Goal: Task Accomplishment & Management: Manage account settings

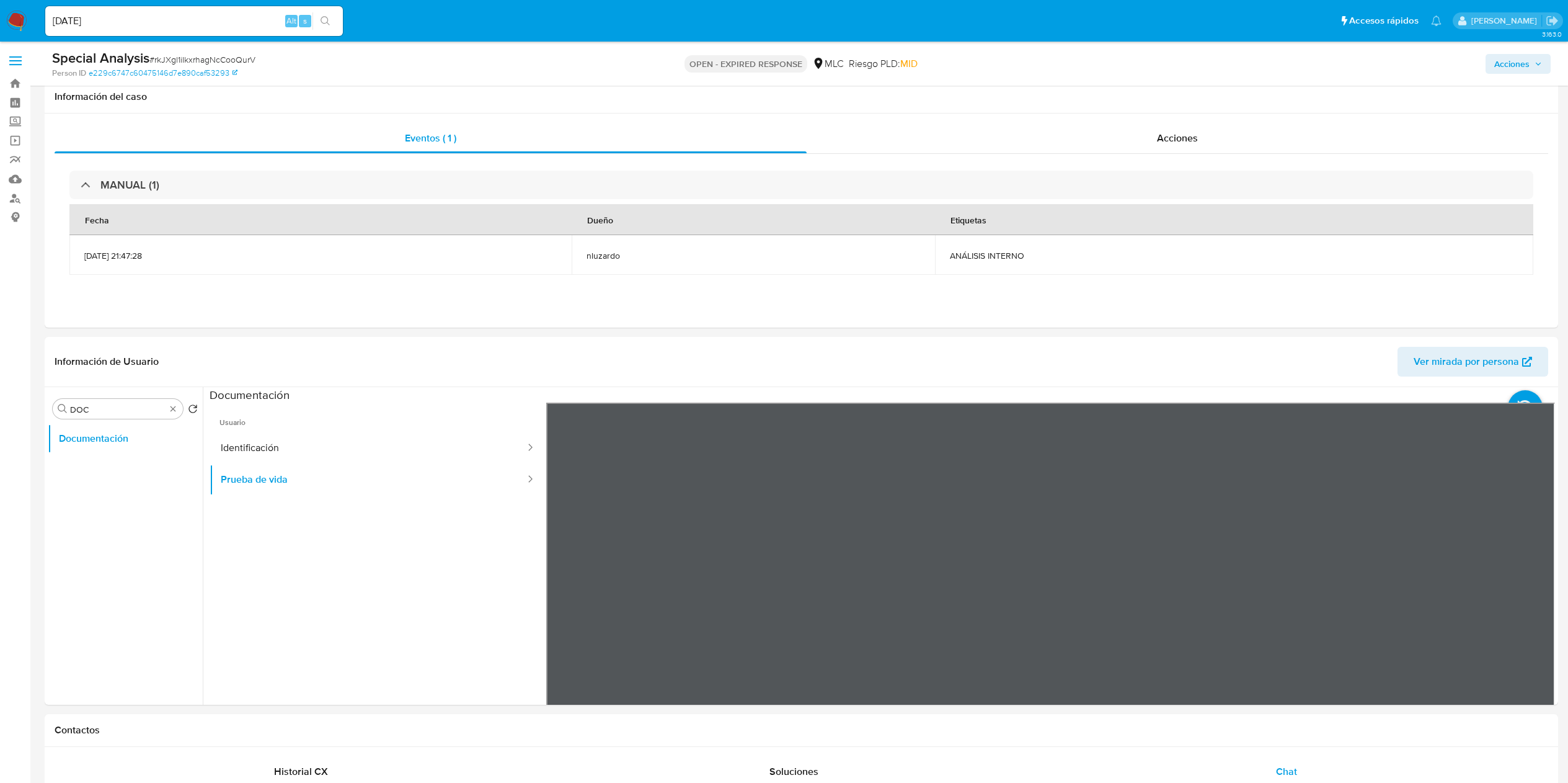
select select "10"
click at [130, 404] on input "DOC" at bounding box center [118, 410] width 95 height 11
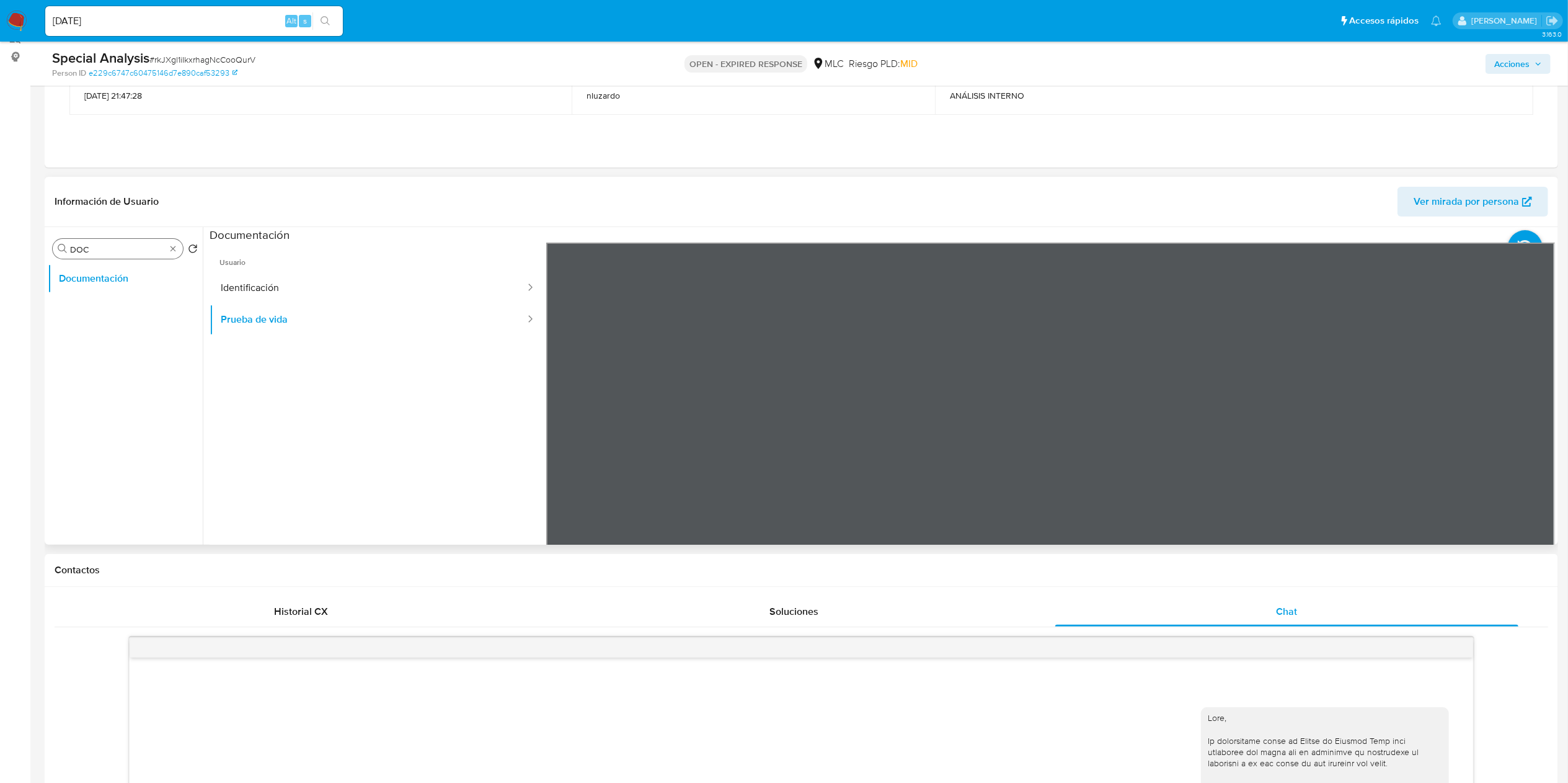
click at [130, 248] on input "DOC" at bounding box center [118, 249] width 95 height 11
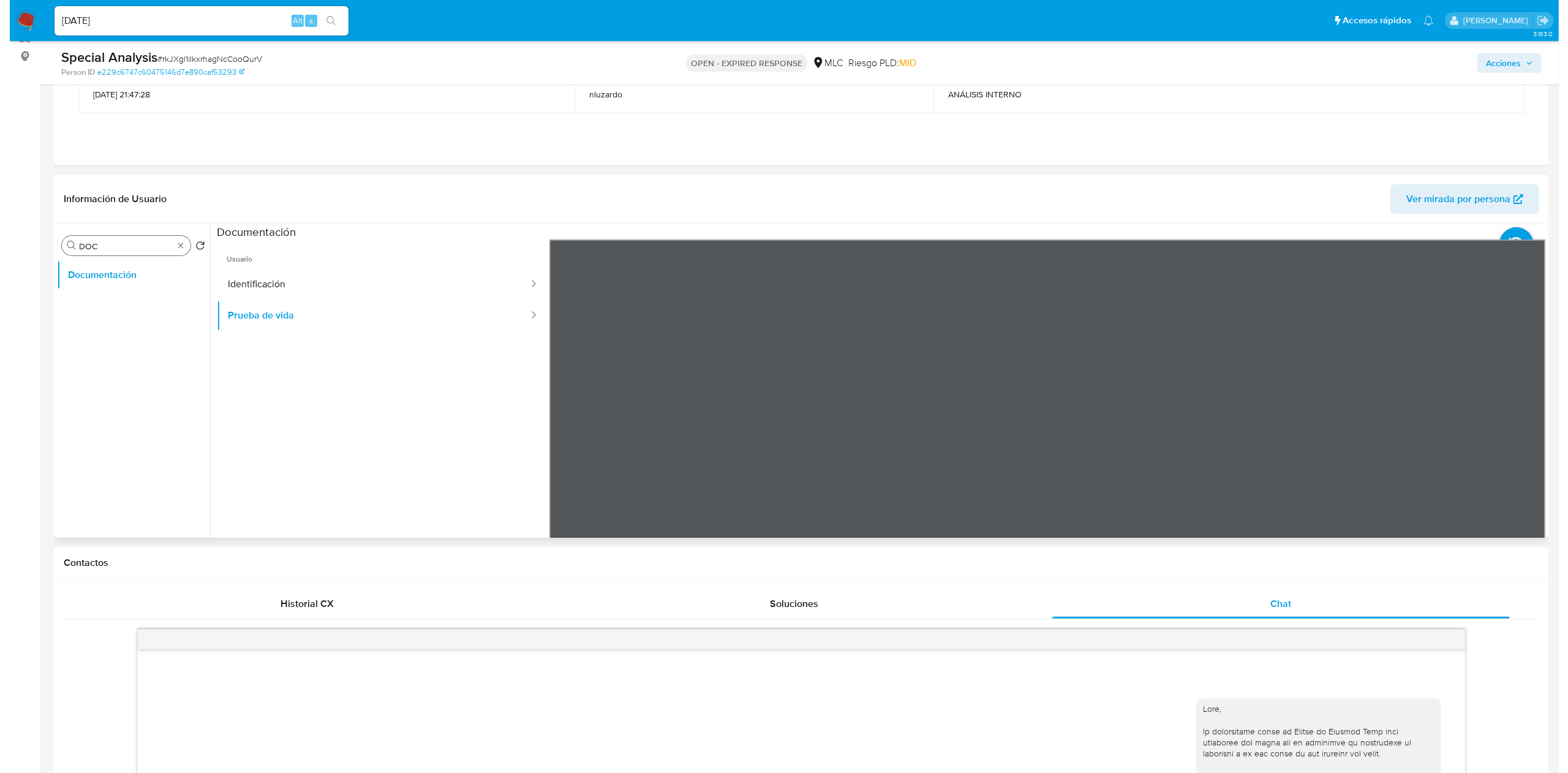
scroll to position [158, 0]
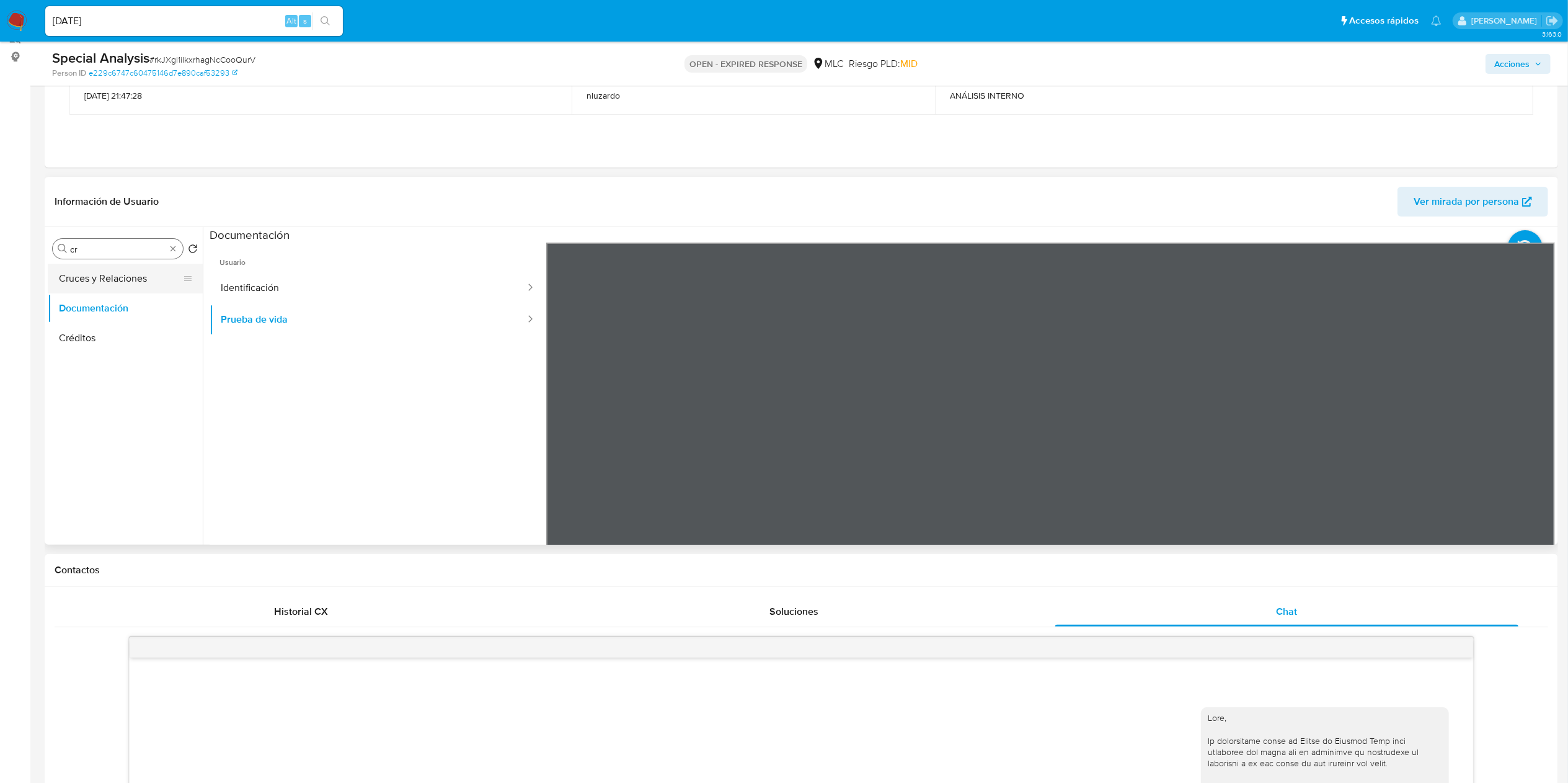
click at [129, 288] on button "Cruces y Relaciones" at bounding box center [120, 278] width 145 height 30
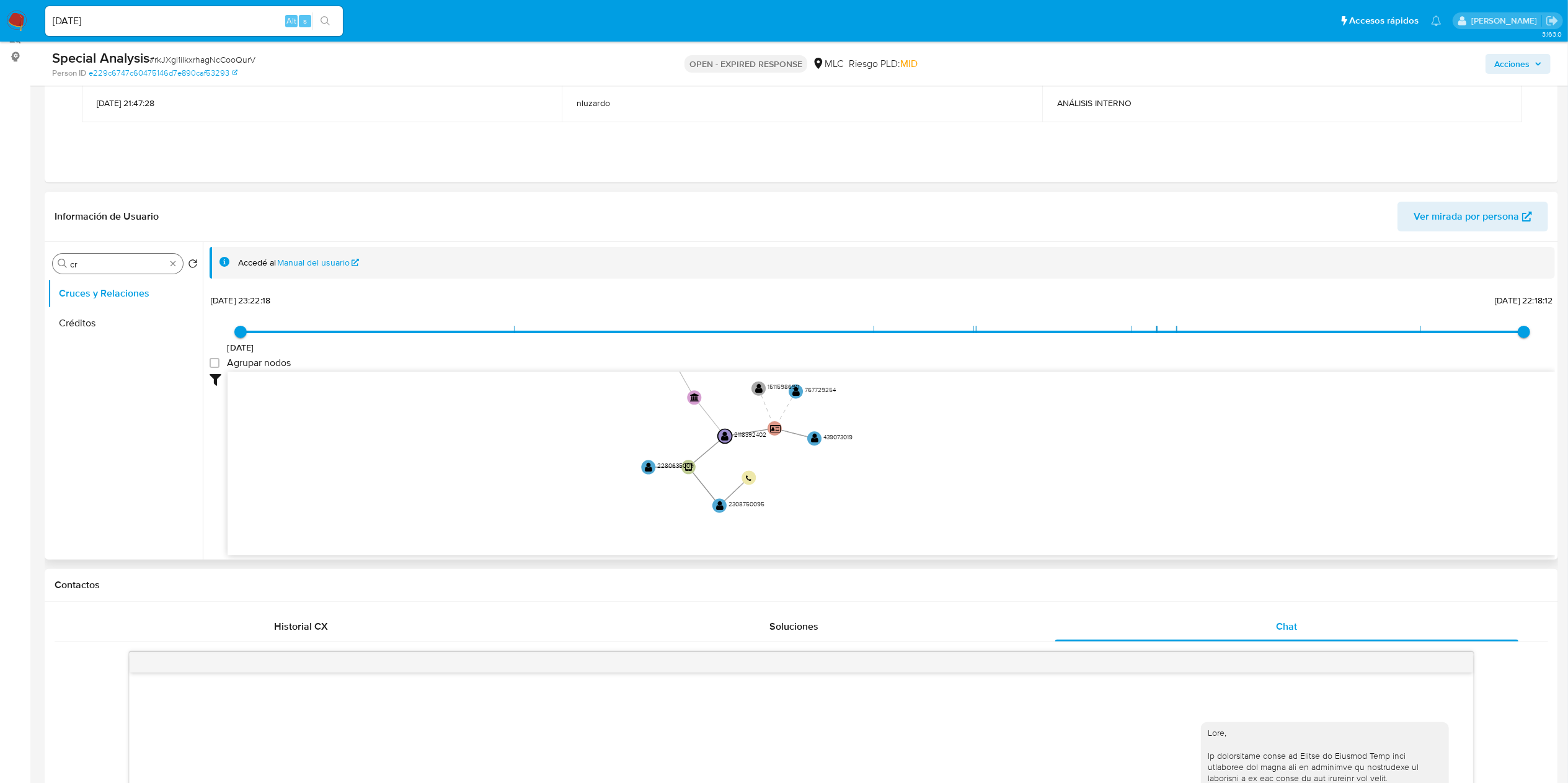
drag, startPoint x: 610, startPoint y: 449, endPoint x: 564, endPoint y: 437, distance: 47.5
click at [564, 437] on icon "user-2118392402  2118392402 device-67449f3ae1d9b4a2dc2cb33a  person-e229c6747…" at bounding box center [891, 461] width 1327 height 180
click at [119, 259] on input "cr" at bounding box center [118, 265] width 95 height 11
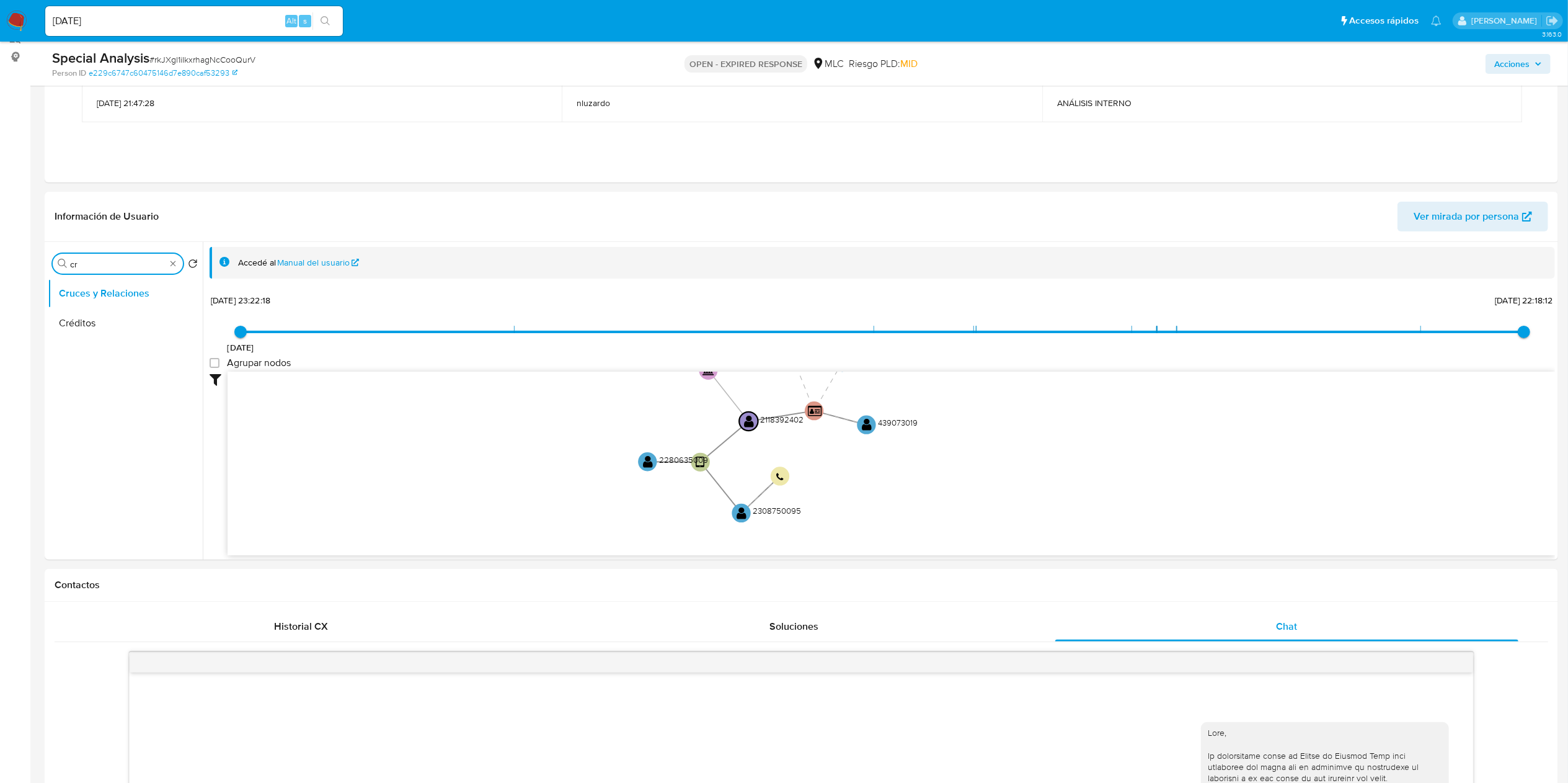
click at [118, 259] on input "cr" at bounding box center [118, 265] width 95 height 11
type input "AD"
click at [138, 311] on button "Archivos adjuntos" at bounding box center [120, 323] width 145 height 30
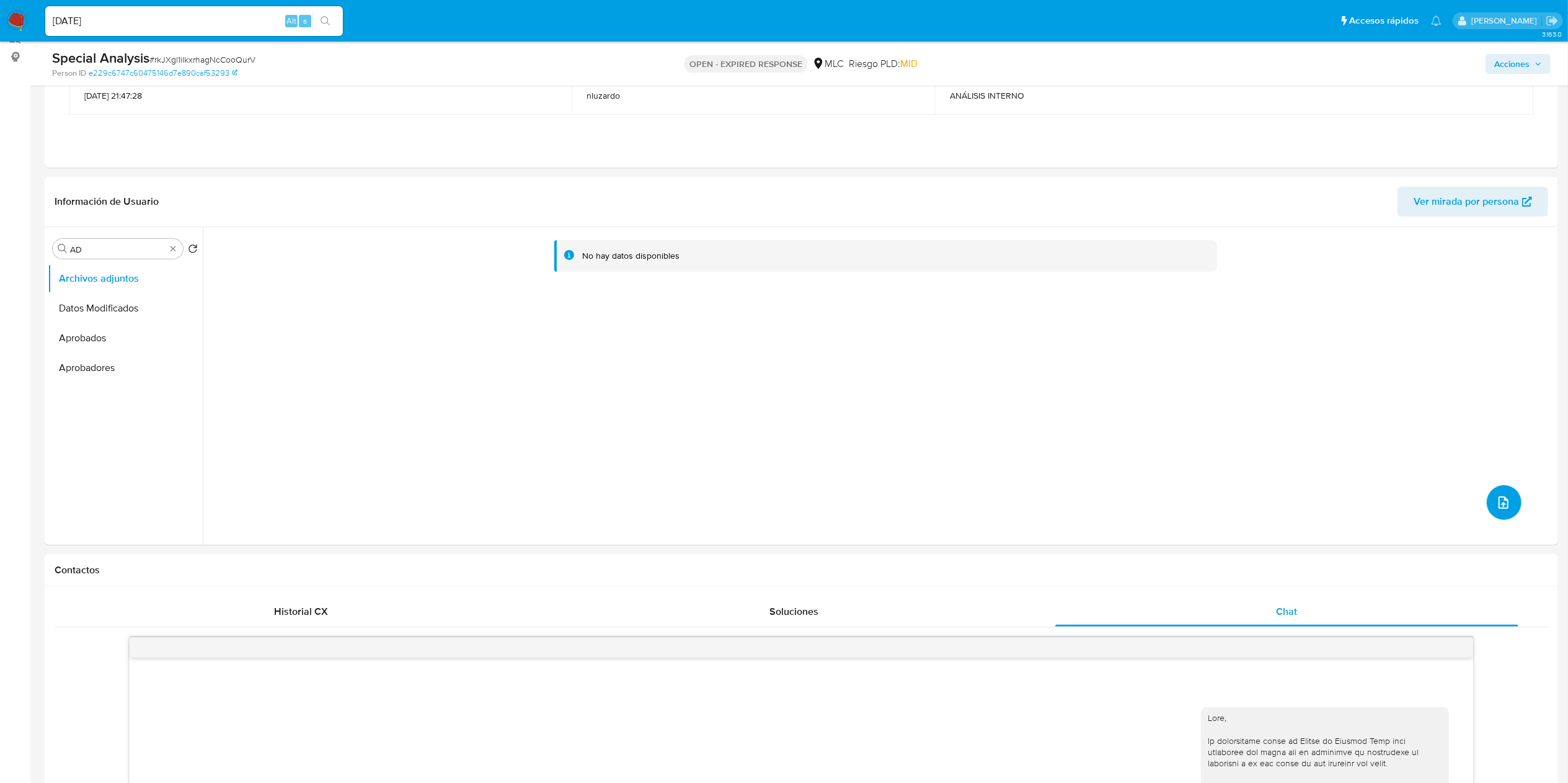
click at [1487, 508] on button "upload-file" at bounding box center [1504, 502] width 35 height 35
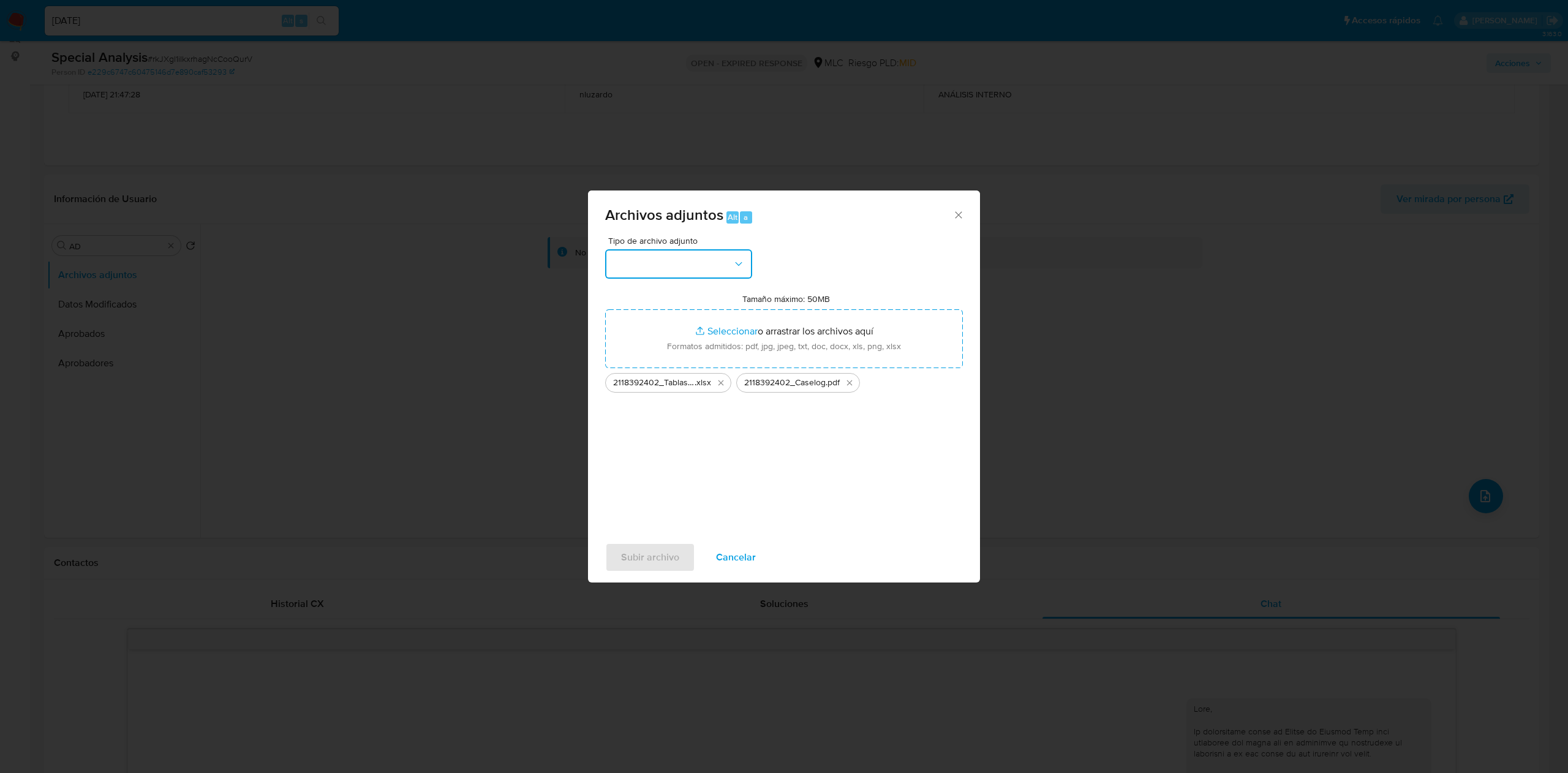
click at [743, 274] on button "button" at bounding box center [678, 264] width 147 height 29
click at [625, 342] on span "OTROS" at bounding box center [628, 336] width 32 height 12
click at [668, 555] on span "Subir archivo" at bounding box center [650, 556] width 58 height 27
click at [631, 555] on span "Subir archivo" at bounding box center [650, 556] width 58 height 27
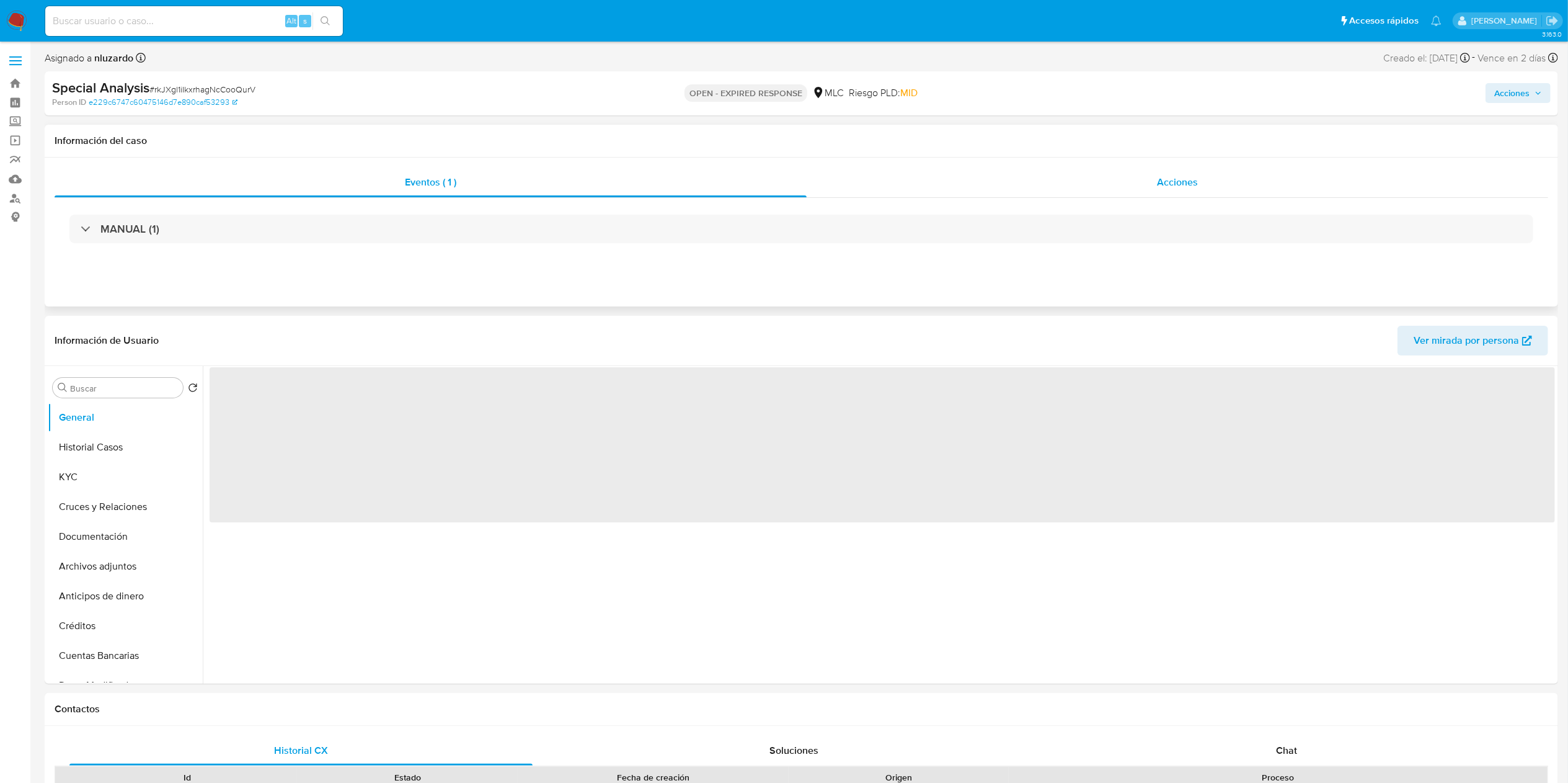
click at [1143, 178] on div "Acciones" at bounding box center [1177, 182] width 741 height 30
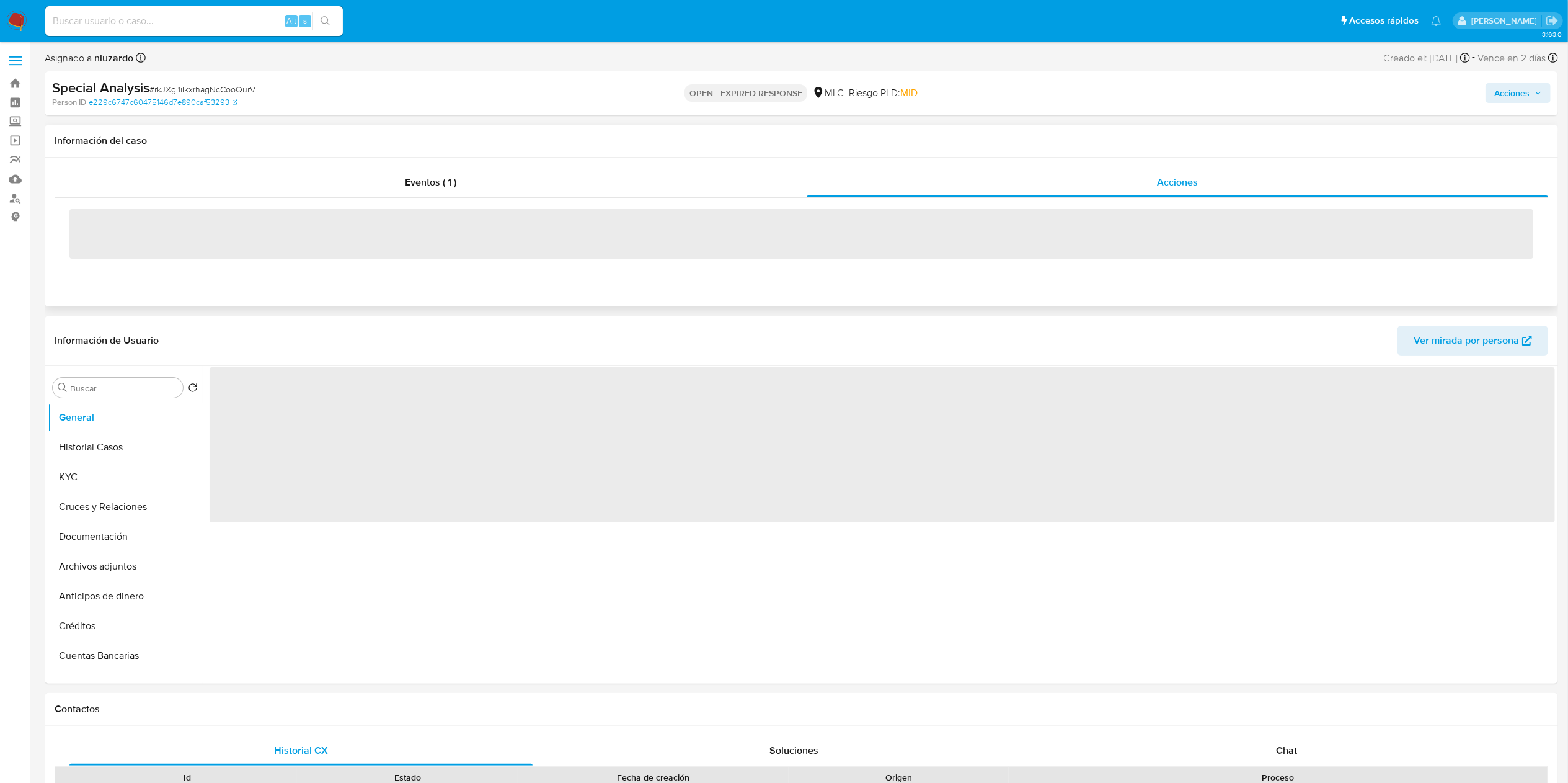
select select "10"
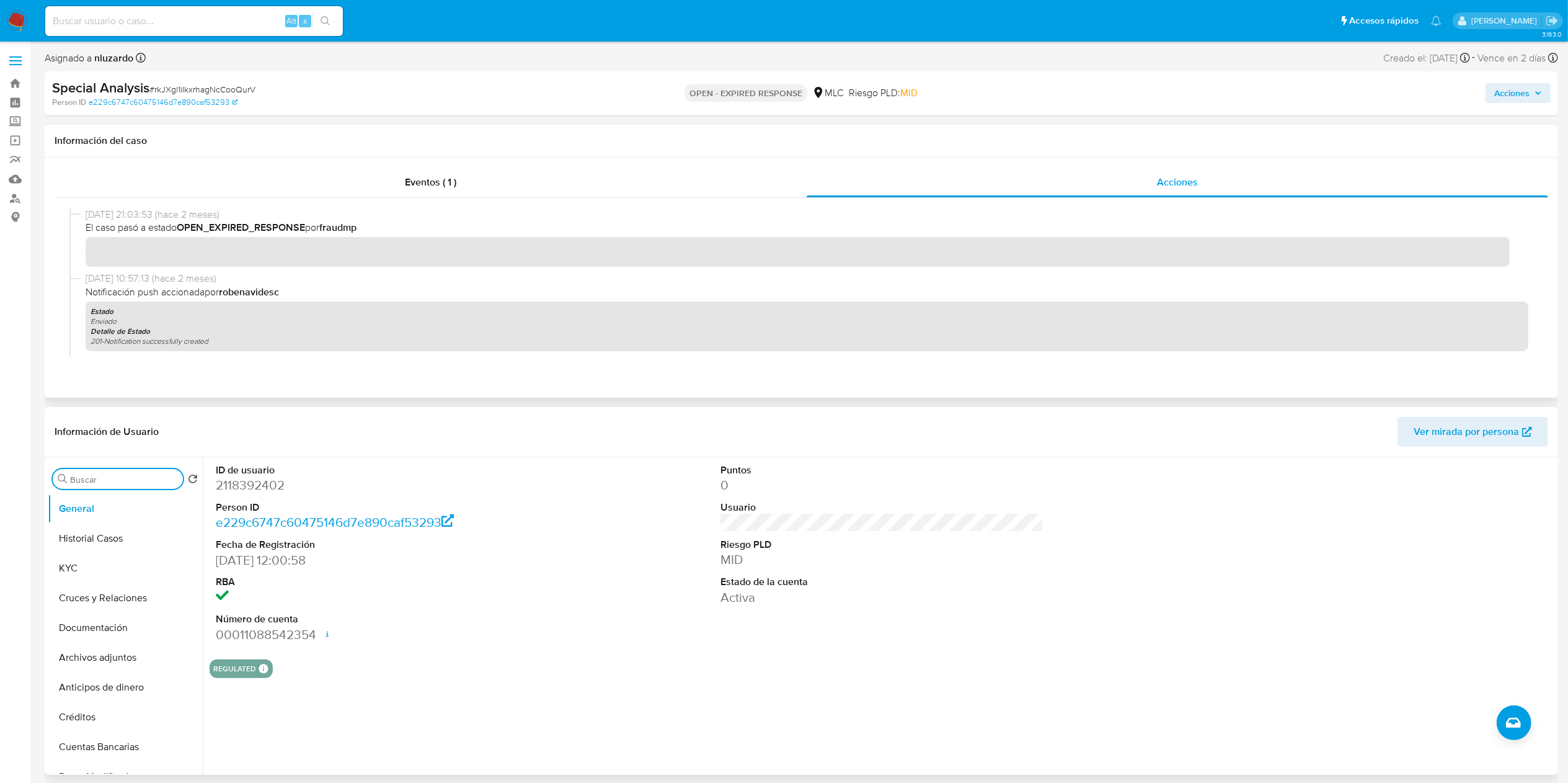
click at [97, 484] on input "Buscar" at bounding box center [124, 479] width 108 height 11
type input "AD"
click at [117, 545] on button "Archivos adjuntos" at bounding box center [120, 538] width 145 height 30
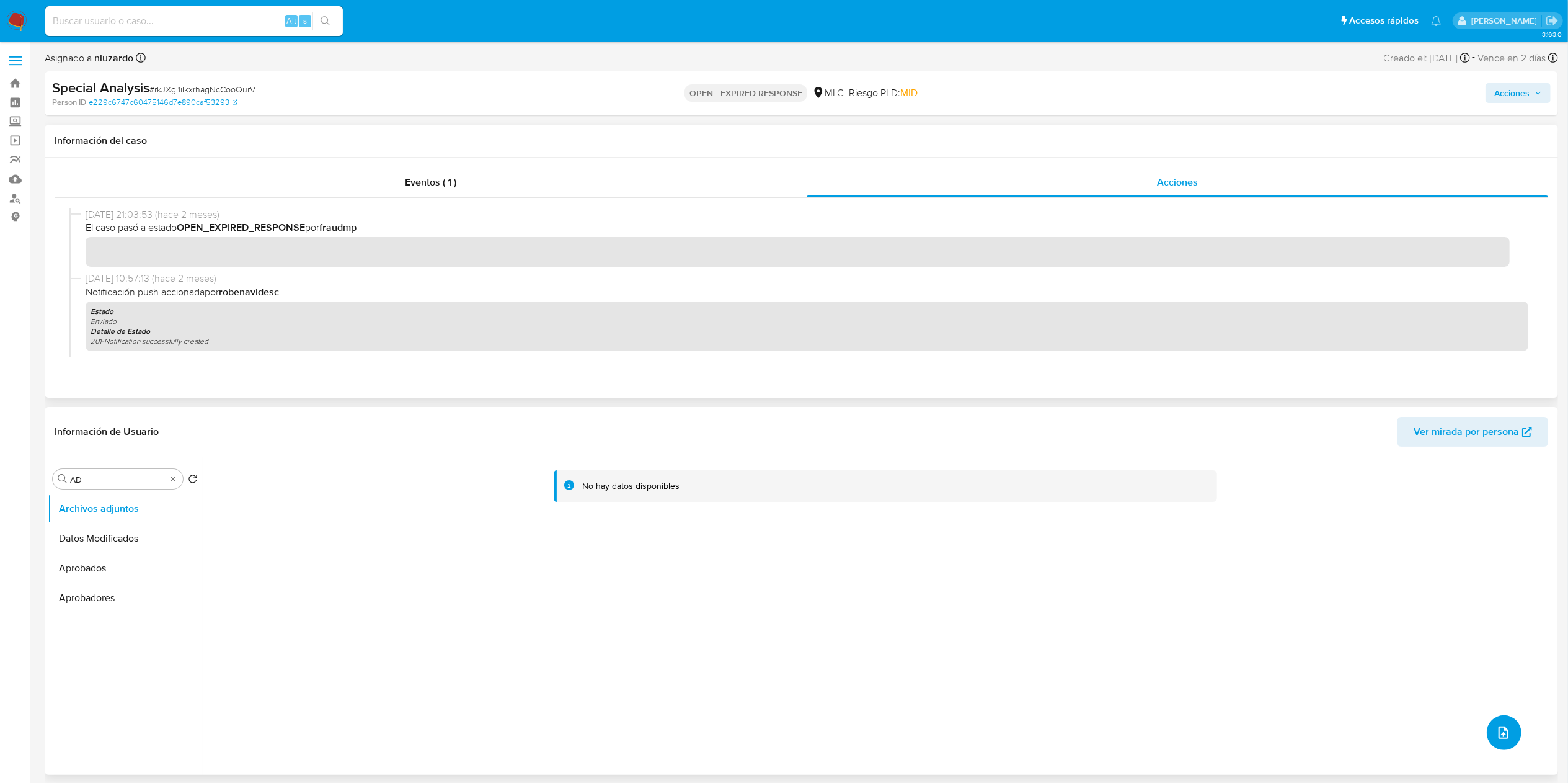
click at [1496, 740] on span "upload-file" at bounding box center [1504, 733] width 15 height 15
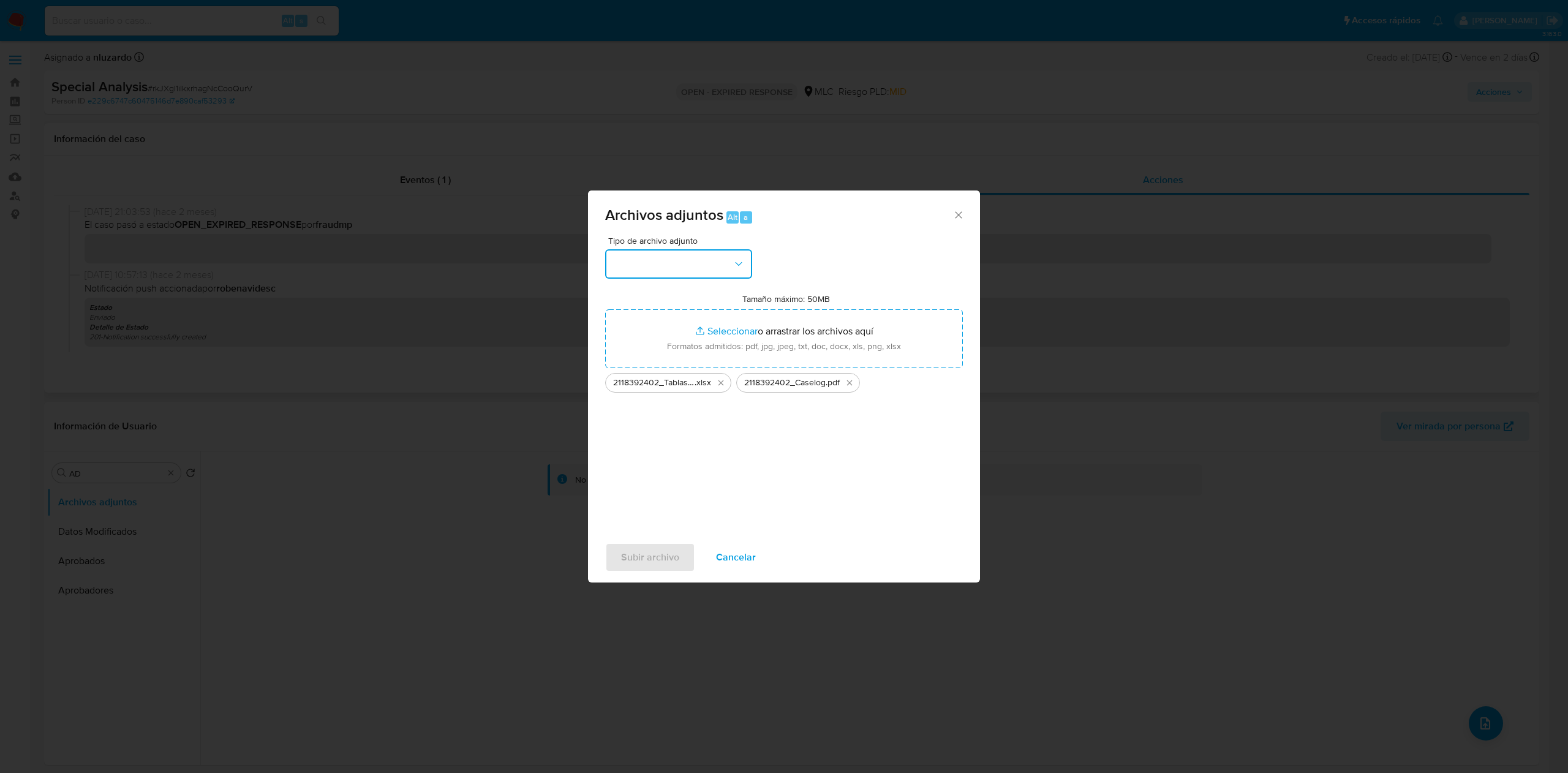
click at [730, 270] on button "button" at bounding box center [678, 264] width 147 height 29
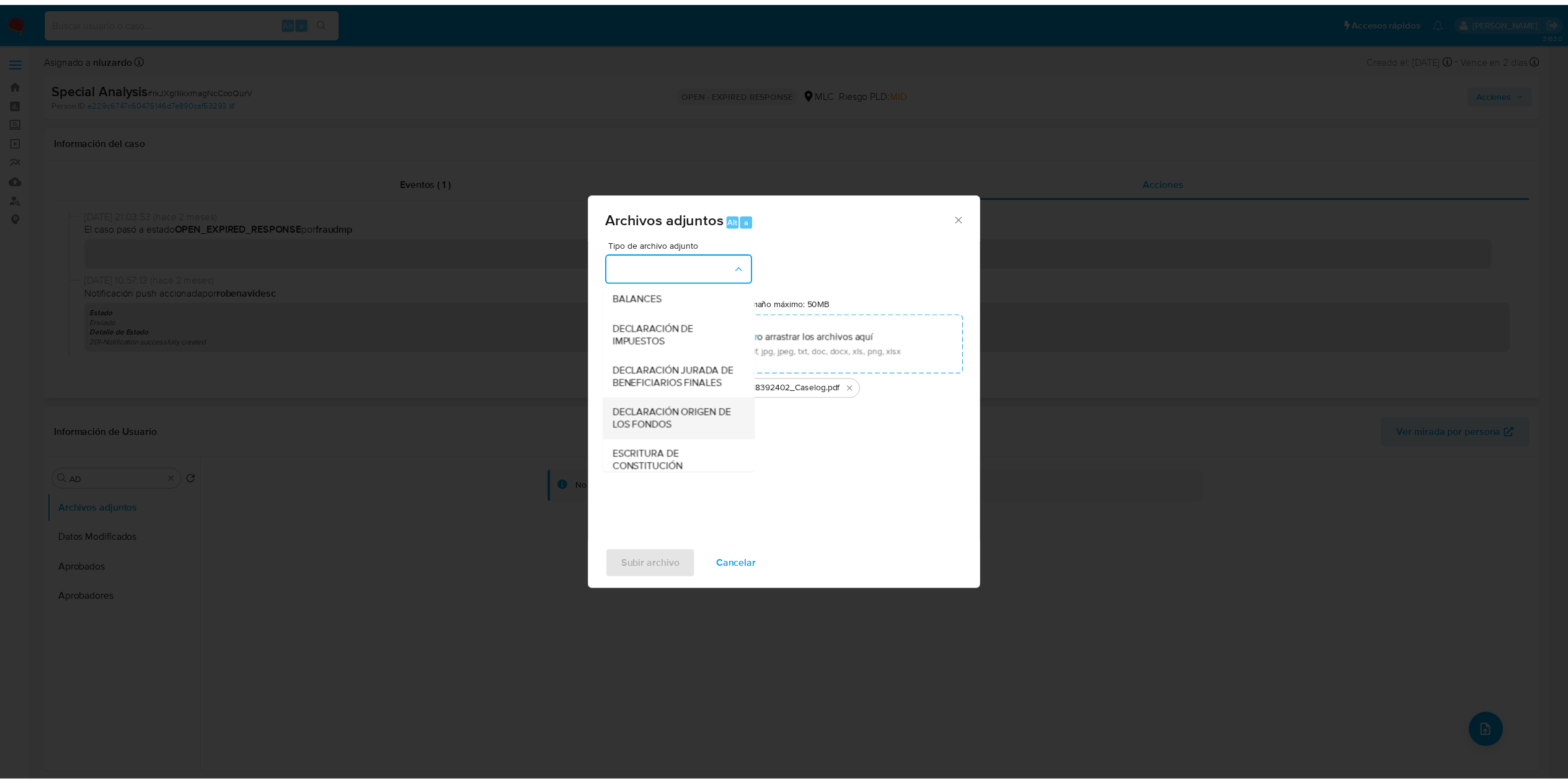
scroll to position [168, 0]
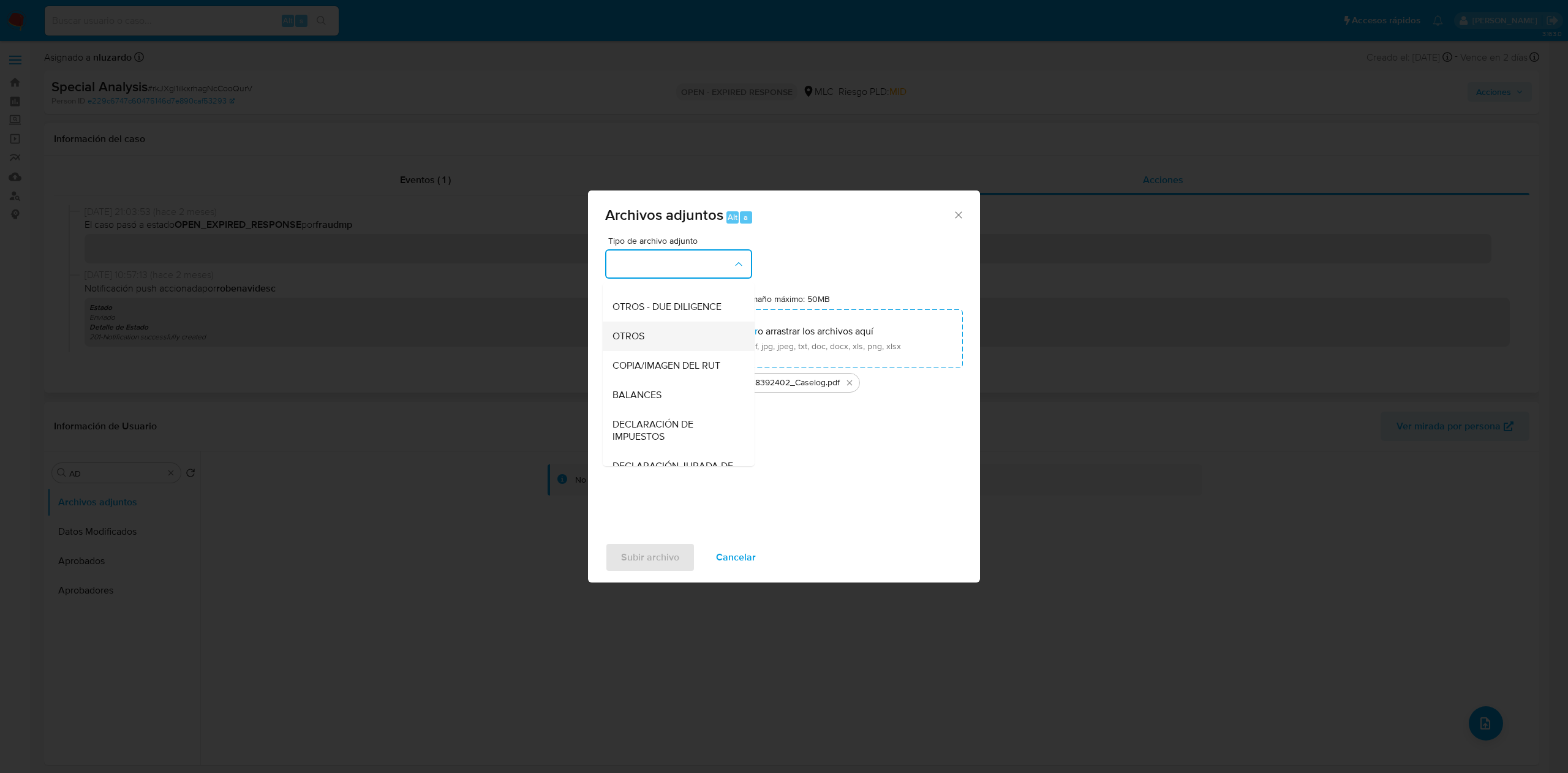
click at [653, 351] on div "OTROS" at bounding box center [674, 336] width 125 height 29
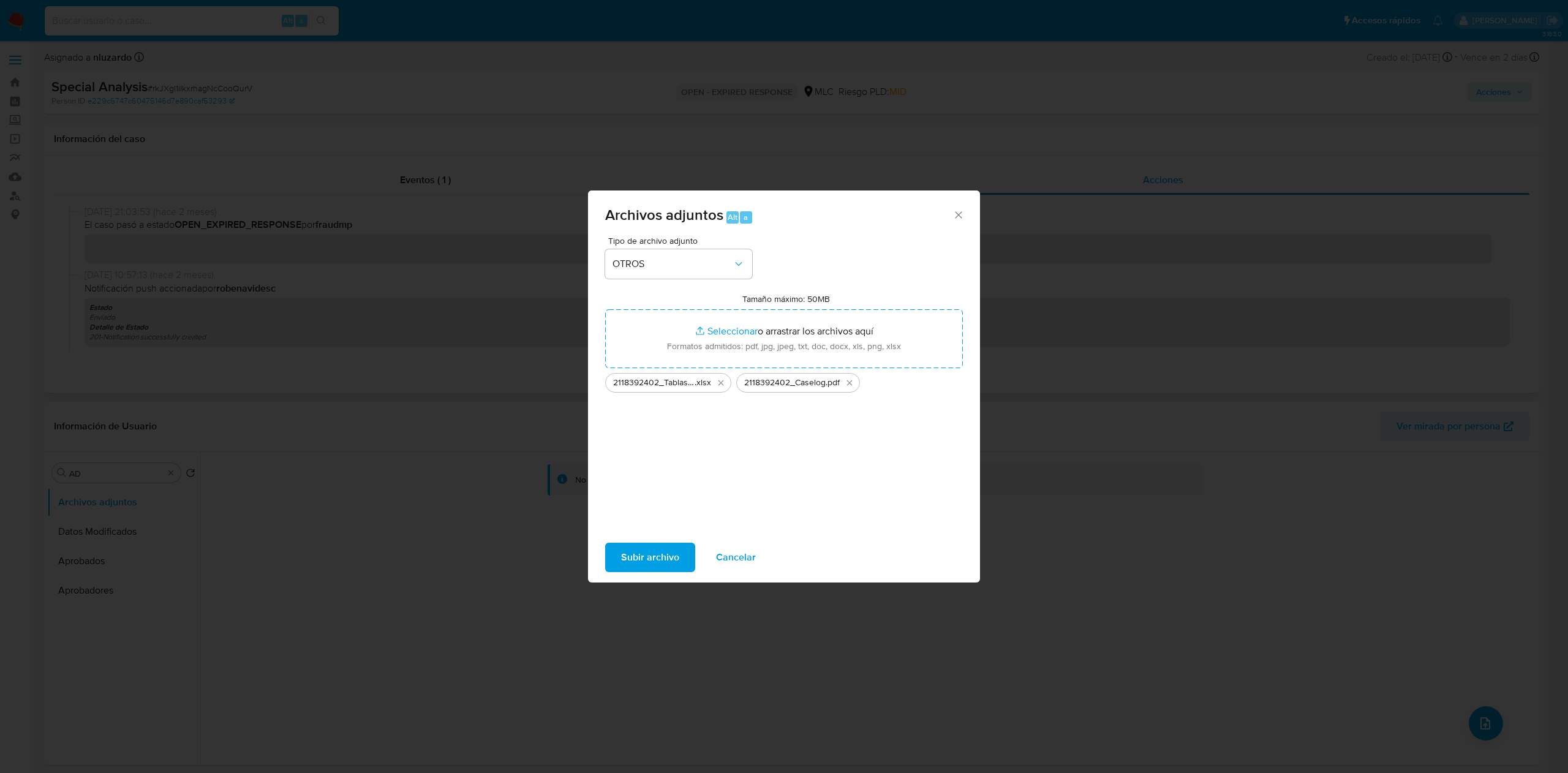
click at [643, 550] on span "Subir archivo" at bounding box center [650, 556] width 58 height 27
click at [678, 568] on span "Subir archivo" at bounding box center [650, 556] width 58 height 27
click at [658, 560] on span "Subir archivo" at bounding box center [650, 556] width 58 height 27
click at [718, 385] on icon "Eliminar 2118392402_Tablas Transaccionales 1.4.0.xlsx" at bounding box center [721, 383] width 10 height 10
click at [640, 565] on span "Subir archivo" at bounding box center [650, 556] width 58 height 27
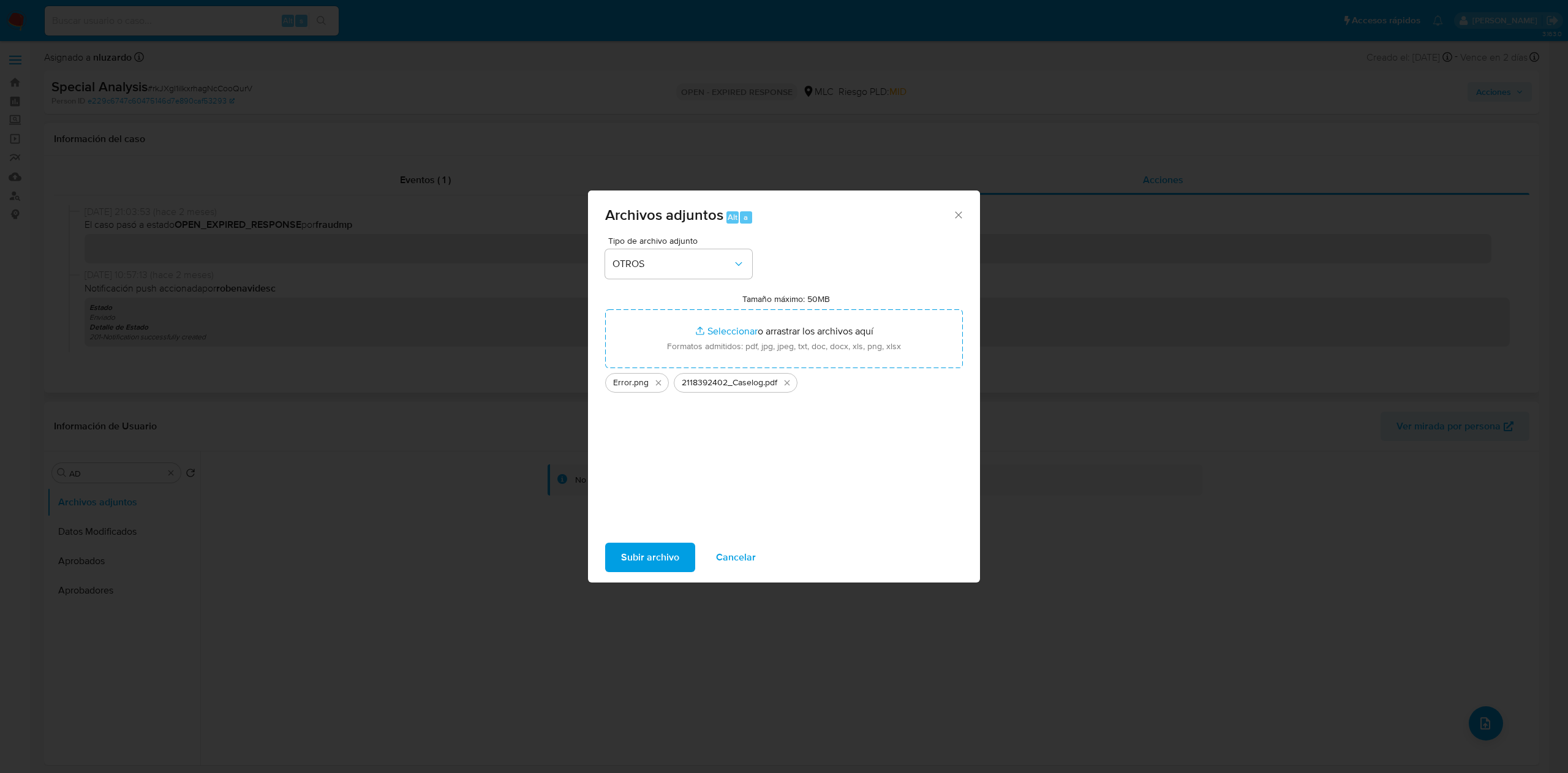
click at [741, 557] on span "Cancelar" at bounding box center [736, 556] width 40 height 27
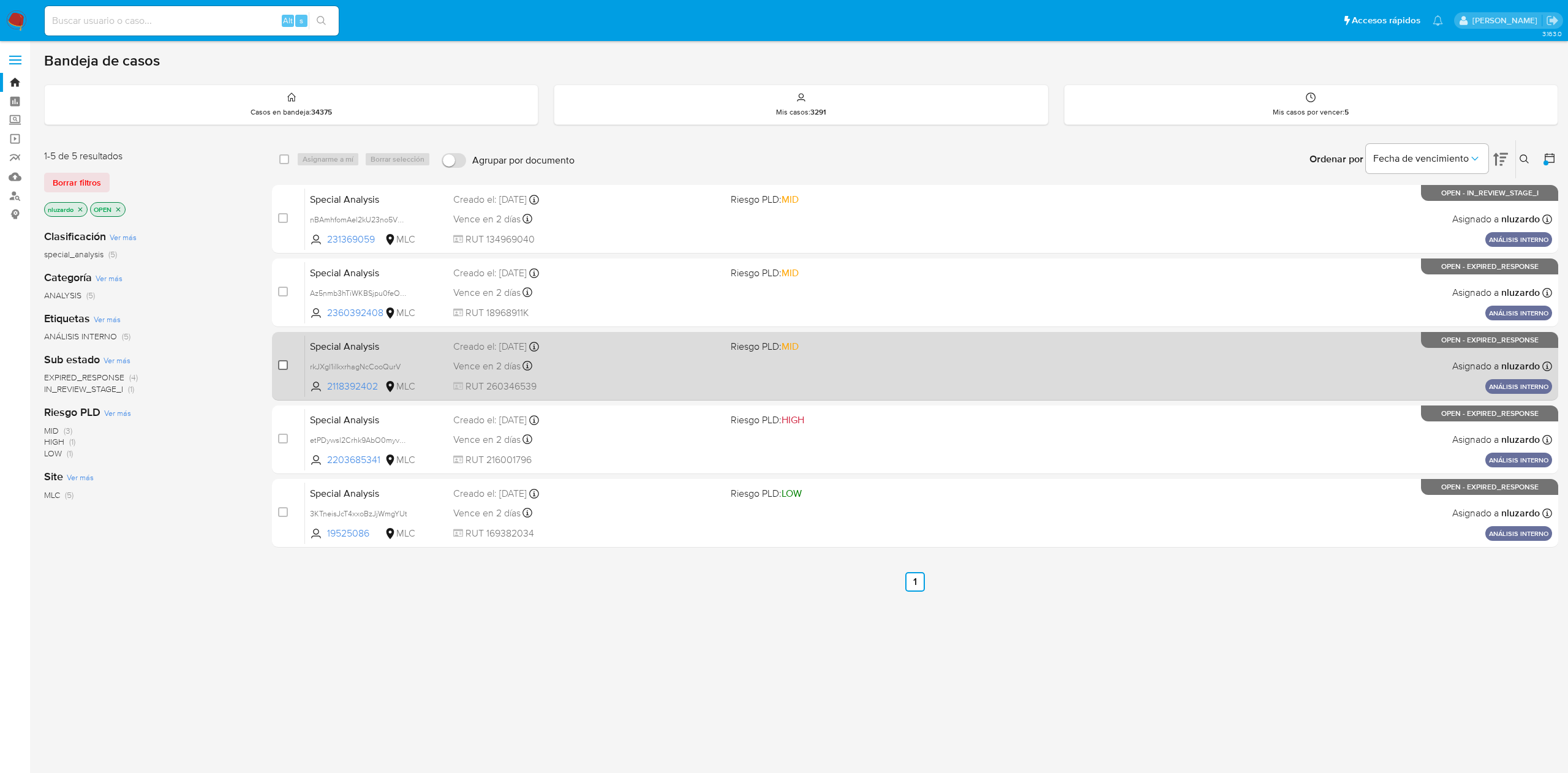
click at [282, 362] on input "checkbox" at bounding box center [283, 365] width 10 height 10
checkbox input "true"
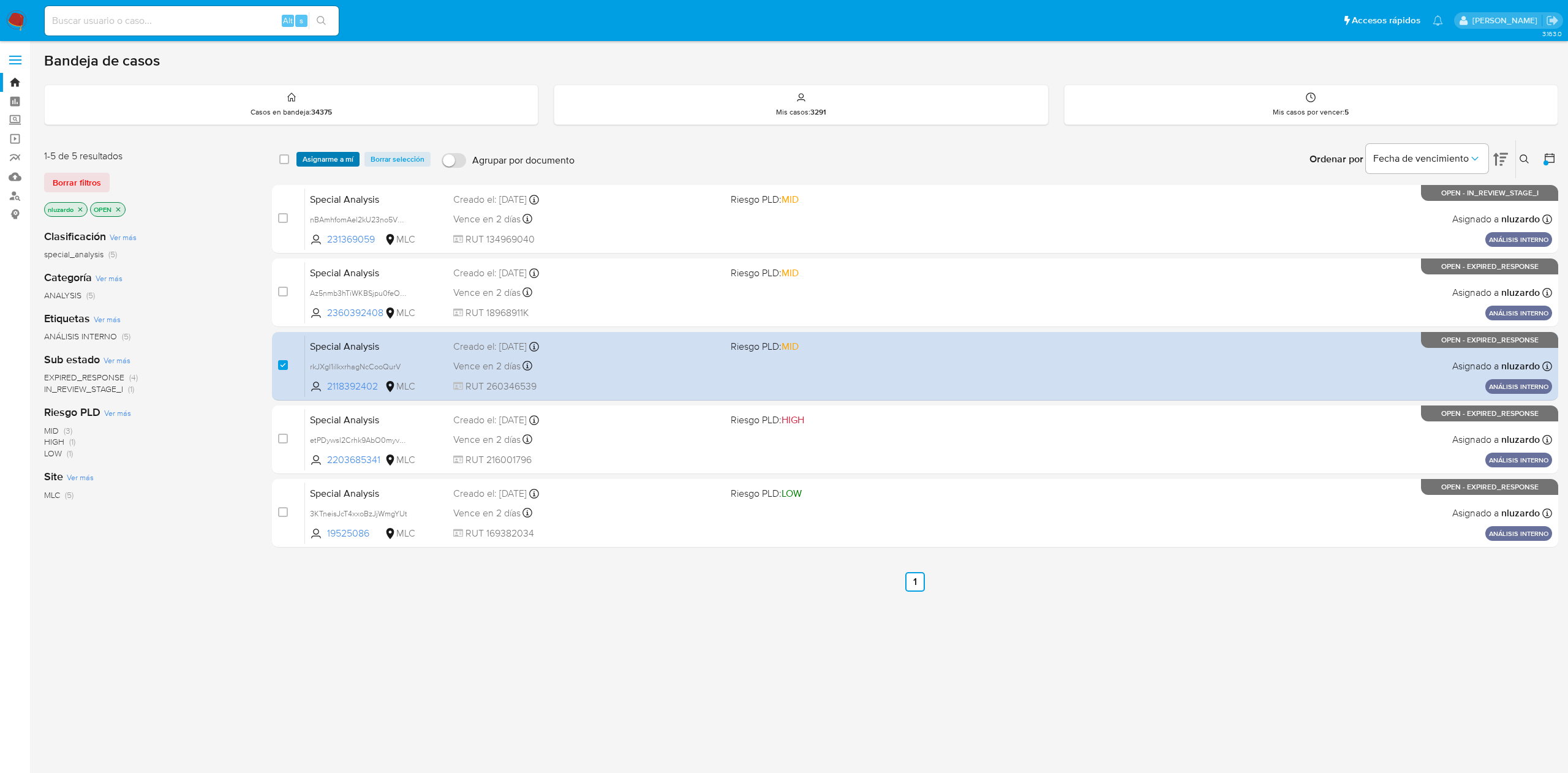
click at [316, 157] on span "Asignarme a mí" at bounding box center [328, 159] width 51 height 12
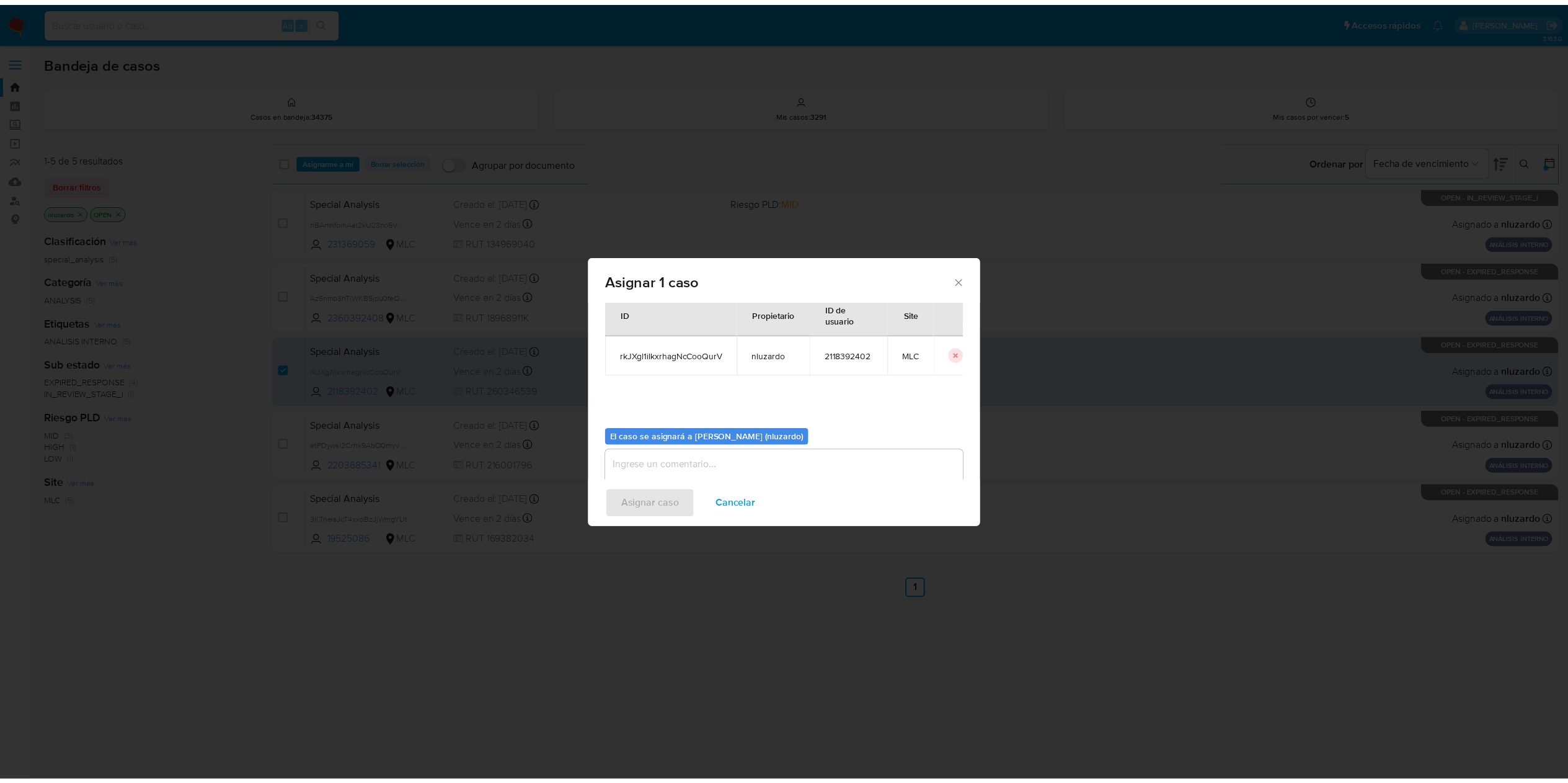
scroll to position [63, 0]
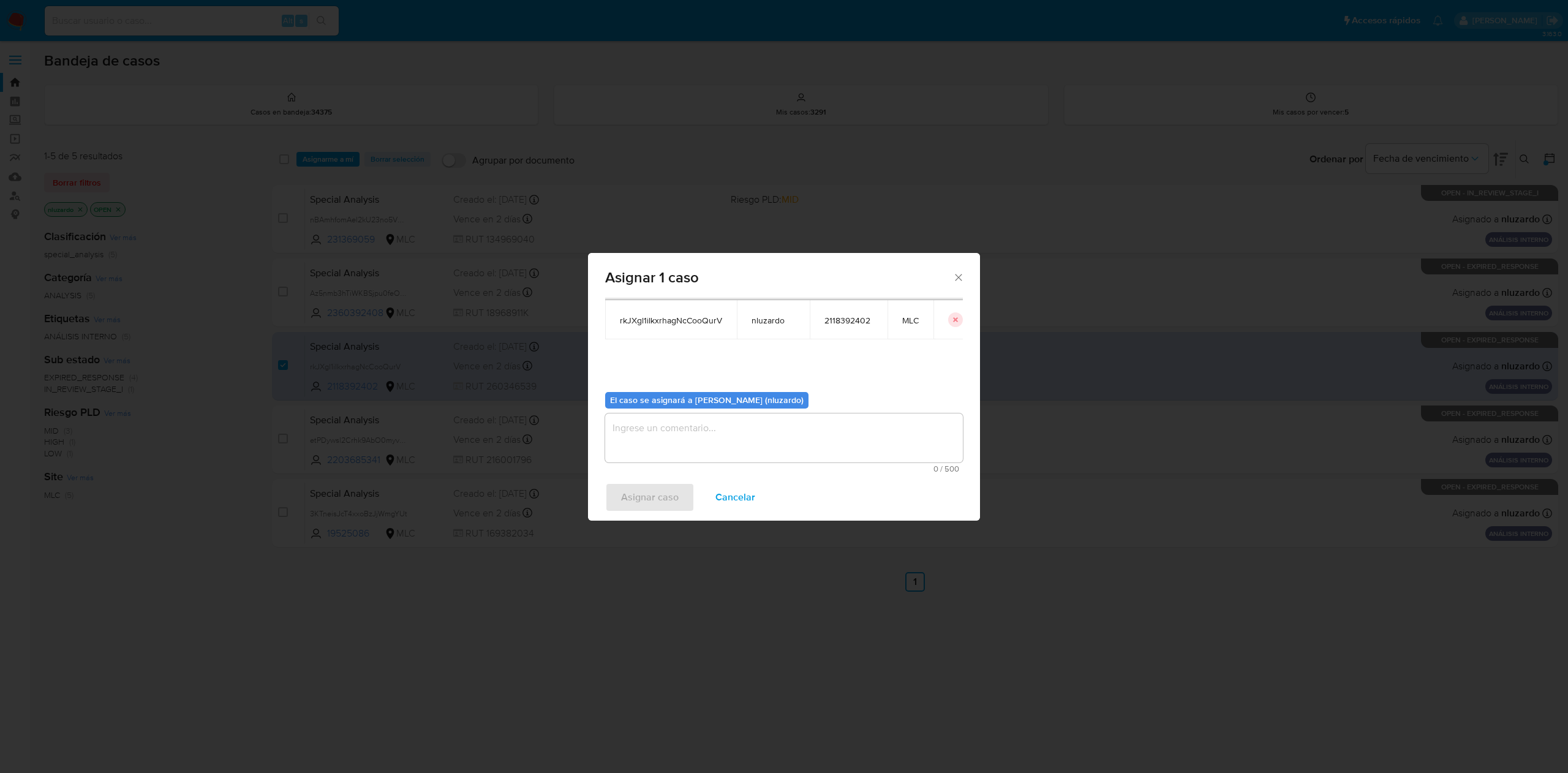
click at [731, 439] on textarea "assign-modal" at bounding box center [784, 437] width 357 height 49
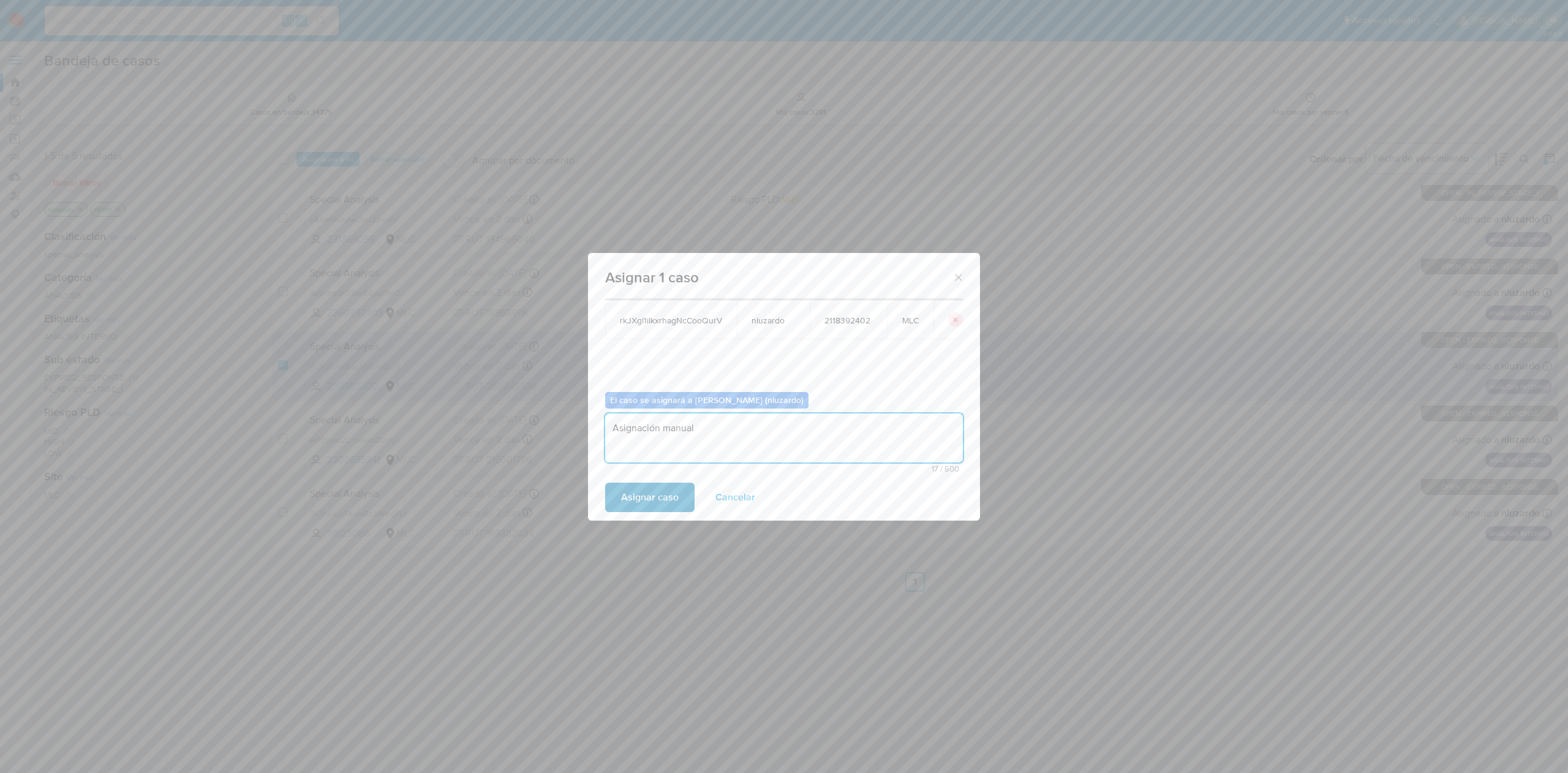
type textarea "Asignación manual"
click at [664, 501] on span "Asignar caso" at bounding box center [650, 497] width 58 height 27
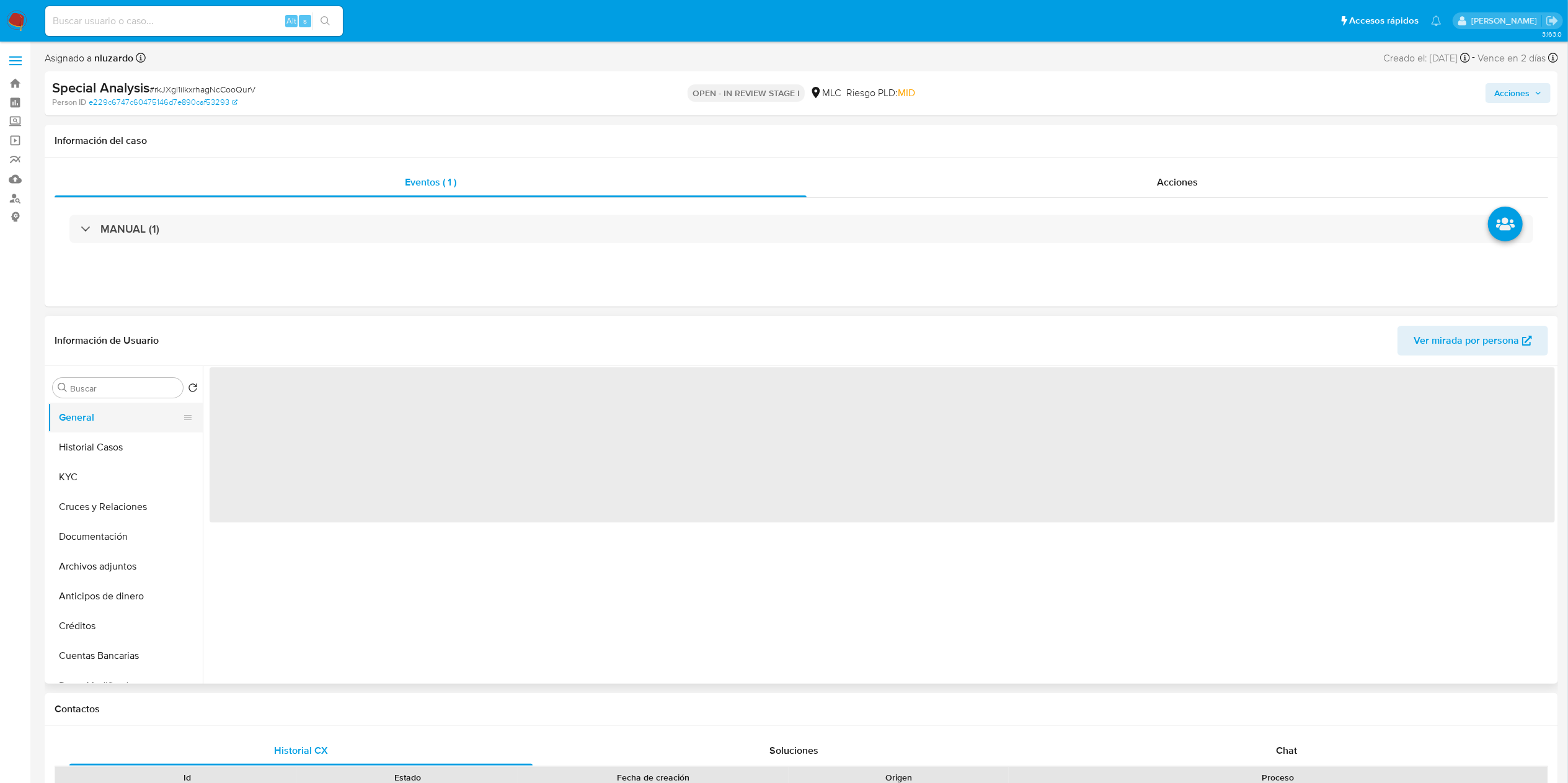
select select "10"
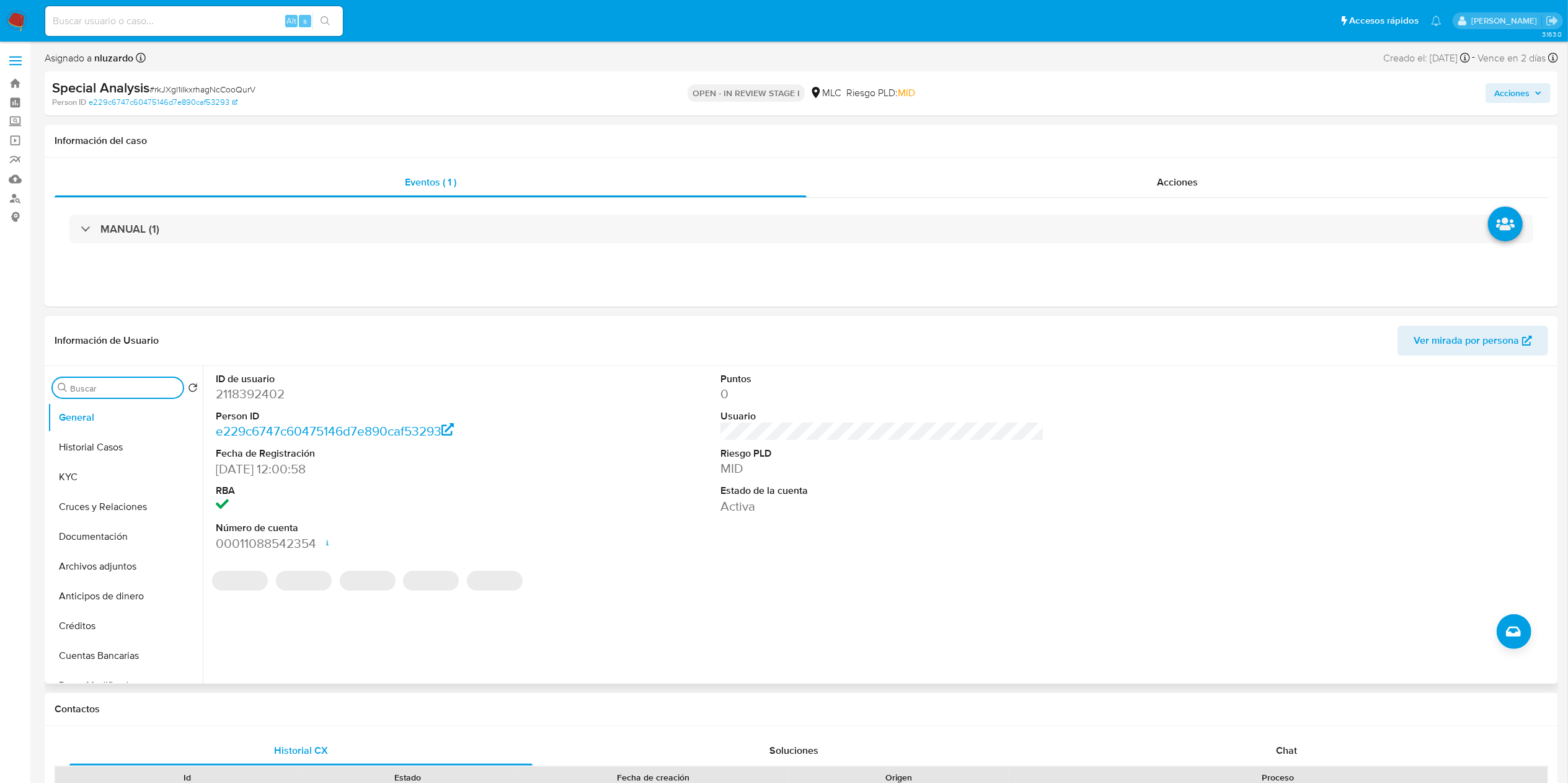
click at [122, 390] on input "Buscar" at bounding box center [124, 388] width 108 height 11
type input "ad"
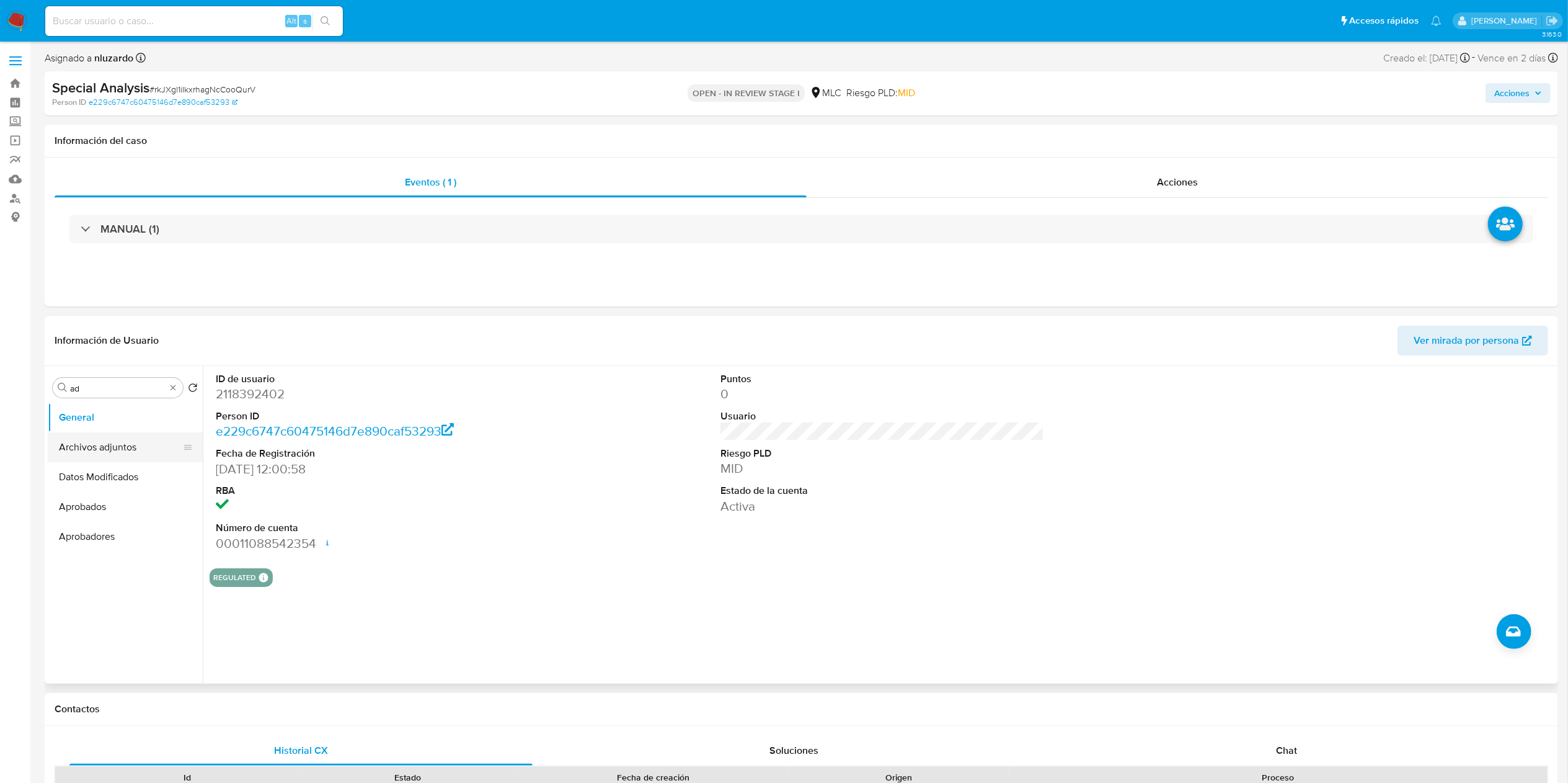
click at [135, 449] on button "Archivos adjuntos" at bounding box center [120, 447] width 145 height 30
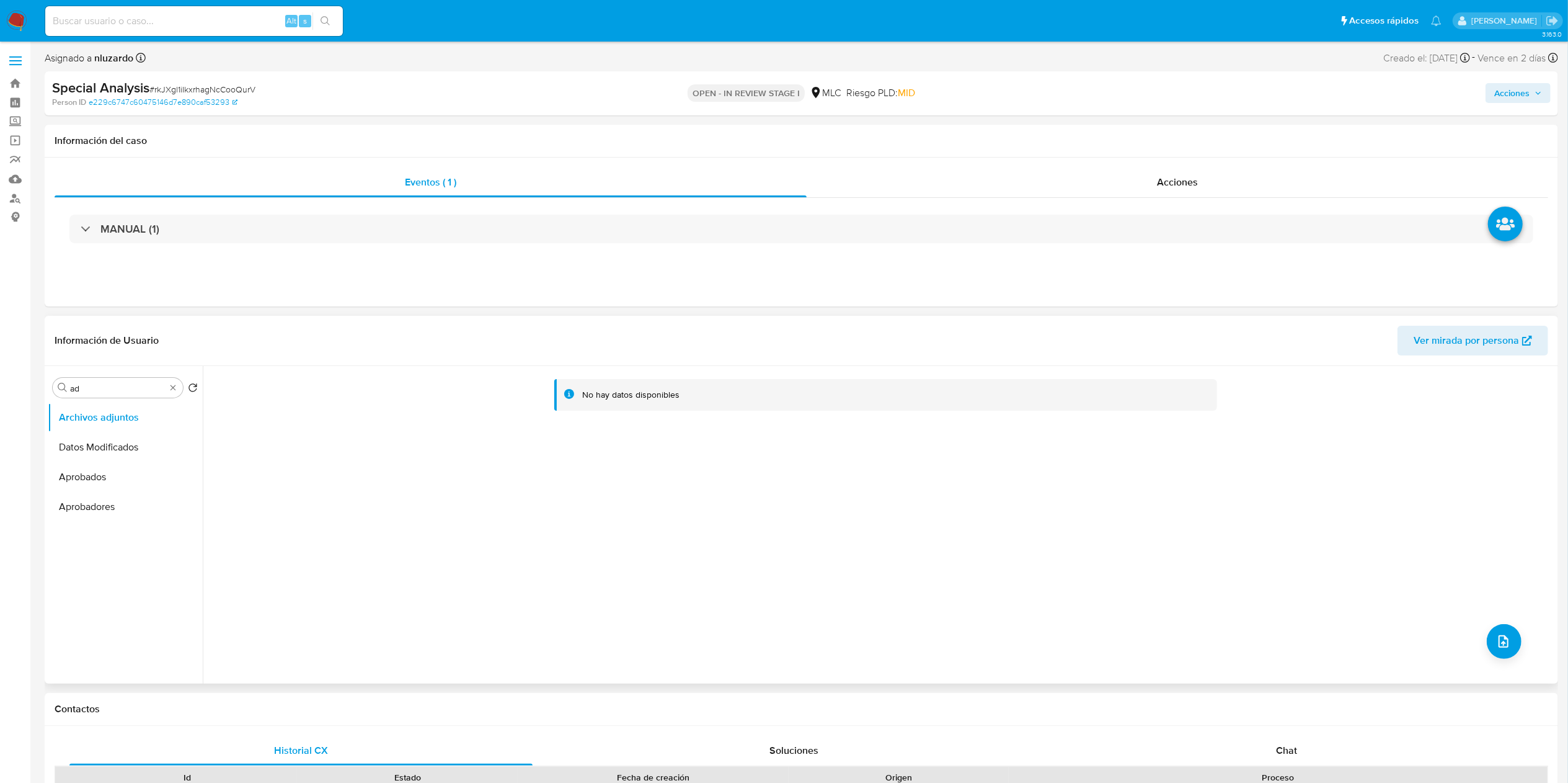
click at [1479, 642] on div "No hay datos disponibles" at bounding box center [879, 524] width 1353 height 317
click at [1496, 635] on span "upload-file" at bounding box center [1504, 642] width 15 height 15
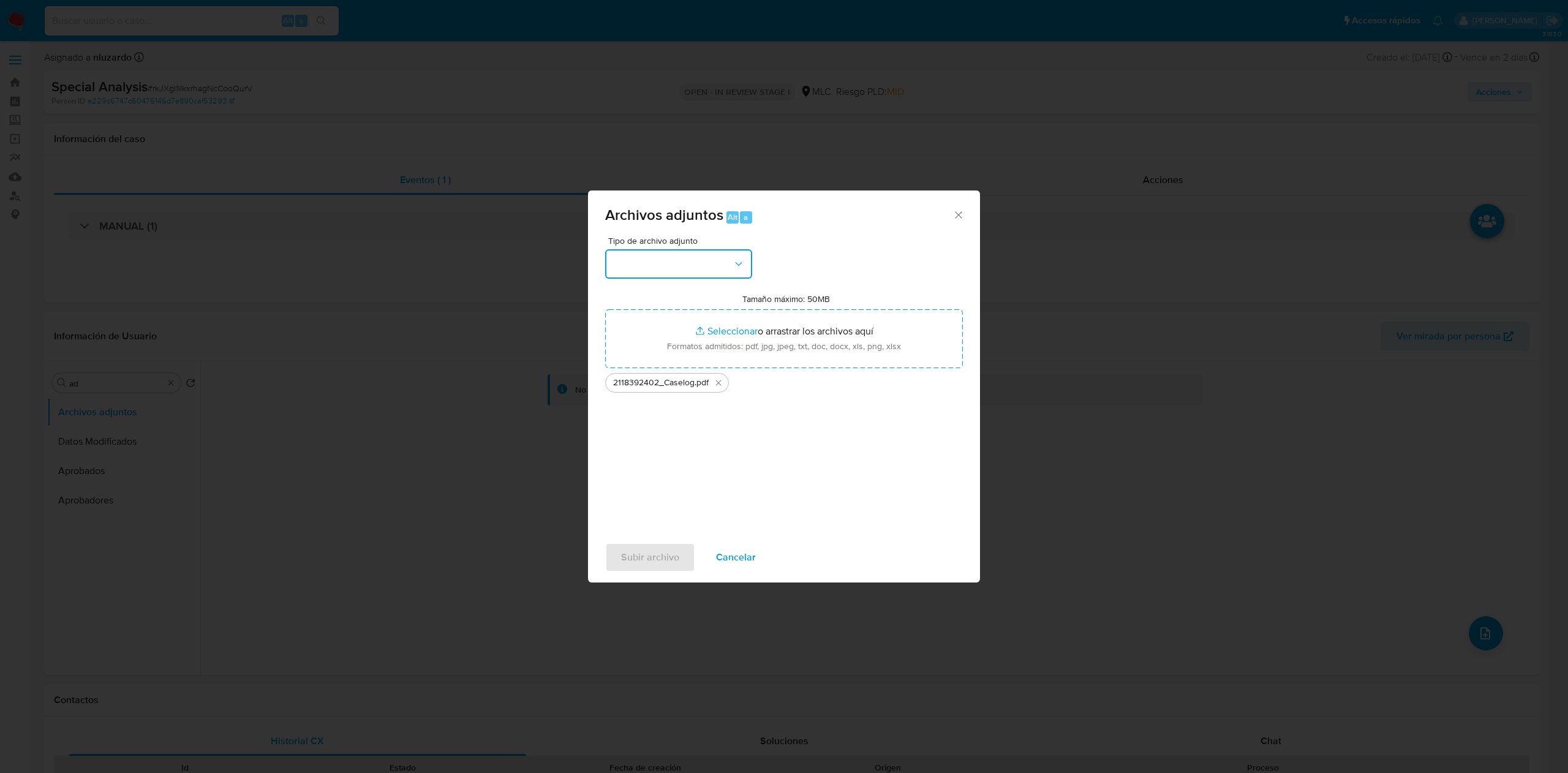
click at [743, 270] on button "button" at bounding box center [678, 264] width 147 height 29
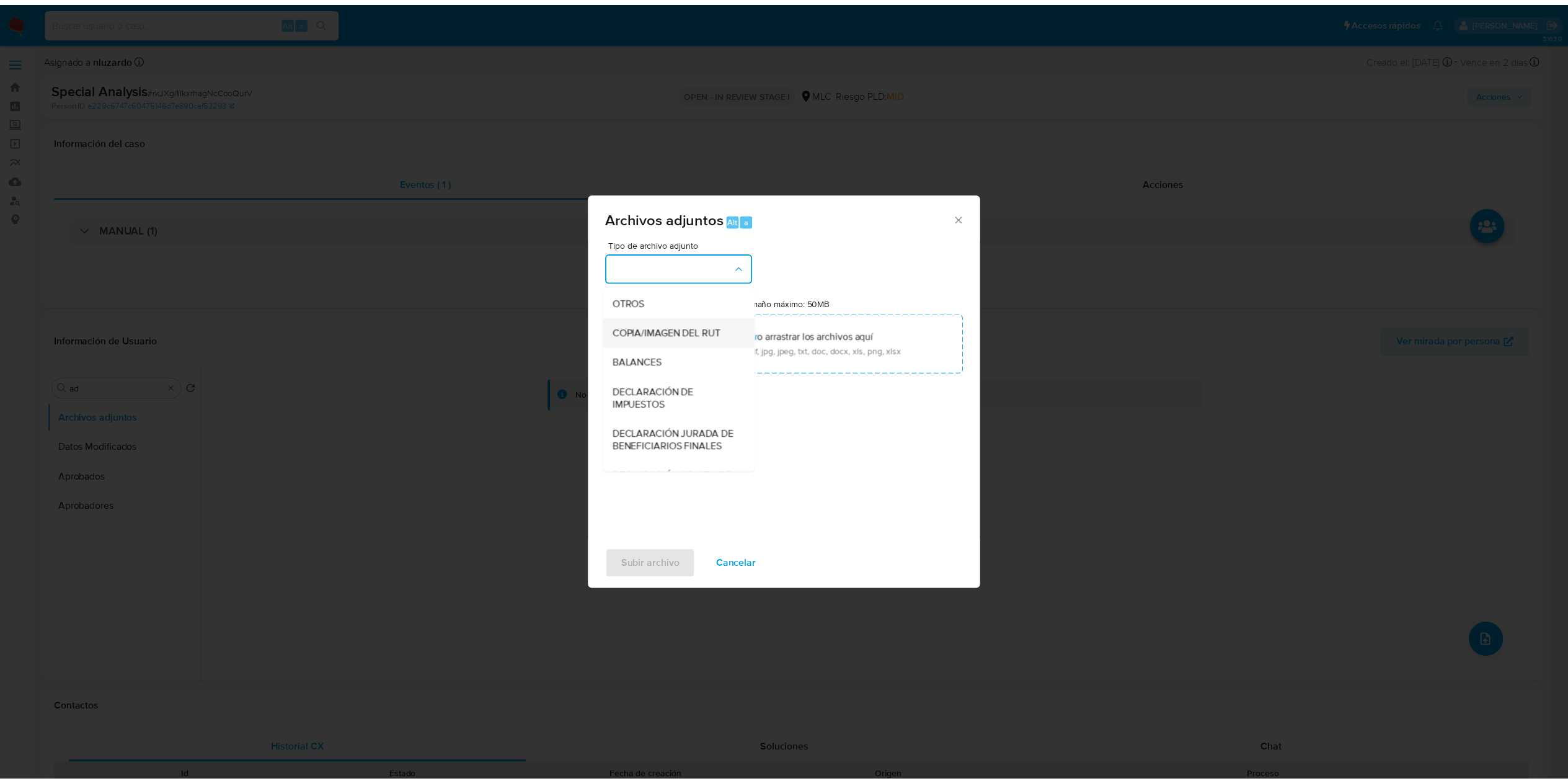
scroll to position [168, 0]
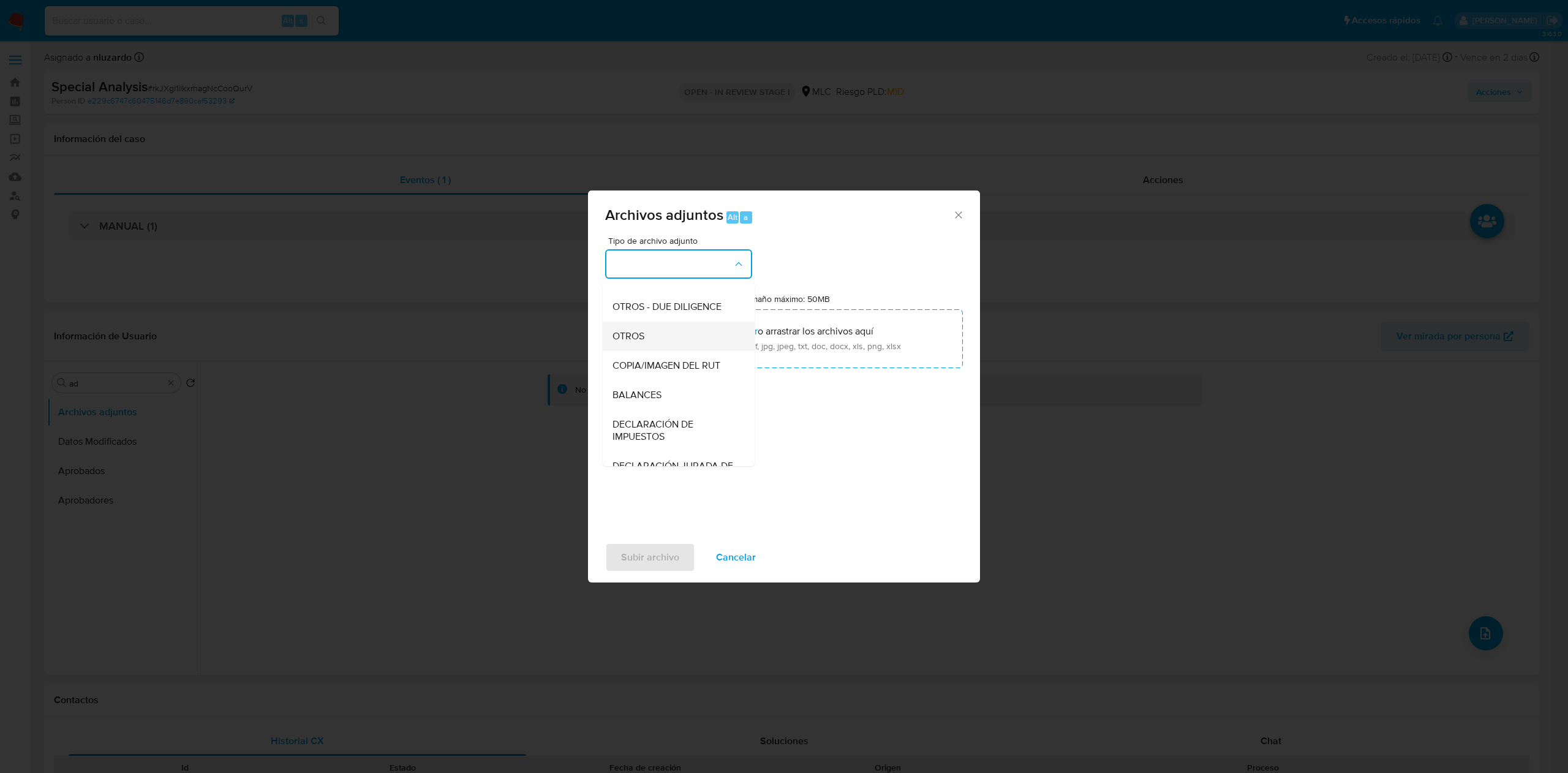
click at [687, 351] on div "OTROS" at bounding box center [674, 336] width 125 height 29
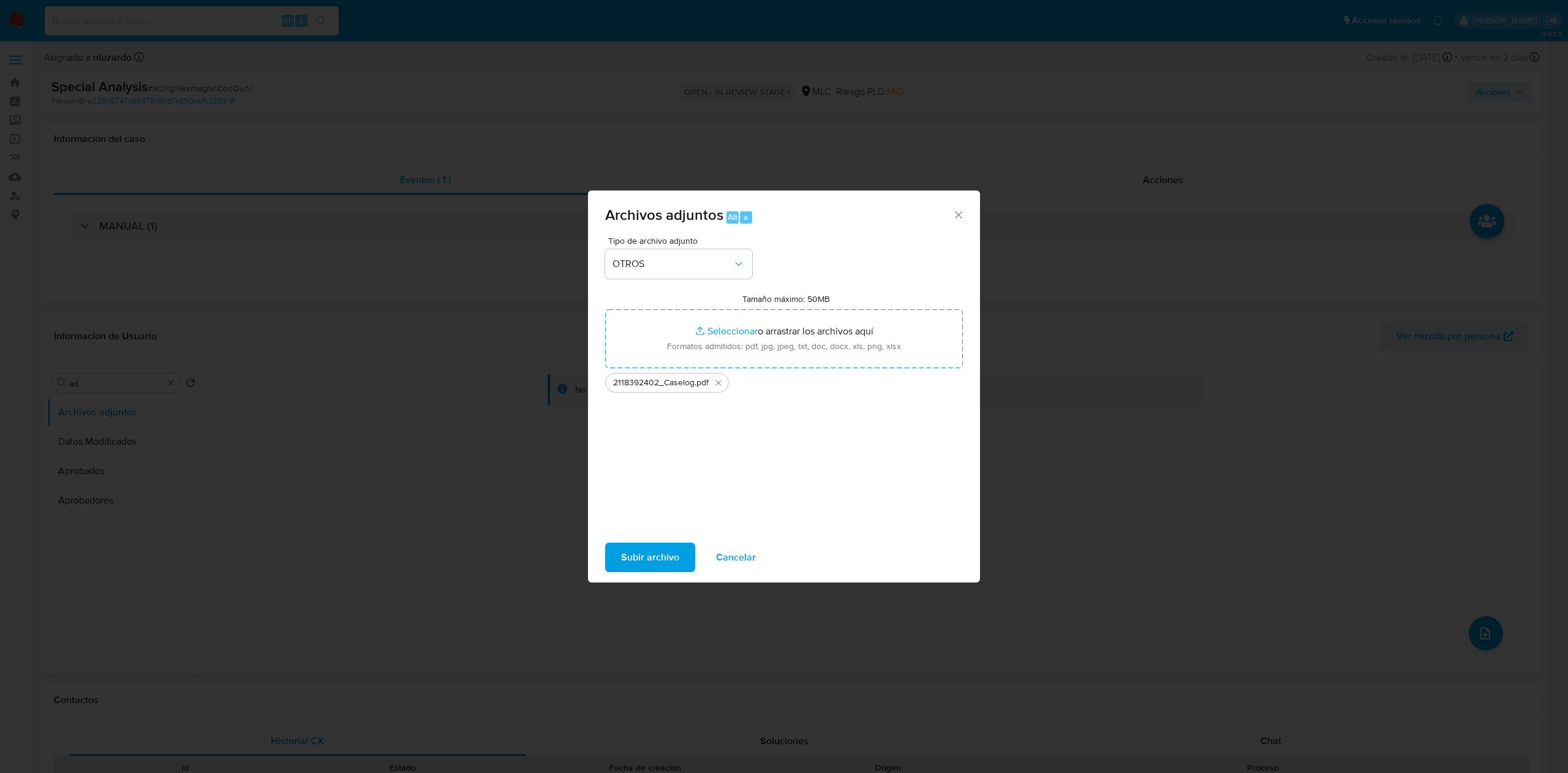
click at [674, 565] on span "Subir archivo" at bounding box center [650, 556] width 58 height 27
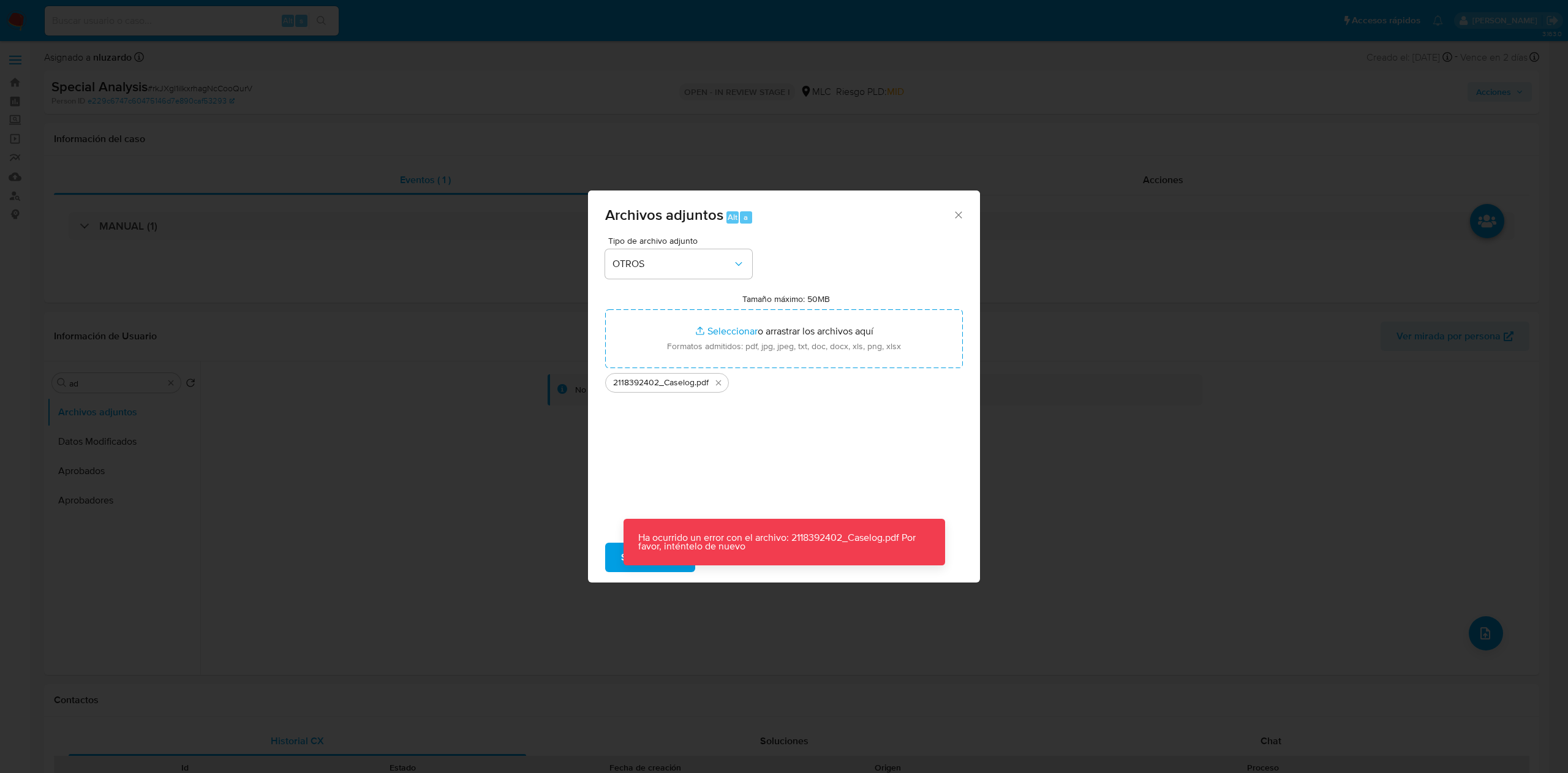
click at [532, 607] on div "Archivos adjuntos Alt a Tipo de archivo adjunto OTROS Tamaño máximo: 50MB Selec…" at bounding box center [784, 386] width 1568 height 773
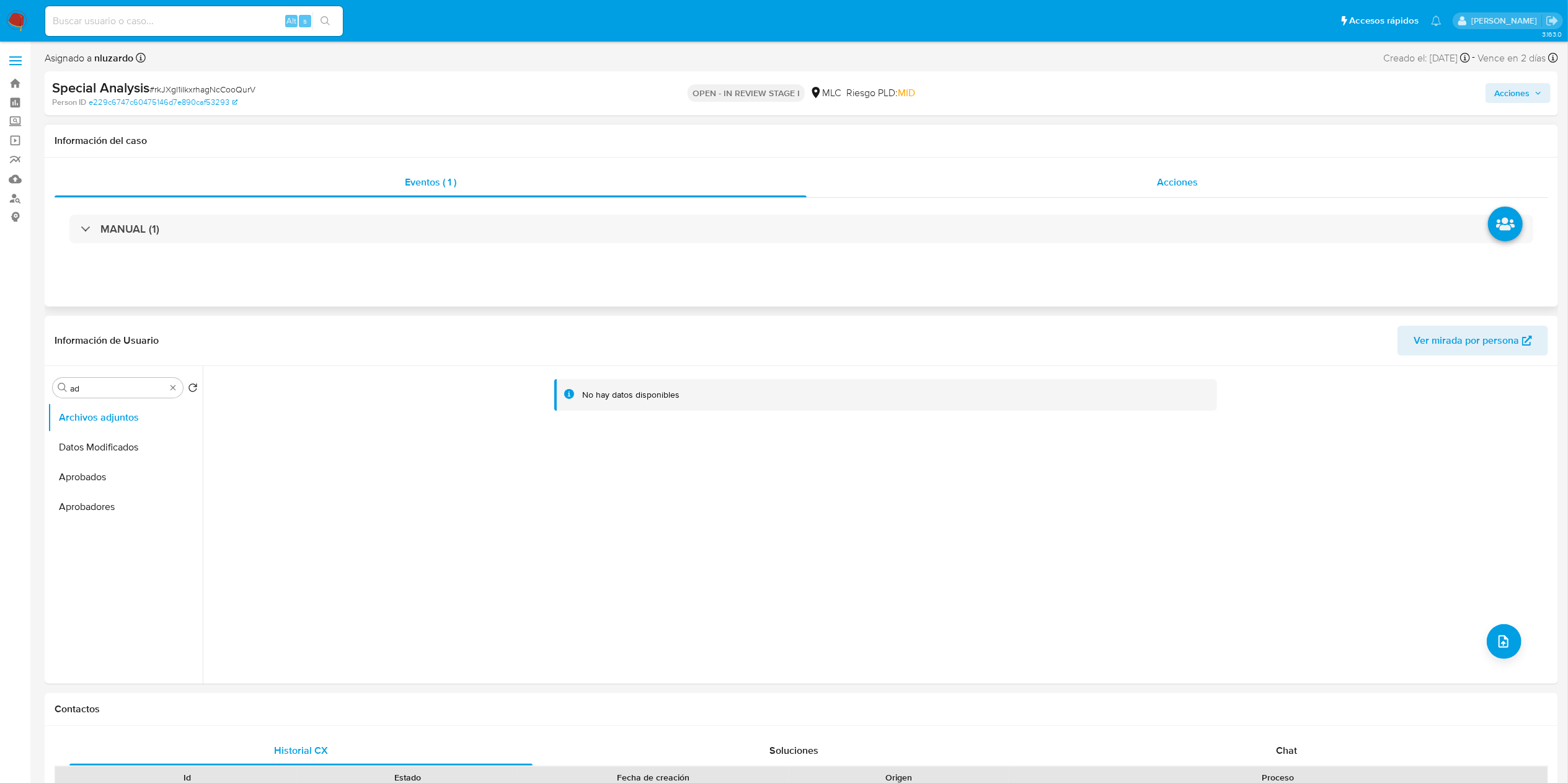
click at [1208, 173] on div "Acciones" at bounding box center [1177, 182] width 741 height 30
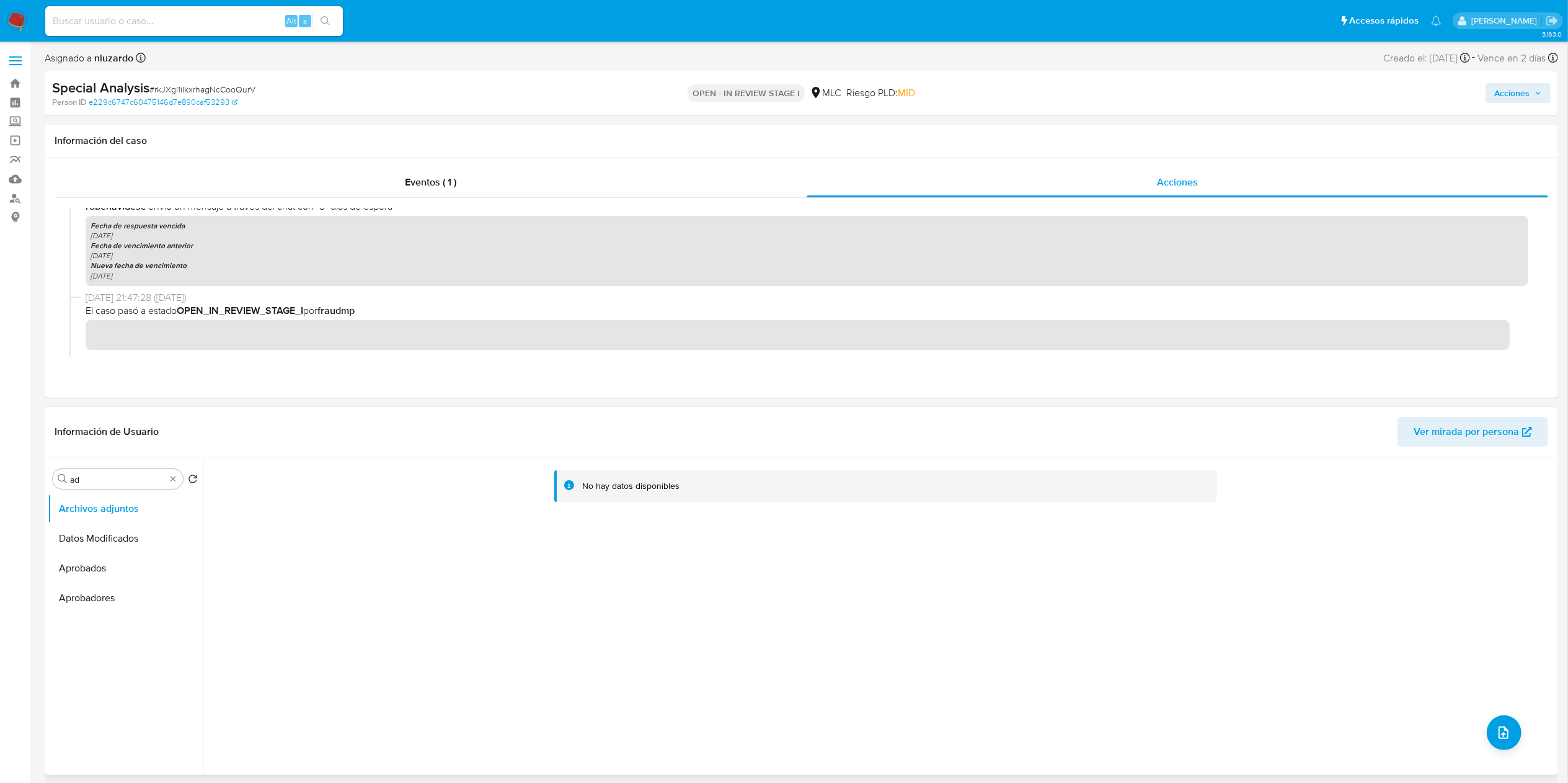
scroll to position [425, 0]
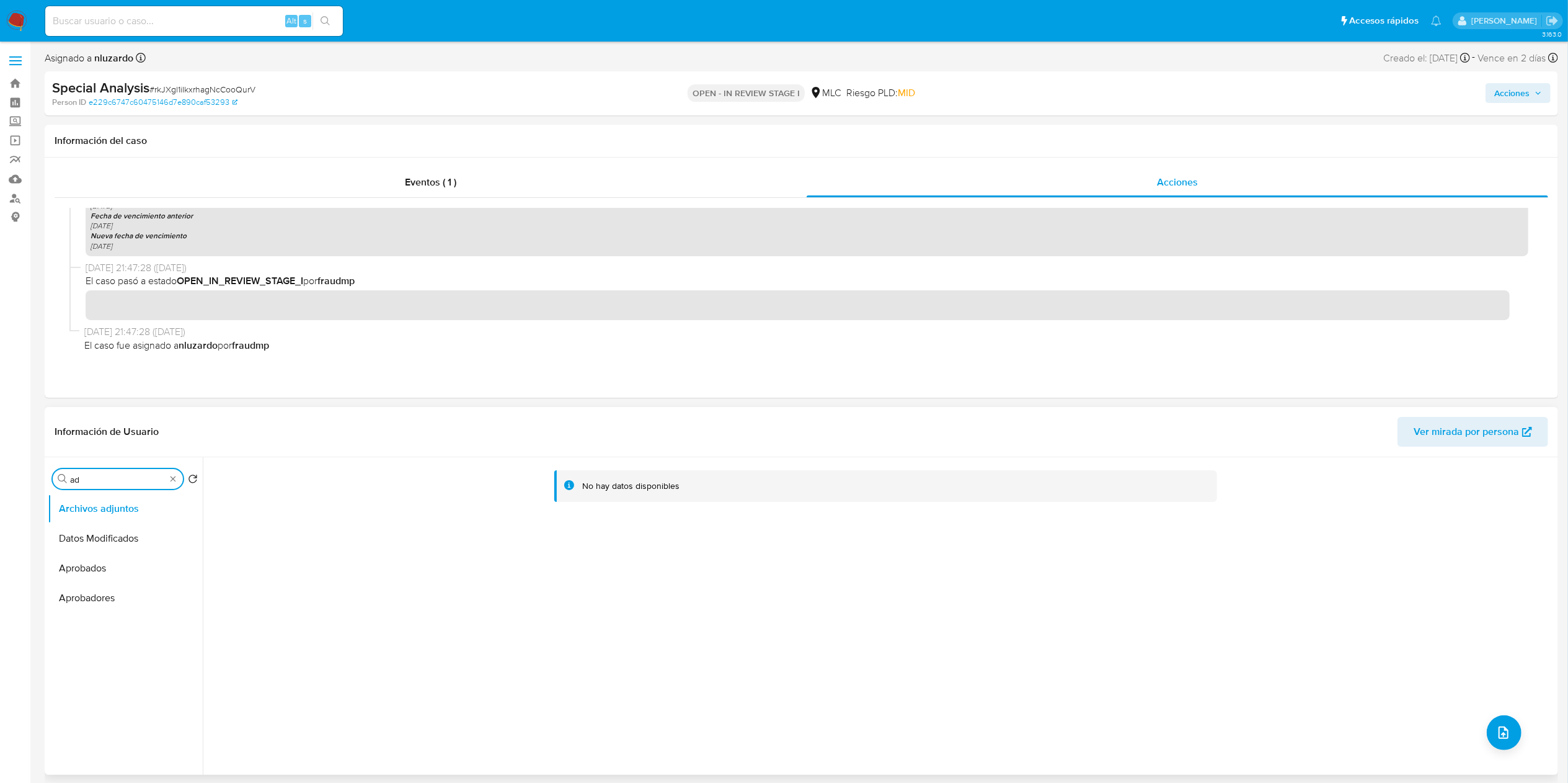
click at [130, 479] on input "ad" at bounding box center [118, 479] width 95 height 11
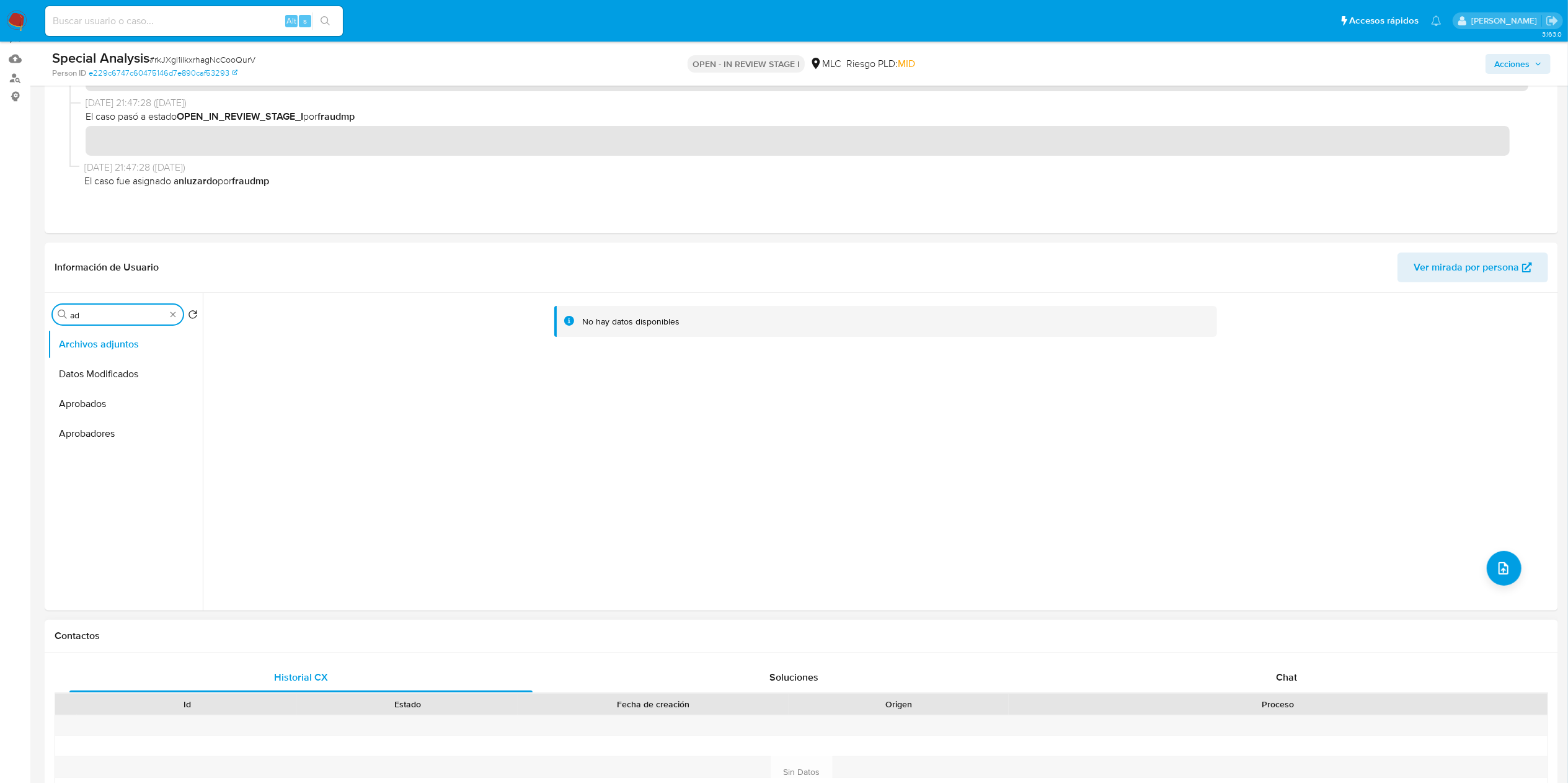
scroll to position [124, 0]
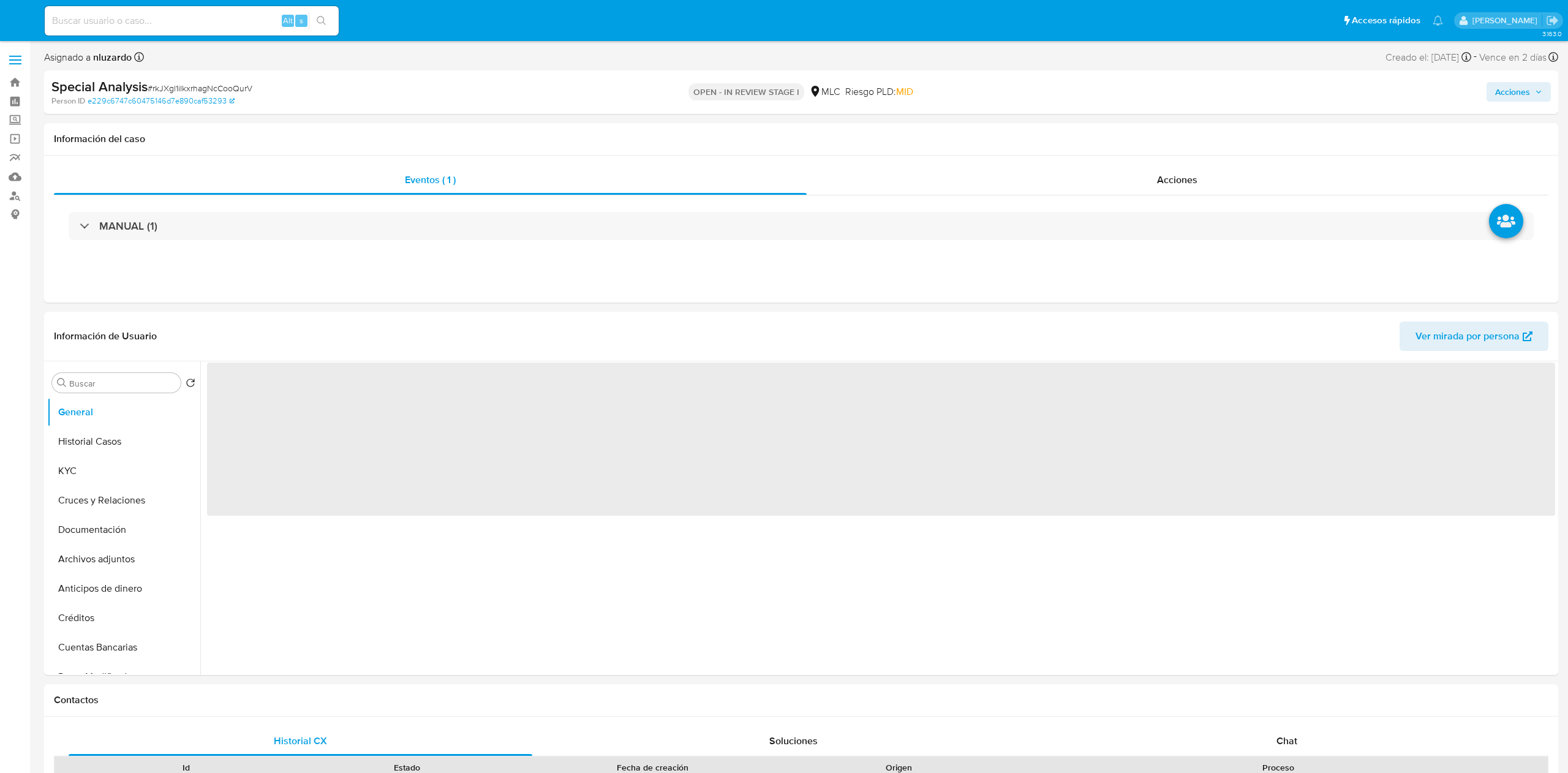
select select "10"
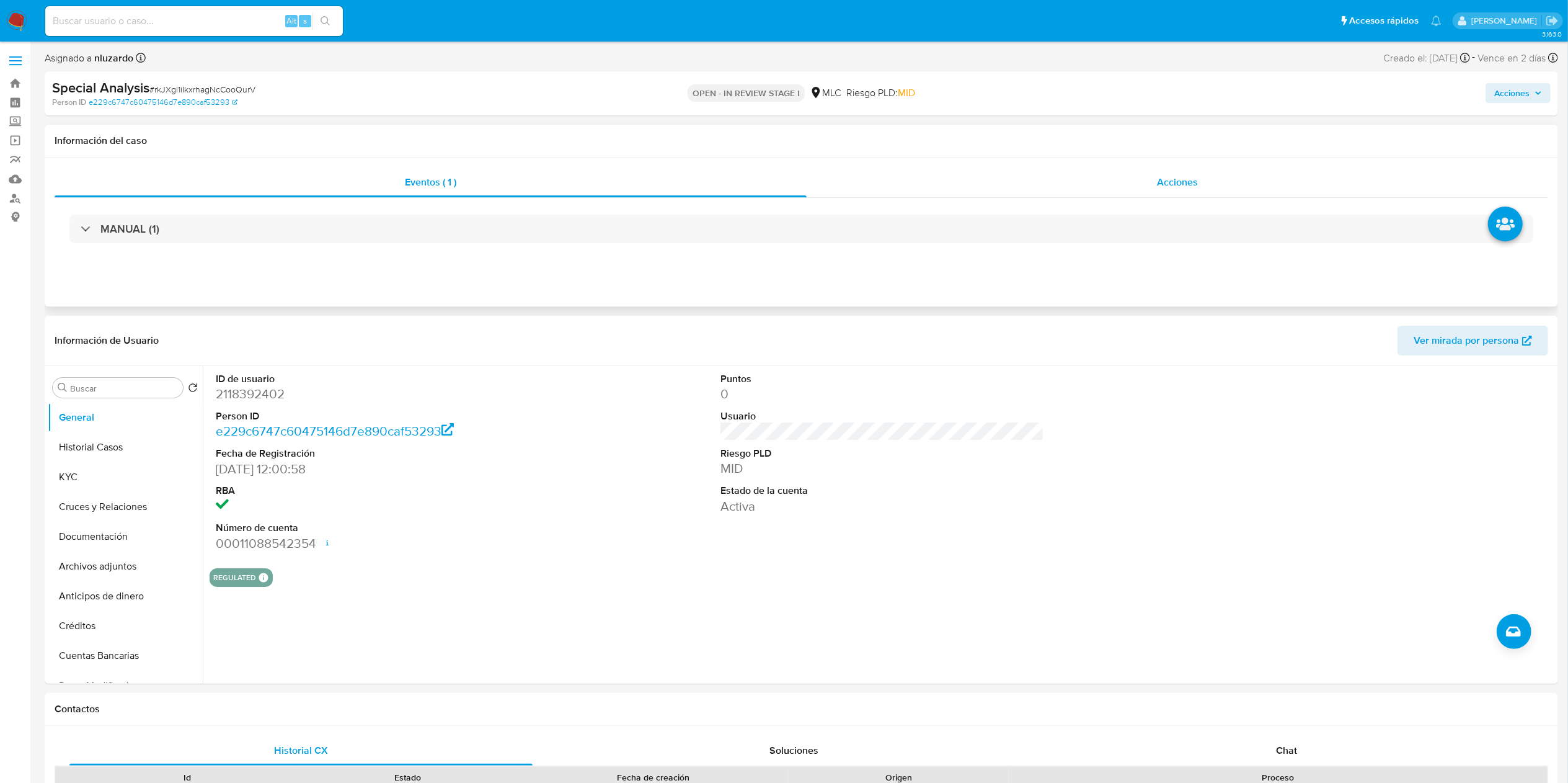
click at [1169, 191] on div "Acciones" at bounding box center [1177, 182] width 741 height 30
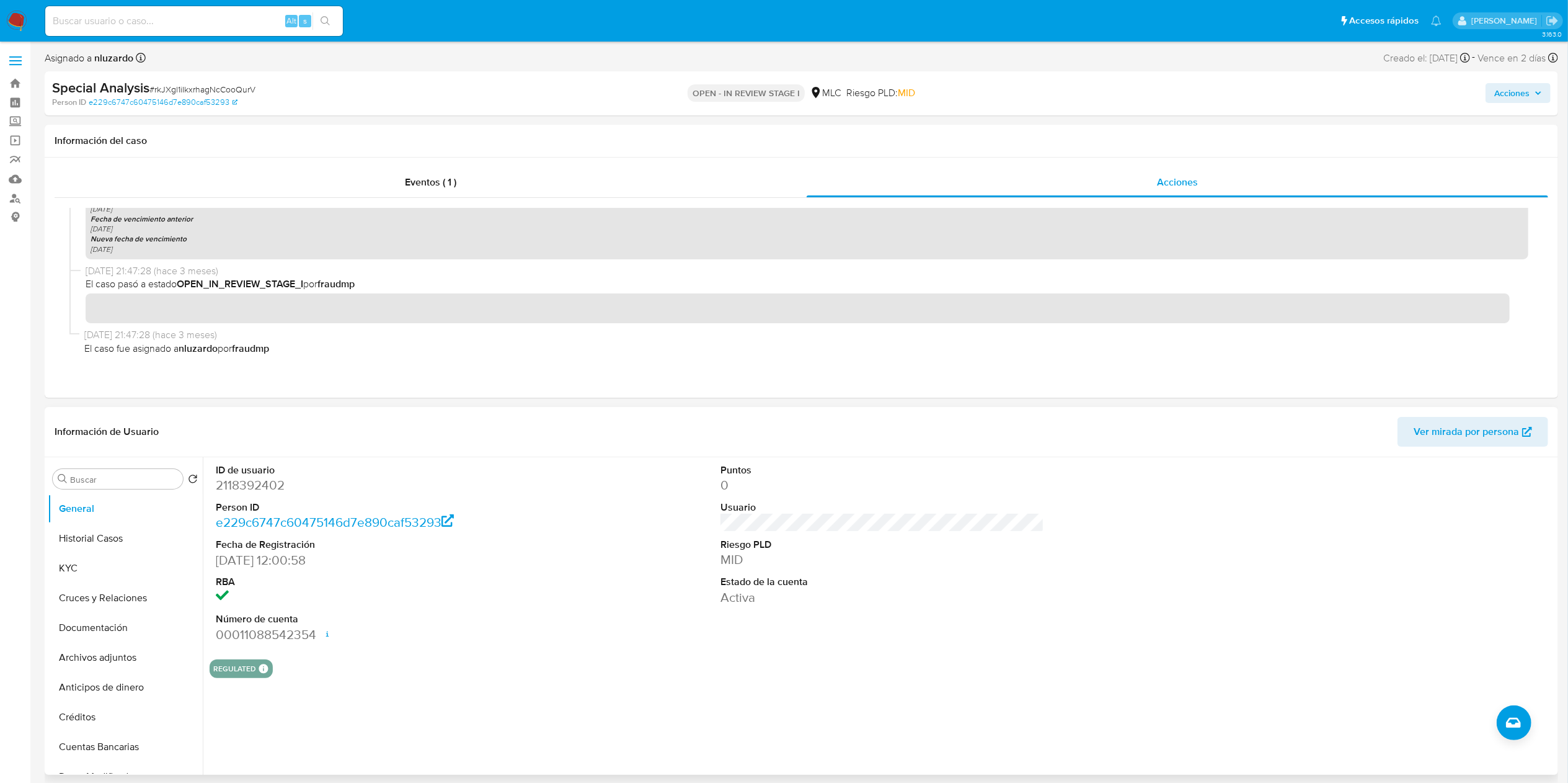
scroll to position [425, 0]
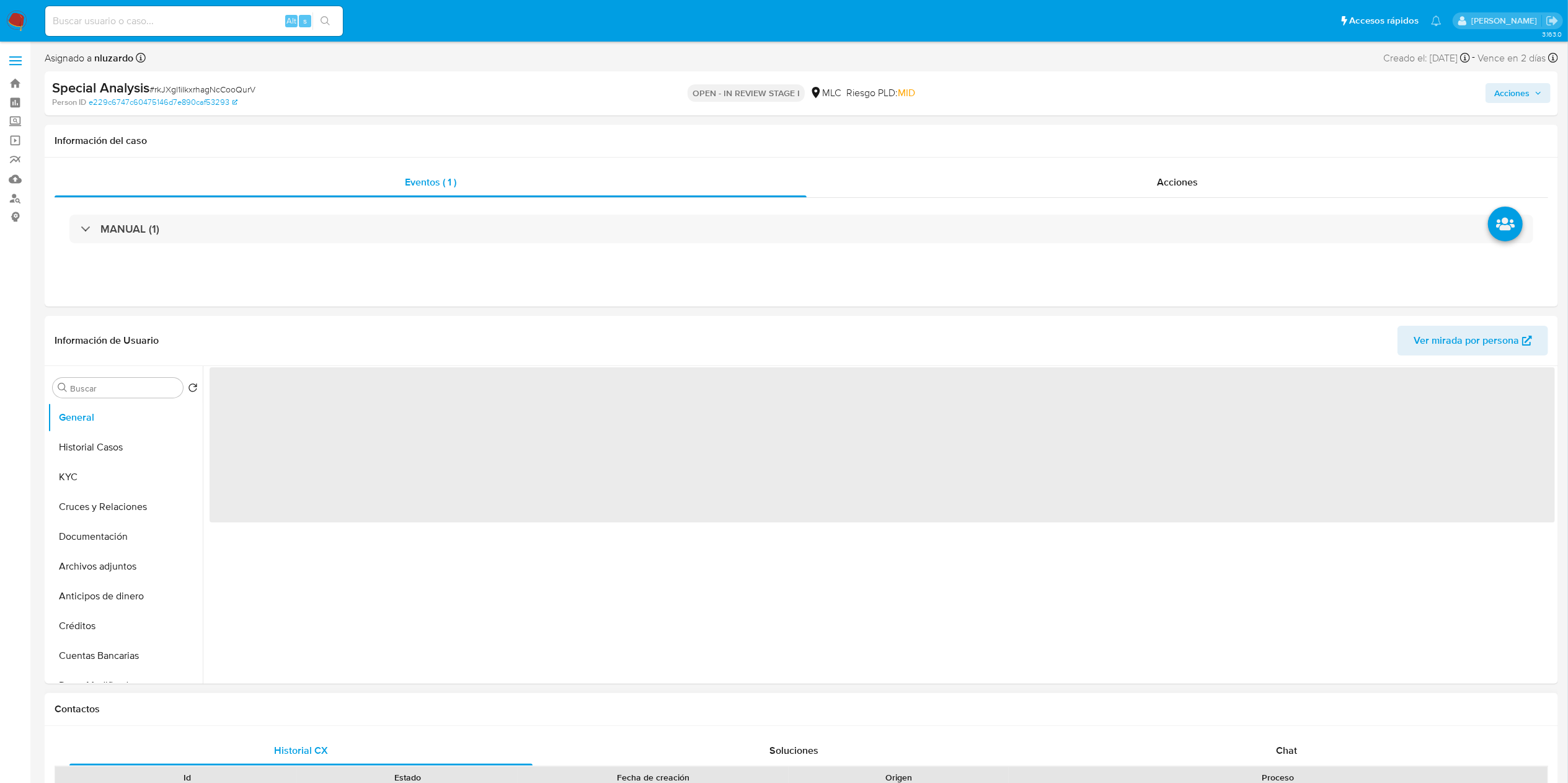
select select "10"
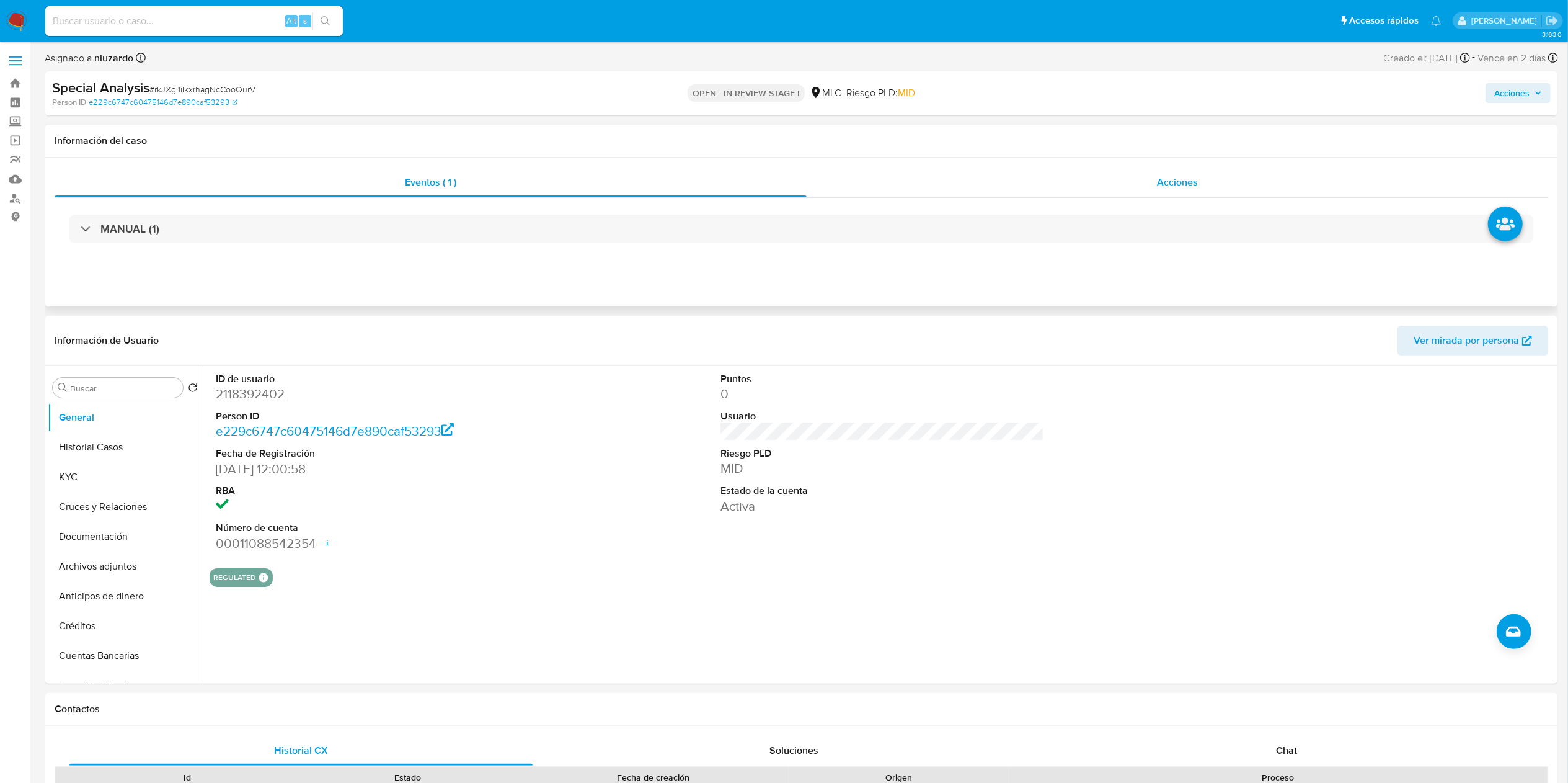
click at [1160, 181] on span "Acciones" at bounding box center [1177, 182] width 41 height 14
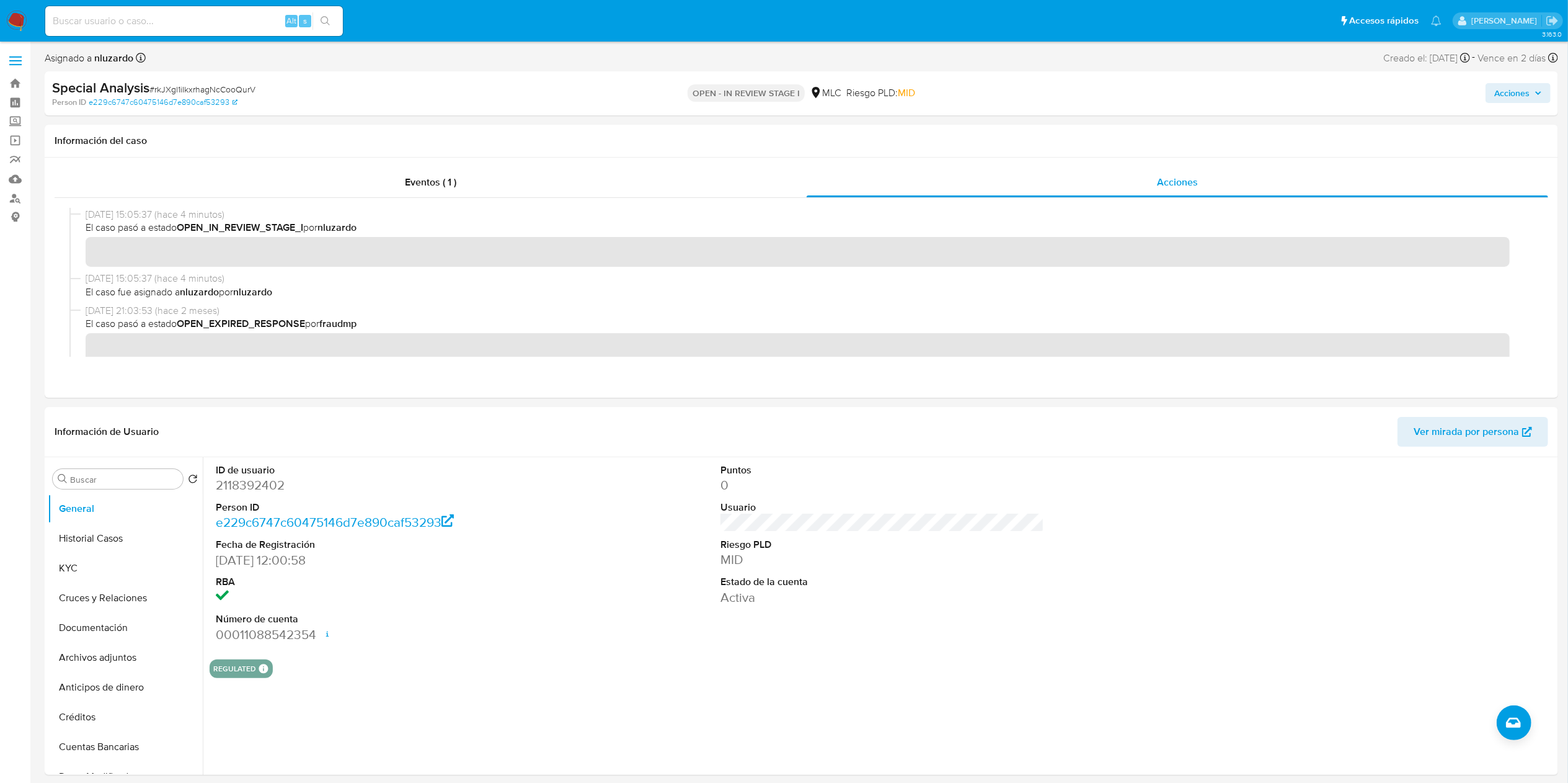
click at [1530, 94] on span "Acciones" at bounding box center [1518, 93] width 48 height 18
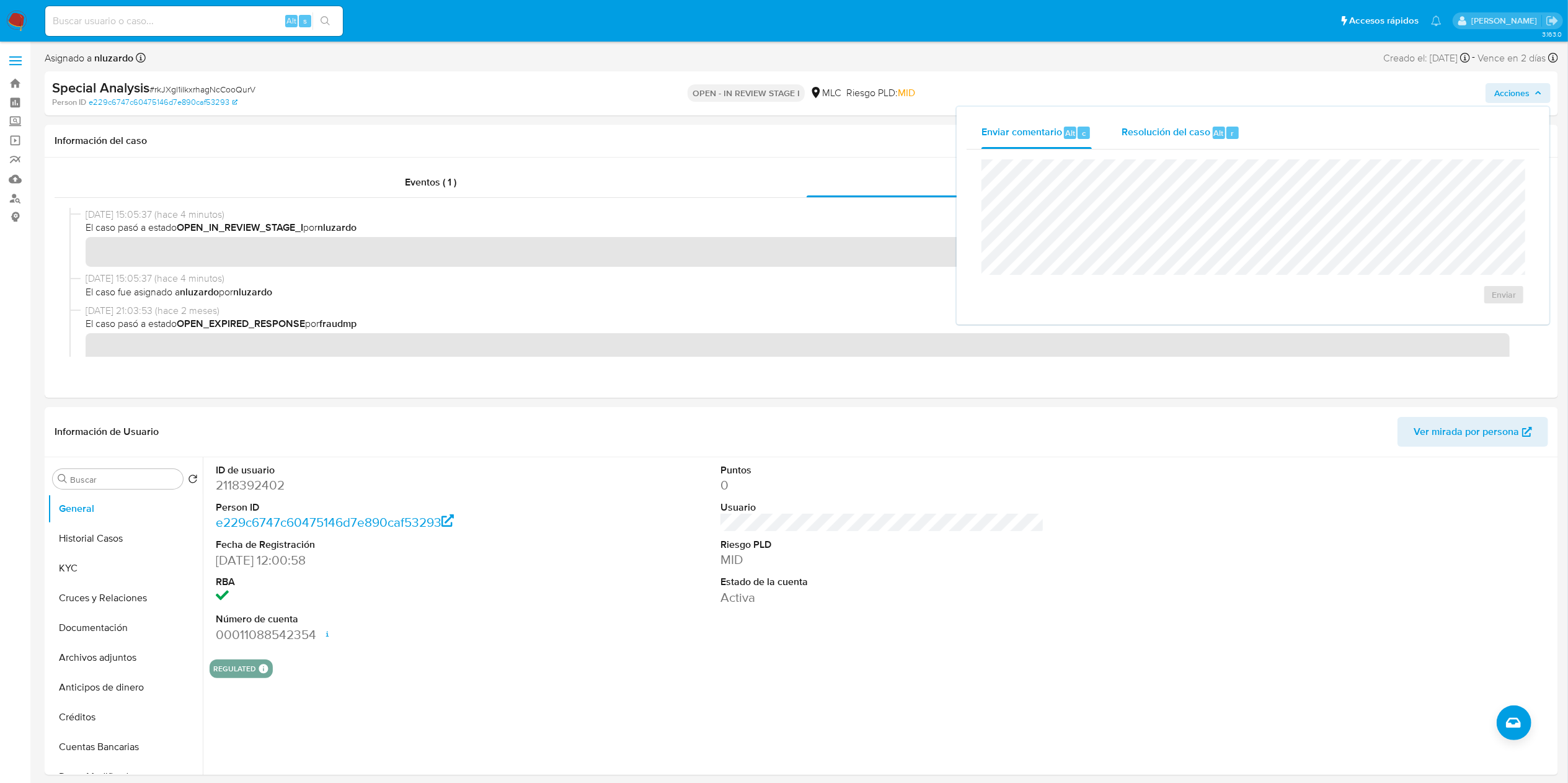
click at [1163, 141] on div "Resolución del caso Alt r" at bounding box center [1180, 133] width 119 height 32
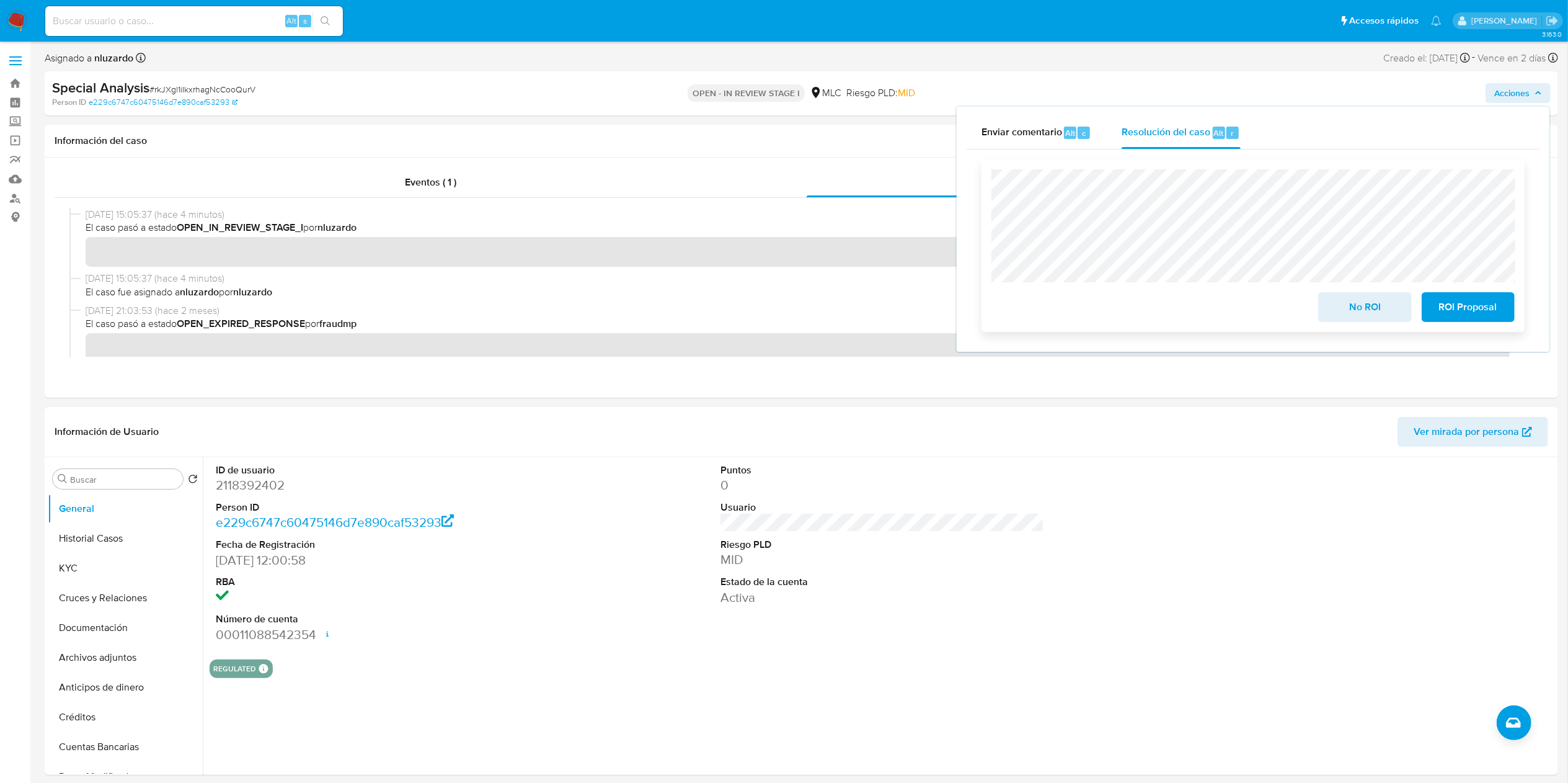
click at [1481, 319] on span "ROI Proposal" at bounding box center [1468, 307] width 61 height 27
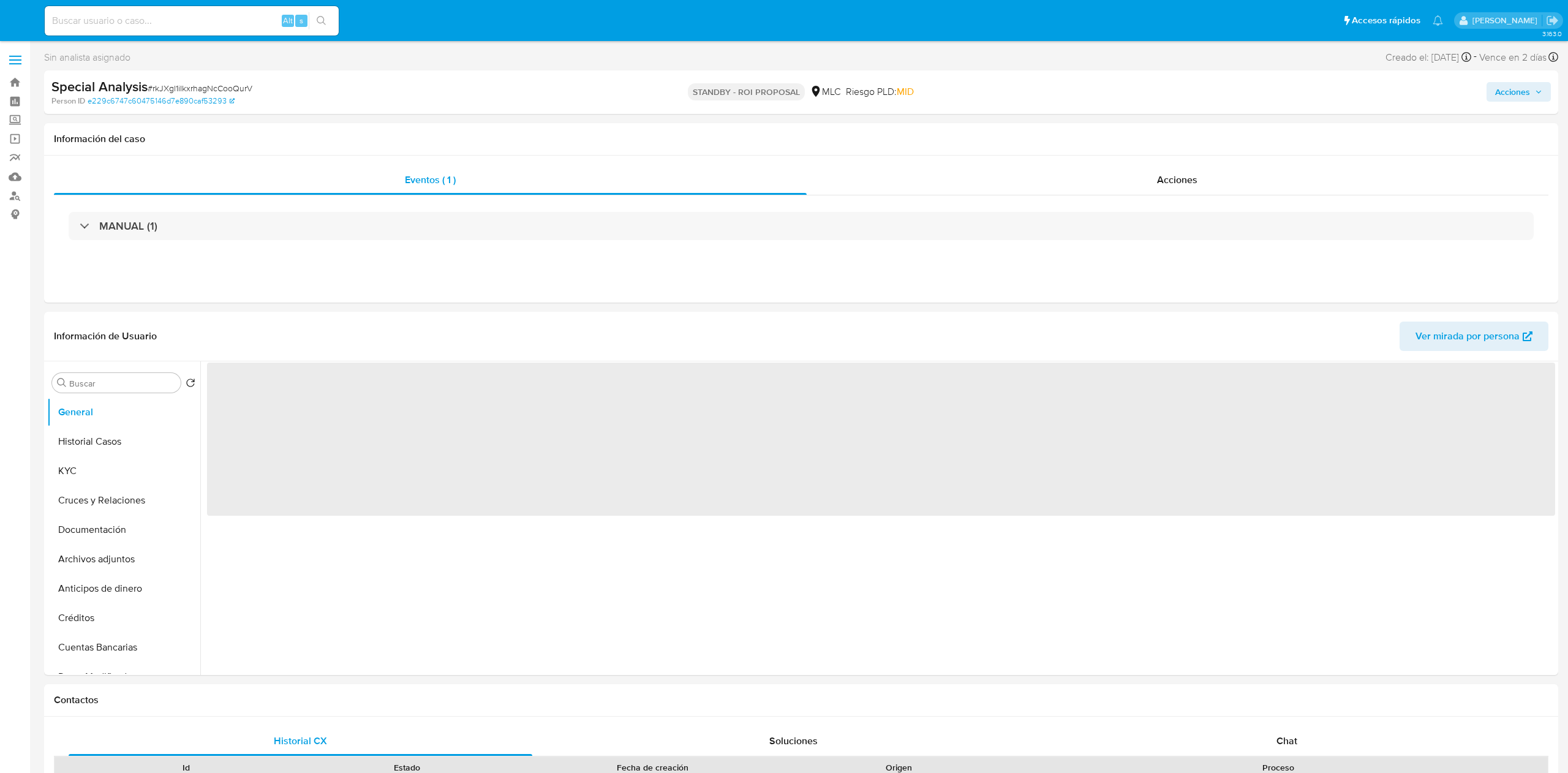
select select "10"
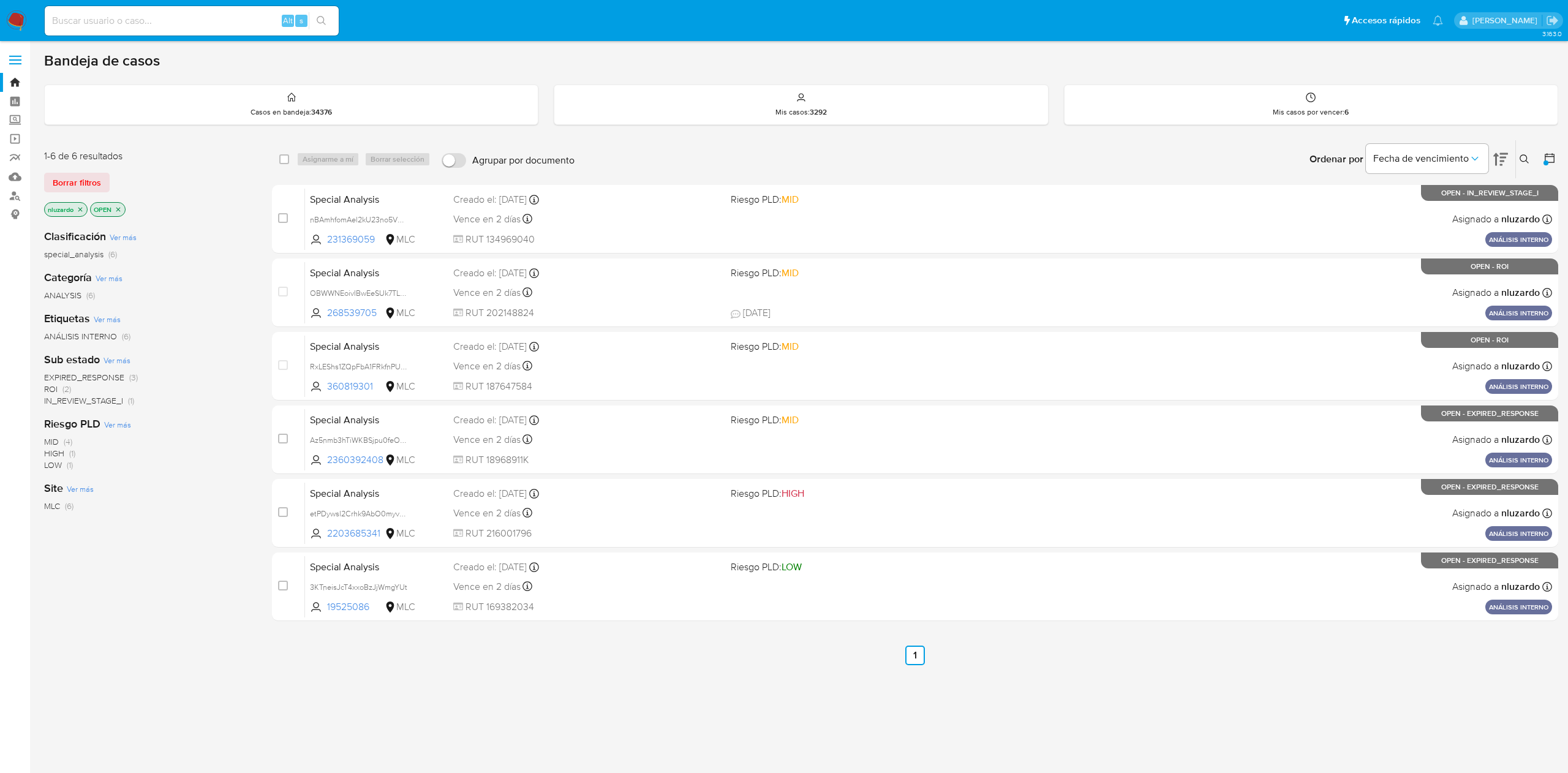
click at [60, 384] on span "ROI (2)" at bounding box center [57, 389] width 27 height 12
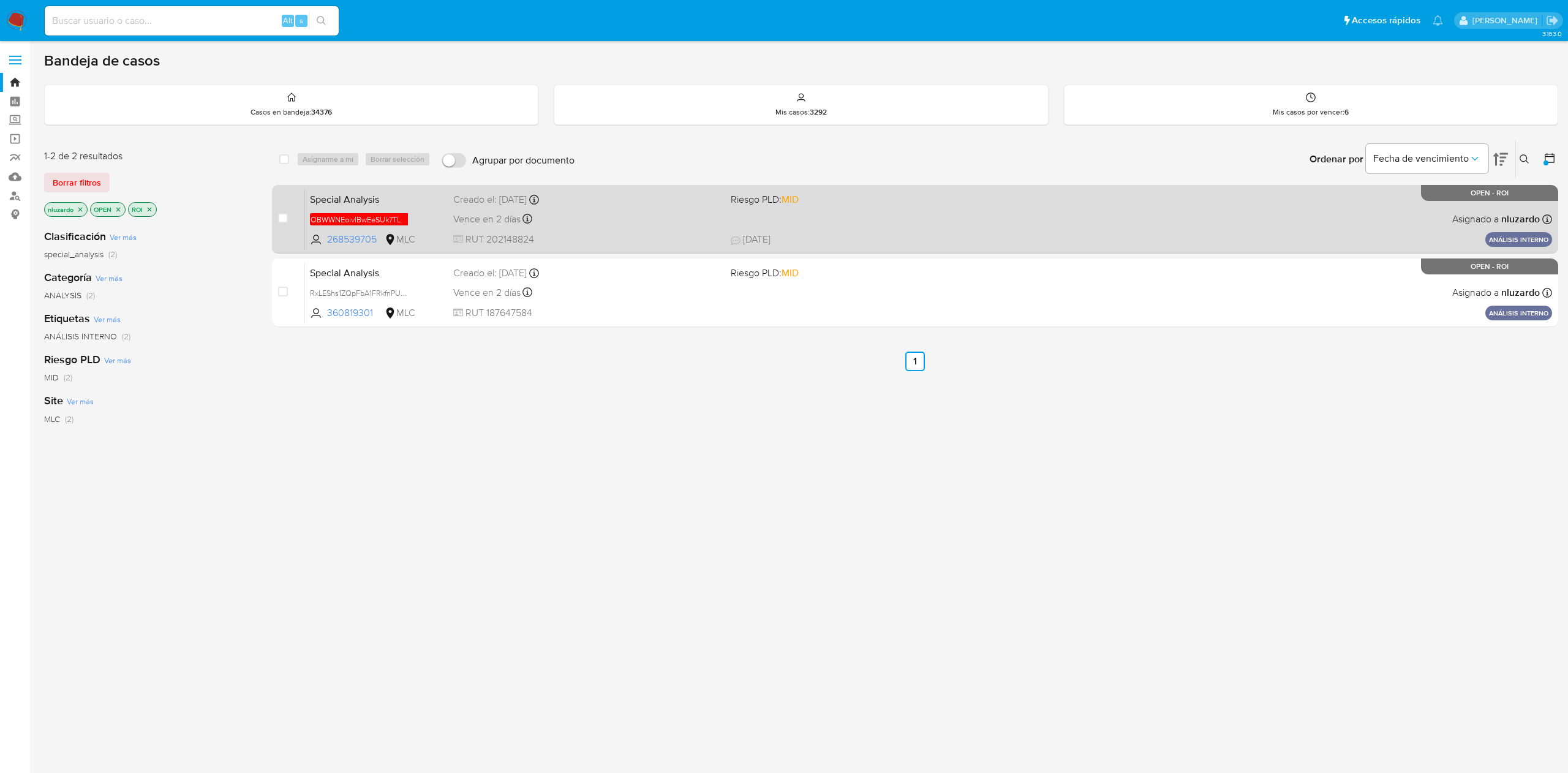
click at [762, 225] on div "Special Analysis OBWWNEoivIBwEeSUk7TLOjkL 268539705 MLC Riesgo PLD: MID Creado …" at bounding box center [929, 219] width 1247 height 62
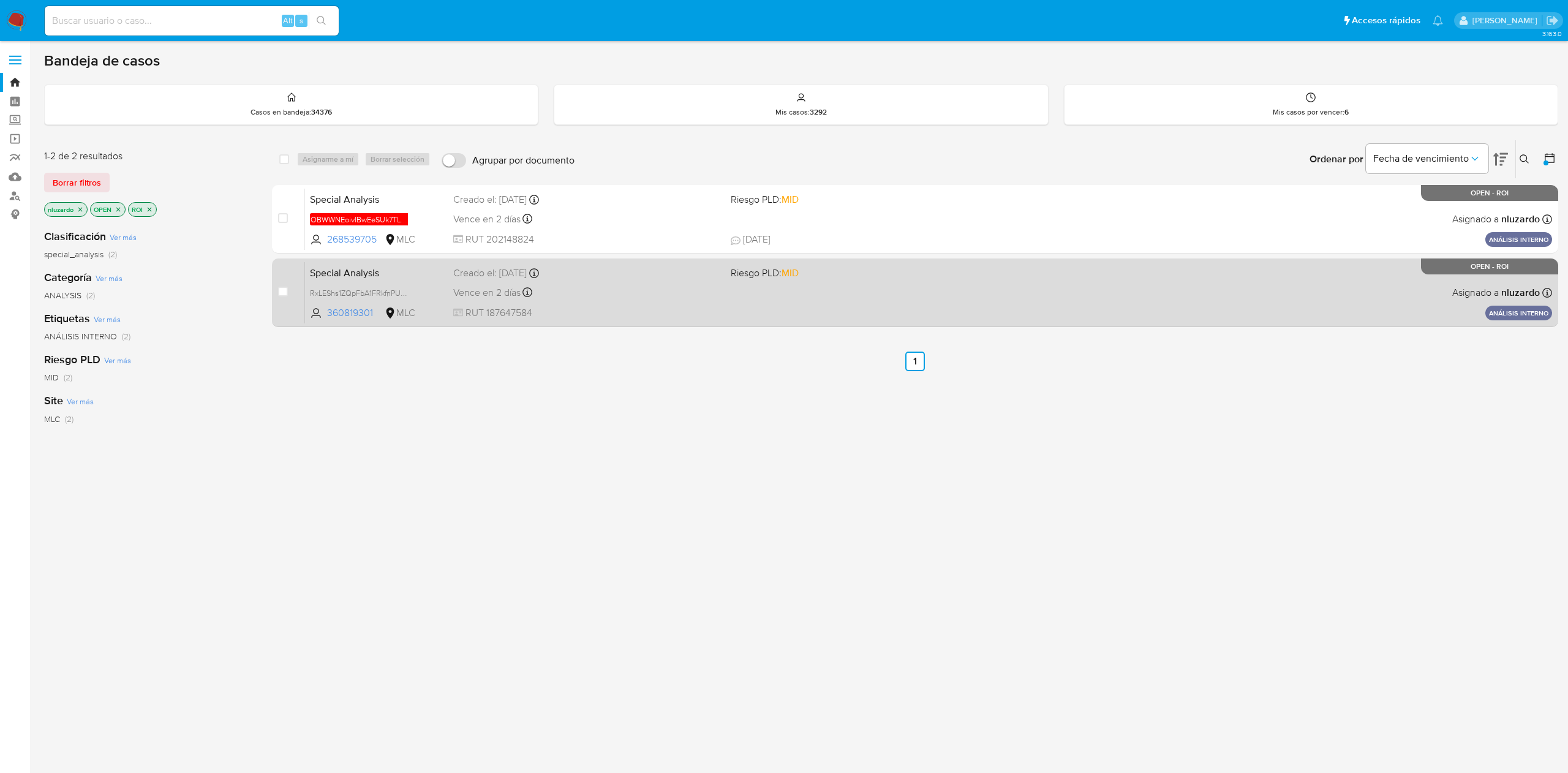
click at [740, 280] on div "Special Analysis RxLEShs1ZQpFbA1FRkfnPUGk 360819301 MLC Riesgo PLD: MID Creado …" at bounding box center [929, 292] width 1247 height 62
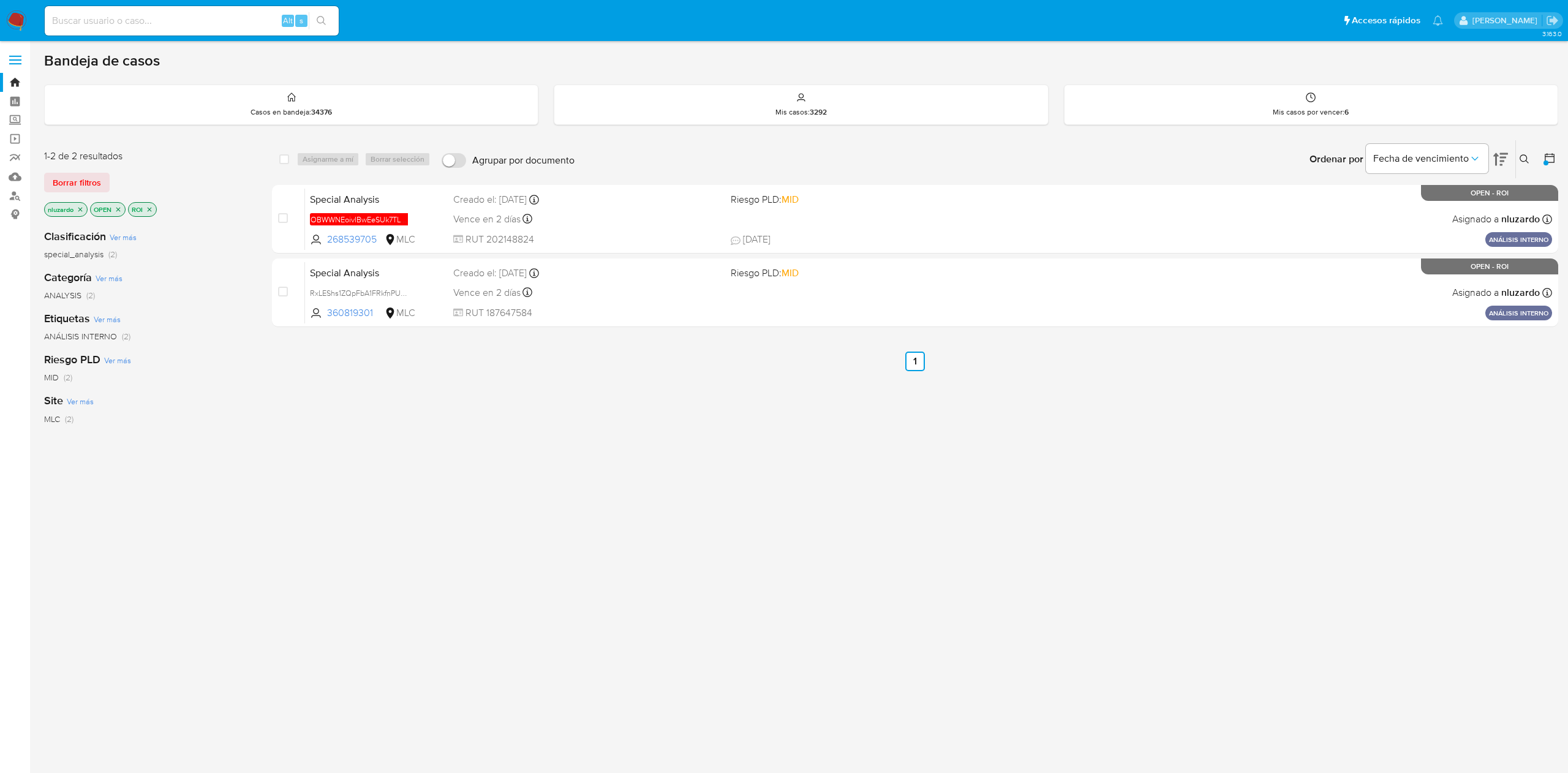
click at [147, 208] on icon "close-filter" at bounding box center [150, 210] width 7 height 7
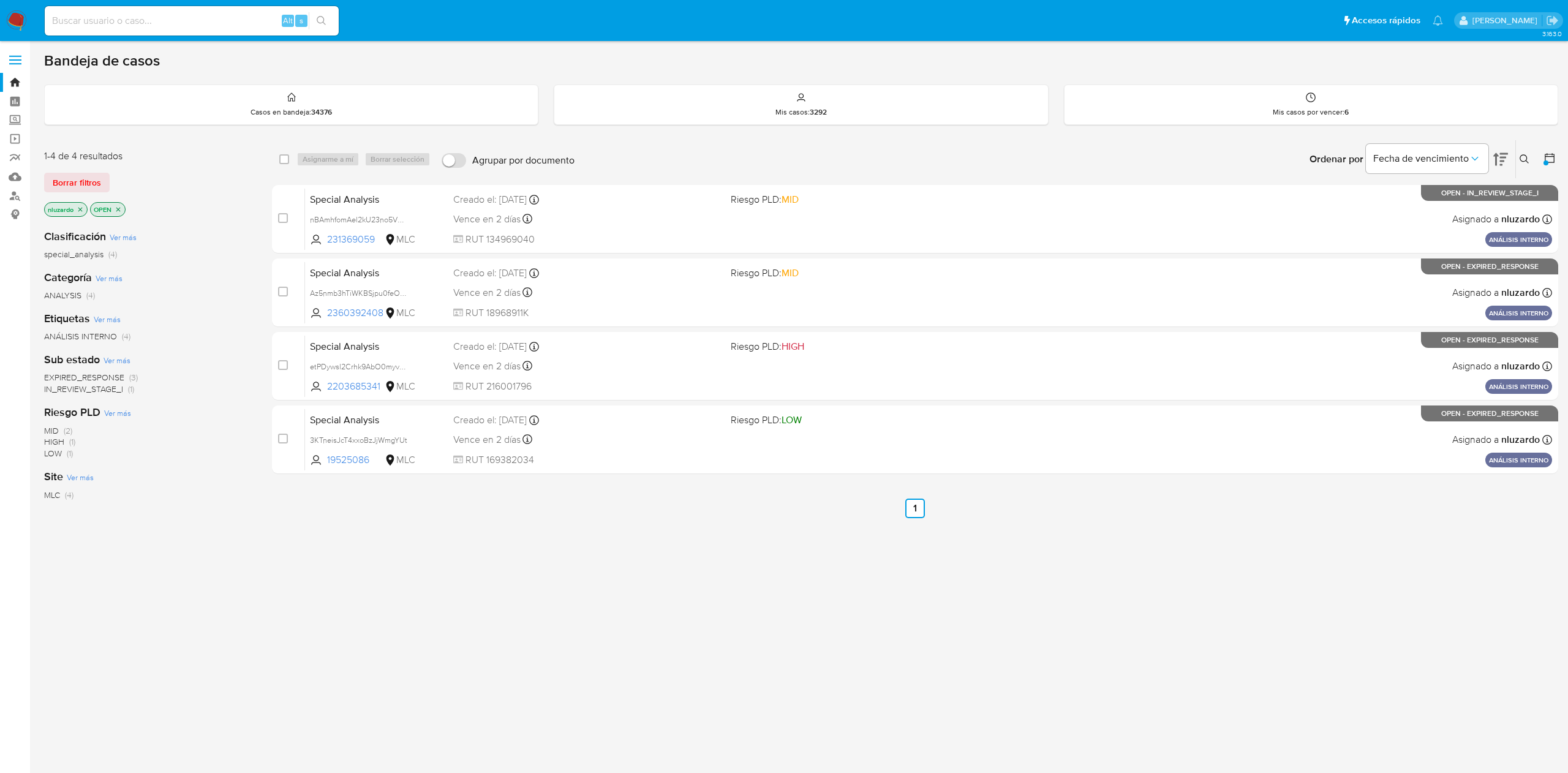
click at [567, 674] on div "select-all-cases-checkbox Asignarme a mí Borrar selección Agrupar por documento…" at bounding box center [915, 417] width 1286 height 555
drag, startPoint x: 375, startPoint y: 467, endPoint x: 325, endPoint y: 558, distance: 103.8
click at [326, 538] on div "select-all-cases-checkbox Asignarme a mí Borrar selección Agrupar por documento…" at bounding box center [915, 417] width 1286 height 555
click at [324, 558] on div "select-all-cases-checkbox Asignarme a mí Borrar selección Agrupar por documento…" at bounding box center [915, 417] width 1286 height 555
click at [892, 589] on div "select-all-cases-checkbox Asignarme a mí Borrar selección Agrupar por documento…" at bounding box center [915, 417] width 1286 height 555
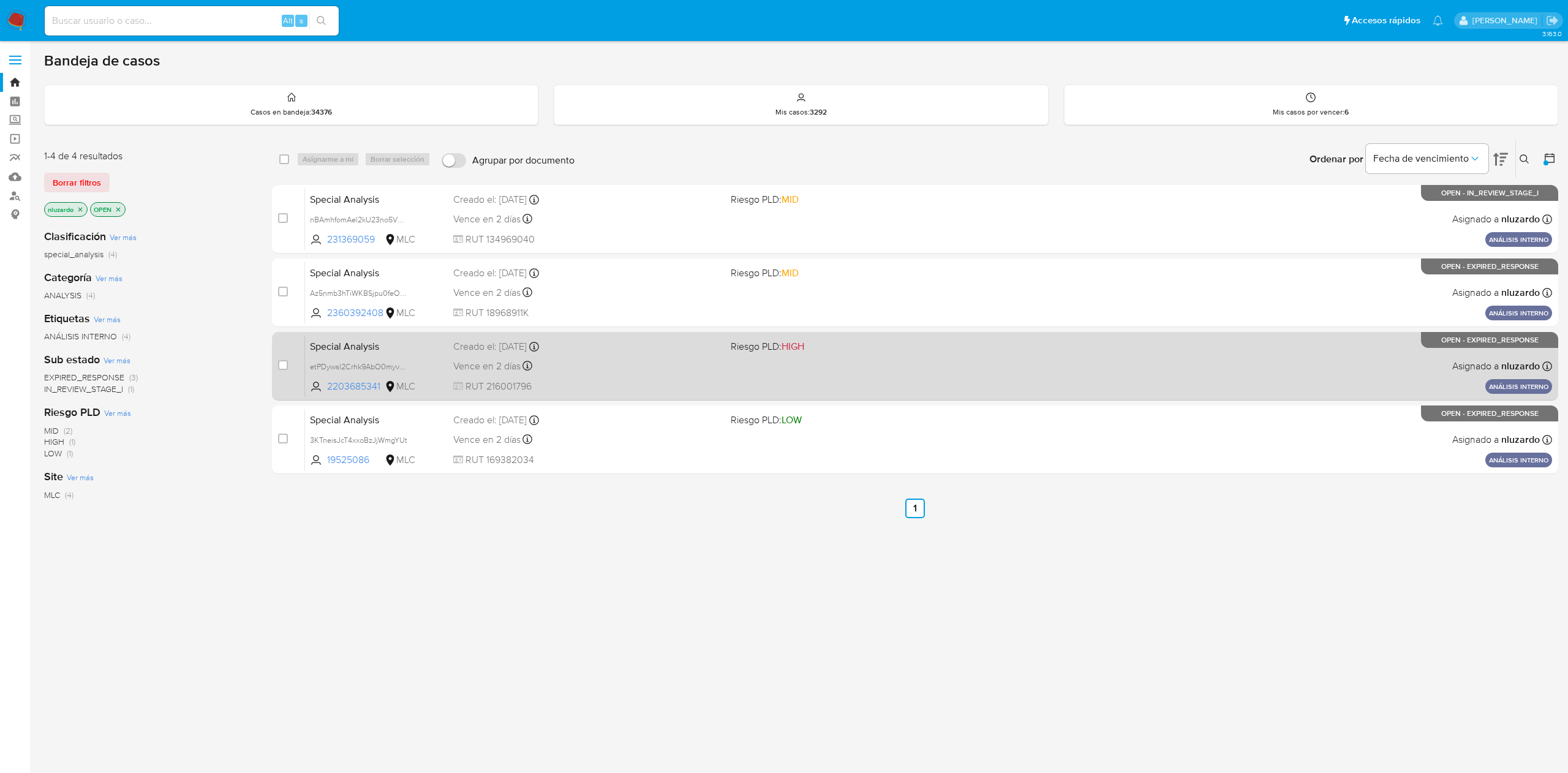
drag, startPoint x: 858, startPoint y: 445, endPoint x: 850, endPoint y: 343, distance: 102.3
click at [858, 445] on div "Special Analysis 3KTneisJcT4xxoBzJjWmgYUt 19525086 MLC Riesgo PLD: LOW Creado e…" at bounding box center [929, 439] width 1247 height 62
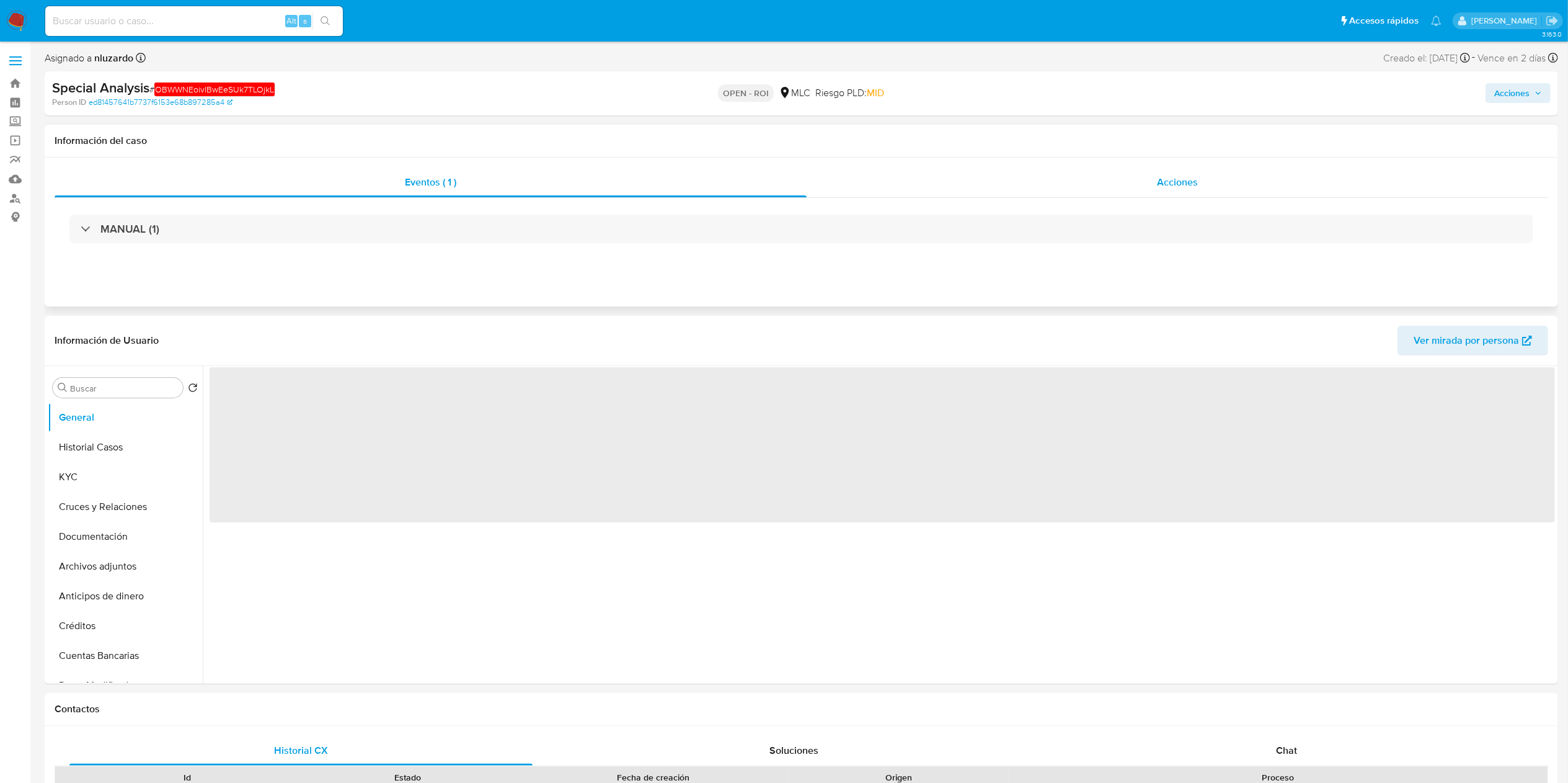
click at [793, 190] on div "Acciones" at bounding box center [1177, 182] width 741 height 30
select select "10"
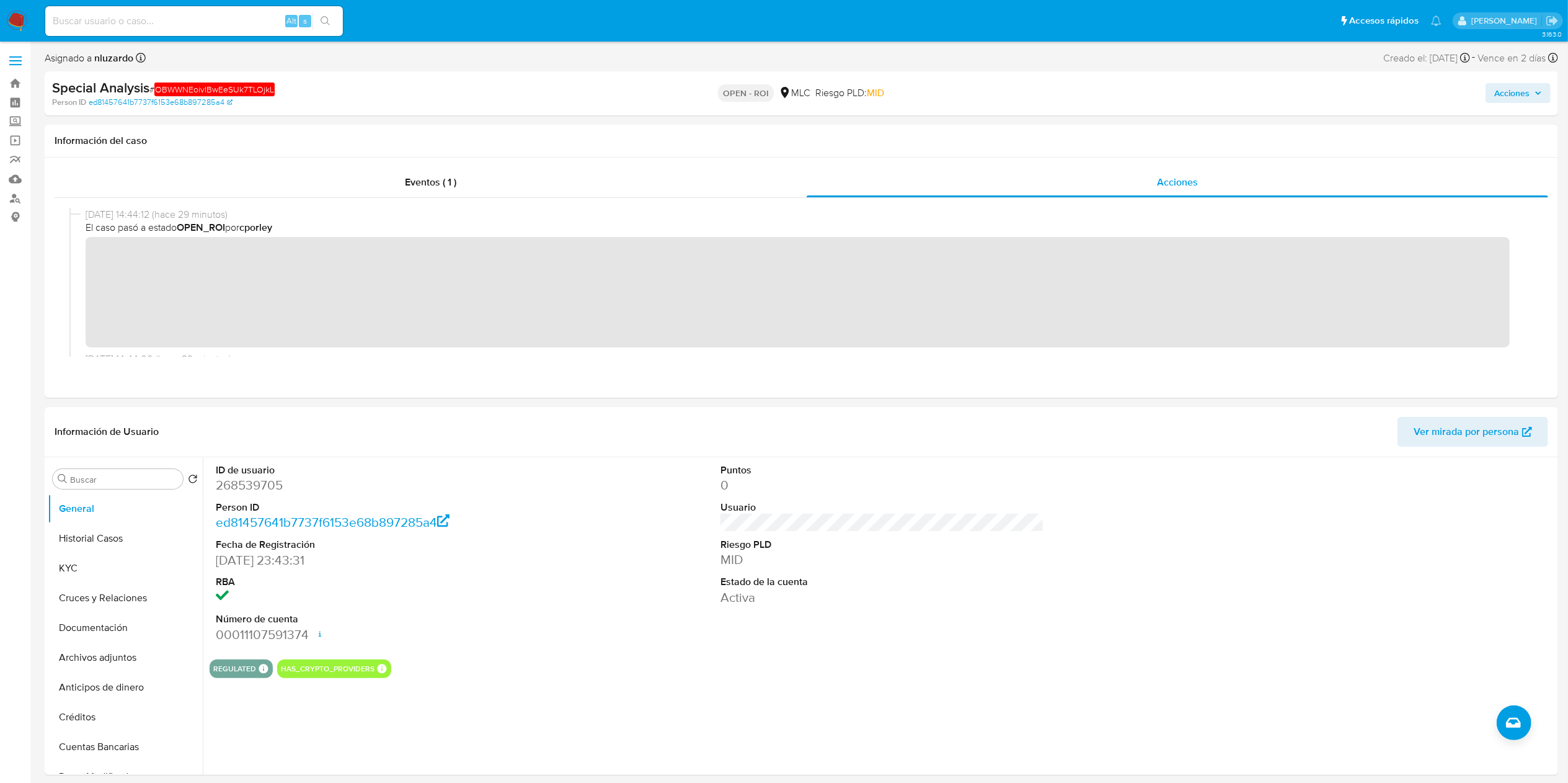
click at [793, 97] on div "Acciones" at bounding box center [1303, 93] width 496 height 29
click at [793, 90] on button "Acciones" at bounding box center [1518, 93] width 65 height 20
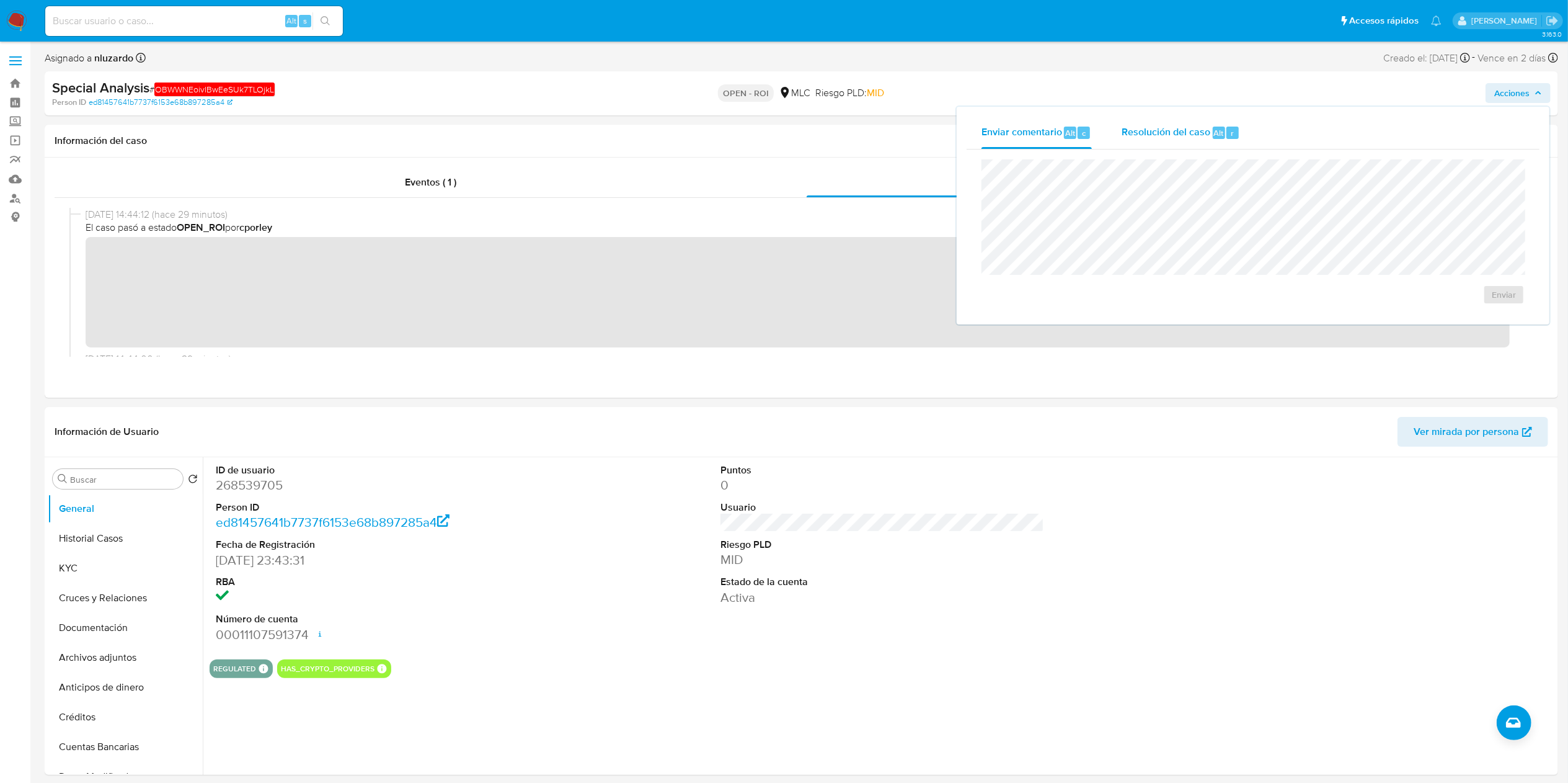
click at [793, 123] on div "Resolución del caso Alt r" at bounding box center [1180, 133] width 119 height 32
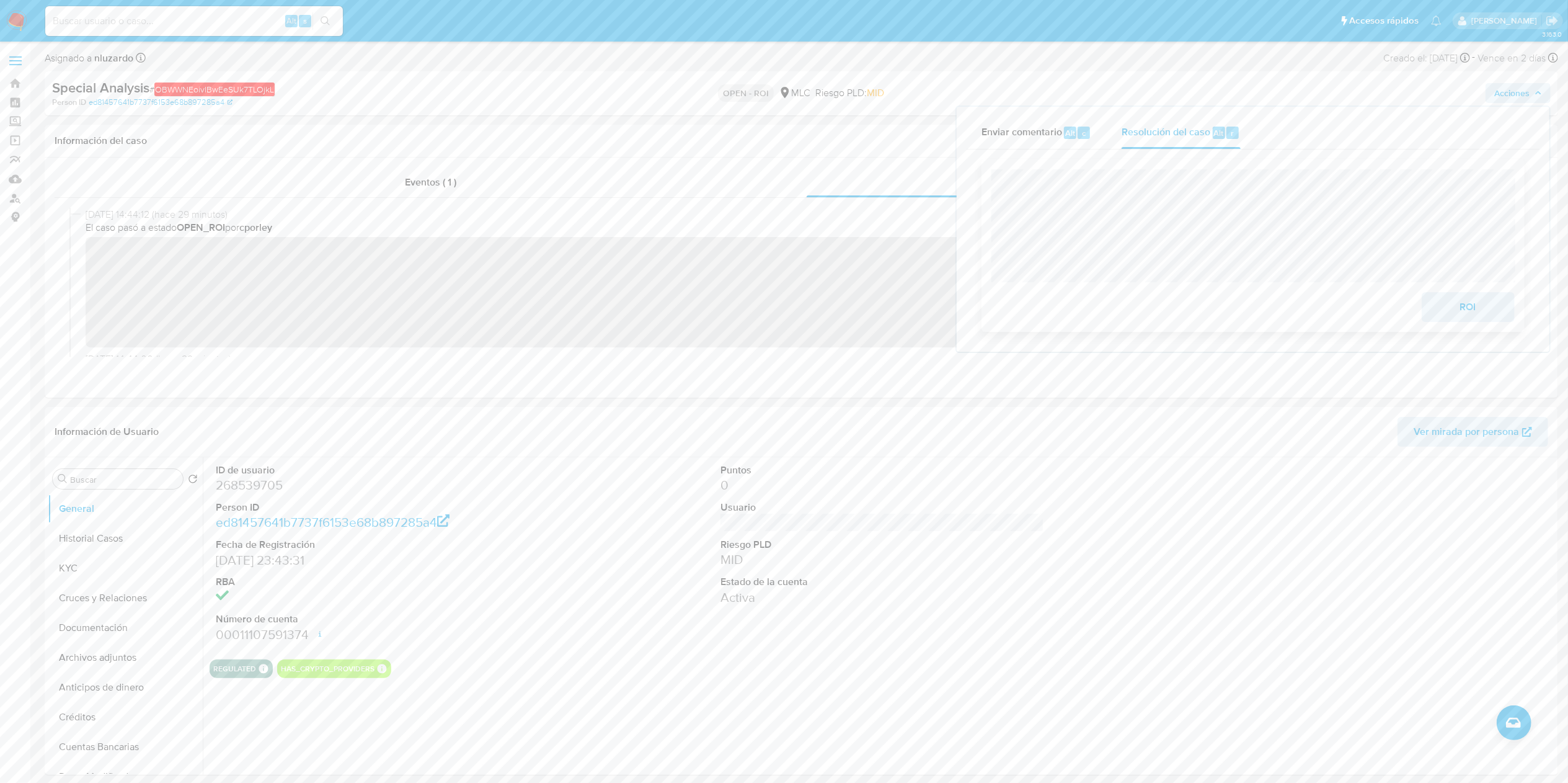
click at [793, 314] on span "ROI" at bounding box center [1468, 307] width 61 height 27
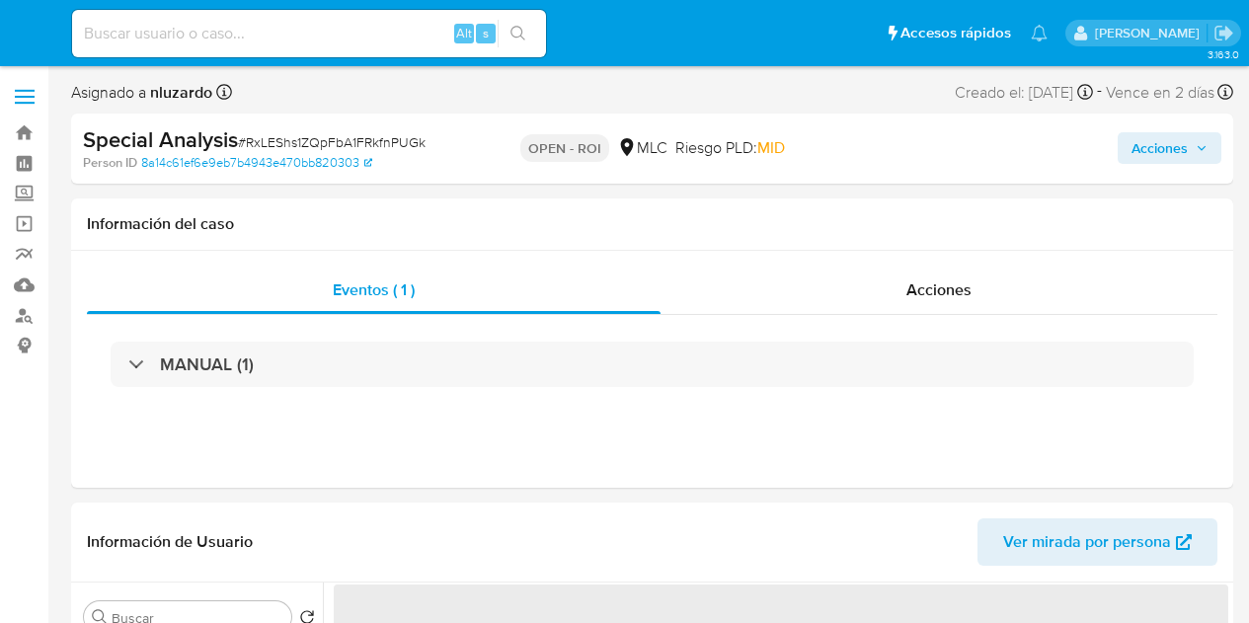
select select "10"
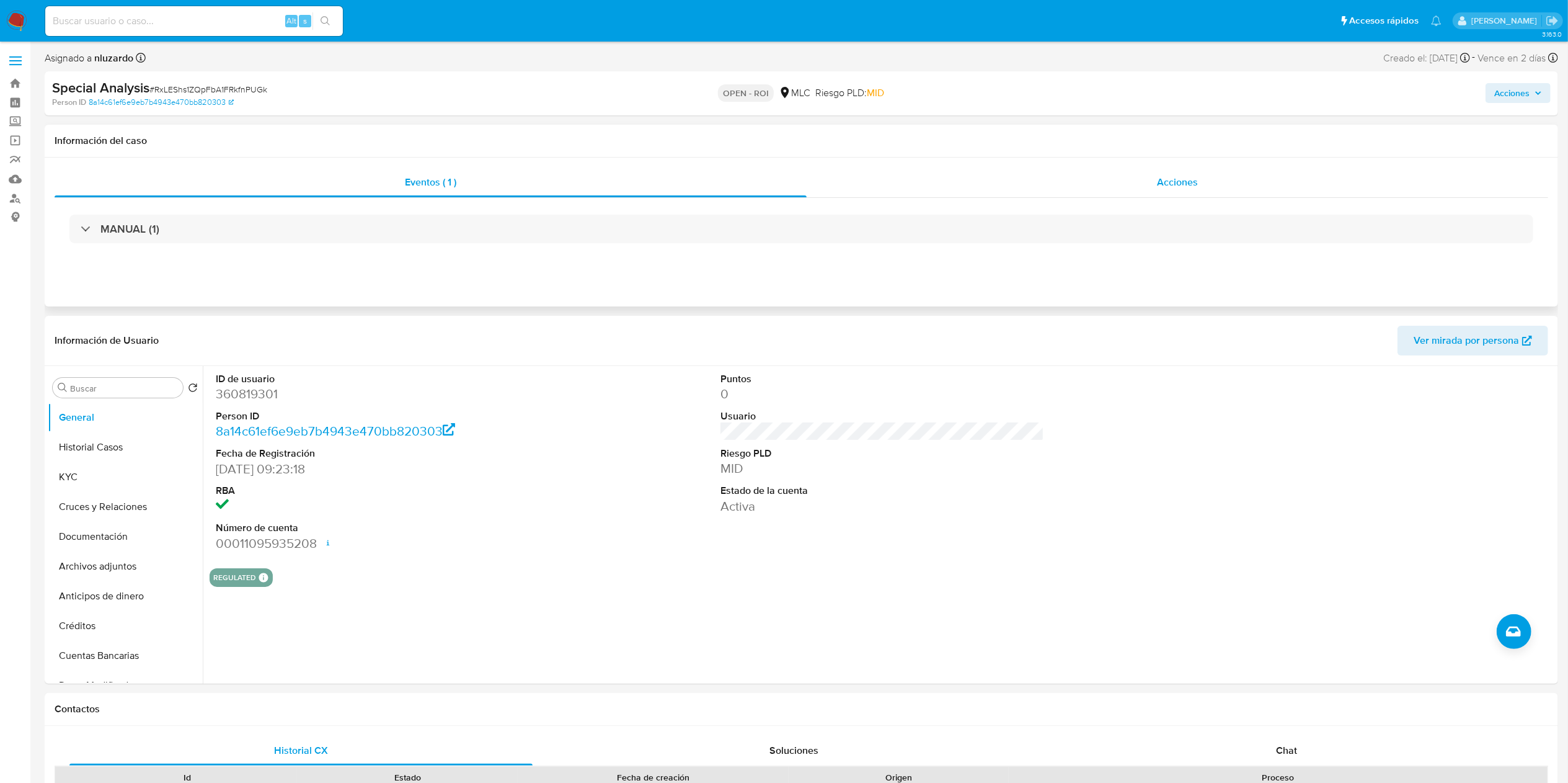
click at [784, 178] on div "Acciones" at bounding box center [1177, 182] width 741 height 30
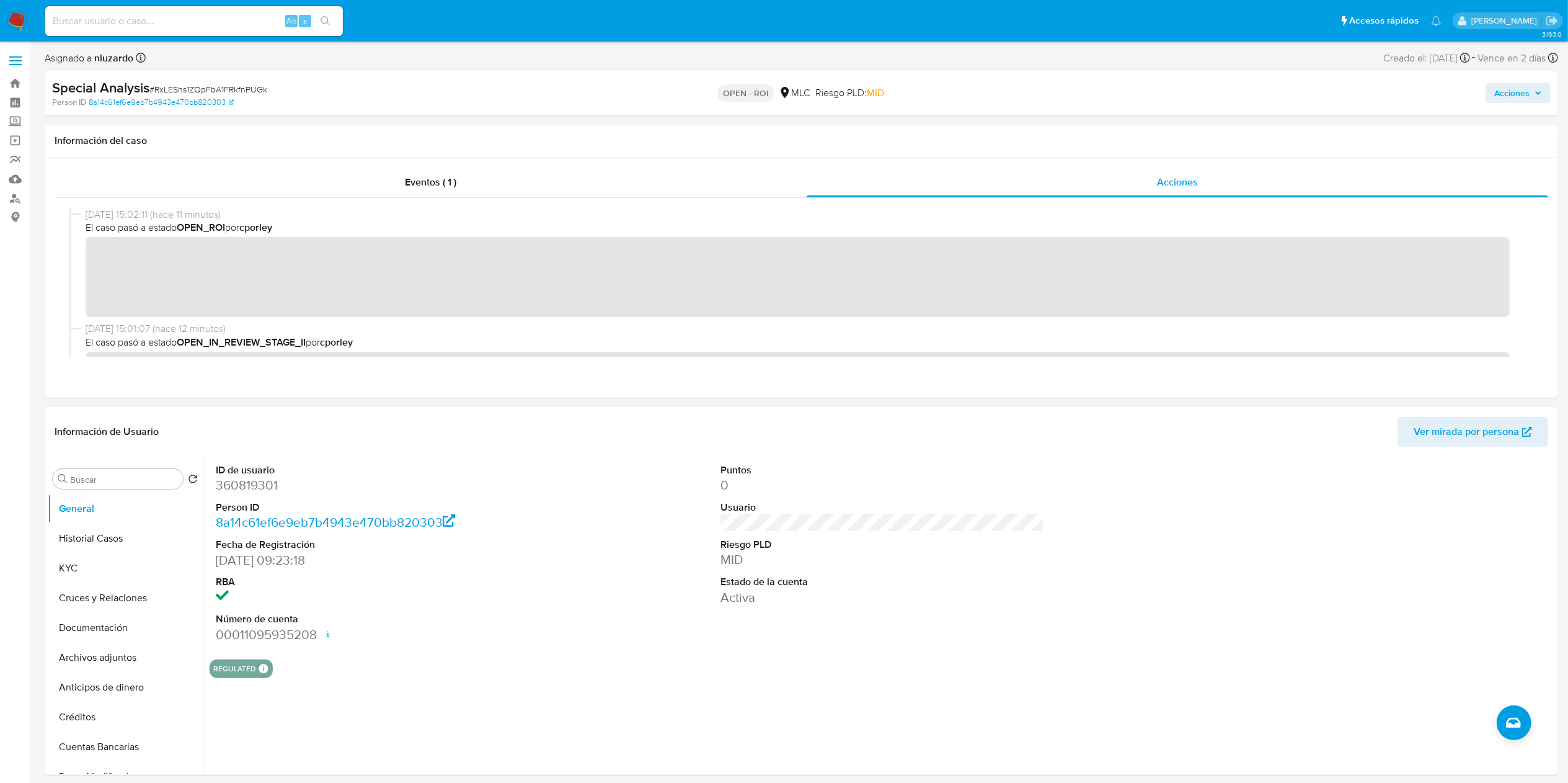
click at [784, 87] on span "Acciones" at bounding box center [1512, 93] width 35 height 20
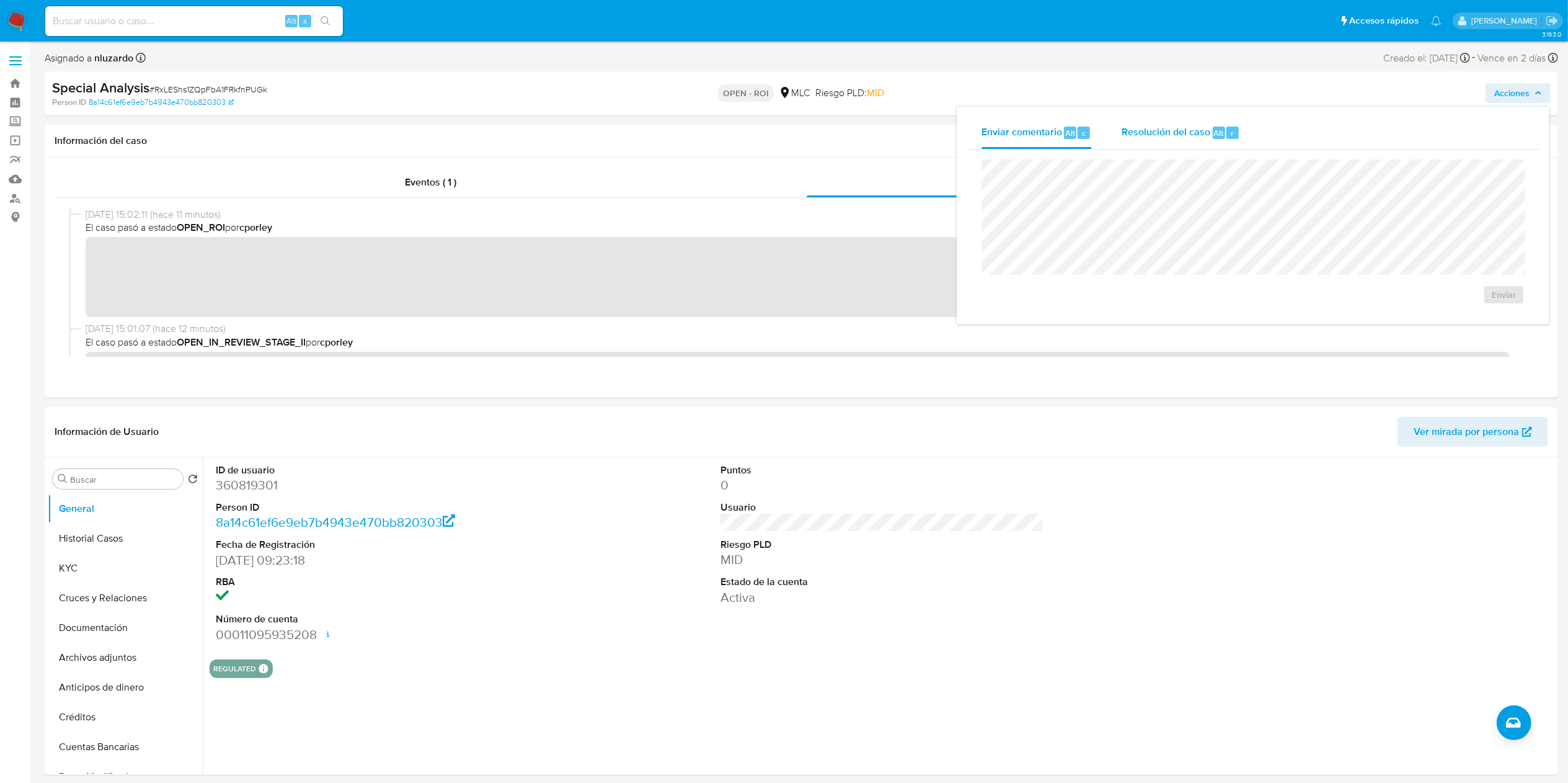
click at [784, 143] on div "Resolución del caso Alt r" at bounding box center [1180, 133] width 119 height 32
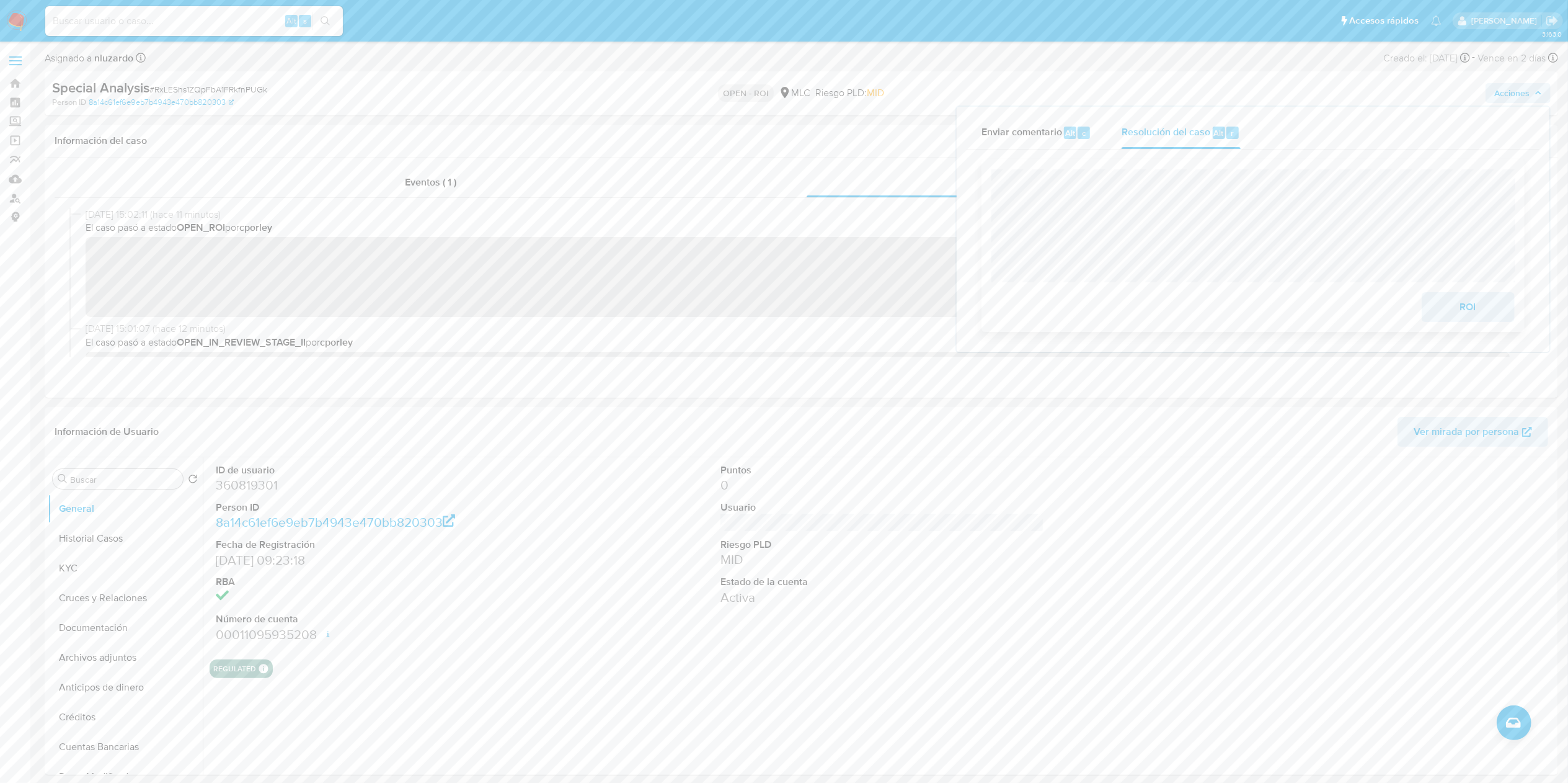
click at [784, 302] on button "ROI" at bounding box center [1468, 307] width 93 height 30
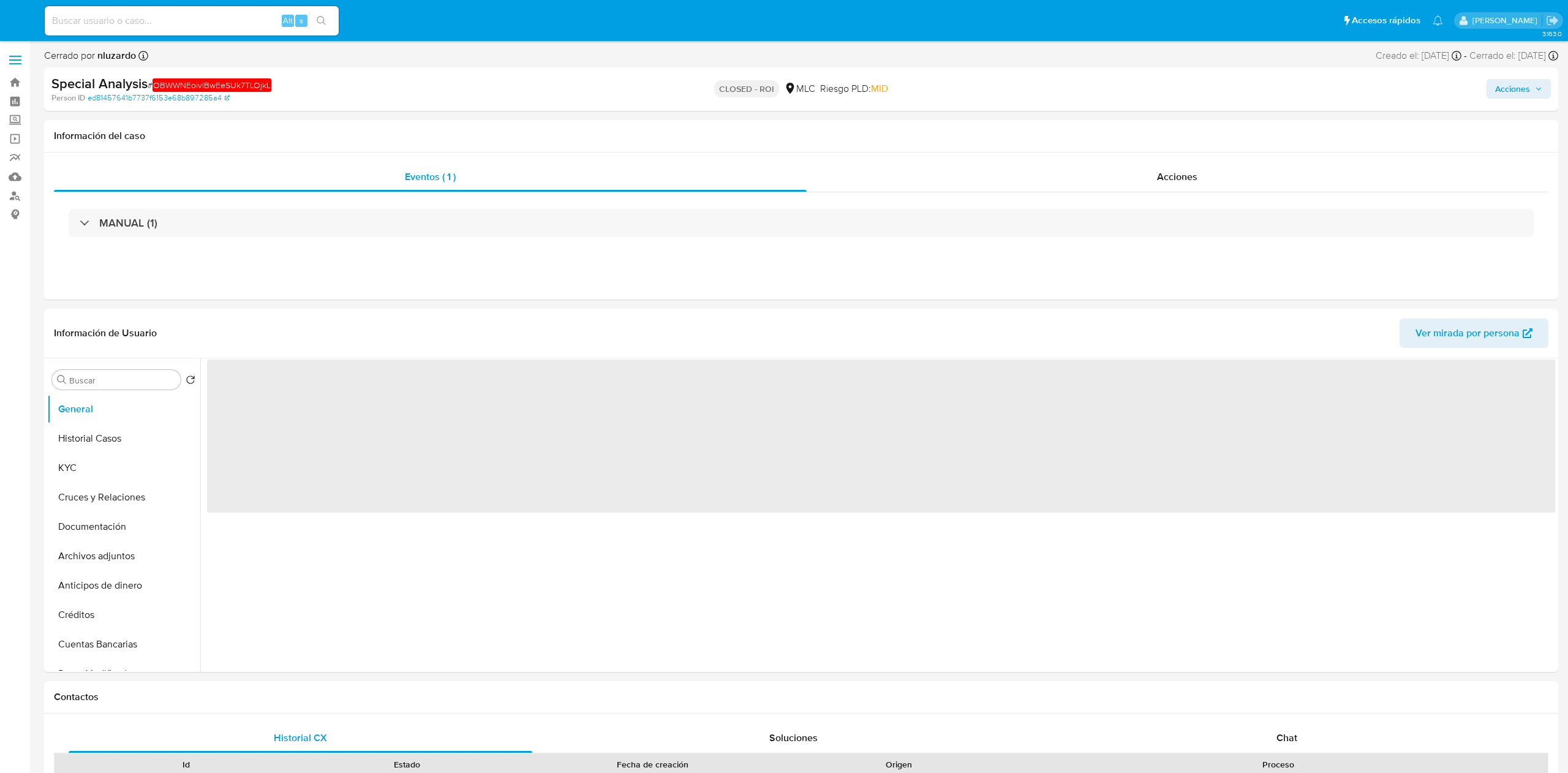
select select "10"
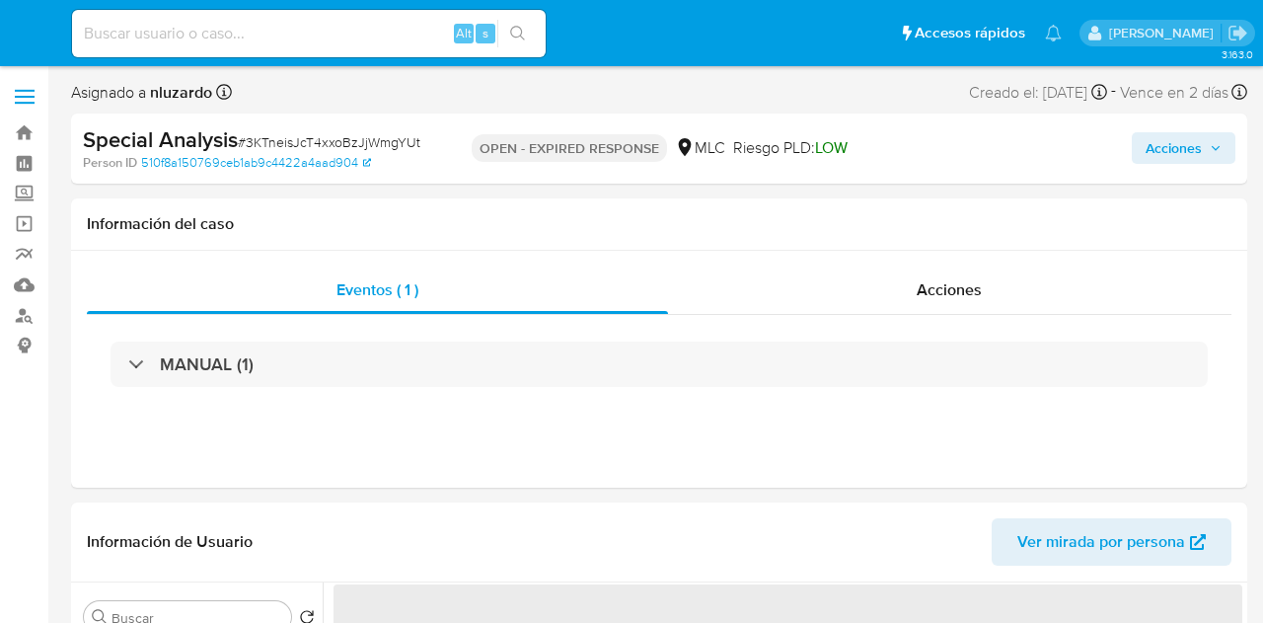
select select "10"
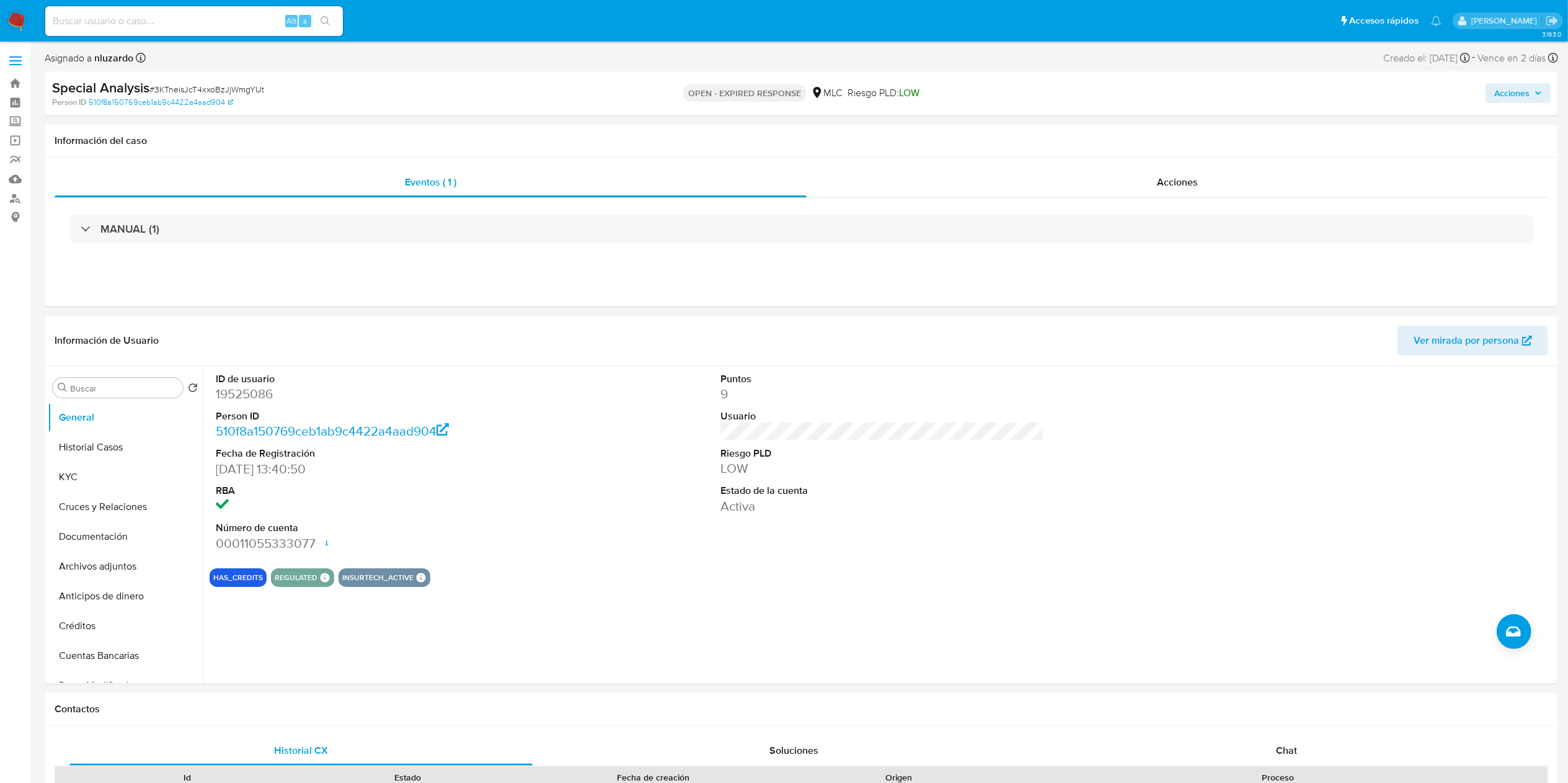
click at [227, 21] on input at bounding box center [194, 21] width 298 height 16
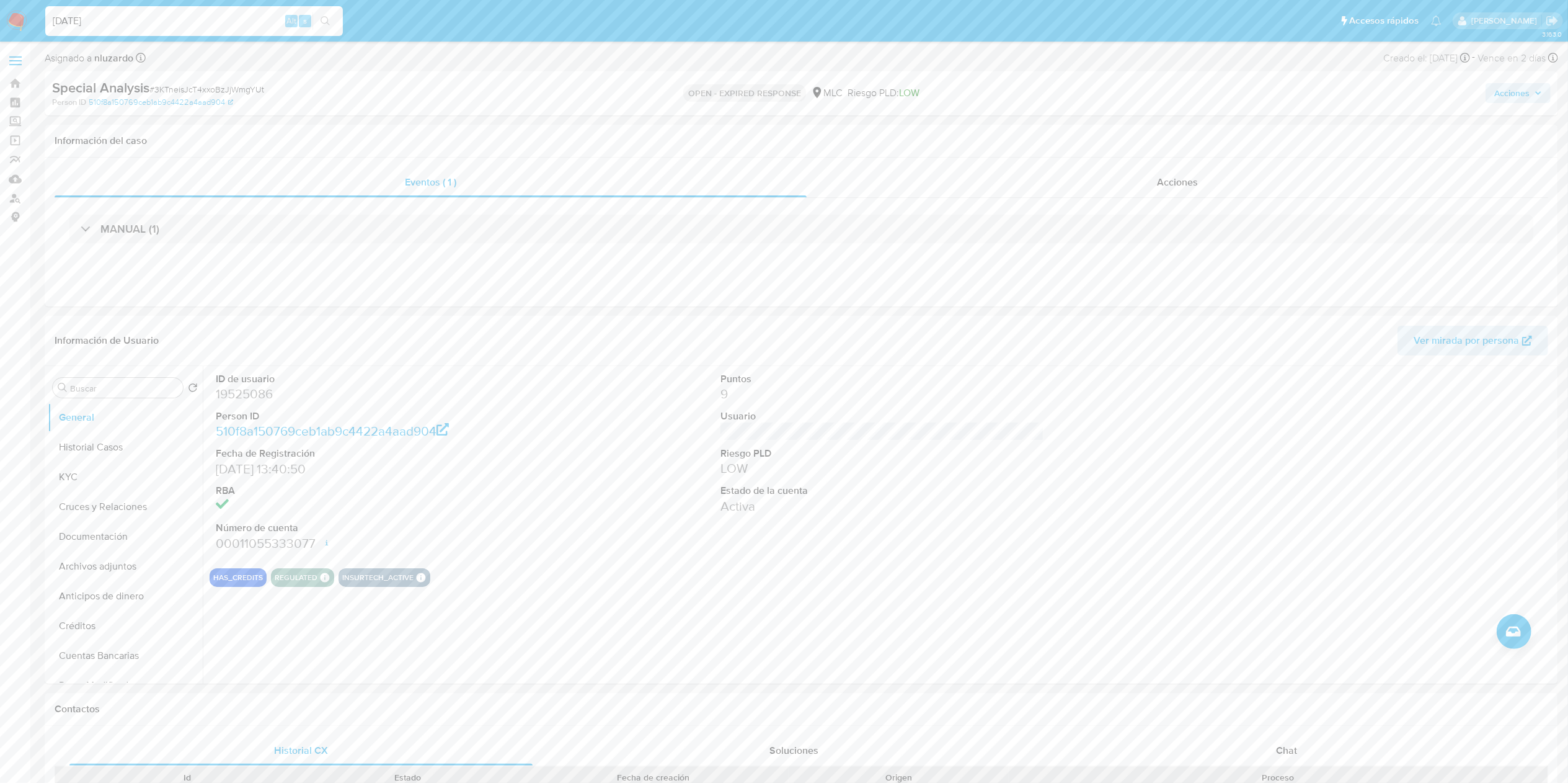
type input "[DATE]"
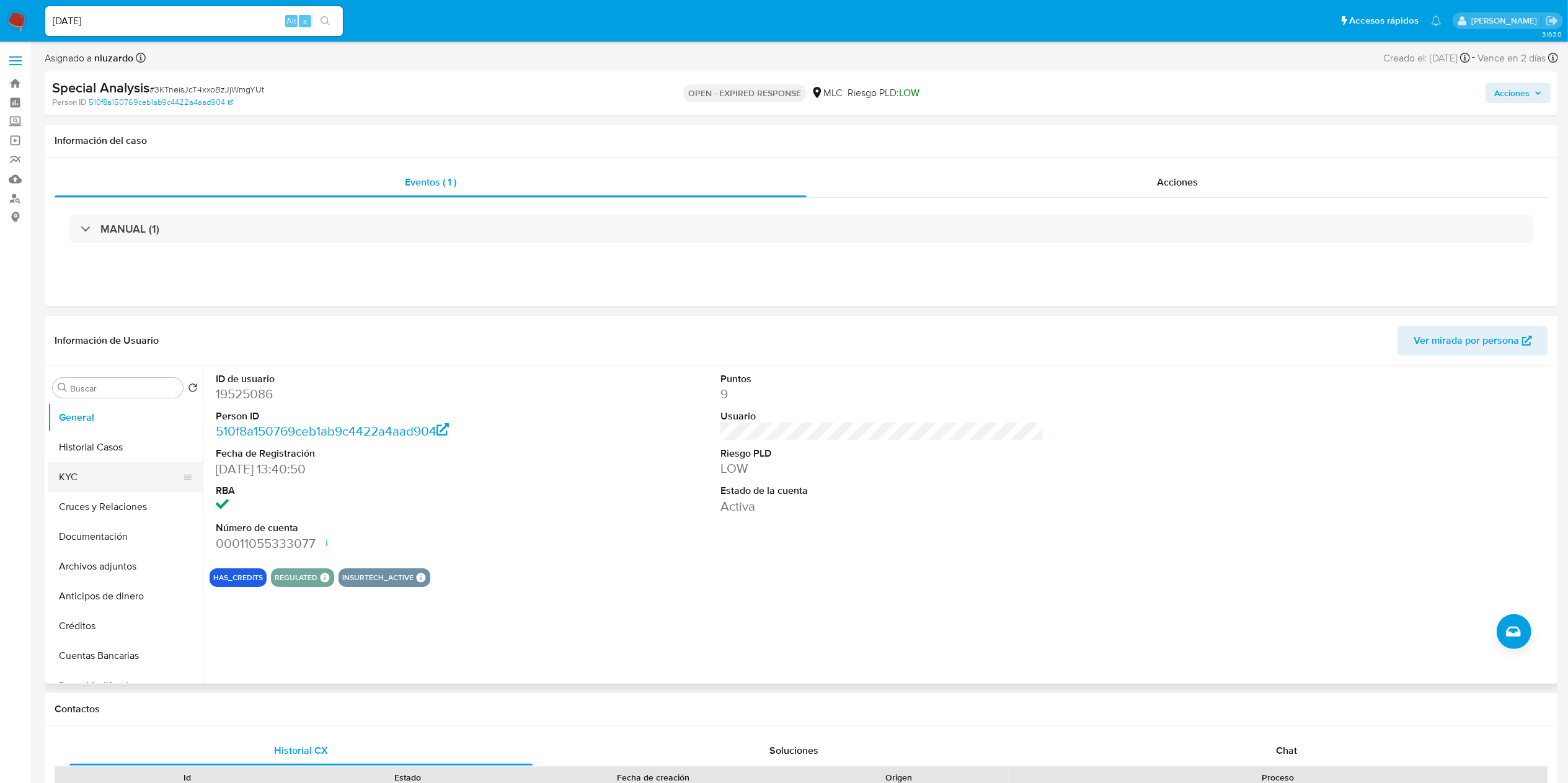
click at [82, 391] on button "KYC" at bounding box center [120, 476] width 145 height 30
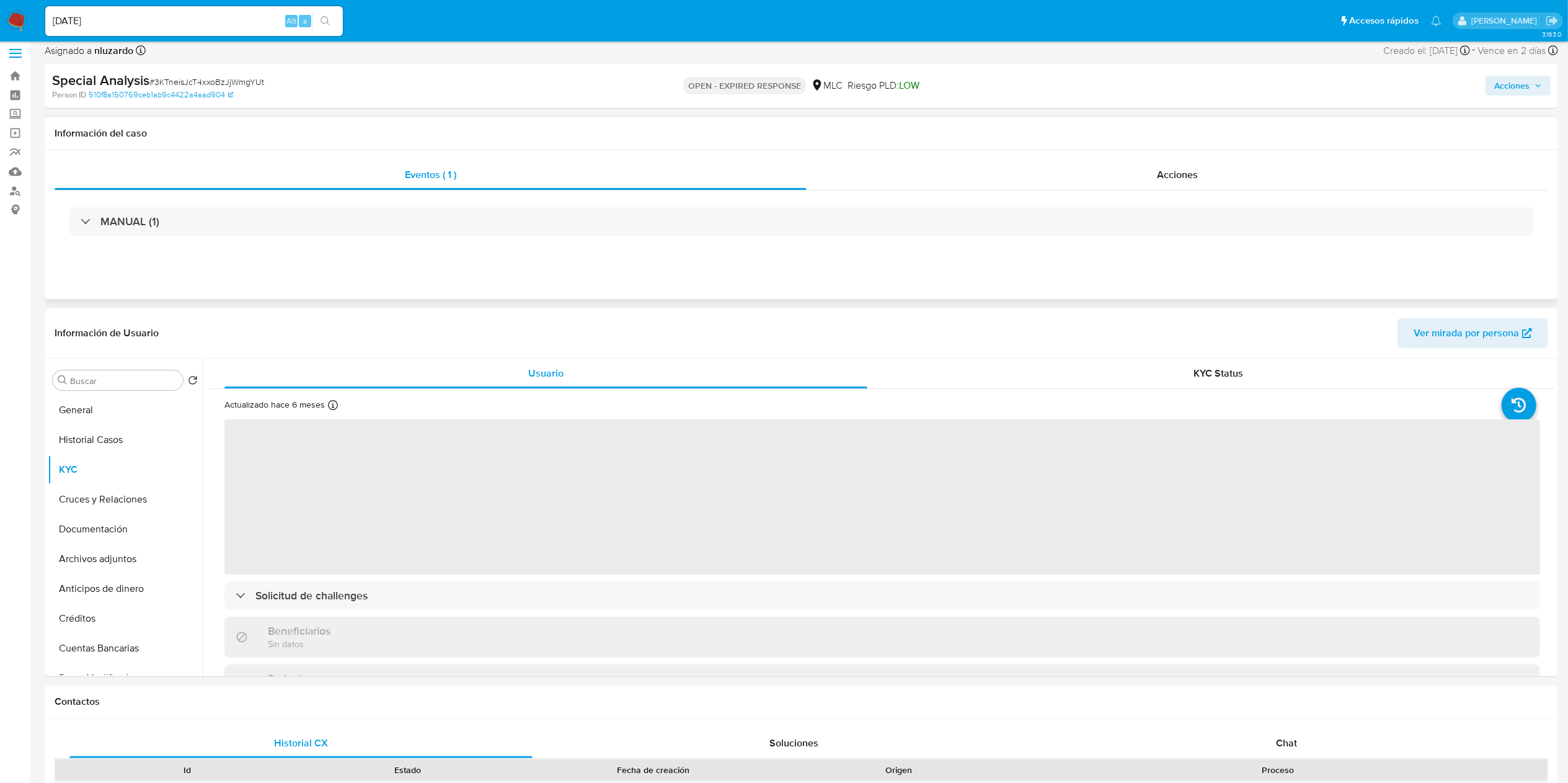
scroll to position [124, 0]
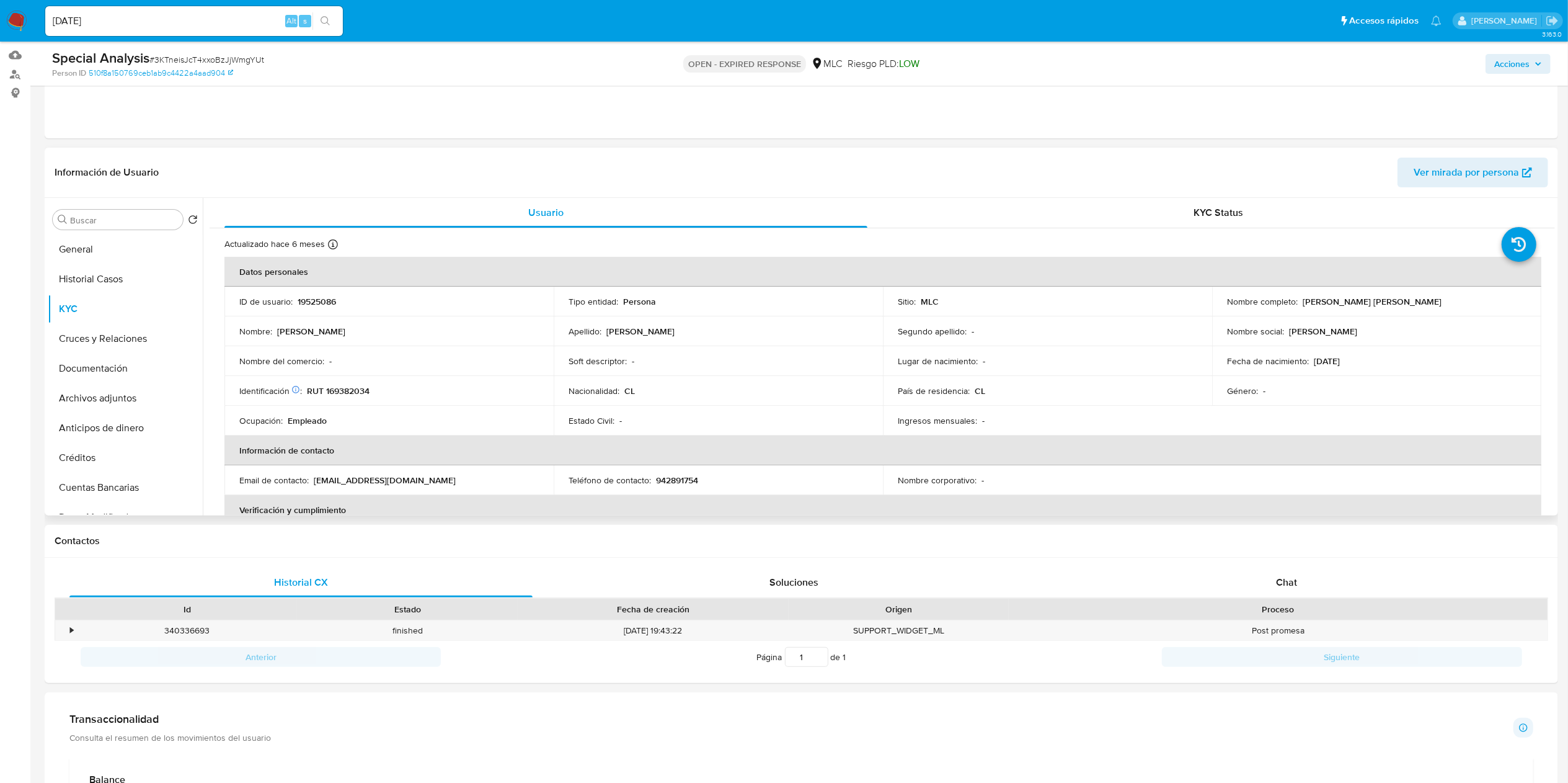
click at [793, 300] on p "[PERSON_NAME] [PERSON_NAME]" at bounding box center [1372, 302] width 139 height 11
click at [793, 307] on div "Nombre completo : Cristóbal Hernán Torrealba Jara" at bounding box center [1376, 302] width 300 height 11
copy p "Cristóbal Hernán Torrealba Jara"
click at [368, 381] on td "Identificación Nº de serie: 515814570 : RUT 169382034" at bounding box center [389, 390] width 329 height 30
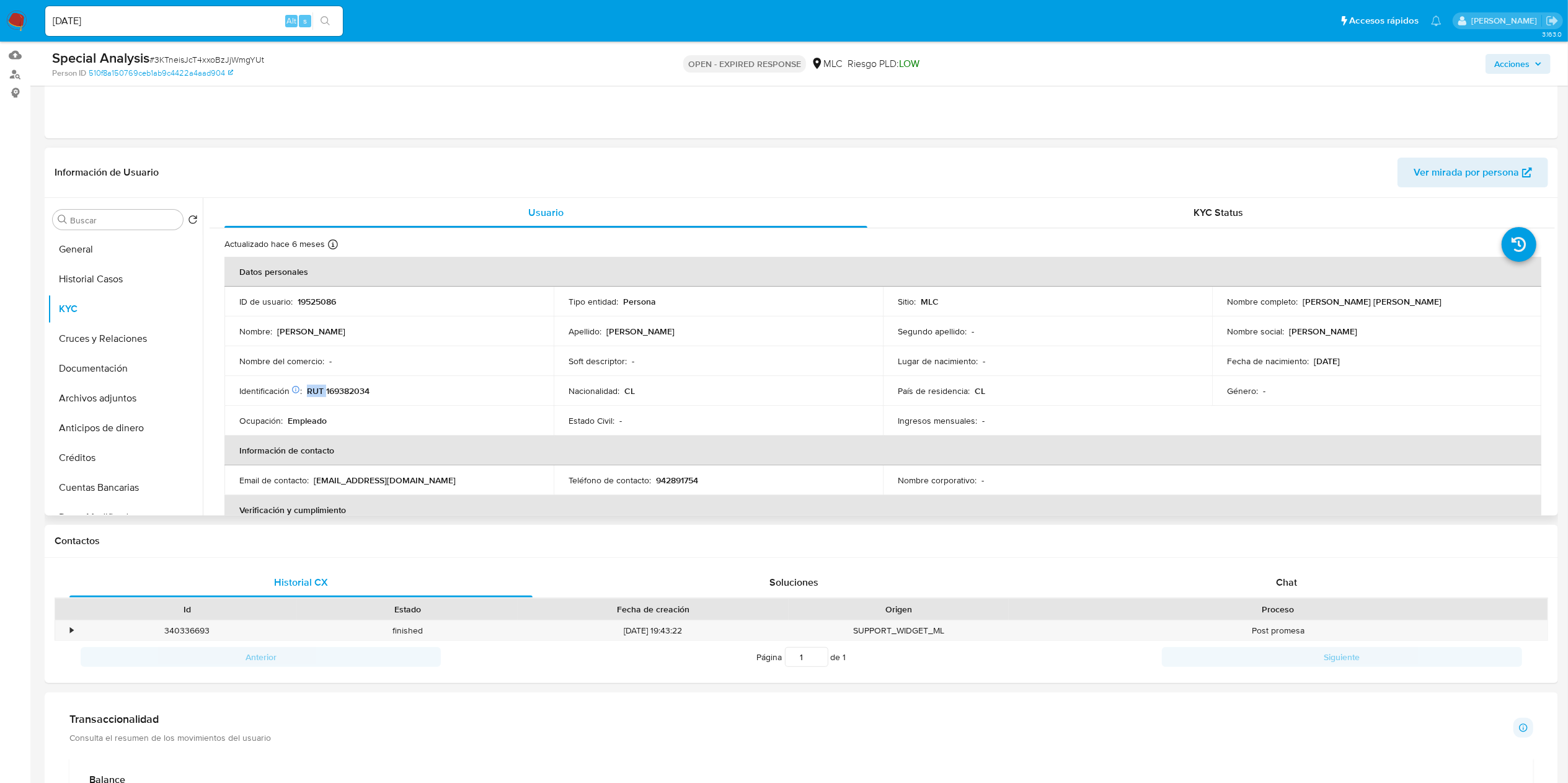
click at [368, 381] on td "Identificación Nº de serie: 515814570 : RUT 169382034" at bounding box center [389, 390] width 329 height 30
click at [366, 385] on p "RUT 169382034" at bounding box center [339, 391] width 63 height 11
click at [344, 391] on p "RUT 169382034" at bounding box center [339, 391] width 63 height 11
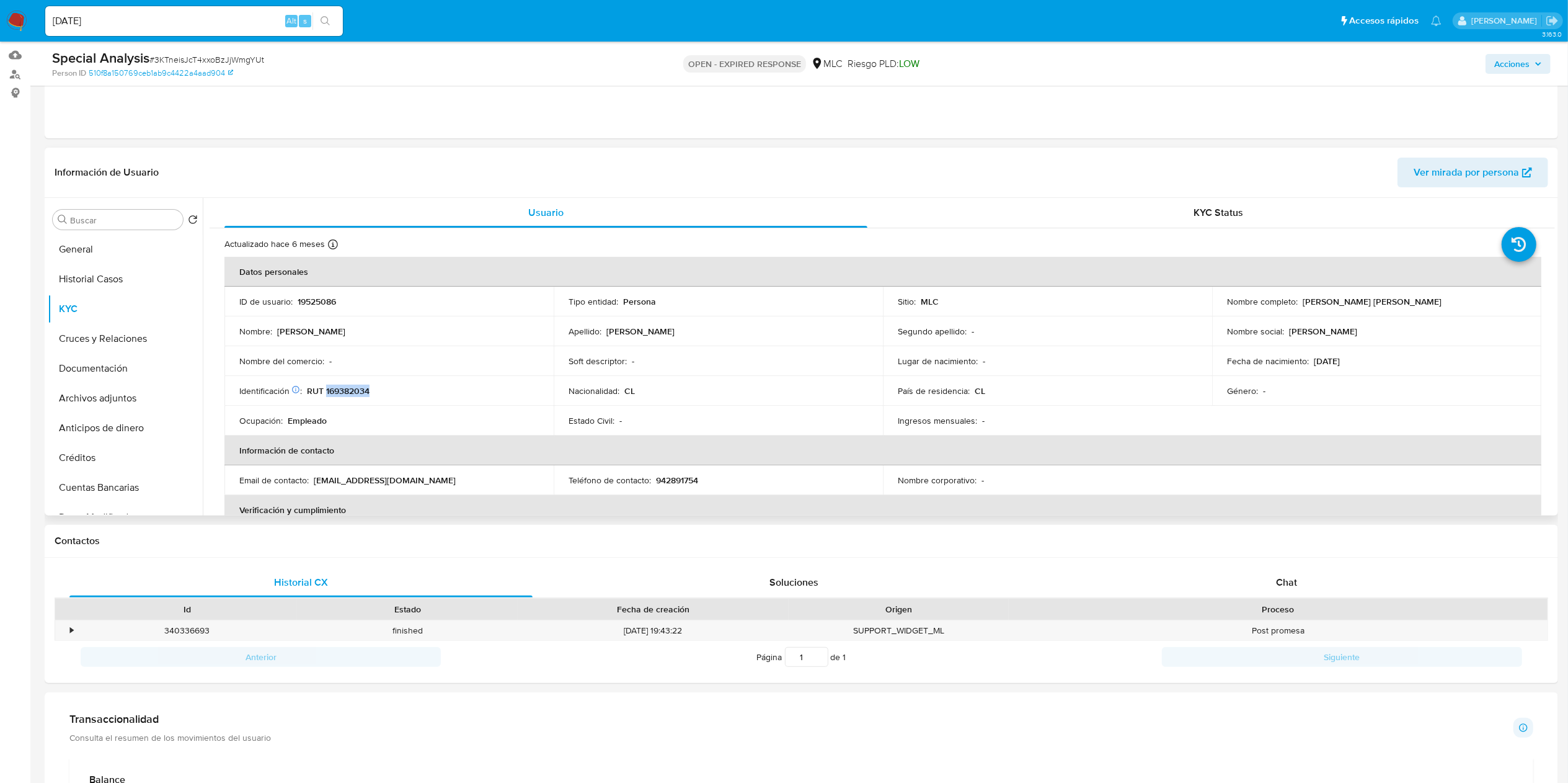
copy p "169382034"
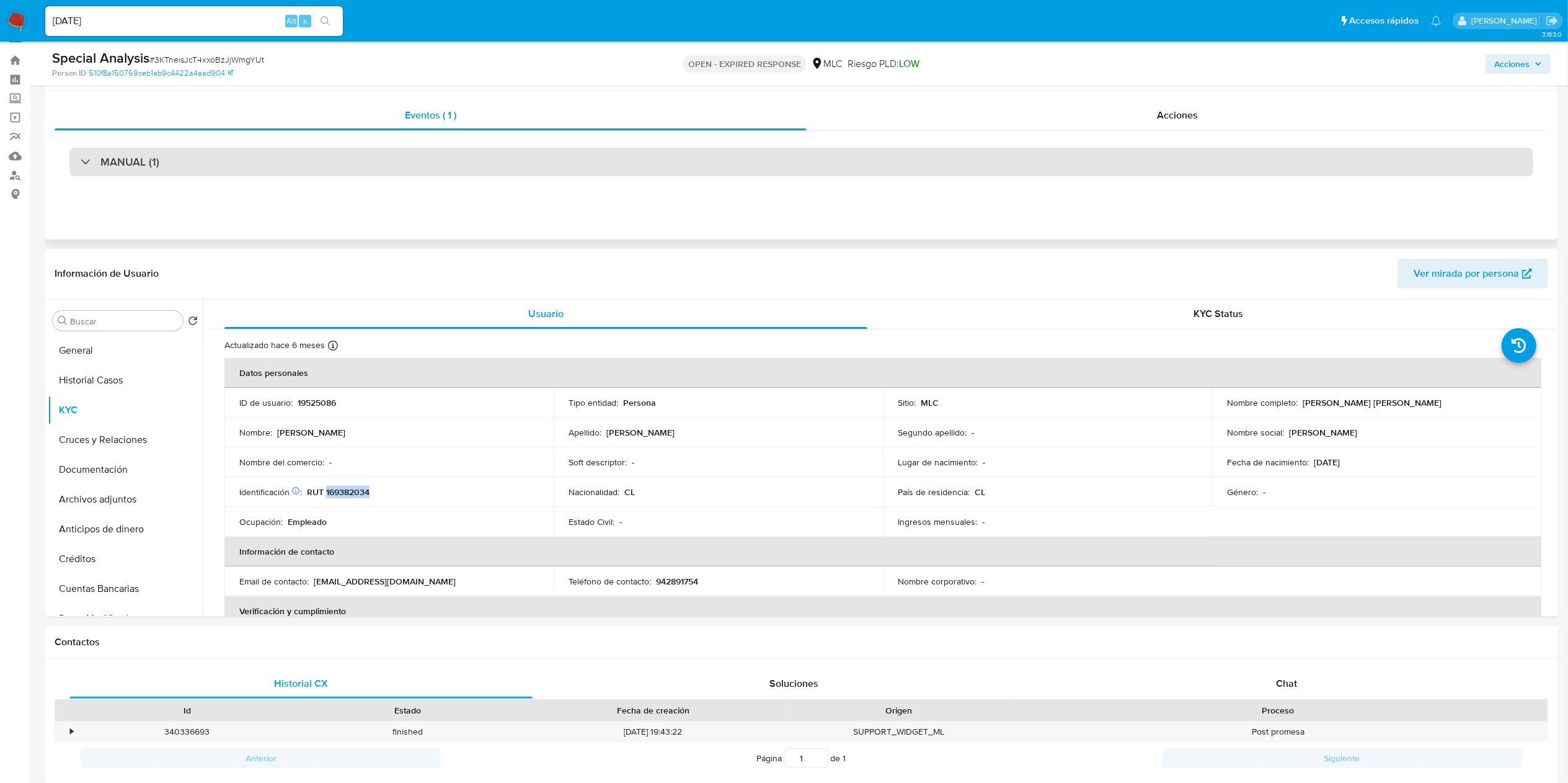
scroll to position [0, 0]
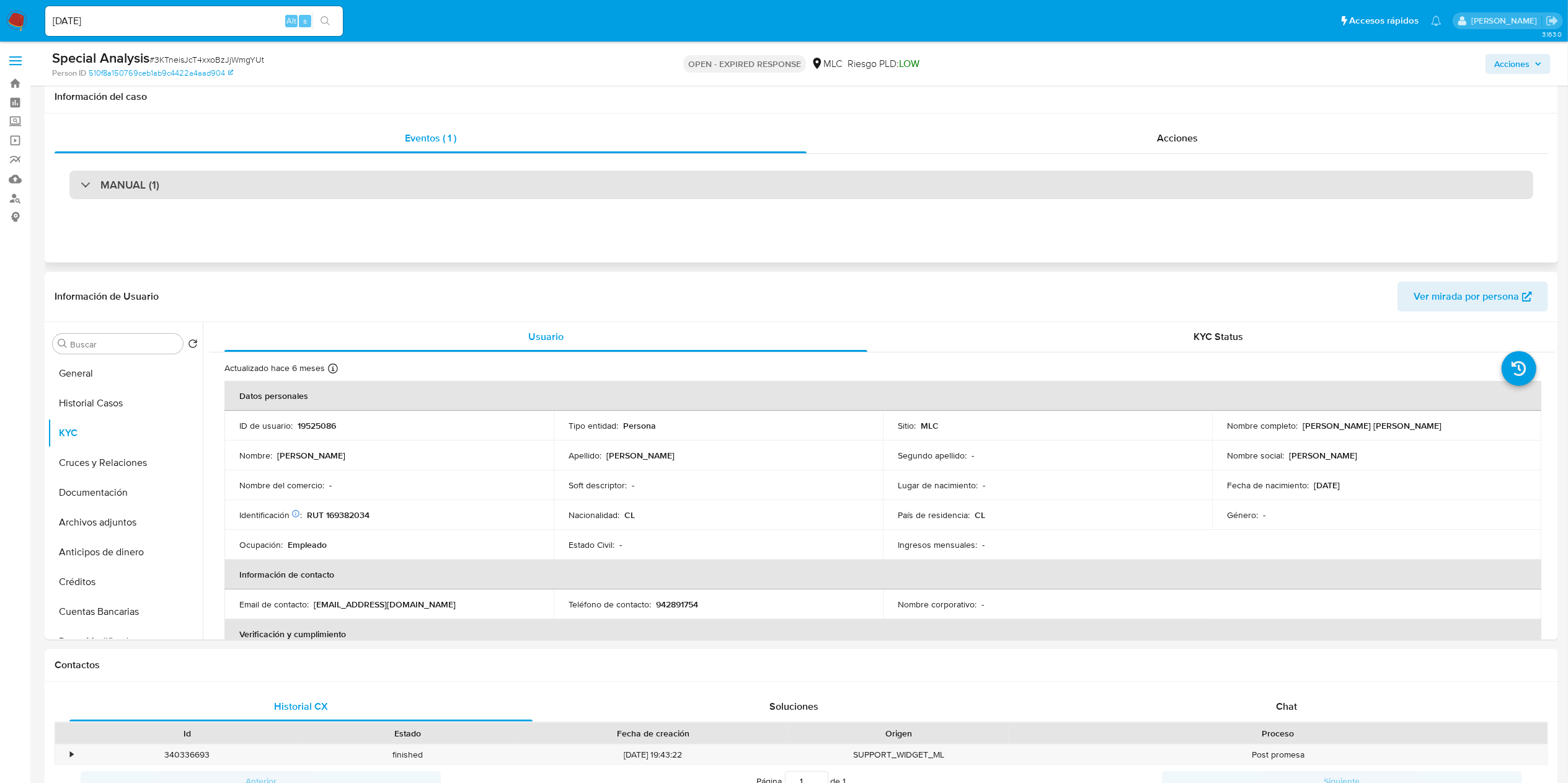
click at [793, 199] on div "MANUAL (1)" at bounding box center [802, 184] width 1464 height 28
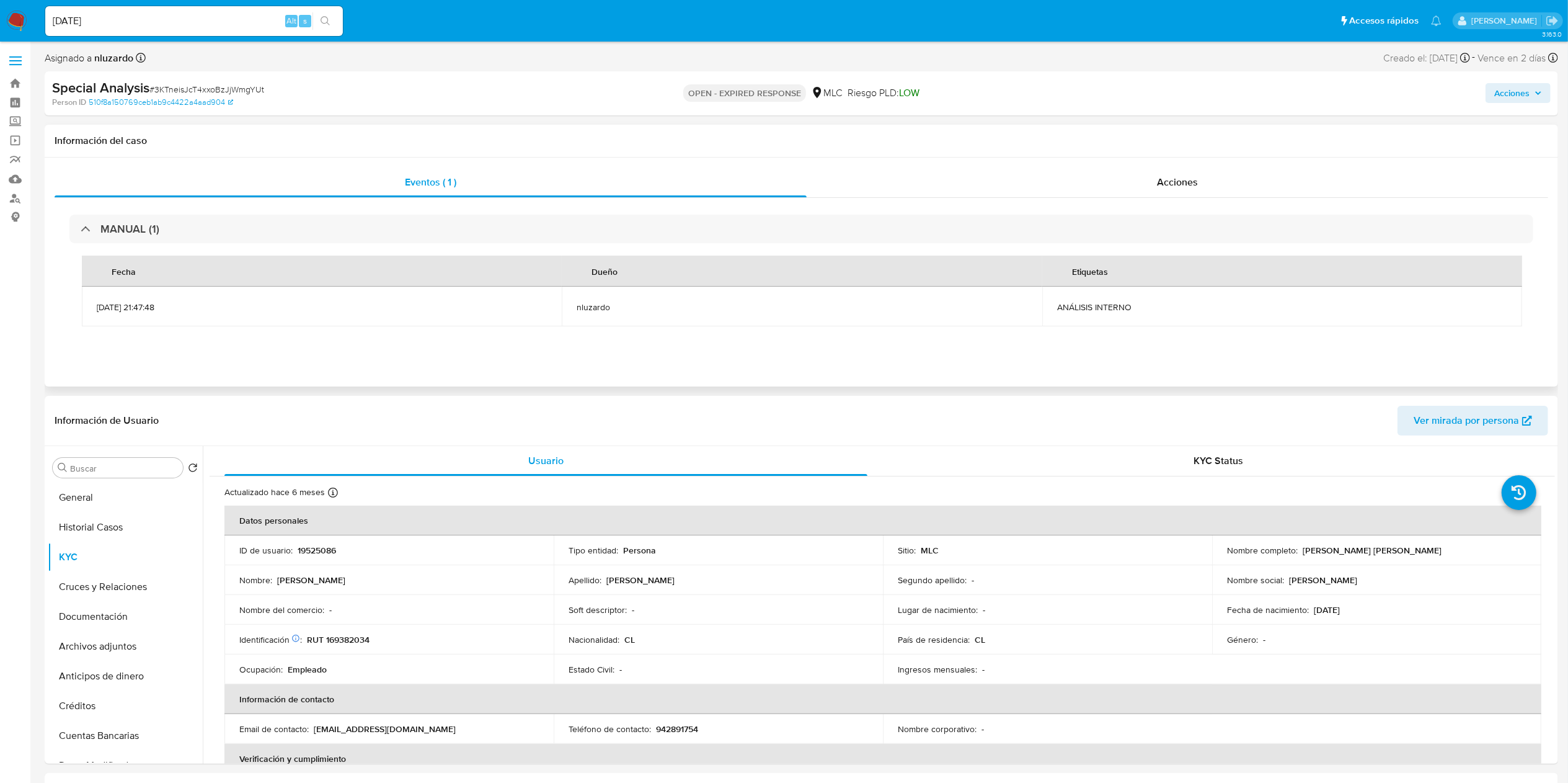
click at [793, 305] on span "ANÁLISIS INTERNO" at bounding box center [1282, 307] width 450 height 11
copy div "ANÁLISIS INTERNO"
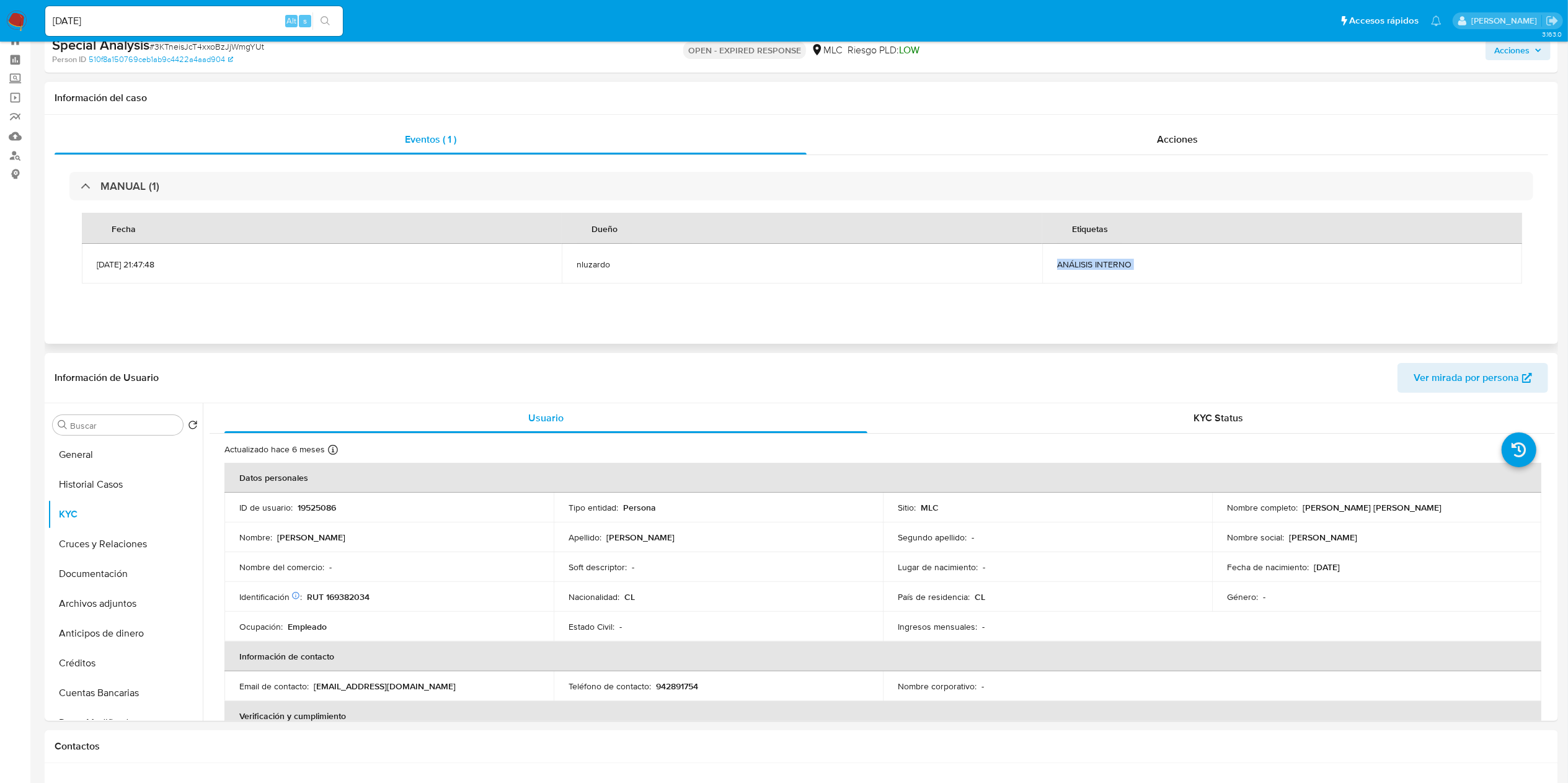
scroll to position [248, 0]
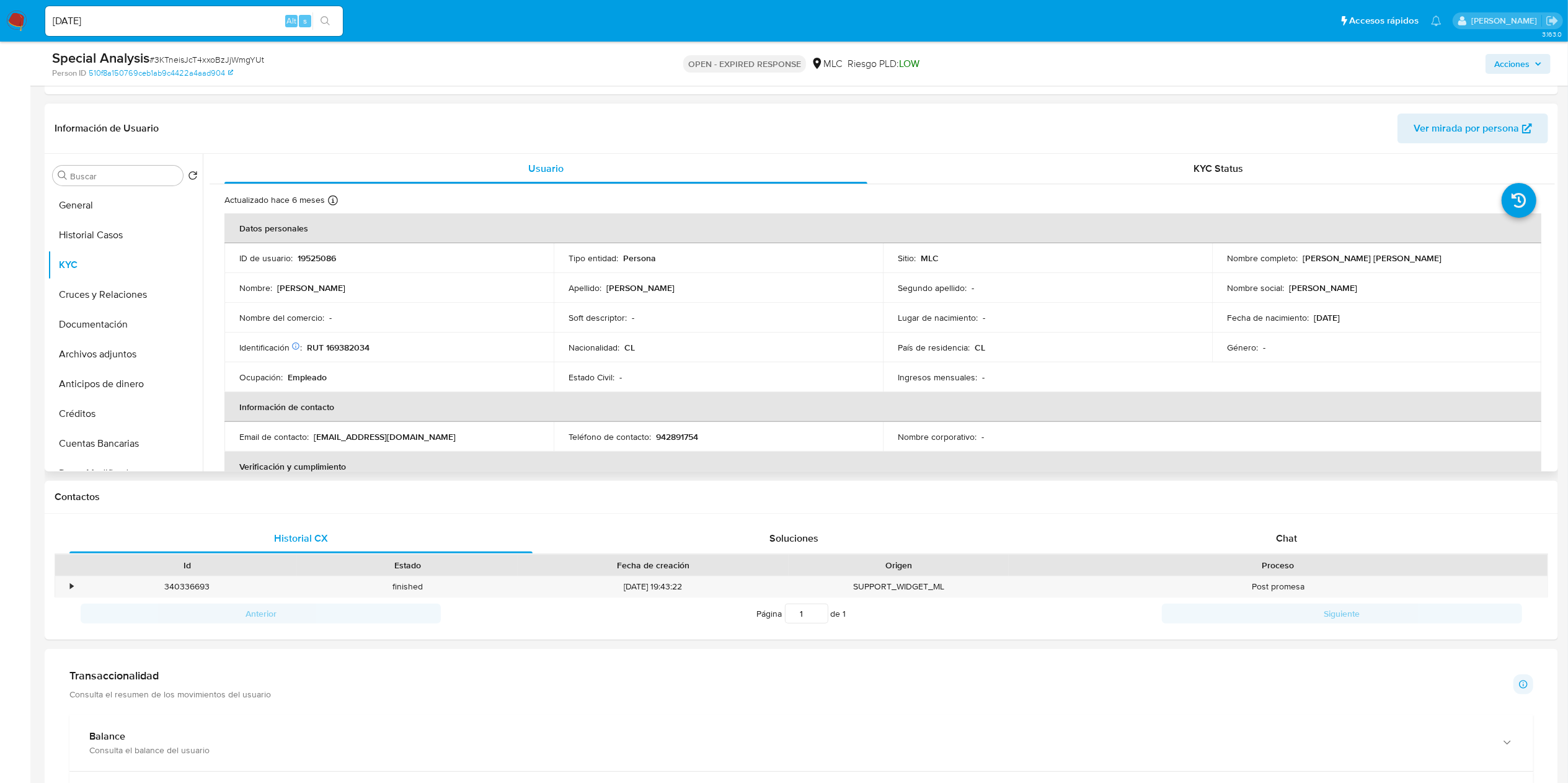
click at [583, 263] on p "Tipo entidad :" at bounding box center [593, 258] width 50 height 11
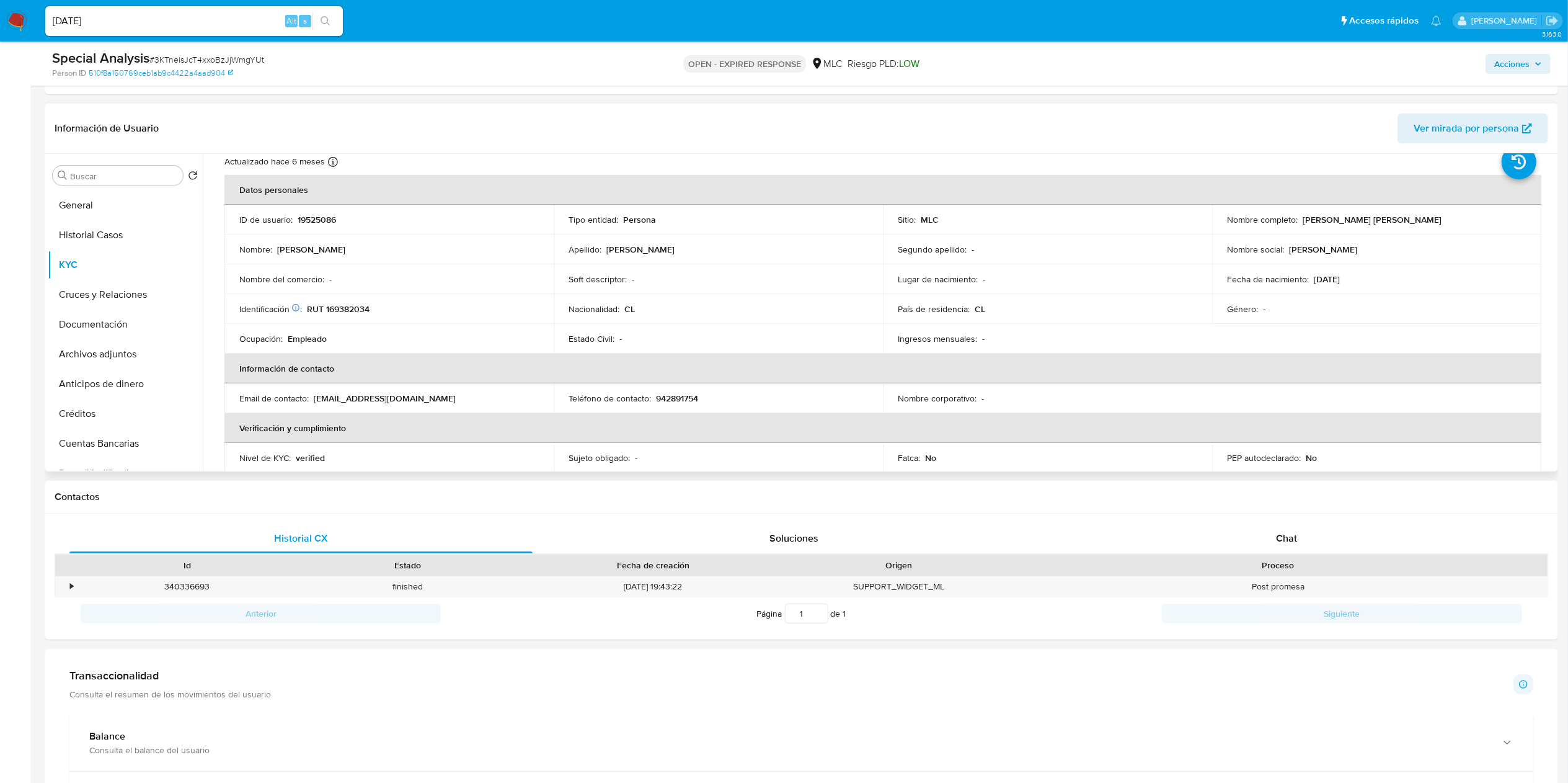
scroll to position [67, 0]
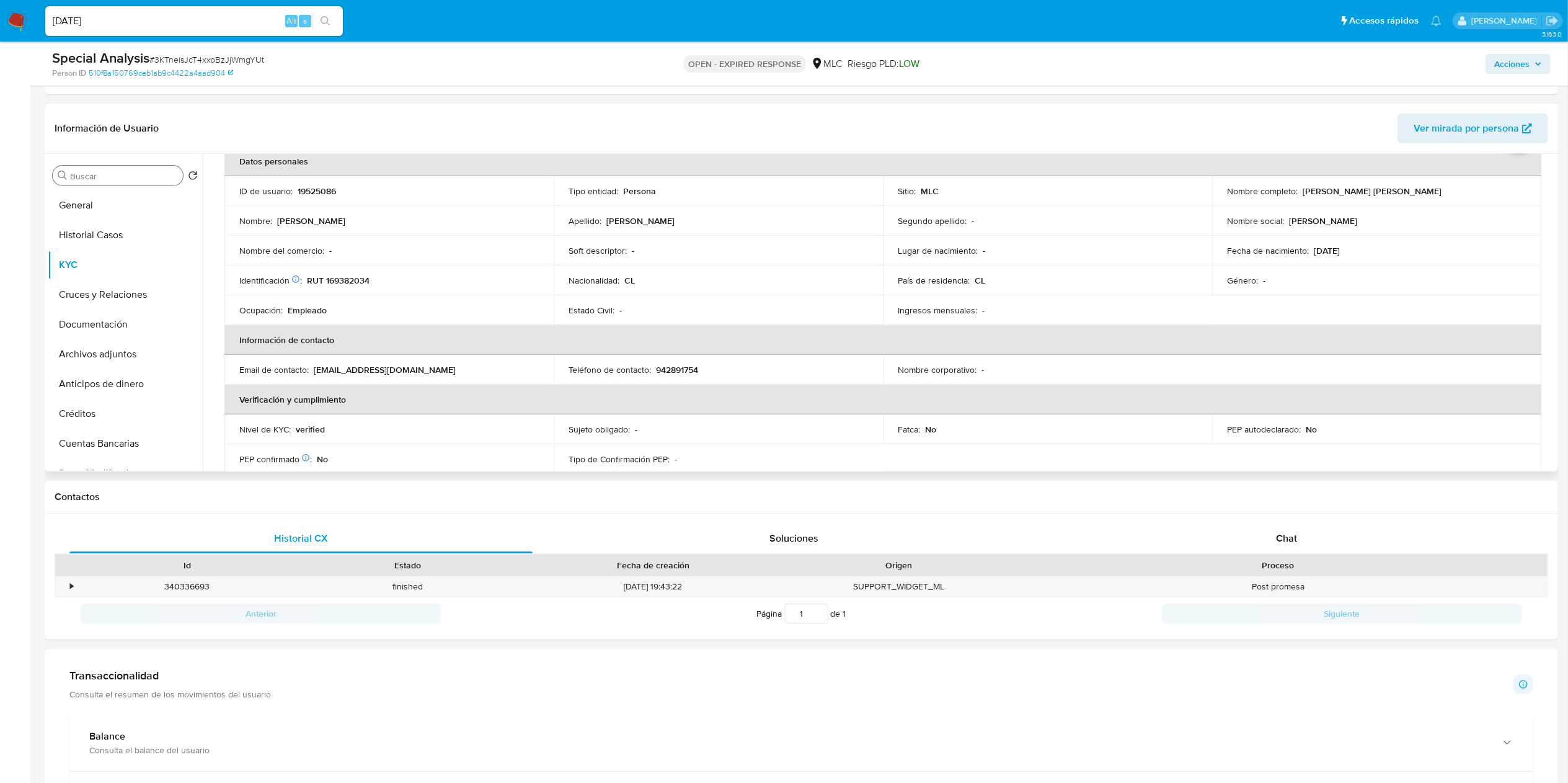
click at [126, 182] on div "Buscar" at bounding box center [117, 176] width 130 height 20
click at [129, 175] on input "Buscar" at bounding box center [124, 176] width 108 height 11
type input "CR"
click at [138, 243] on button "Cruces y Relaciones" at bounding box center [120, 234] width 145 height 30
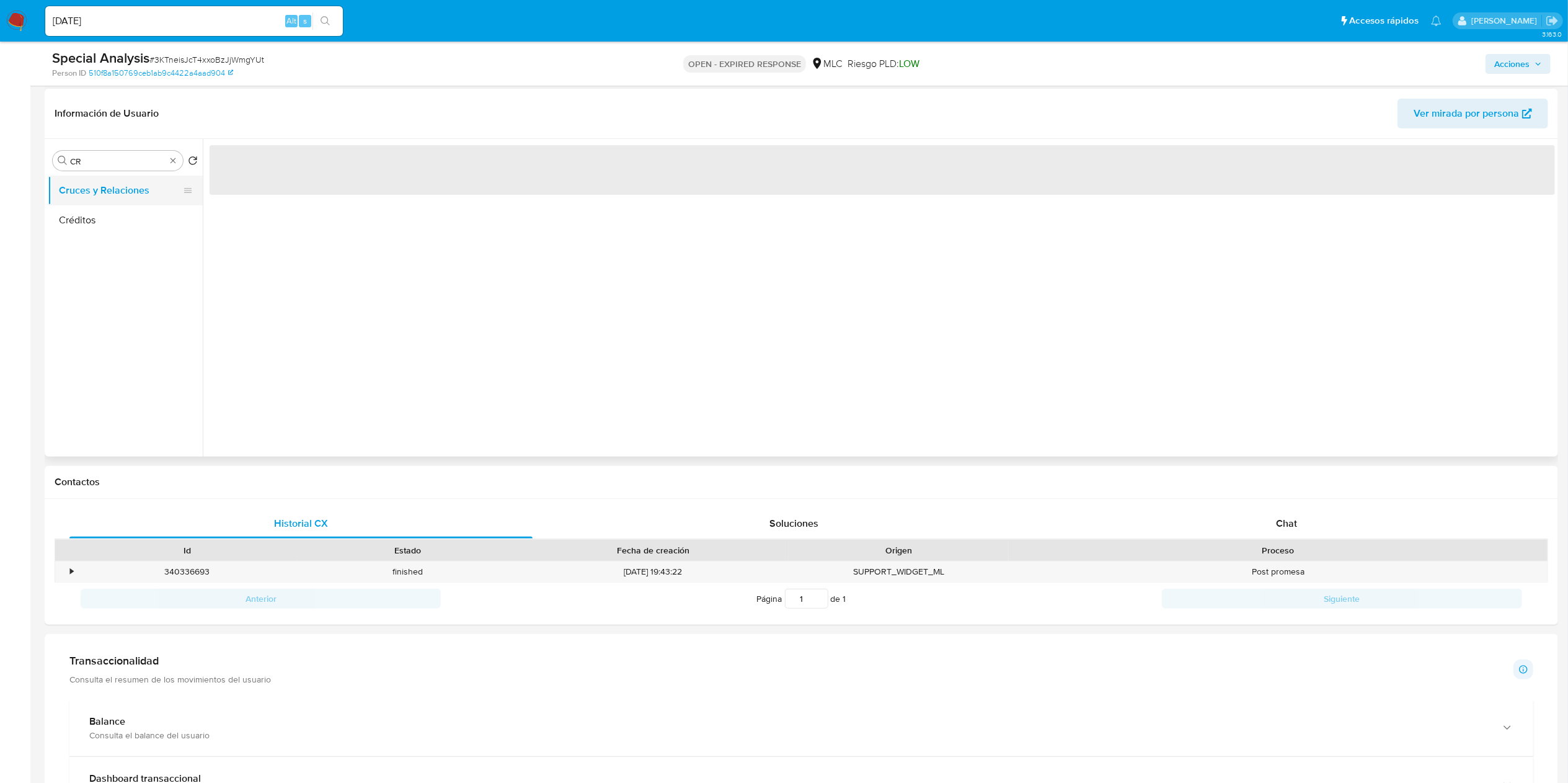
scroll to position [0, 0]
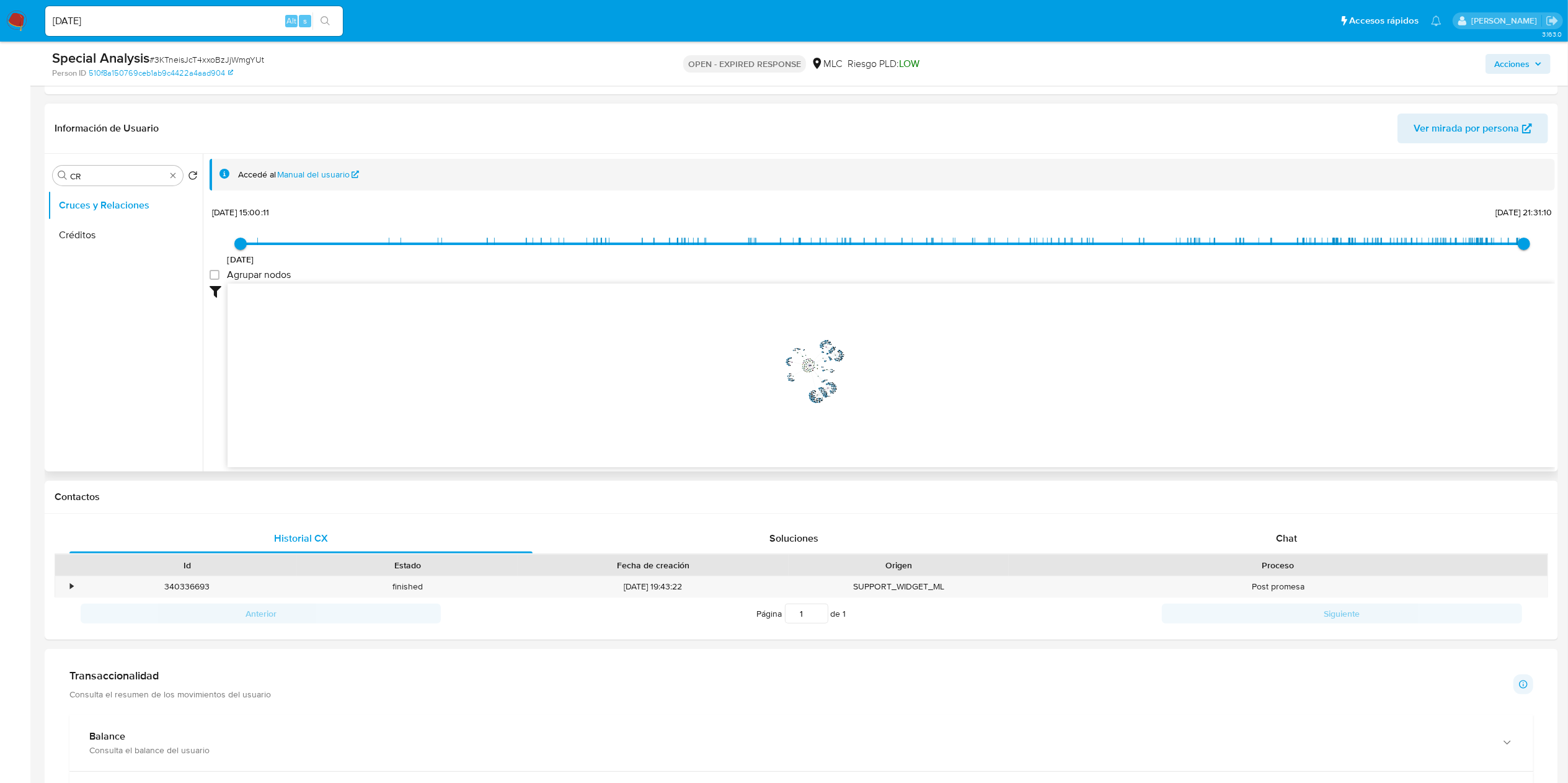
drag, startPoint x: 749, startPoint y: 394, endPoint x: 826, endPoint y: 371, distance: 80.4
click at [793, 371] on icon "device-609481a108813b00187e3790  device-67cba9d53c147a9909eca324  device-6788…" at bounding box center [891, 373] width 1327 height 180
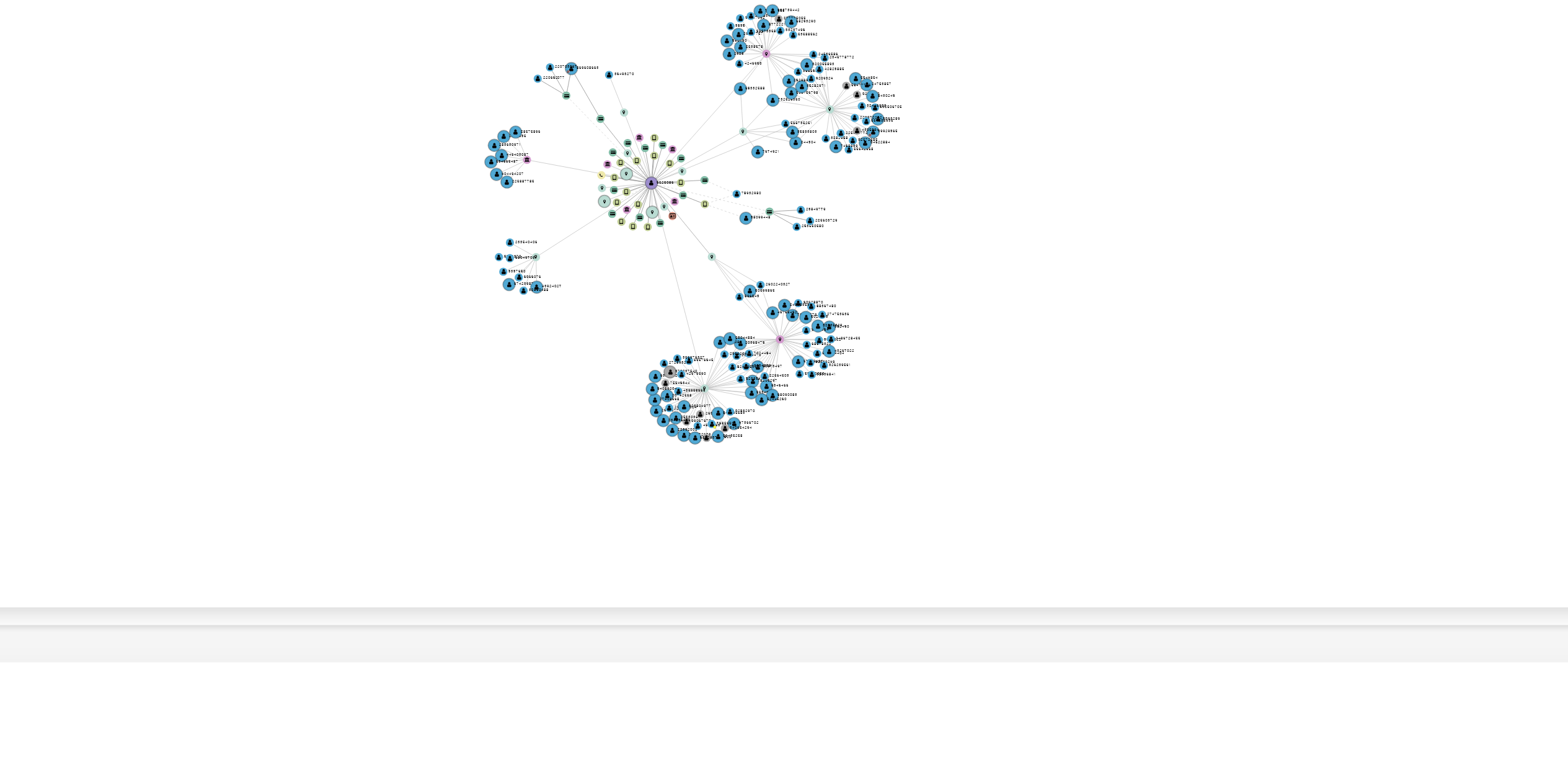
scroll to position [248, 0]
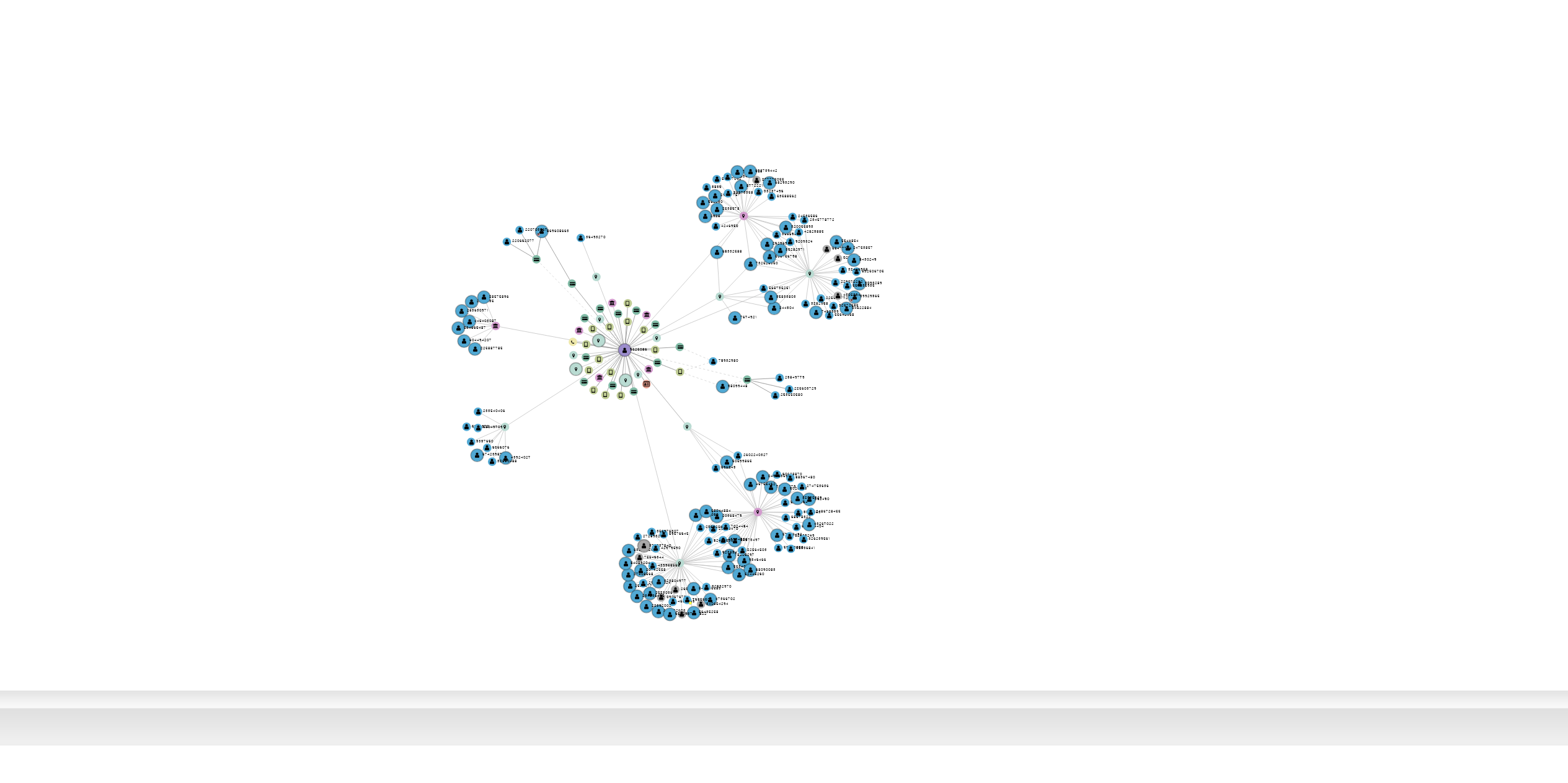
drag, startPoint x: 841, startPoint y: 486, endPoint x: 836, endPoint y: 440, distance: 46.3
click at [793, 391] on icon "device-609481a108813b00187e3790  device-67cba9d53c147a9909eca324  device-6788…" at bounding box center [891, 373] width 1327 height 180
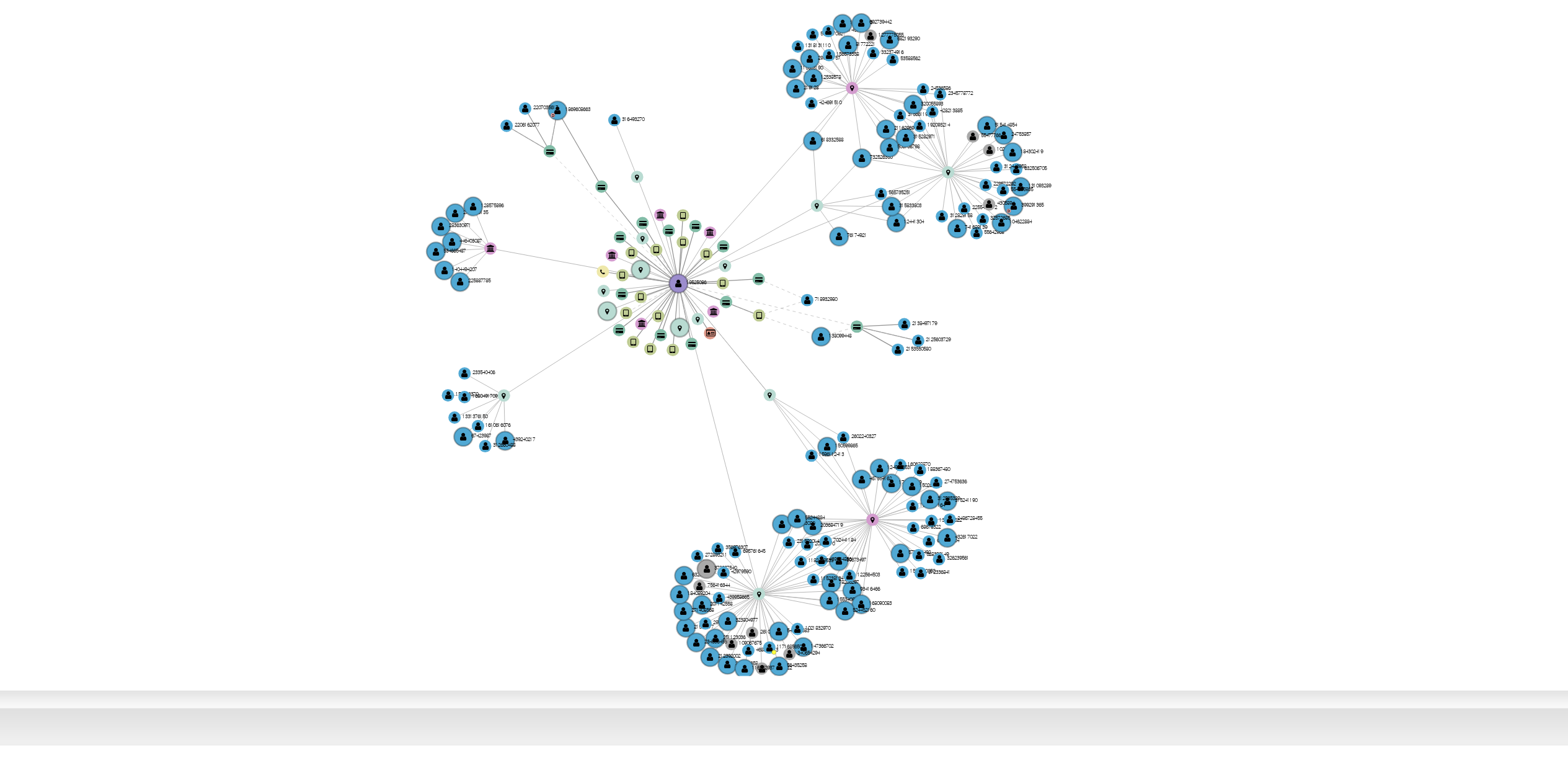
drag, startPoint x: 849, startPoint y: 423, endPoint x: 894, endPoint y: 424, distance: 45.0
click at [793, 391] on icon "device-609481a108813b00187e3790  device-67cba9d53c147a9909eca324  device-6788…" at bounding box center [891, 373] width 1327 height 180
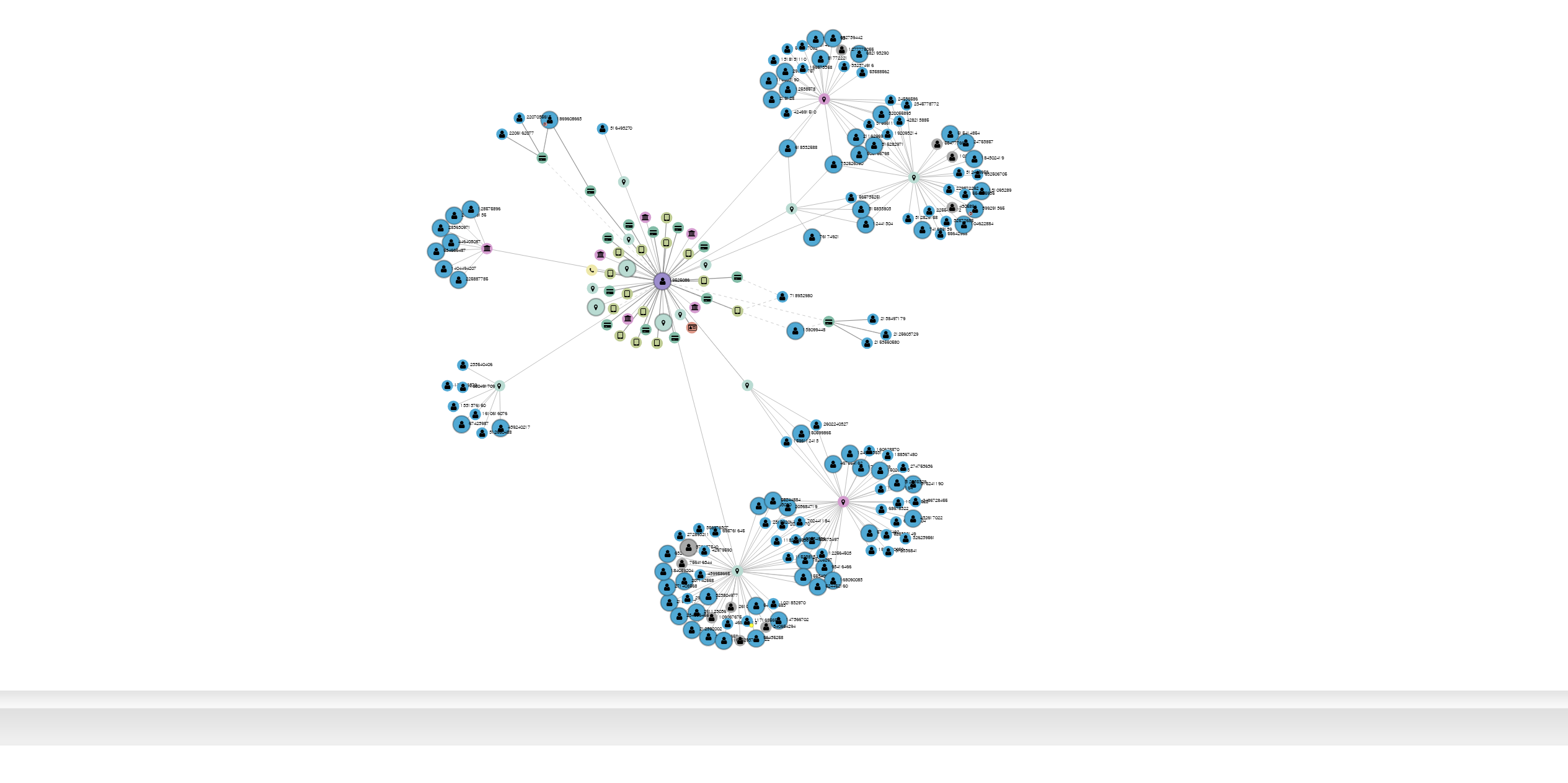
drag, startPoint x: 902, startPoint y: 412, endPoint x: 888, endPoint y: 408, distance: 14.6
click at [793, 391] on icon "device-609481a108813b00187e3790  device-67cba9d53c147a9909eca324  device-6788…" at bounding box center [891, 373] width 1327 height 180
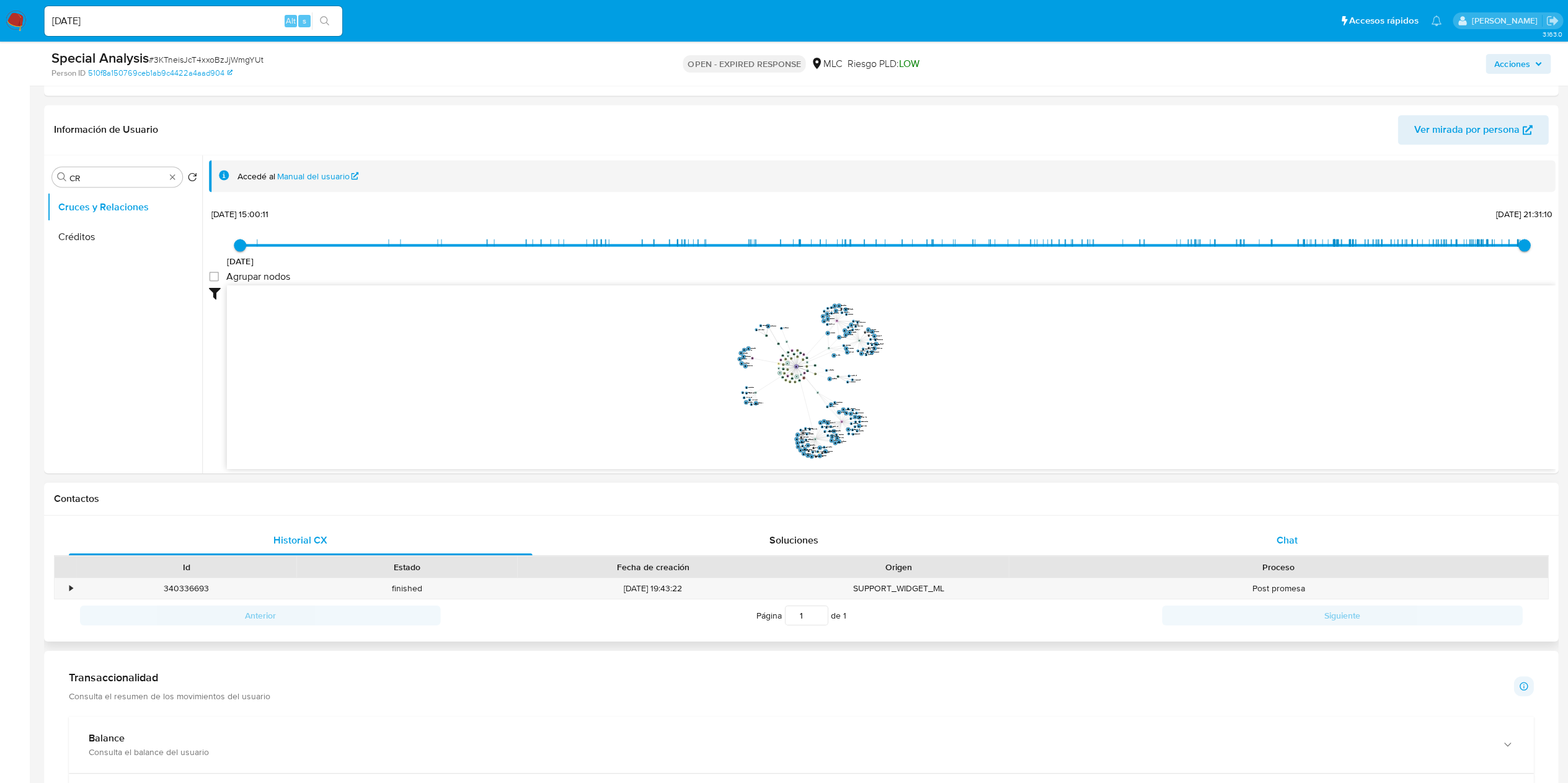
scroll to position [247, 0]
click at [793, 391] on div "Chat" at bounding box center [1287, 539] width 463 height 30
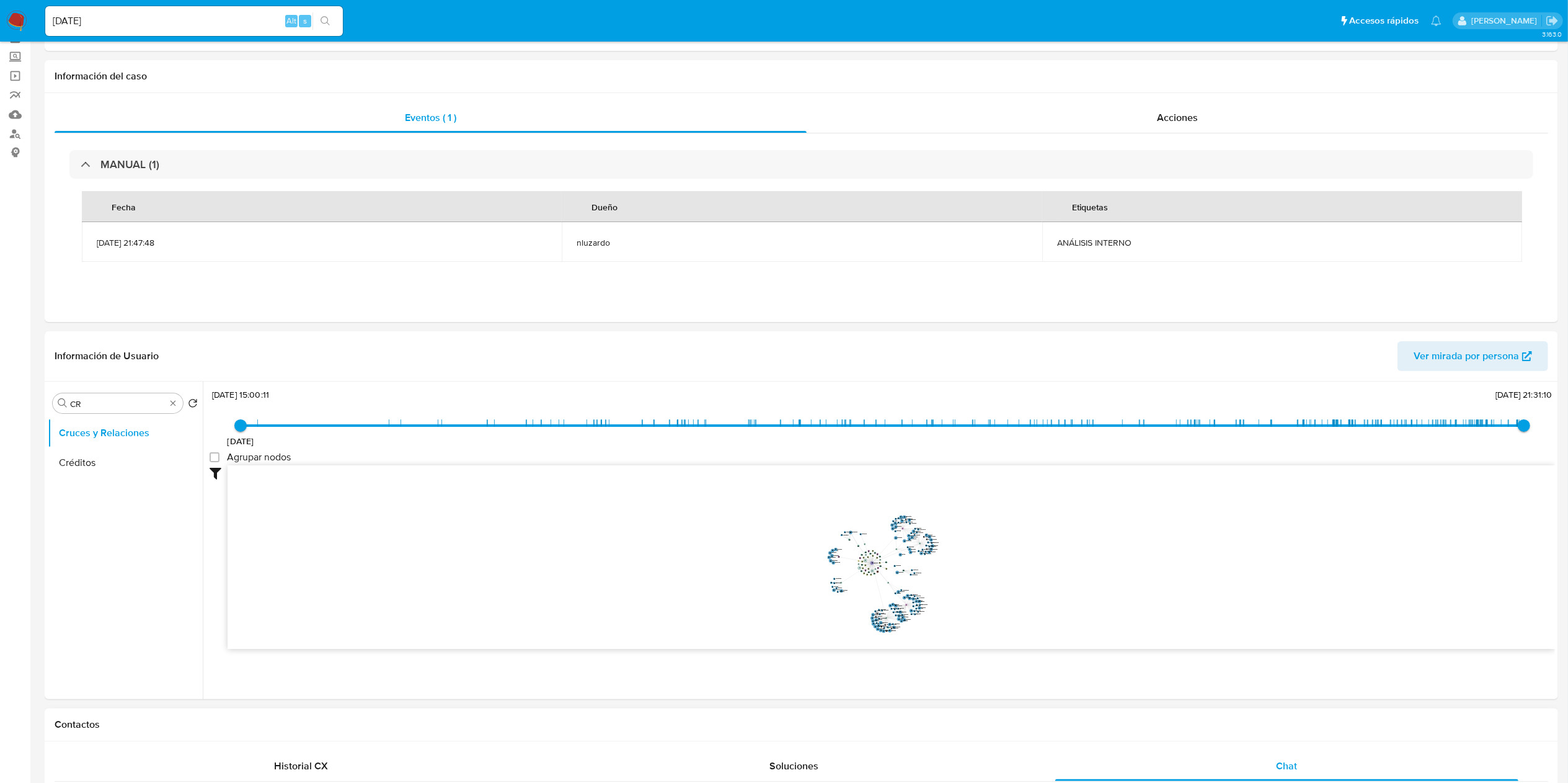
scroll to position [0, 0]
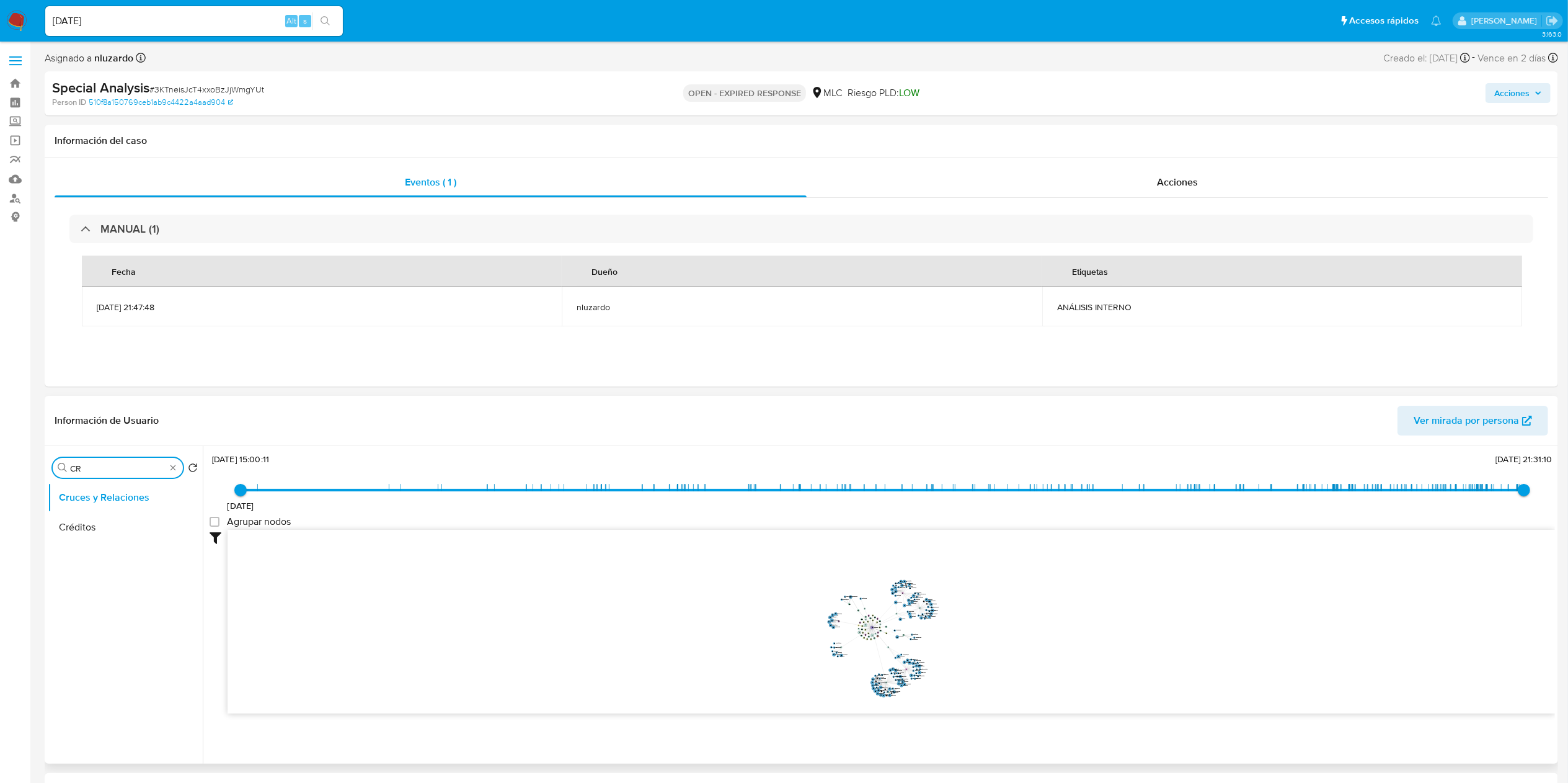
click at [137, 391] on input "CR" at bounding box center [118, 468] width 95 height 11
type input "DOC"
click at [117, 391] on button "Cruces y Relaciones" at bounding box center [120, 497] width 145 height 30
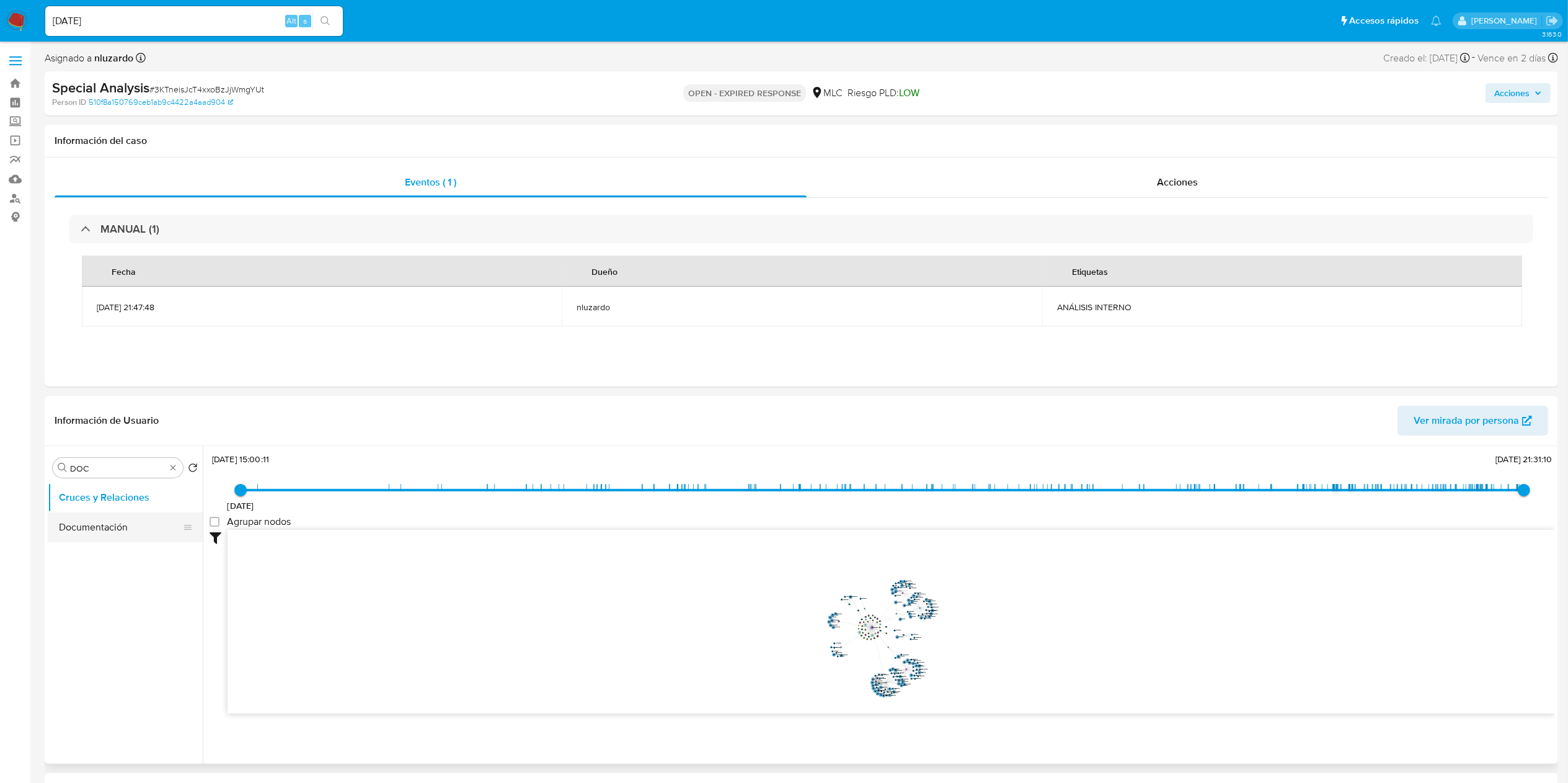
click at [117, 391] on button "Documentación" at bounding box center [120, 527] width 145 height 30
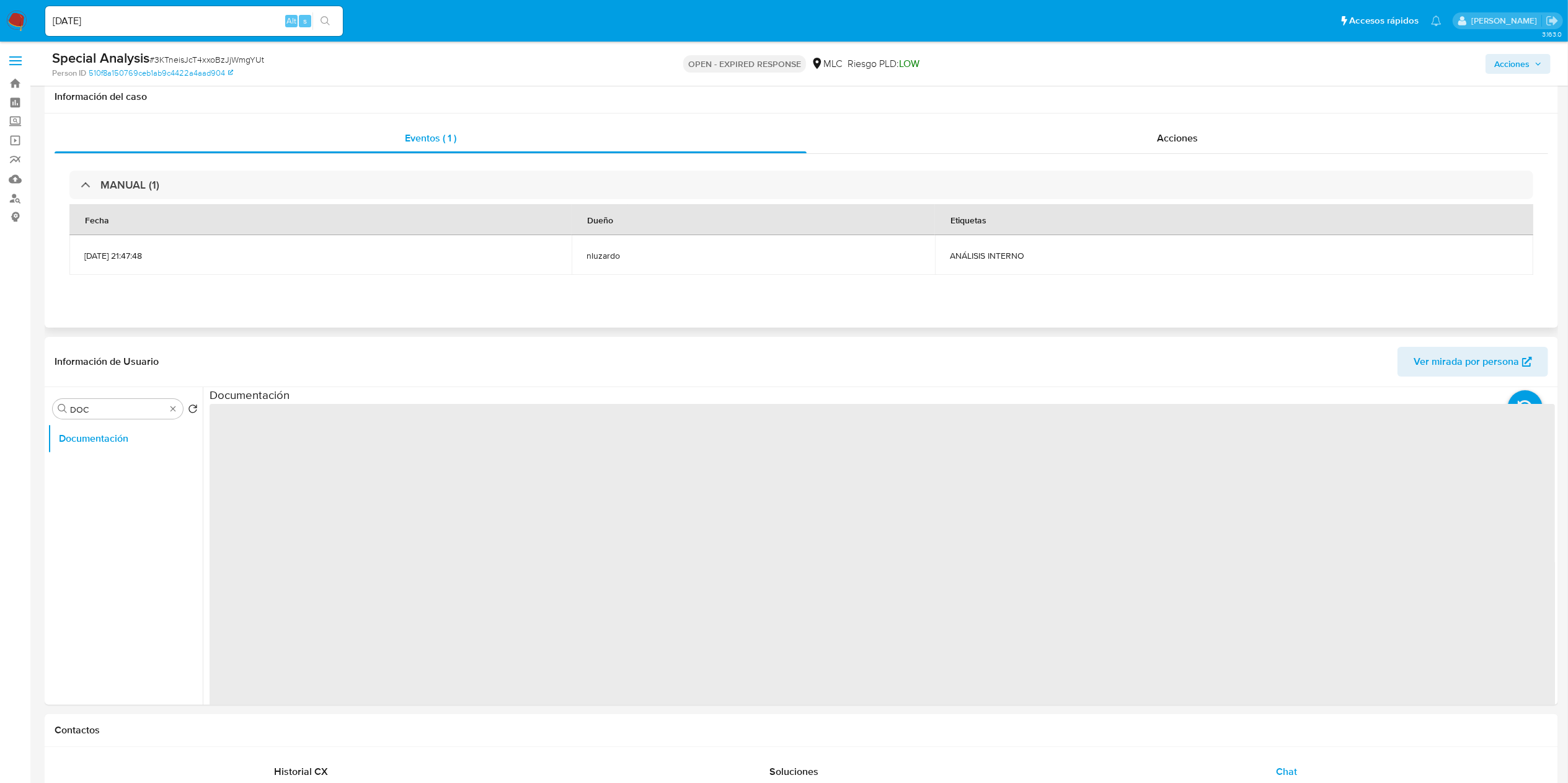
scroll to position [124, 0]
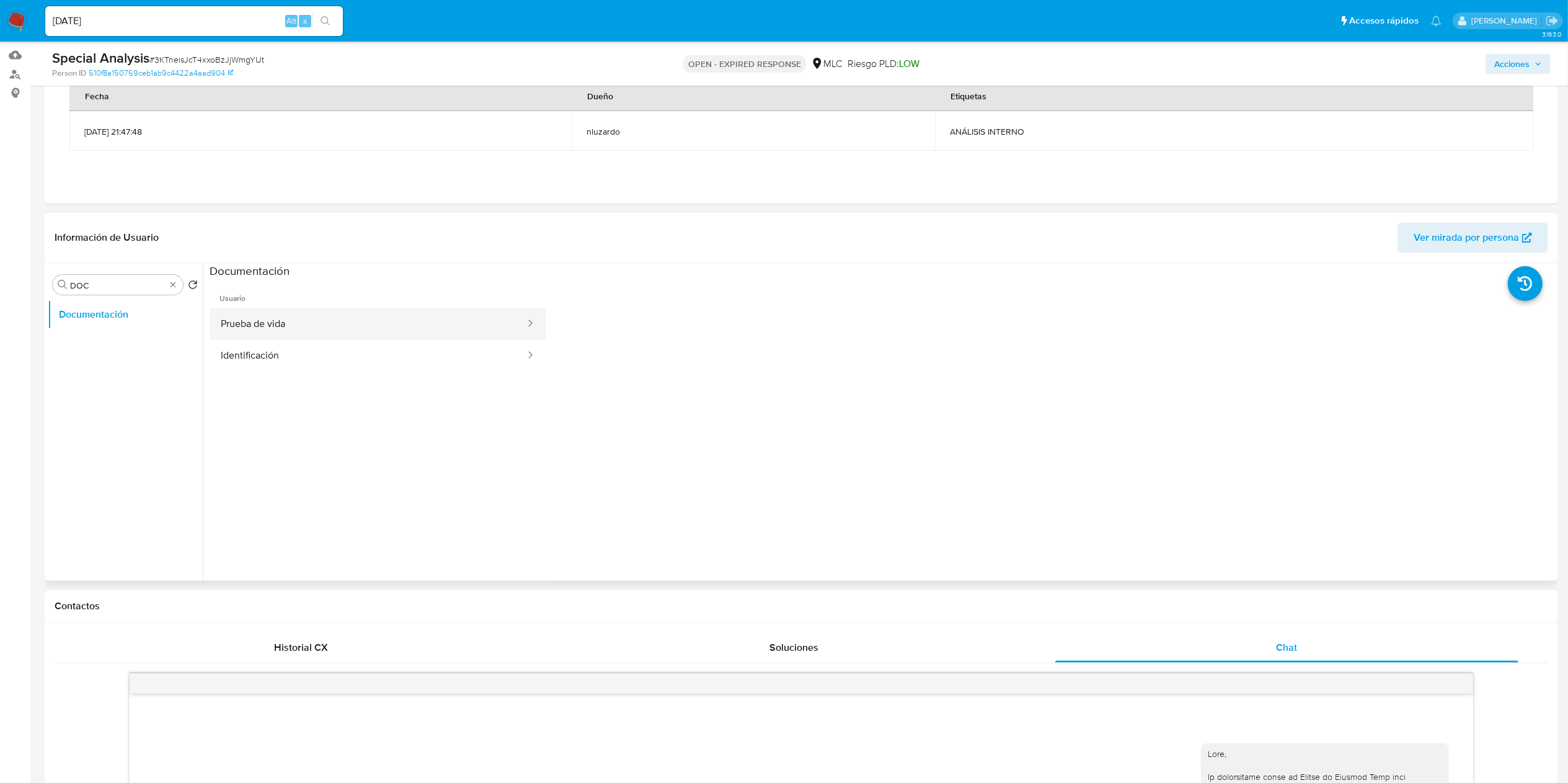
click at [310, 325] on button "Prueba de vida" at bounding box center [368, 324] width 317 height 31
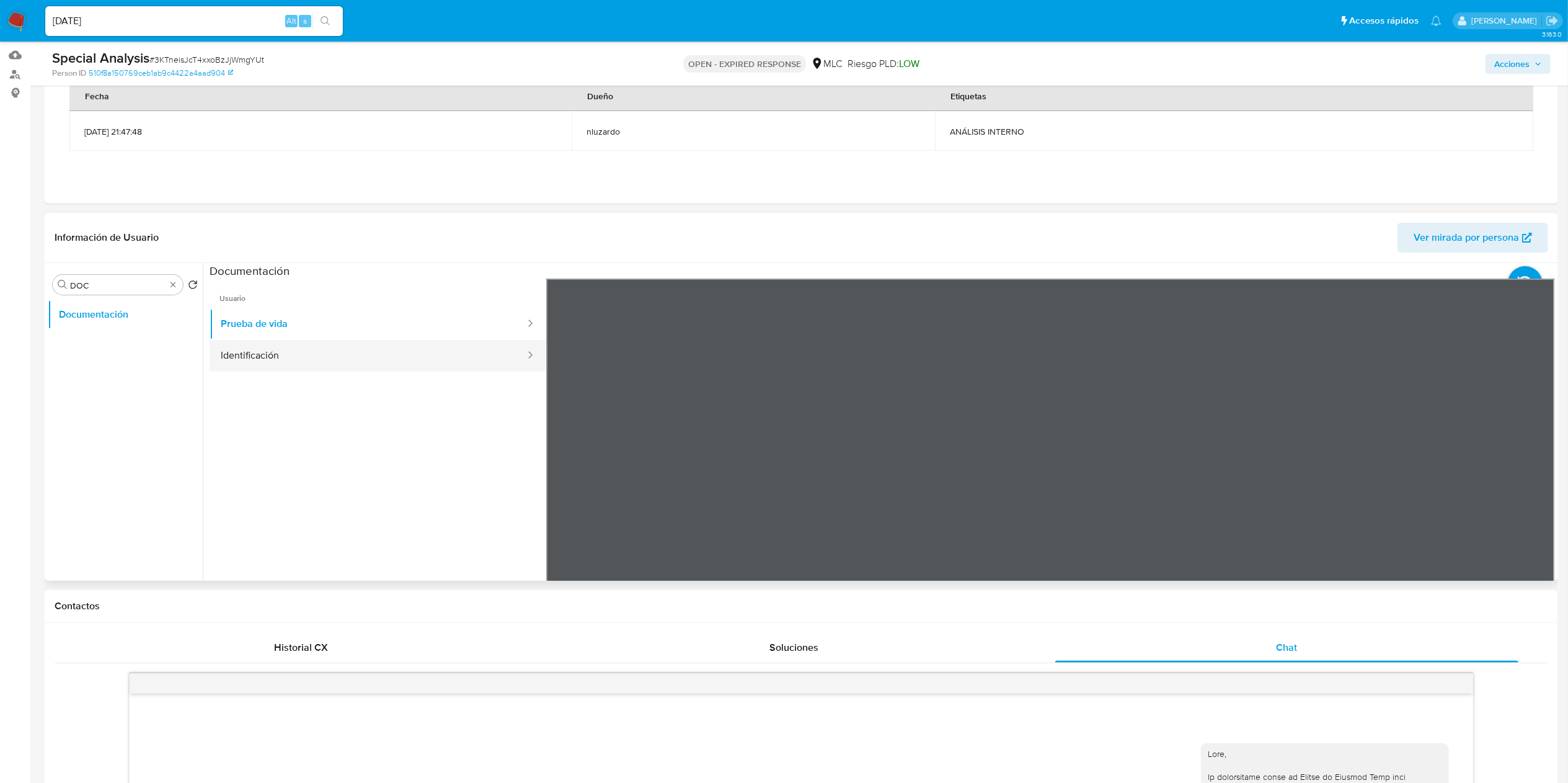
click at [362, 362] on button "Identificación" at bounding box center [368, 356] width 317 height 31
click at [793, 391] on icon at bounding box center [1539, 479] width 24 height 25
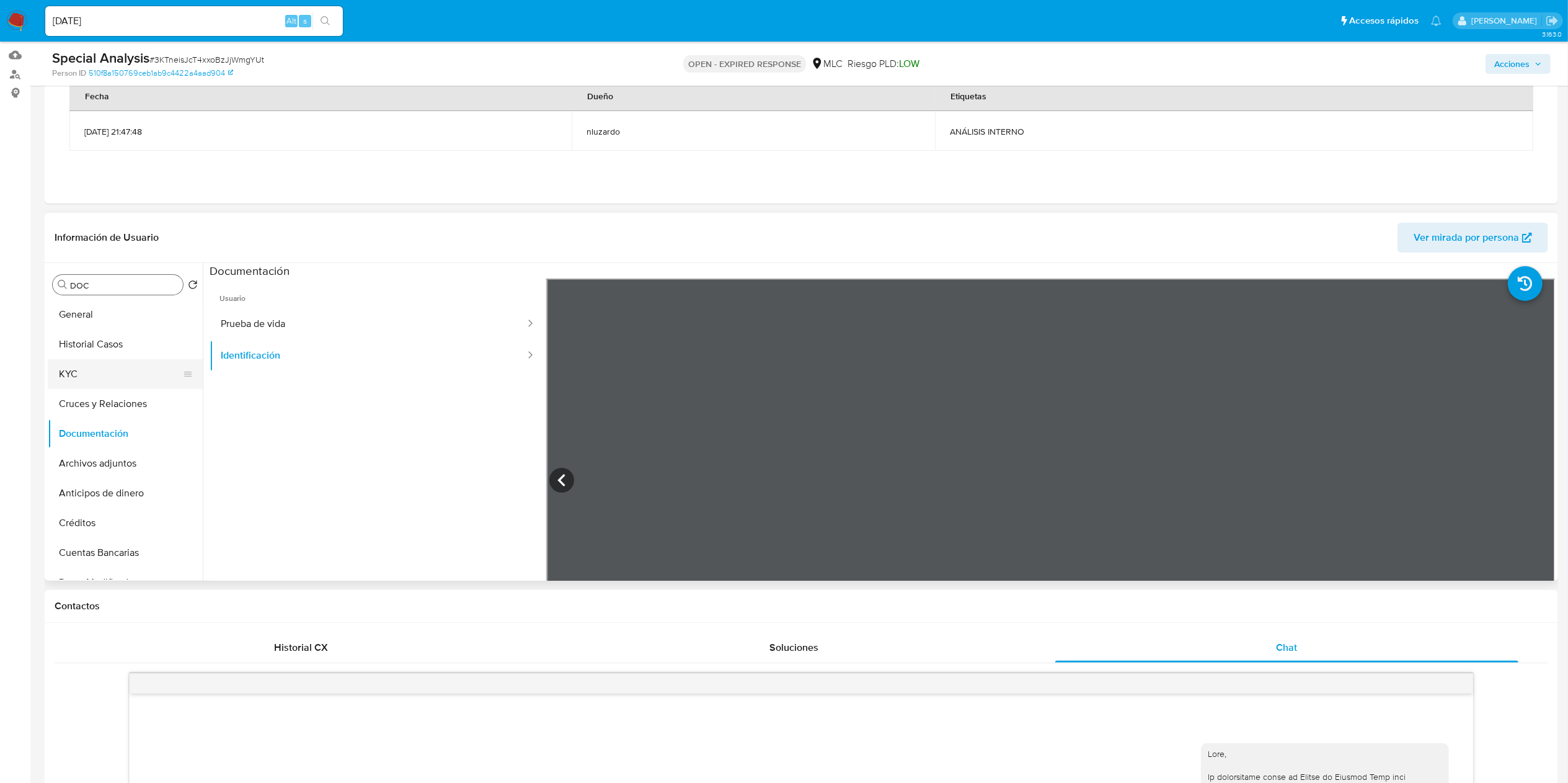
click at [117, 375] on button "KYC" at bounding box center [120, 373] width 145 height 30
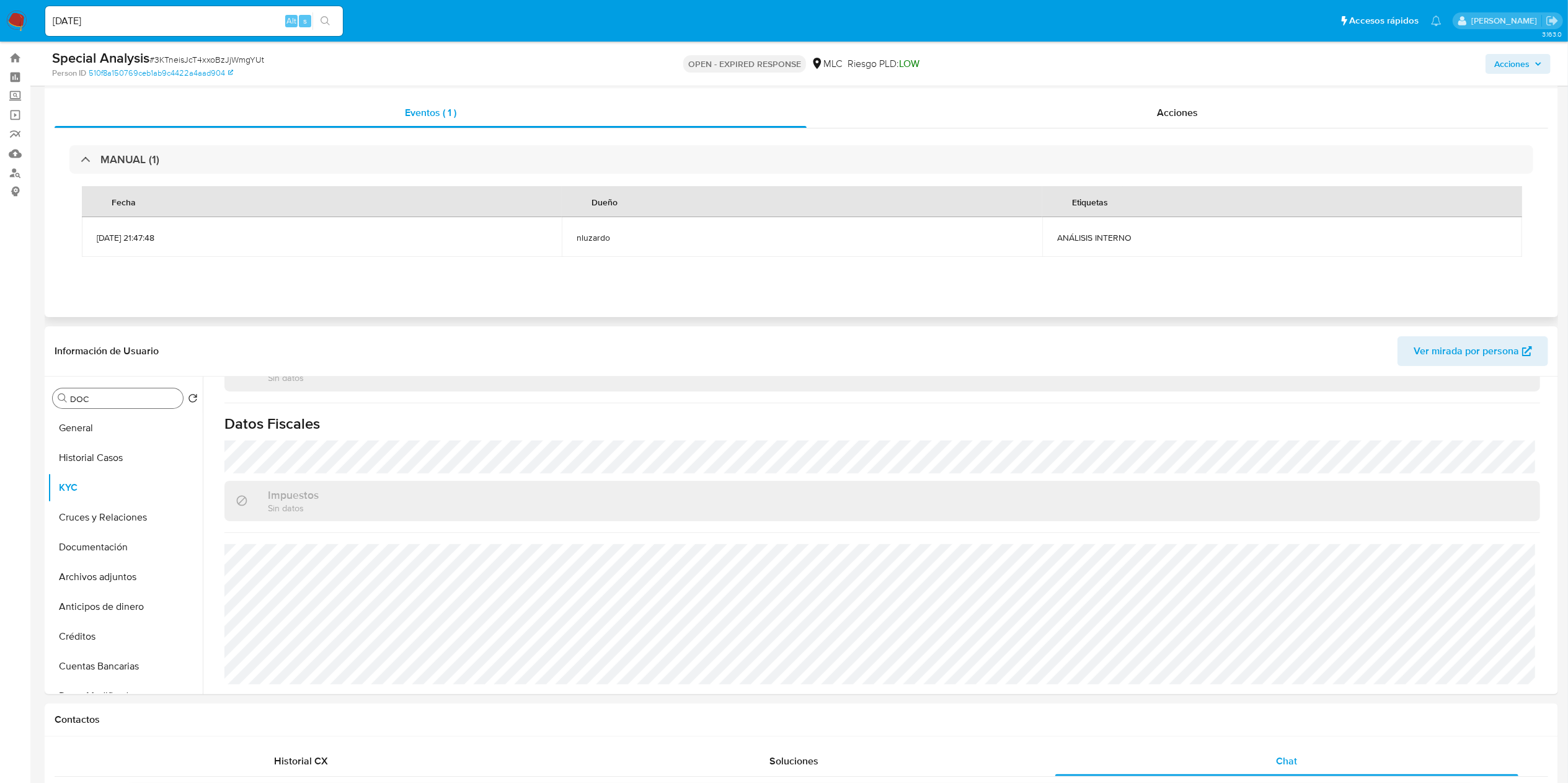
scroll to position [0, 0]
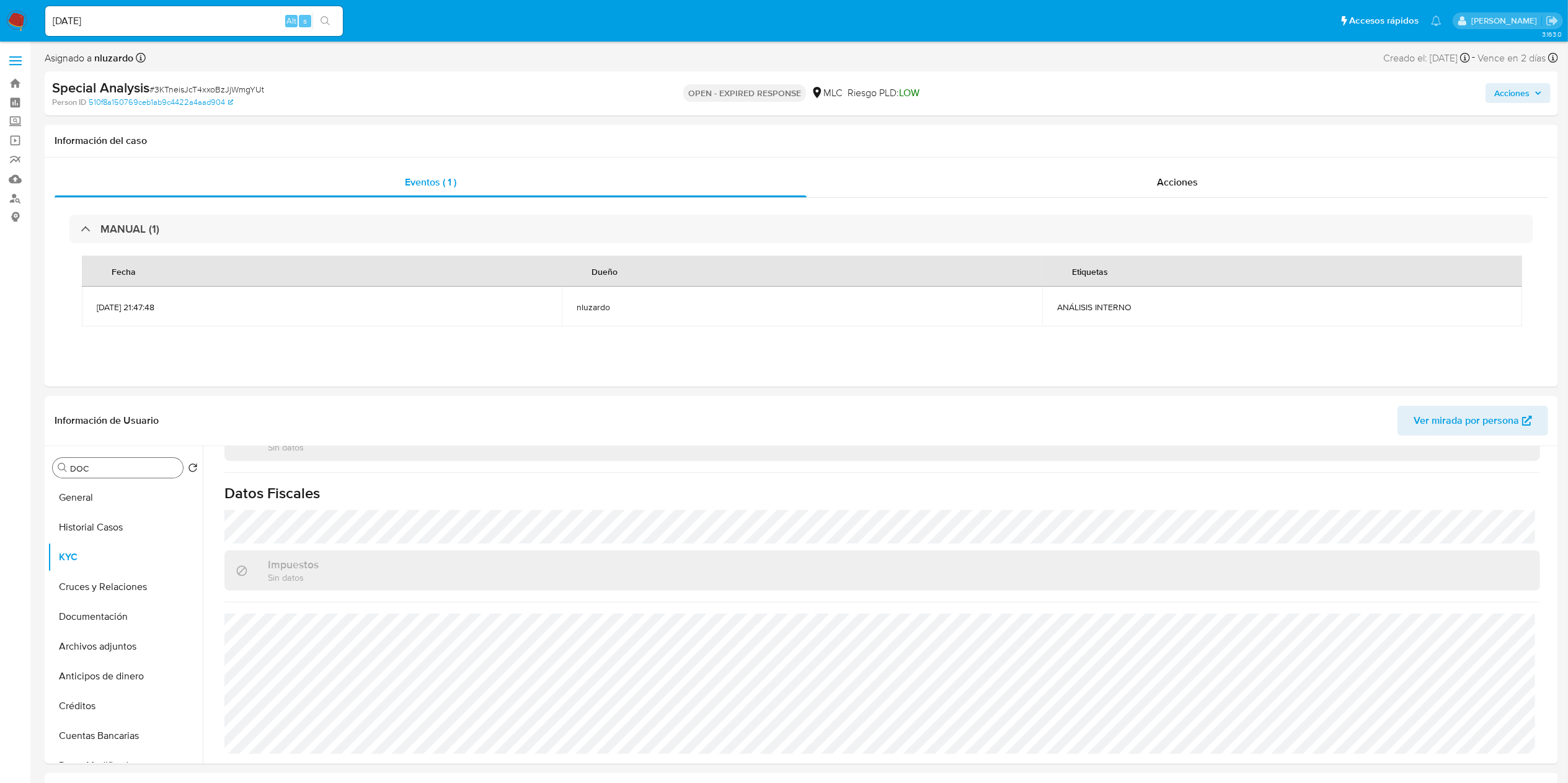
click at [122, 391] on input "DOC" at bounding box center [124, 468] width 108 height 11
type input "AD"
click at [130, 391] on button "Archivos adjuntos" at bounding box center [120, 527] width 145 height 30
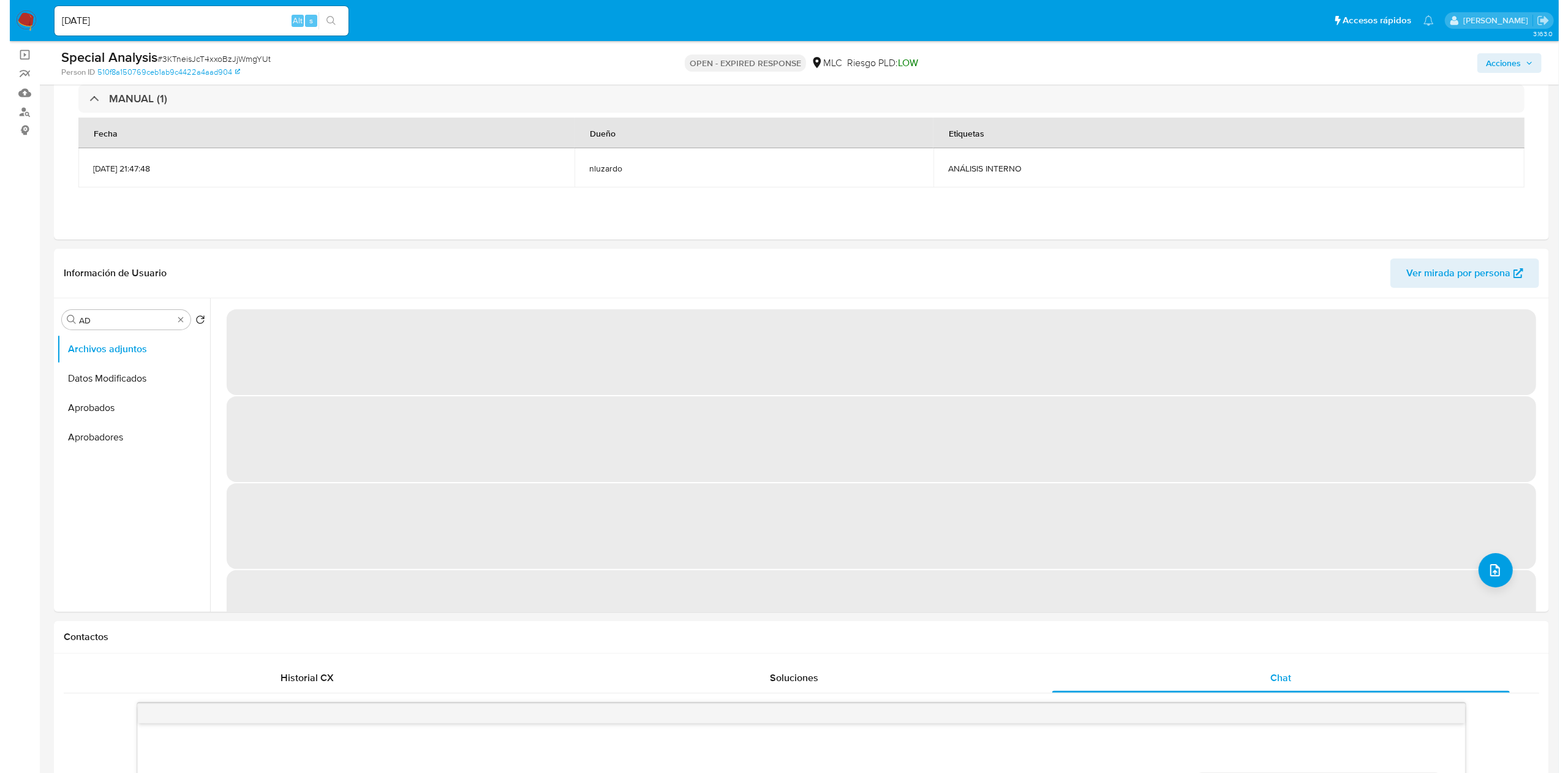
scroll to position [122, 0]
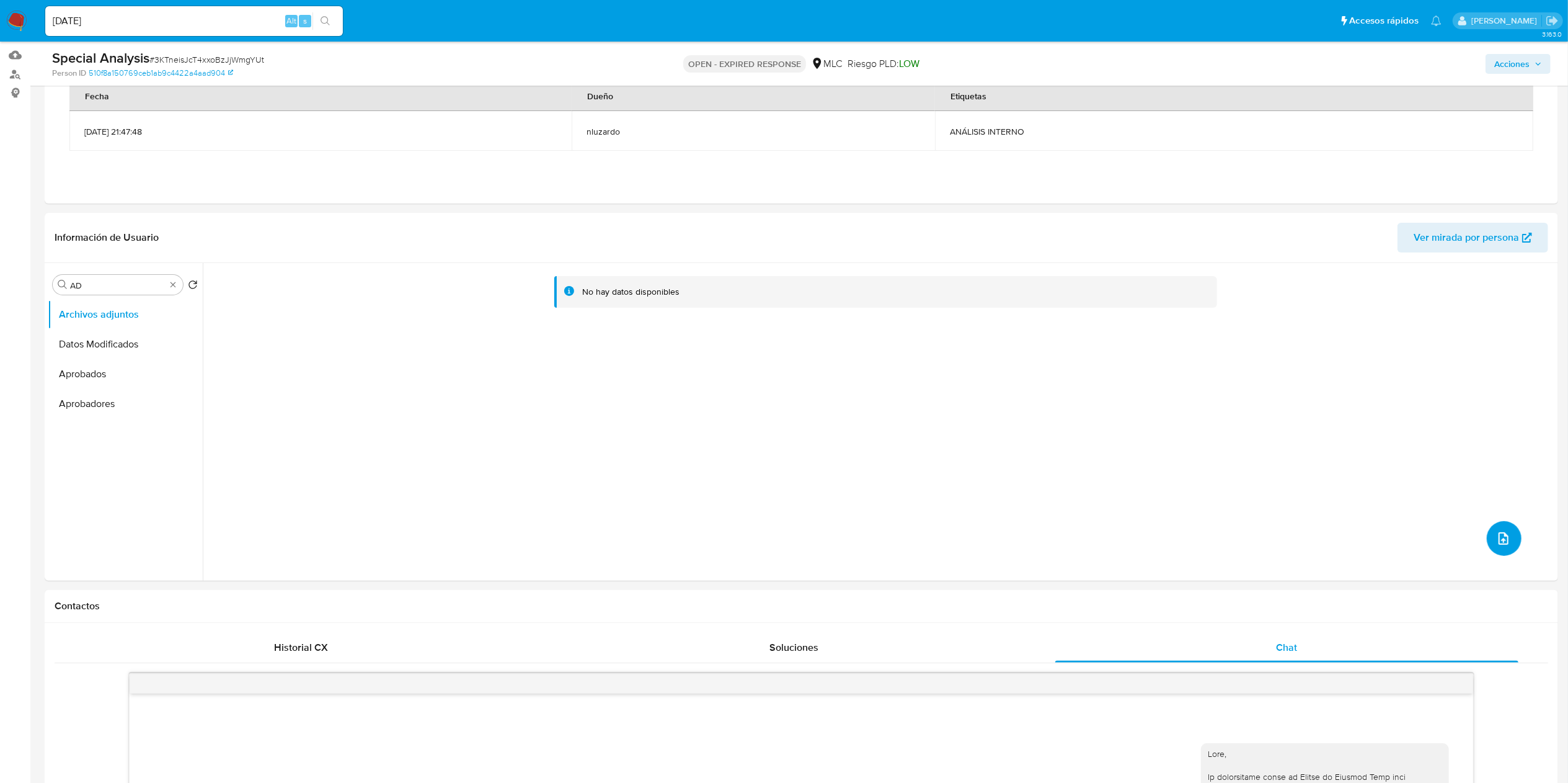
click at [793, 391] on button "upload-file" at bounding box center [1504, 538] width 35 height 35
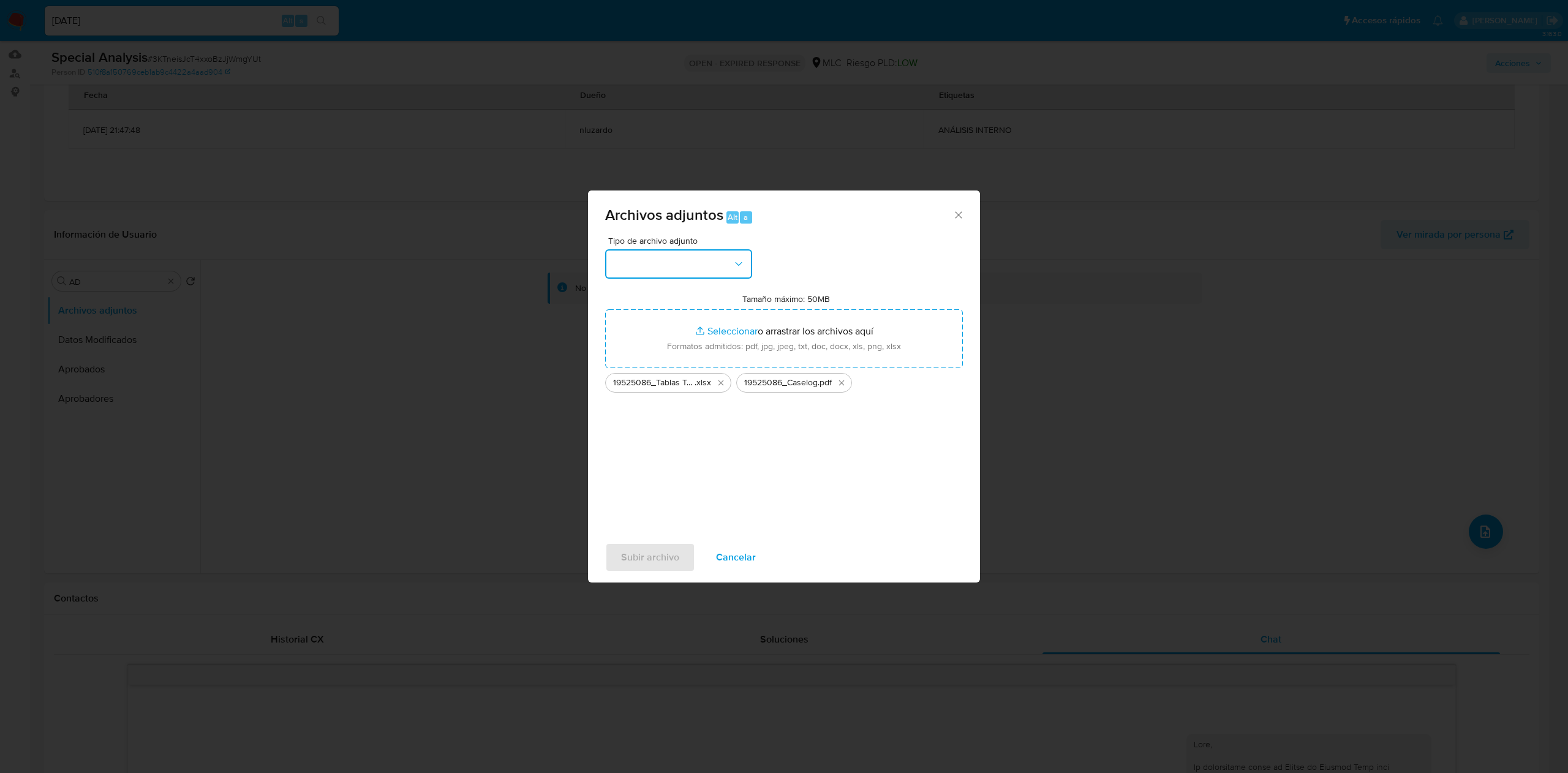
click at [745, 269] on button "button" at bounding box center [678, 264] width 147 height 29
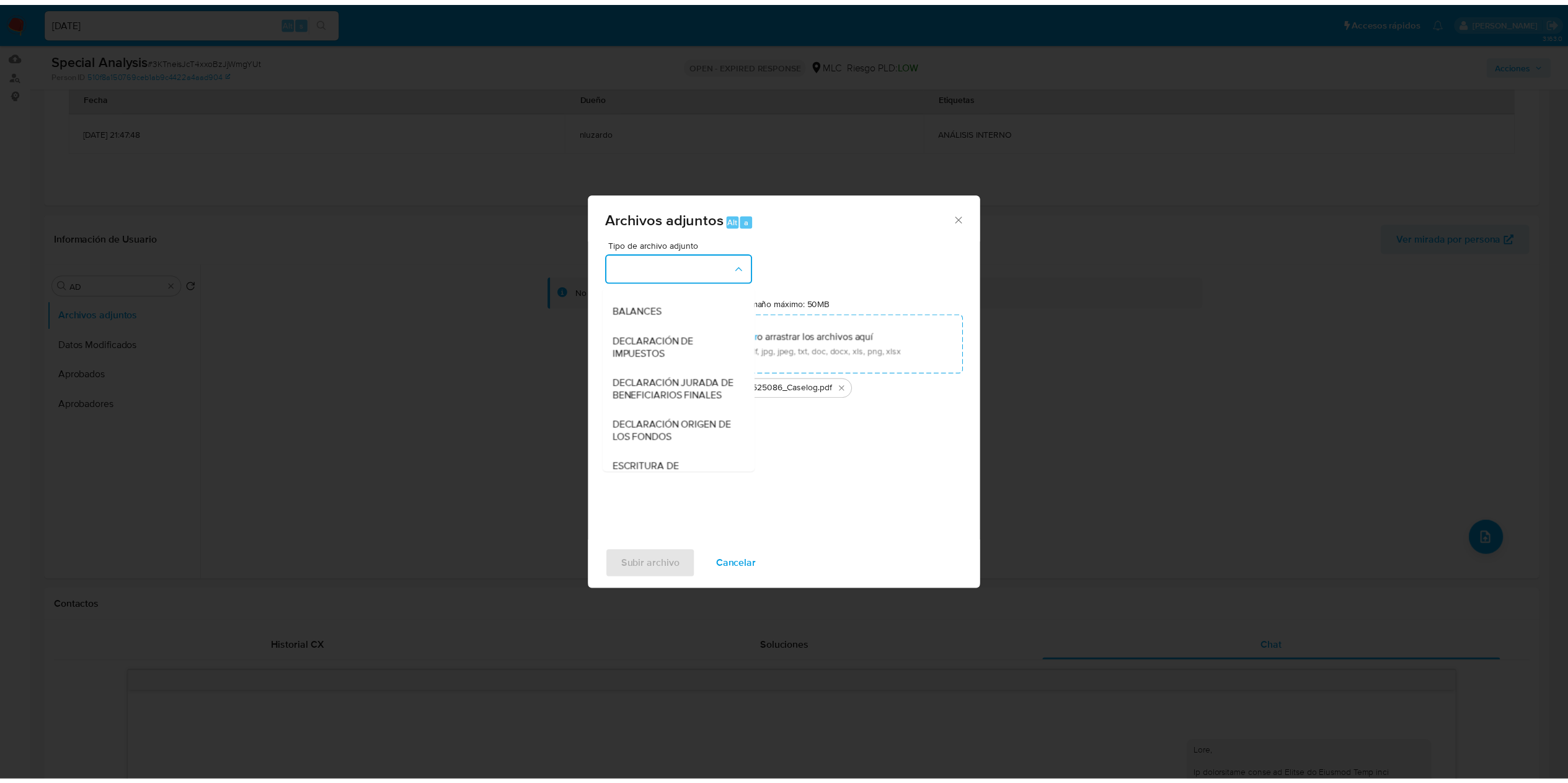
scroll to position [168, 0]
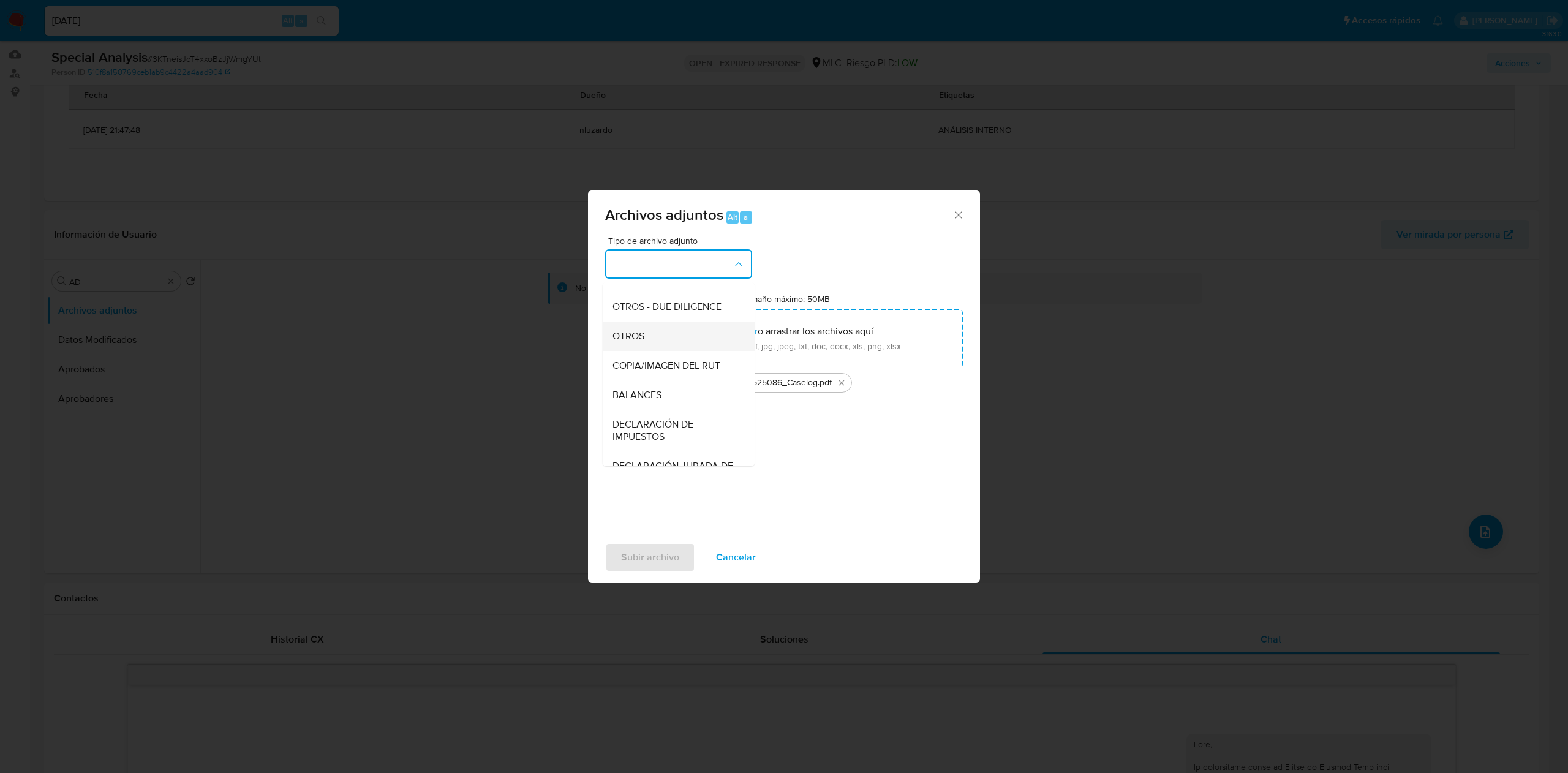
click at [660, 351] on div "OTROS" at bounding box center [674, 336] width 125 height 29
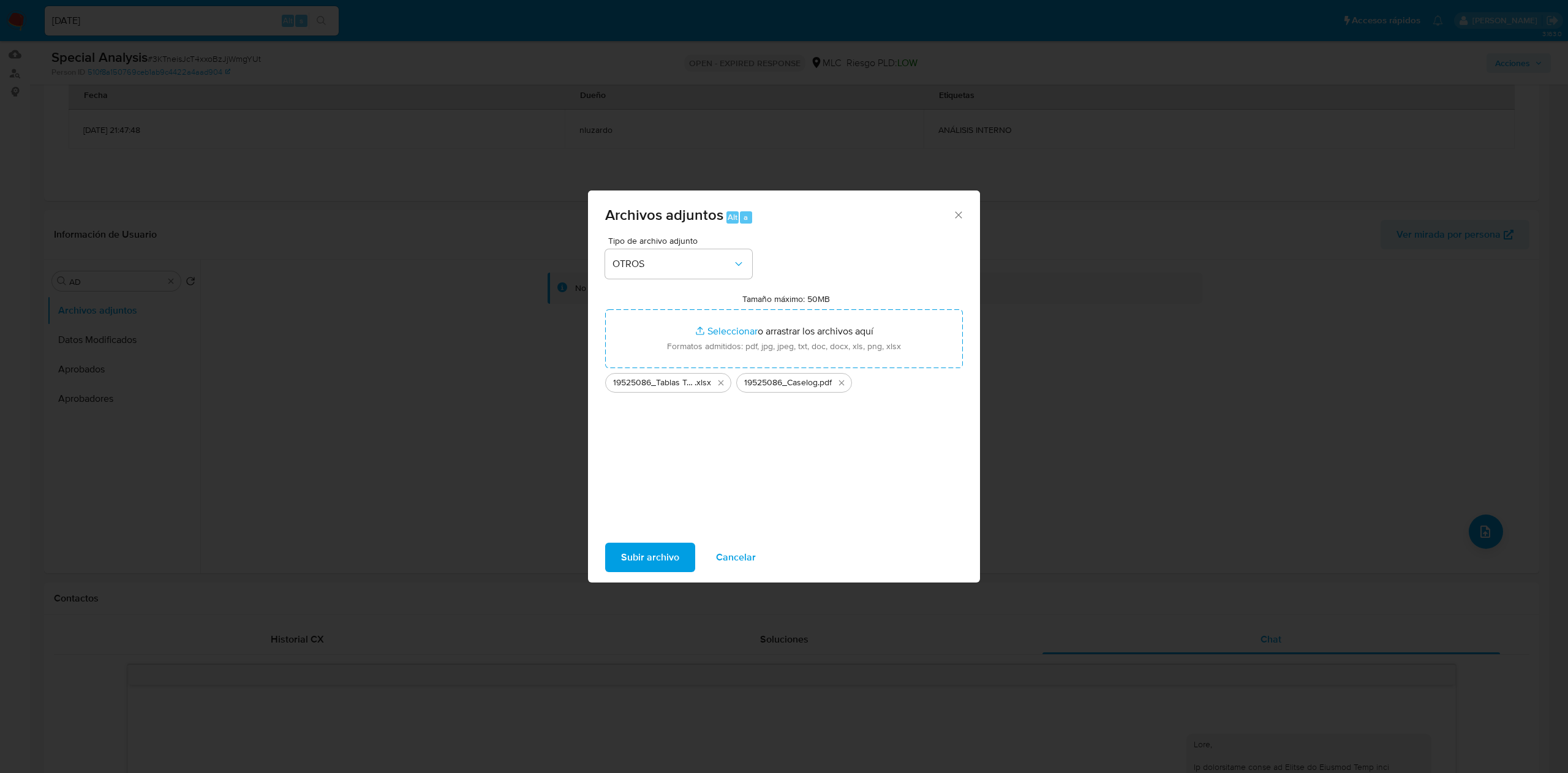
click at [633, 386] on span "Subir archivo" at bounding box center [650, 556] width 58 height 27
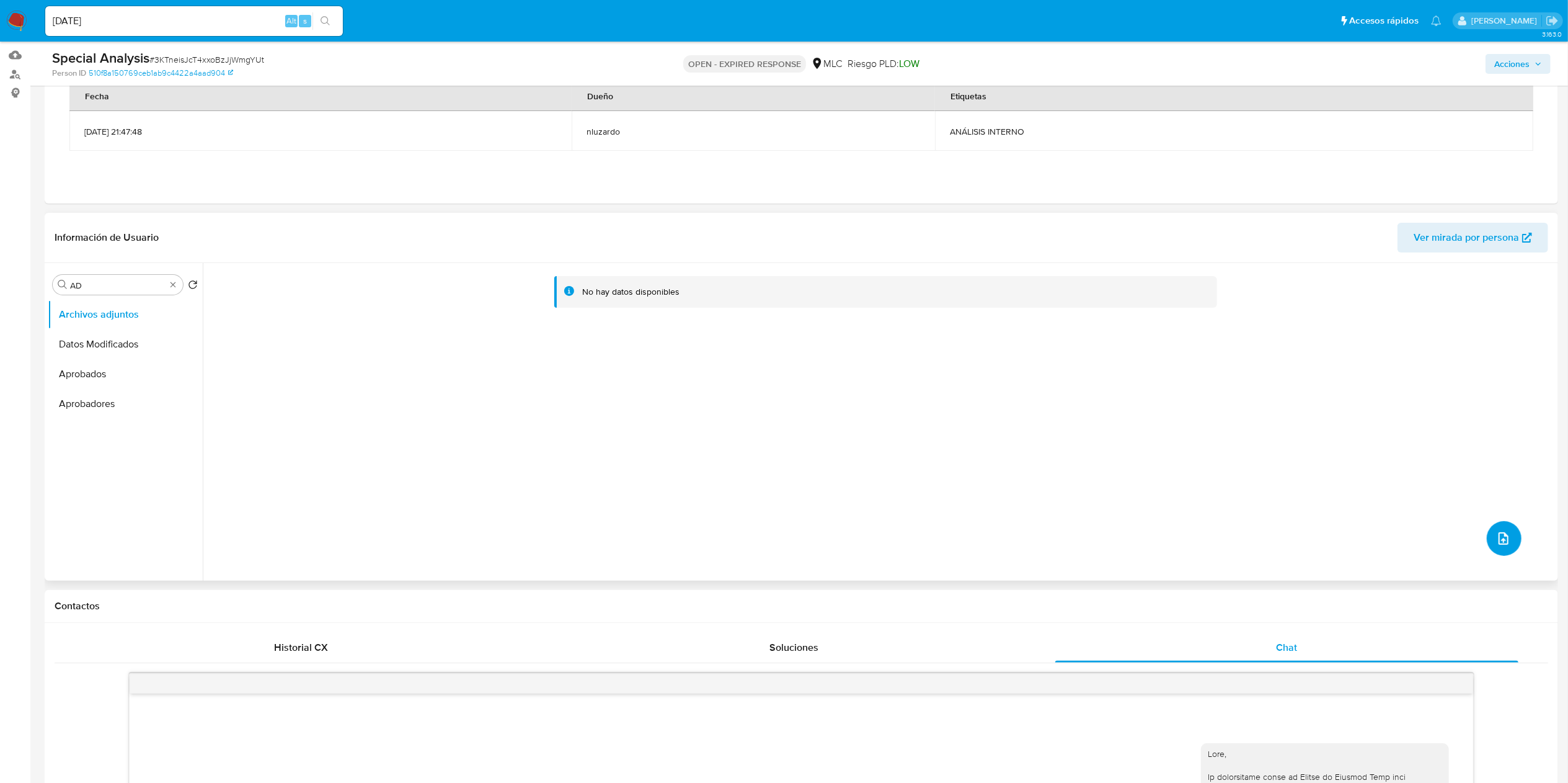
scroll to position [0, 0]
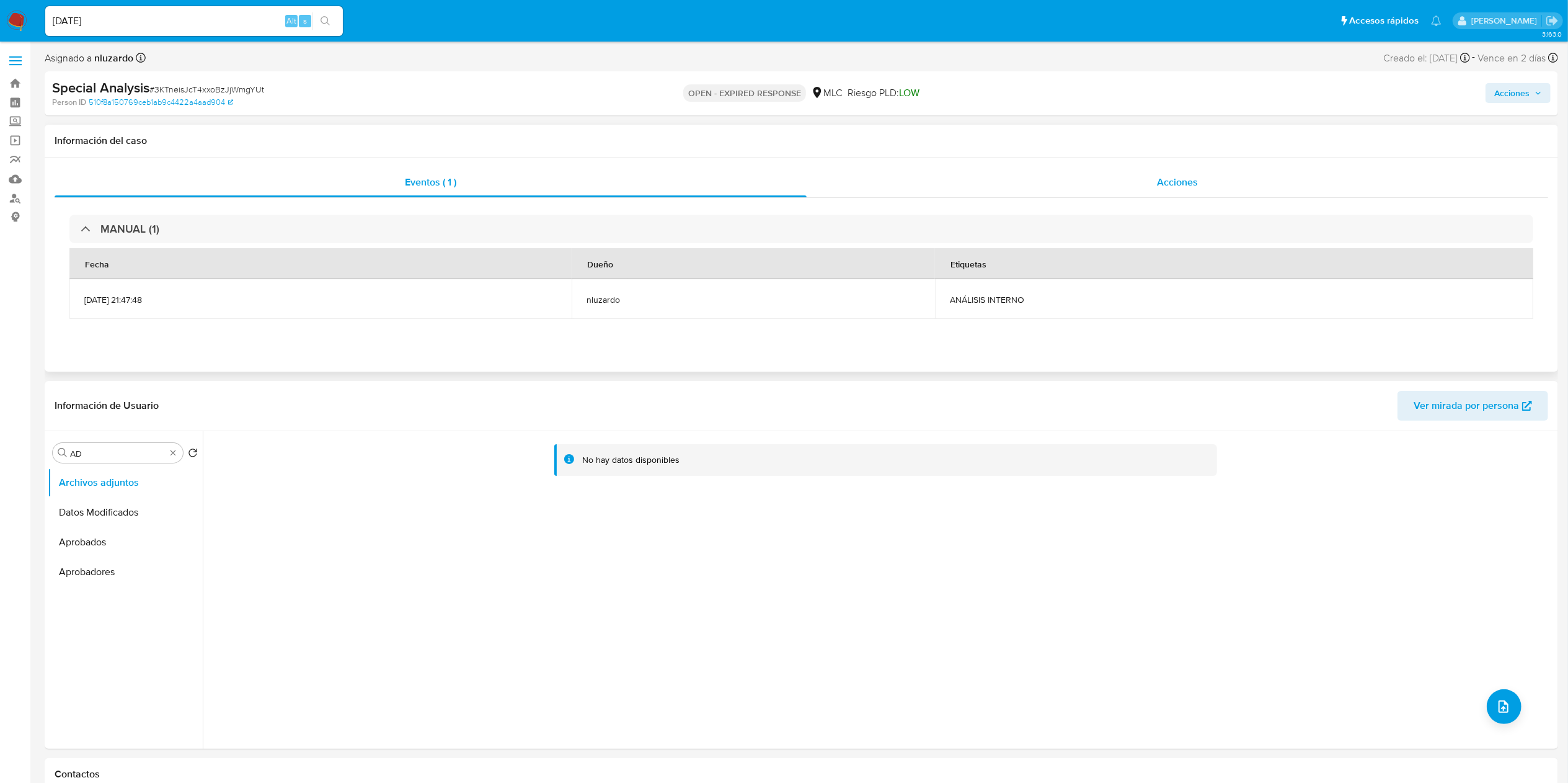
click at [793, 176] on div "Acciones" at bounding box center [1177, 182] width 741 height 30
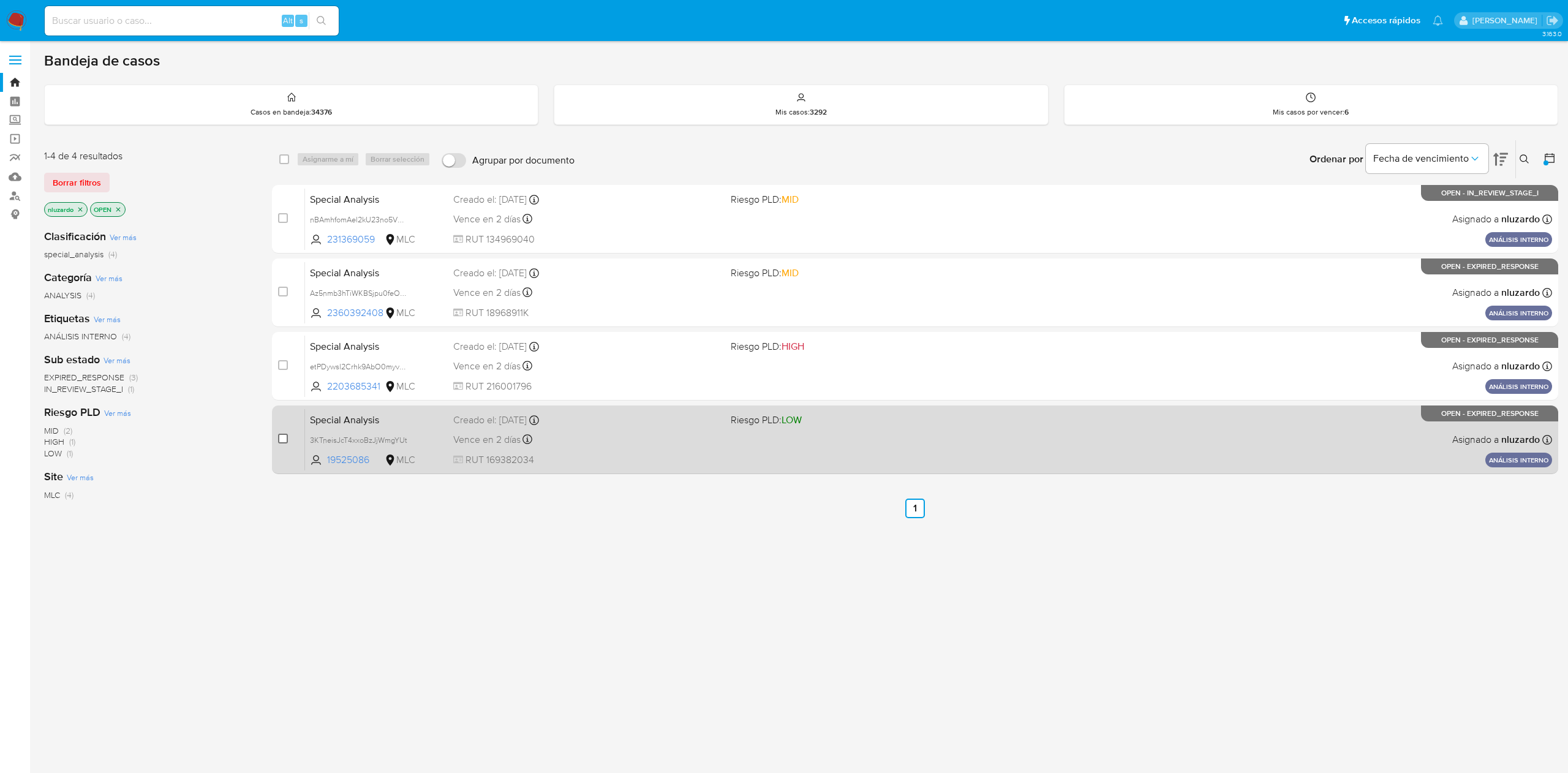
click at [283, 436] on input "checkbox" at bounding box center [283, 439] width 10 height 10
checkbox input "true"
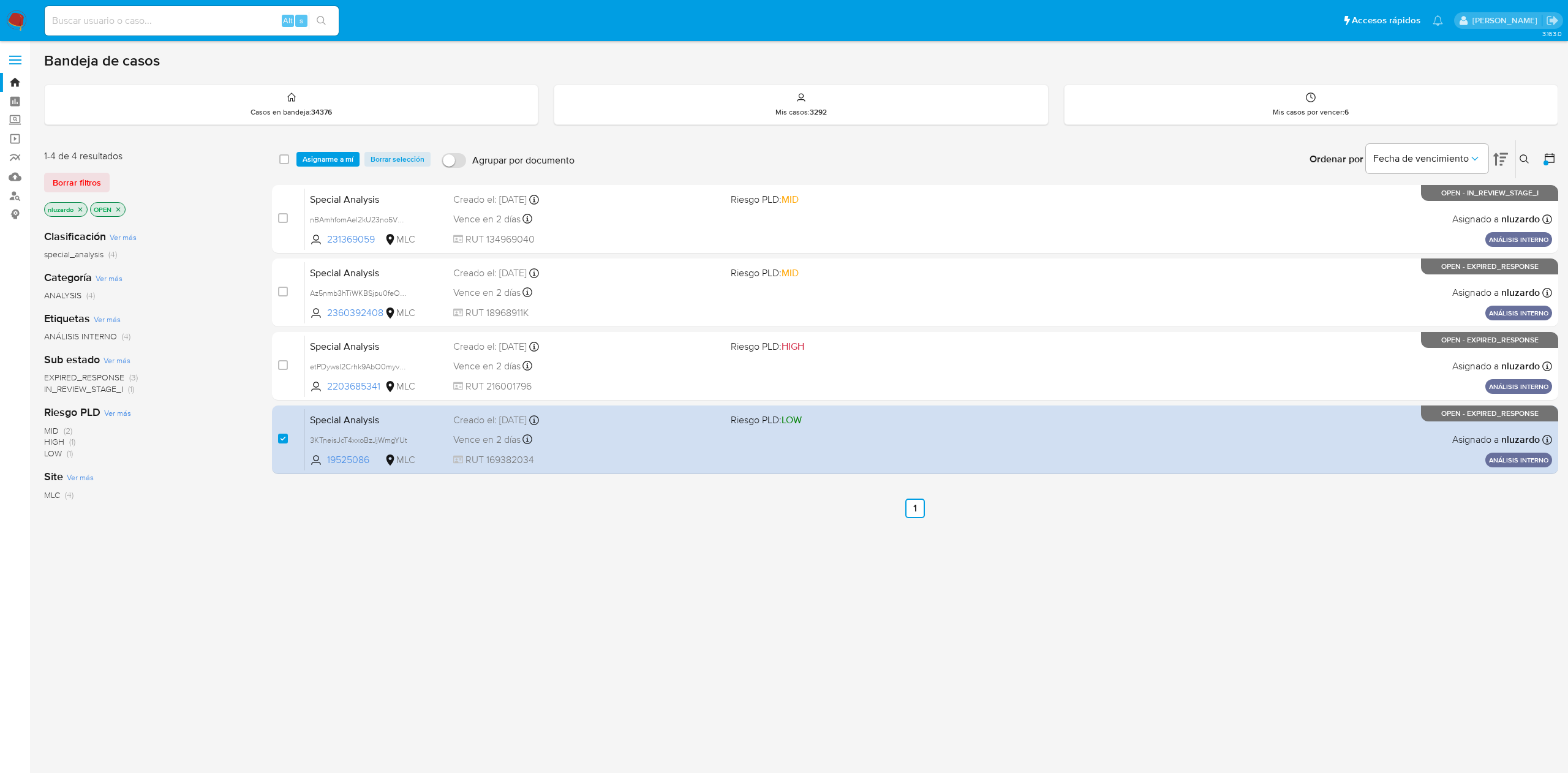
click at [331, 149] on div "select-all-cases-checkbox Asignarme a mí Borrar selección Agrupar por documento…" at bounding box center [915, 159] width 1286 height 38
click at [328, 154] on span "Asignarme a mí" at bounding box center [328, 159] width 51 height 12
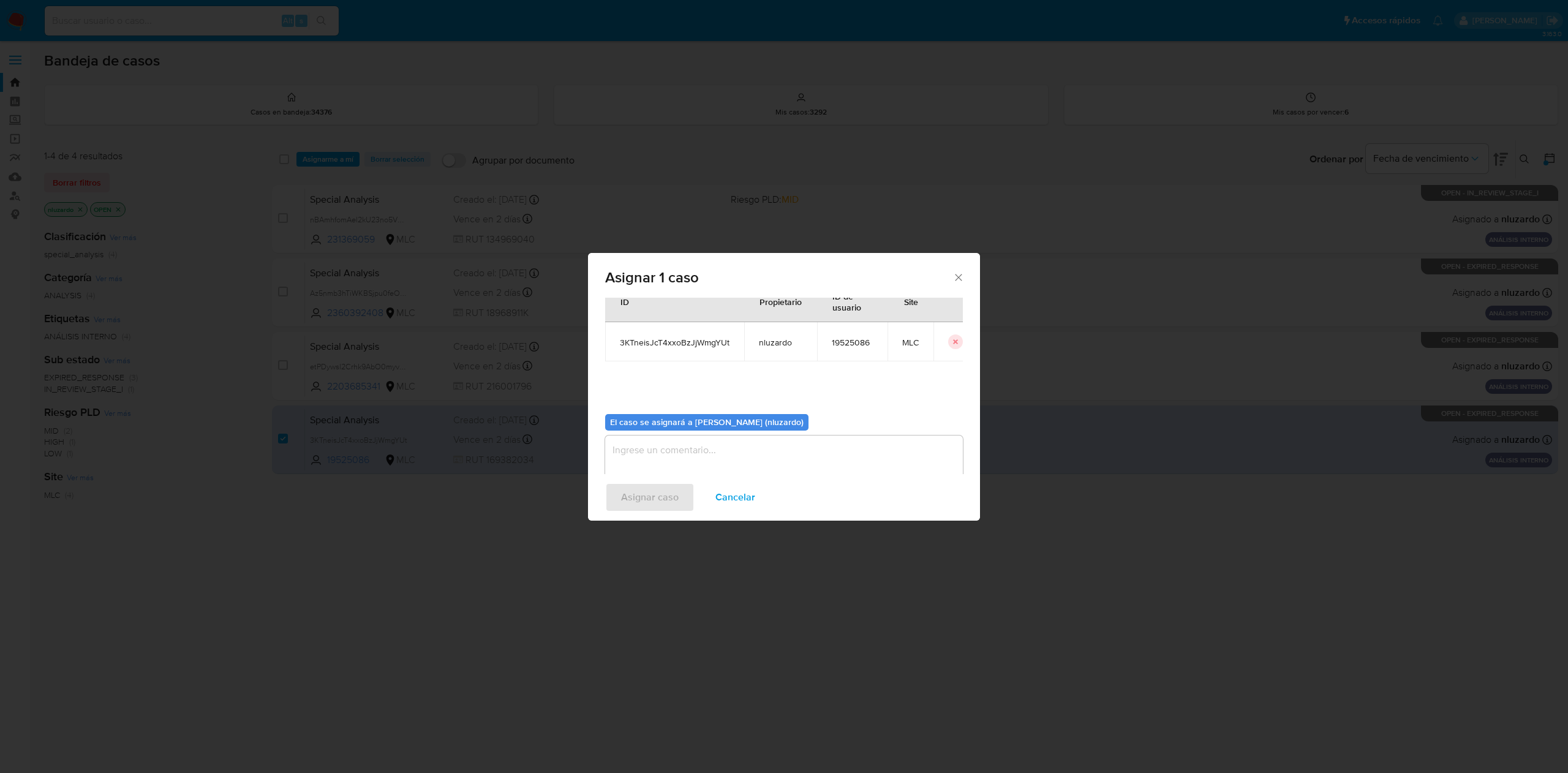
scroll to position [63, 0]
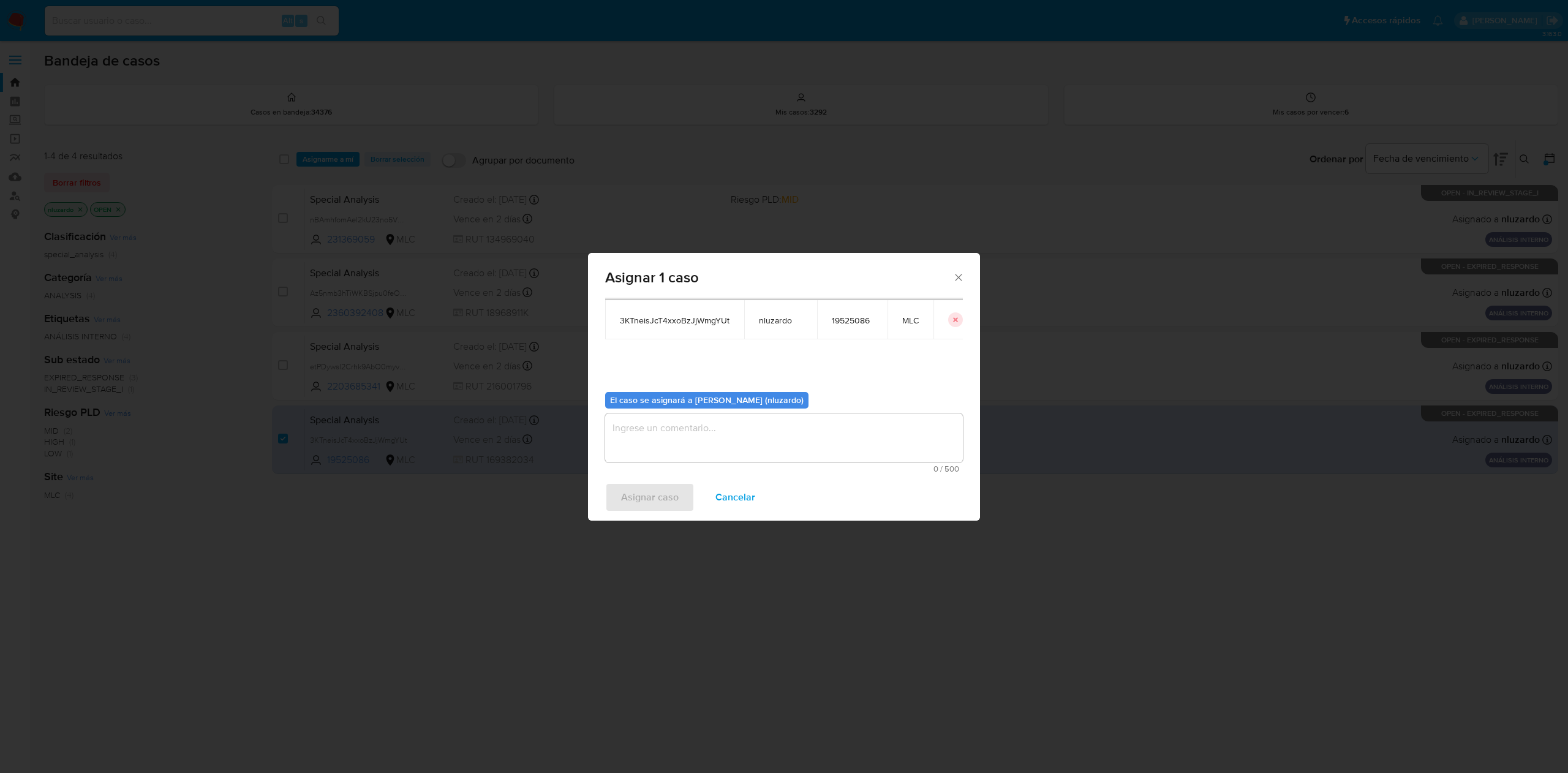
click at [666, 446] on textarea "assign-modal" at bounding box center [784, 437] width 357 height 49
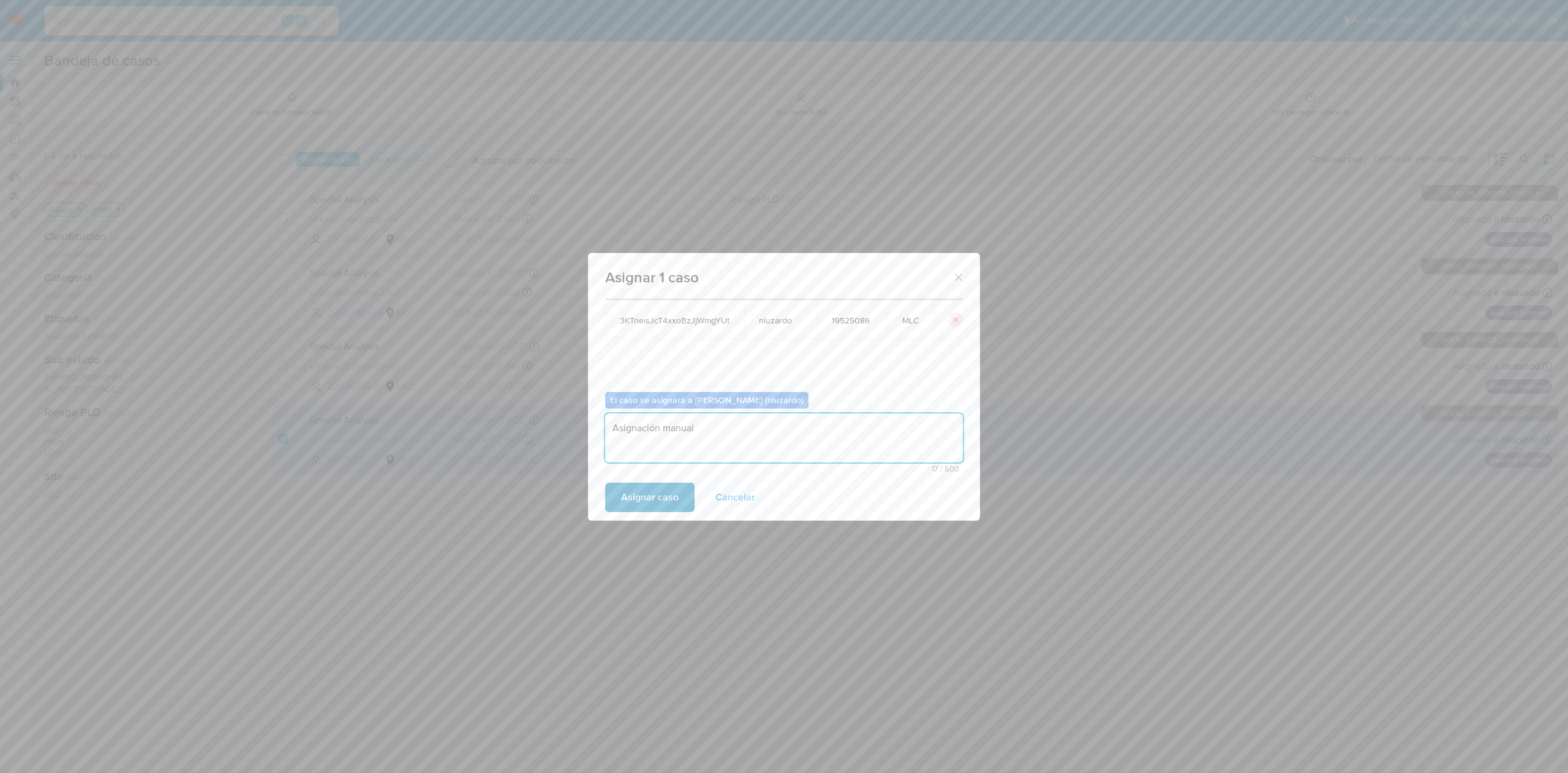
type textarea "Asignación manual"
click at [674, 494] on span "Asignar caso" at bounding box center [650, 497] width 58 height 27
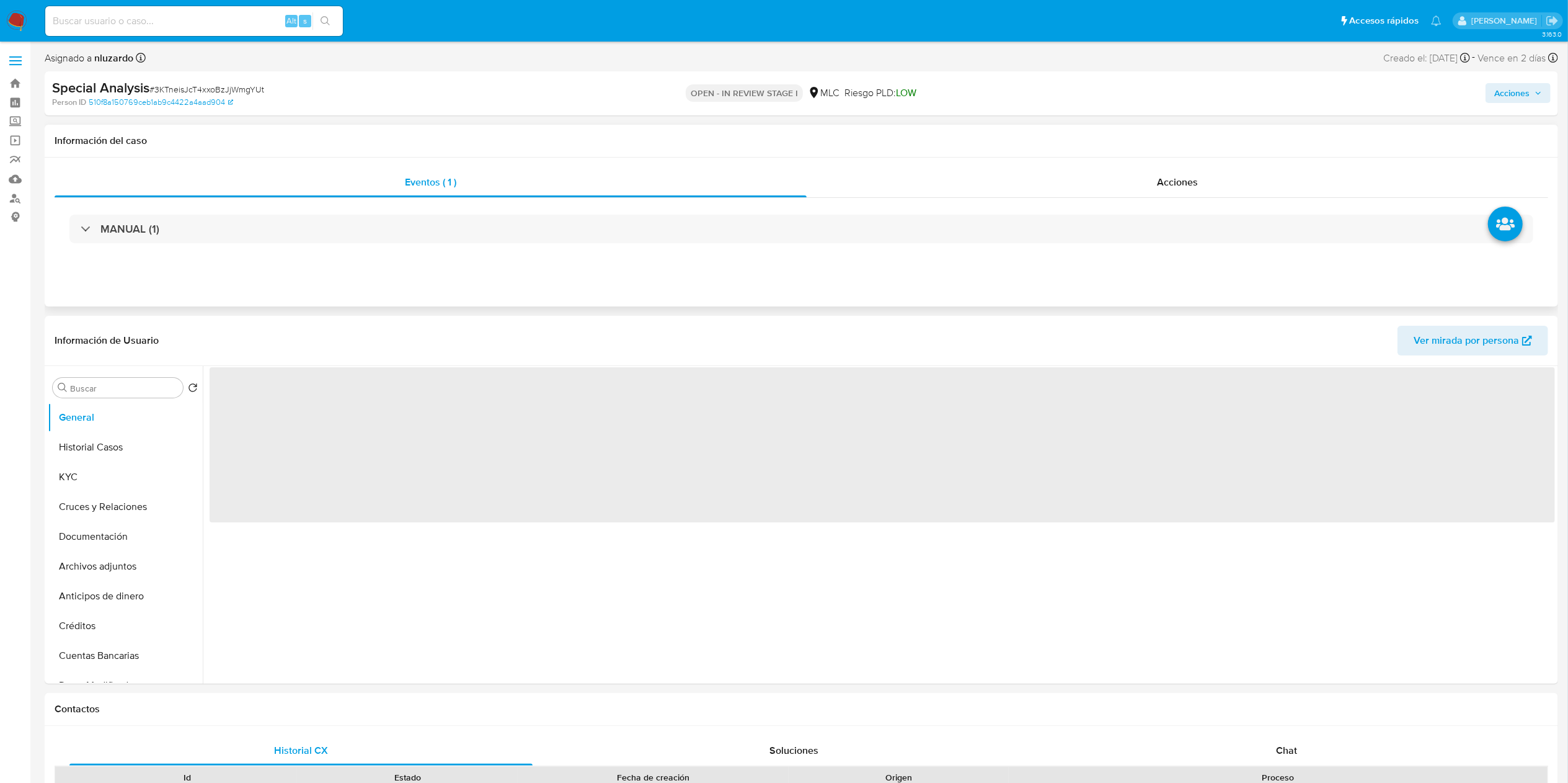
click at [1243, 198] on div "MANUAL (1)" at bounding box center [802, 229] width 1494 height 62
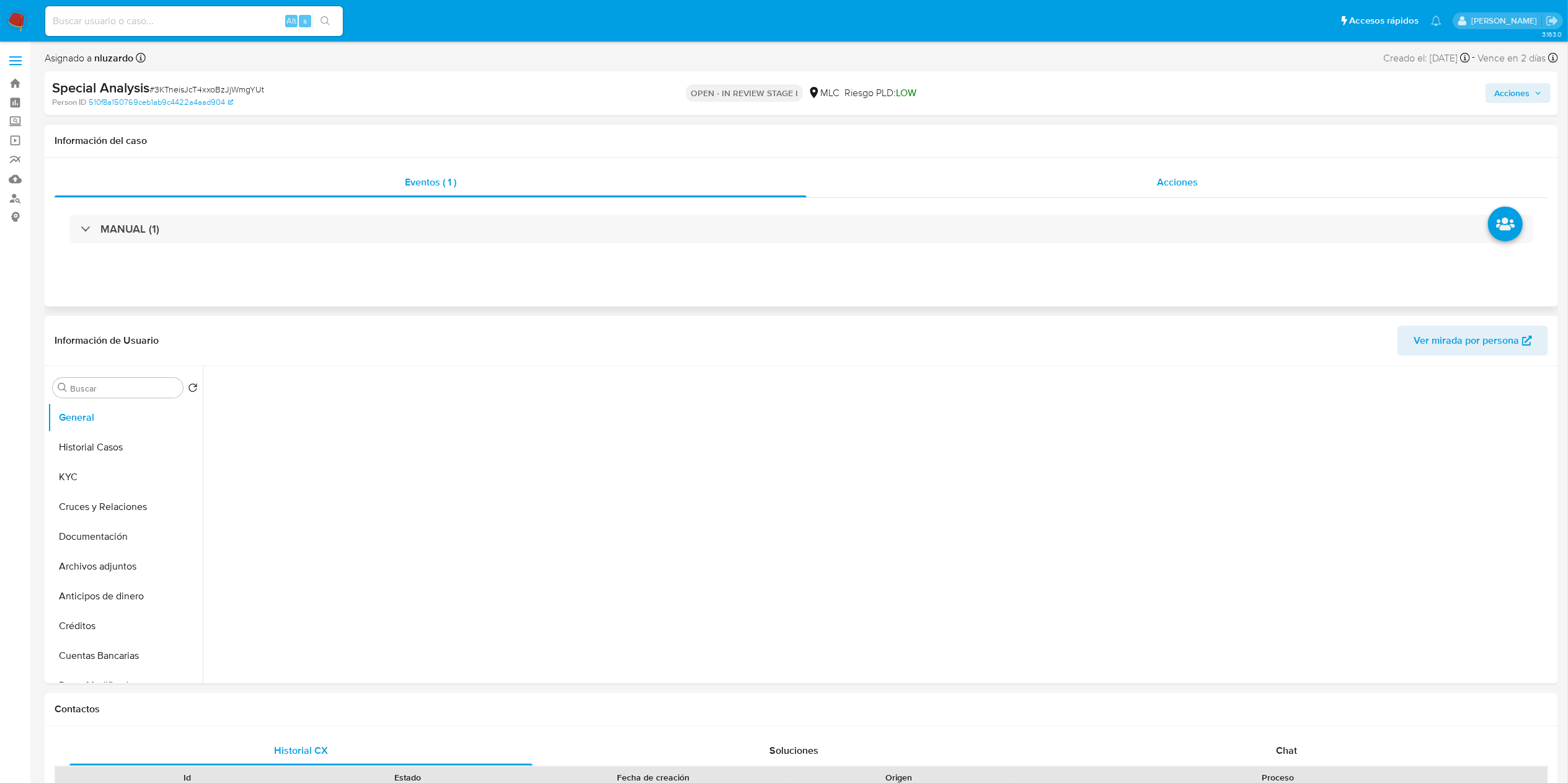
click at [1153, 178] on div "Acciones" at bounding box center [1177, 182] width 741 height 30
select select "10"
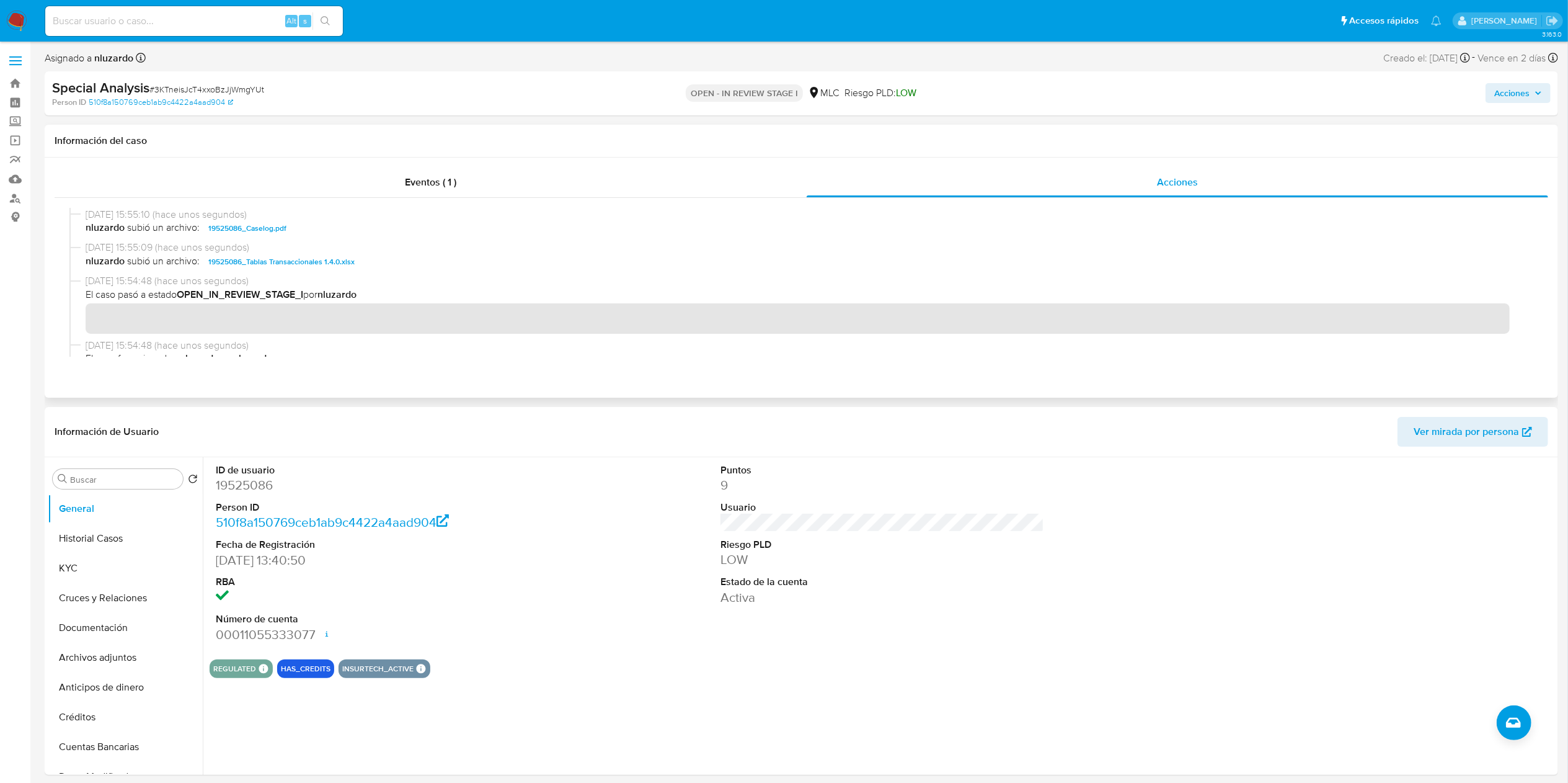
click at [348, 228] on span "nluzardo subió un archivo: 19525086_Caselog.pdf" at bounding box center [807, 228] width 1443 height 15
click at [1519, 72] on div "Special Analysis # 3KTneisJcT4xxoBzJjWmgYUt Person ID 510f8a150769ceb1ab9c4422a…" at bounding box center [801, 94] width 1513 height 44
click at [1518, 89] on span "Acciones" at bounding box center [1512, 93] width 35 height 20
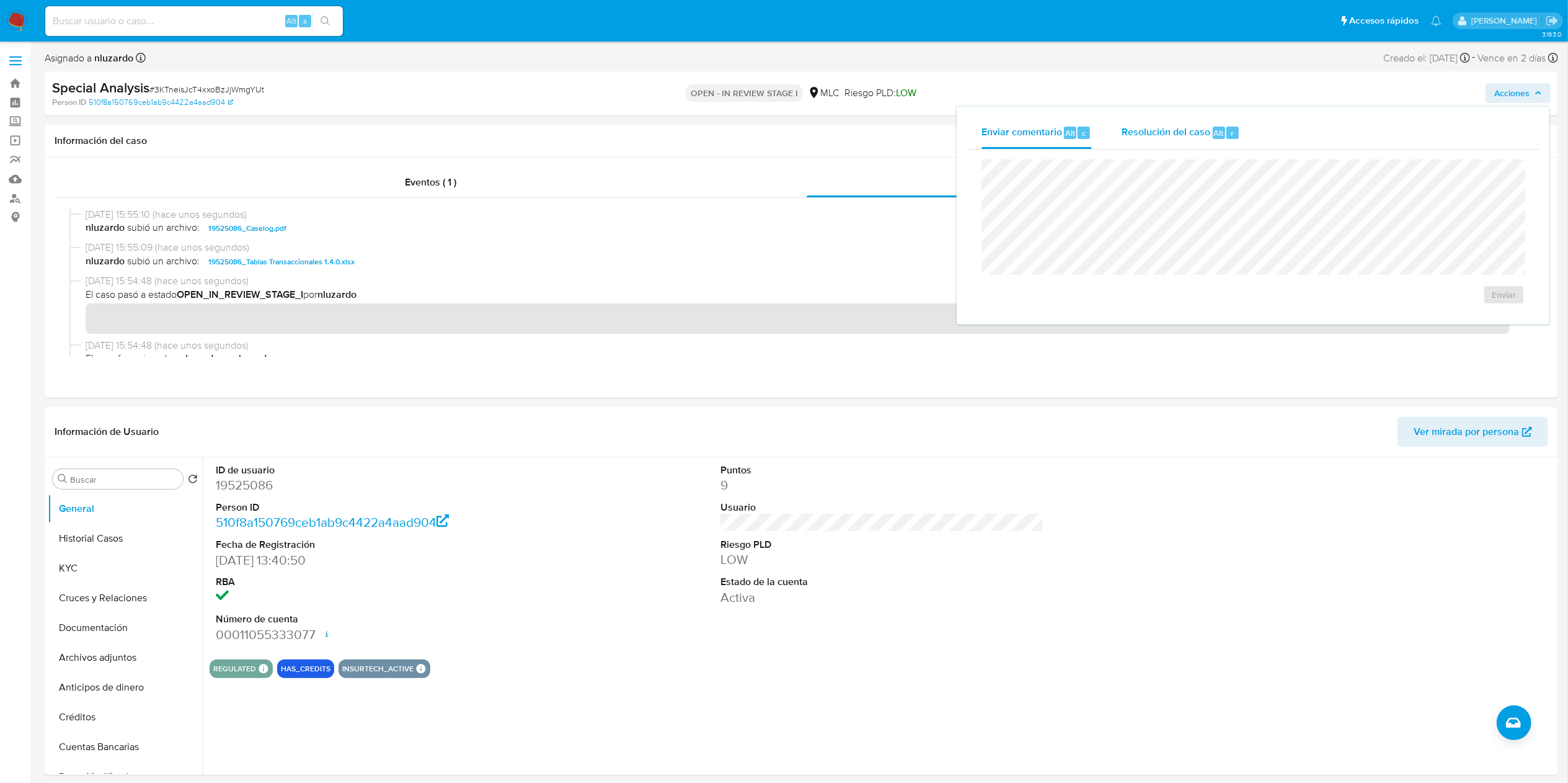
click at [1159, 135] on span "Resolución del caso" at bounding box center [1165, 132] width 89 height 14
click at [1506, 302] on button "ROI Proposal" at bounding box center [1468, 307] width 93 height 30
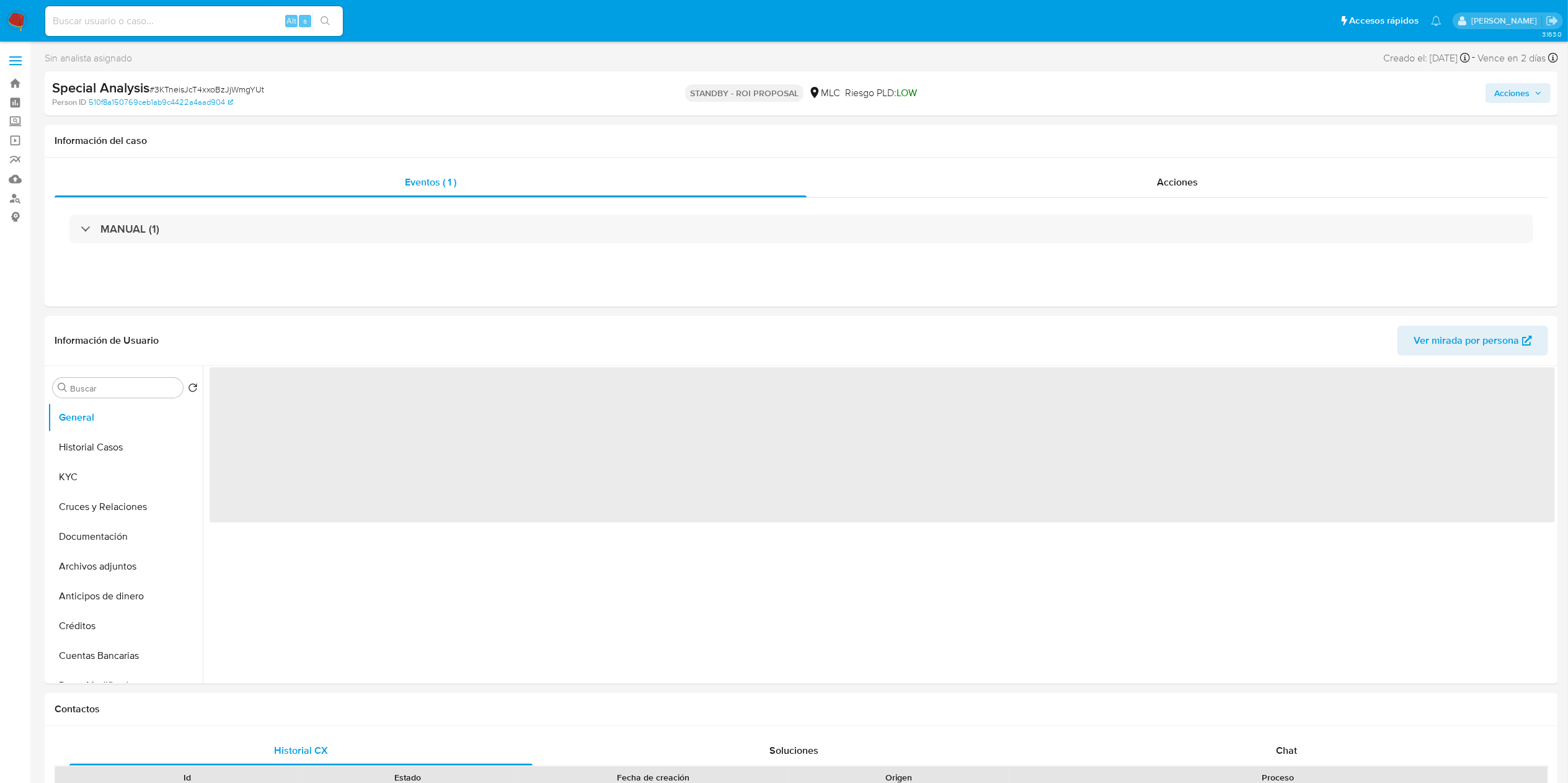
select select "10"
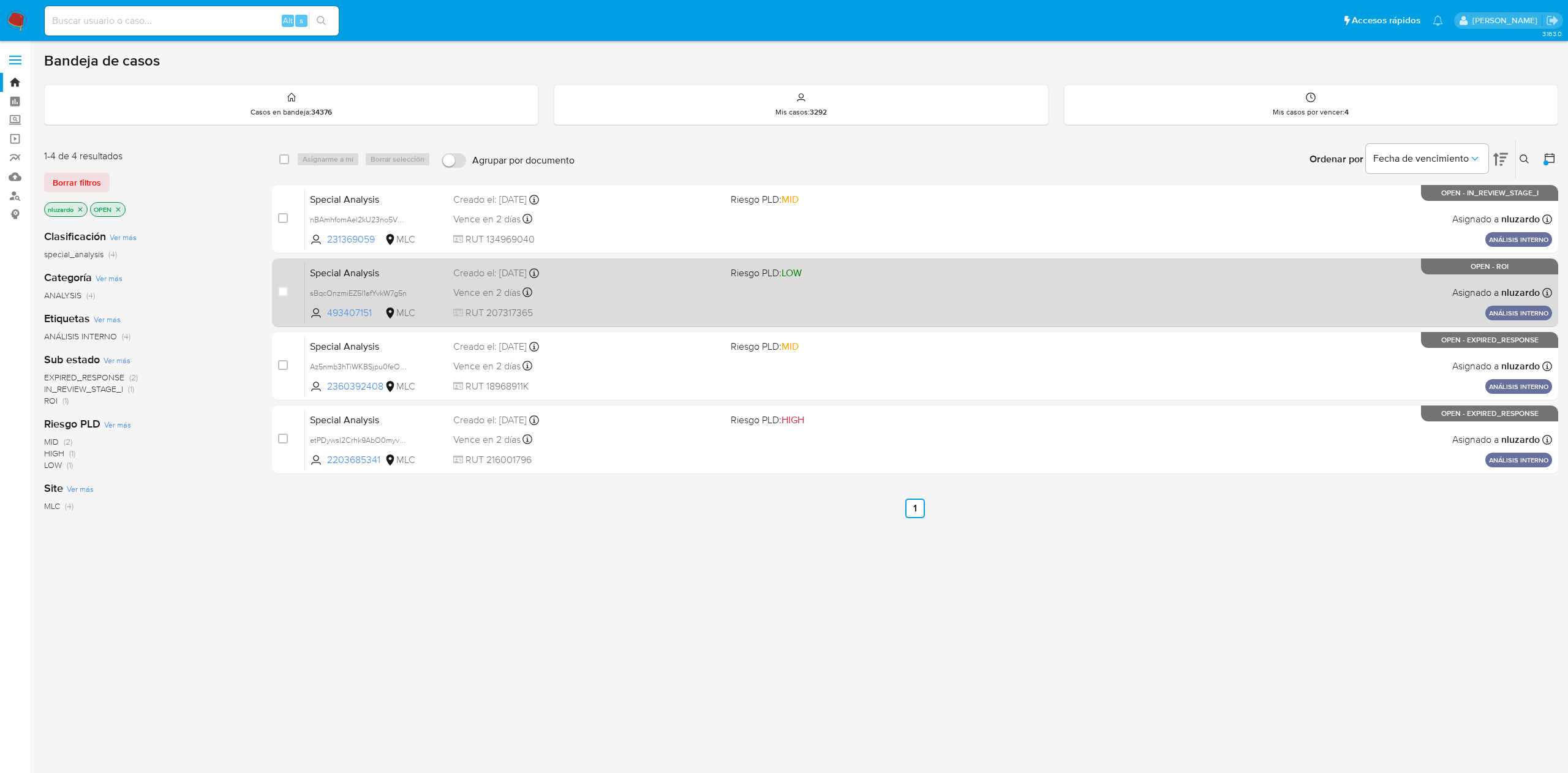
click at [927, 317] on div "Special Analysis sBqcOnzmiEZ5l1afYvkW7g5n 493407151 MLC Riesgo PLD: LOW Creado …" at bounding box center [929, 292] width 1247 height 62
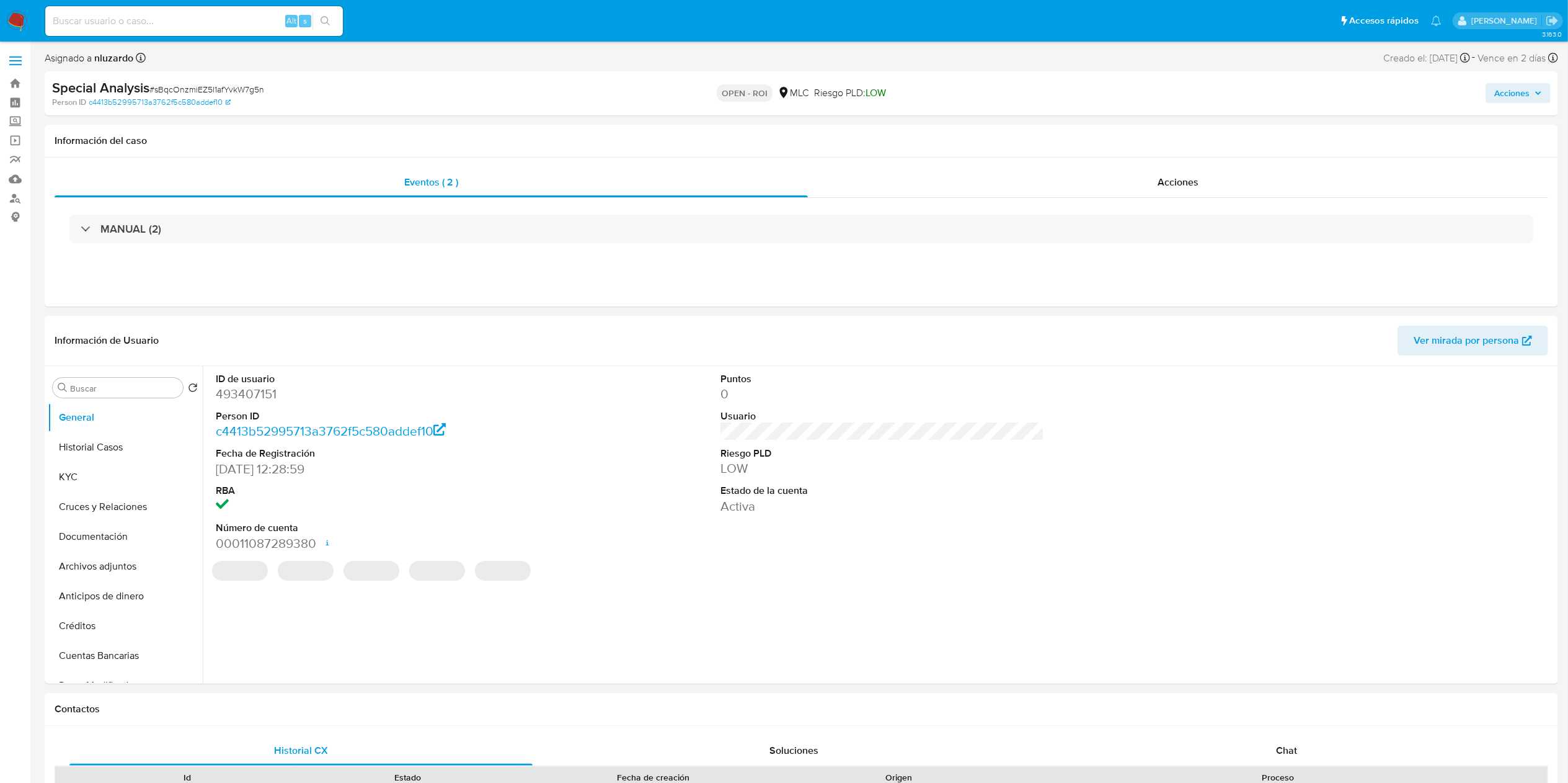
select select "10"
click at [1136, 192] on div "Acciones" at bounding box center [1178, 182] width 740 height 30
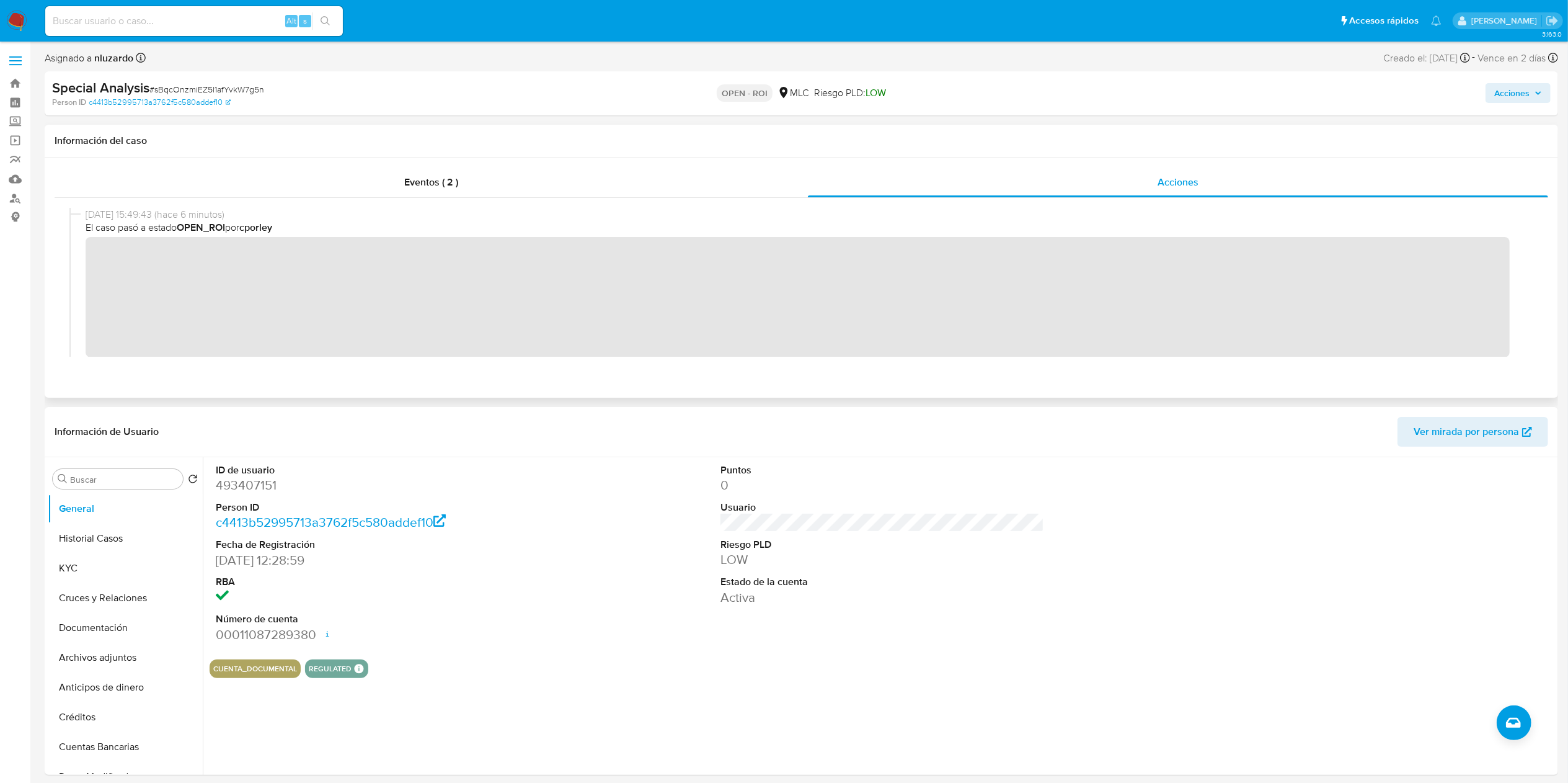
scroll to position [248, 0]
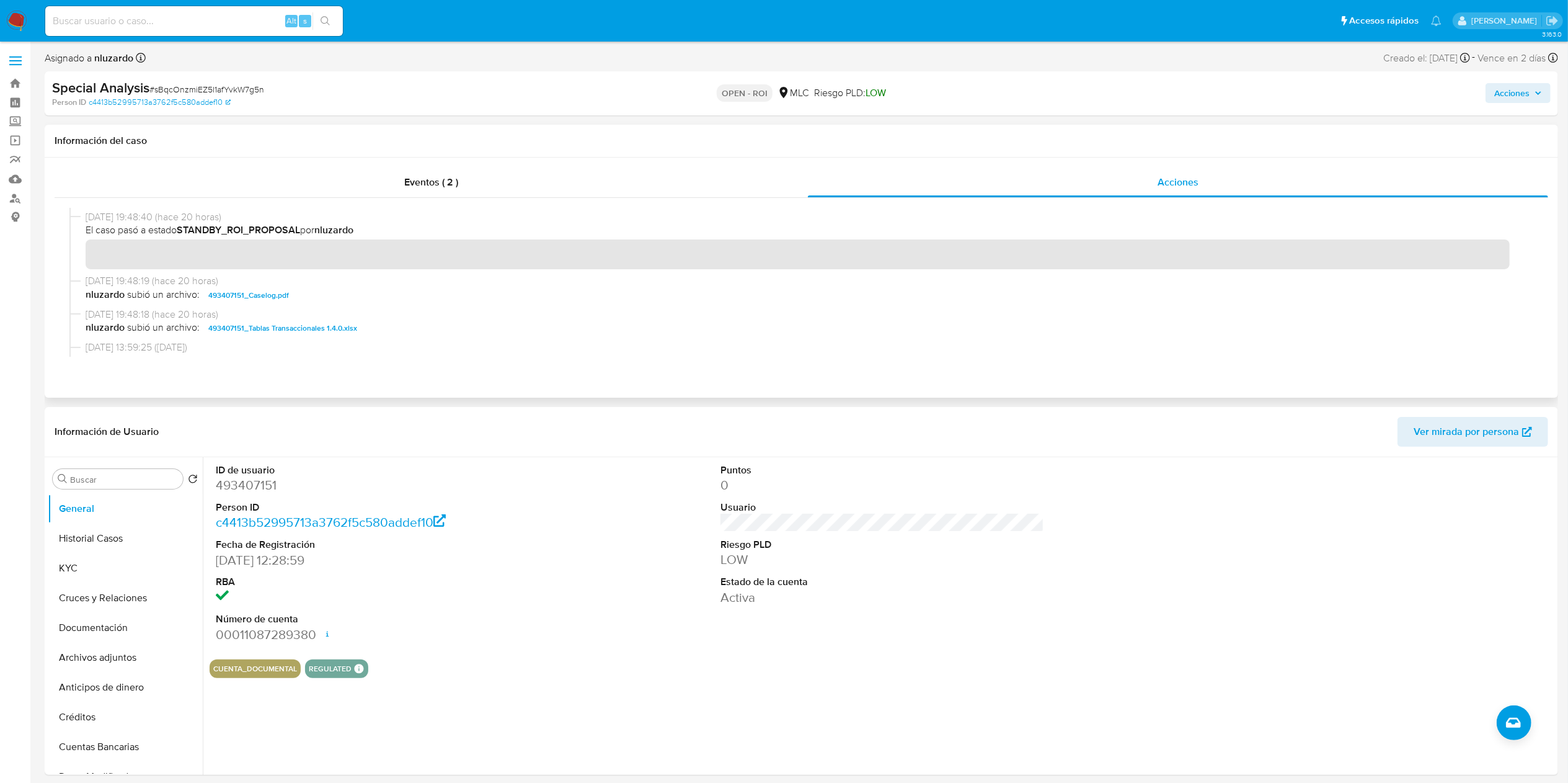
click at [390, 300] on span "nluzardo subió un archivo: 493407151_Caselog.pdf" at bounding box center [807, 295] width 1443 height 15
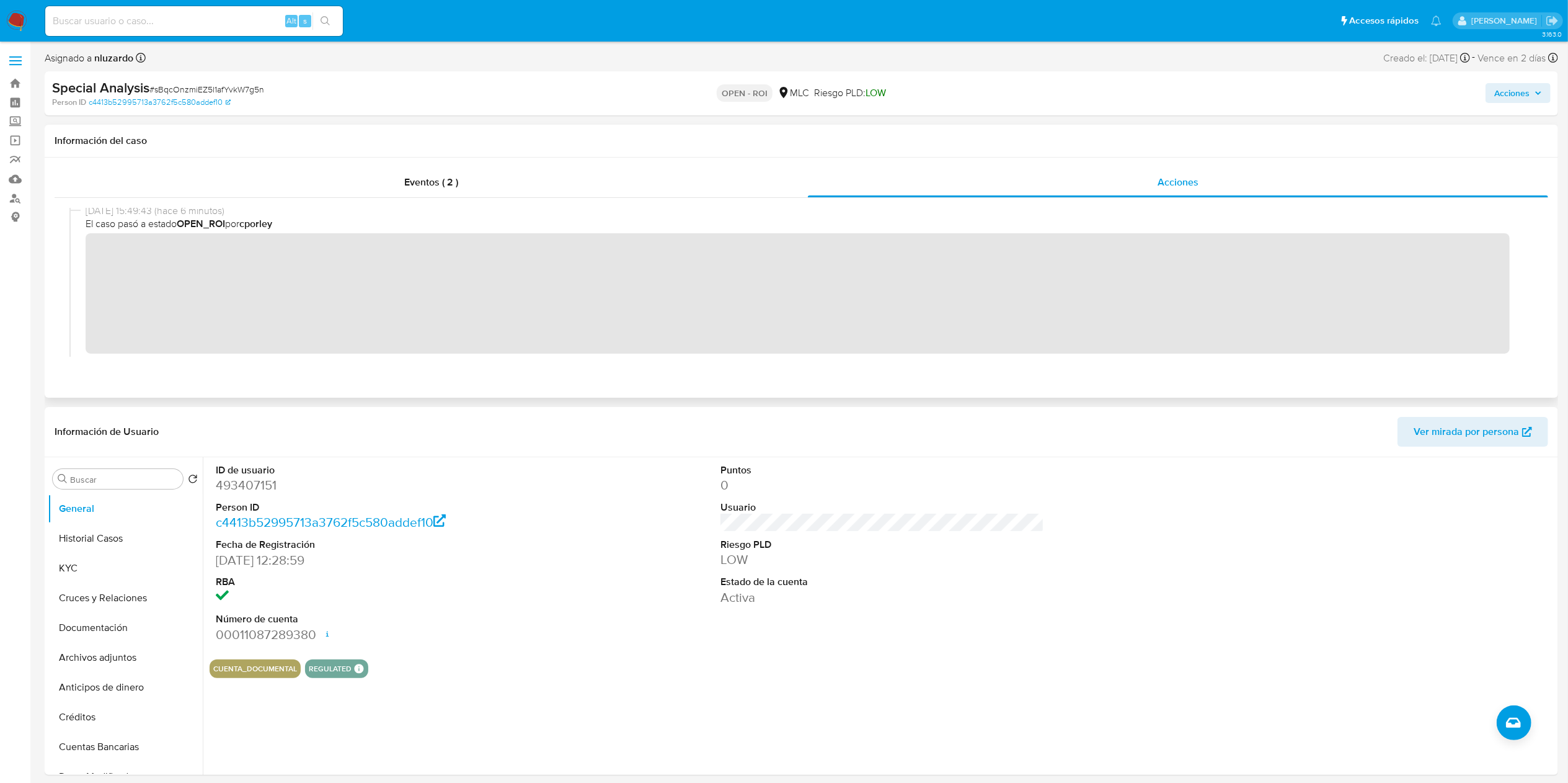
scroll to position [11, 0]
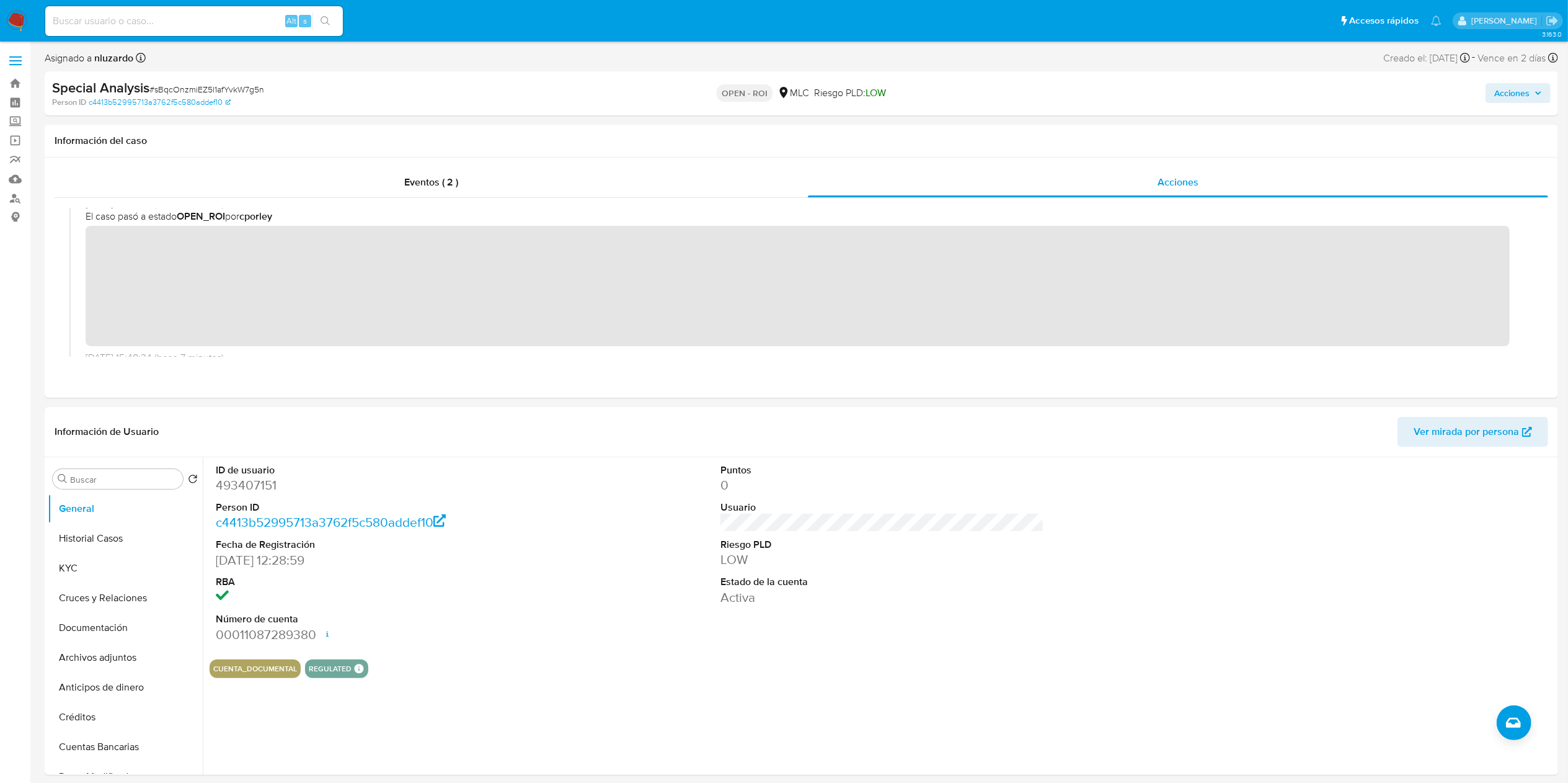
click at [1505, 97] on span "Acciones" at bounding box center [1512, 93] width 35 height 20
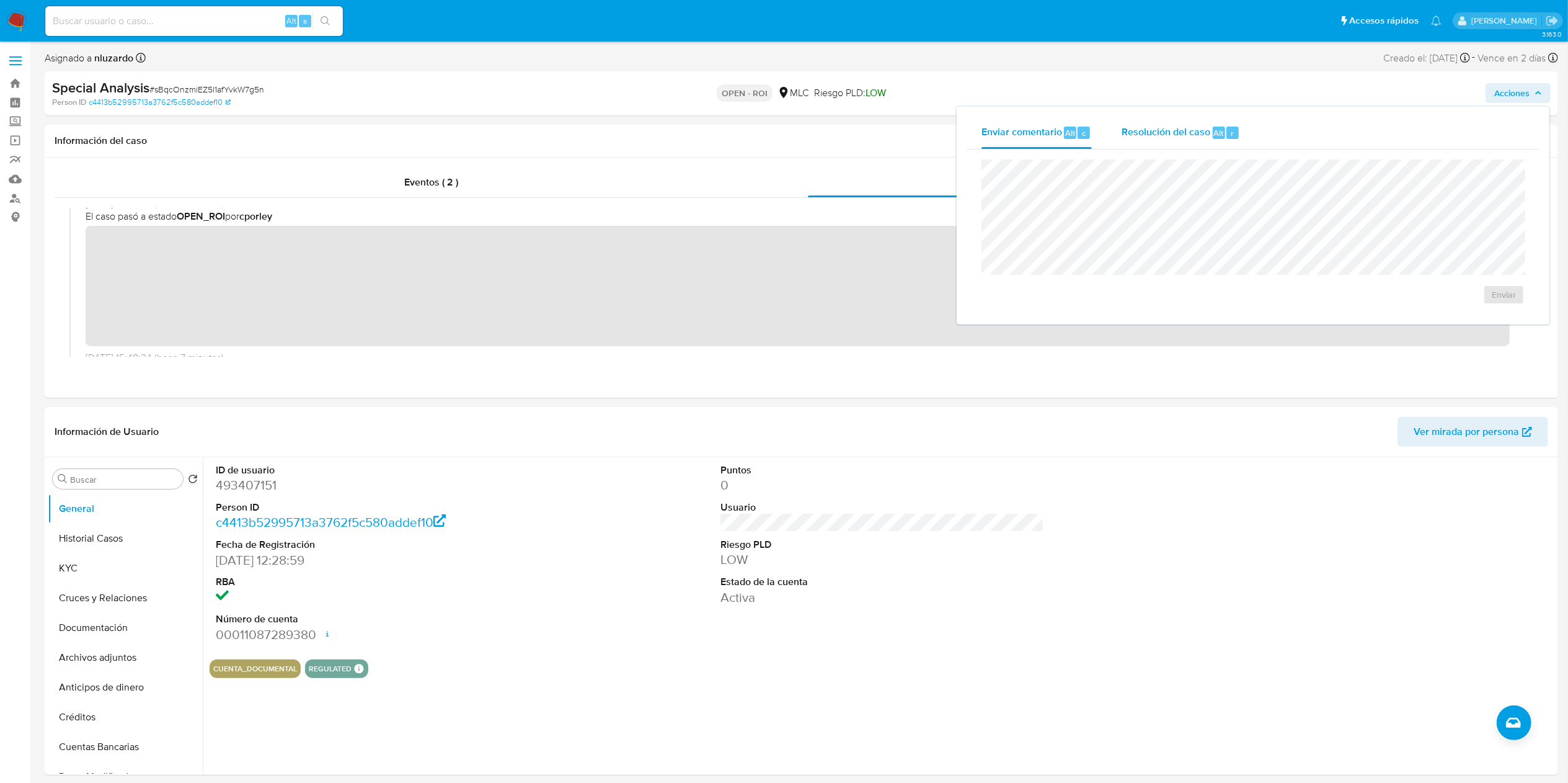
click at [1236, 141] on div "Resolución del caso Alt r" at bounding box center [1180, 133] width 119 height 32
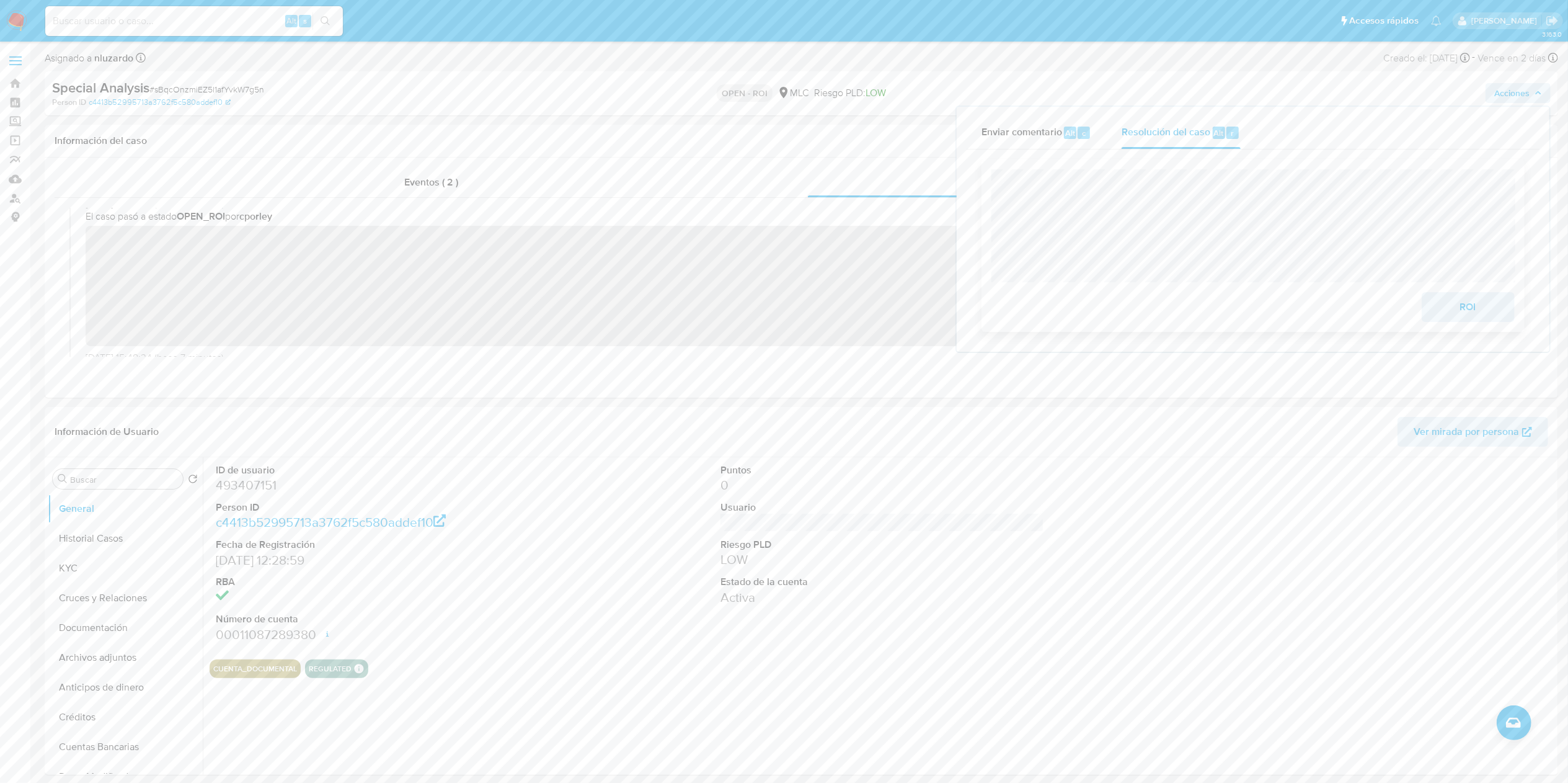
click at [1450, 320] on span "ROI" at bounding box center [1468, 307] width 61 height 27
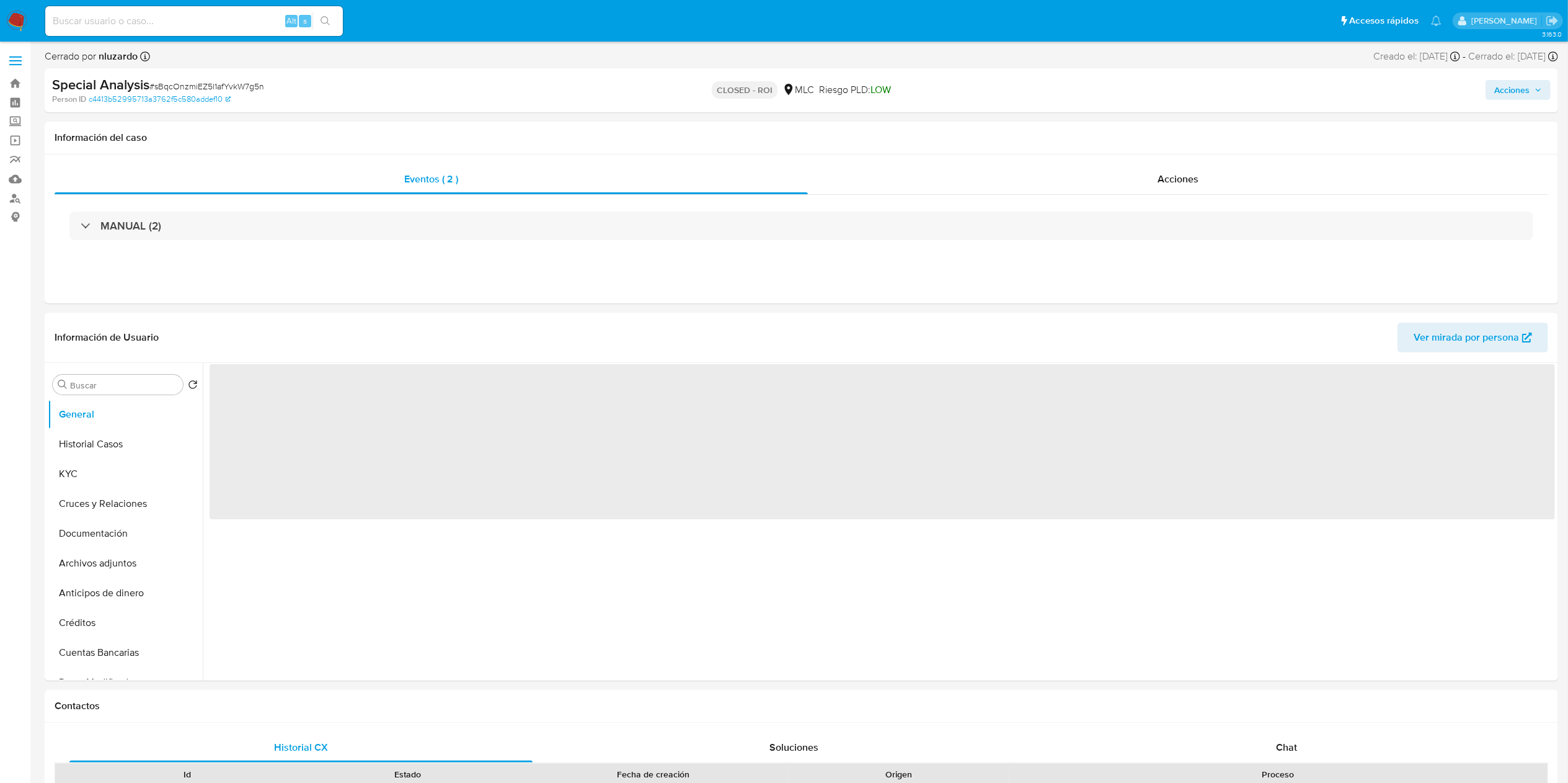
select select "10"
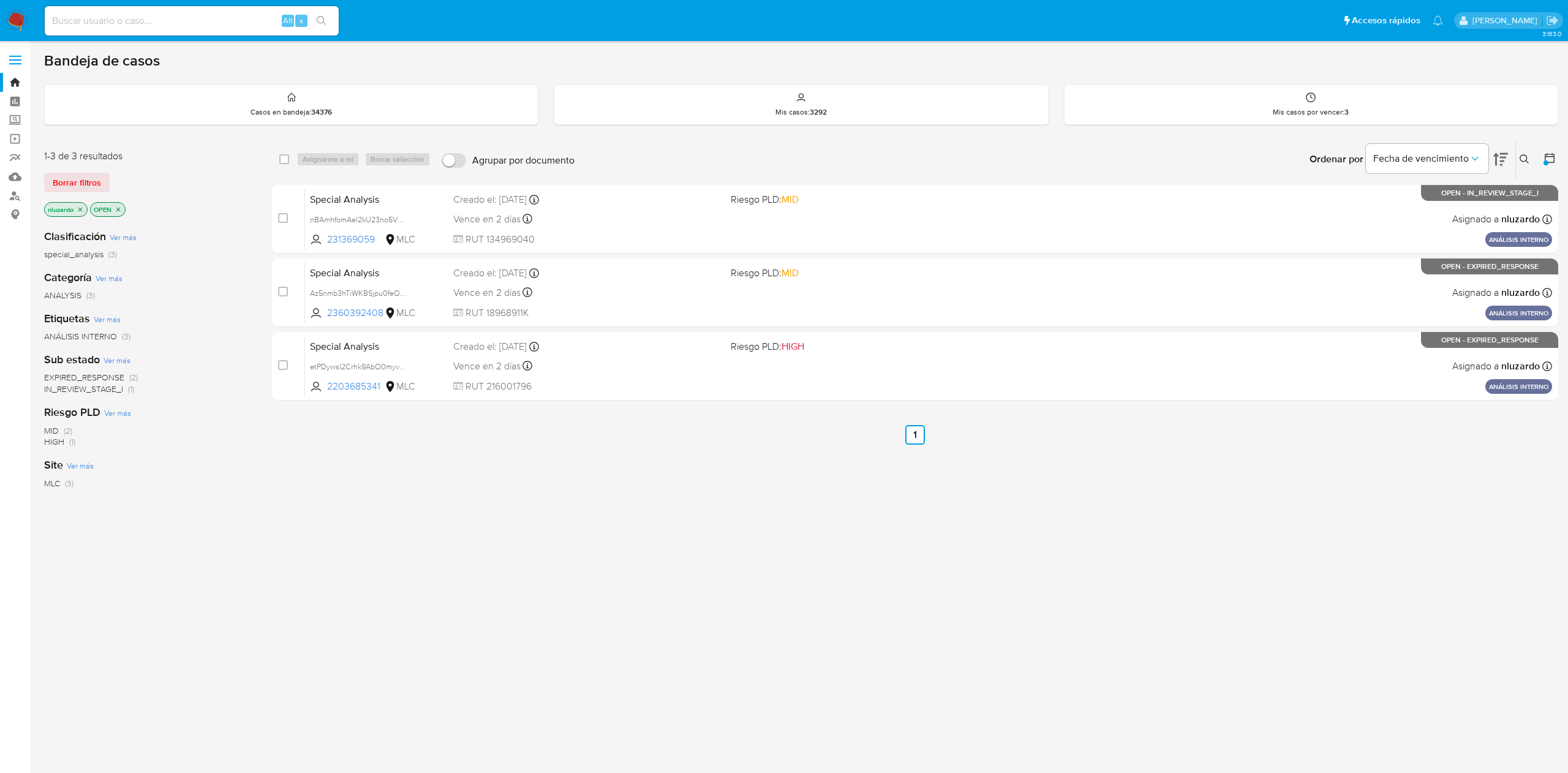
click at [488, 588] on div "select-all-cases-checkbox Asignarme a mí Borrar selección Agrupar por documento…" at bounding box center [915, 417] width 1286 height 555
click at [500, 579] on div "select-all-cases-checkbox Asignarme a mí Borrar selección Agrupar por documento…" at bounding box center [915, 417] width 1286 height 555
drag, startPoint x: 373, startPoint y: 388, endPoint x: 455, endPoint y: 573, distance: 202.4
click at [378, 465] on div "select-all-cases-checkbox Asignarme a mí Borrar selección Agrupar por documento…" at bounding box center [915, 417] width 1286 height 555
drag, startPoint x: 421, startPoint y: 321, endPoint x: 546, endPoint y: 650, distance: 351.9
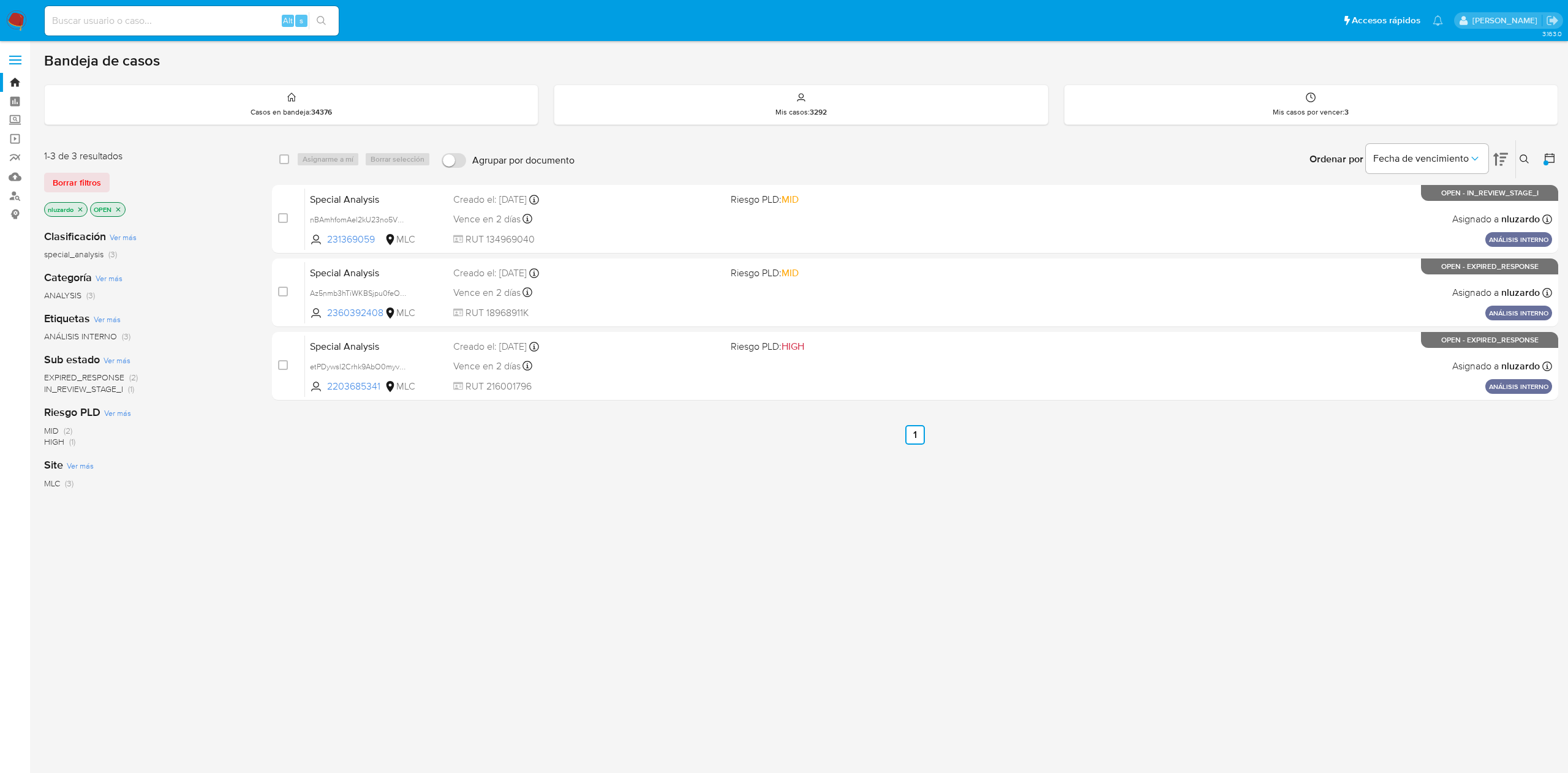
click at [370, 370] on div "case-item-checkbox No es posible asignar el caso Special Analysis nBAmhfomAel2k…" at bounding box center [915, 292] width 1286 height 215
click at [559, 665] on div "select-all-cases-checkbox Asignarme a mí Borrar selección Agrupar por documento…" at bounding box center [915, 417] width 1286 height 555
click at [662, 583] on div "select-all-cases-checkbox Asignarme a mí Borrar selección Agrupar por documento…" at bounding box center [915, 417] width 1286 height 555
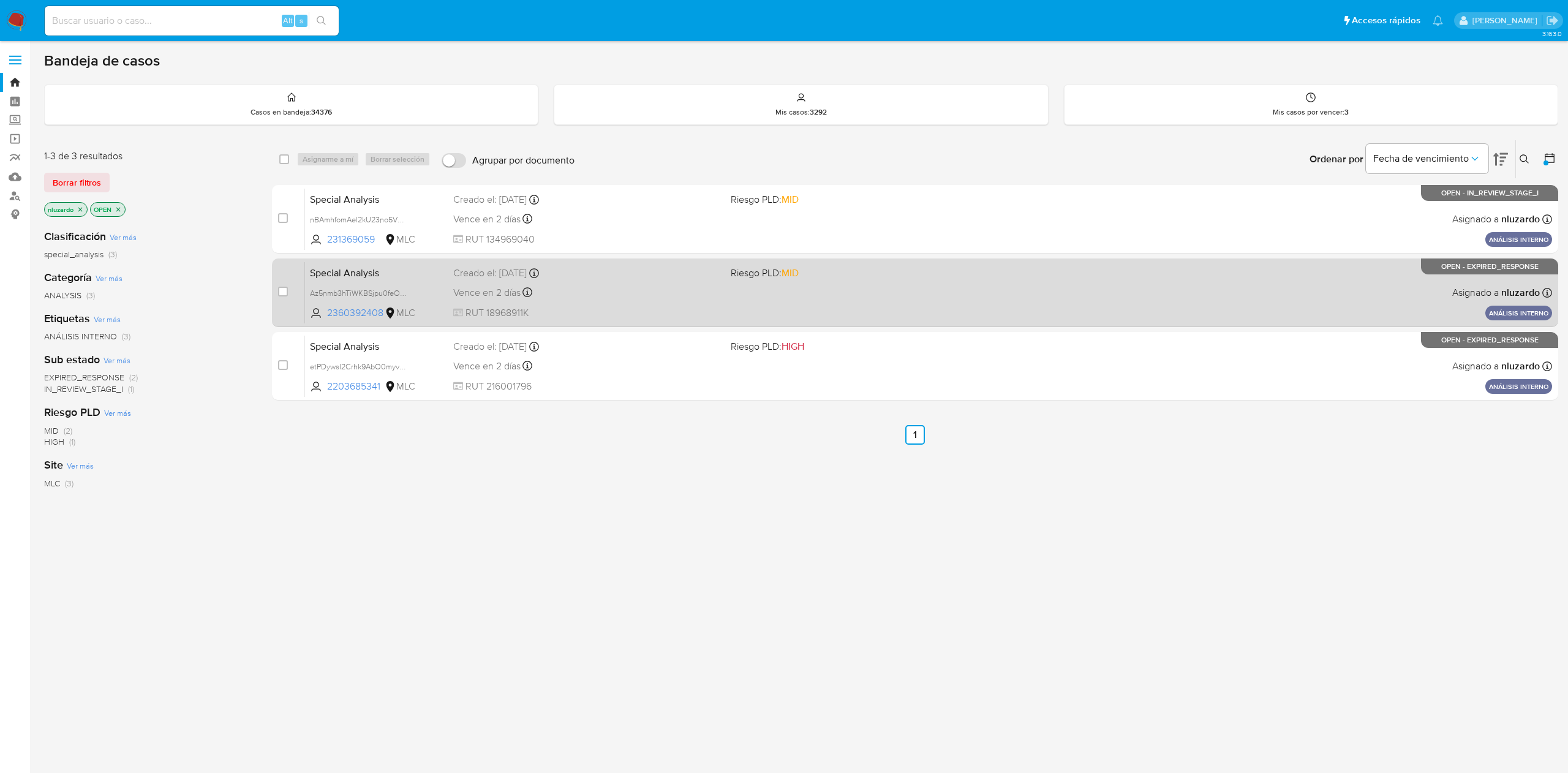
click at [921, 293] on div "Special Analysis Az5nmb3hTiWKBSjpu0feOLpI 2360392408 MLC Riesgo PLD: MID Creado…" at bounding box center [929, 292] width 1247 height 62
click at [280, 293] on input "checkbox" at bounding box center [283, 292] width 10 height 10
checkbox input "true"
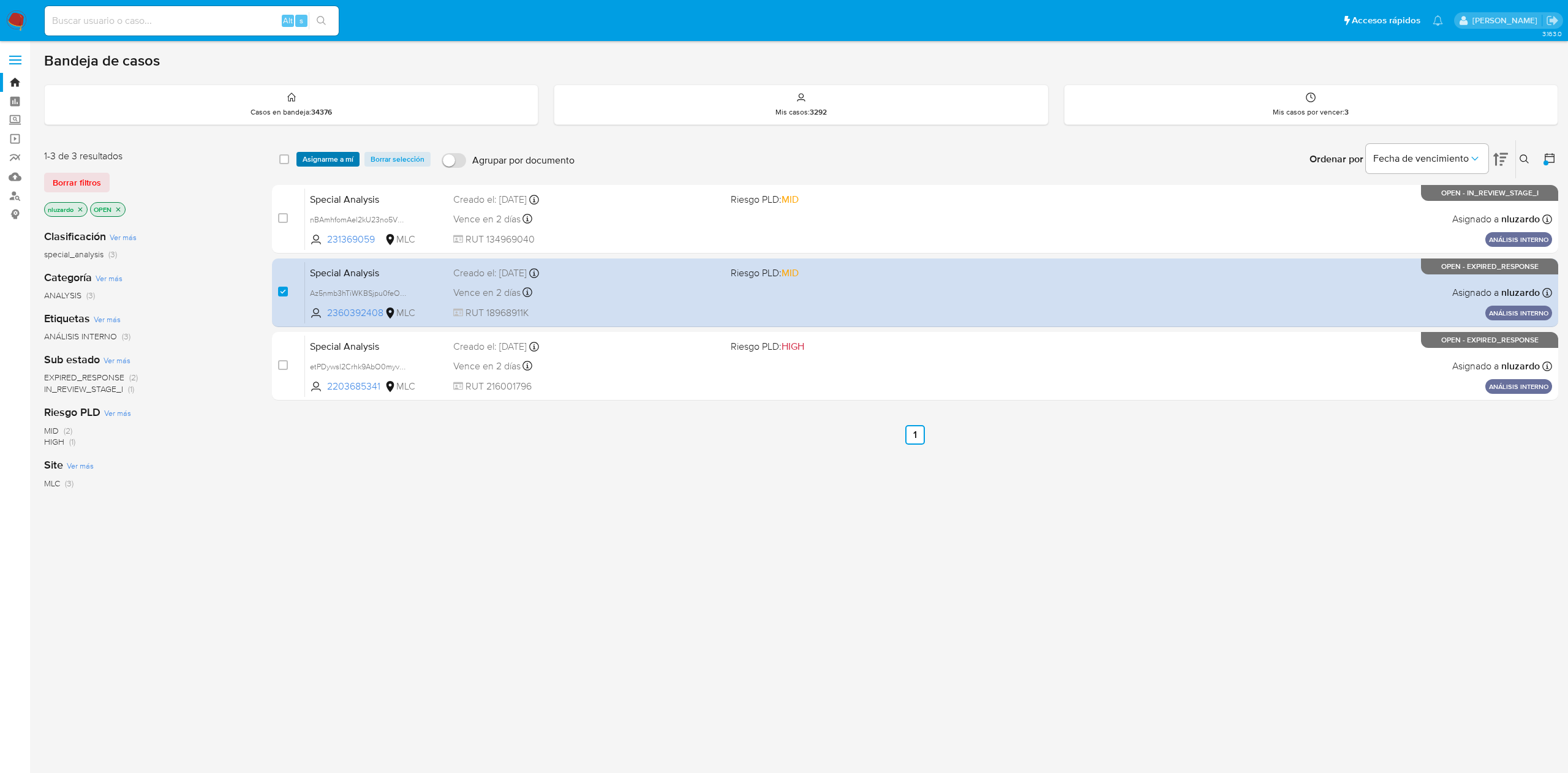
click at [338, 156] on span "Asignarme a mí" at bounding box center [328, 159] width 51 height 12
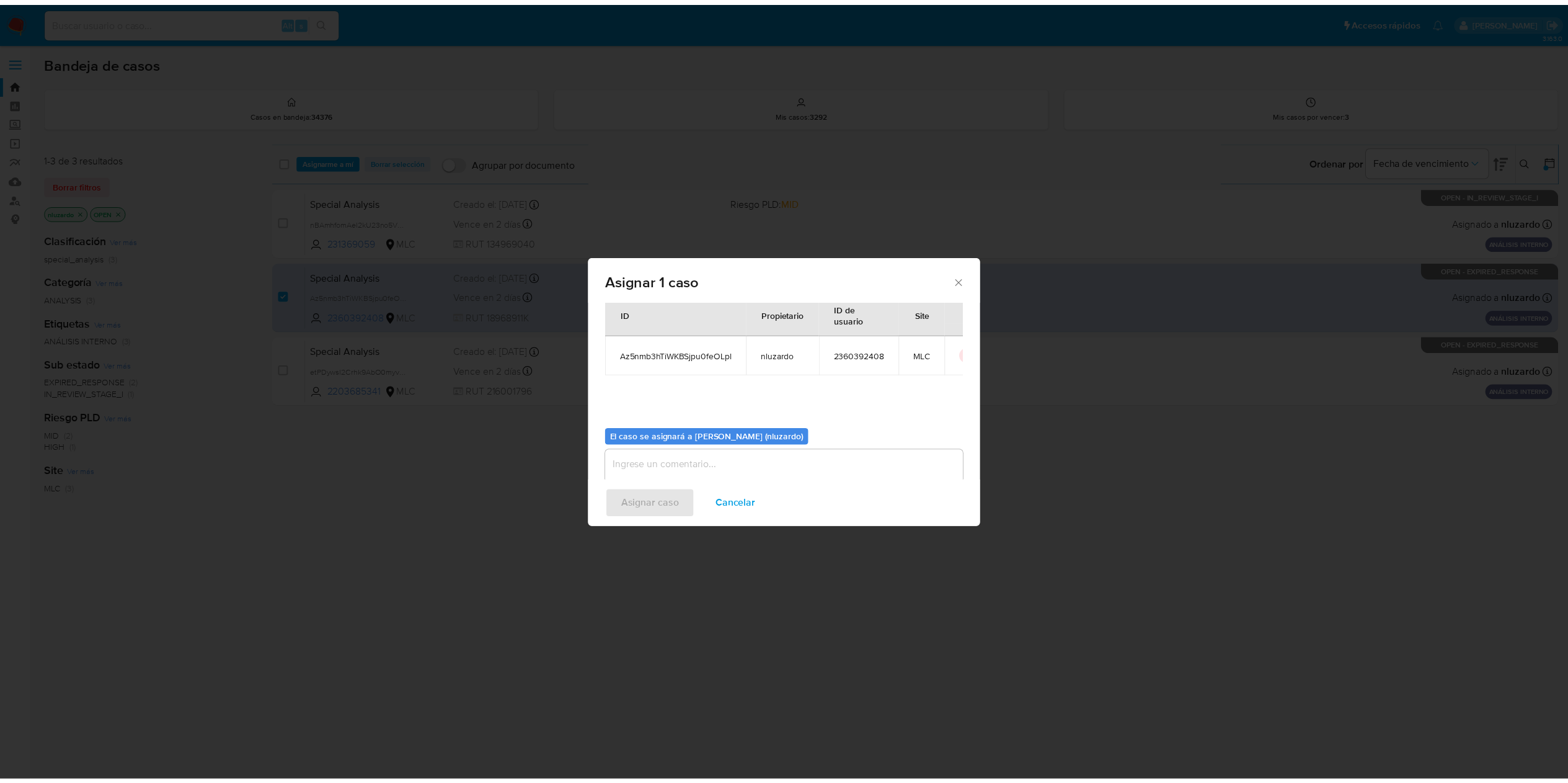
scroll to position [63, 0]
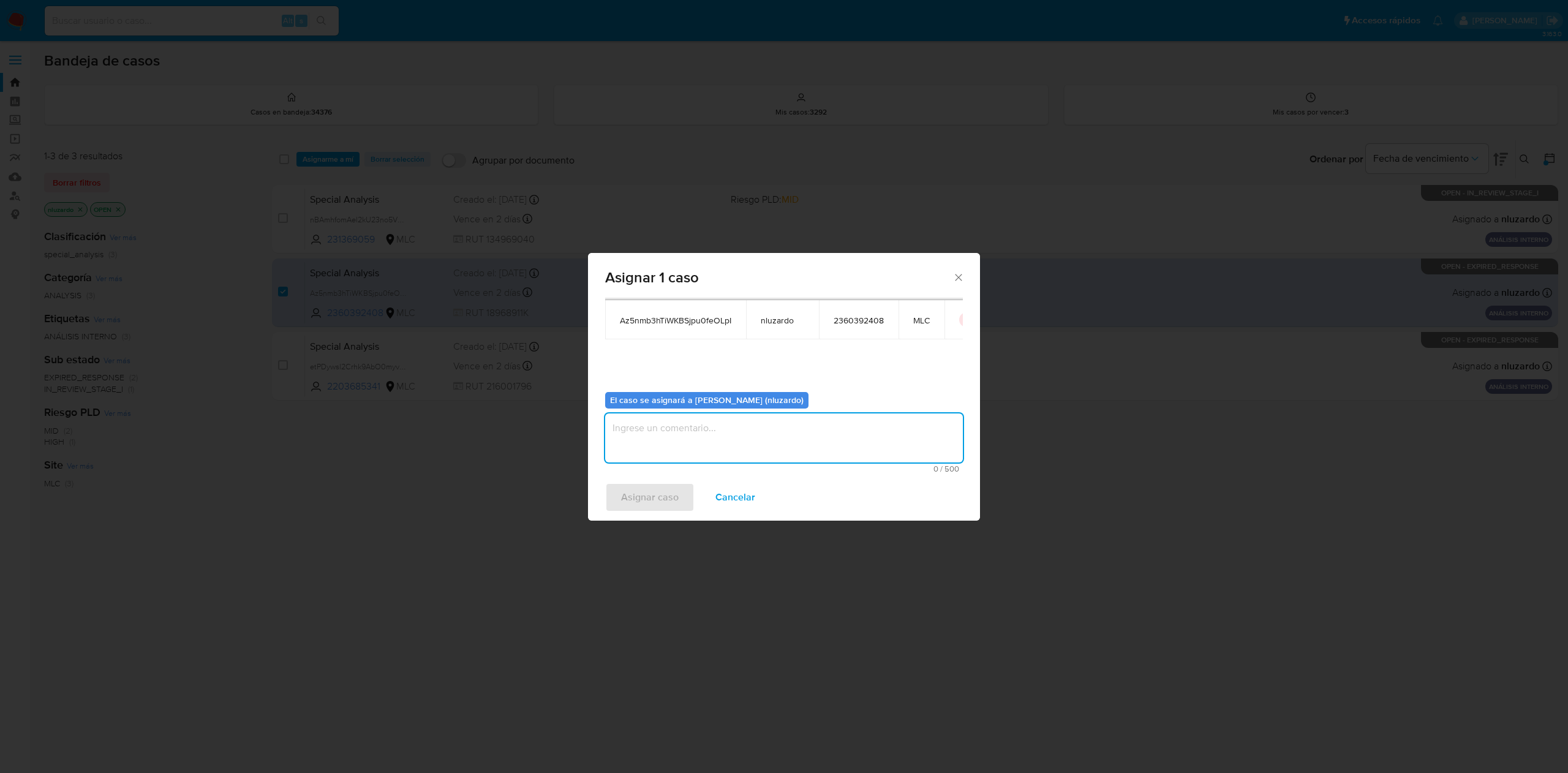
click at [668, 437] on textarea "assign-modal" at bounding box center [784, 437] width 357 height 49
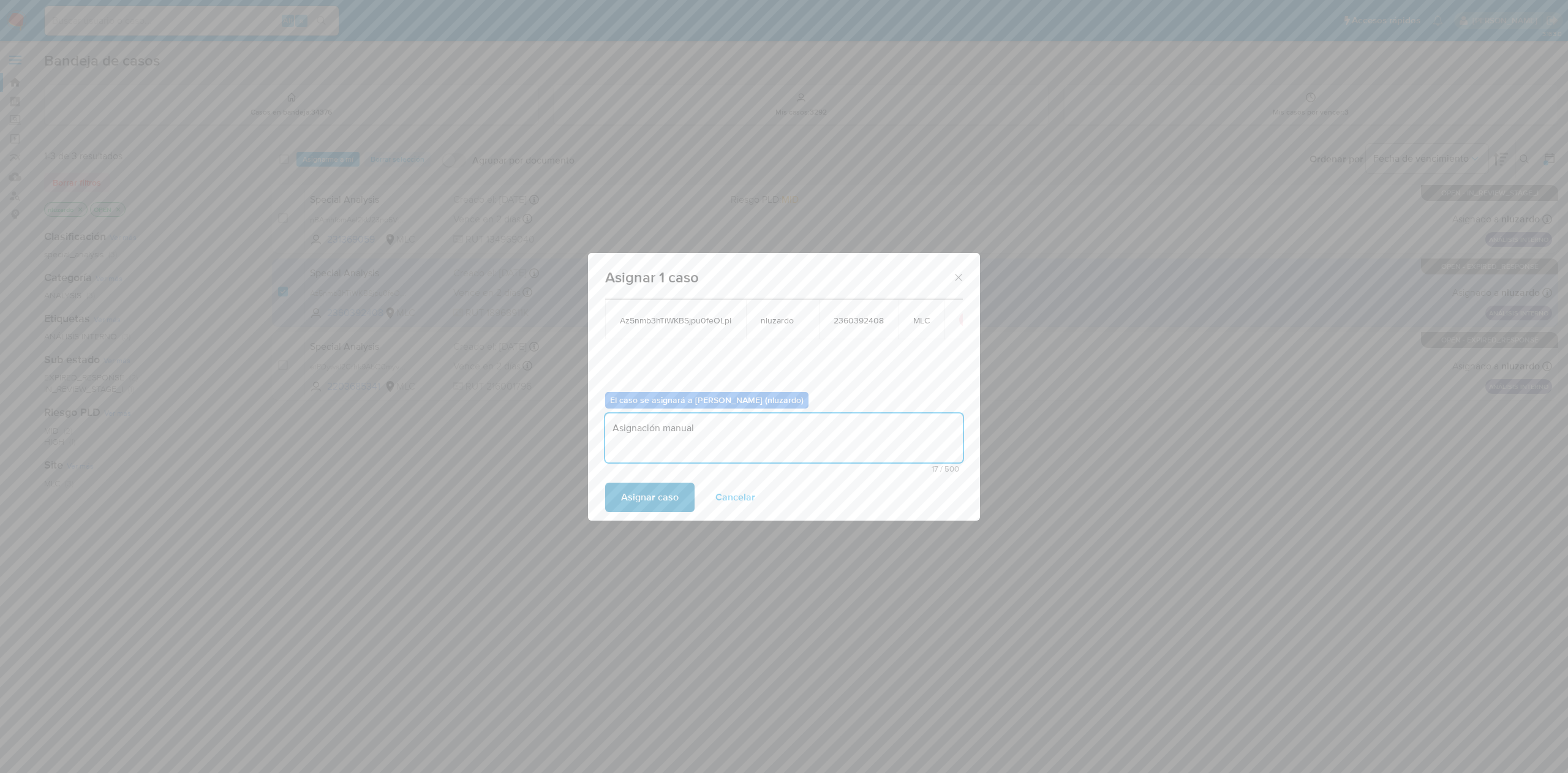
type textarea "Asignación manual"
click at [666, 504] on span "Asignar caso" at bounding box center [650, 497] width 58 height 27
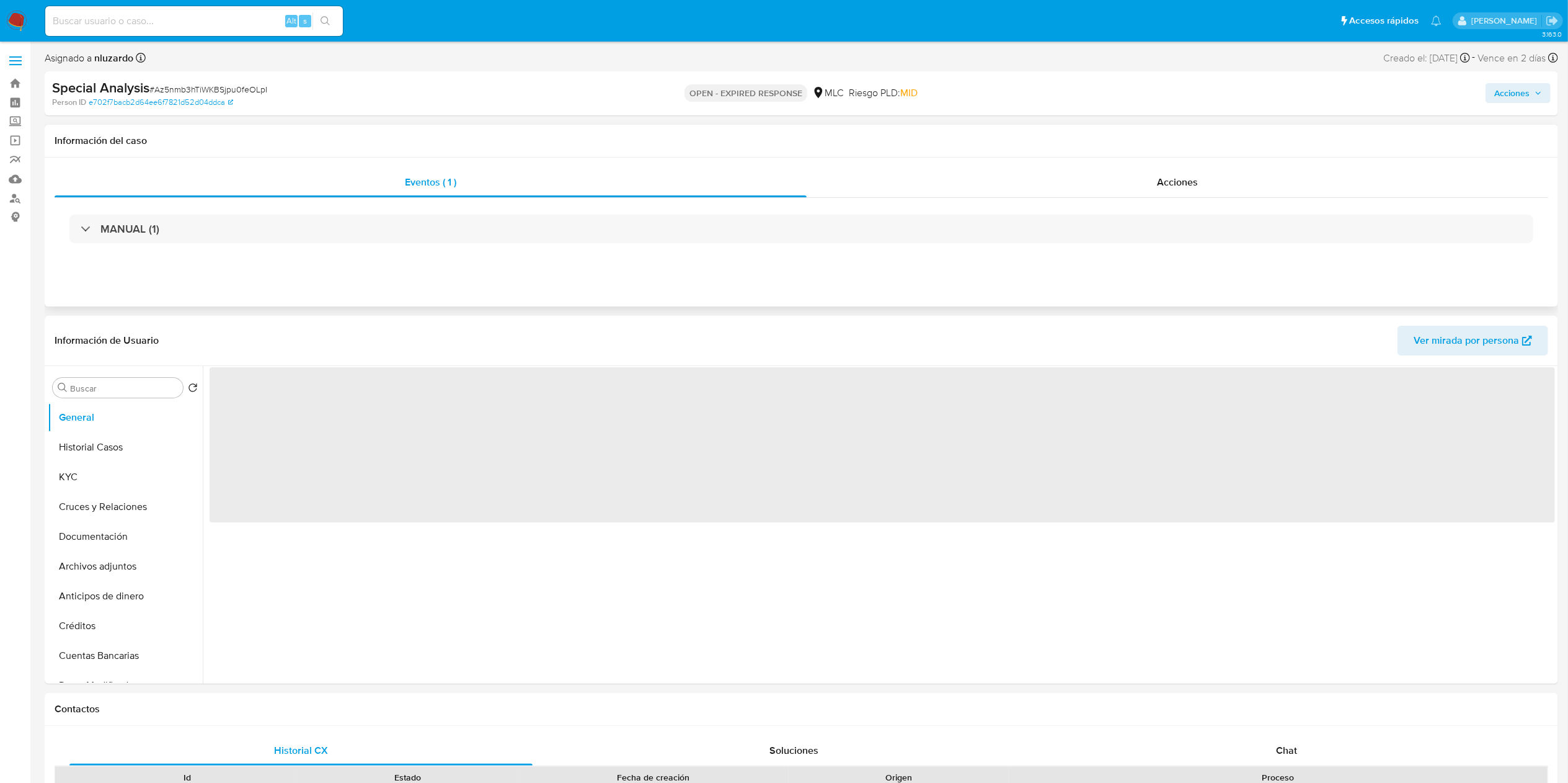
select select "10"
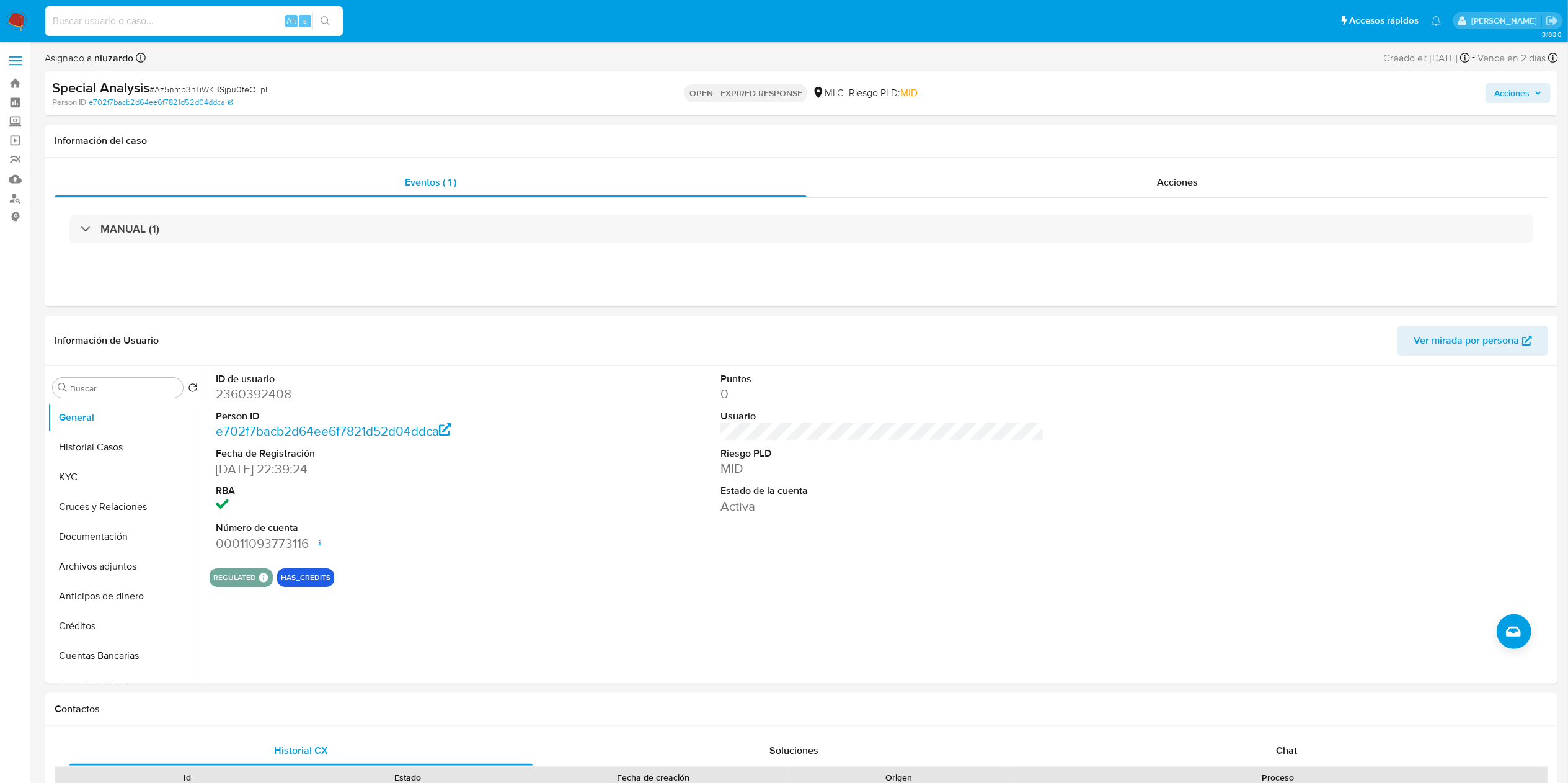
click at [209, 26] on input at bounding box center [194, 21] width 298 height 16
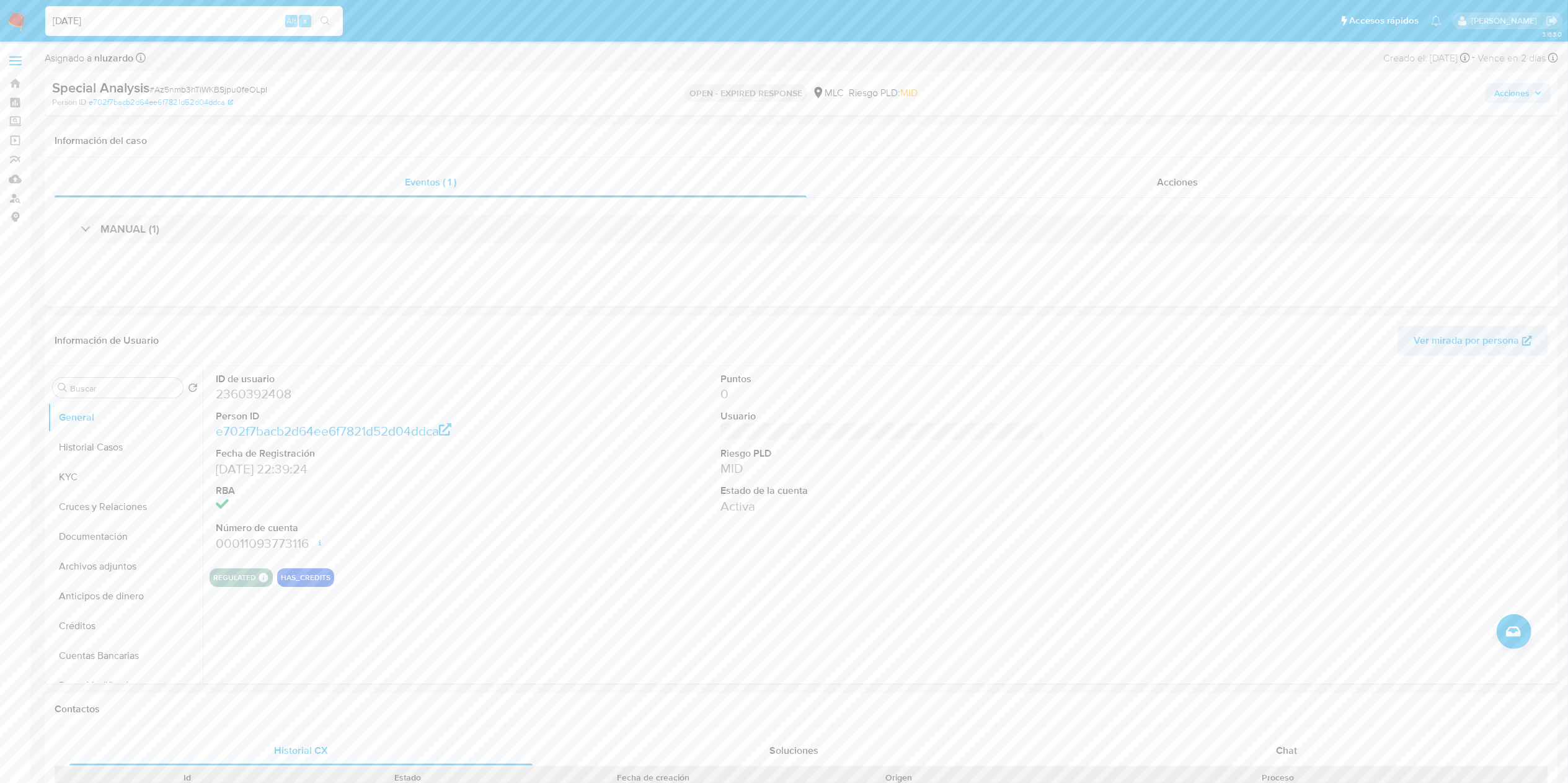
type input "[DATE]"
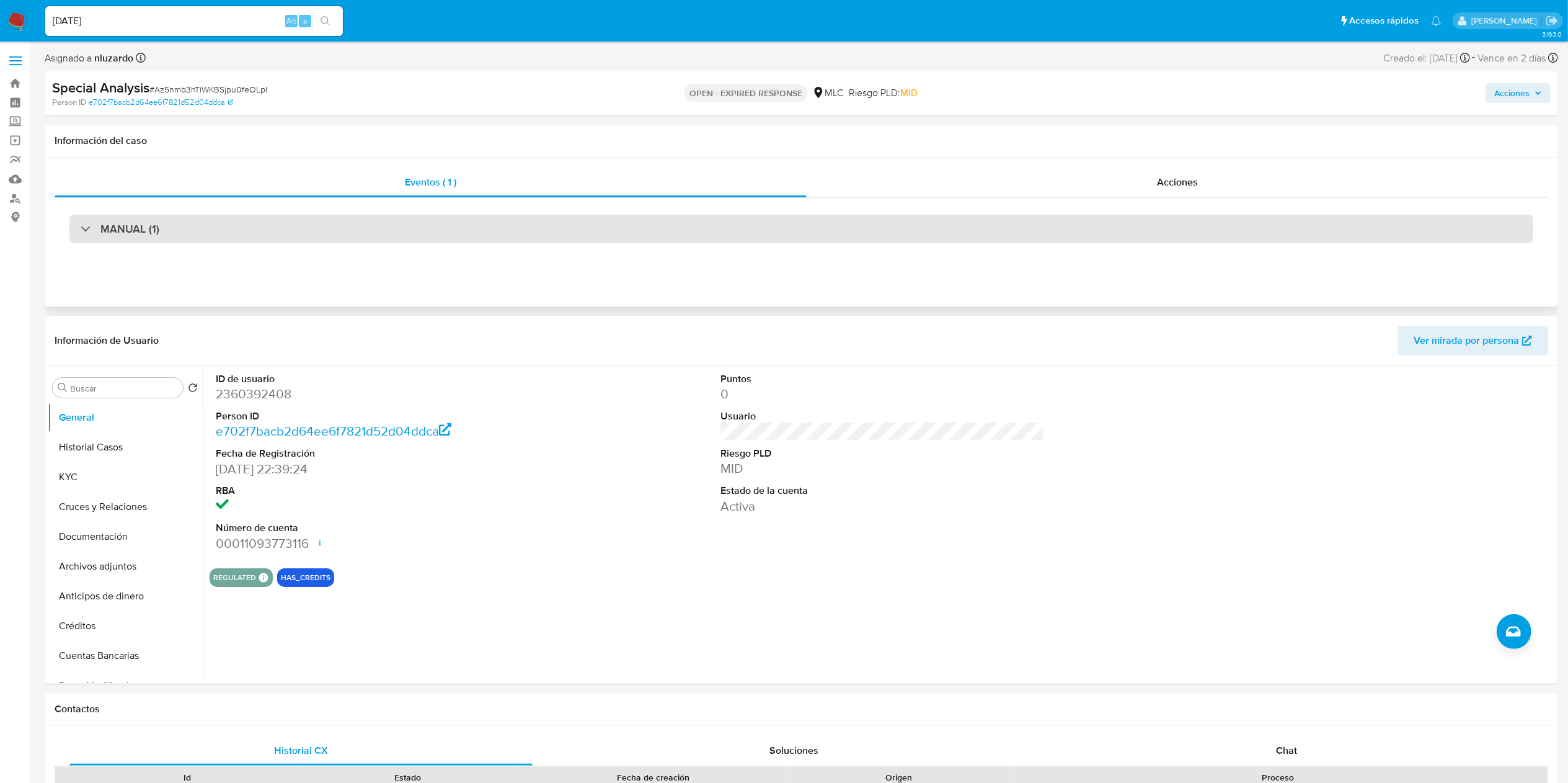
click at [154, 227] on h3 "MANUAL (1)" at bounding box center [130, 229] width 59 height 14
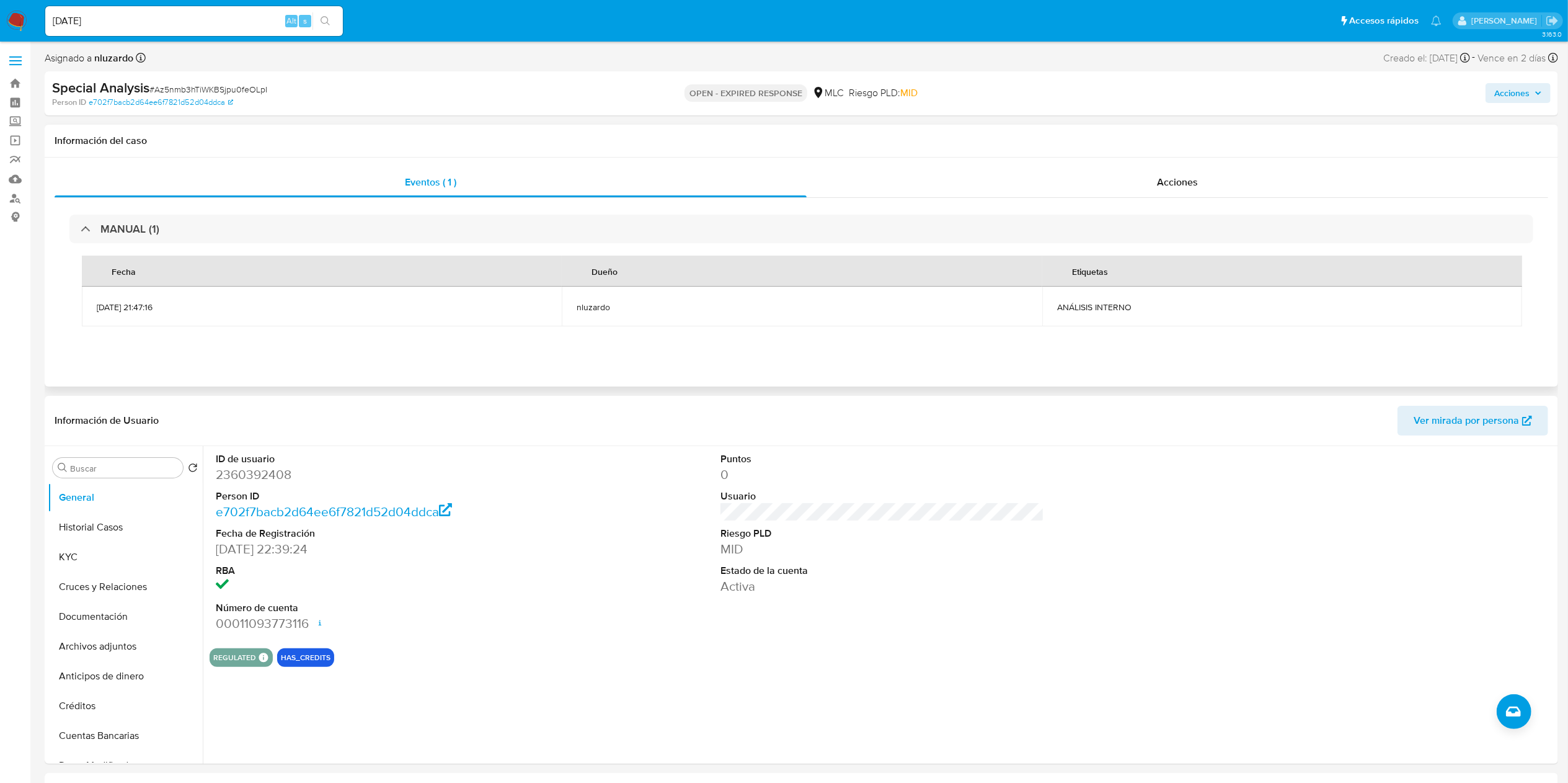
click at [1094, 310] on span "ANÁLISIS INTERNO" at bounding box center [1282, 307] width 450 height 11
copy div "ANÁLISIS INTERNO"
click at [72, 557] on button "KYC" at bounding box center [120, 557] width 145 height 30
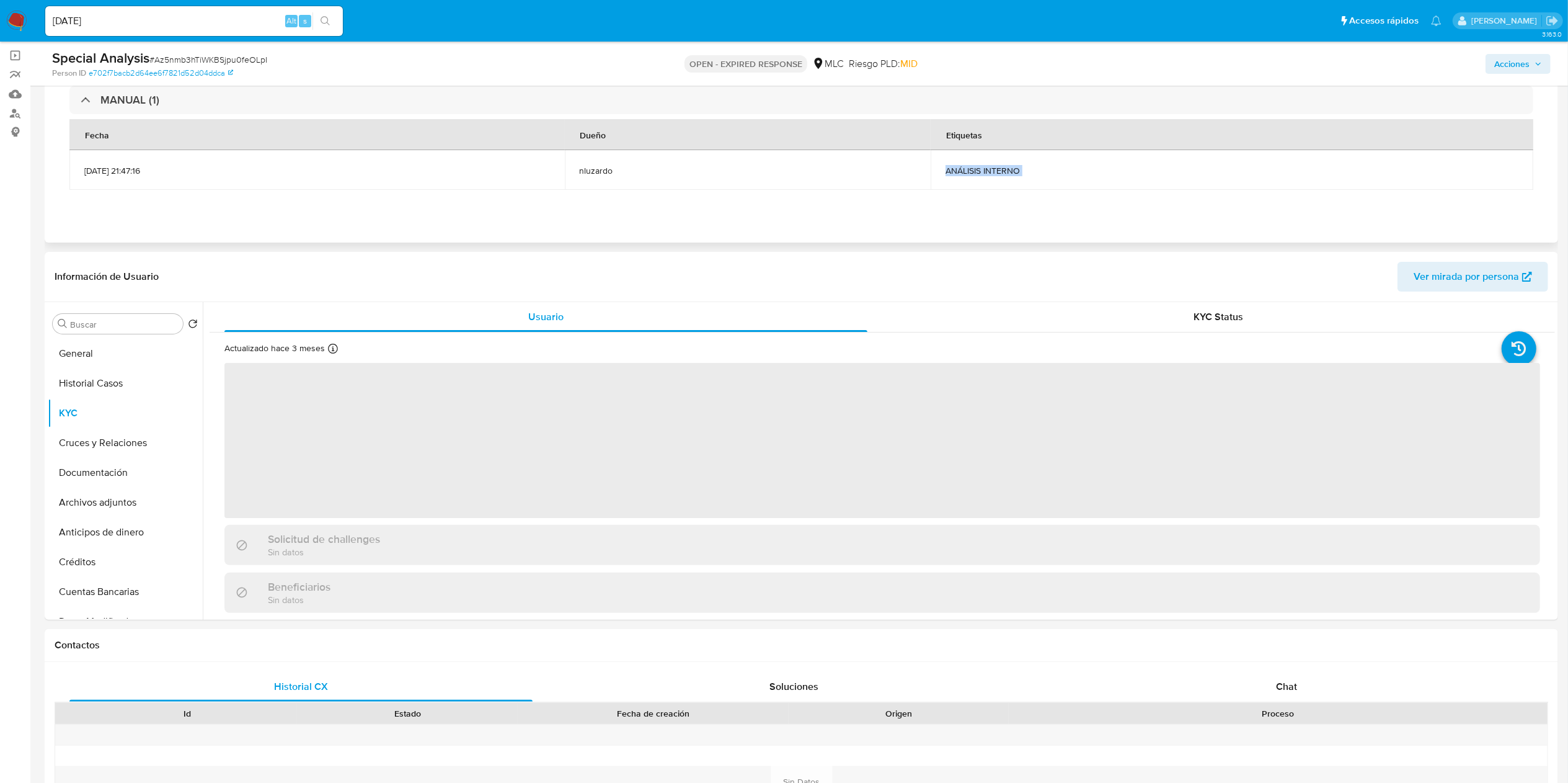
scroll to position [124, 0]
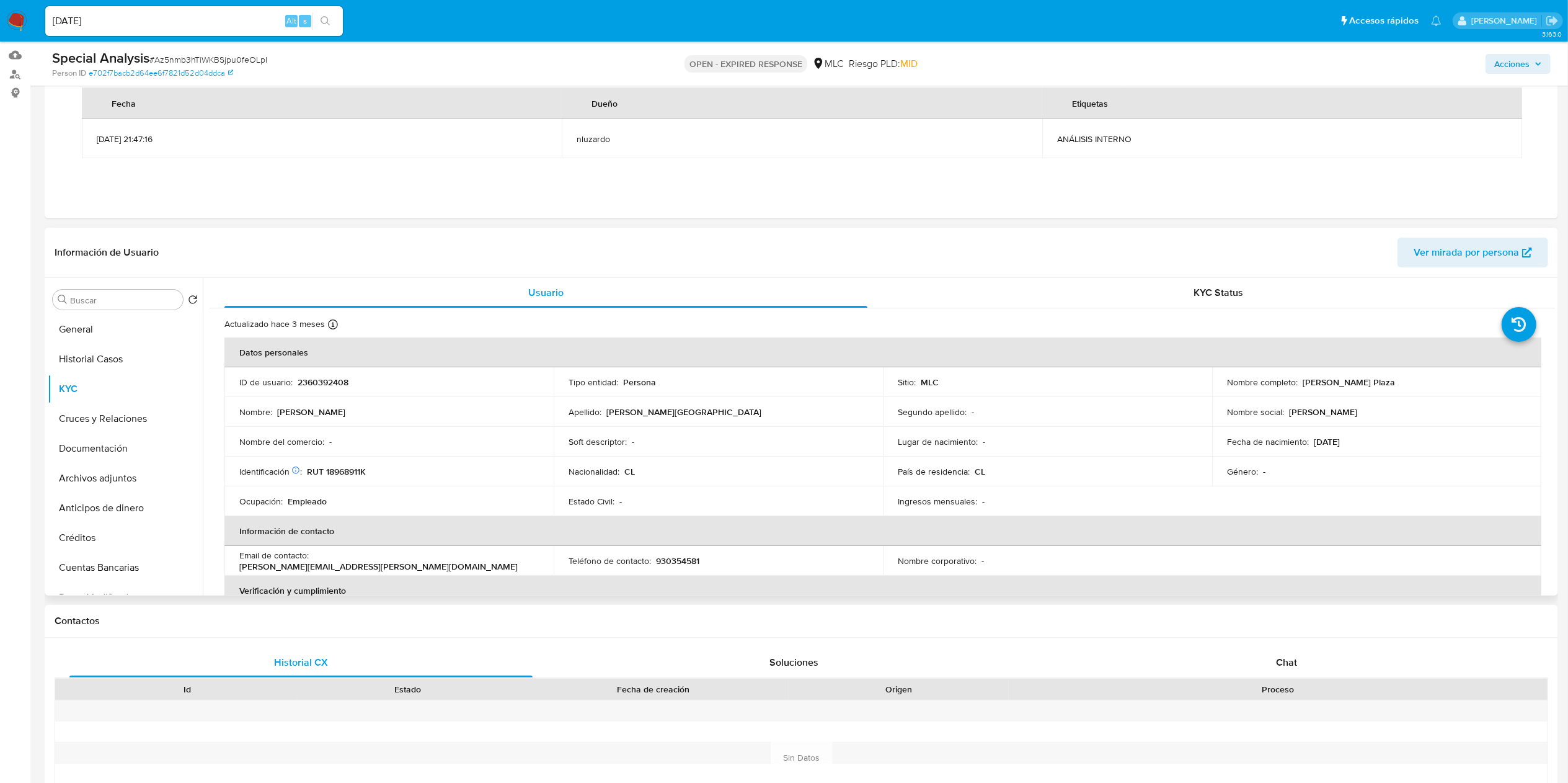
click at [980, 473] on p "CL" at bounding box center [980, 471] width 11 height 11
click at [1303, 381] on p "[PERSON_NAME] Plaza" at bounding box center [1349, 382] width 92 height 11
drag, startPoint x: 1434, startPoint y: 391, endPoint x: 1442, endPoint y: 389, distance: 8.2
click at [1442, 389] on td "Nombre completo : Luis Eduardo Naranjo Plaza" at bounding box center [1377, 381] width 329 height 30
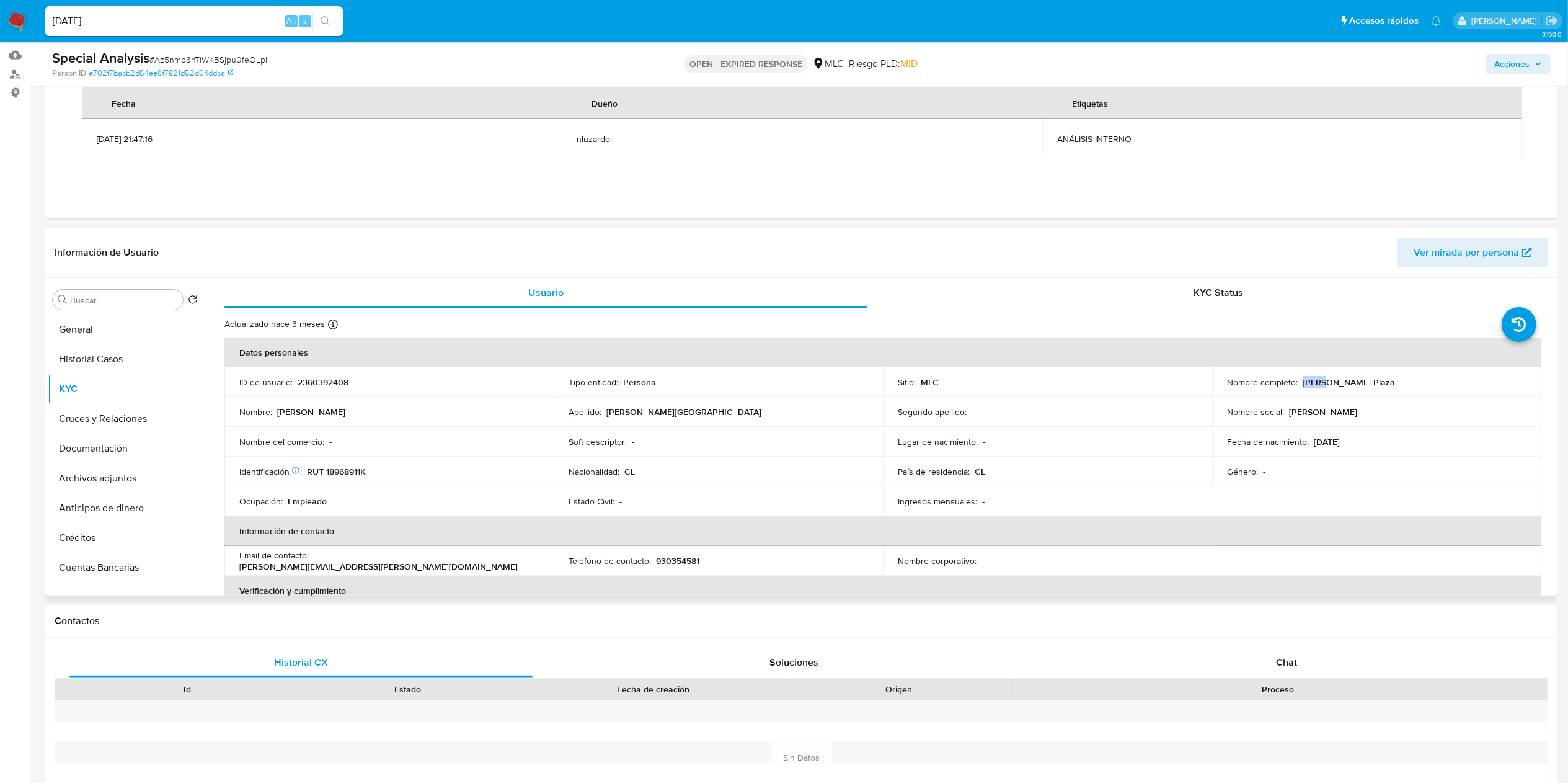
copy p "[PERSON_NAME] Plaza"
drag, startPoint x: 756, startPoint y: 464, endPoint x: 611, endPoint y: 476, distance: 145.5
click at [742, 468] on tbody "ID de usuario : 2360392408 Tipo entidad : Persona Sitio : MLC Nombre completo :…" at bounding box center [883, 441] width 1317 height 149
click at [356, 471] on p "RUT 18968911K" at bounding box center [337, 471] width 59 height 11
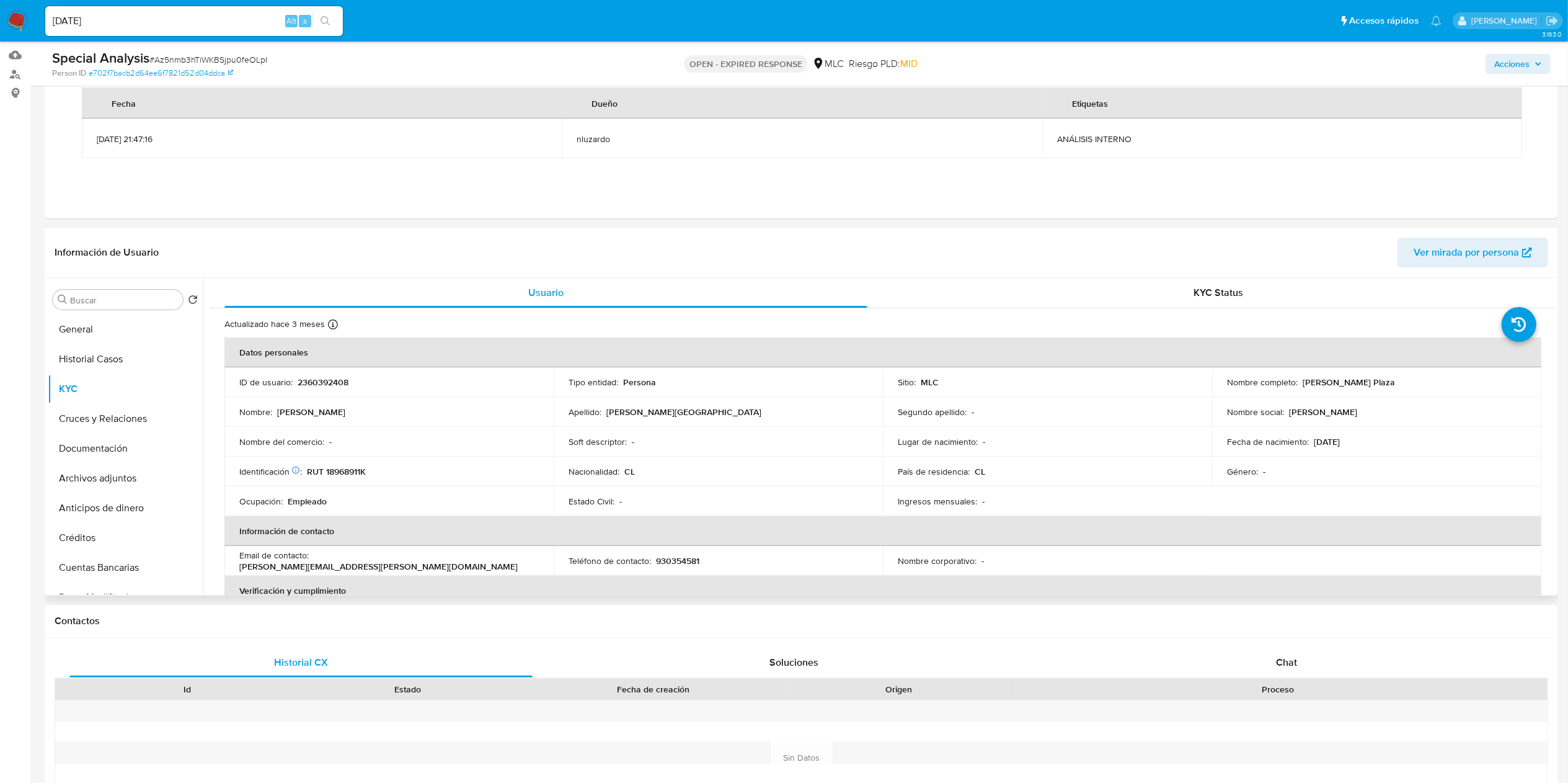
click at [806, 475] on div "Nacionalidad : CL" at bounding box center [718, 471] width 300 height 11
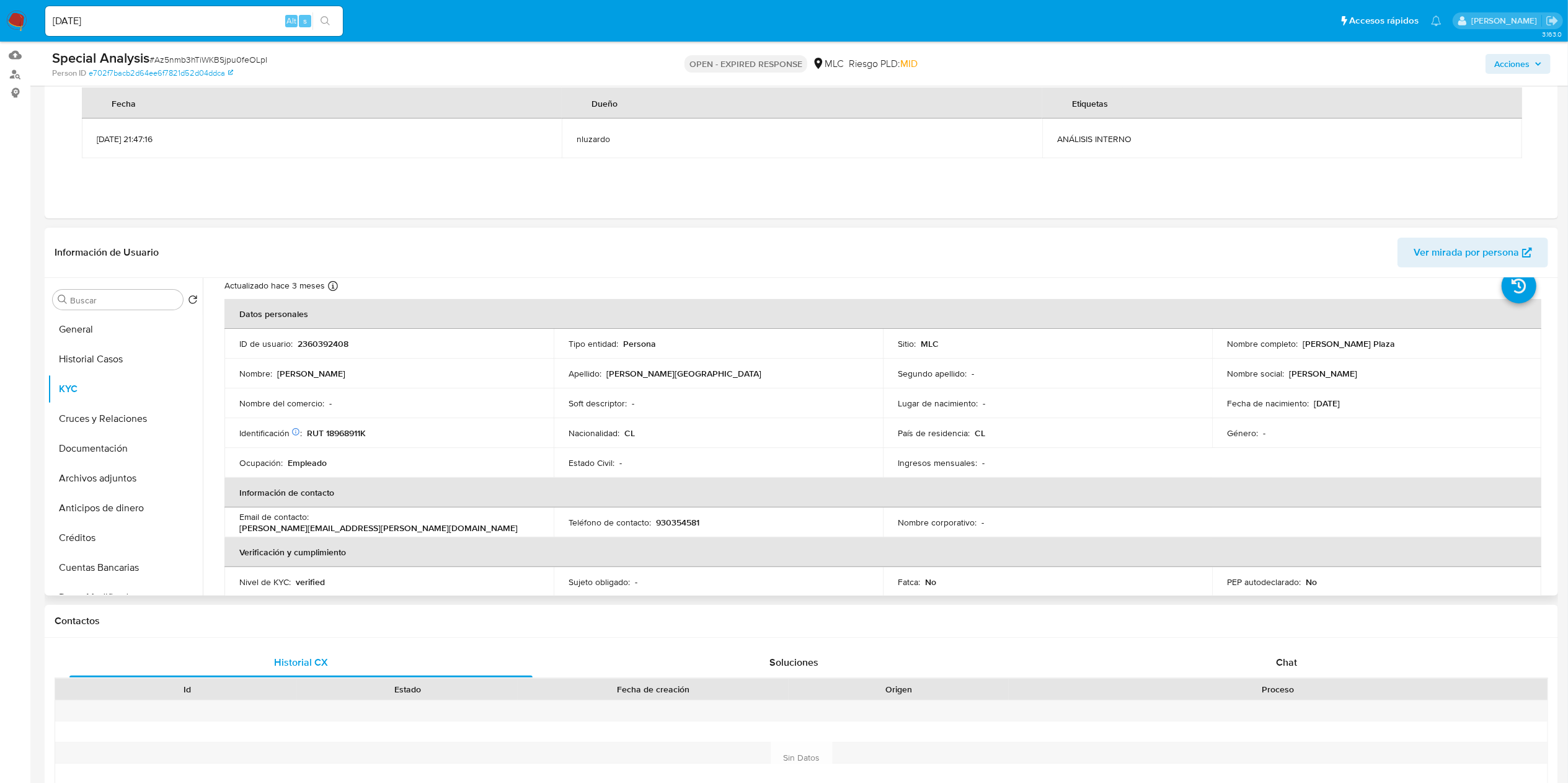
scroll to position [0, 0]
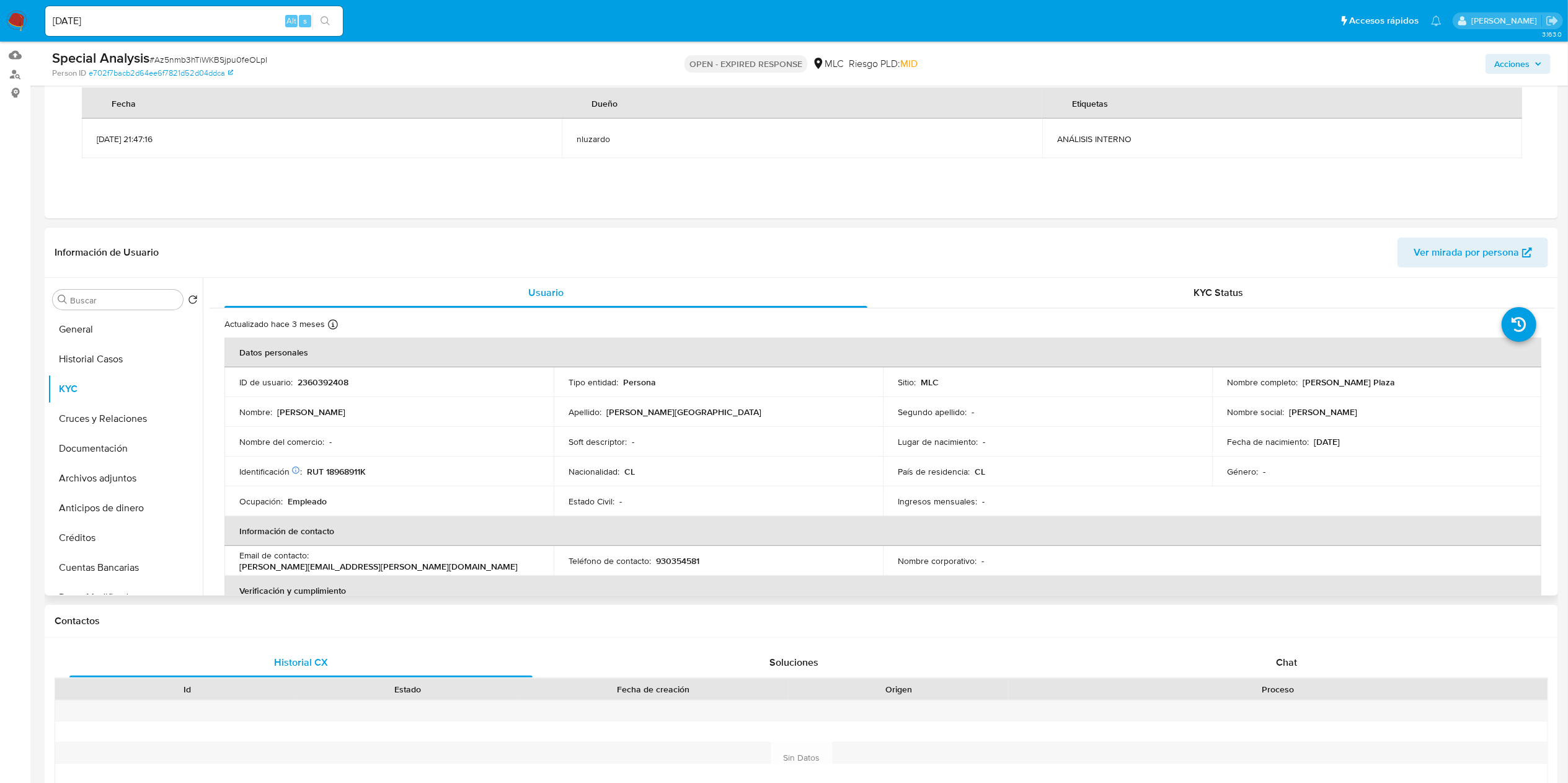
click at [592, 463] on td "Nacionalidad : CL" at bounding box center [718, 471] width 329 height 30
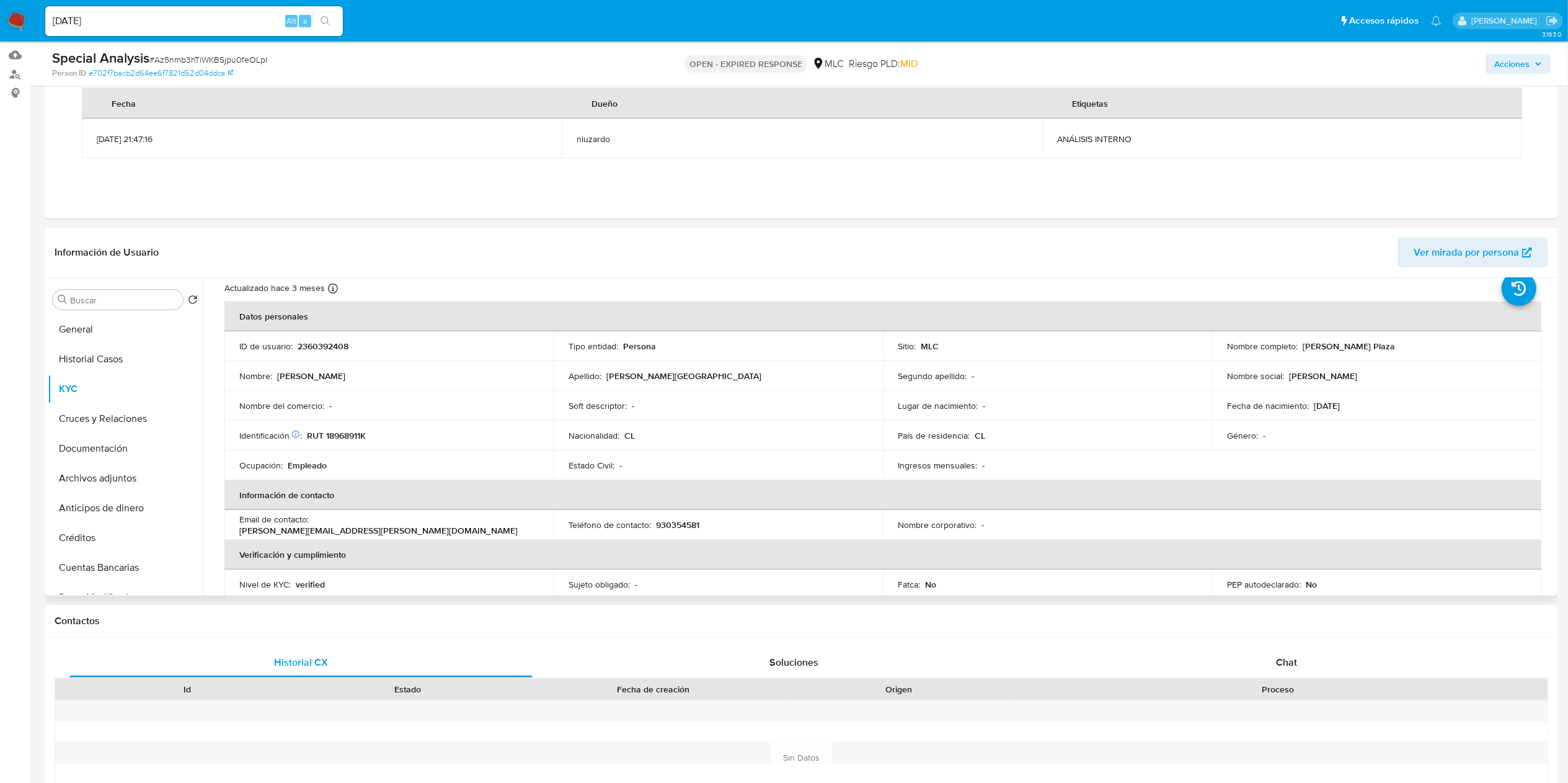
scroll to position [45, 0]
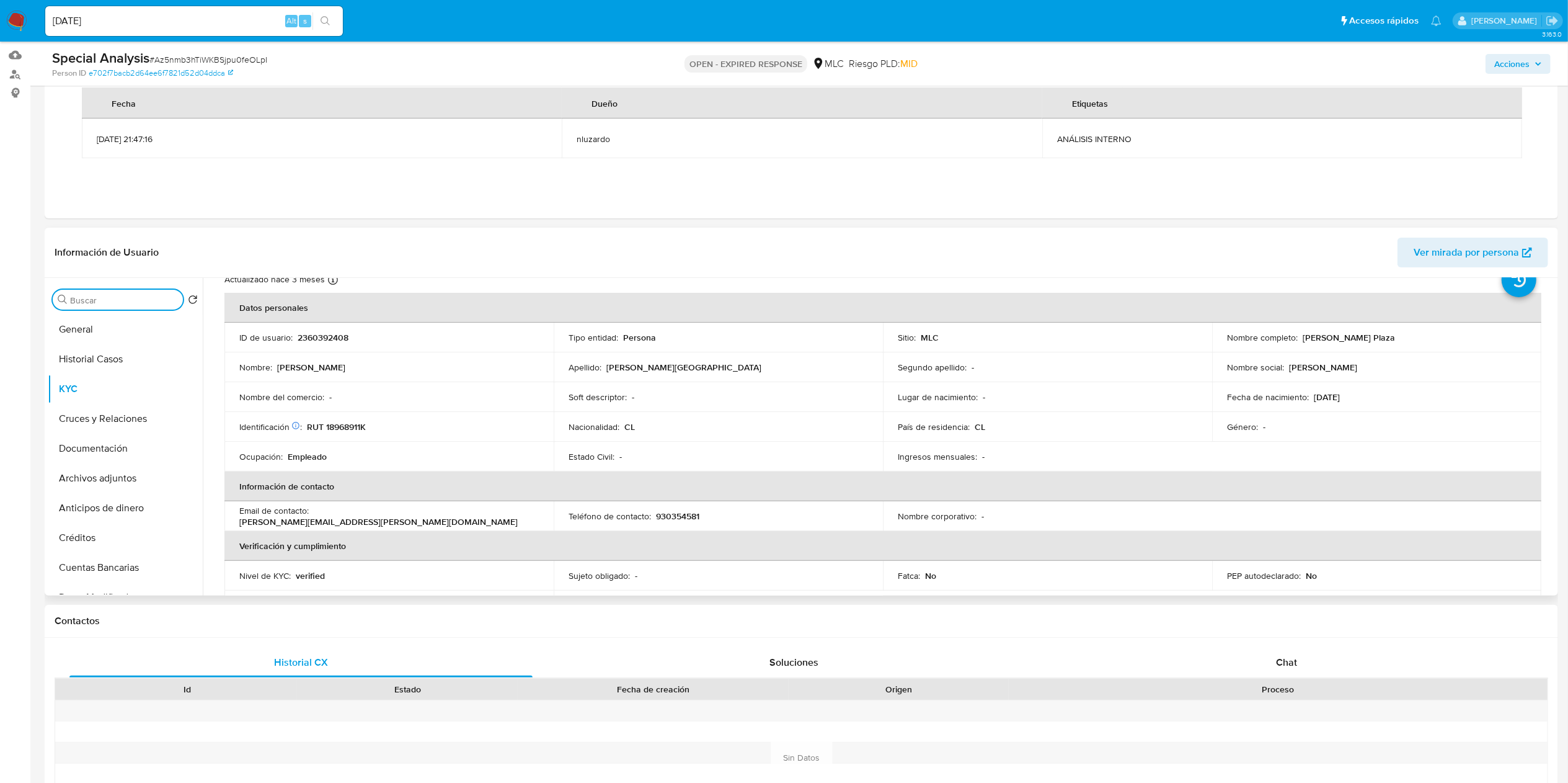
click at [128, 297] on input "Buscar" at bounding box center [124, 300] width 108 height 11
type input "cr"
click at [130, 354] on button "Cruces y Relaciones" at bounding box center [120, 359] width 145 height 30
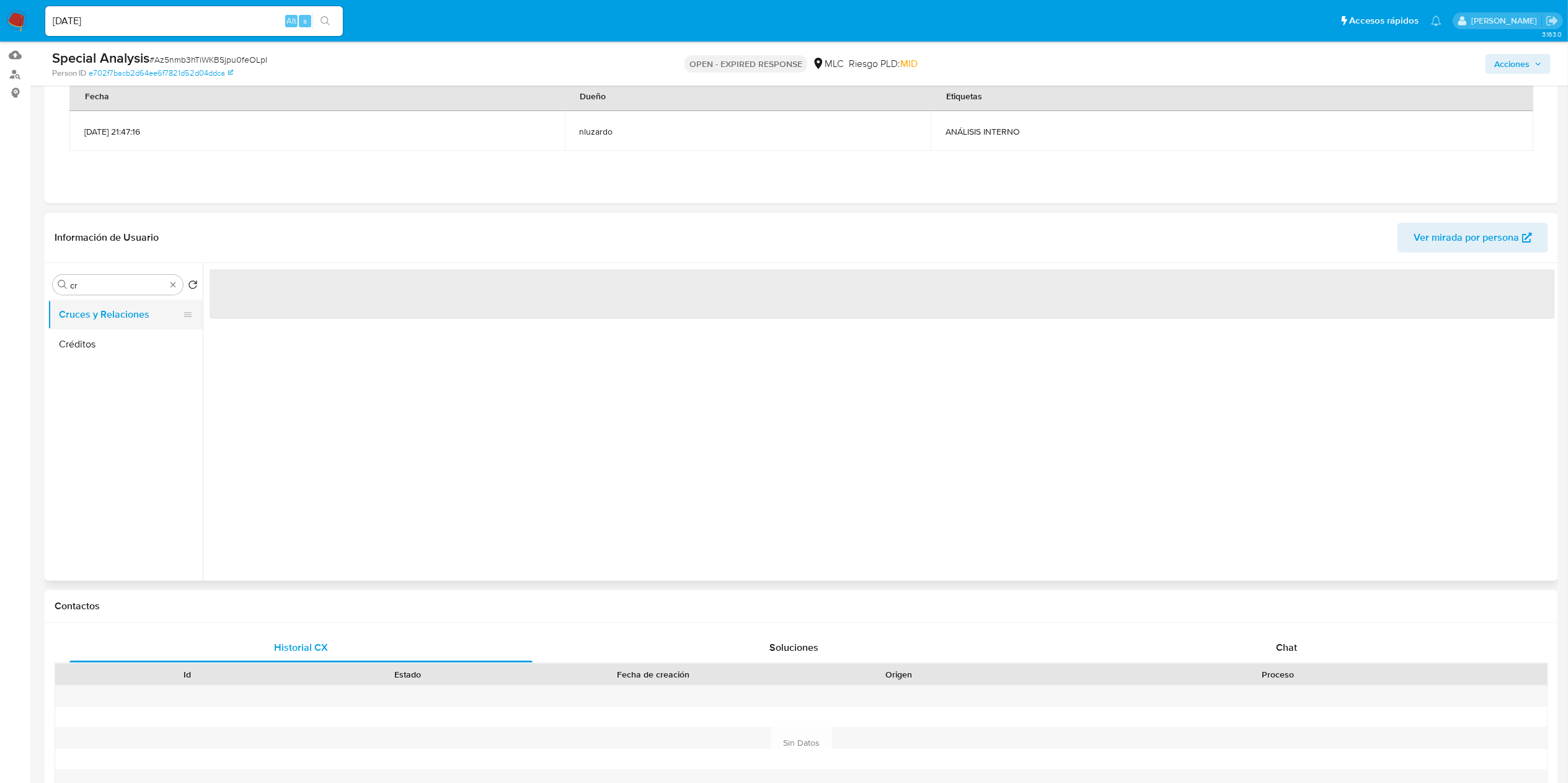
scroll to position [0, 0]
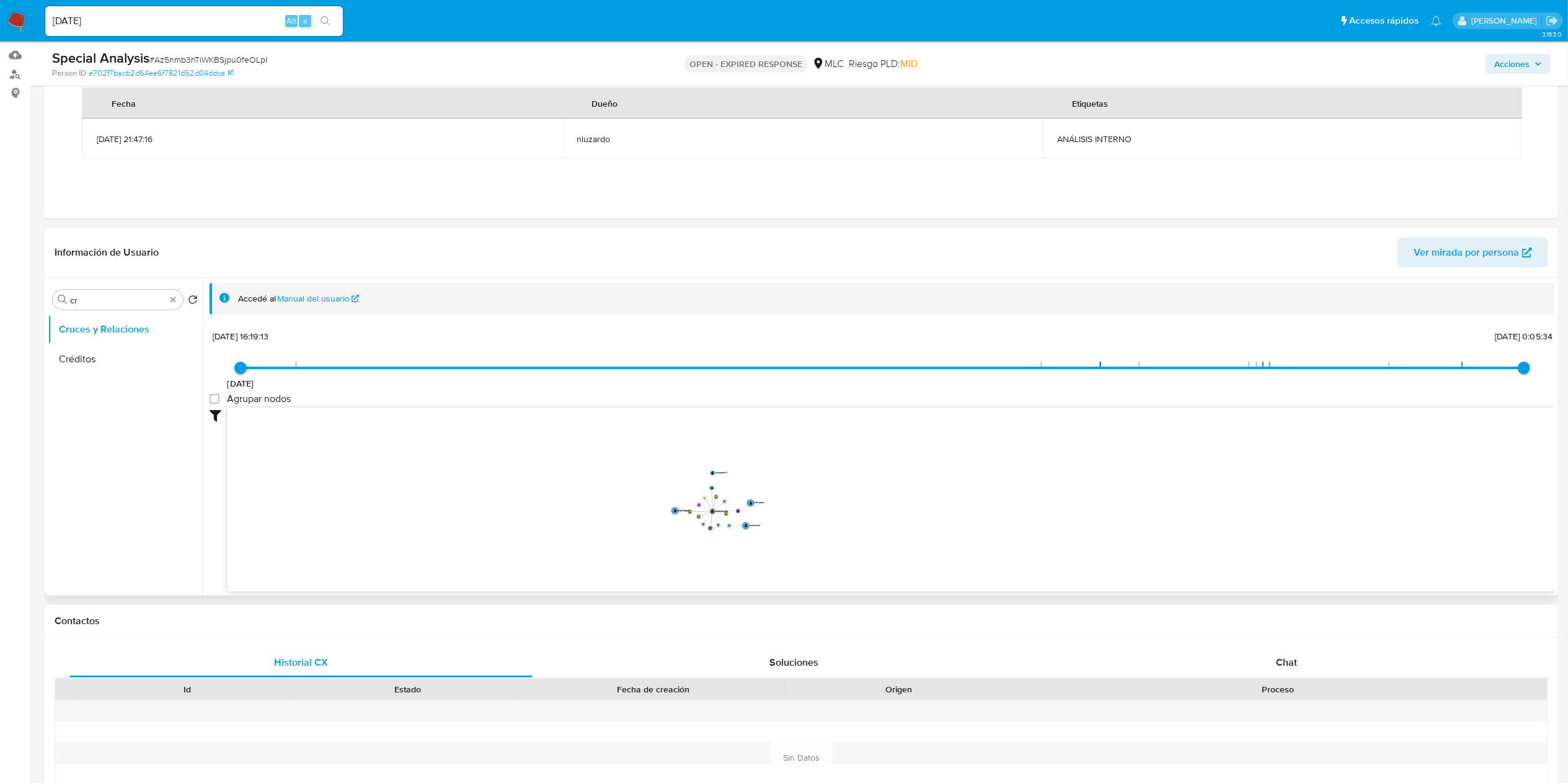
drag, startPoint x: 792, startPoint y: 520, endPoint x: 853, endPoint y: 530, distance: 61.8
click at [853, 530] on icon "device-67e75ff0caea8b57d264dd87  device-689c8e9af316548e0f712b9a  device-67e7…" at bounding box center [891, 497] width 1327 height 180
drag, startPoint x: 909, startPoint y: 533, endPoint x: 968, endPoint y: 537, distance: 59.1
click at [968, 537] on icon "device-67e75ff0caea8b57d264dd87  device-689c8e9af316548e0f712b9a  device-67e7…" at bounding box center [891, 497] width 1327 height 180
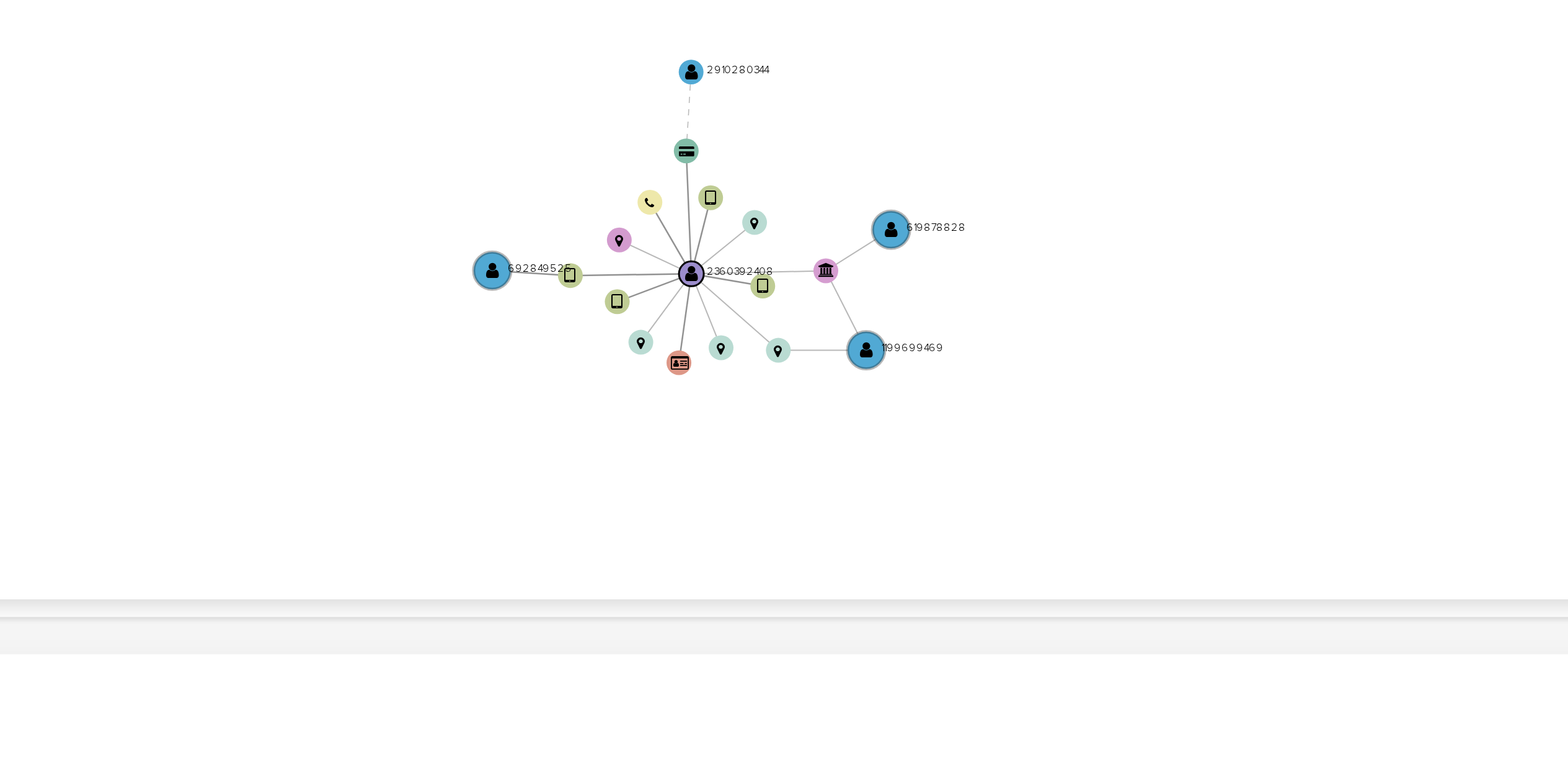
scroll to position [118, 0]
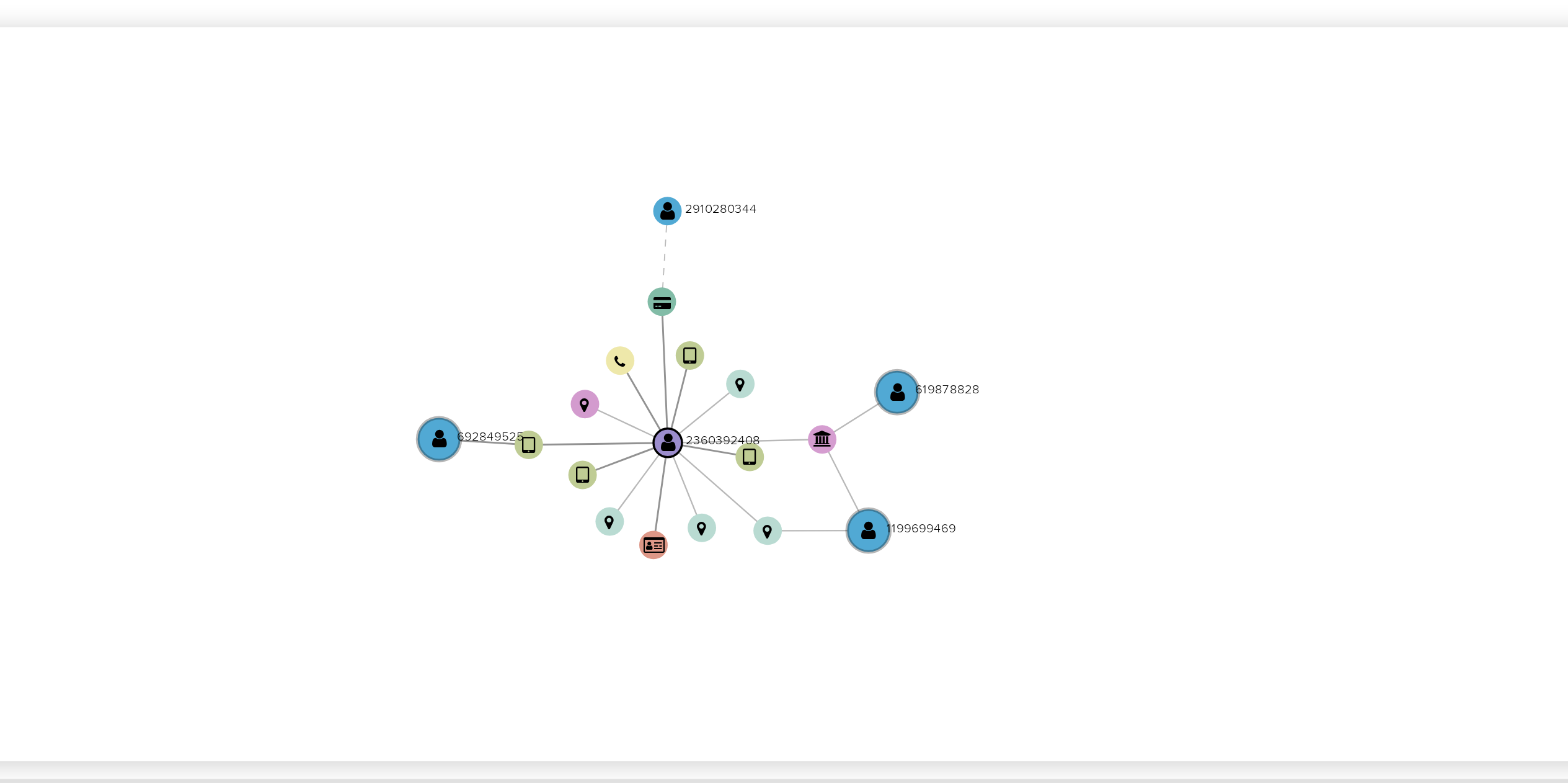
drag, startPoint x: 918, startPoint y: 542, endPoint x: 930, endPoint y: 554, distance: 17.0
click at [930, 553] on icon "device-67e75ff0caea8b57d264dd87  device-689c8e9af316548e0f712b9a  device-67e7…" at bounding box center [891, 503] width 1327 height 180
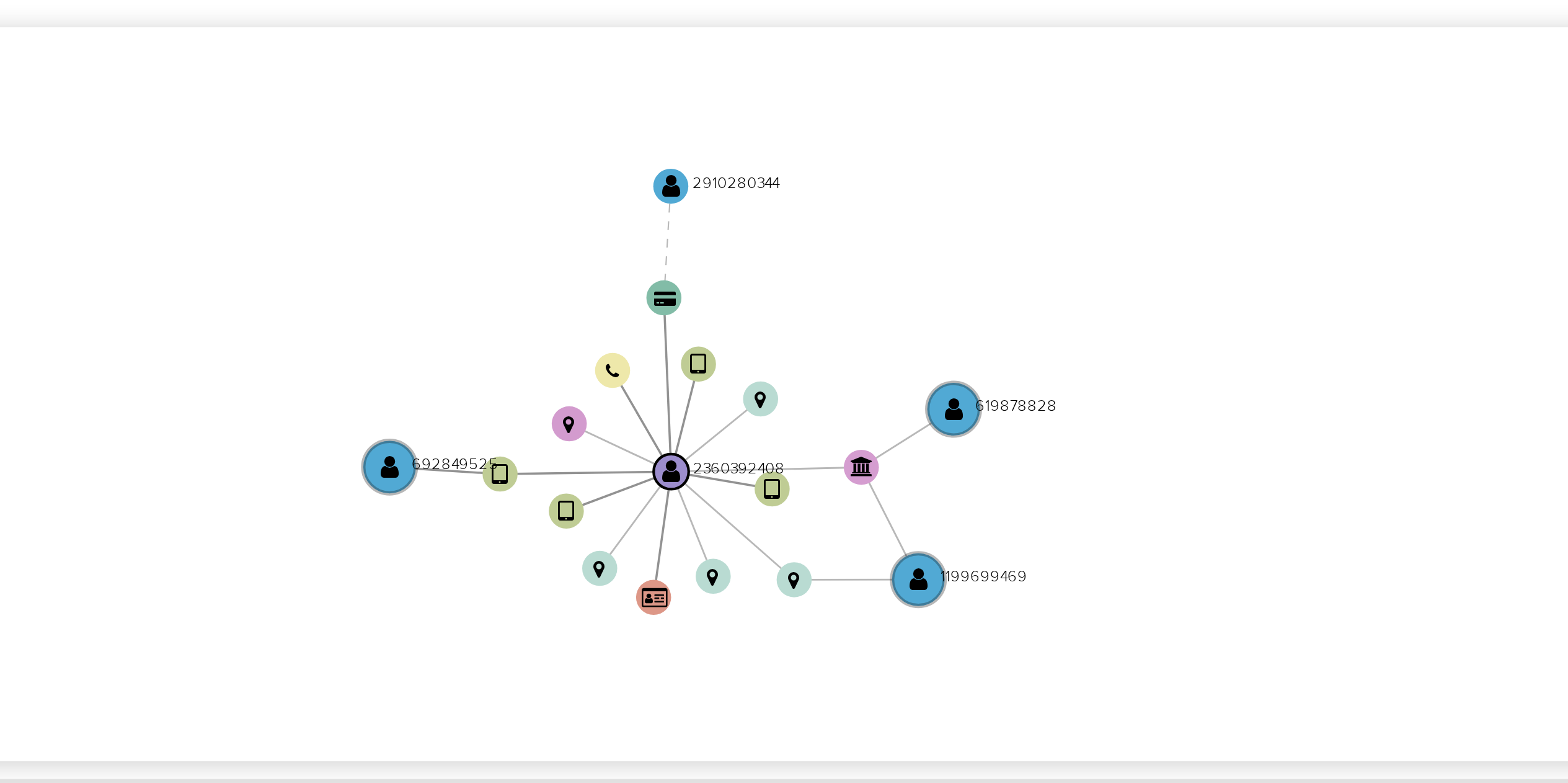
drag, startPoint x: 930, startPoint y: 554, endPoint x: 944, endPoint y: 562, distance: 16.1
click at [944, 562] on icon "device-67e75ff0caea8b57d264dd87  device-689c8e9af316548e0f712b9a  device-67e7…" at bounding box center [891, 503] width 1327 height 180
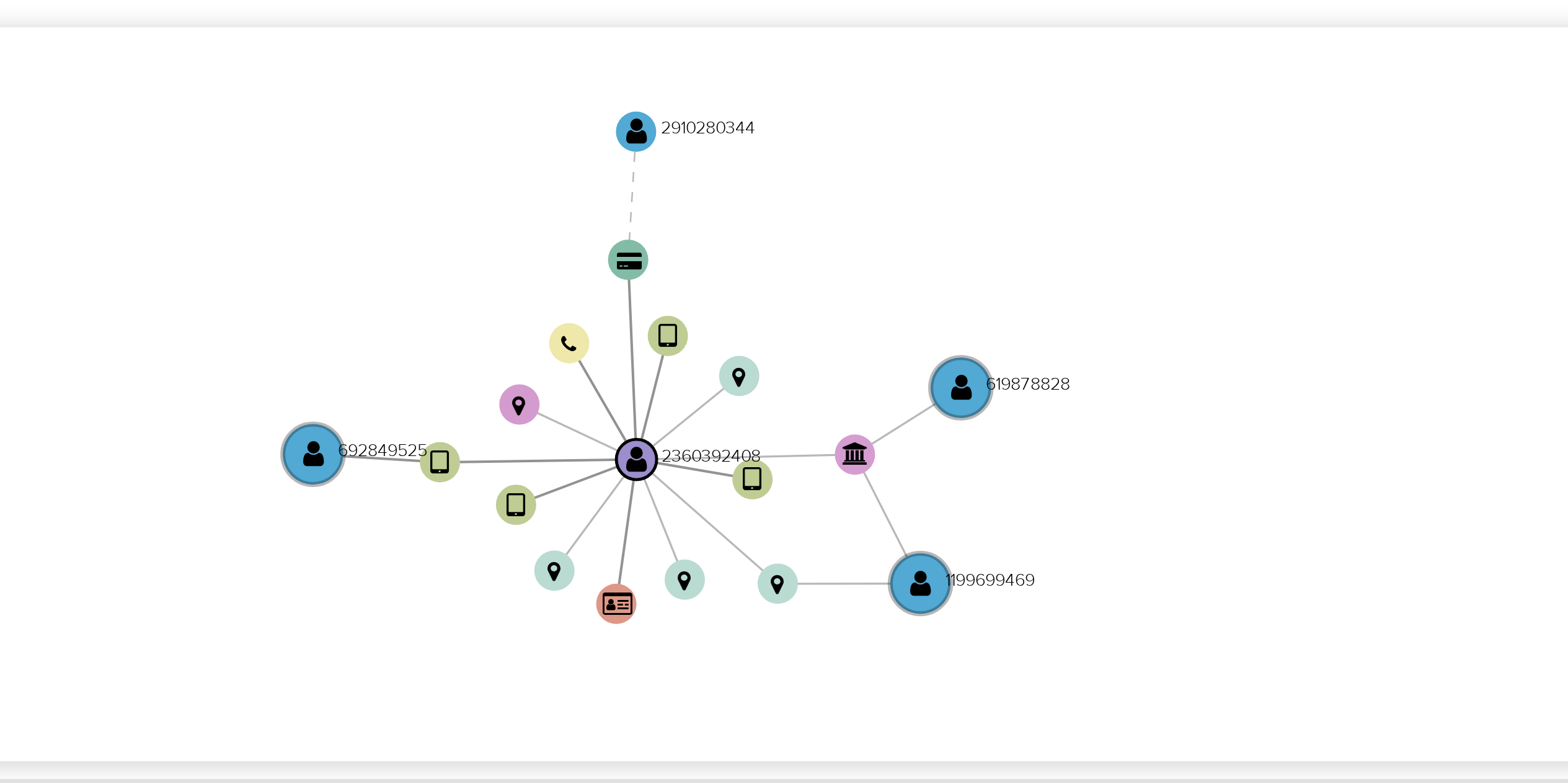
drag, startPoint x: 943, startPoint y: 560, endPoint x: 959, endPoint y: 564, distance: 16.5
click at [959, 564] on icon "device-67e75ff0caea8b57d264dd87  device-689c8e9af316548e0f712b9a  device-67e7…" at bounding box center [891, 503] width 1327 height 180
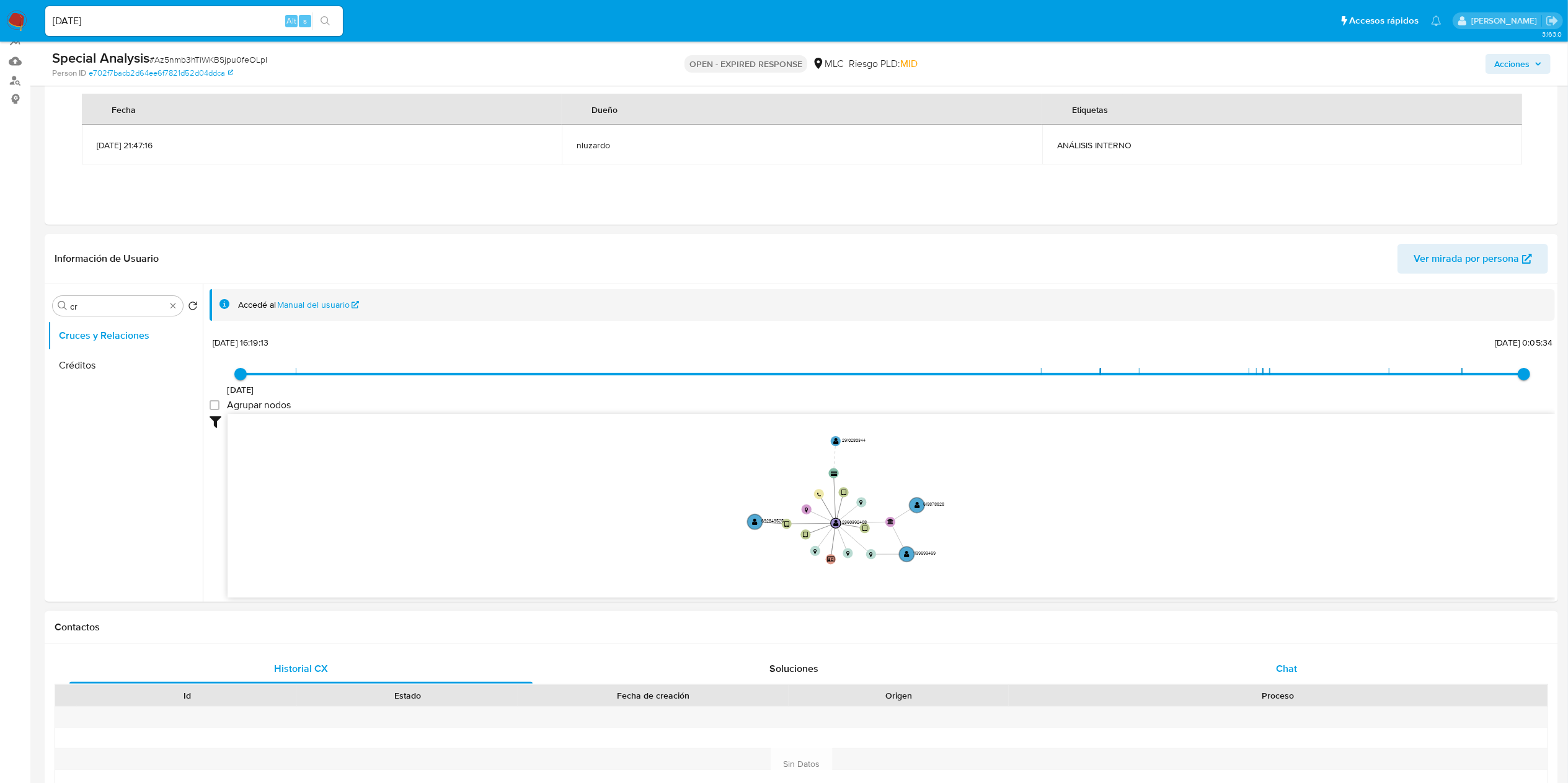
click at [1285, 672] on span "Chat" at bounding box center [1287, 668] width 21 height 14
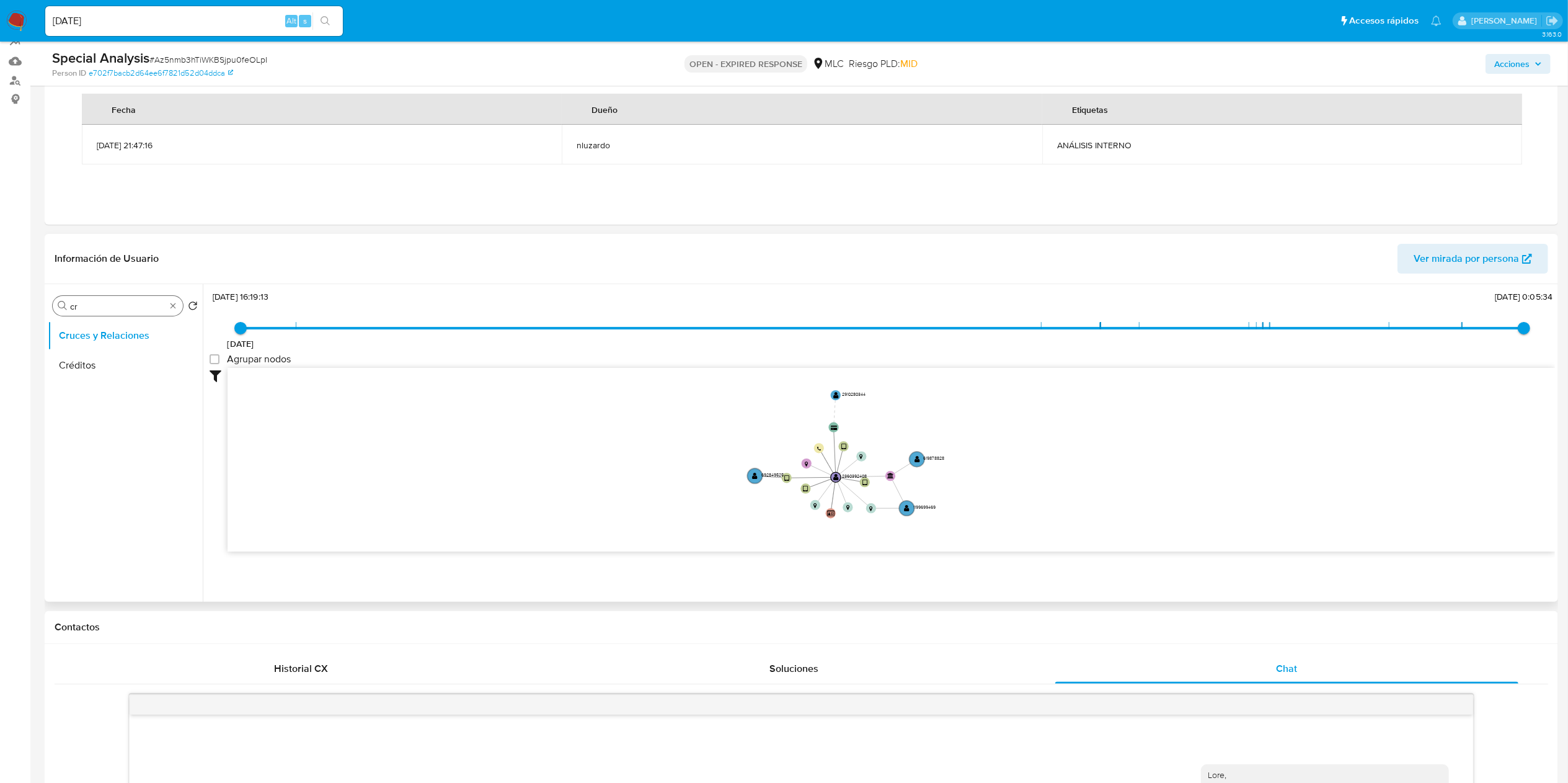
click at [108, 307] on input "cr" at bounding box center [118, 307] width 95 height 11
type input "doc"
click at [124, 390] on ul "Cruces y Relaciones Documentación" at bounding box center [125, 460] width 155 height 280
click at [124, 374] on button "Documentación" at bounding box center [120, 365] width 145 height 30
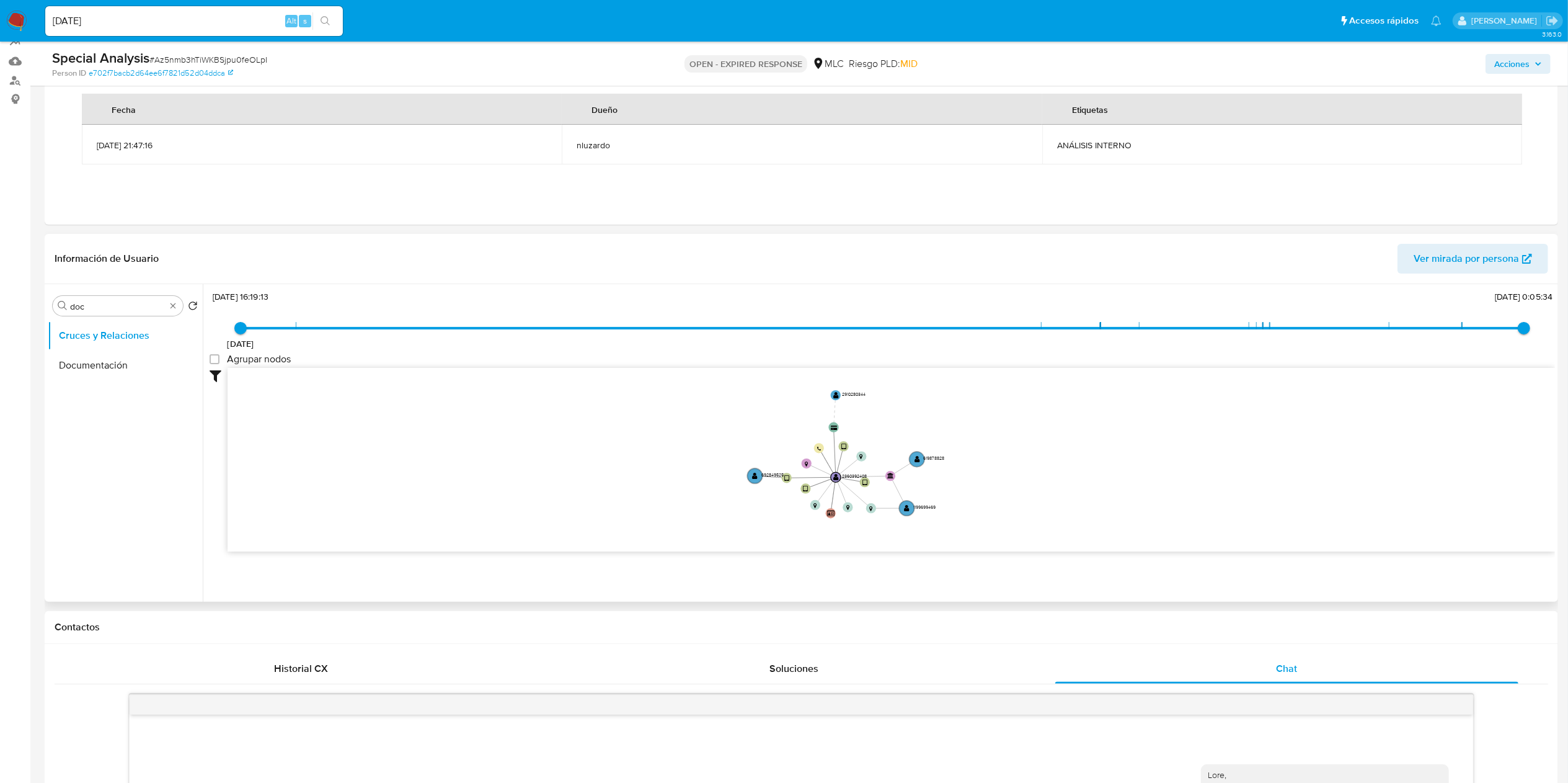
scroll to position [0, 0]
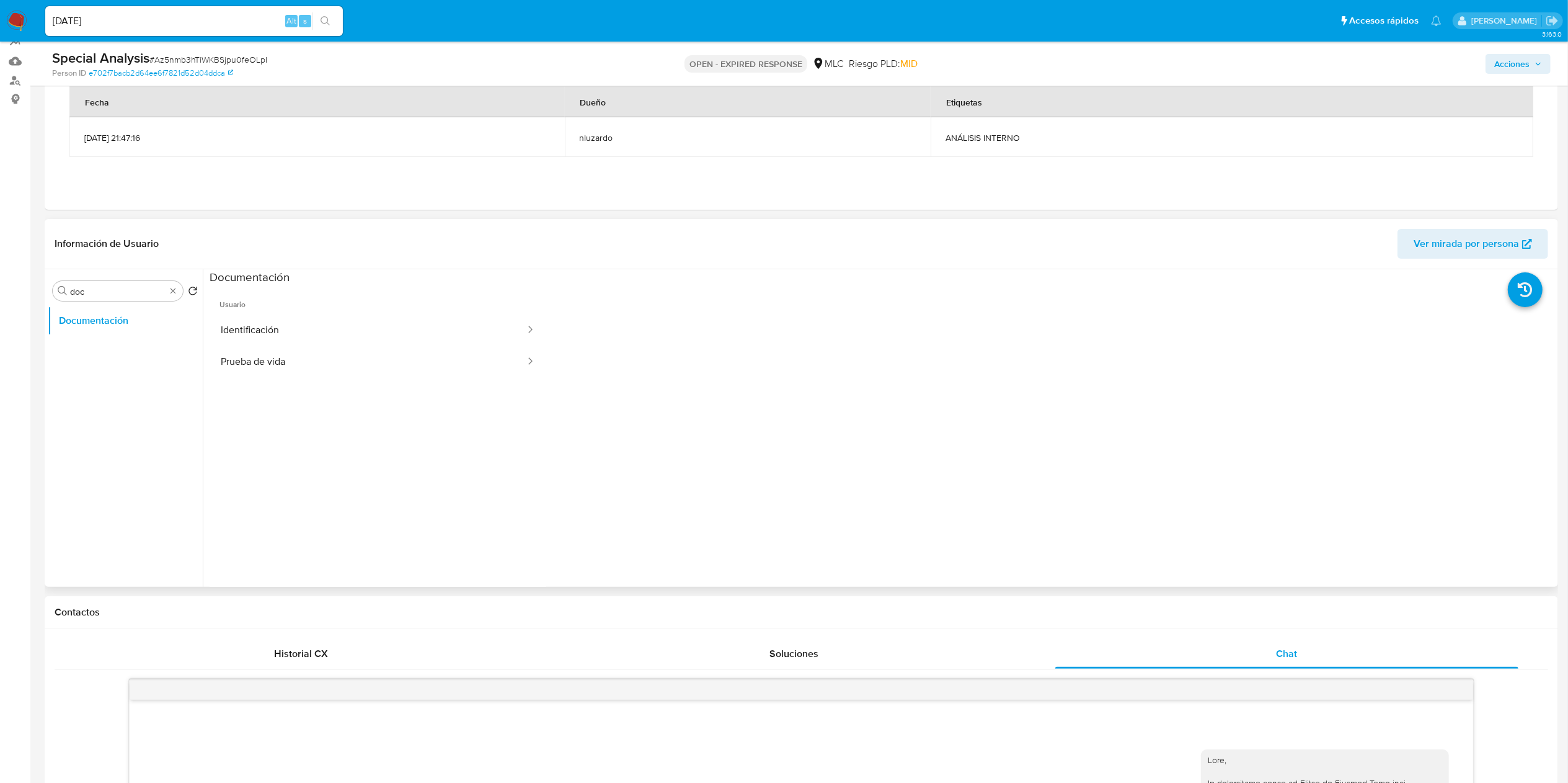
click at [395, 310] on span "Usuario" at bounding box center [378, 299] width 337 height 30
click at [397, 320] on button "Identificación" at bounding box center [368, 330] width 317 height 31
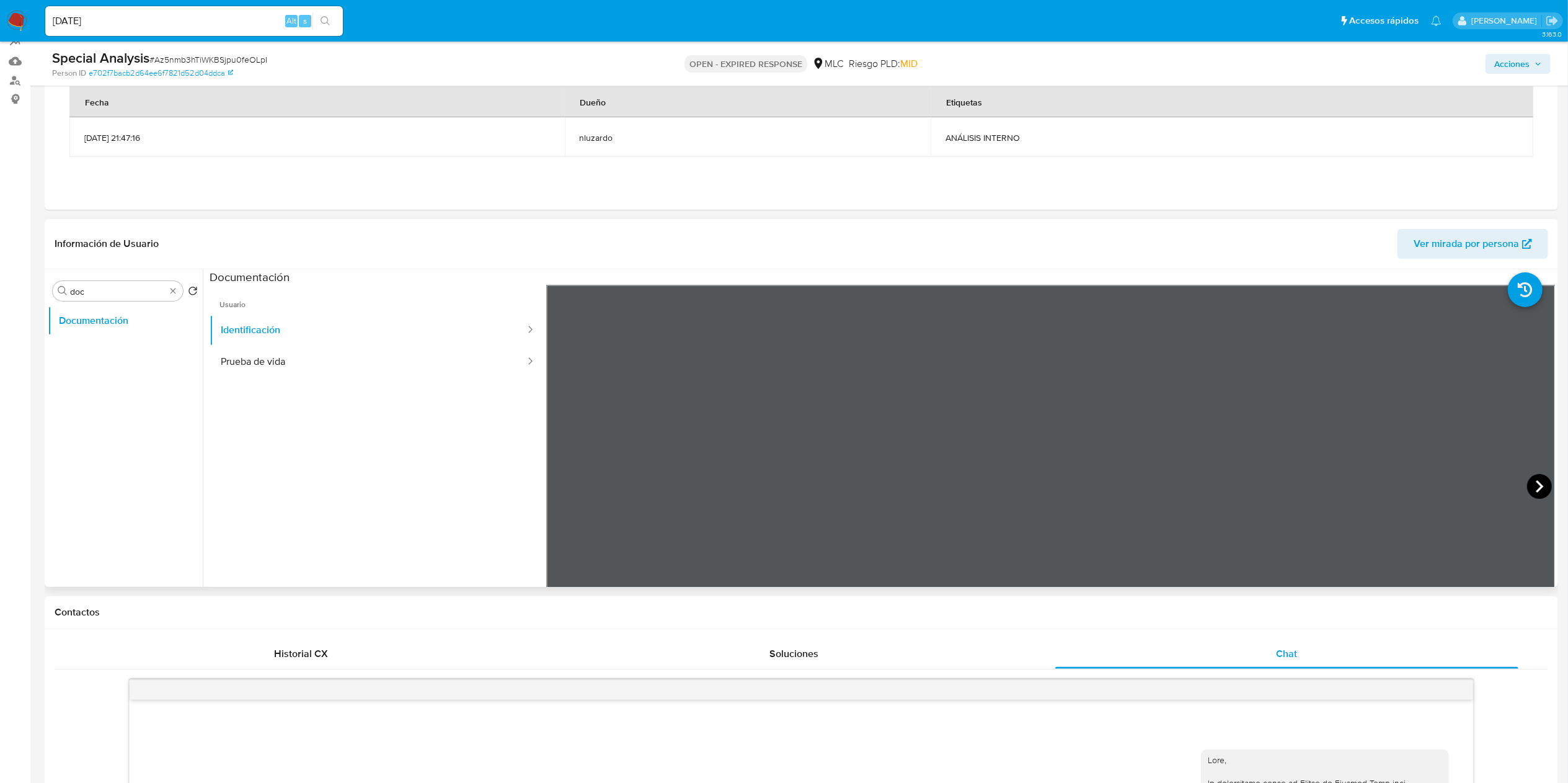
click at [1543, 483] on icon at bounding box center [1539, 486] width 24 height 25
click at [328, 390] on ul "Usuario Identificación Prueba de vida" at bounding box center [378, 463] width 337 height 358
click at [341, 364] on button "Prueba de vida" at bounding box center [368, 362] width 317 height 31
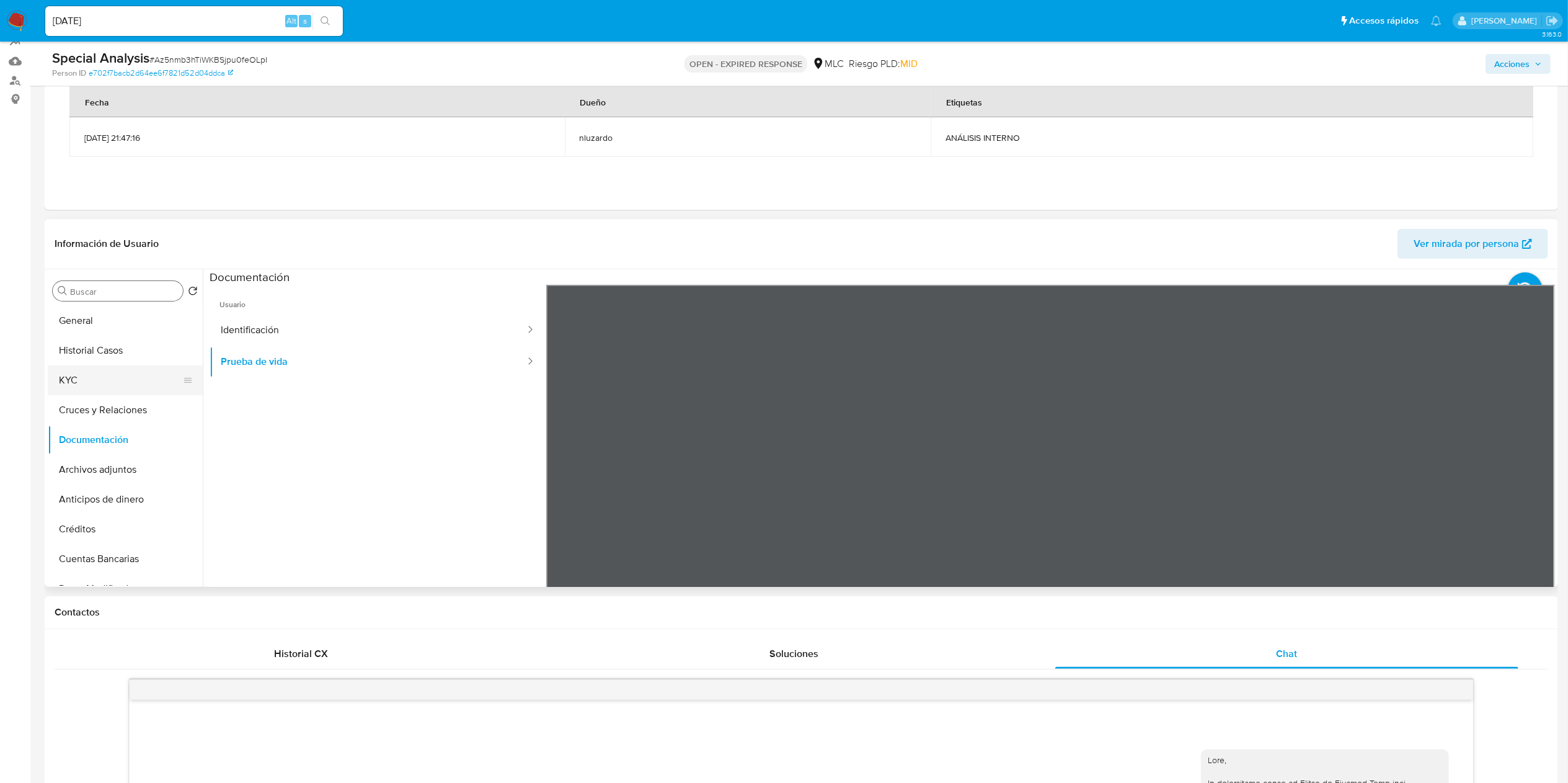
click at [117, 386] on button "KYC" at bounding box center [120, 380] width 145 height 30
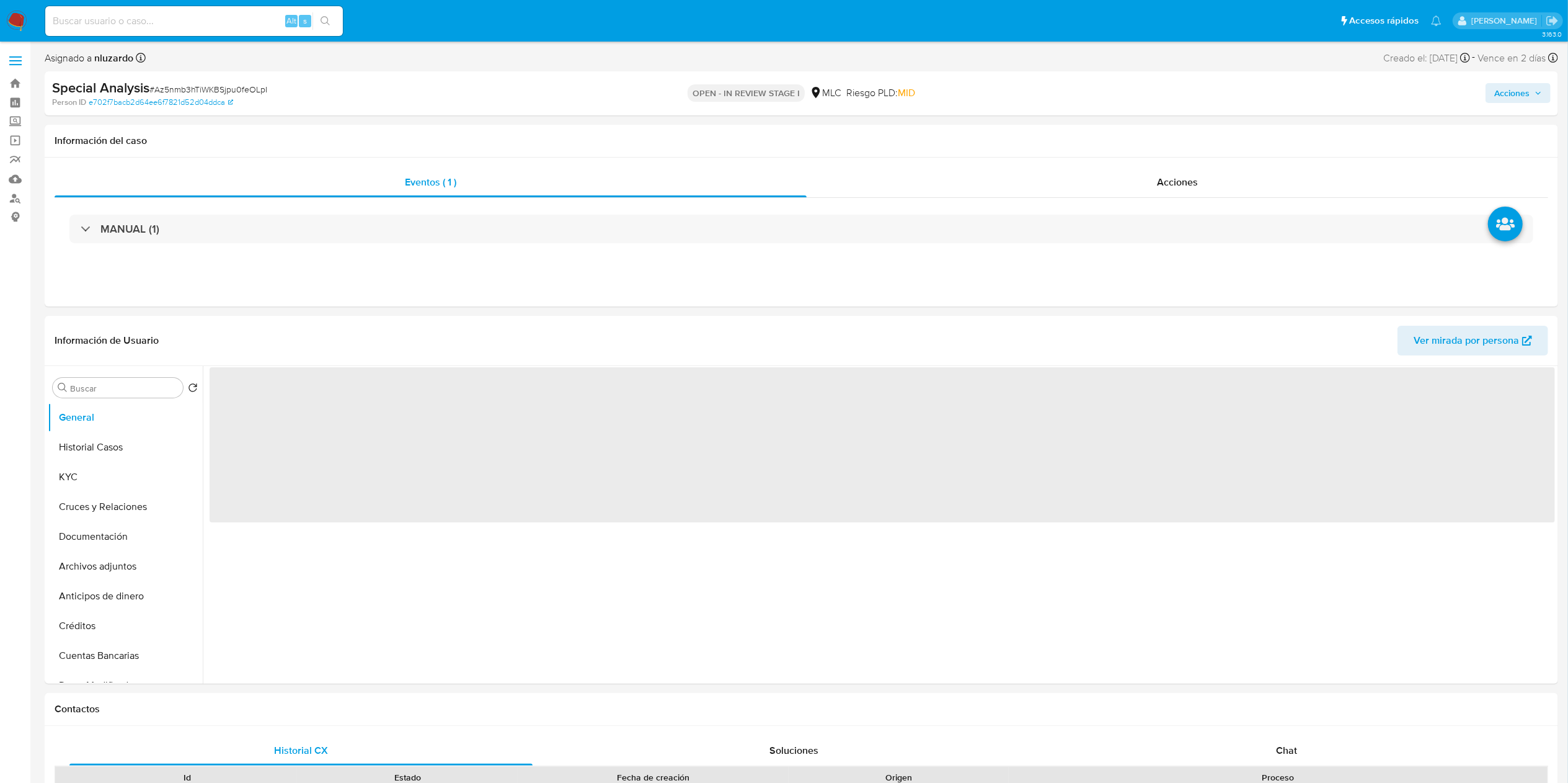
select select "10"
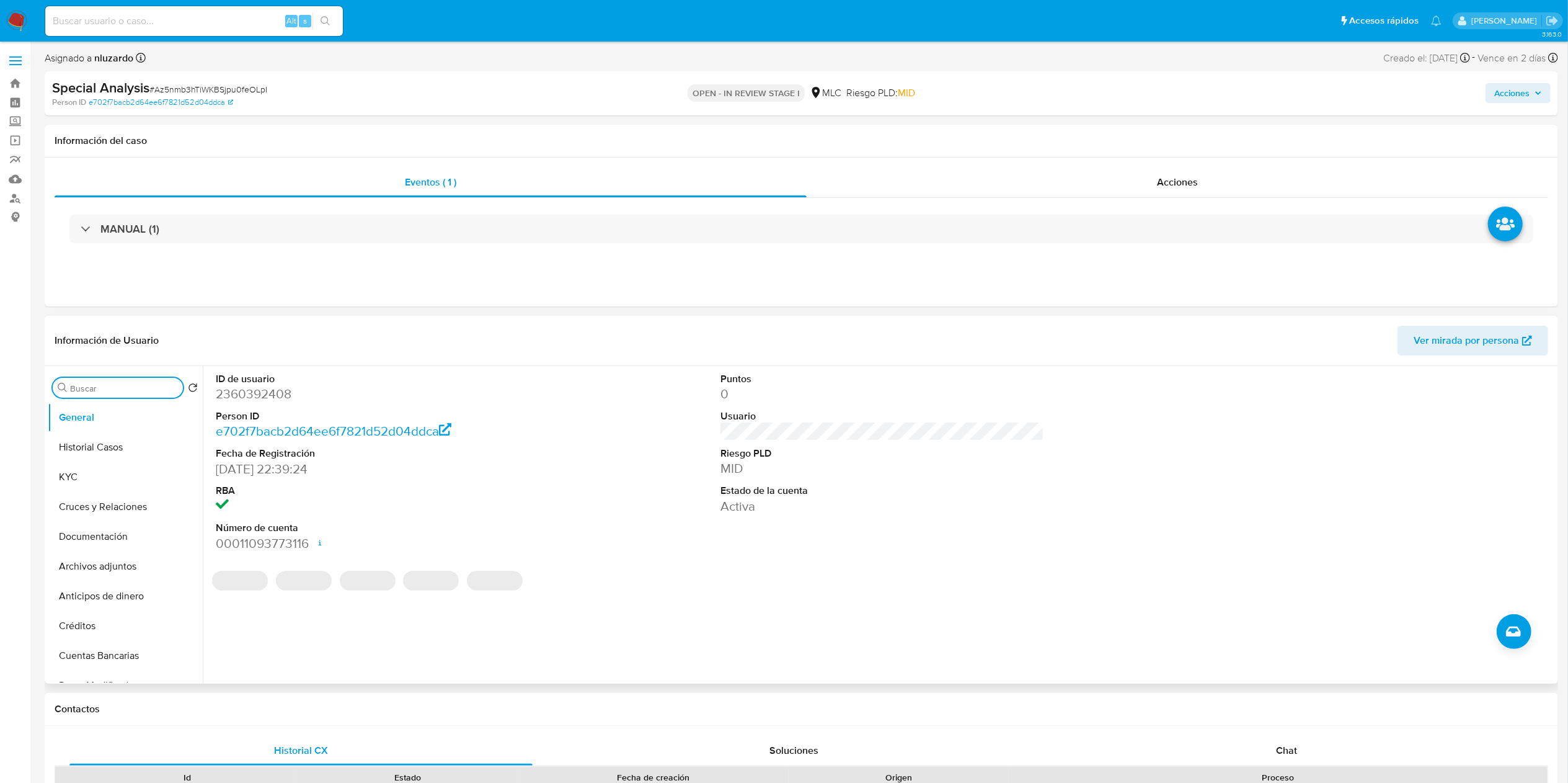
click at [111, 392] on input "Buscar" at bounding box center [124, 388] width 108 height 11
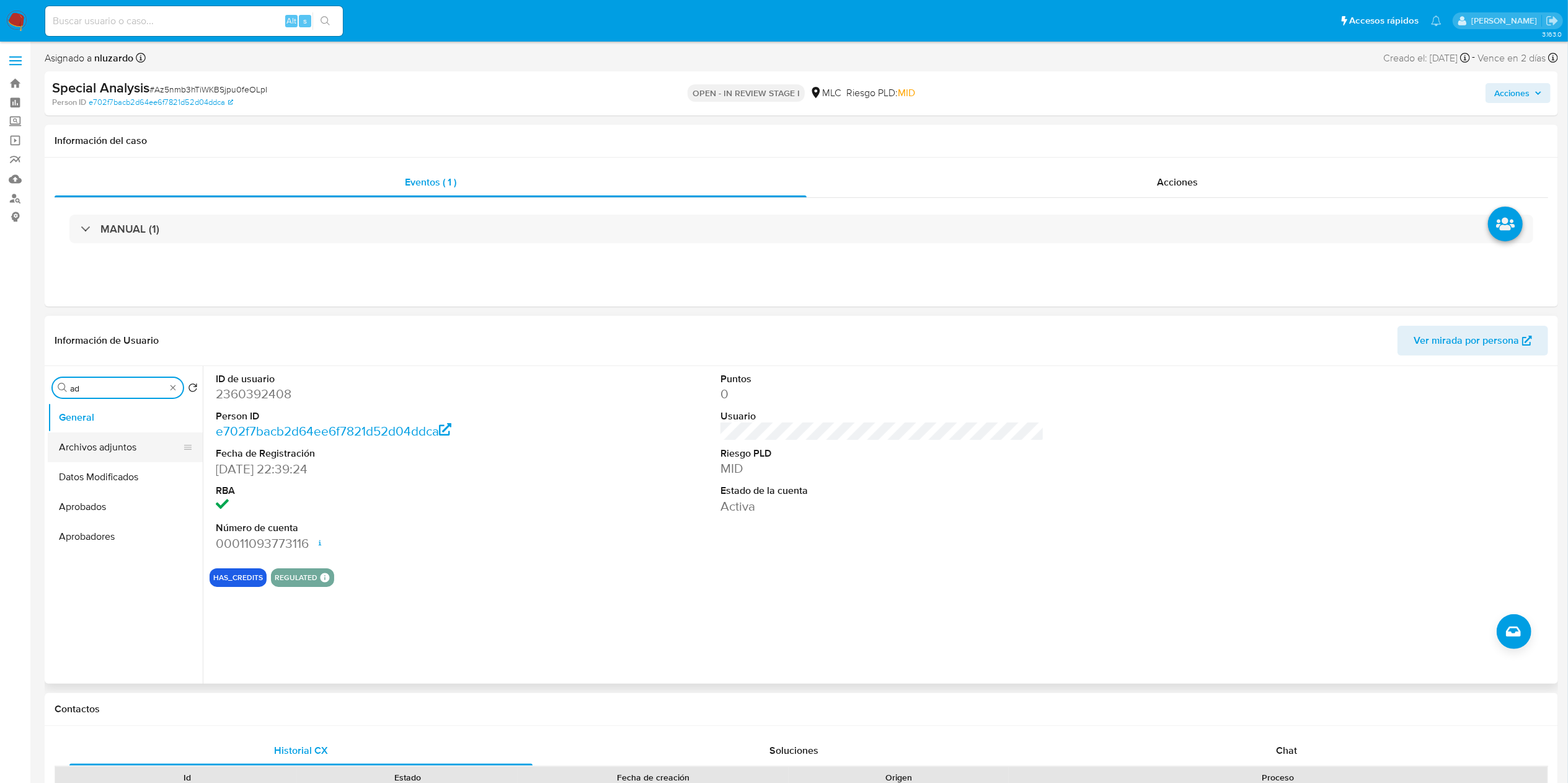
type input "ad"
click at [97, 438] on button "Archivos adjuntos" at bounding box center [120, 447] width 145 height 30
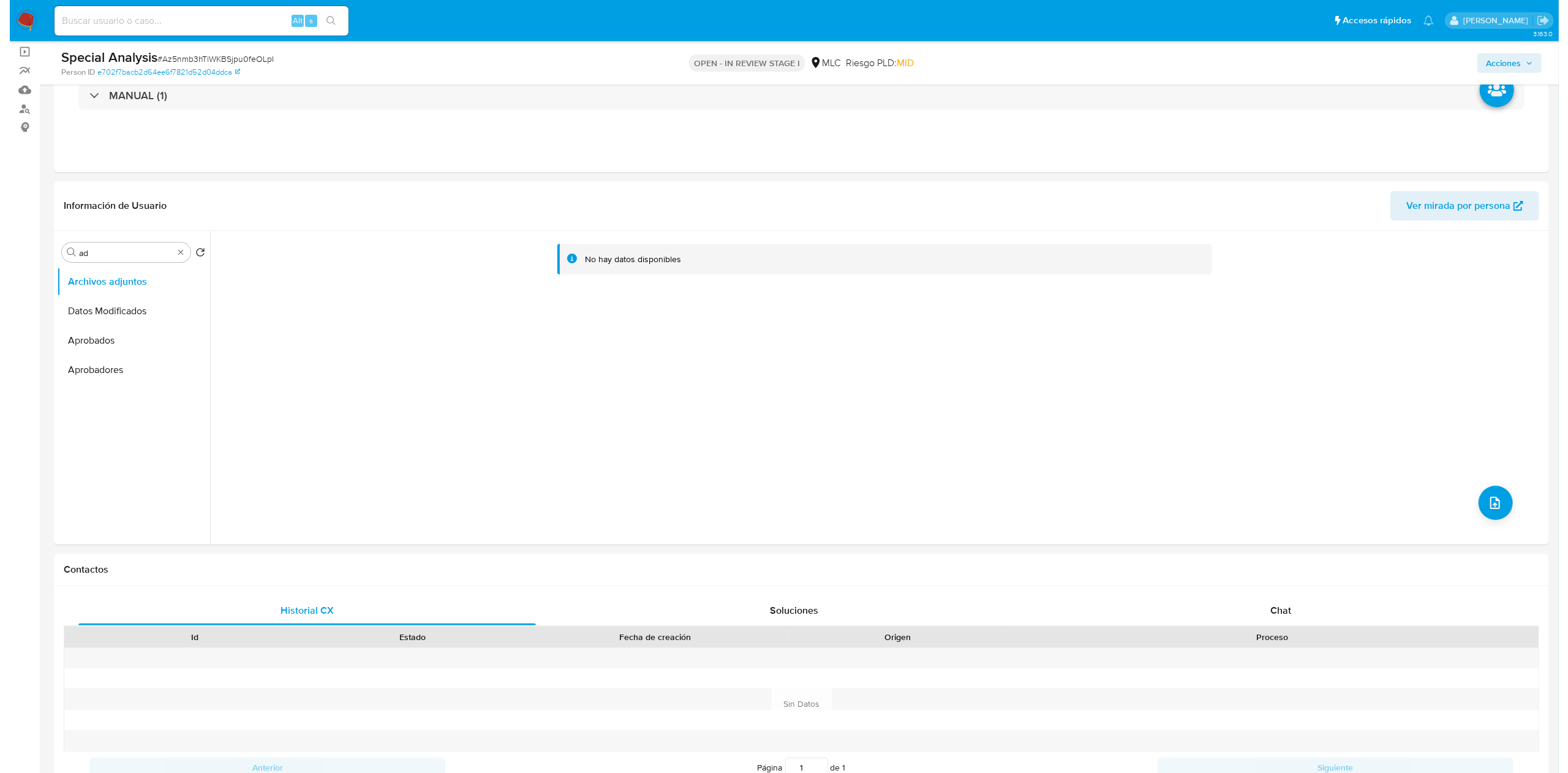
scroll to position [122, 0]
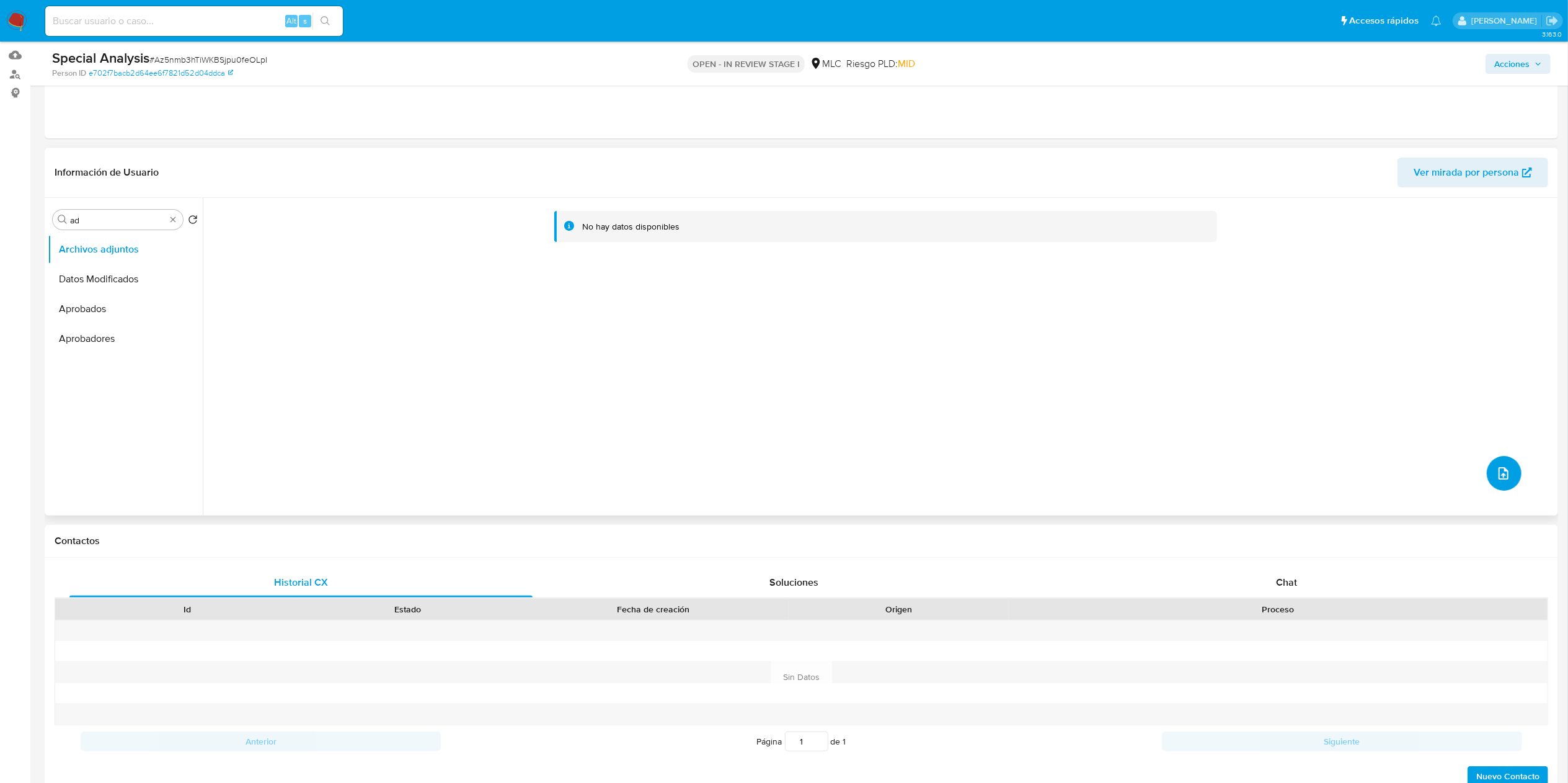
click at [1487, 475] on button "upload-file" at bounding box center [1504, 473] width 35 height 35
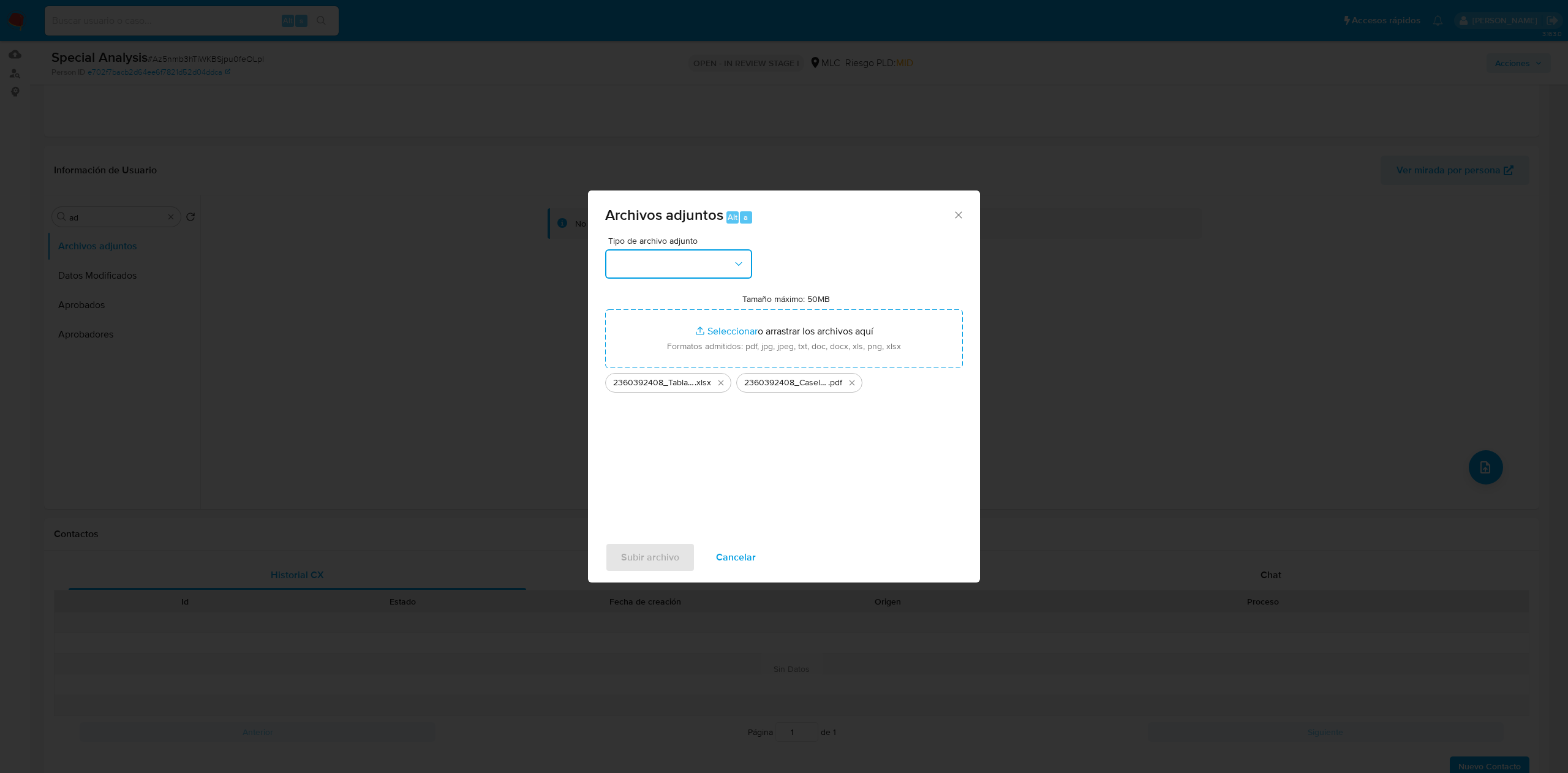
click at [737, 259] on icon "button" at bounding box center [738, 264] width 12 height 12
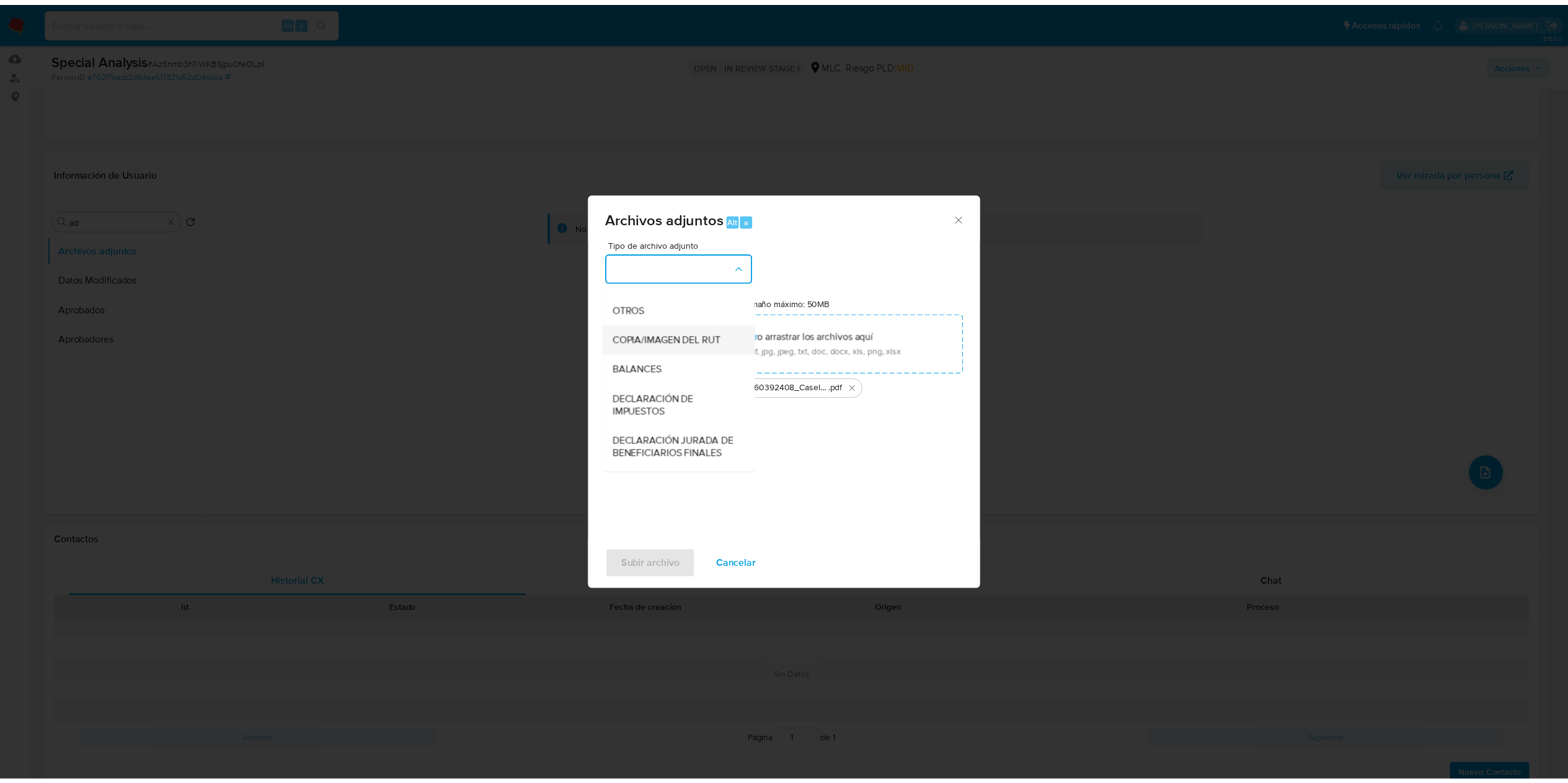
scroll to position [168, 0]
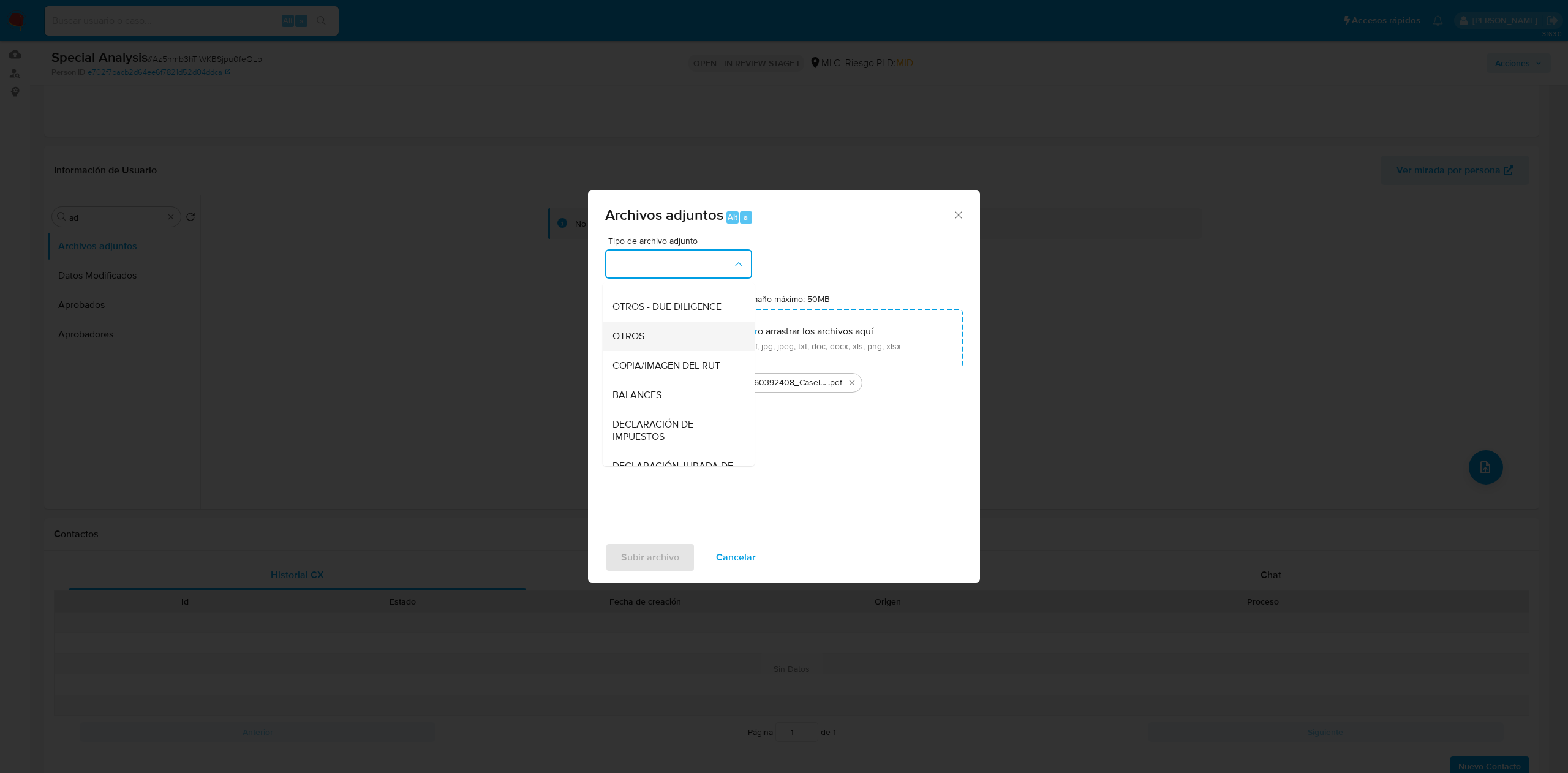
click at [645, 351] on div "OTROS" at bounding box center [674, 336] width 125 height 29
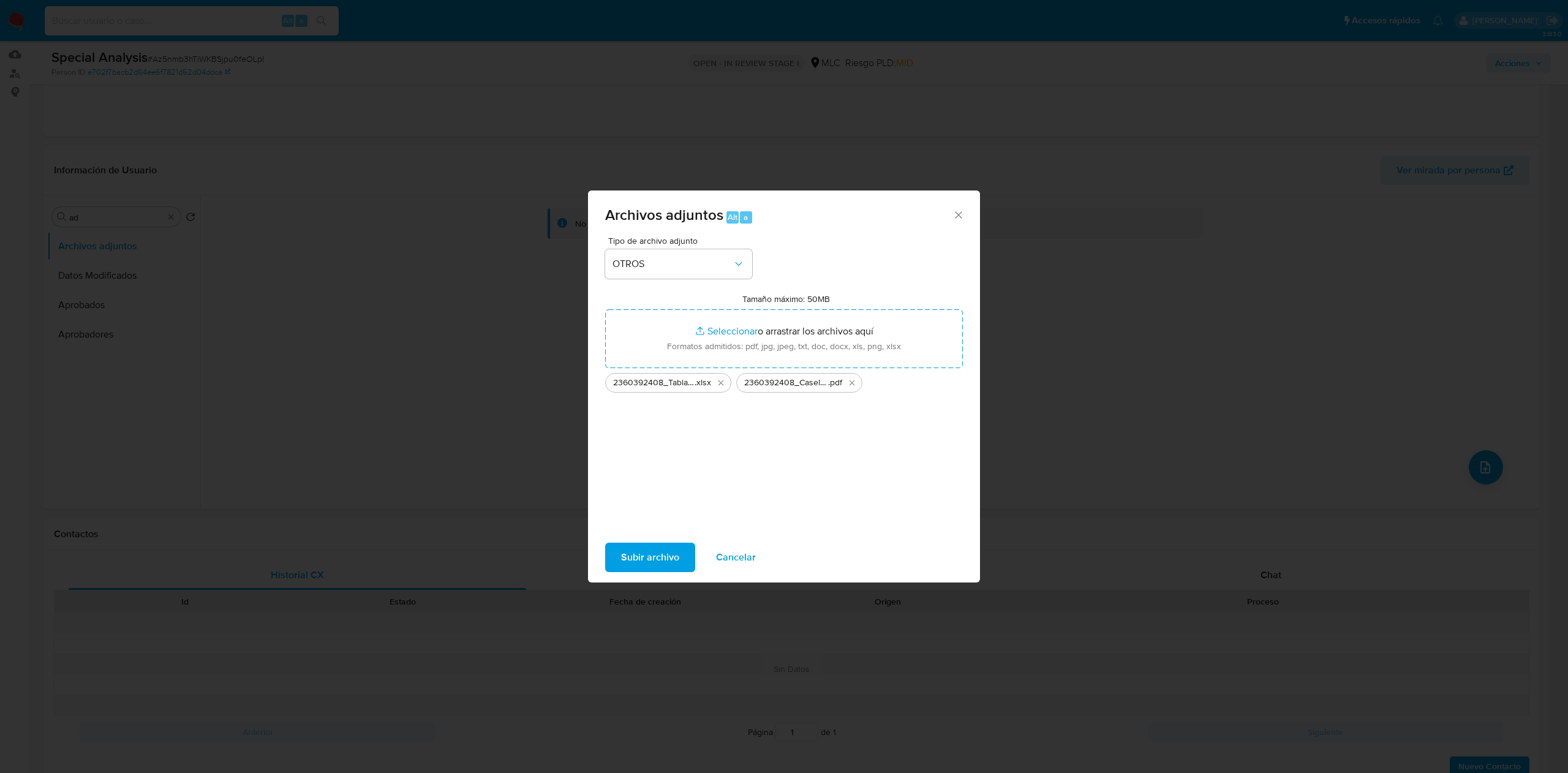
click at [640, 555] on span "Subir archivo" at bounding box center [650, 556] width 58 height 27
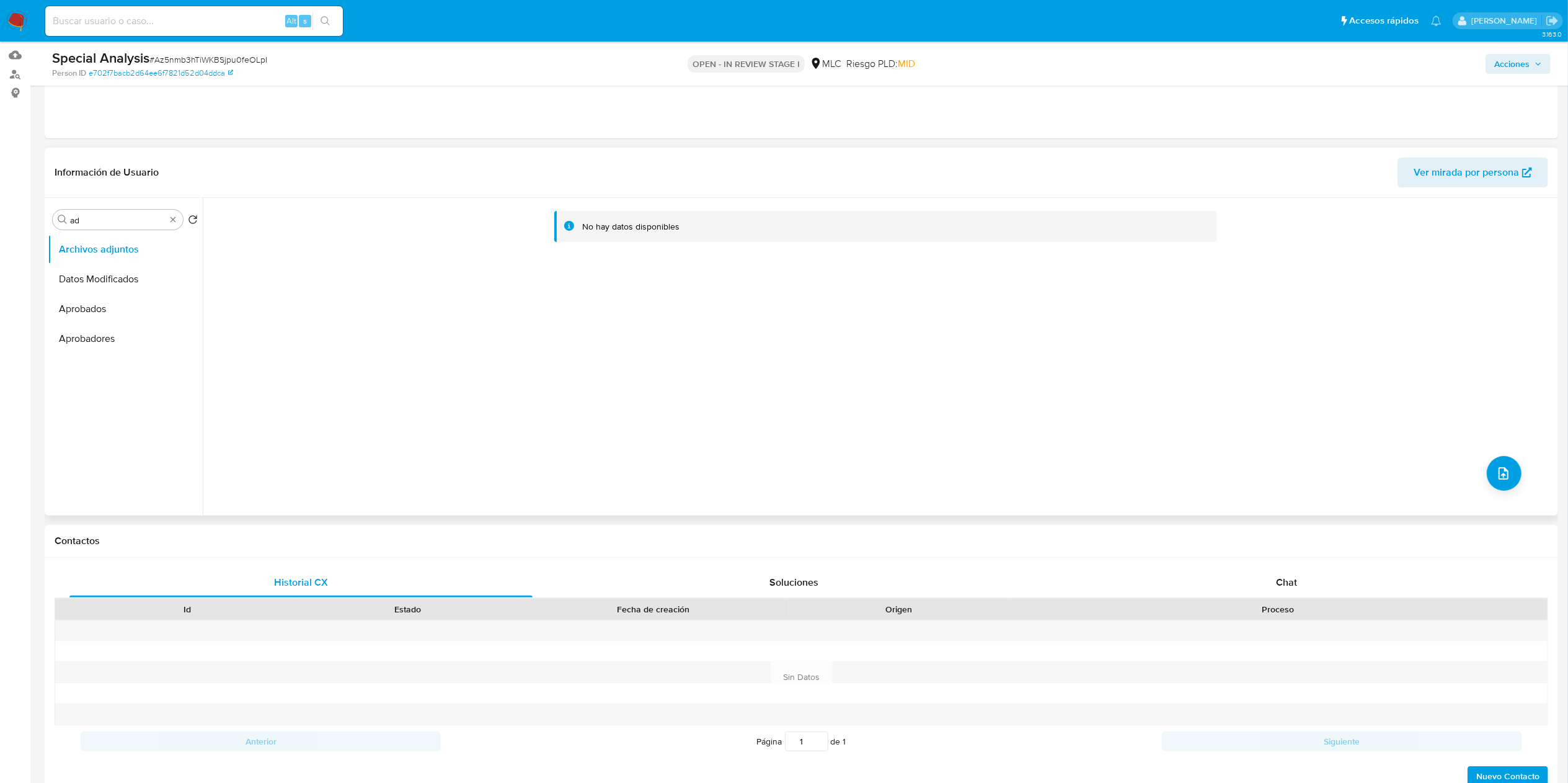
scroll to position [0, 0]
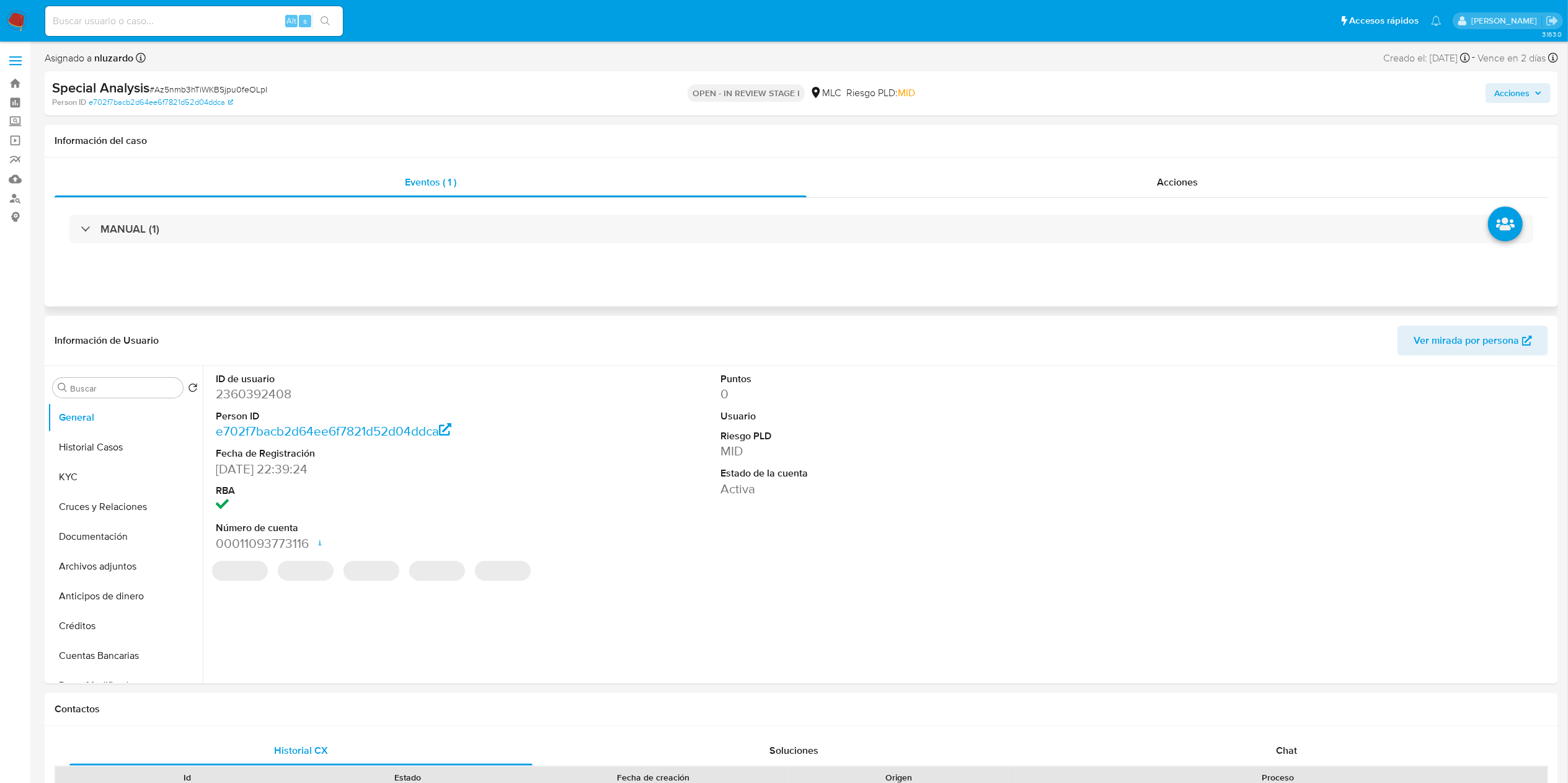
select select "10"
click at [1136, 190] on div "Acciones" at bounding box center [1177, 182] width 741 height 30
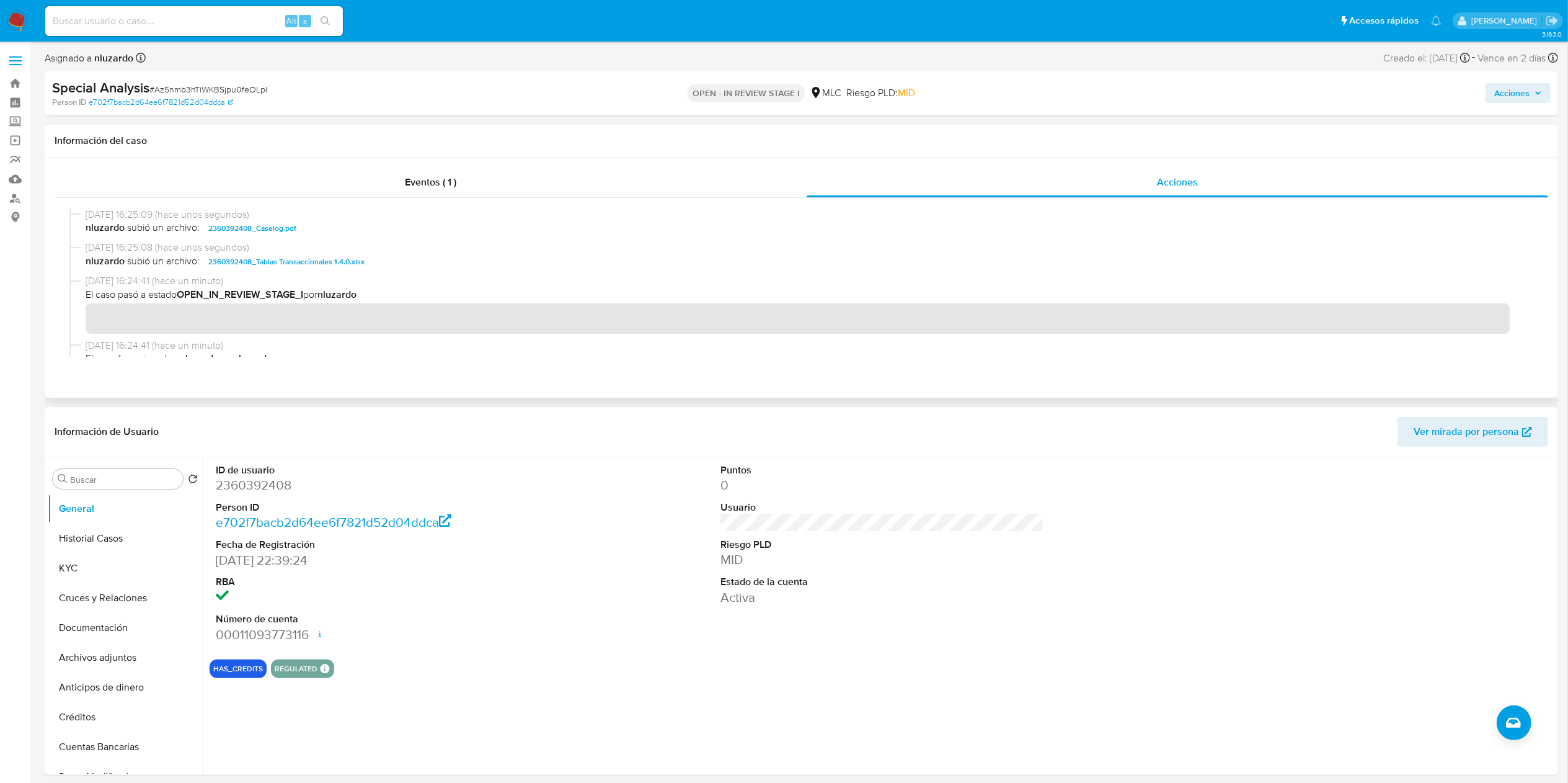
click at [373, 233] on span "nluzardo subió un archivo: 2360392408_Caselog.pdf" at bounding box center [807, 228] width 1443 height 15
click at [357, 231] on span "nluzardo subió un archivo: 2360392408_Caselog.pdf" at bounding box center [807, 228] width 1443 height 15
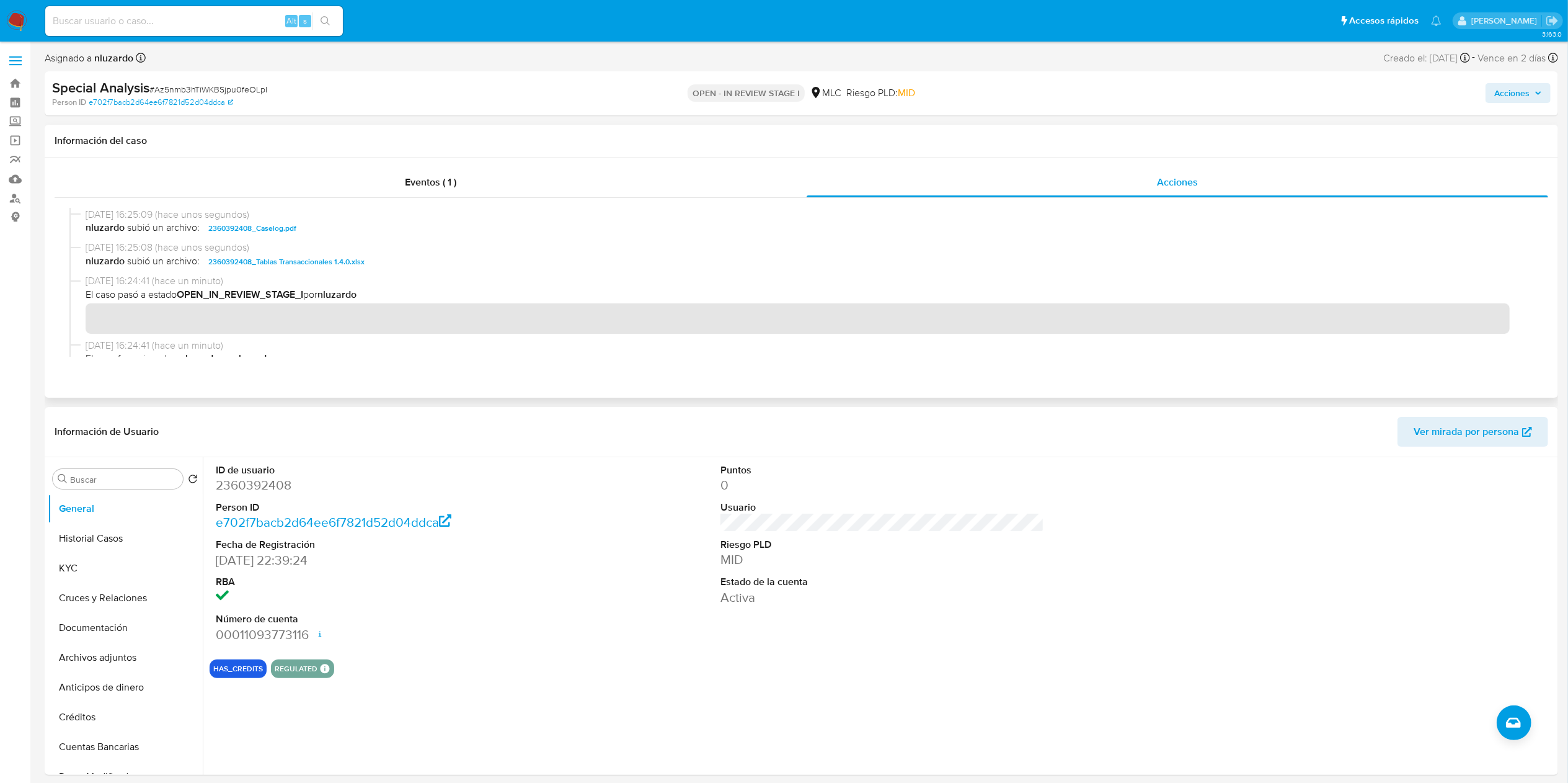
click at [357, 231] on span "nluzardo subió un archivo: 2360392408_Caselog.pdf" at bounding box center [807, 228] width 1443 height 15
click at [1497, 96] on span "Acciones" at bounding box center [1512, 93] width 35 height 20
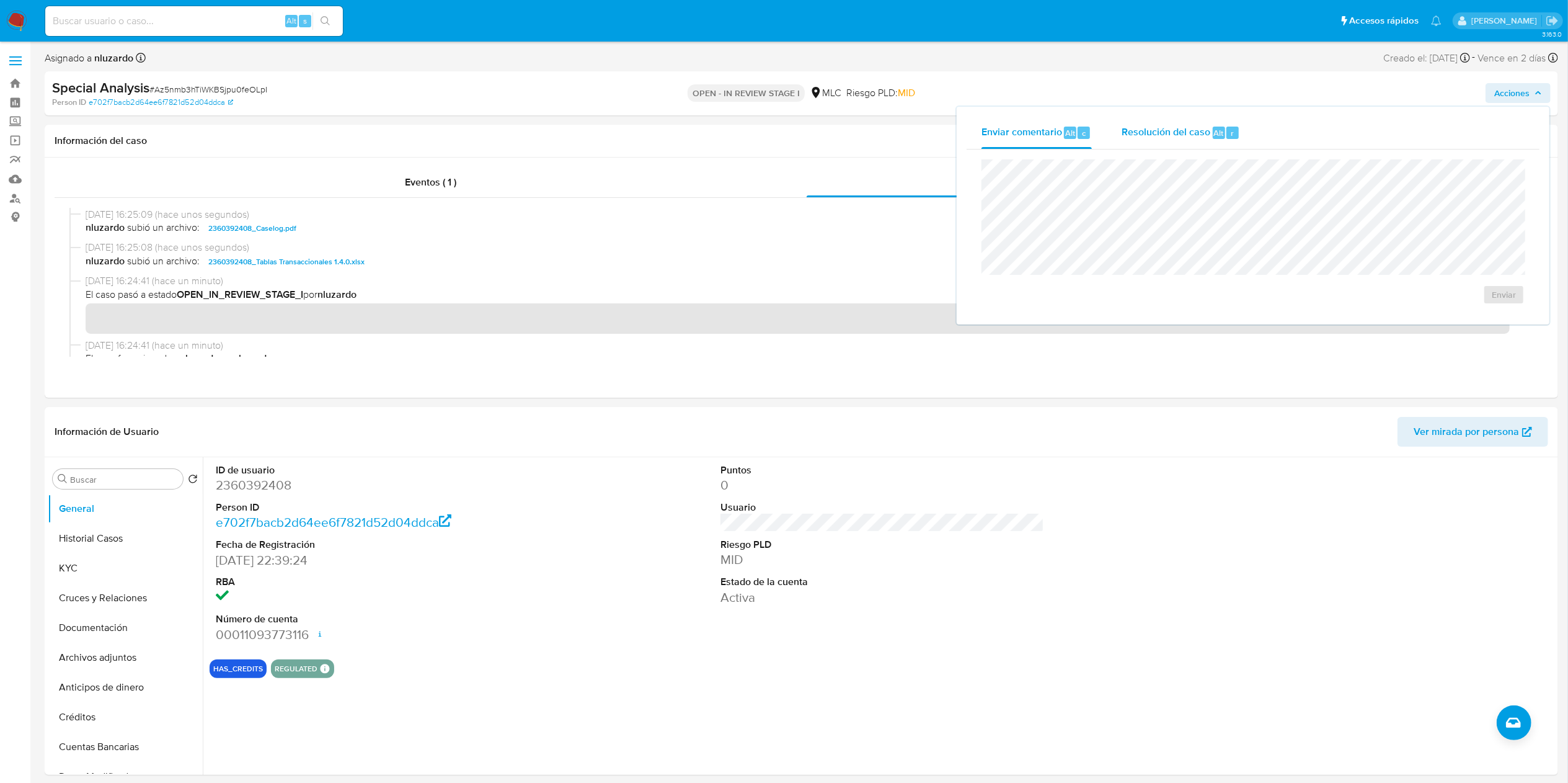
click at [1175, 131] on span "Resolución del caso" at bounding box center [1165, 132] width 89 height 14
click at [1356, 319] on span "No ROI" at bounding box center [1364, 307] width 61 height 27
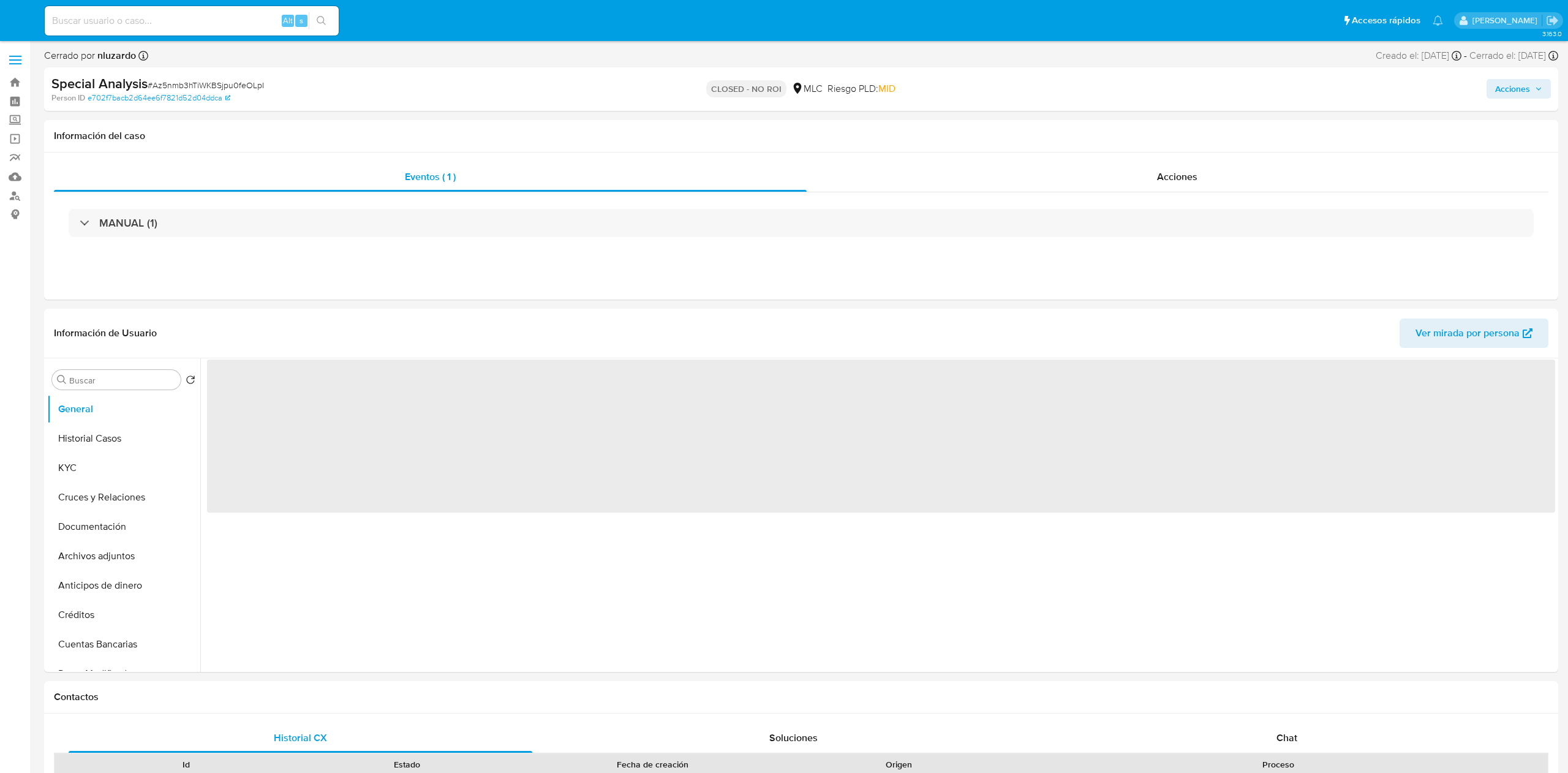
select select "10"
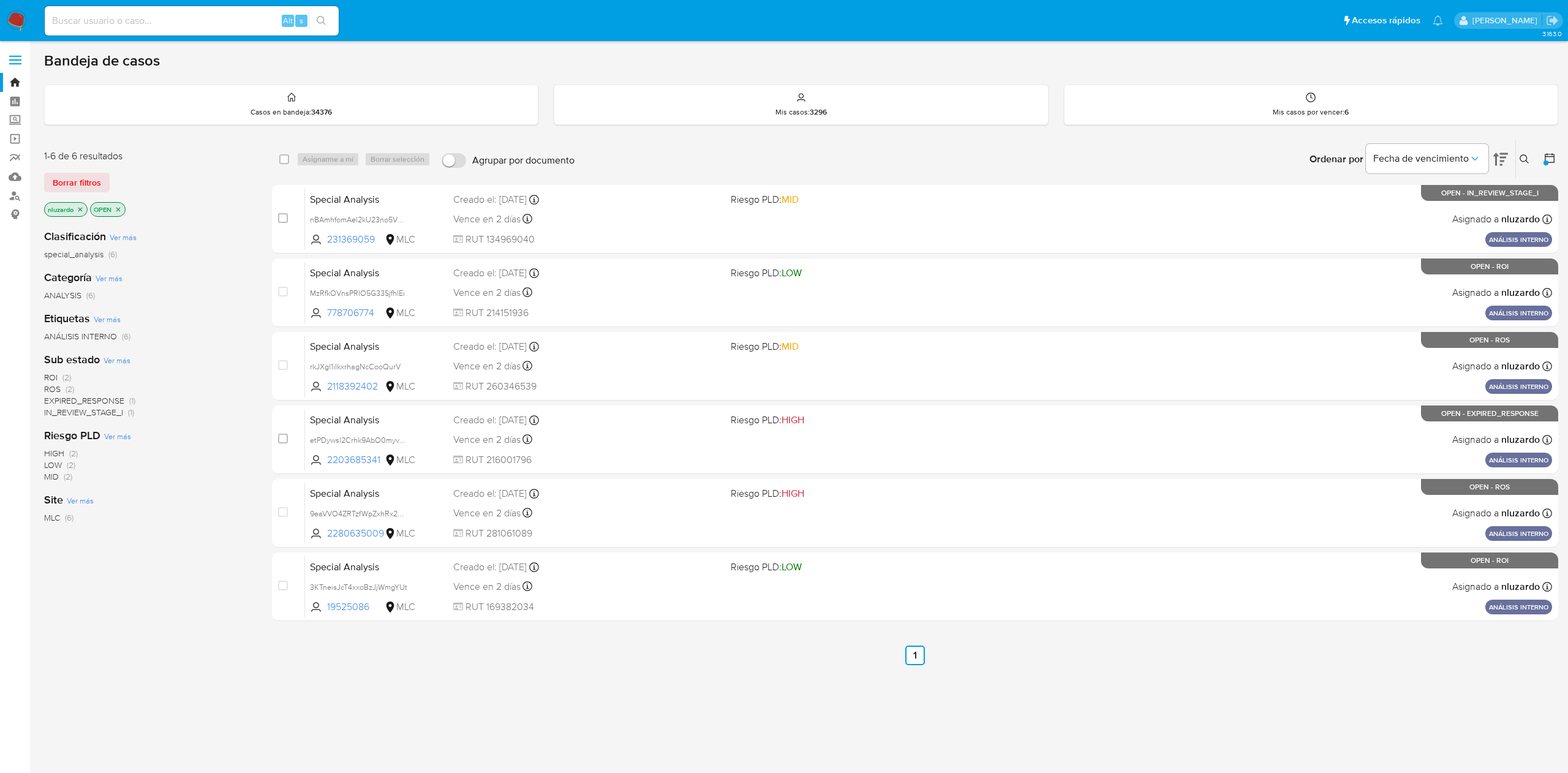
click at [54, 371] on span "ROI" at bounding box center [51, 377] width 14 height 12
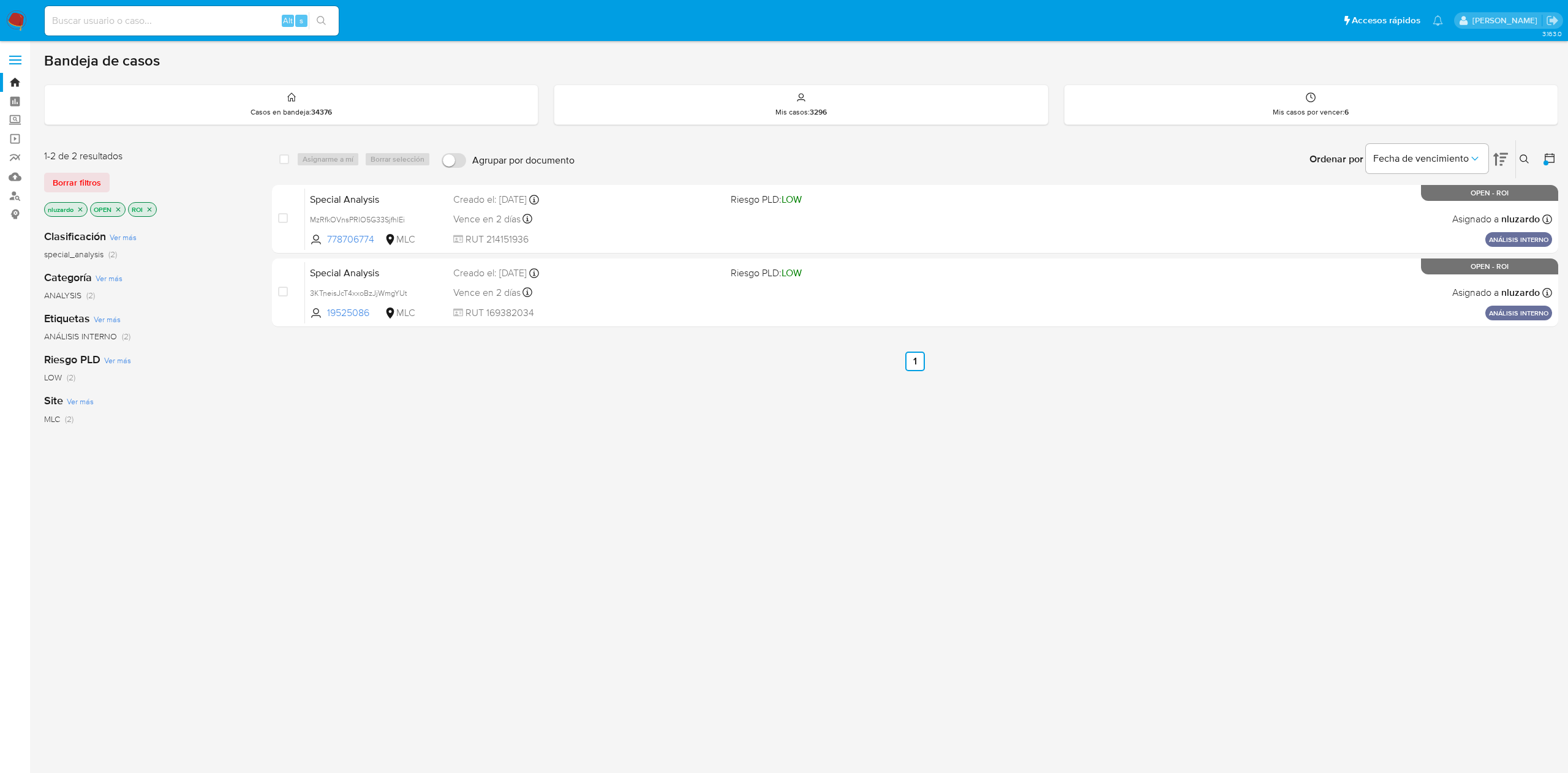
click at [741, 517] on div "select-all-cases-checkbox Asignarme a mí Borrar selección Agrupar por documento…" at bounding box center [915, 417] width 1286 height 555
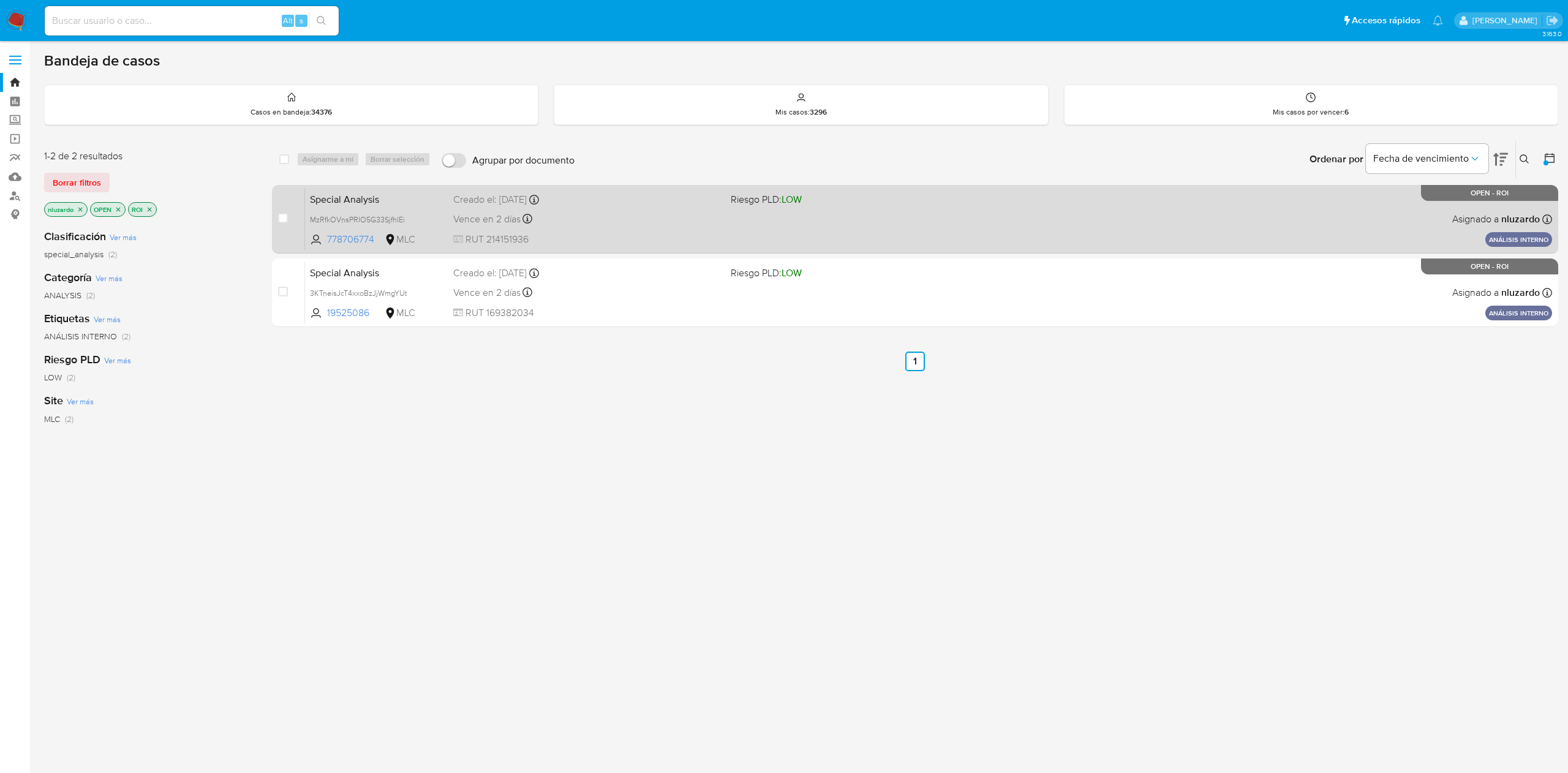
click at [688, 218] on div "Vence en 2 días Vence el [DATE] 21:47:13" at bounding box center [586, 219] width 267 height 17
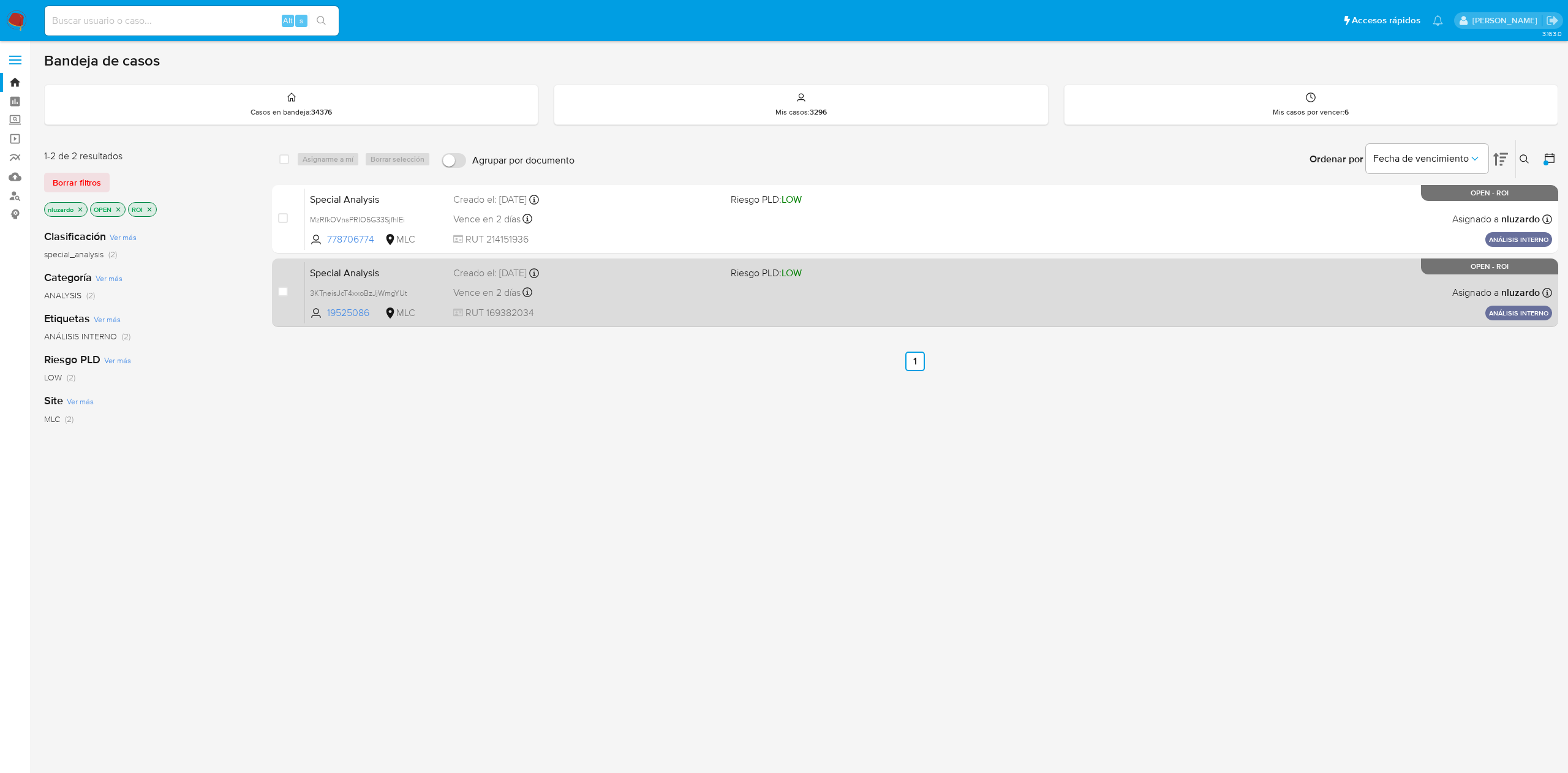
click at [660, 287] on div "Vence en 2 días Vence el 12/10/2025 21:47:49" at bounding box center [586, 292] width 267 height 17
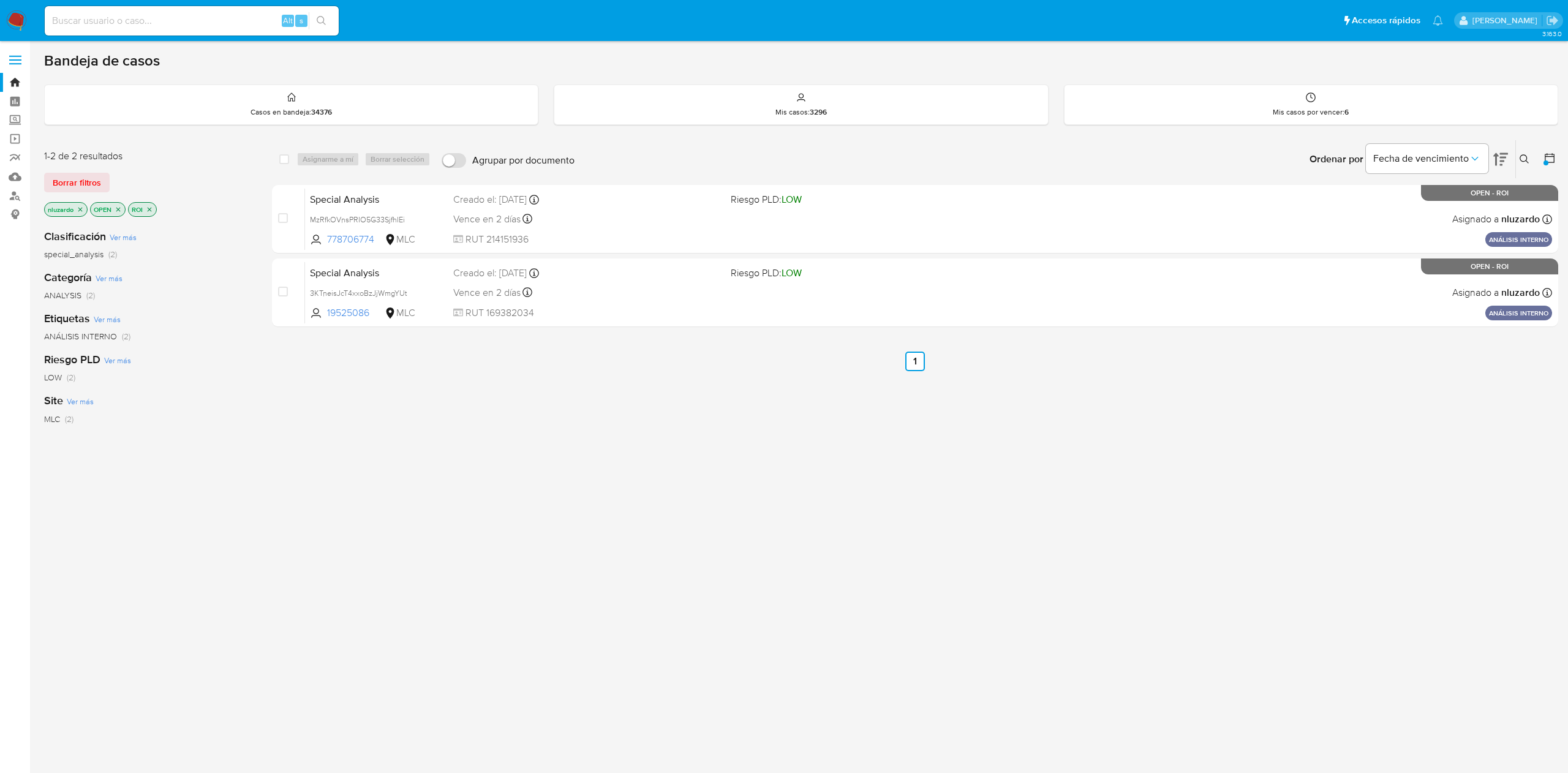
click at [152, 212] on icon "close-filter" at bounding box center [150, 210] width 7 height 7
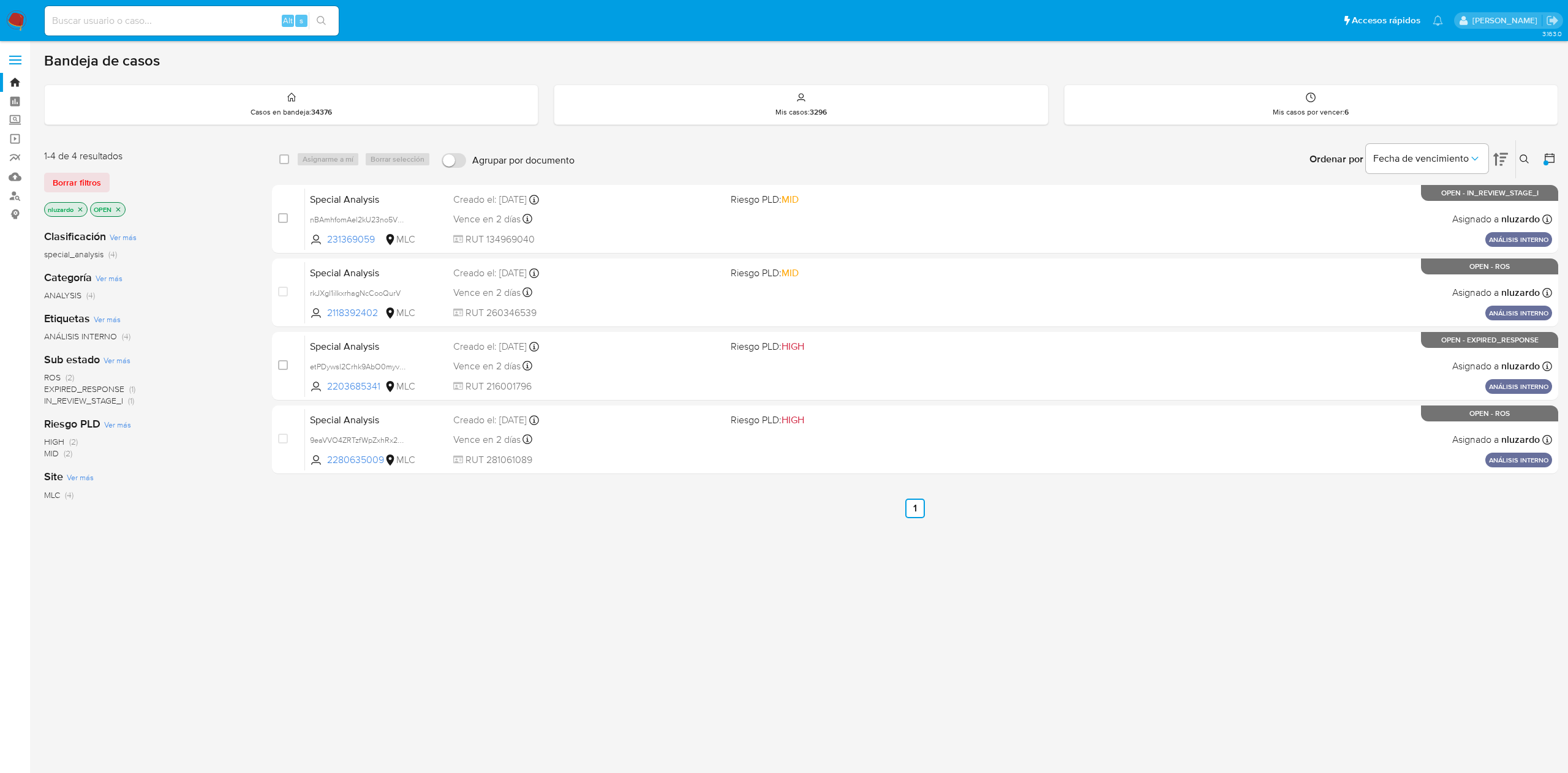
click at [379, 542] on div "select-all-cases-checkbox Asignarme a mí Borrar selección Agrupar por documento…" at bounding box center [915, 417] width 1286 height 555
drag, startPoint x: 393, startPoint y: 380, endPoint x: 477, endPoint y: 634, distance: 267.5
click at [385, 587] on div "select-all-cases-checkbox Asignarme a mí Borrar selección Agrupar por documento…" at bounding box center [915, 417] width 1286 height 555
click at [652, 681] on div "select-all-cases-checkbox Asignarme a mí Borrar selección Agrupar por documento…" at bounding box center [915, 417] width 1286 height 555
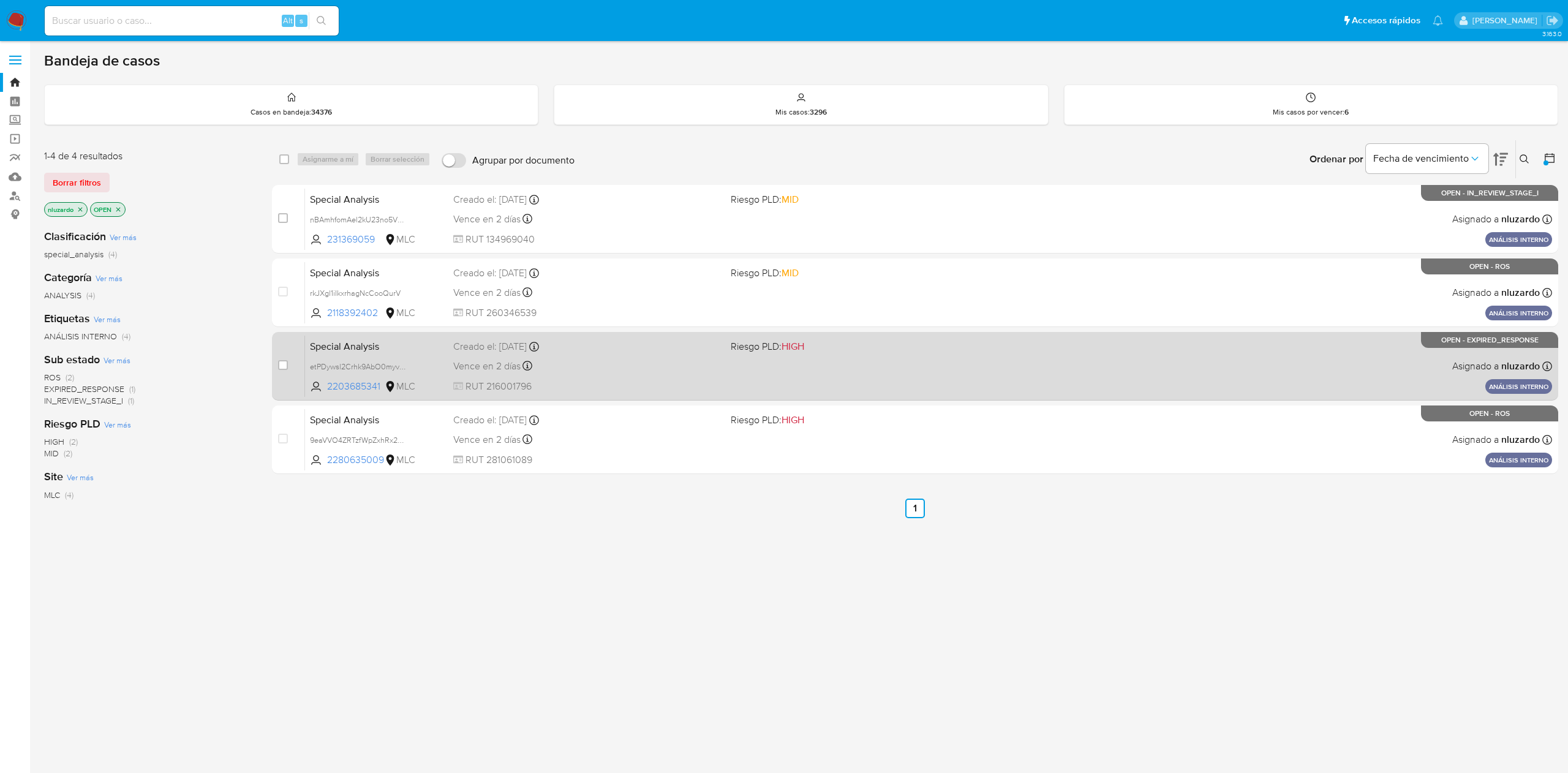
click at [707, 382] on span "RUT 216001796" at bounding box center [586, 386] width 267 height 14
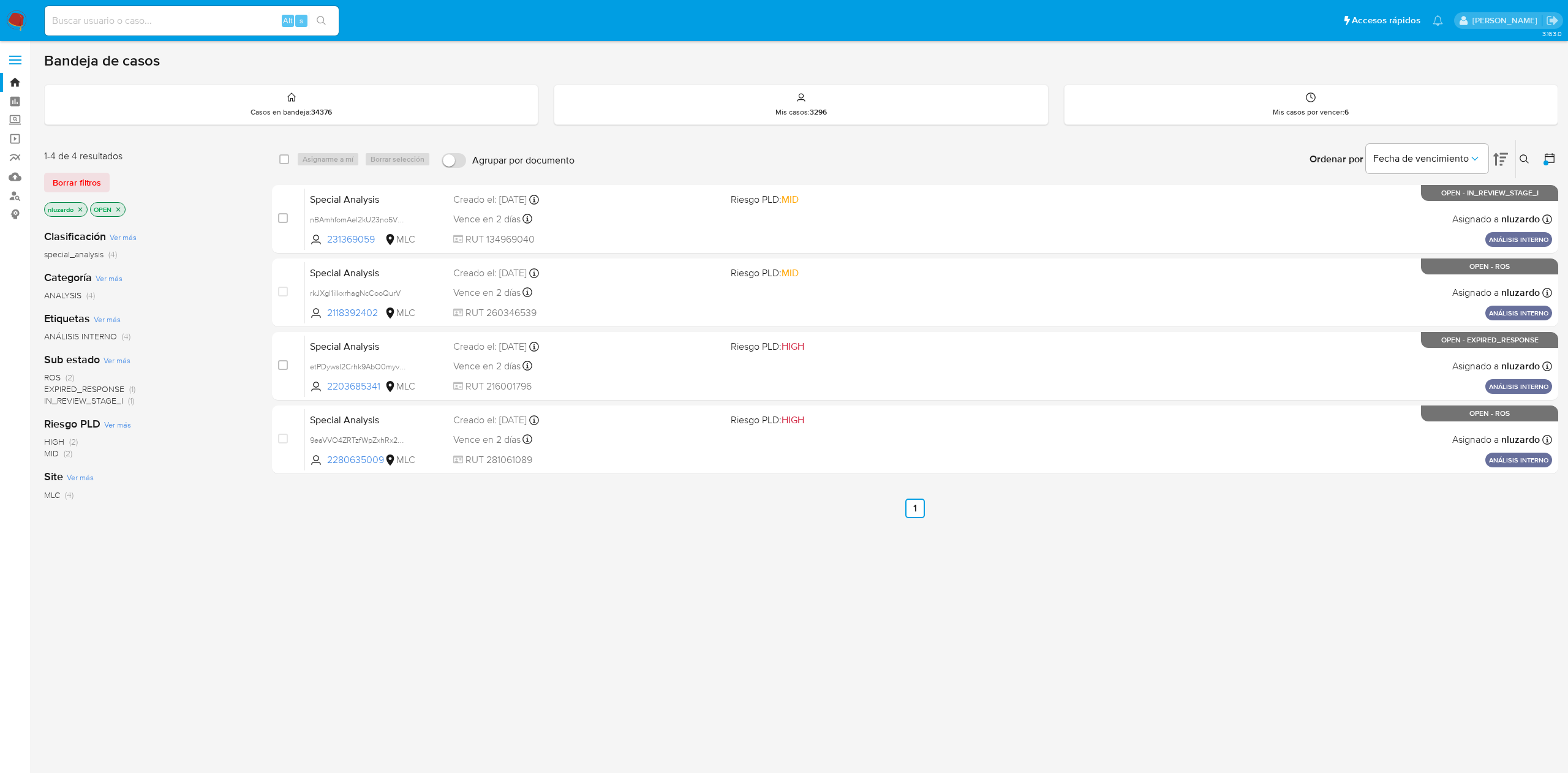
click at [897, 612] on div "select-all-cases-checkbox Asignarme a mí Borrar selección Agrupar por documento…" at bounding box center [915, 417] width 1286 height 555
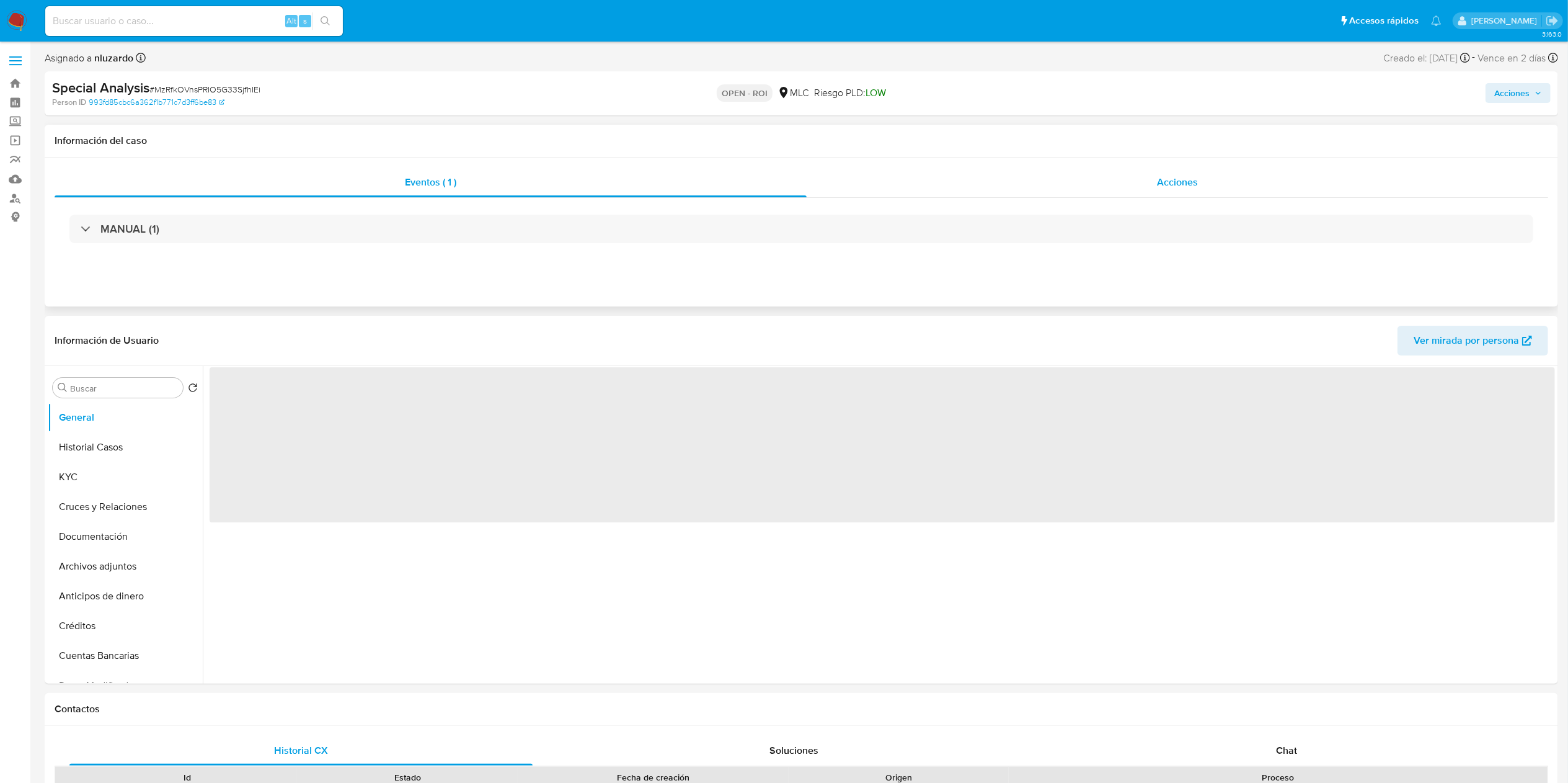
click at [1147, 176] on div "Acciones" at bounding box center [1177, 182] width 741 height 30
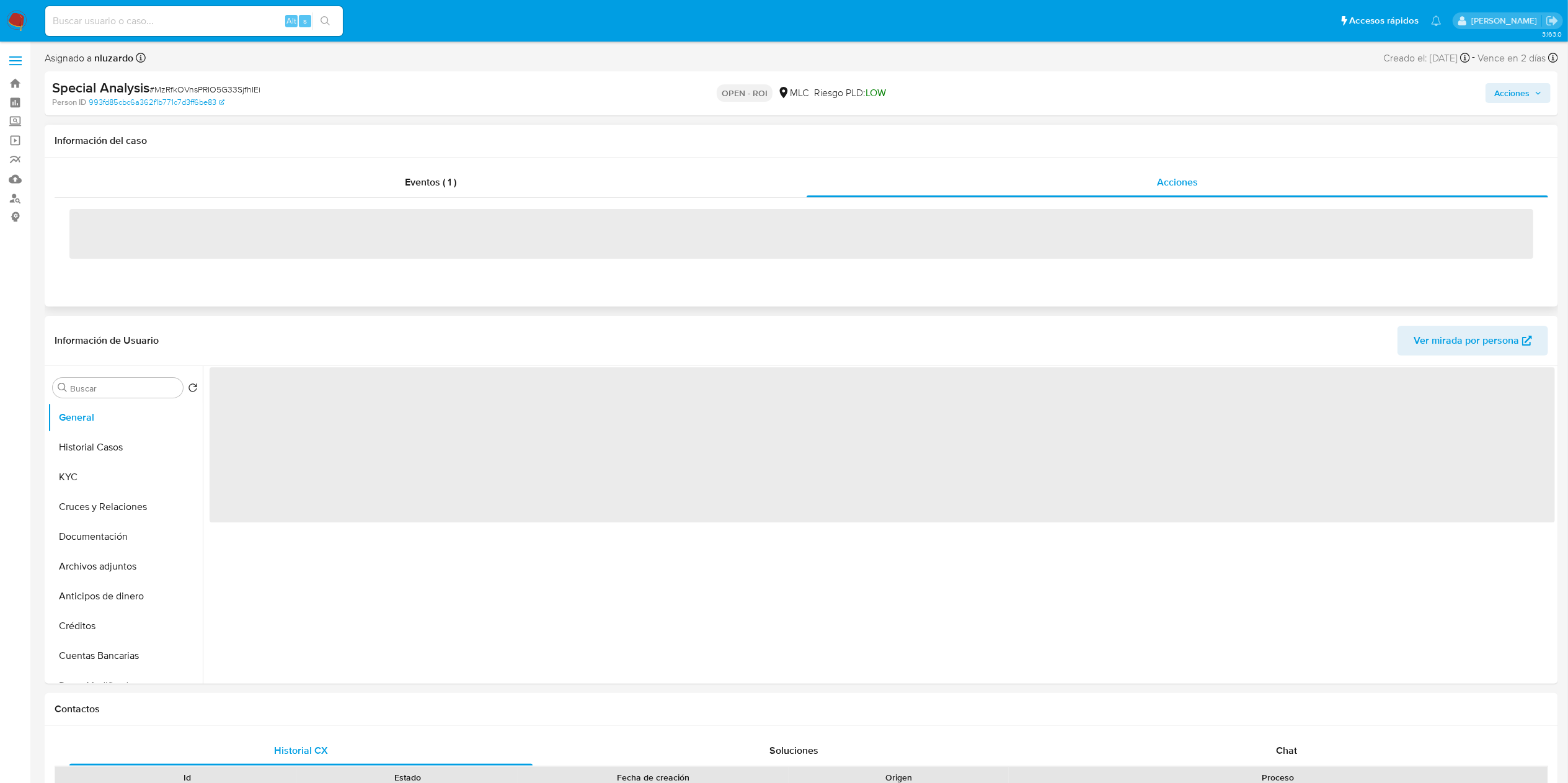
select select "10"
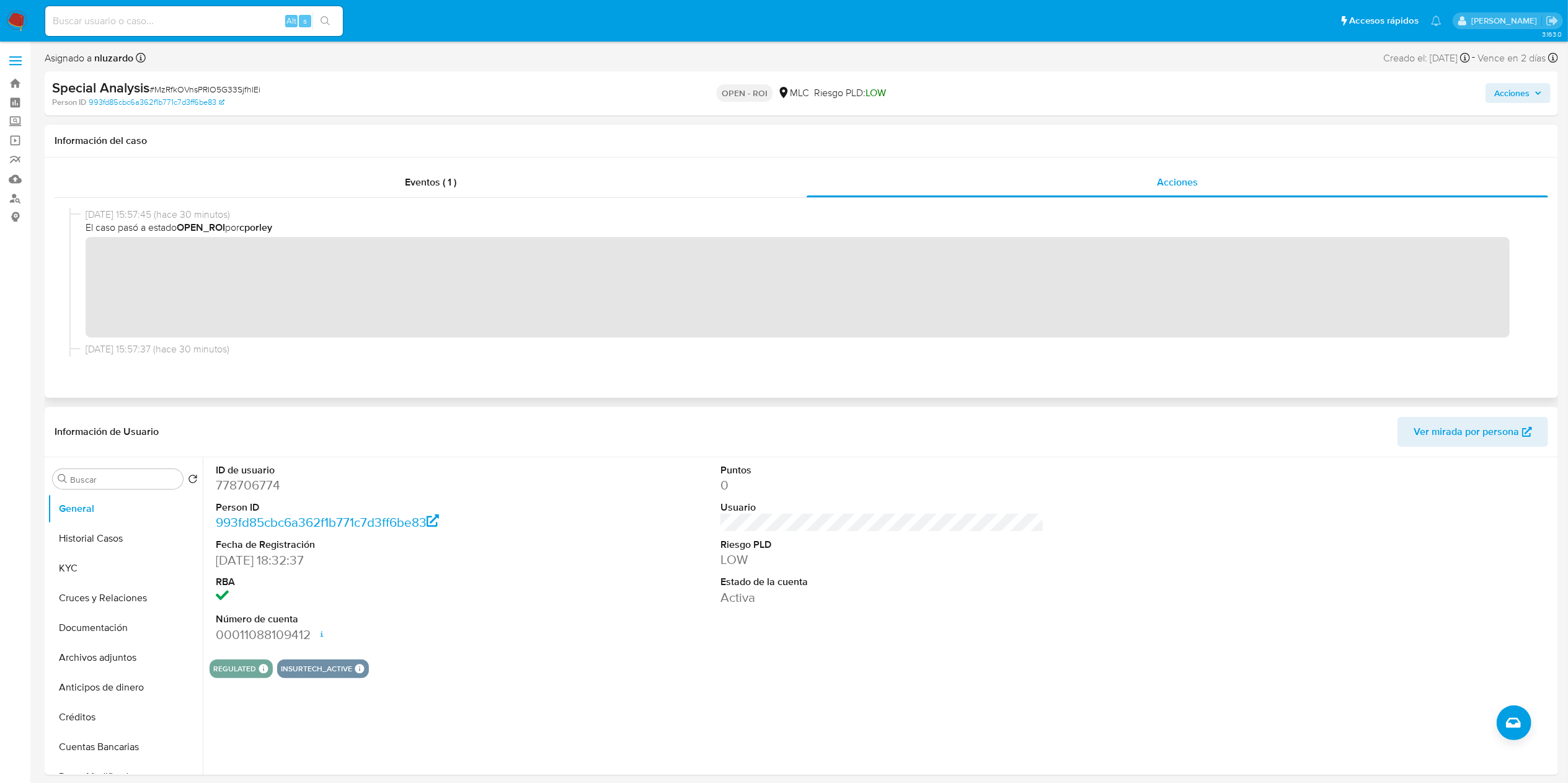
click at [1528, 103] on span "Acciones" at bounding box center [1512, 93] width 35 height 20
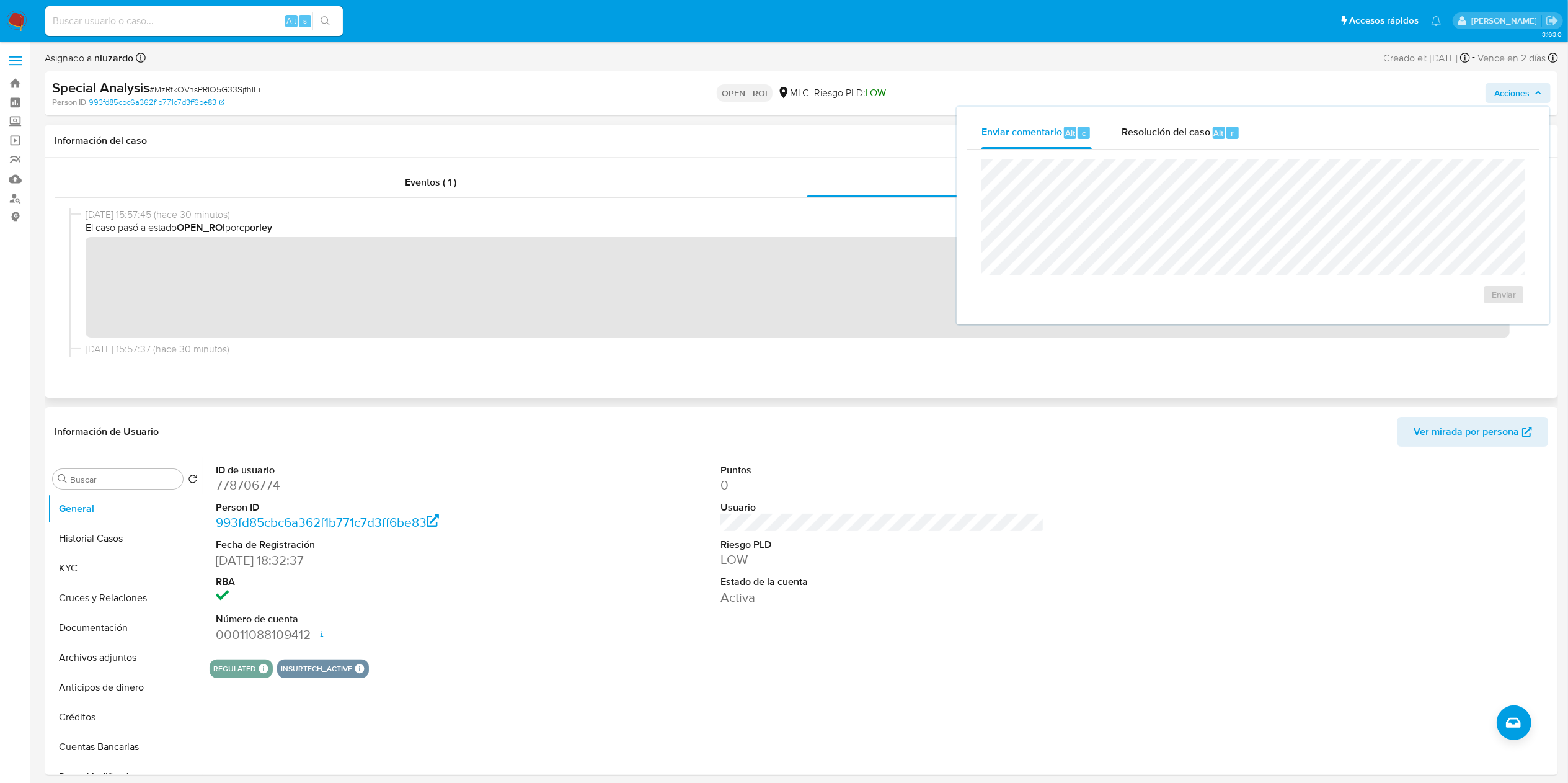
click at [1522, 98] on span "Acciones" at bounding box center [1512, 93] width 35 height 20
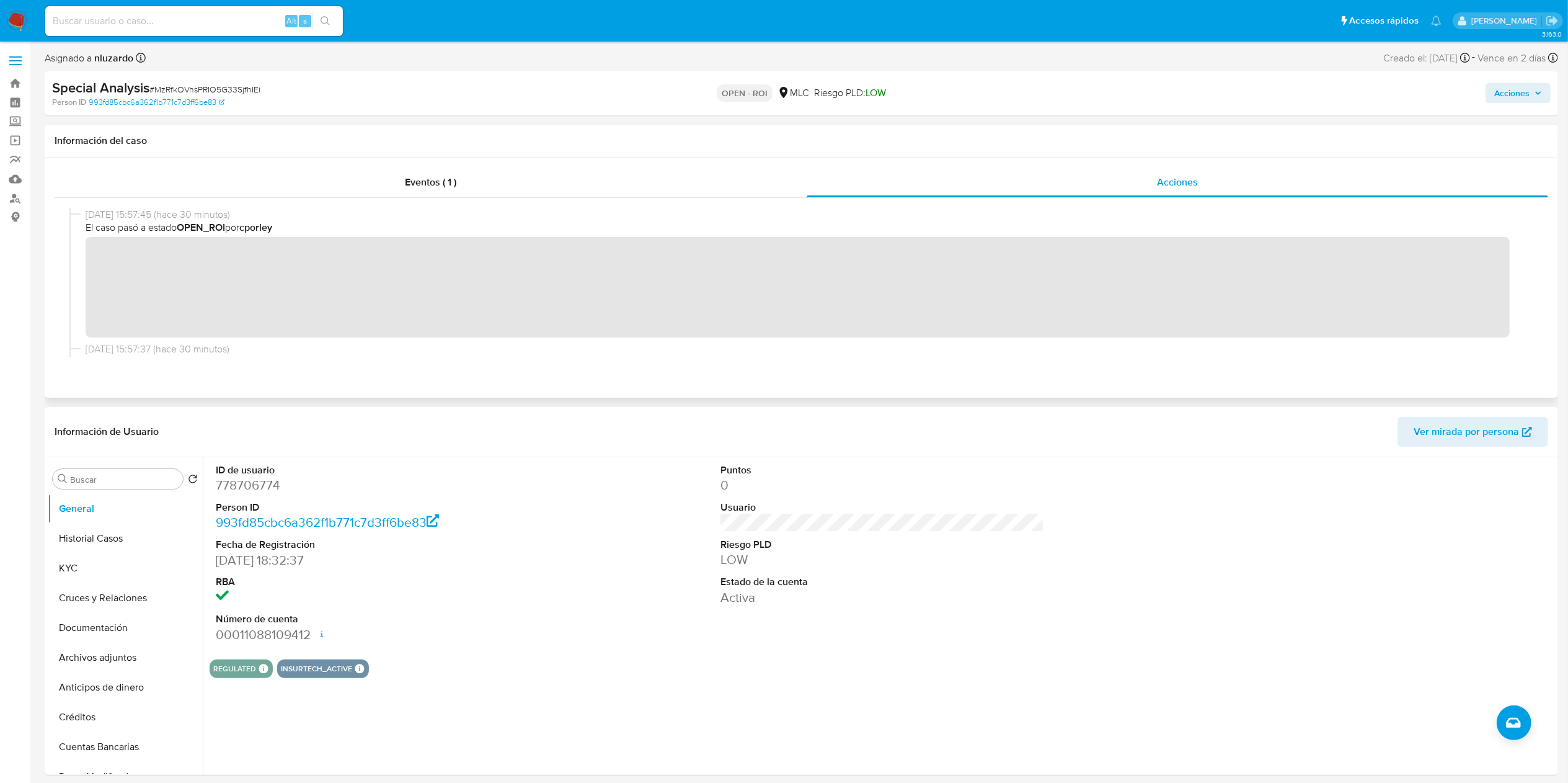
click at [1500, 81] on div "Acciones" at bounding box center [1303, 93] width 496 height 29
click at [1494, 94] on span "Acciones" at bounding box center [1512, 93] width 35 height 20
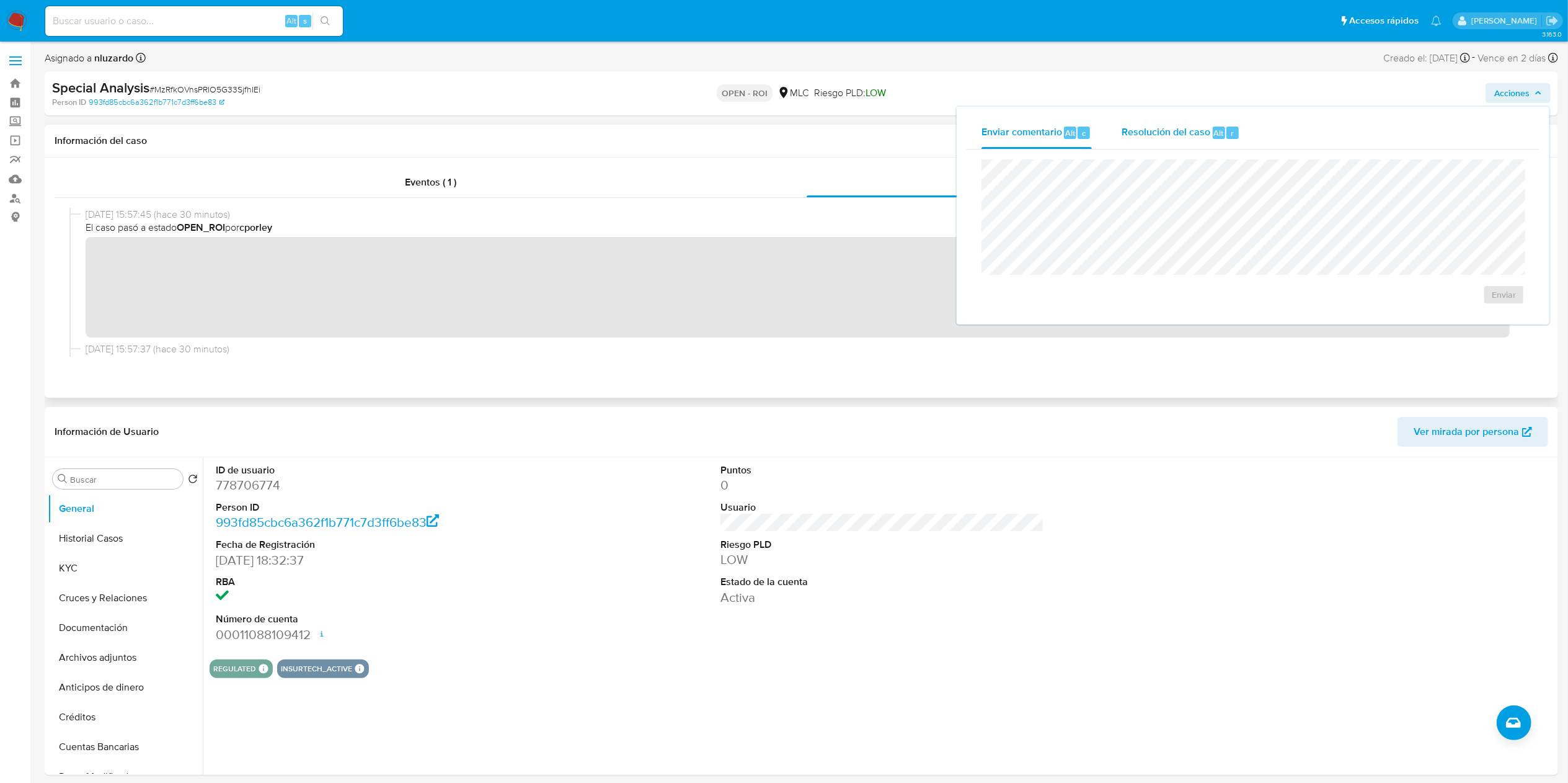
click at [1234, 121] on div "Resolución del caso Alt r" at bounding box center [1180, 133] width 119 height 32
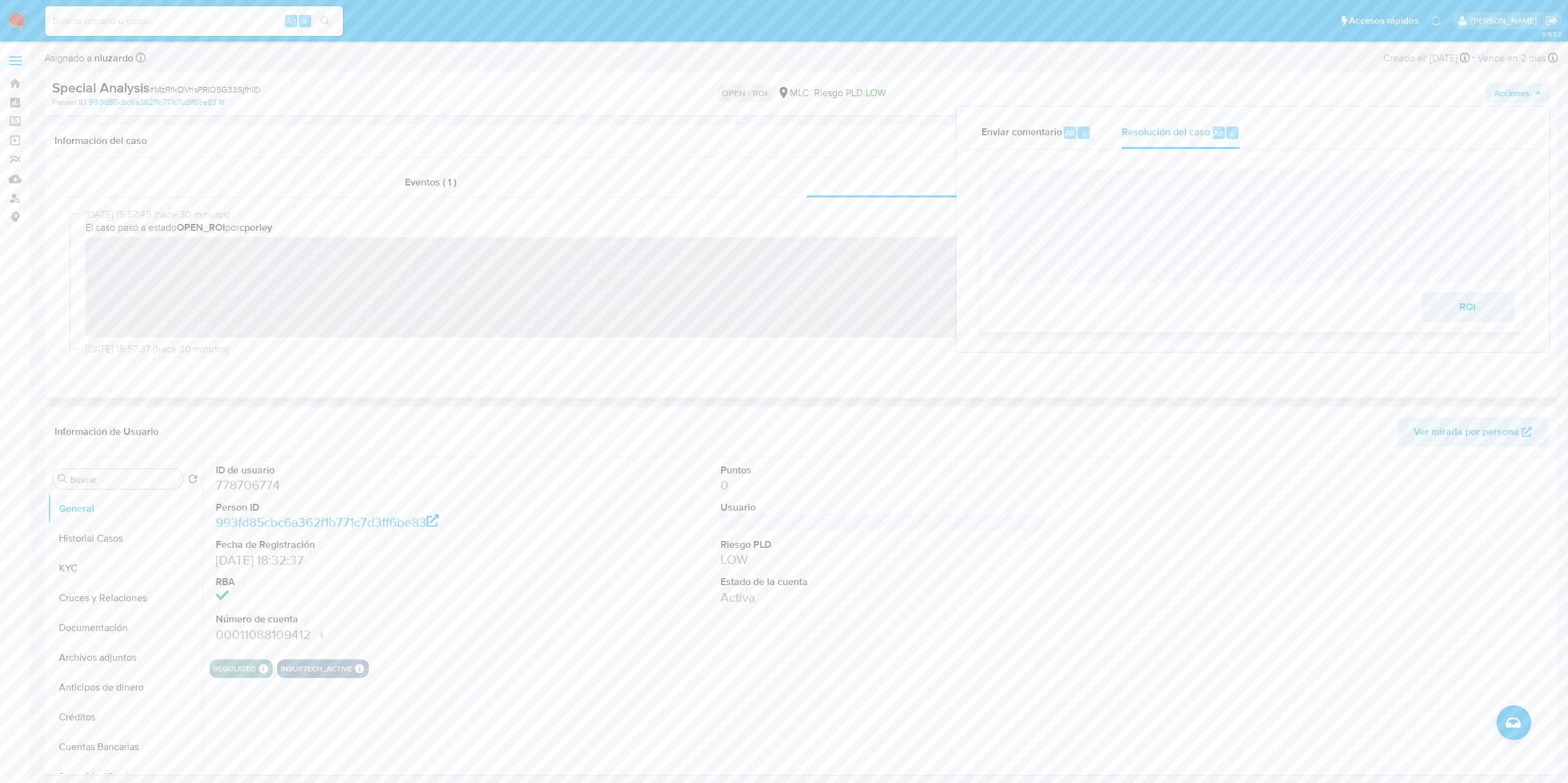
click at [1494, 320] on span "ROI" at bounding box center [1468, 307] width 61 height 27
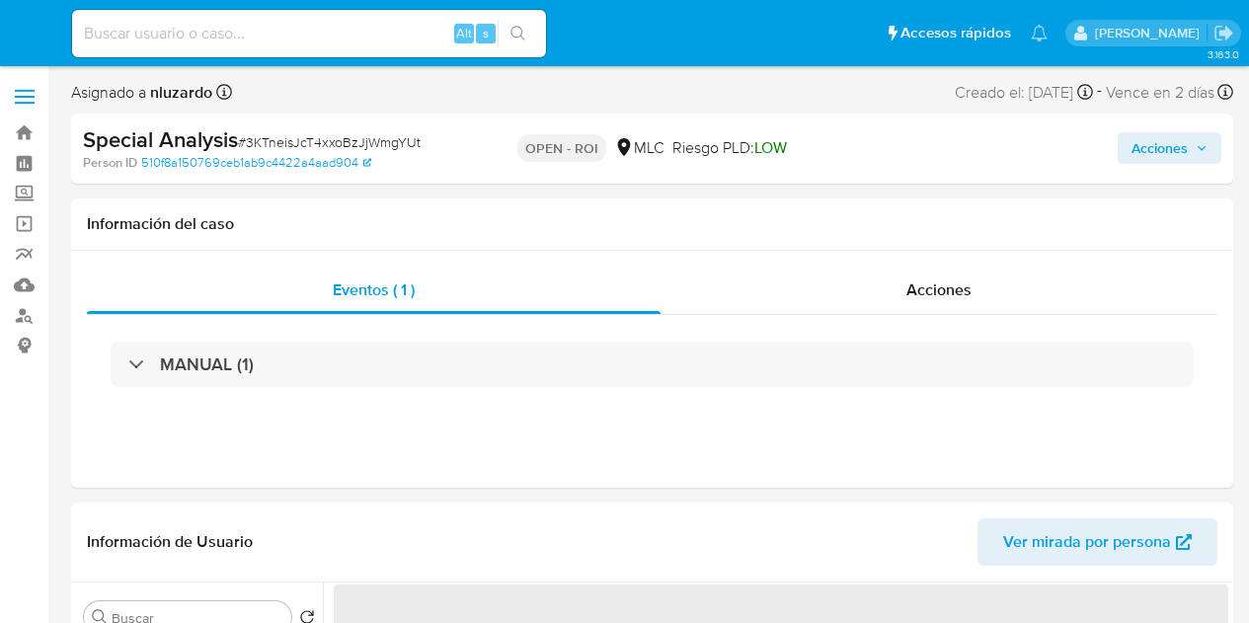
select select "10"
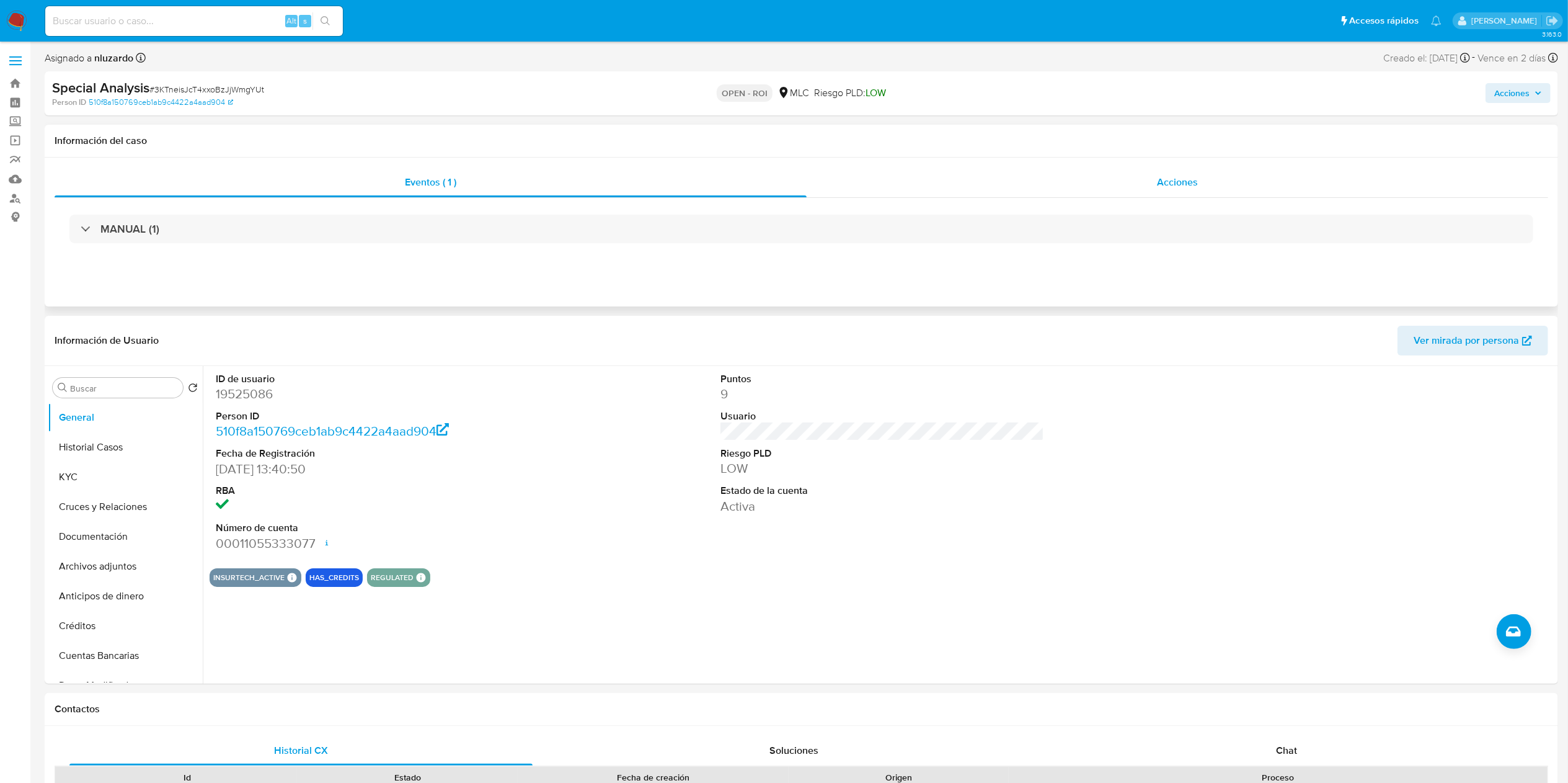
click at [784, 180] on div "Acciones" at bounding box center [1177, 182] width 741 height 30
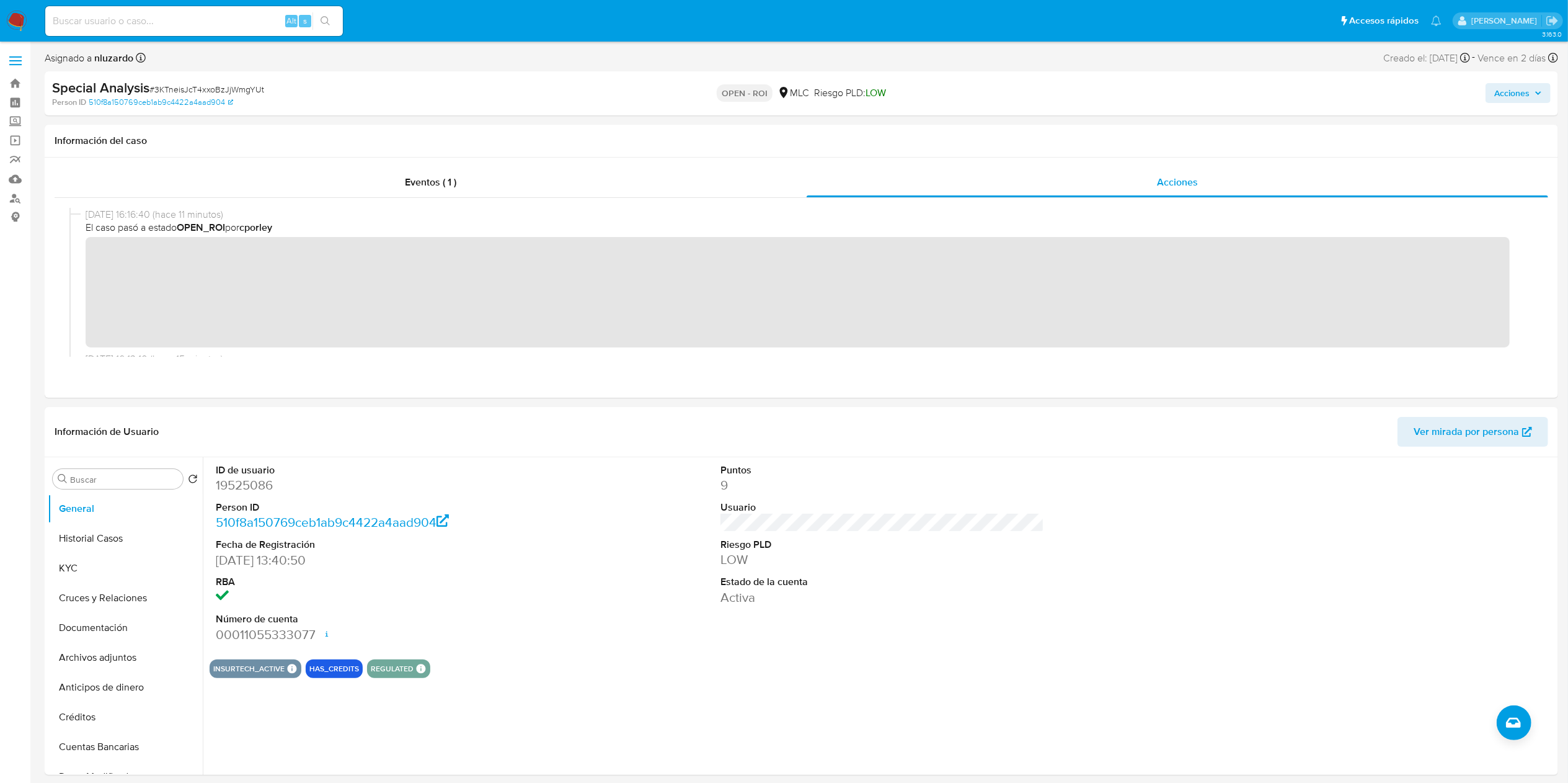
click at [784, 94] on span "Acciones" at bounding box center [1512, 93] width 35 height 20
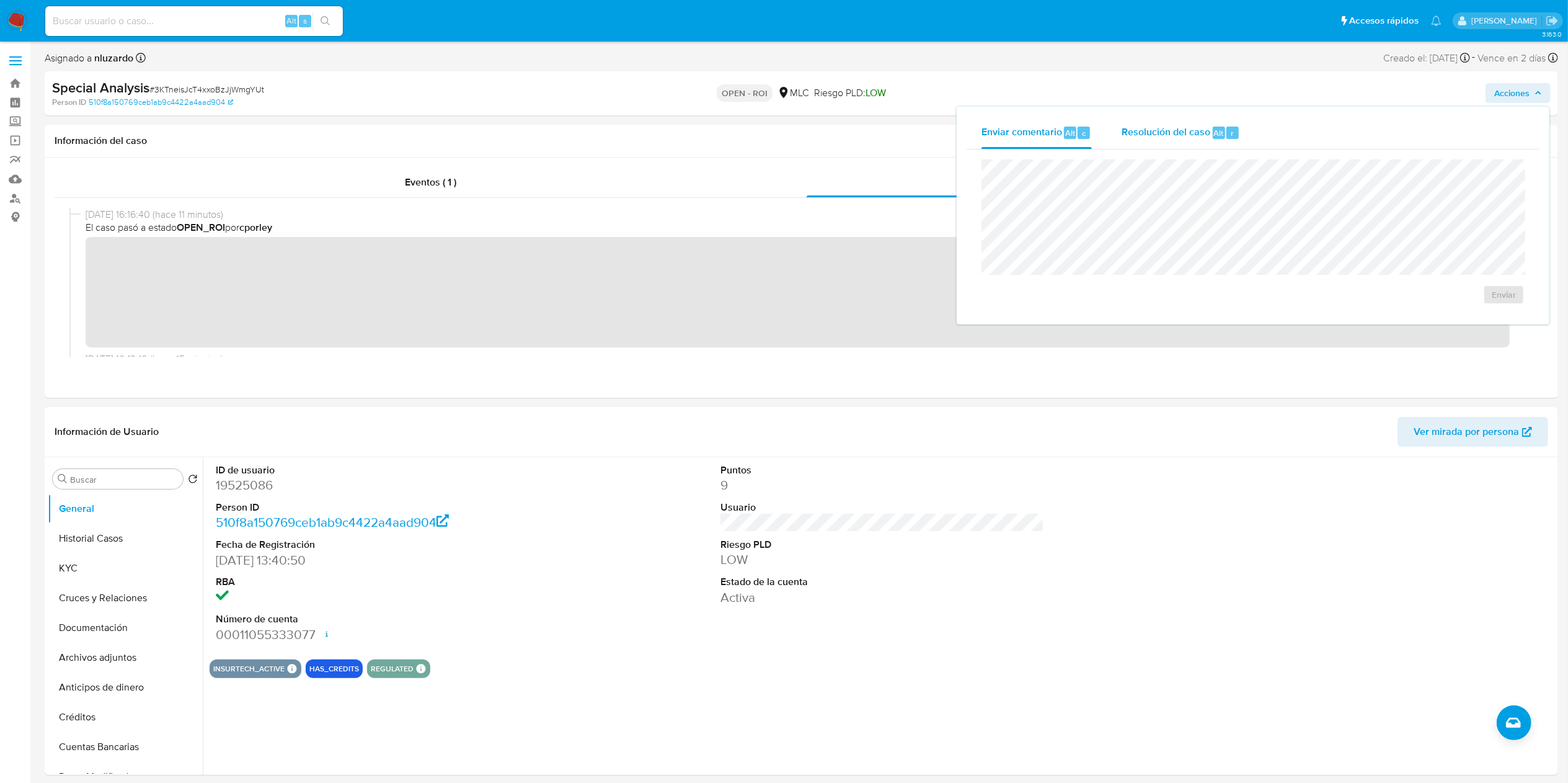
click at [784, 130] on span "Resolución del caso" at bounding box center [1165, 132] width 89 height 14
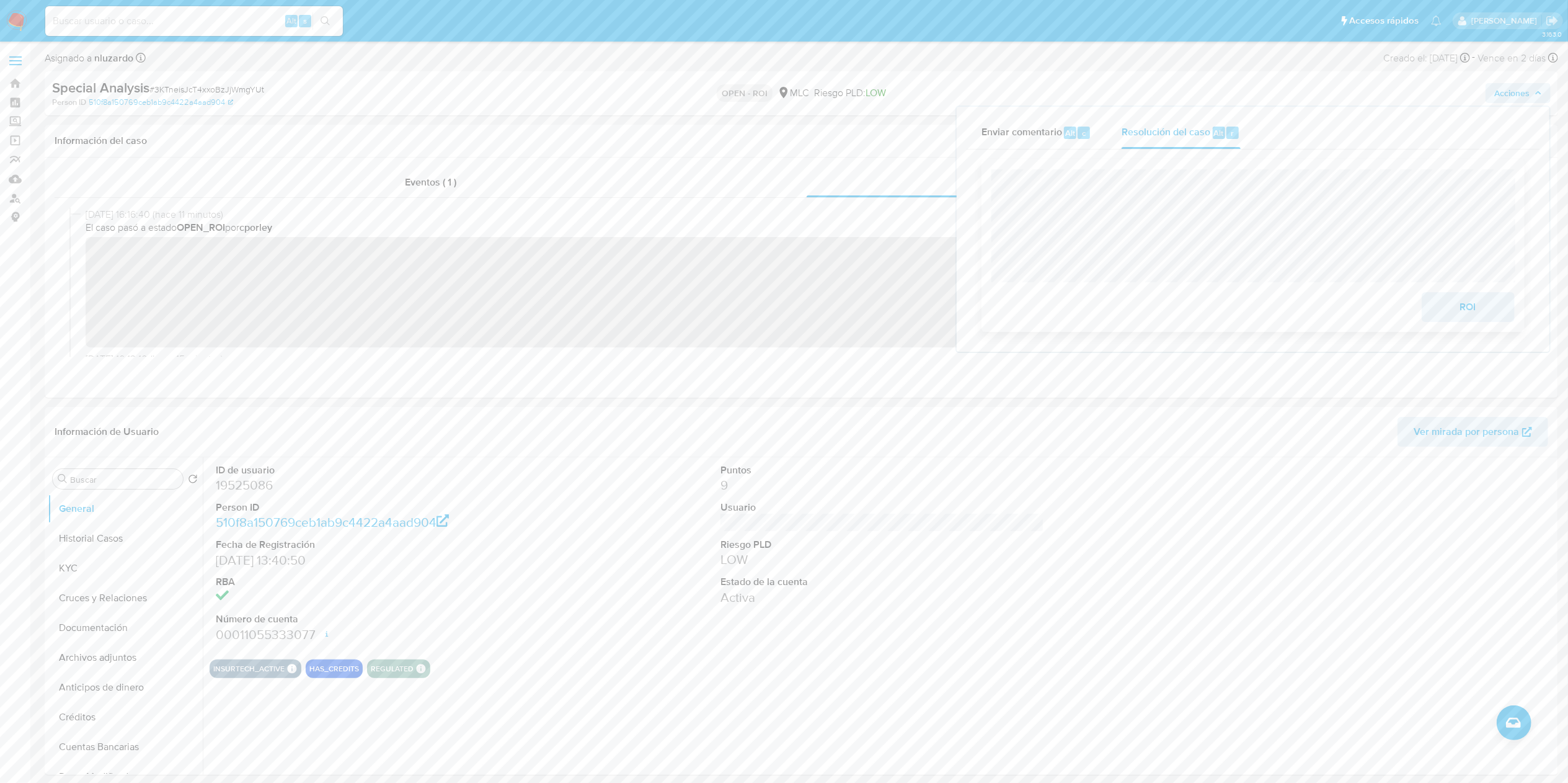
click at [784, 317] on span "ROI" at bounding box center [1468, 307] width 61 height 27
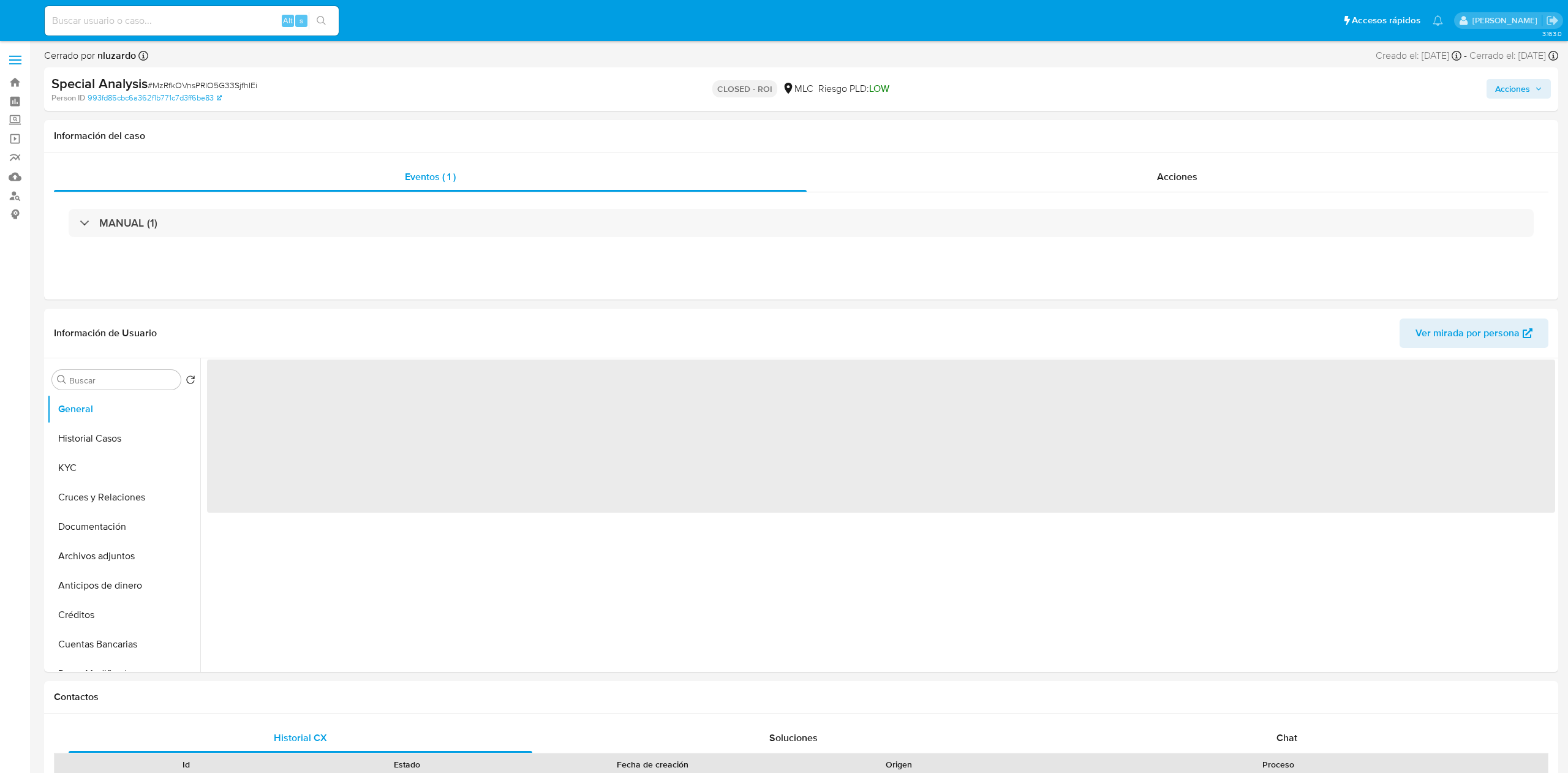
select select "10"
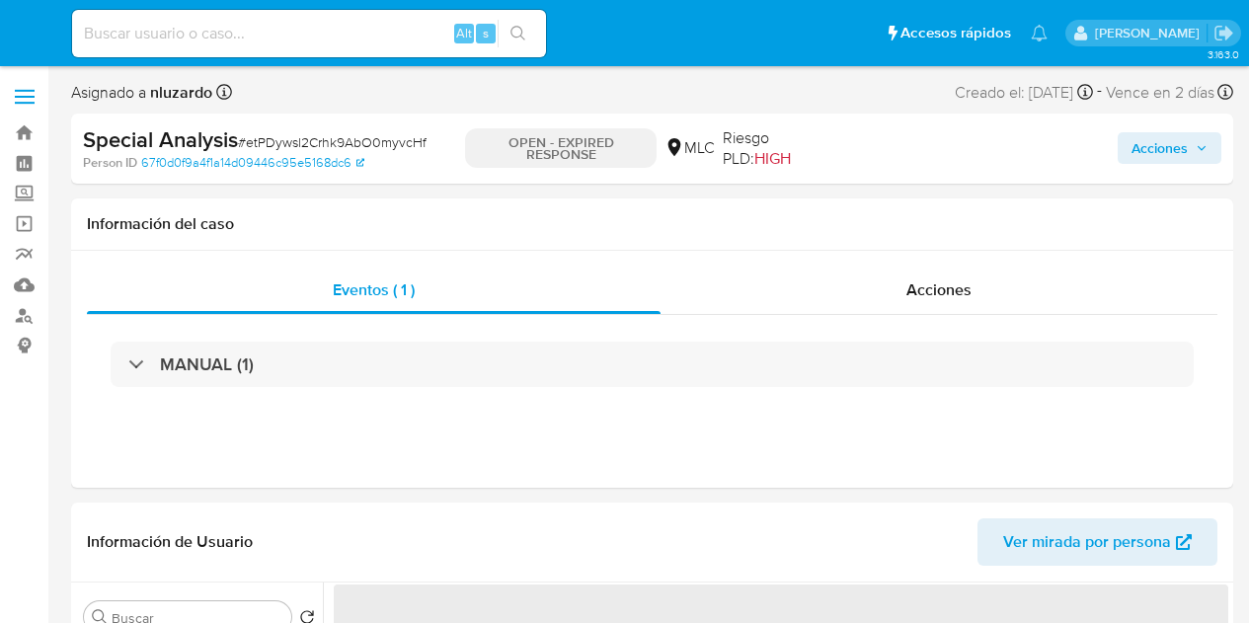
select select "10"
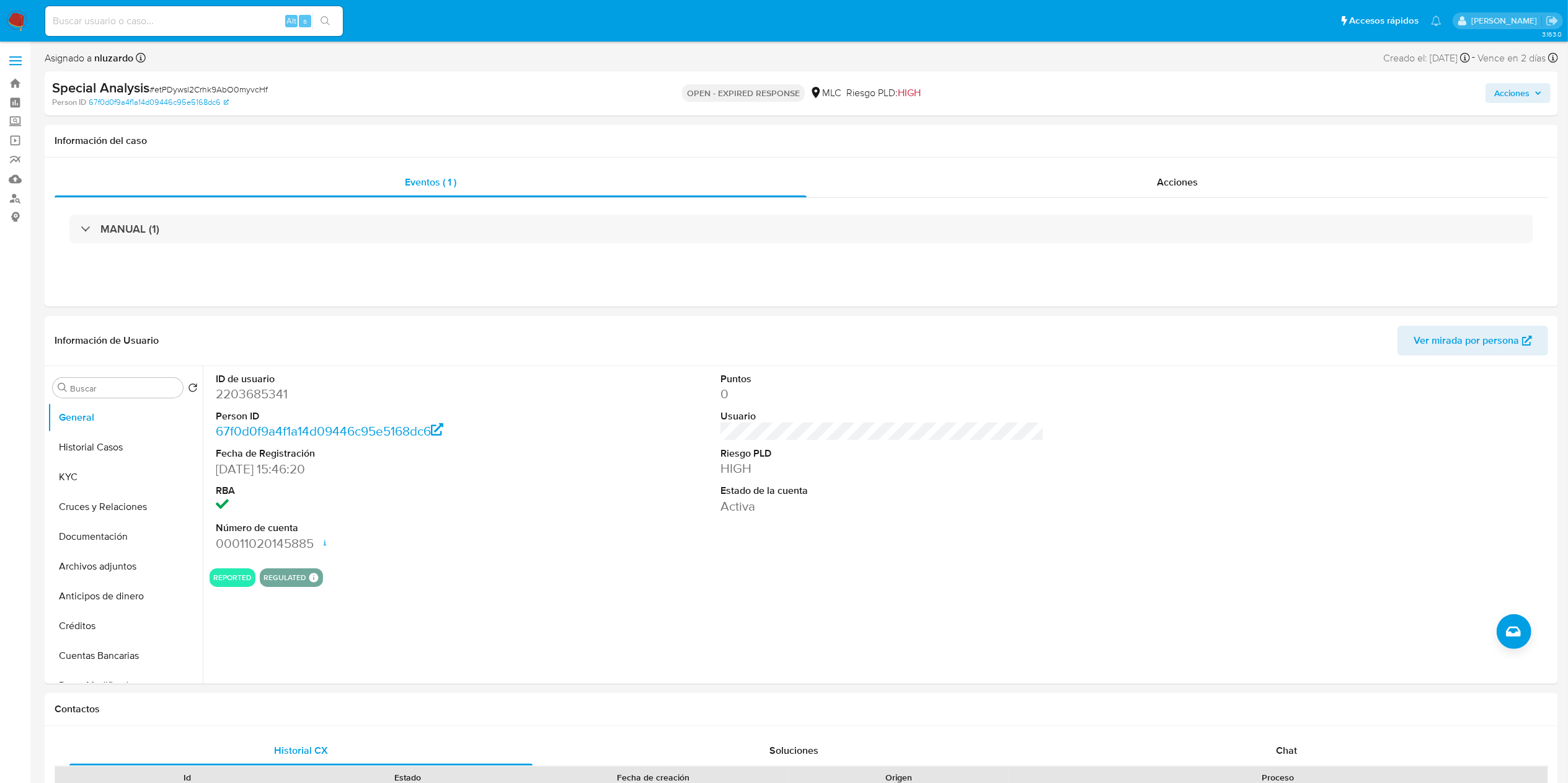
click at [172, 24] on input at bounding box center [194, 21] width 298 height 16
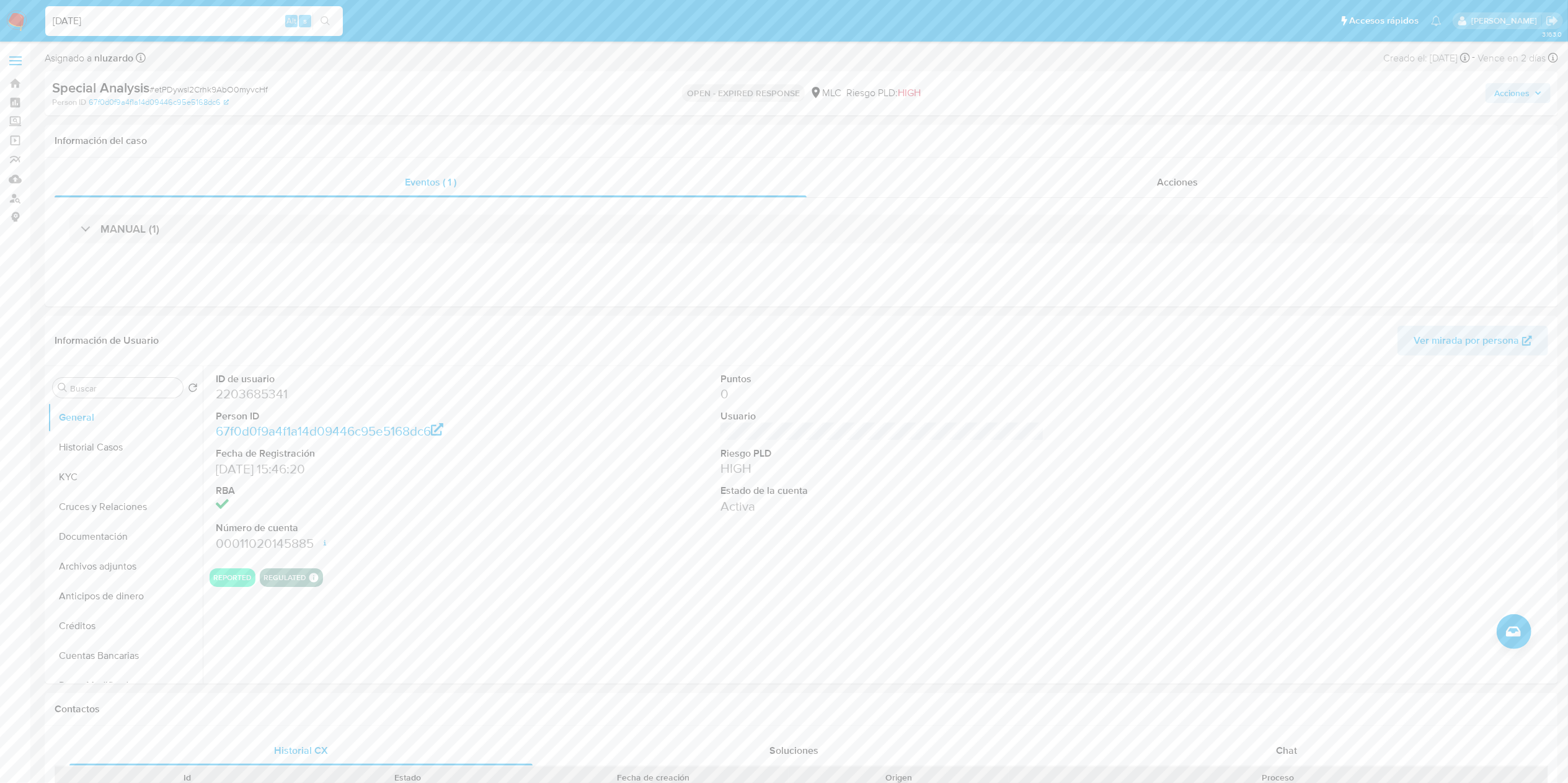
type input "[DATE]"
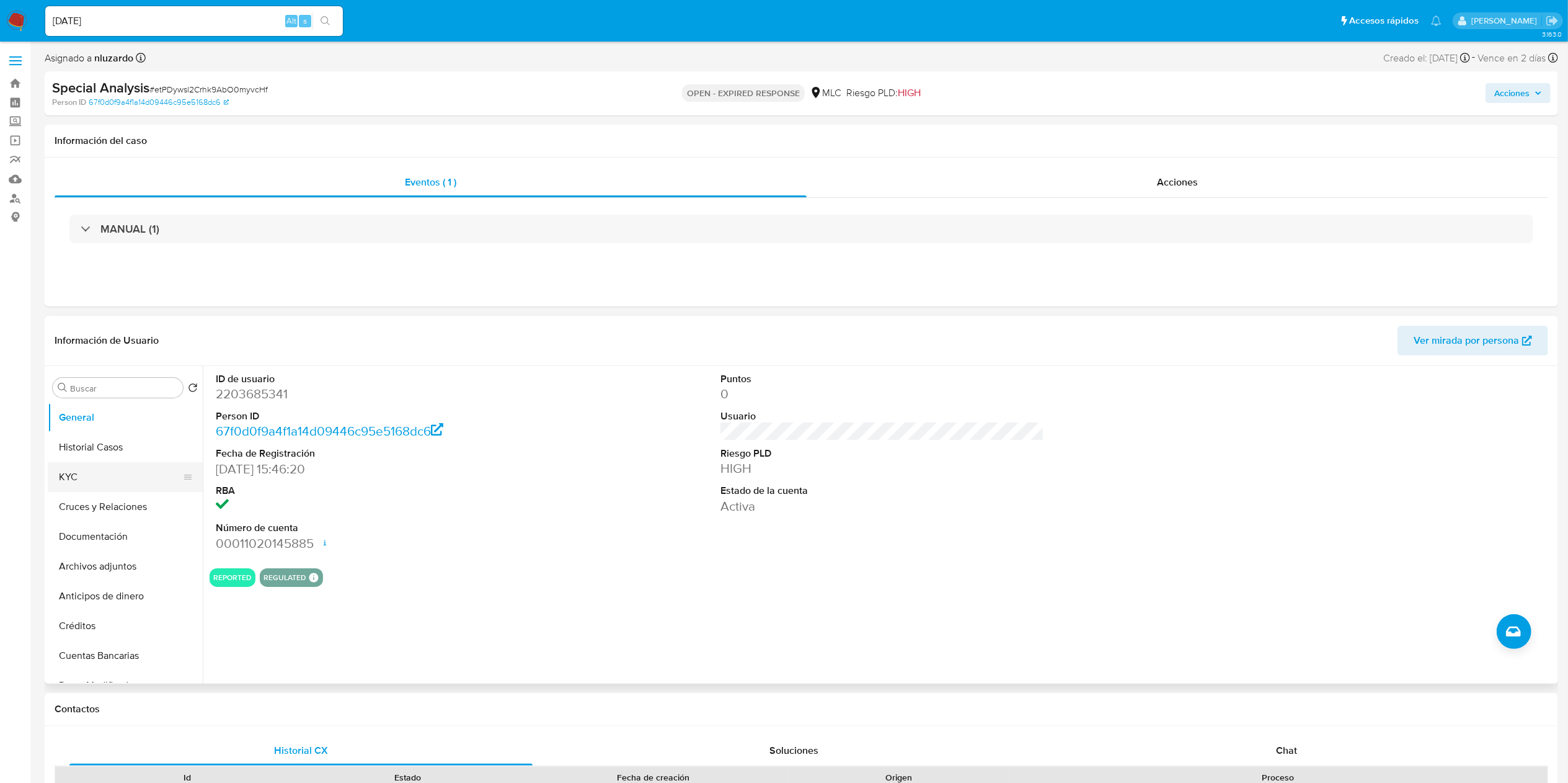
click at [61, 391] on button "KYC" at bounding box center [120, 476] width 145 height 30
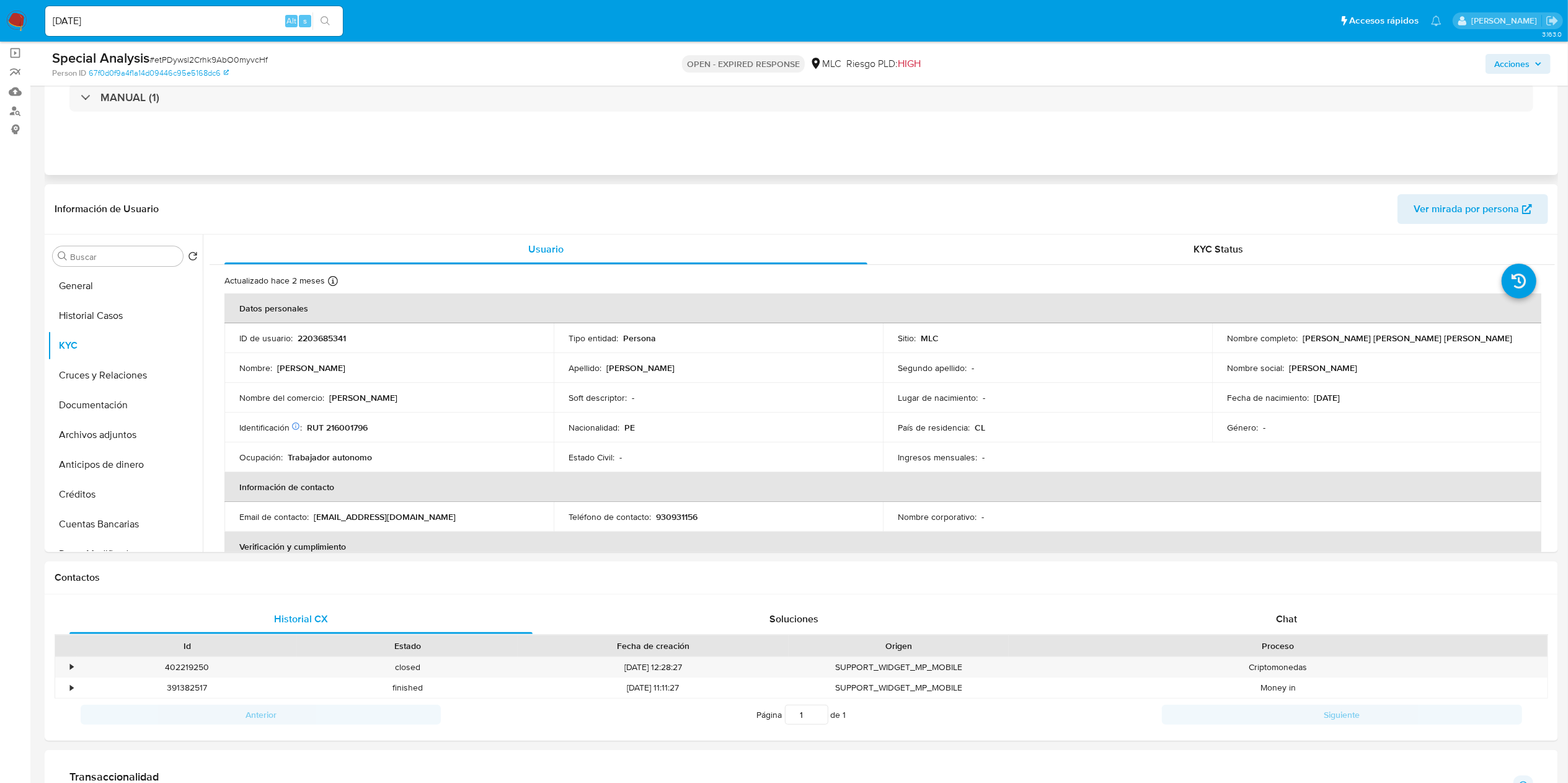
scroll to position [124, 0]
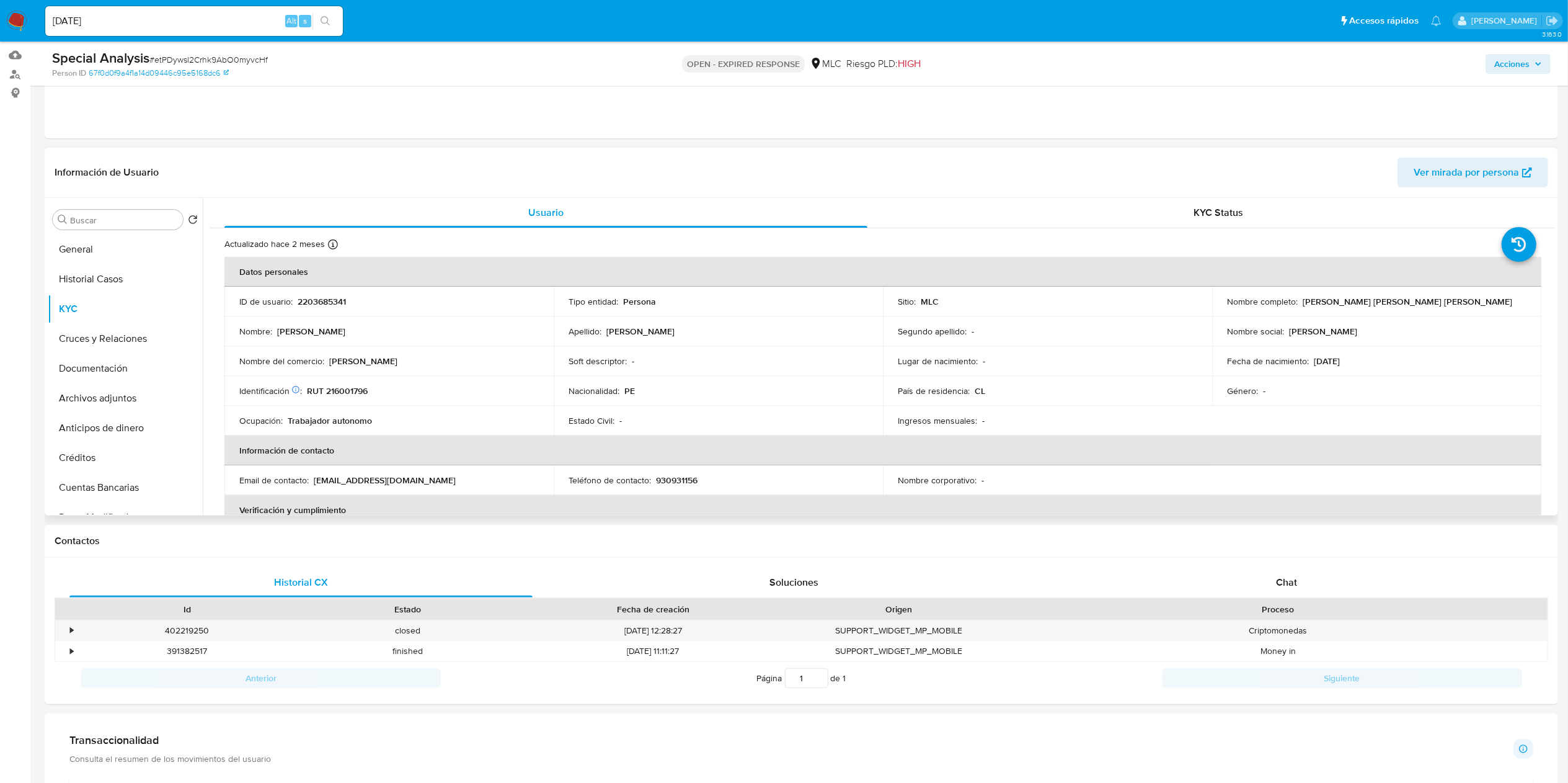
click at [784, 300] on p "Carlos Roberto Mendoza Lopez" at bounding box center [1408, 302] width 210 height 11
drag, startPoint x: 1305, startPoint y: 300, endPoint x: 1380, endPoint y: 308, distance: 75.4
click at [784, 300] on p "[PERSON_NAME] [PERSON_NAME] [PERSON_NAME]" at bounding box center [1408, 302] width 210 height 11
drag, startPoint x: 1380, startPoint y: 308, endPoint x: 1452, endPoint y: 299, distance: 72.6
click at [784, 299] on div "Nombre completo : Carlos Roberto Mendoza Lopez" at bounding box center [1376, 302] width 300 height 11
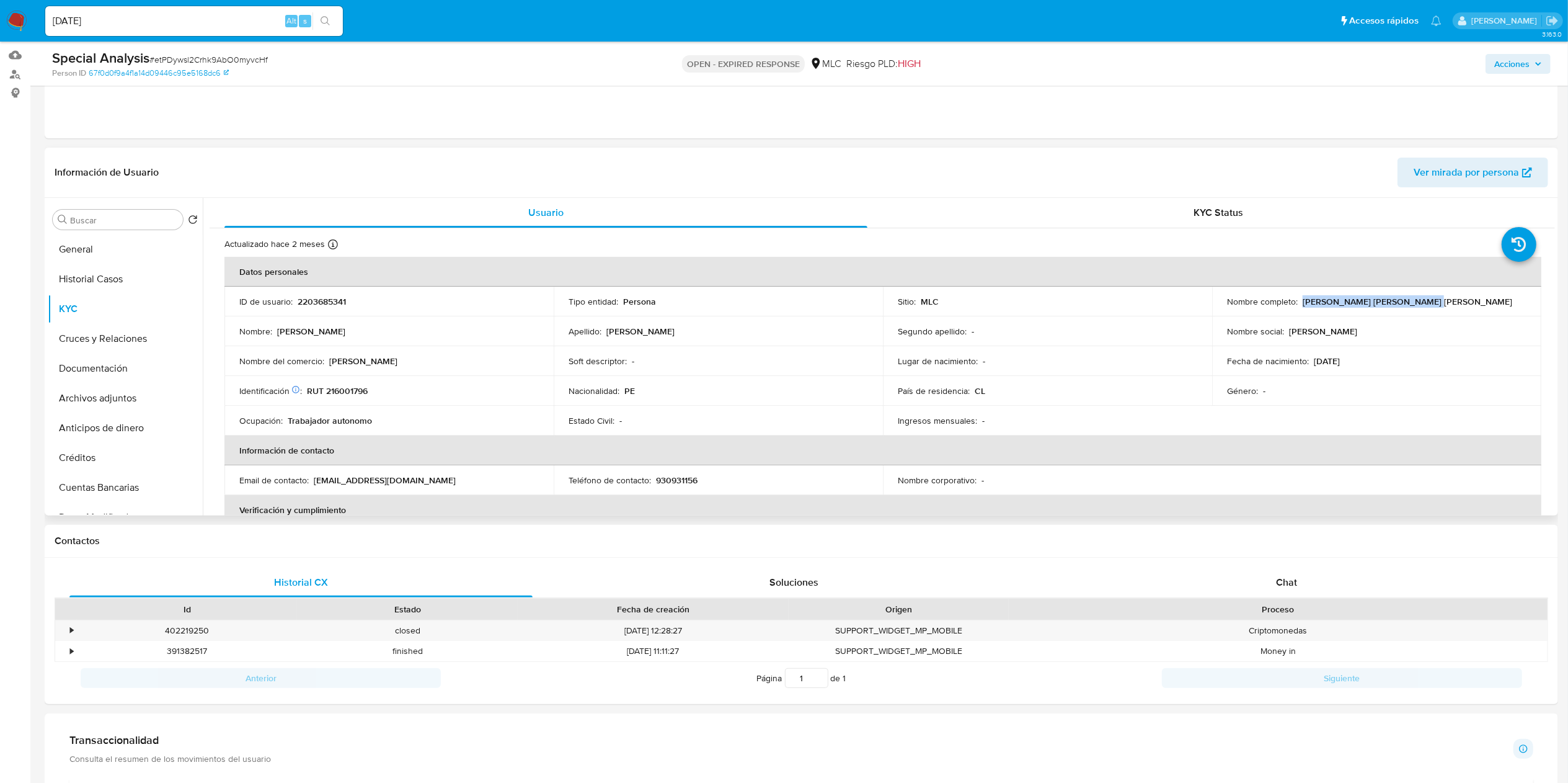
copy p "Carlos Roberto Mendoza Lopez"
click at [710, 391] on tbody "ID de usuario : 2203685341 Tipo entidad : Persona Sitio : MLC Nombre completo :…" at bounding box center [883, 361] width 1317 height 149
click at [343, 386] on p "RUT 216001796" at bounding box center [337, 391] width 61 height 11
copy p "216001796"
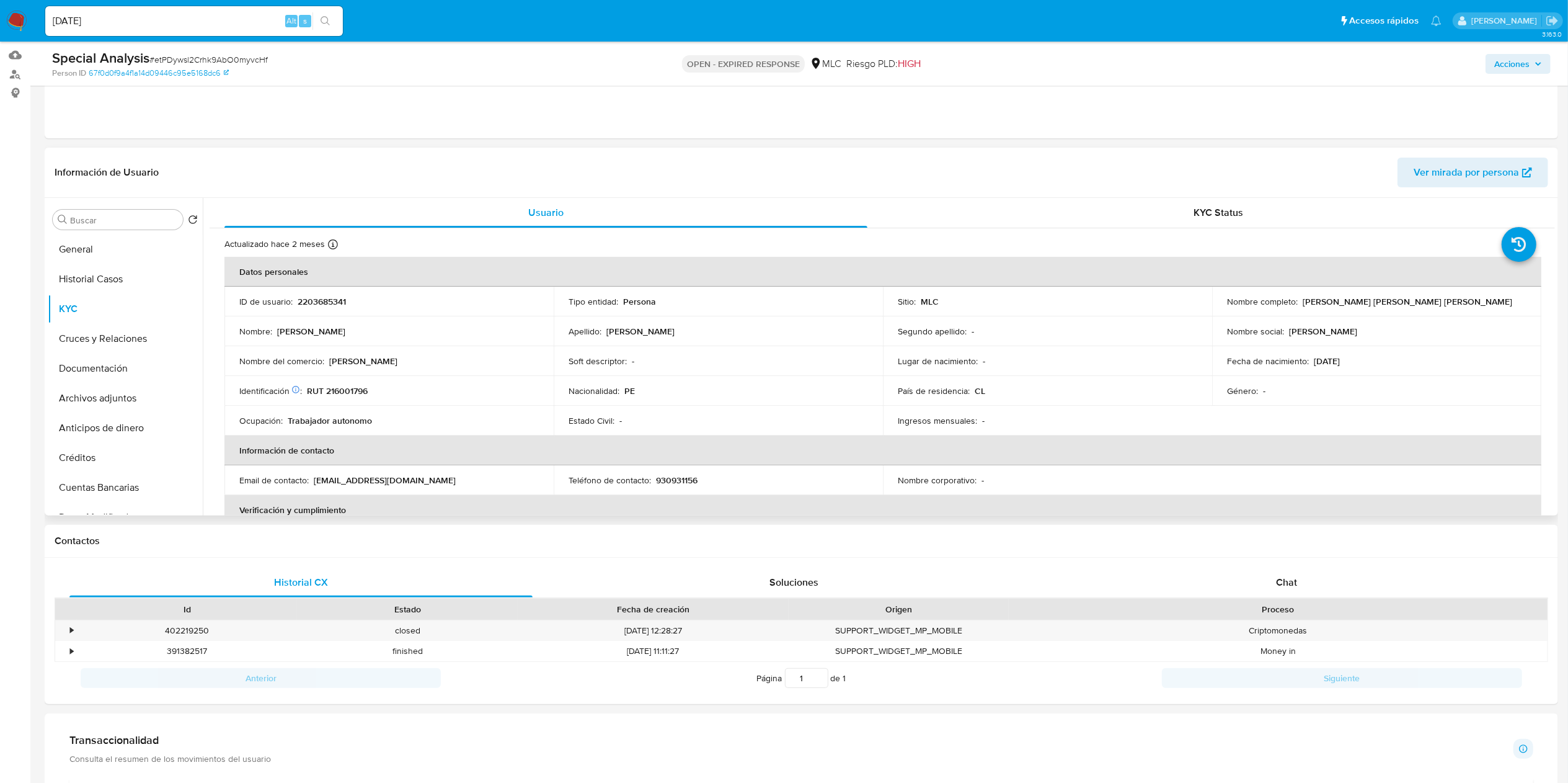
click at [784, 386] on div "Nacionalidad : PE" at bounding box center [718, 391] width 300 height 11
click at [102, 220] on input "Buscar" at bounding box center [124, 221] width 108 height 11
click at [117, 298] on ul "KYC Documentación" at bounding box center [125, 374] width 155 height 280
click at [116, 292] on button "Documentación" at bounding box center [120, 278] width 145 height 30
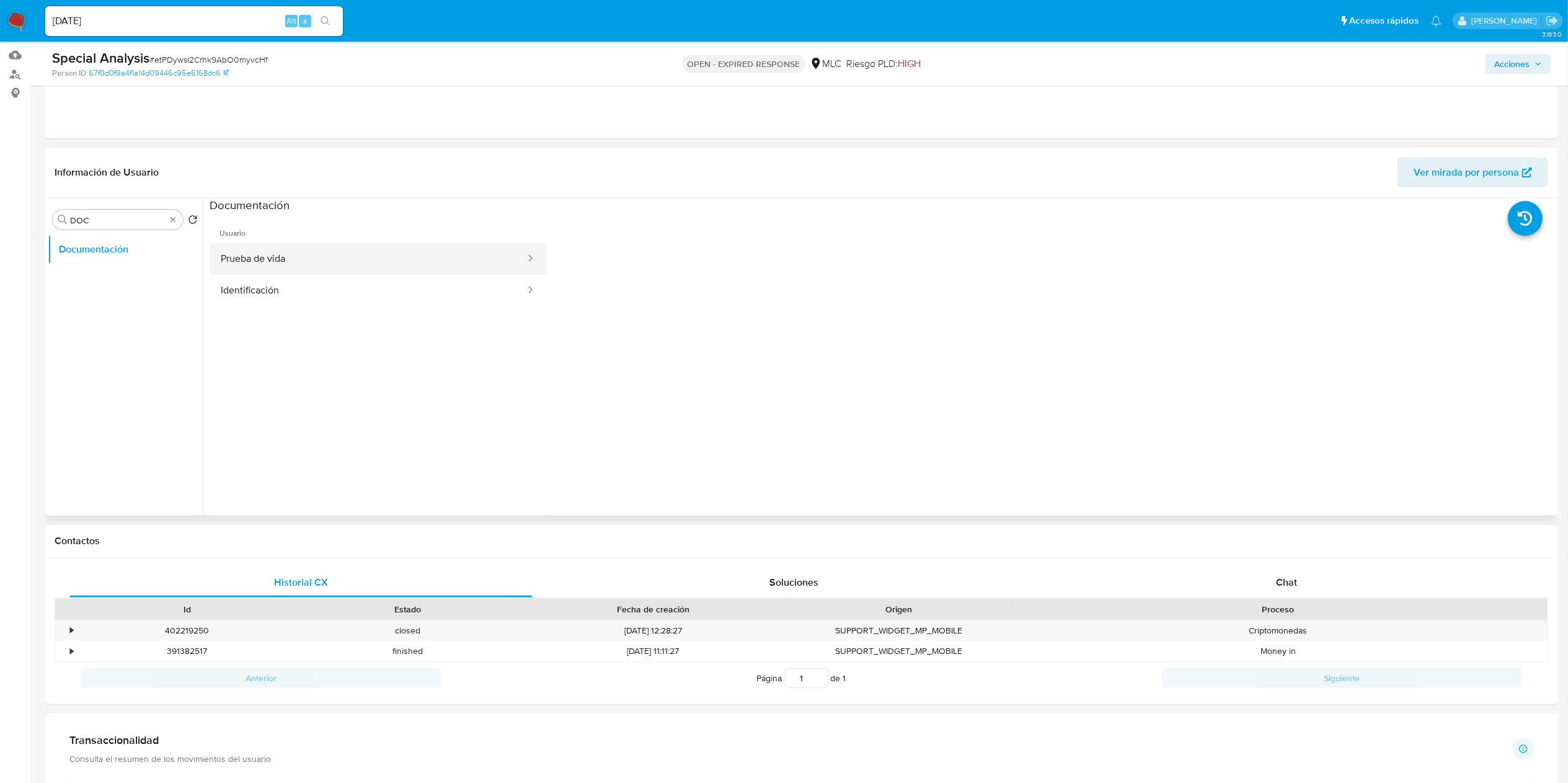
click at [257, 262] on button "Prueba de vida" at bounding box center [368, 259] width 317 height 31
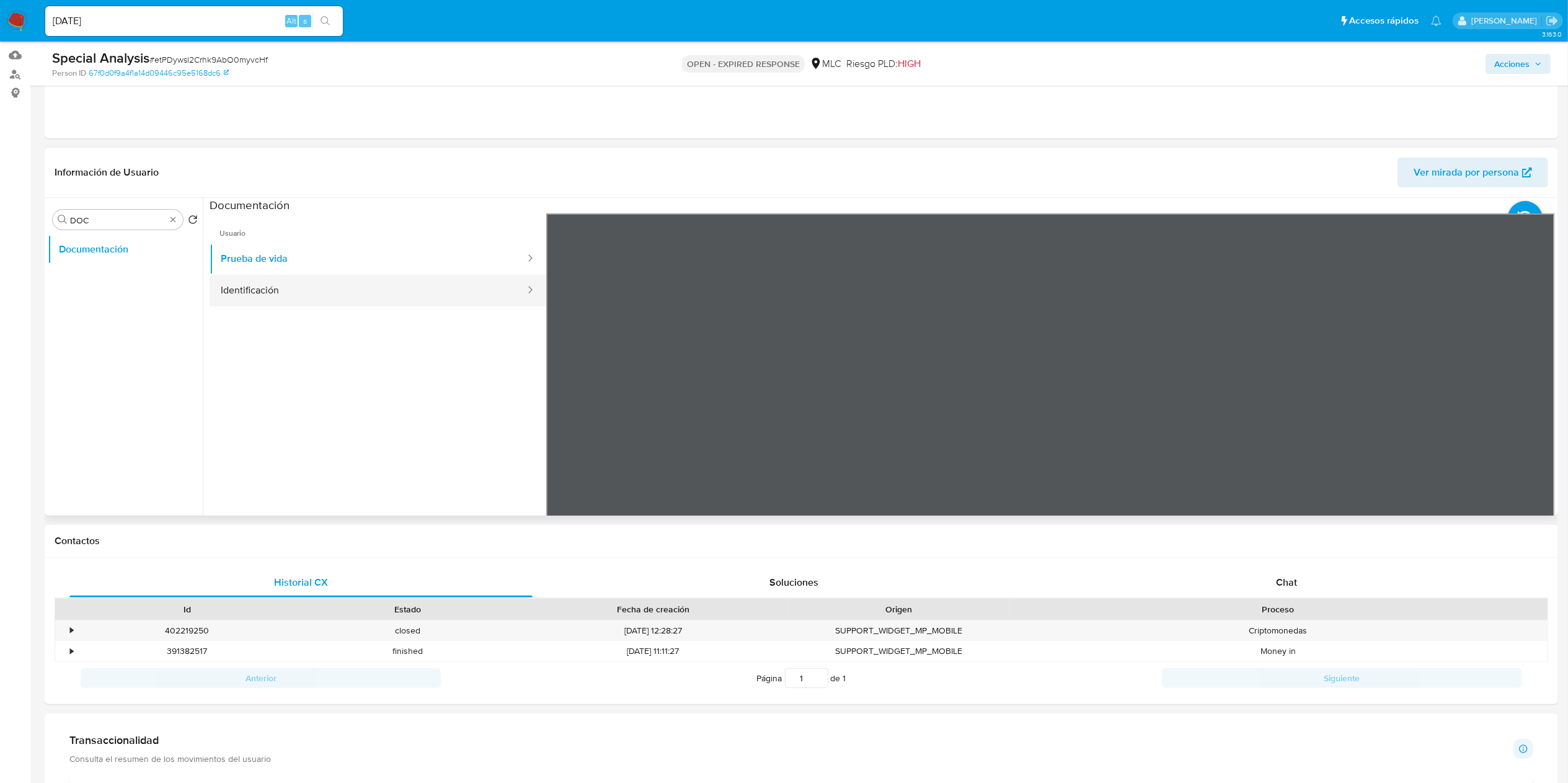
click at [320, 283] on button "Identificación" at bounding box center [368, 290] width 317 height 31
click at [150, 223] on input "DOC" at bounding box center [118, 221] width 95 height 11
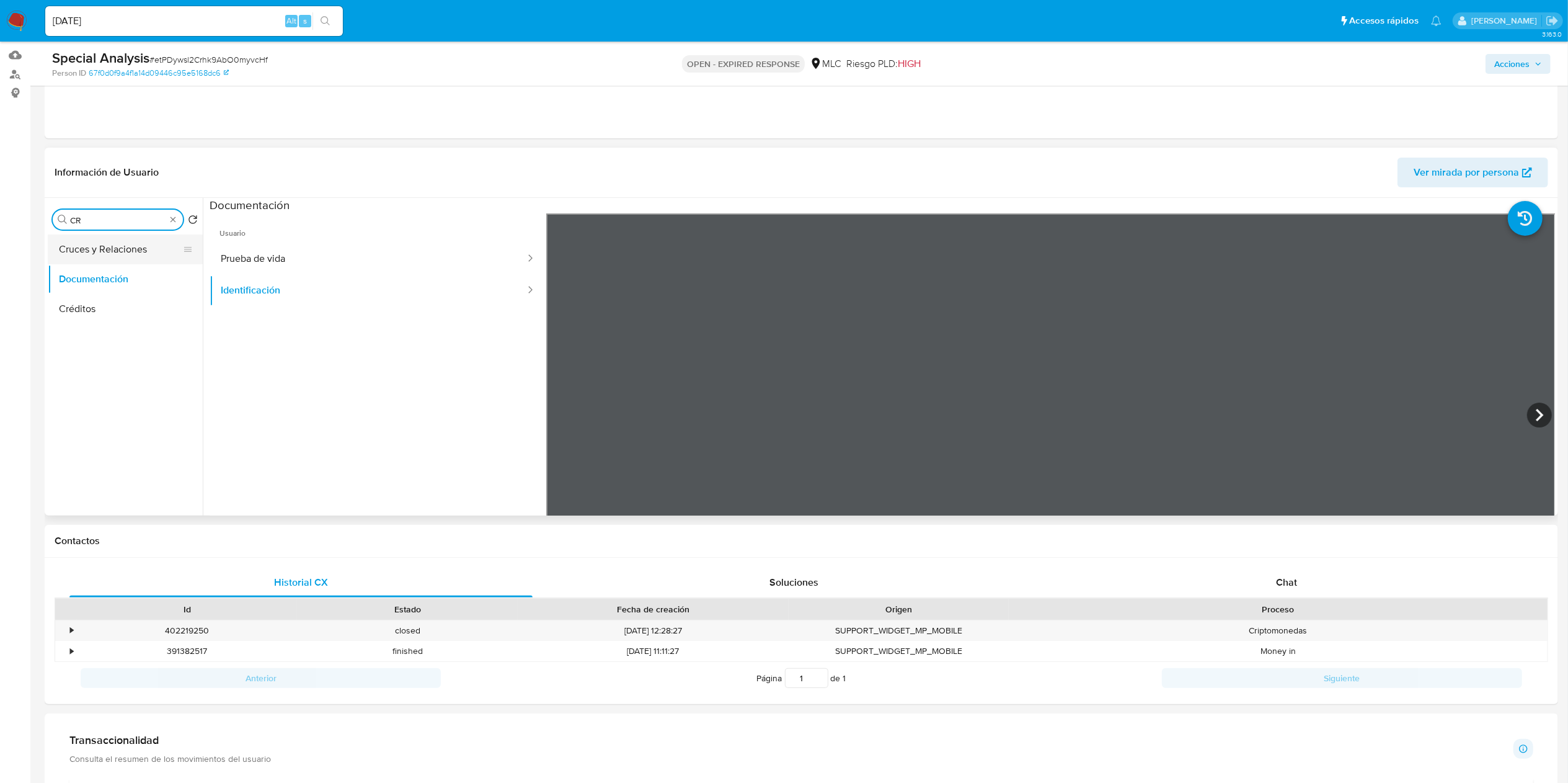
type input "CR"
click at [130, 244] on button "Cruces y Relaciones" at bounding box center [120, 249] width 145 height 30
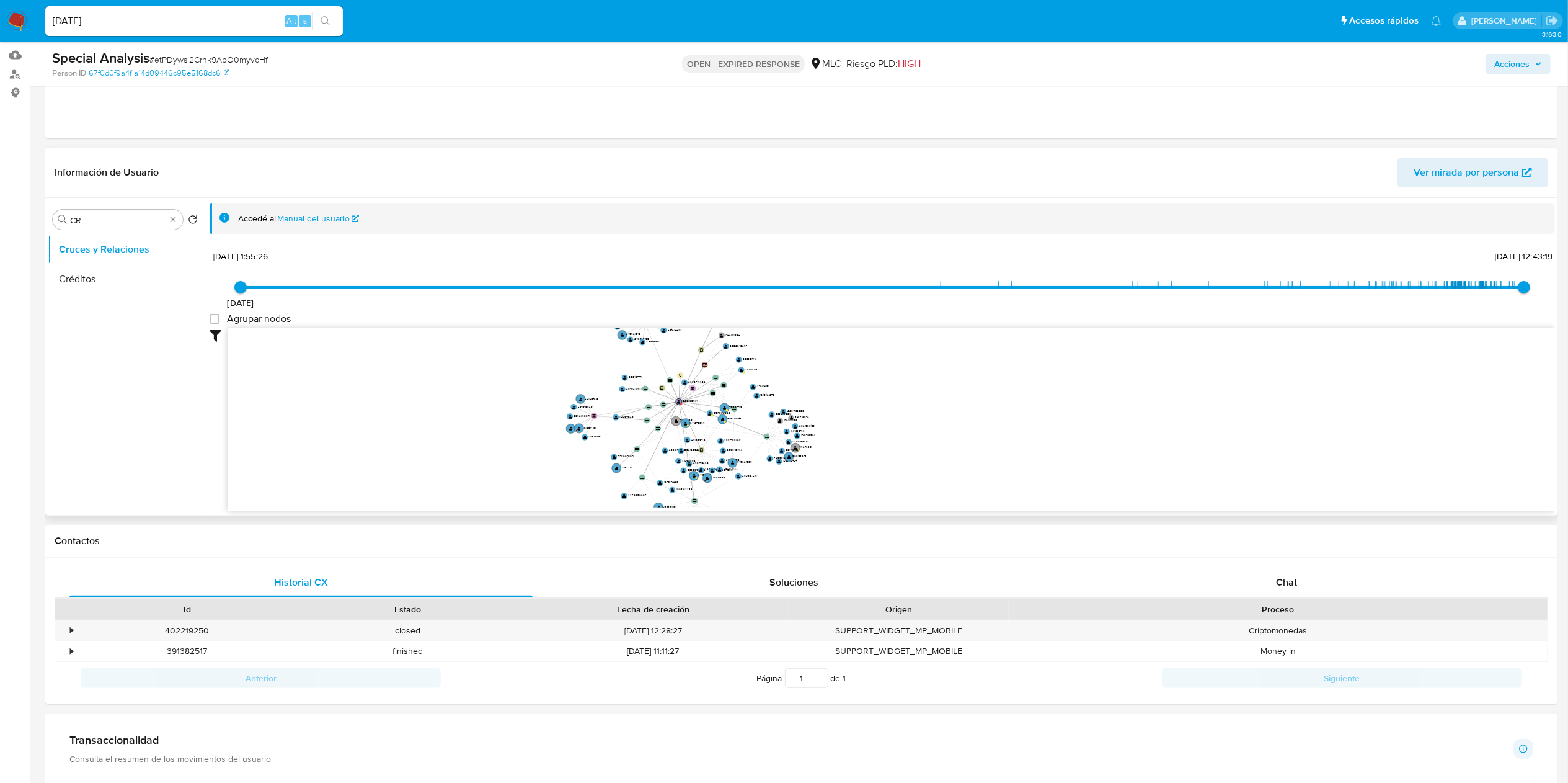
click at [621, 391] on icon "device-68d16e6a8b10390f3b487cd9  device-64aef27908813b0018e606a9  user-220368…" at bounding box center [891, 417] width 1327 height 180
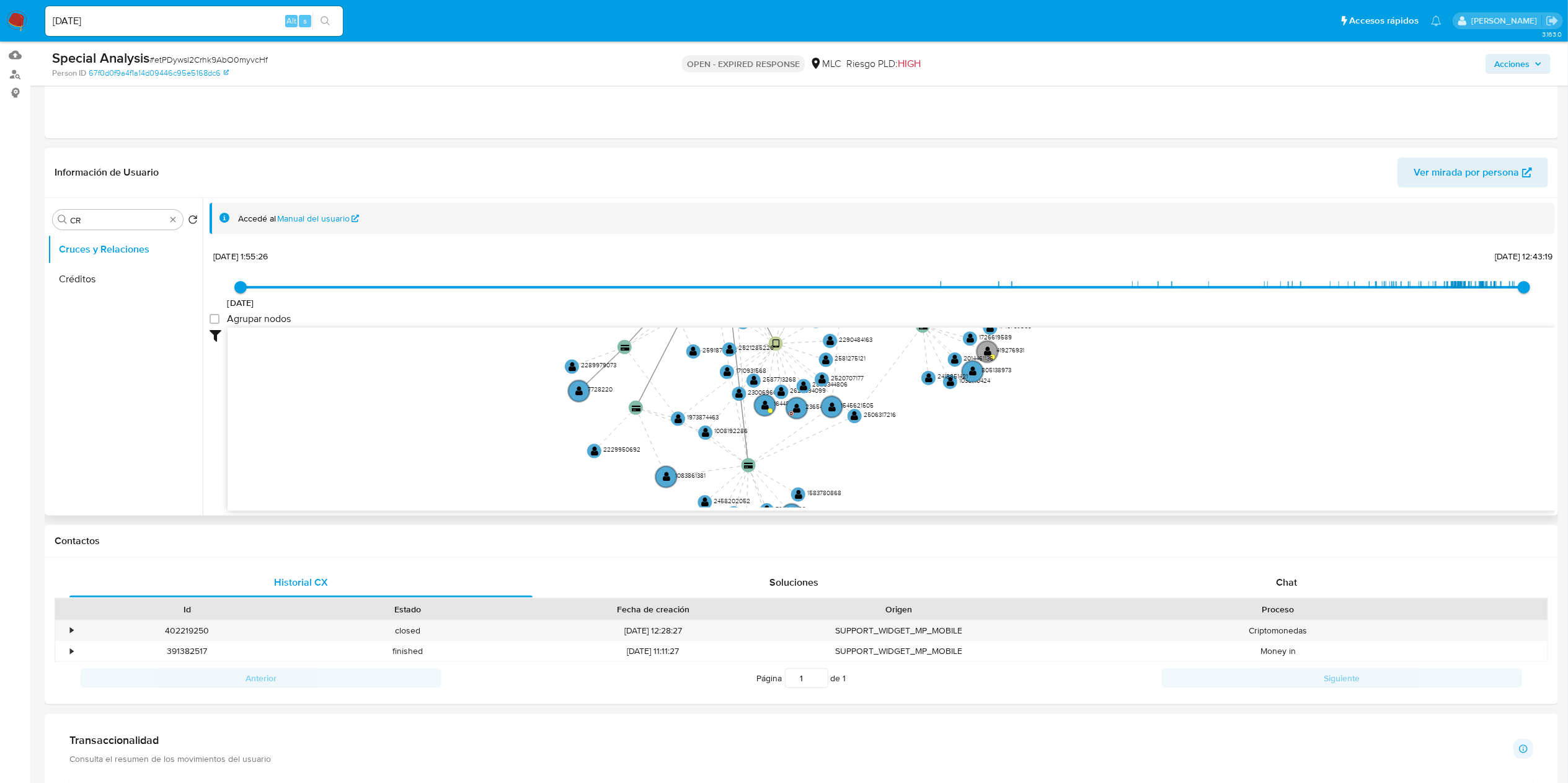
drag, startPoint x: 624, startPoint y: 431, endPoint x: 596, endPoint y: 307, distance: 127.1
click at [596, 307] on div "20/11/2020 20/11/2020, 1:55:26 22/9/2025, 12:43:19 Agrupar nodos Filtros Confia…" at bounding box center [883, 401] width 1346 height 309
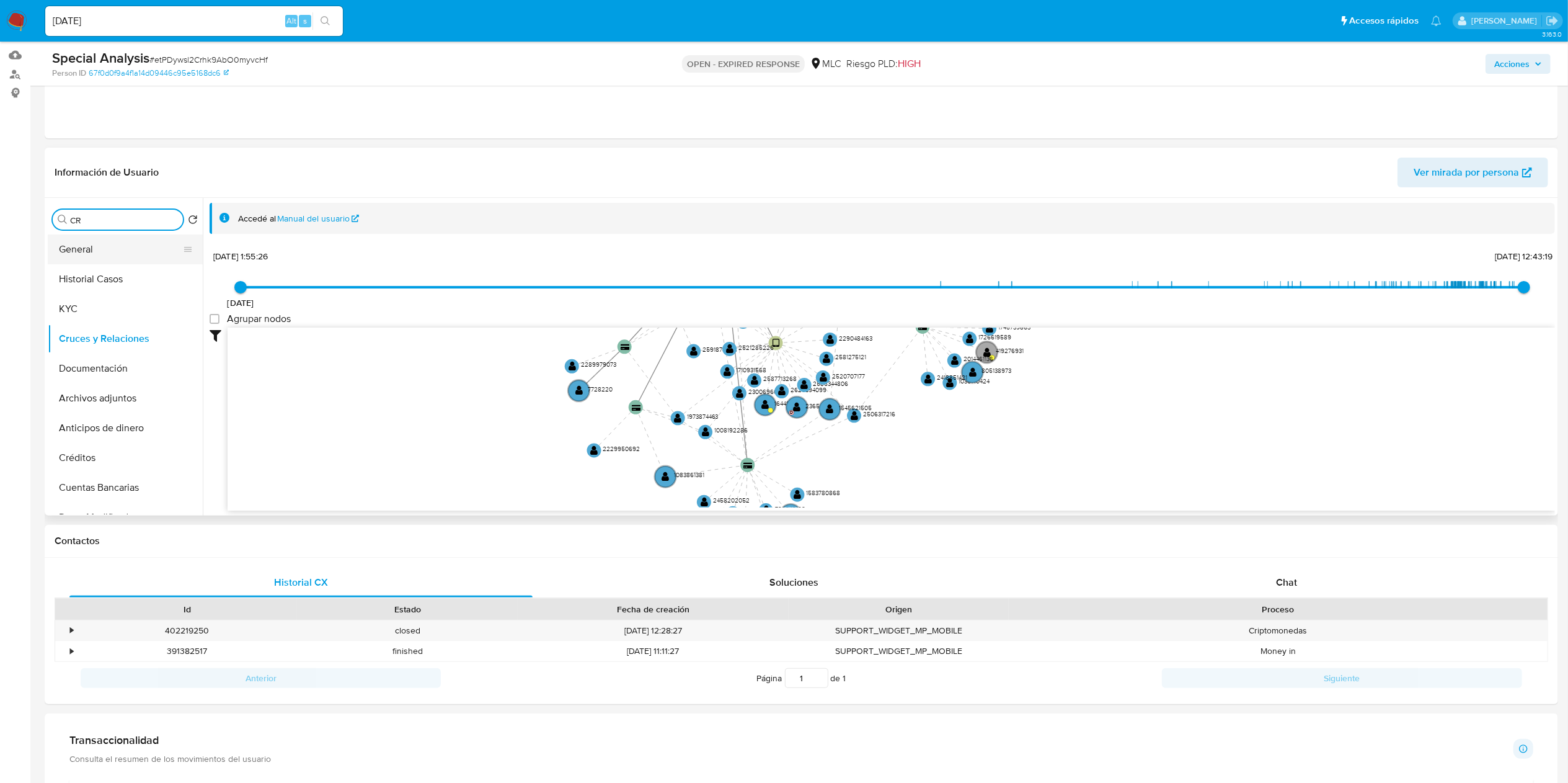
drag, startPoint x: 102, startPoint y: 255, endPoint x: 102, endPoint y: 262, distance: 7.0
click at [102, 262] on button "General" at bounding box center [120, 249] width 145 height 30
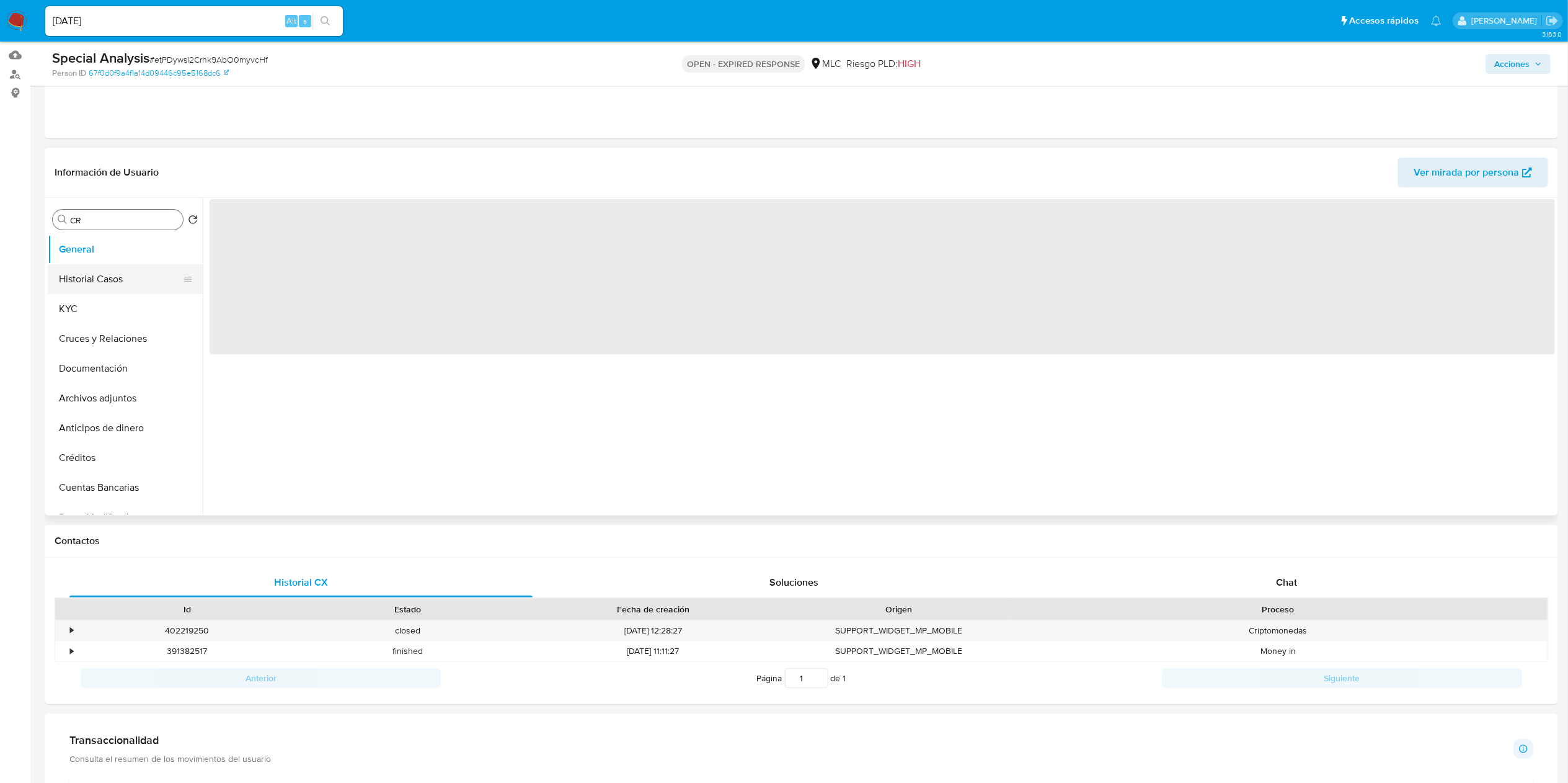
click at [104, 275] on button "Historial Casos" at bounding box center [120, 278] width 145 height 30
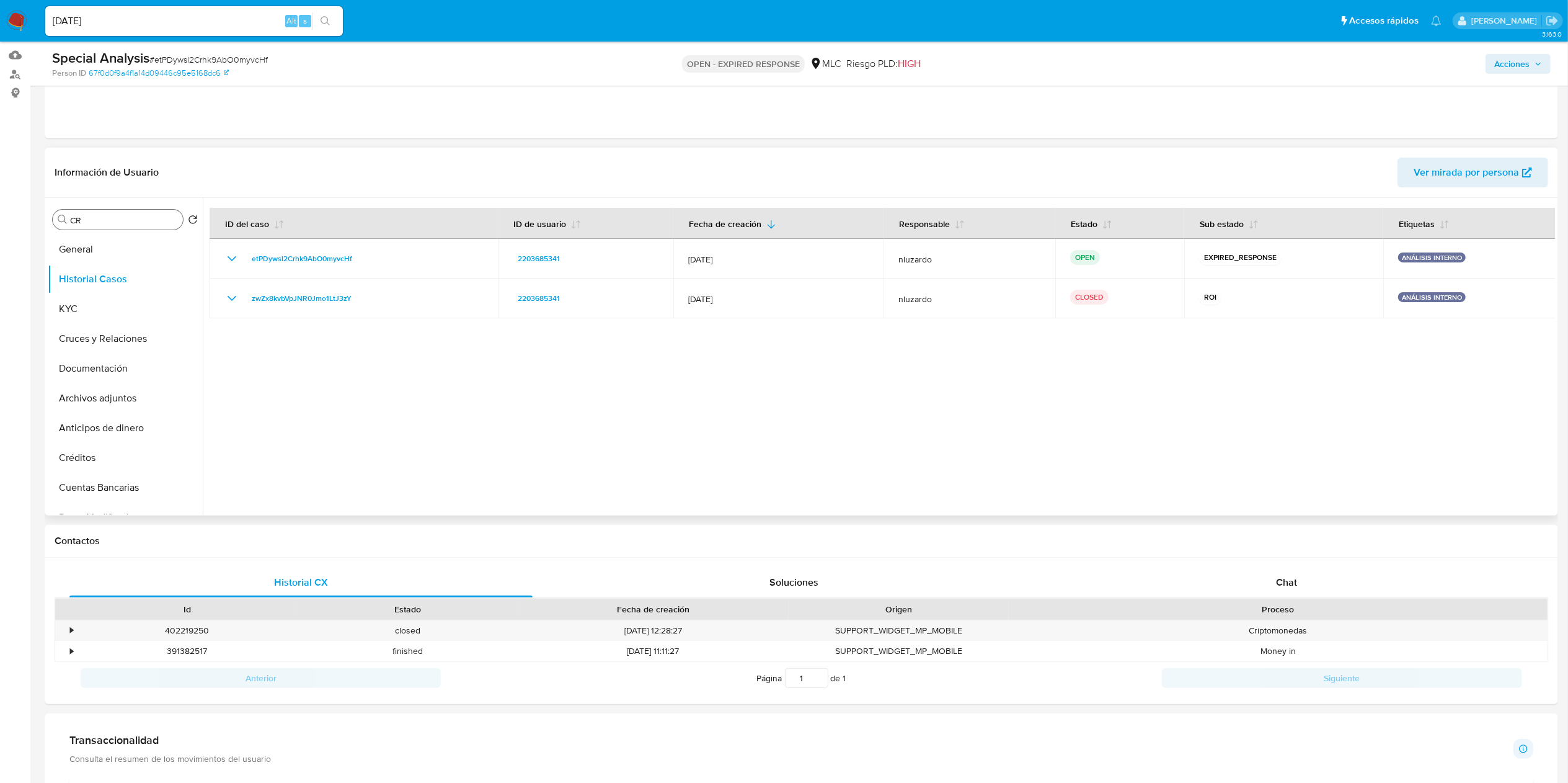
drag, startPoint x: 989, startPoint y: 473, endPoint x: 883, endPoint y: 489, distance: 107.2
click at [784, 391] on div at bounding box center [879, 356] width 1353 height 317
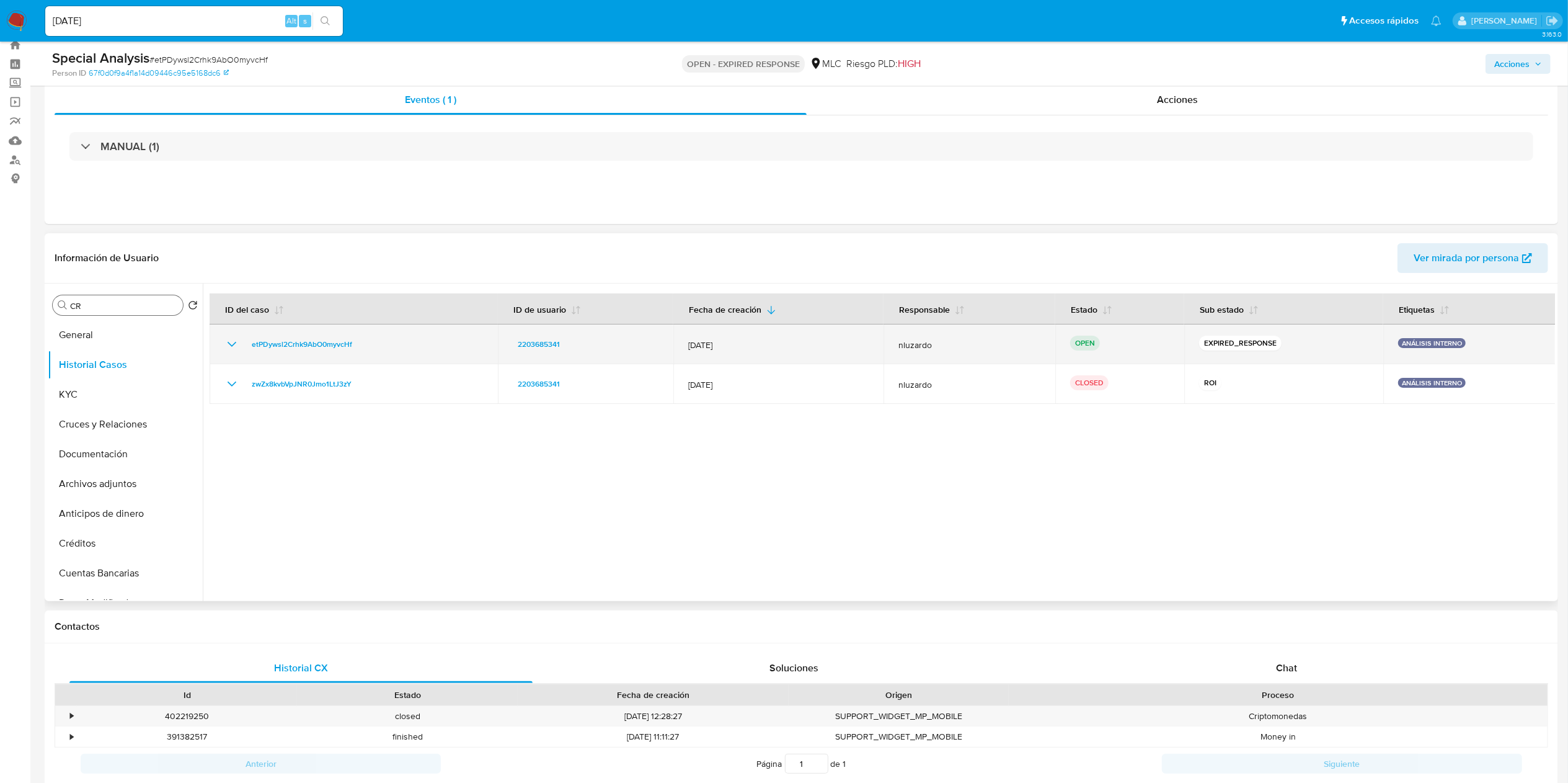
scroll to position [0, 0]
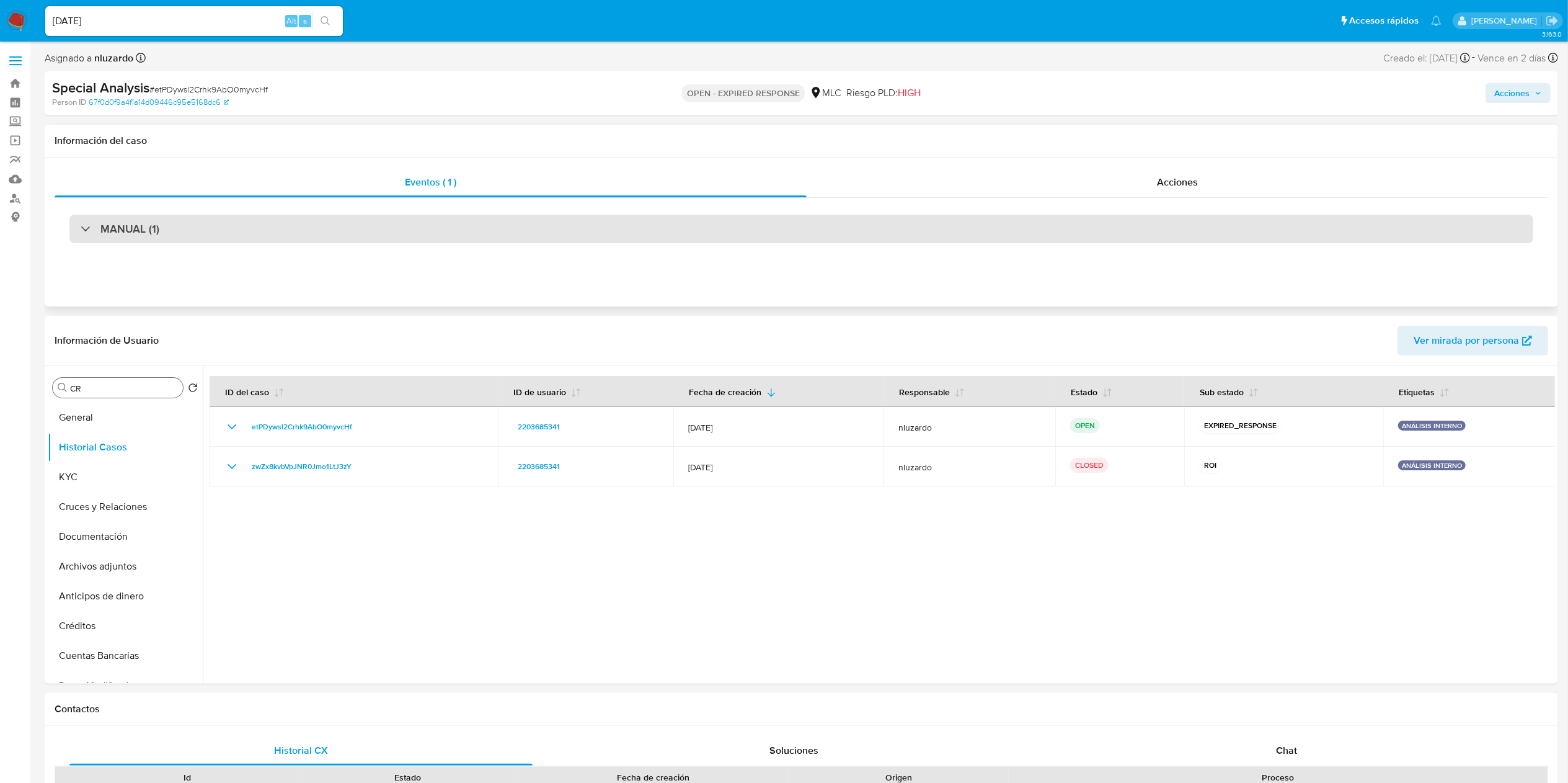
click at [177, 231] on div "MANUAL (1)" at bounding box center [802, 229] width 1464 height 28
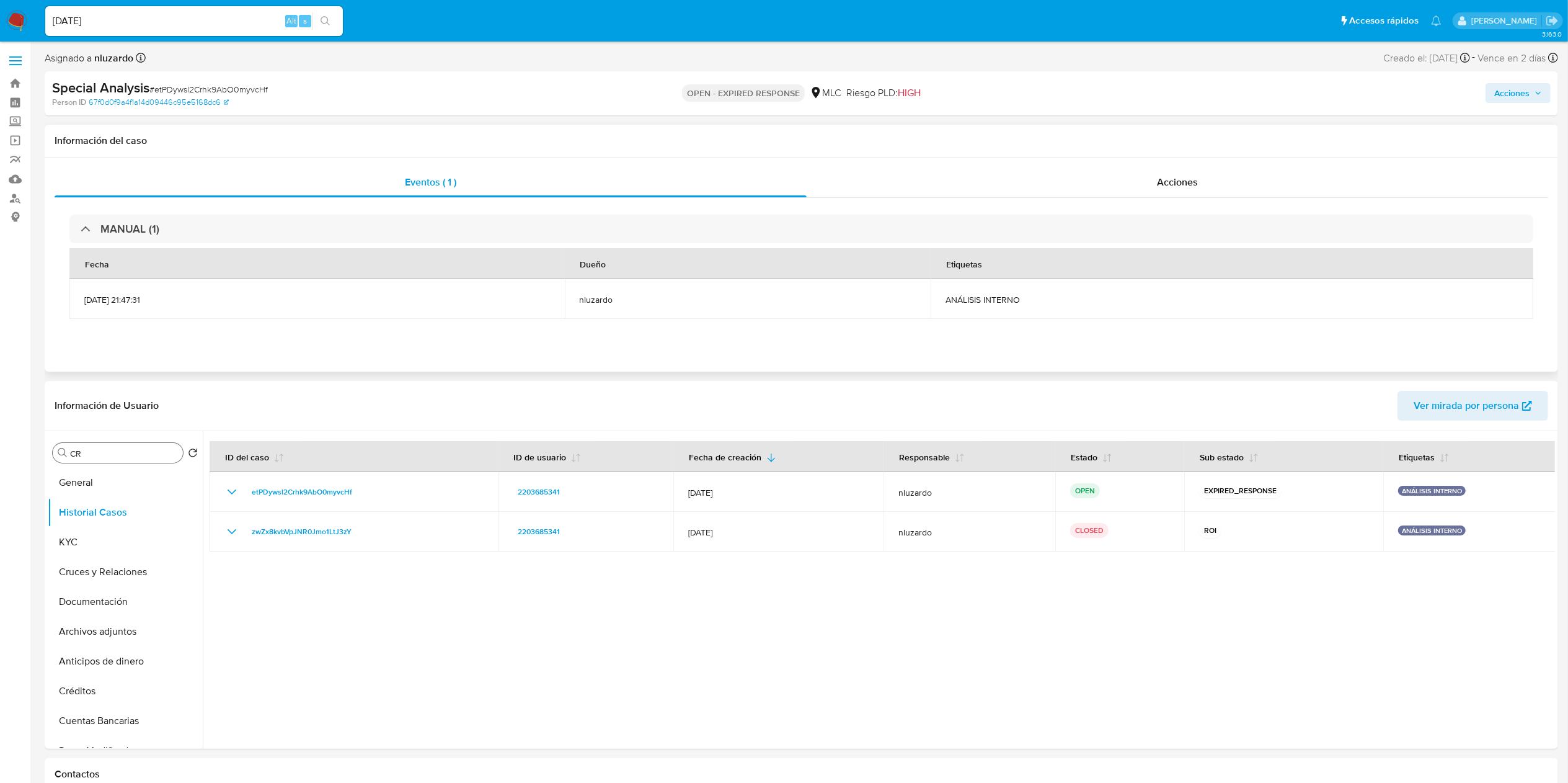
click at [784, 307] on td "ANÁLISIS INTERNO" at bounding box center [1231, 298] width 602 height 40
copy div "ANÁLISIS INTERNO"
click at [95, 391] on button "KYC" at bounding box center [120, 542] width 145 height 30
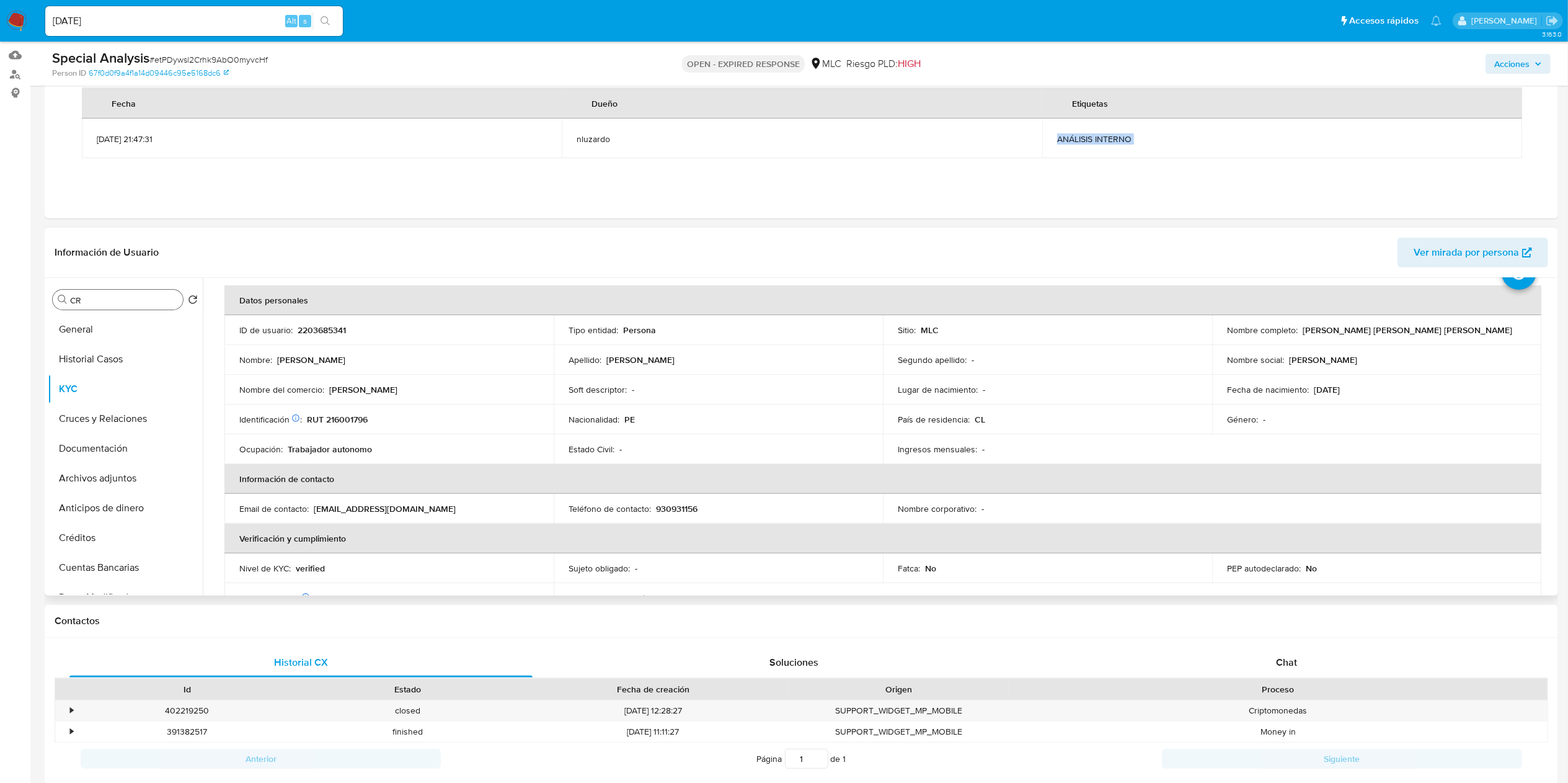
scroll to position [45, 0]
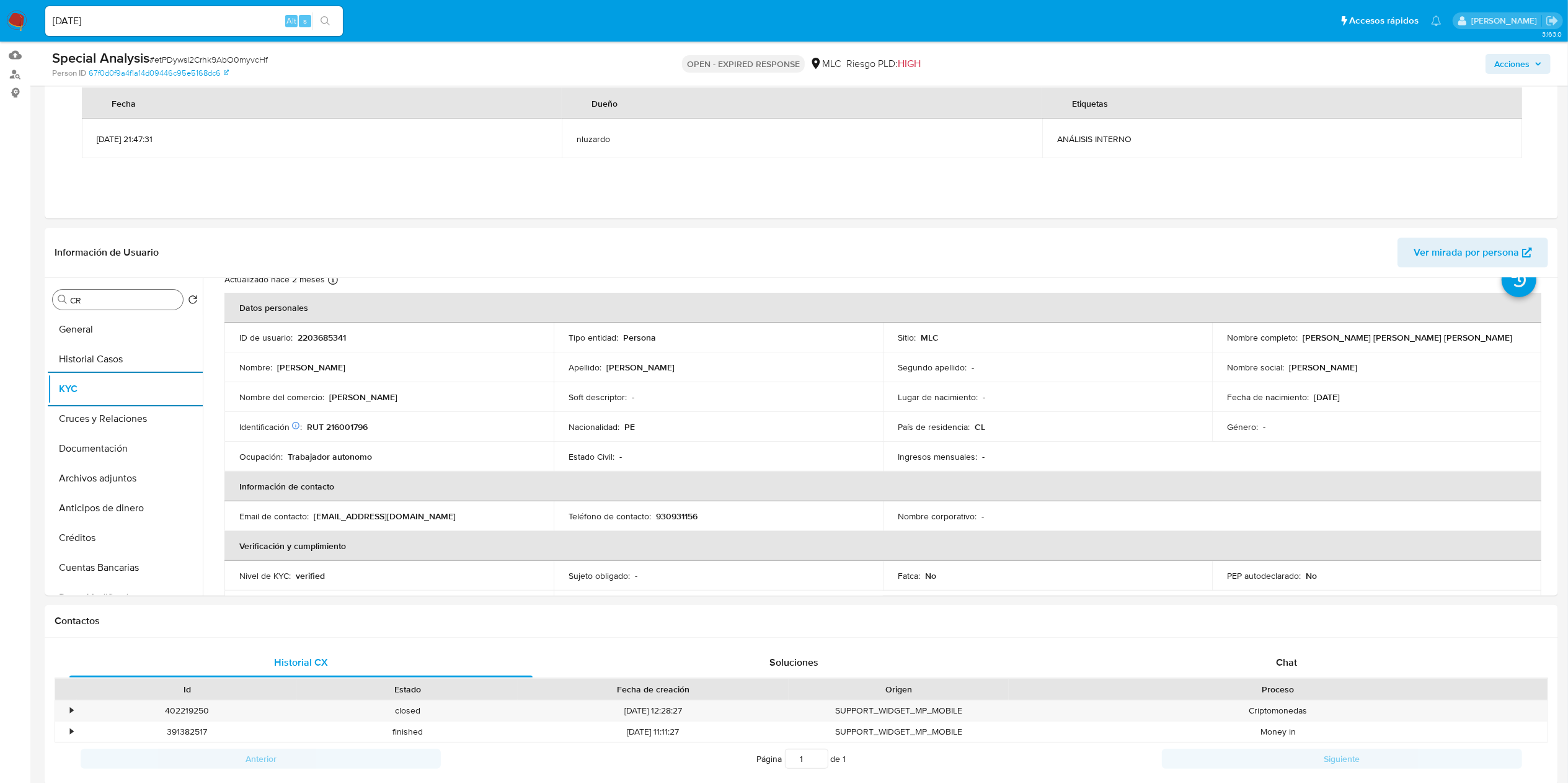
click at [129, 302] on input "CR" at bounding box center [124, 300] width 108 height 11
type input "CR"
click at [129, 346] on button "Cruces y Relaciones" at bounding box center [120, 359] width 145 height 30
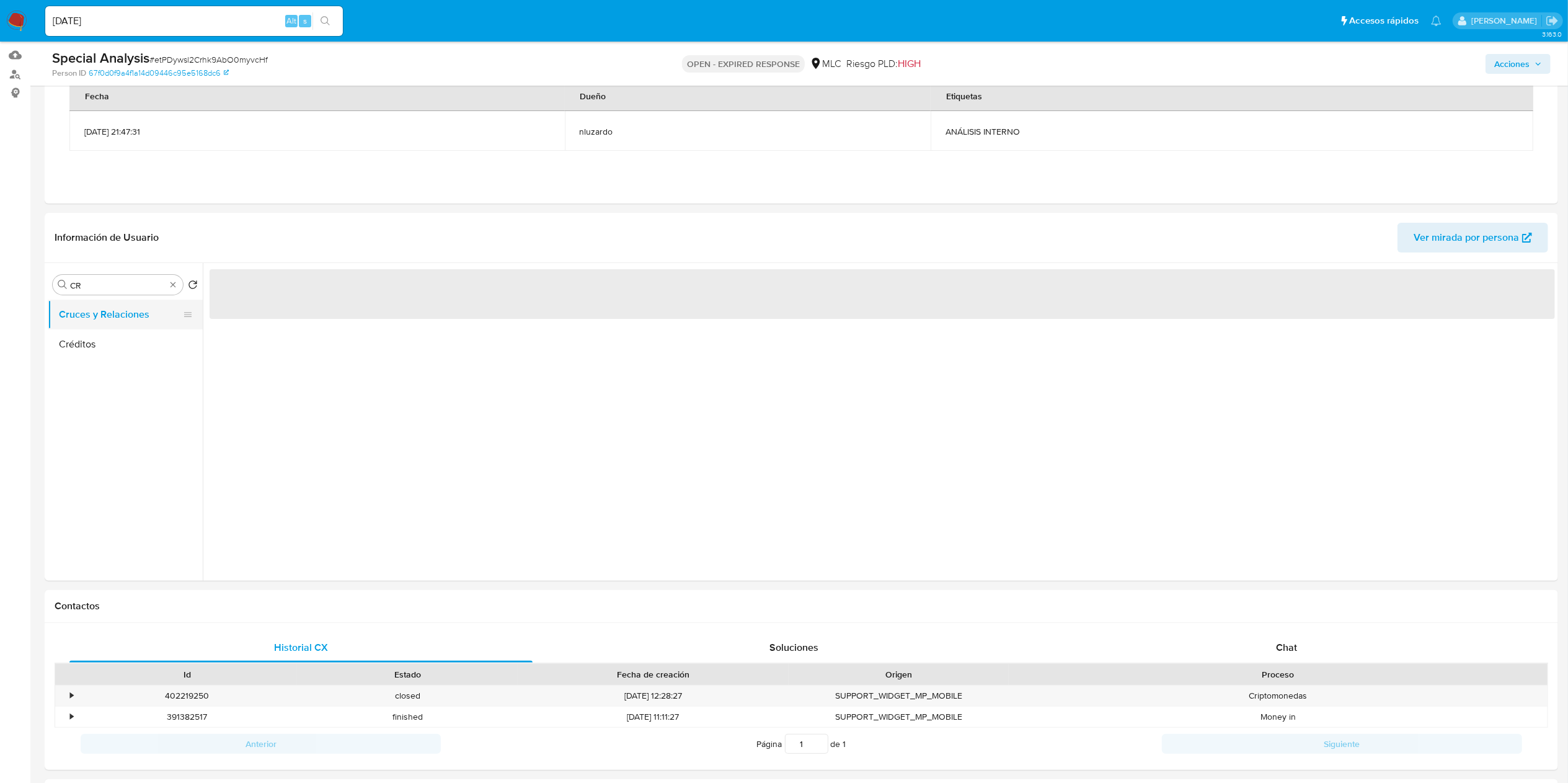
scroll to position [0, 0]
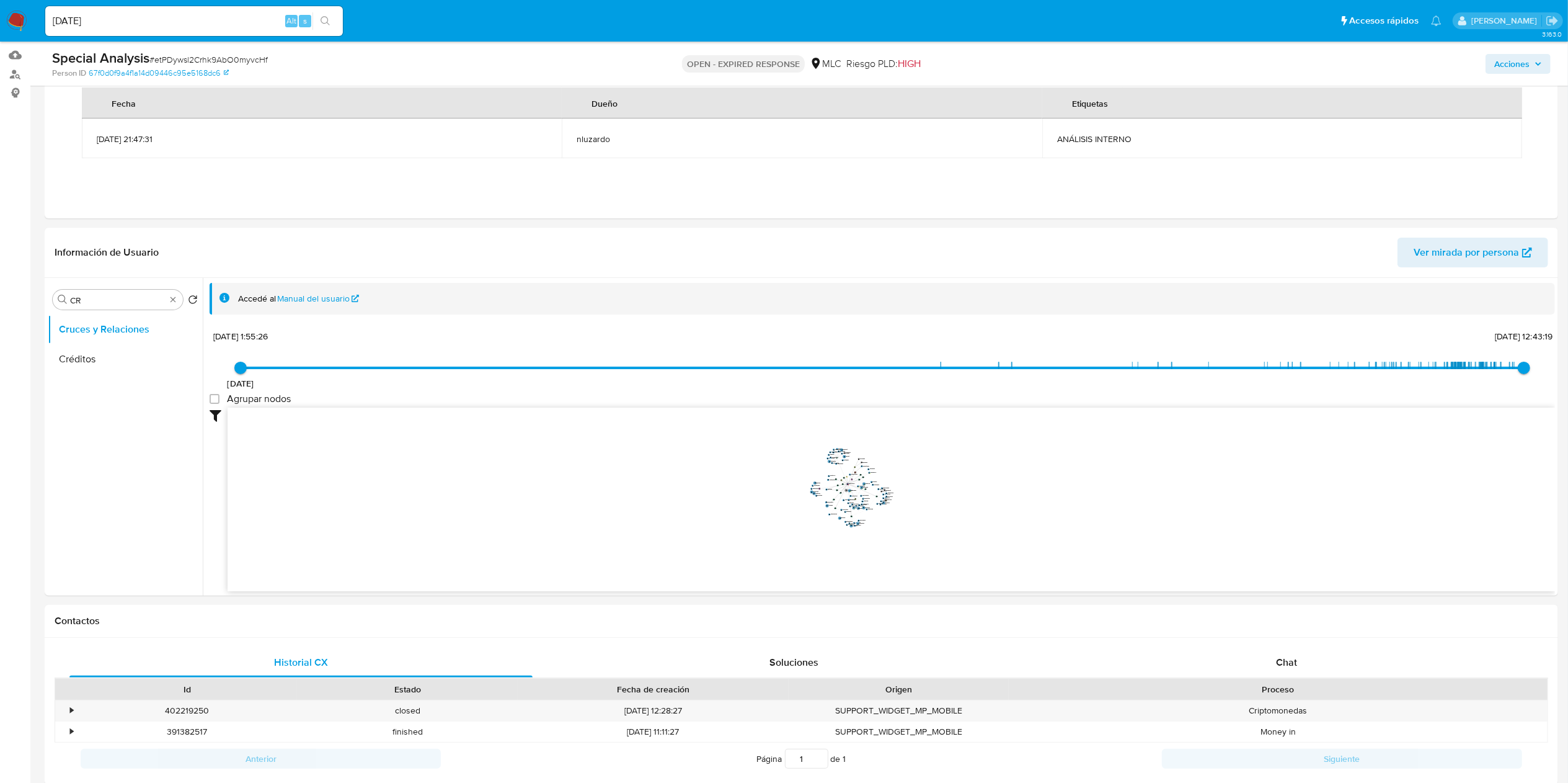
drag, startPoint x: 853, startPoint y: 488, endPoint x: 944, endPoint y: 530, distance: 100.2
click at [784, 391] on icon "device-68d16e6a8b10390f3b487cd9  device-64aef27908813b0018e606a9  user-220368…" at bounding box center [891, 497] width 1327 height 180
drag, startPoint x: 948, startPoint y: 518, endPoint x: 1049, endPoint y: 554, distance: 107.2
click at [784, 391] on icon "device-68d16e6a8b10390f3b487cd9  device-64aef27908813b0018e606a9  user-220368…" at bounding box center [891, 497] width 1327 height 180
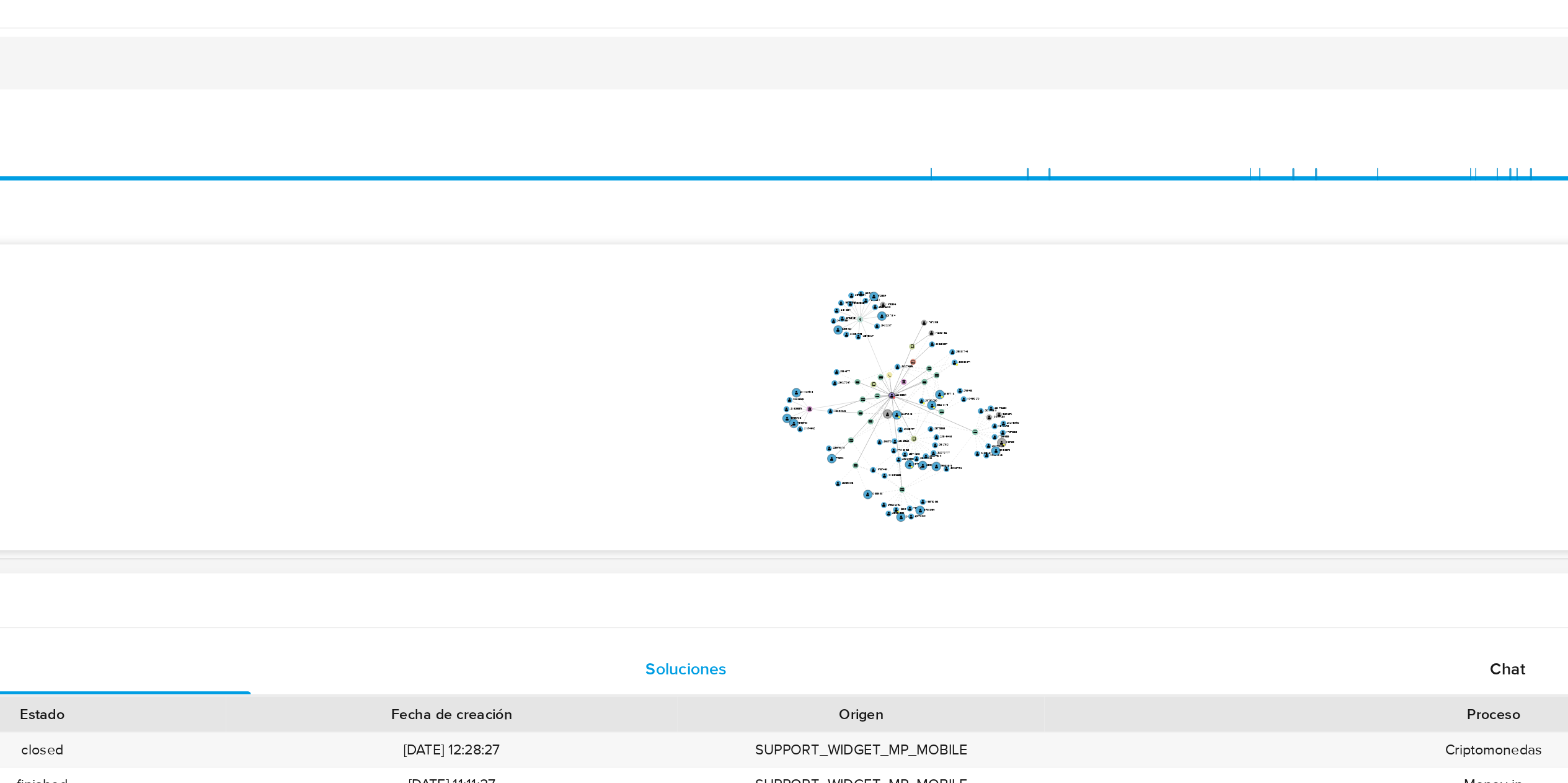
scroll to position [124, 0]
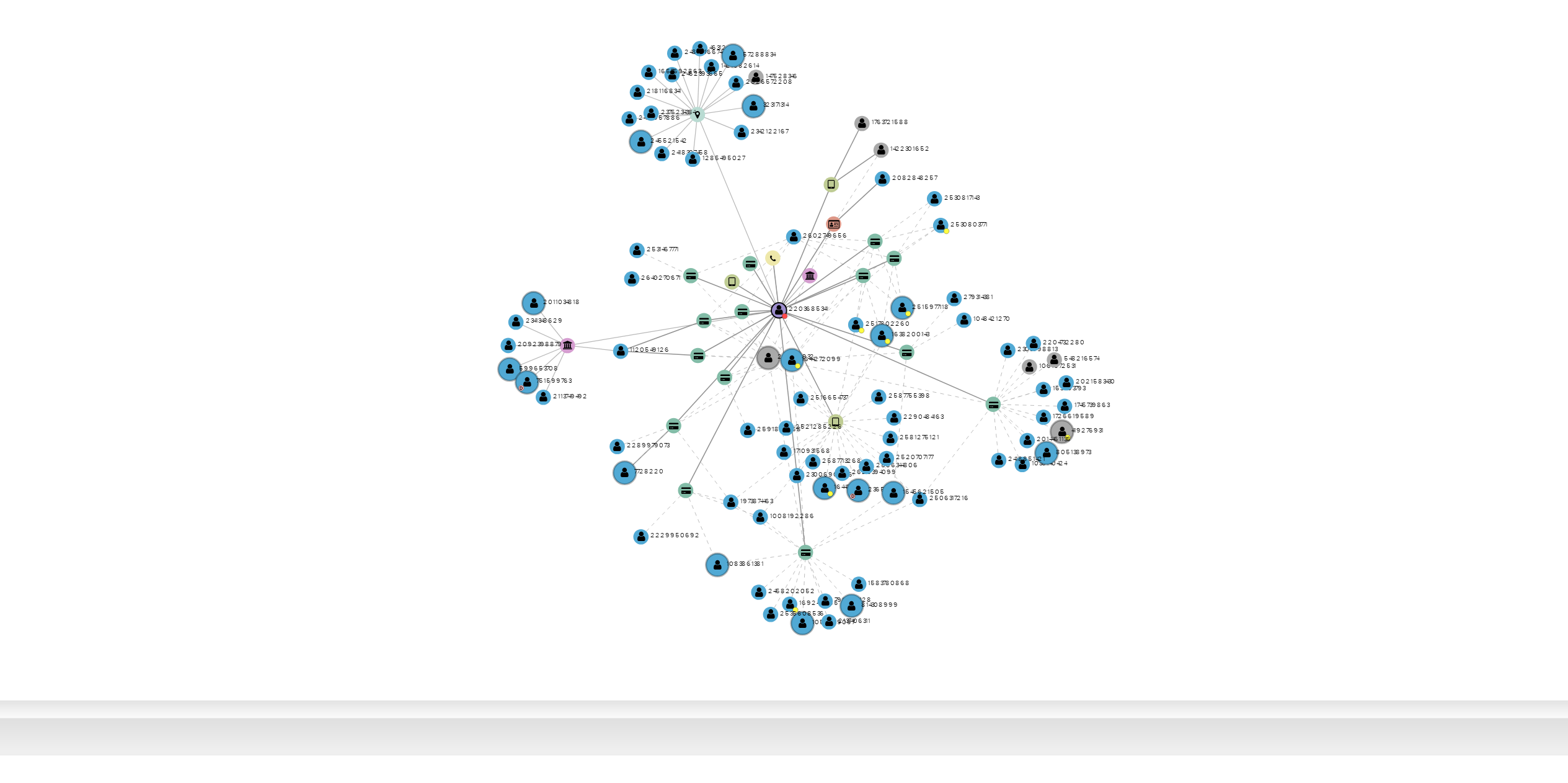
click at [784, 391] on icon "device-68d16e6a8b10390f3b487cd9  device-64aef27908813b0018e606a9  user-220368…" at bounding box center [891, 497] width 1327 height 180
drag, startPoint x: 890, startPoint y: 445, endPoint x: 810, endPoint y: 475, distance: 85.4
click at [784, 391] on text "2375234384" at bounding box center [821, 467] width 9 height 3
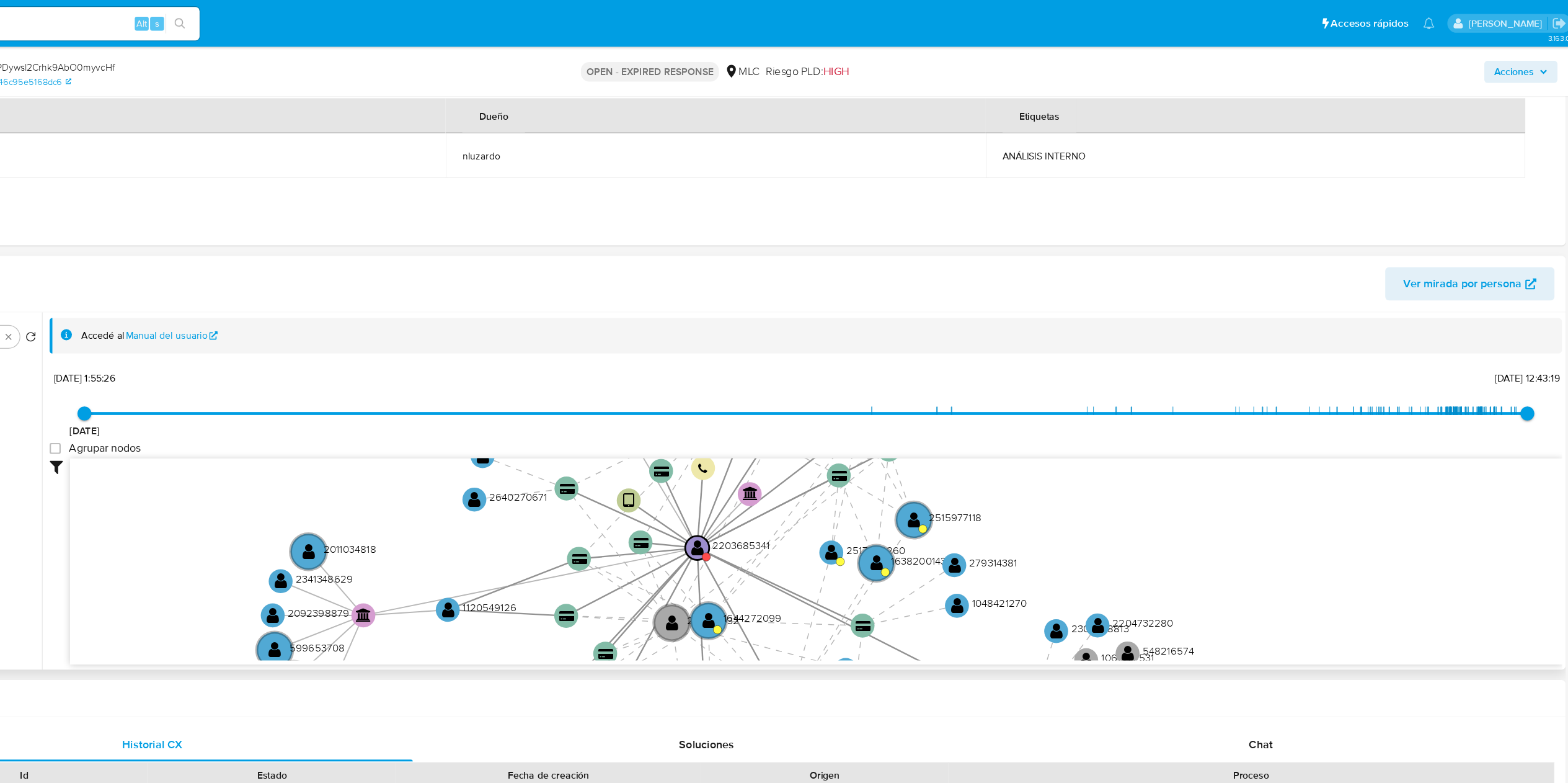
drag, startPoint x: 610, startPoint y: 484, endPoint x: 691, endPoint y: 542, distance: 99.6
click at [678, 391] on icon "device-68d16e6a8b10390f3b487cd9  device-64aef27908813b0018e606a9  user-220368…" at bounding box center [891, 497] width 1327 height 180
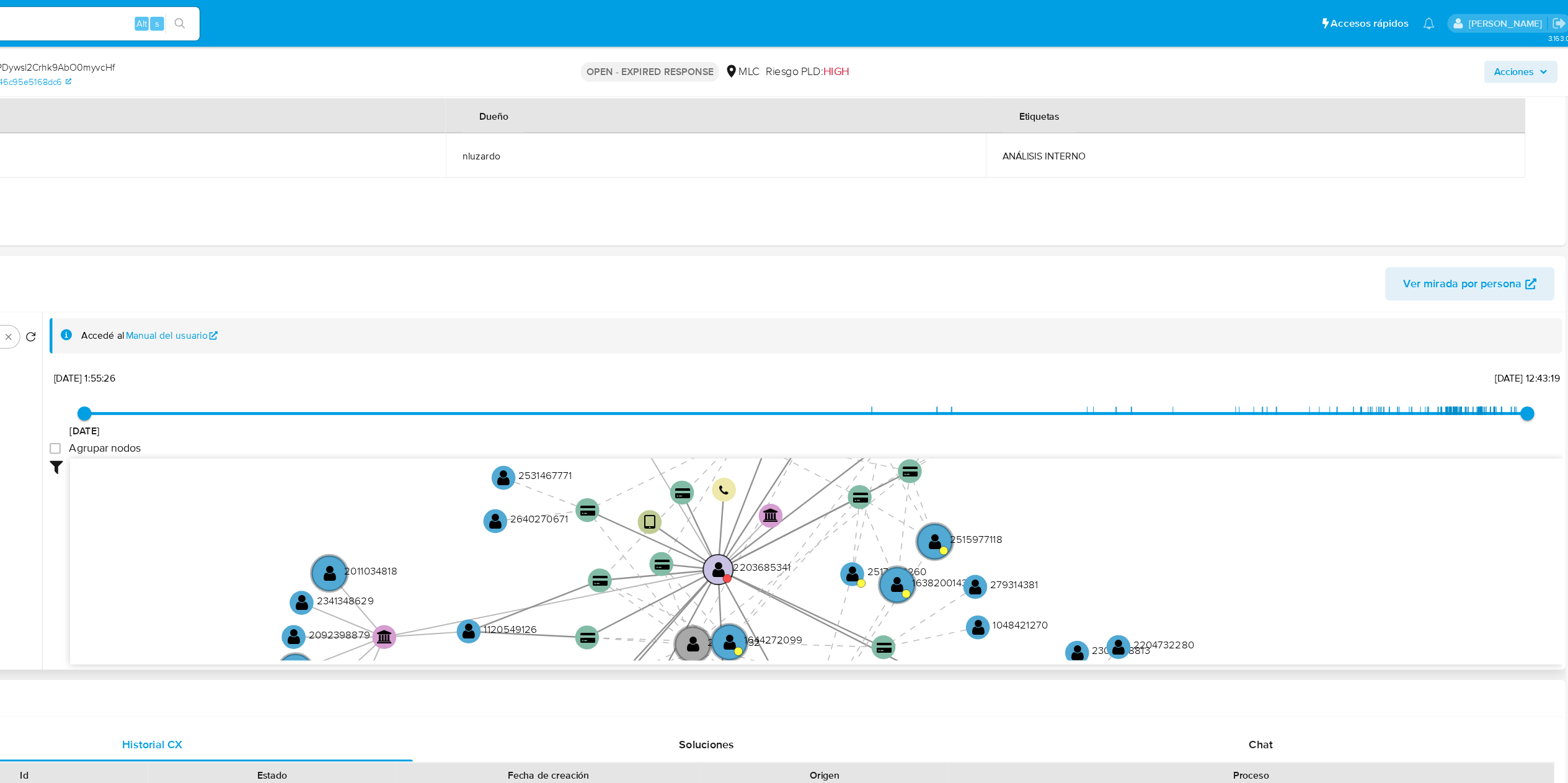
click at [784, 391] on circle at bounding box center [804, 506] width 26 height 26
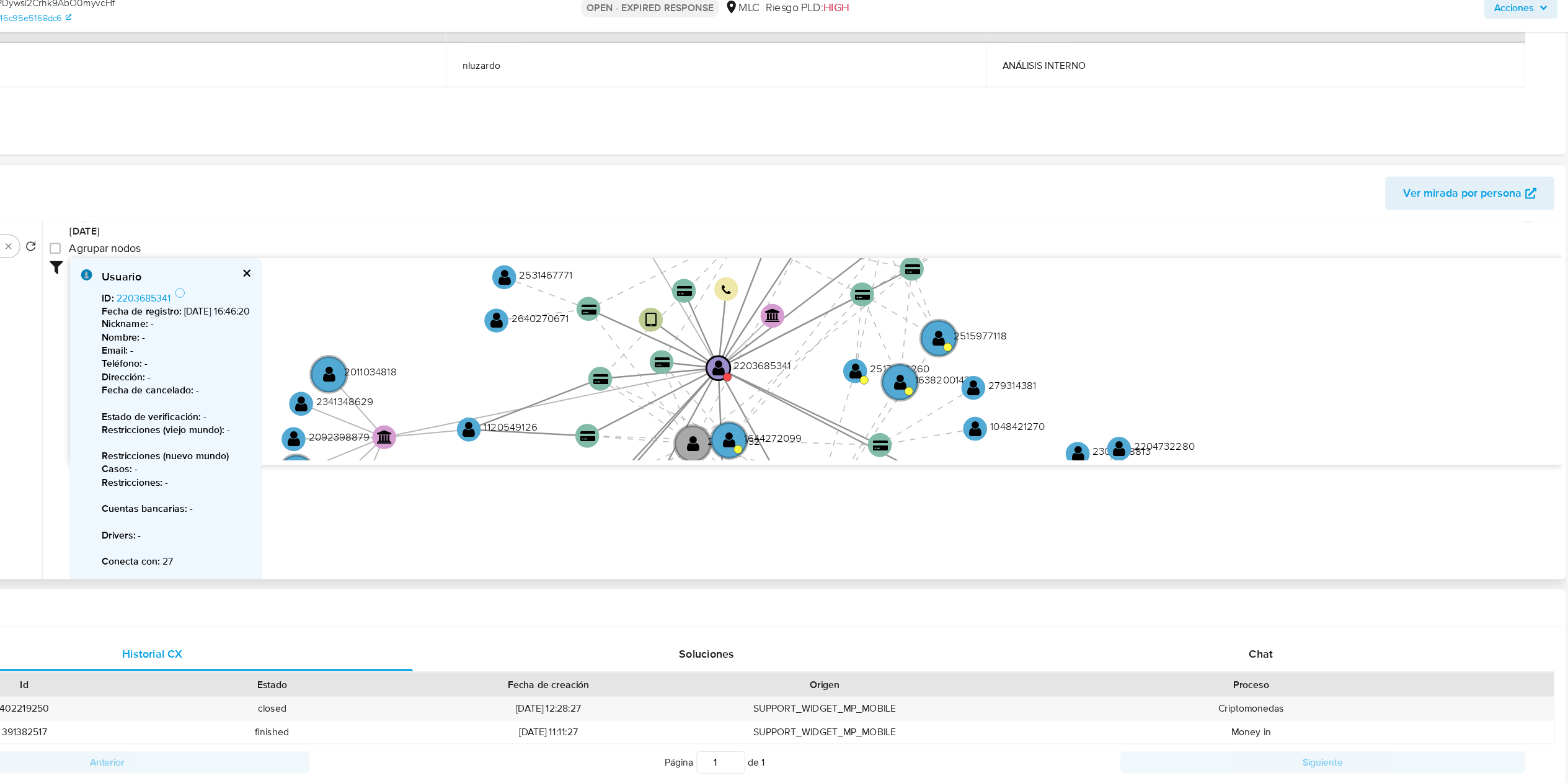
scroll to position [148, 0]
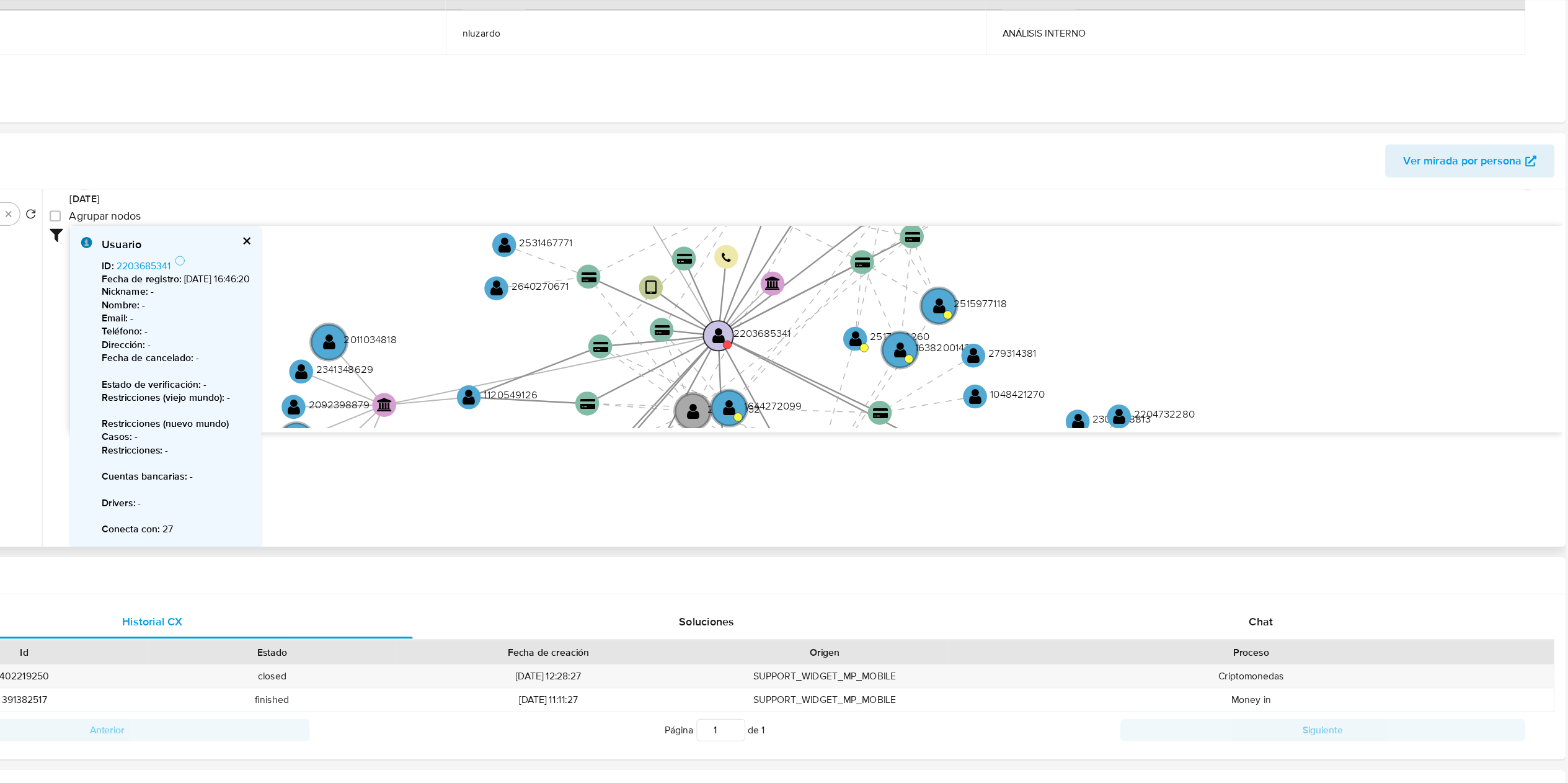
click at [784, 385] on text "" at bounding box center [805, 384] width 11 height 16
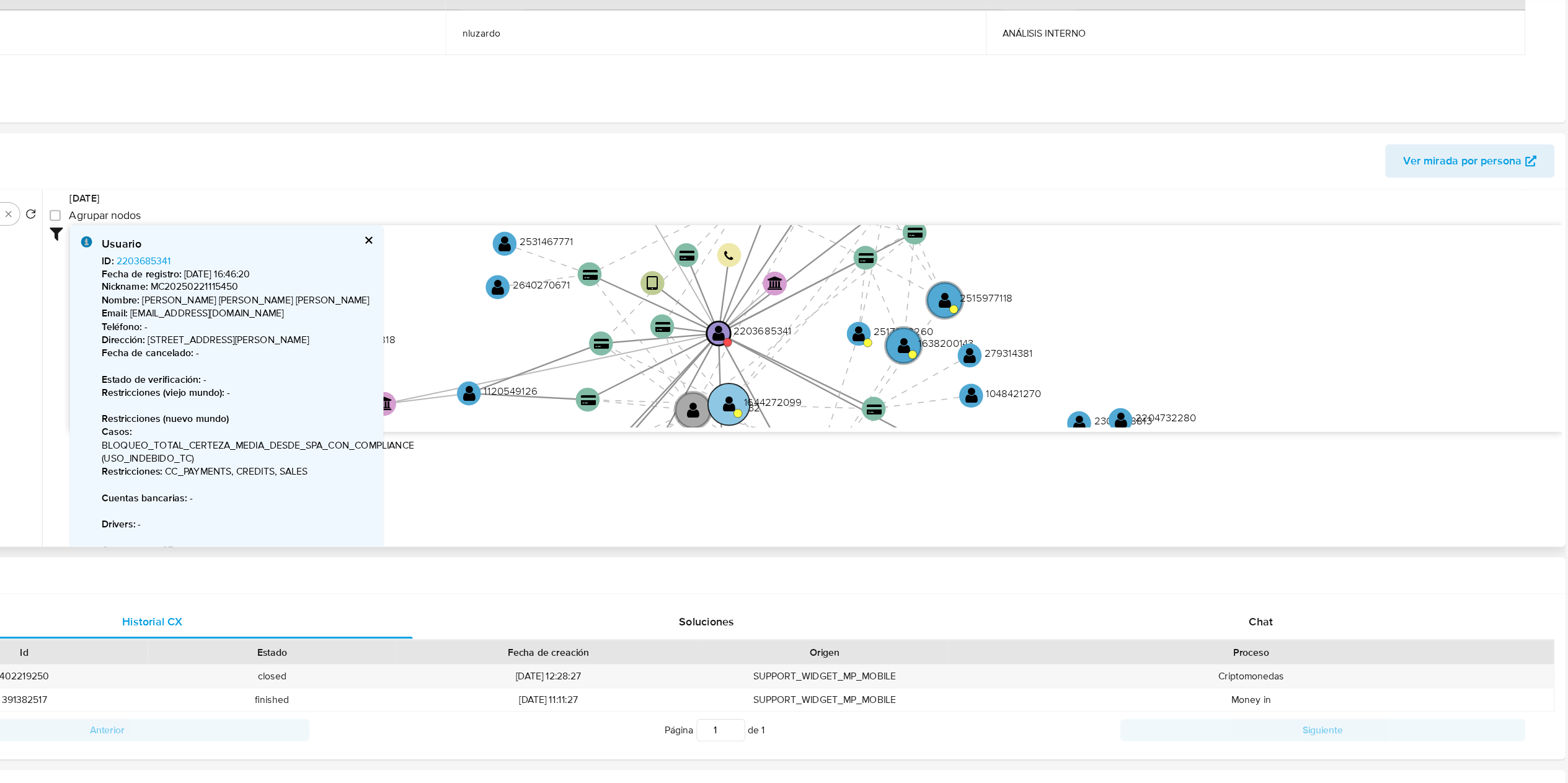
click at [784, 391] on text "" at bounding box center [814, 446] width 11 height 16
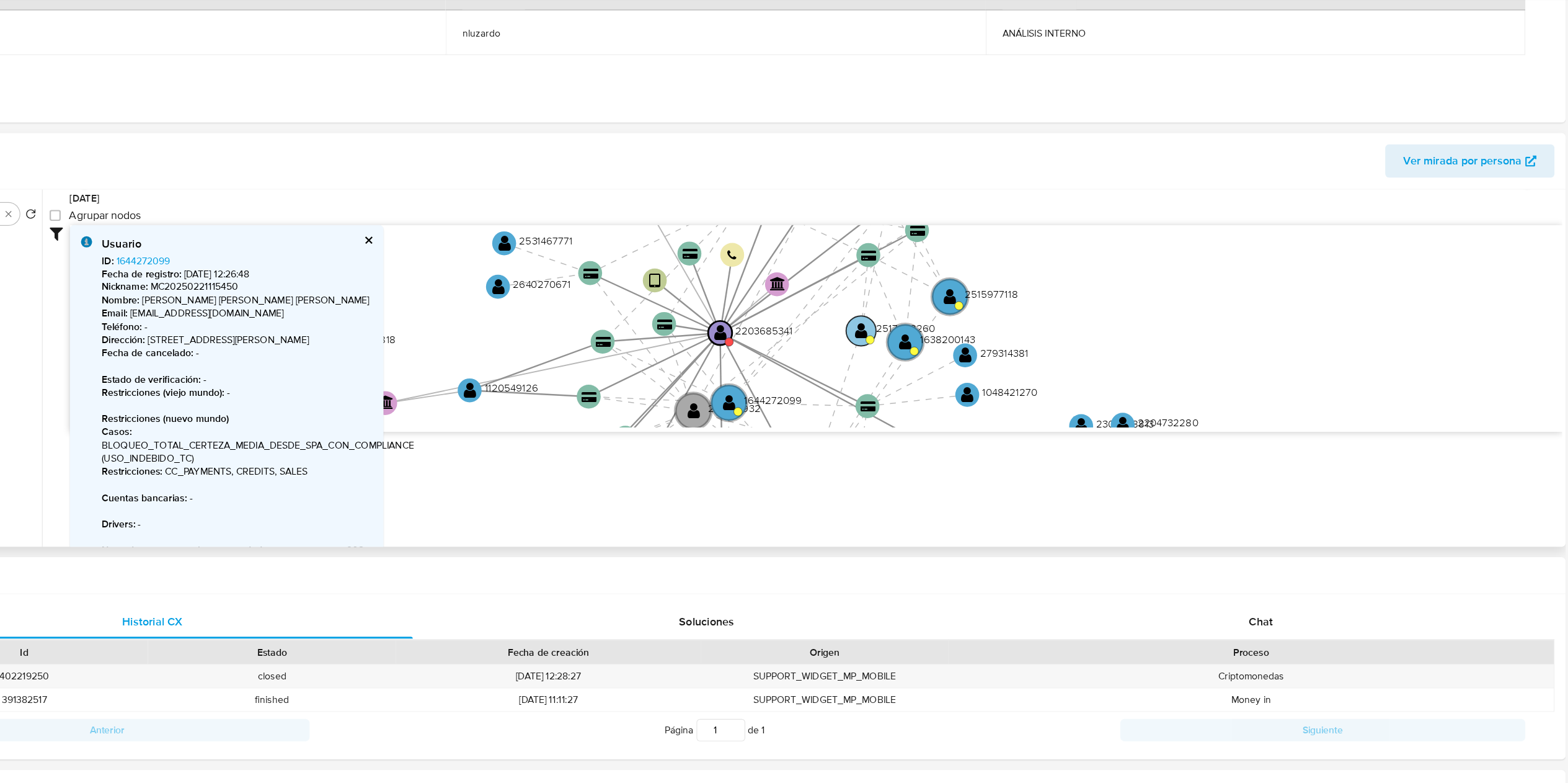
click at [784, 380] on text "" at bounding box center [932, 380] width 11 height 16
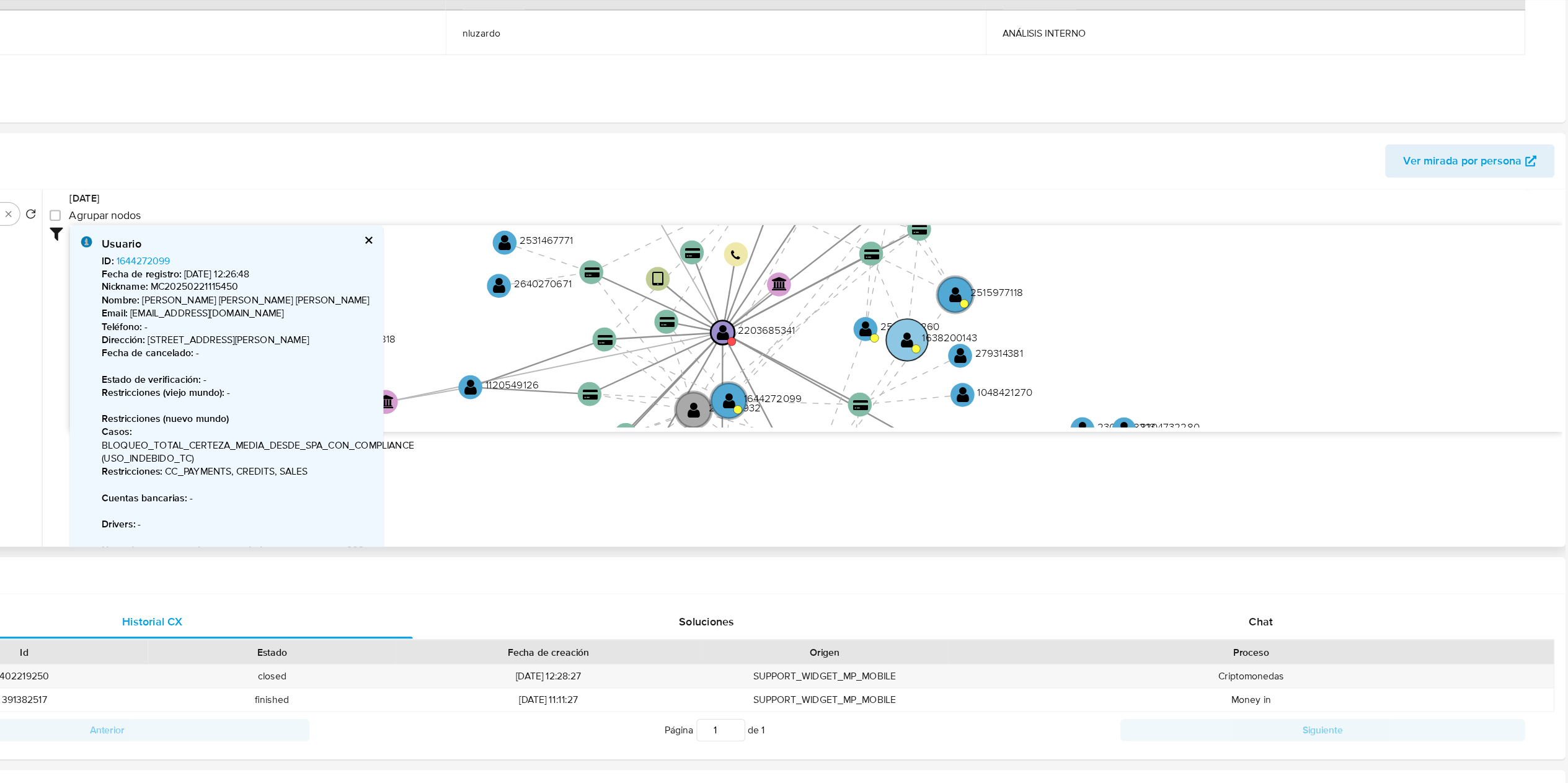
click at [784, 390] on circle at bounding box center [972, 388] width 37 height 37
click at [784, 391] on circle at bounding box center [981, 395] width 8 height 8
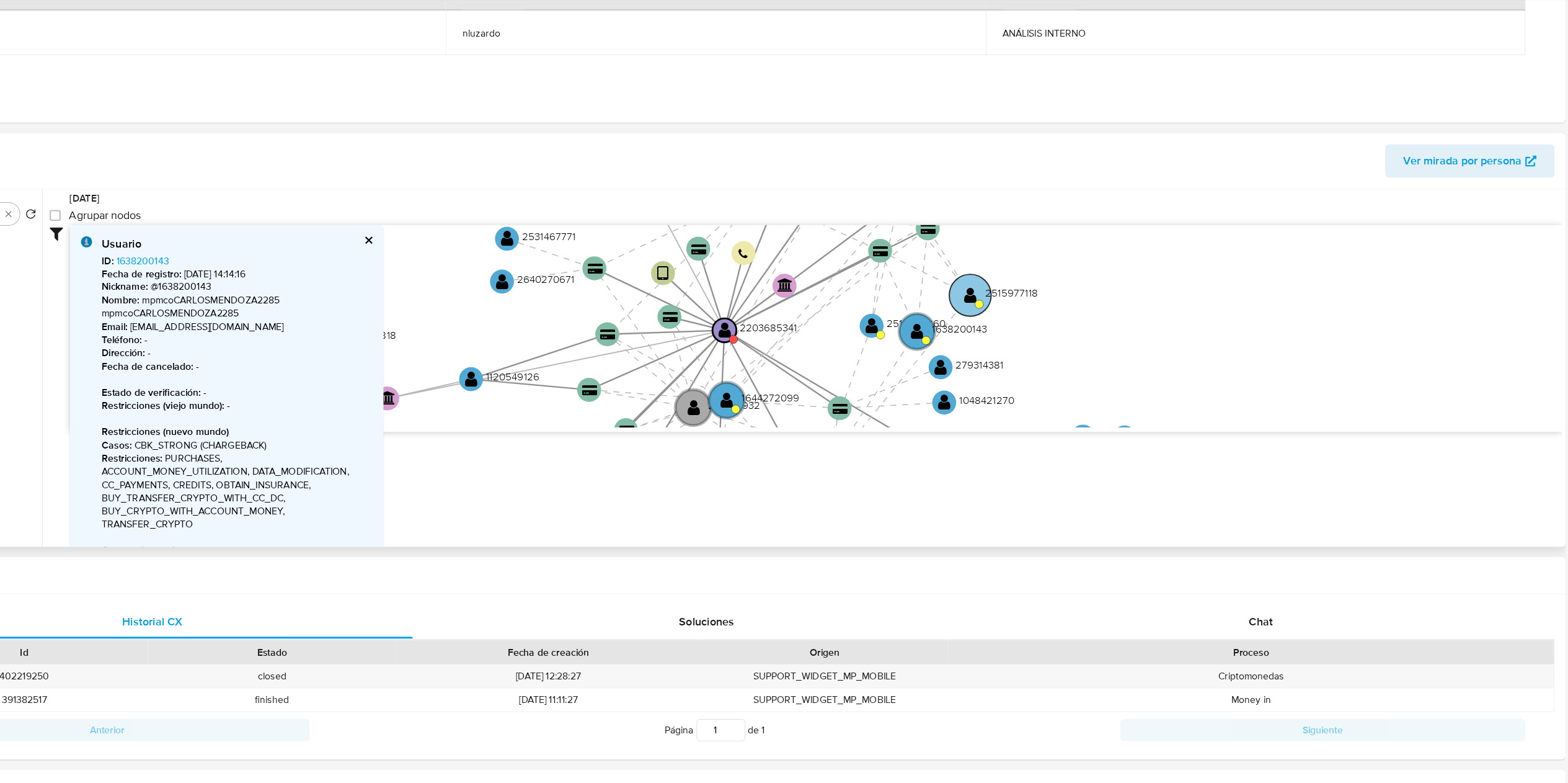
click at [784, 349] on text "" at bounding box center [1029, 348] width 11 height 16
click at [784, 349] on text "" at bounding box center [1030, 348] width 11 height 16
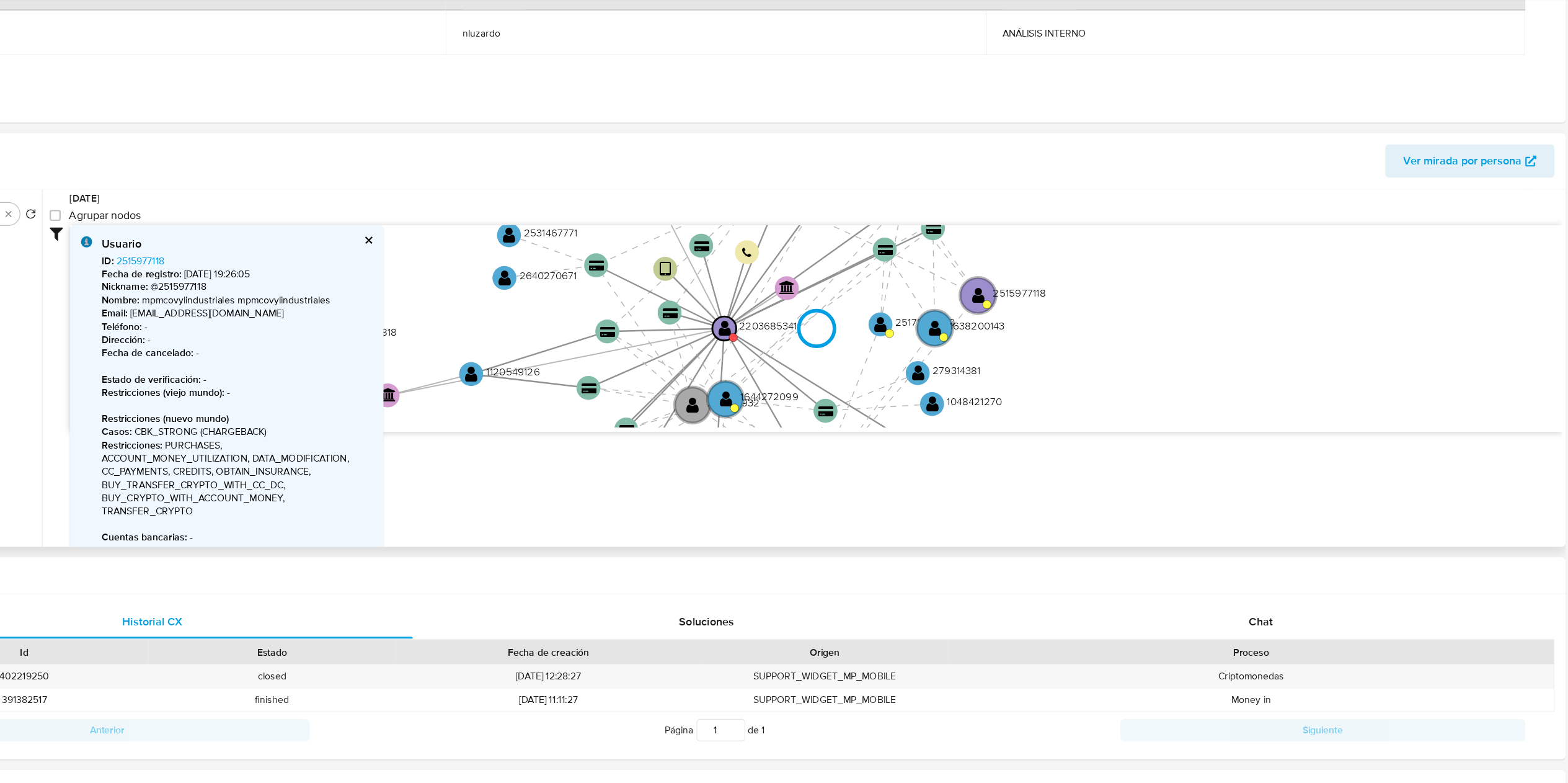
type input "1760016865000"
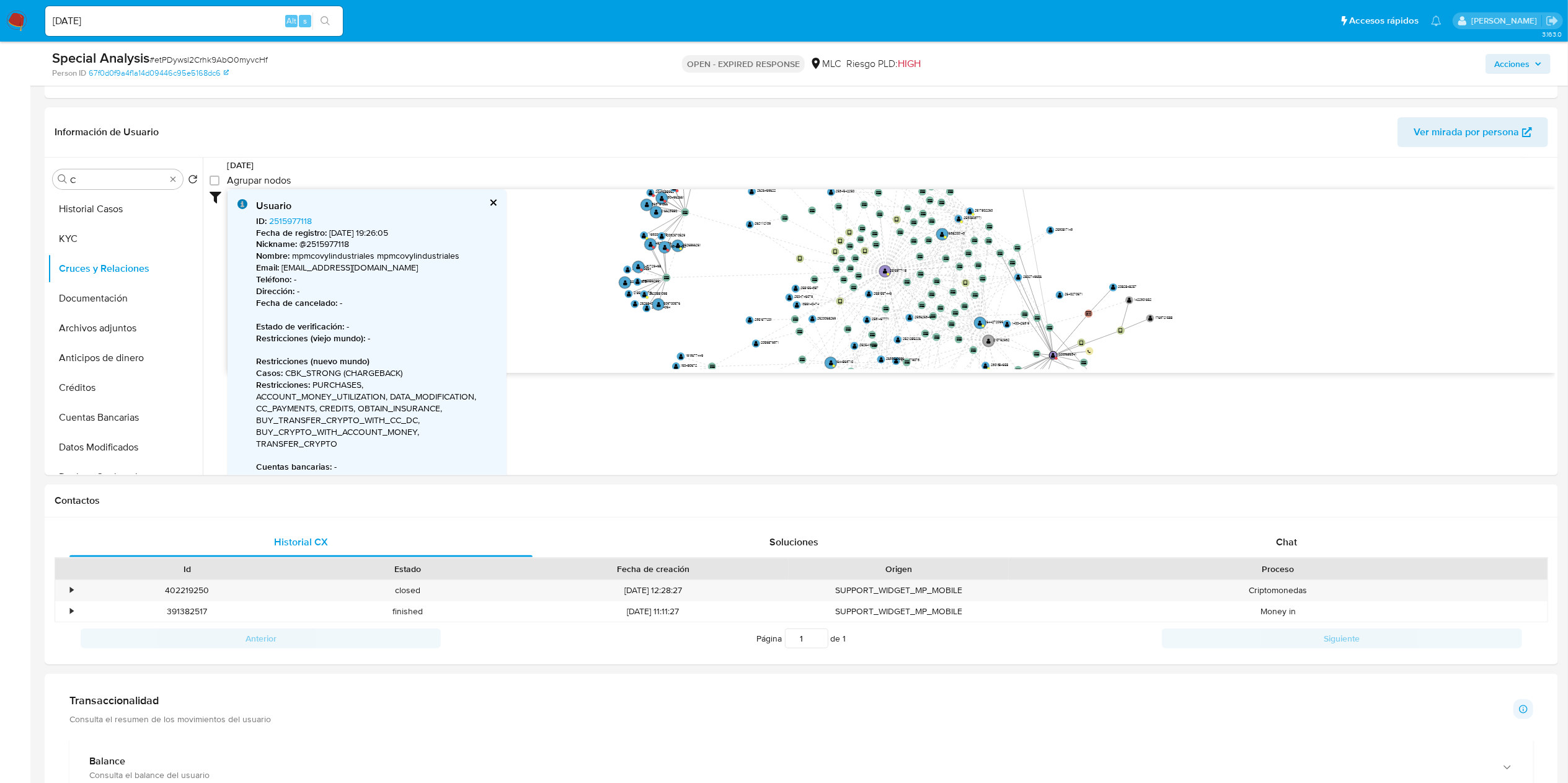
scroll to position [206, 0]
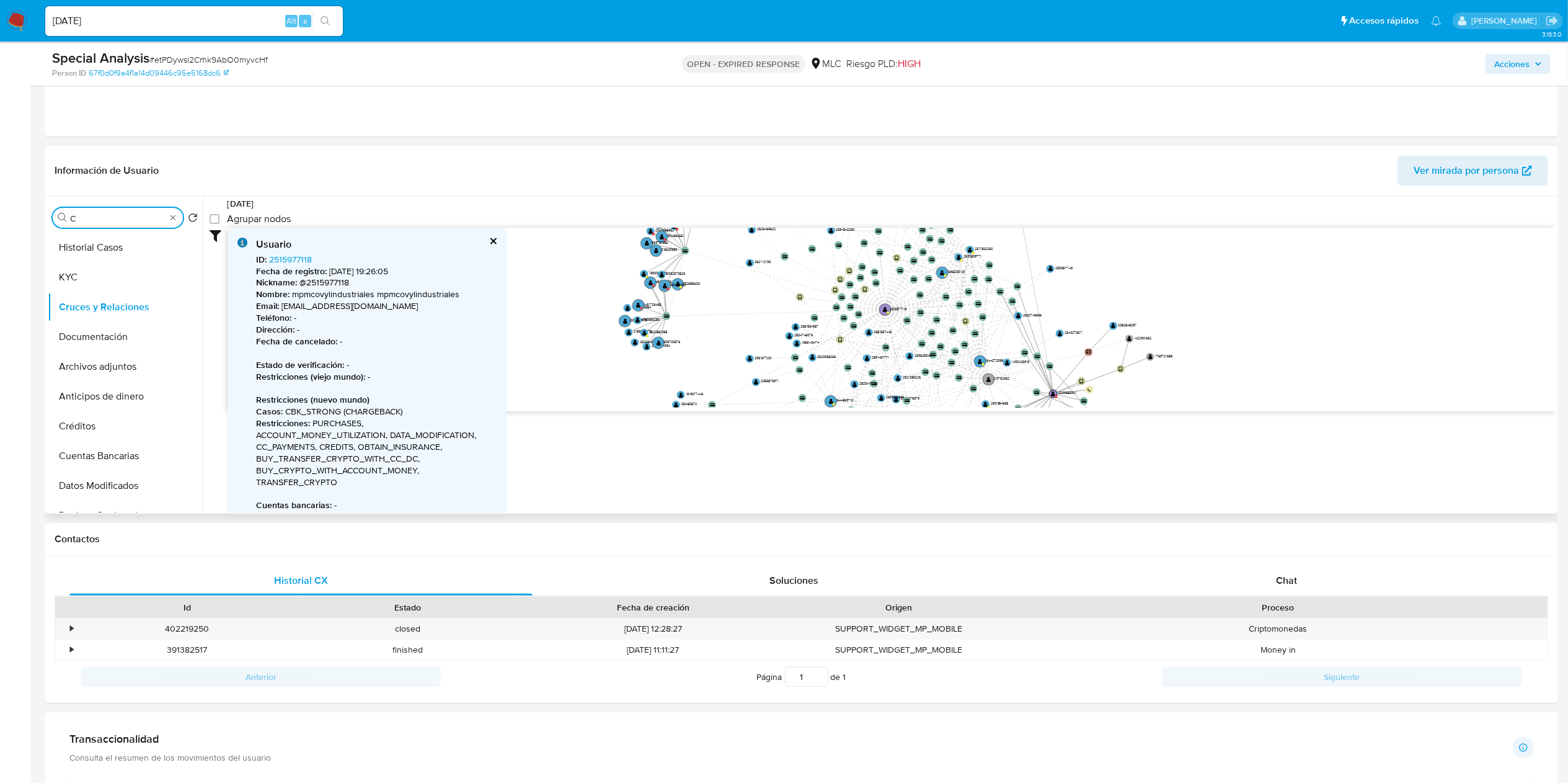
click at [107, 217] on input "C" at bounding box center [118, 219] width 95 height 11
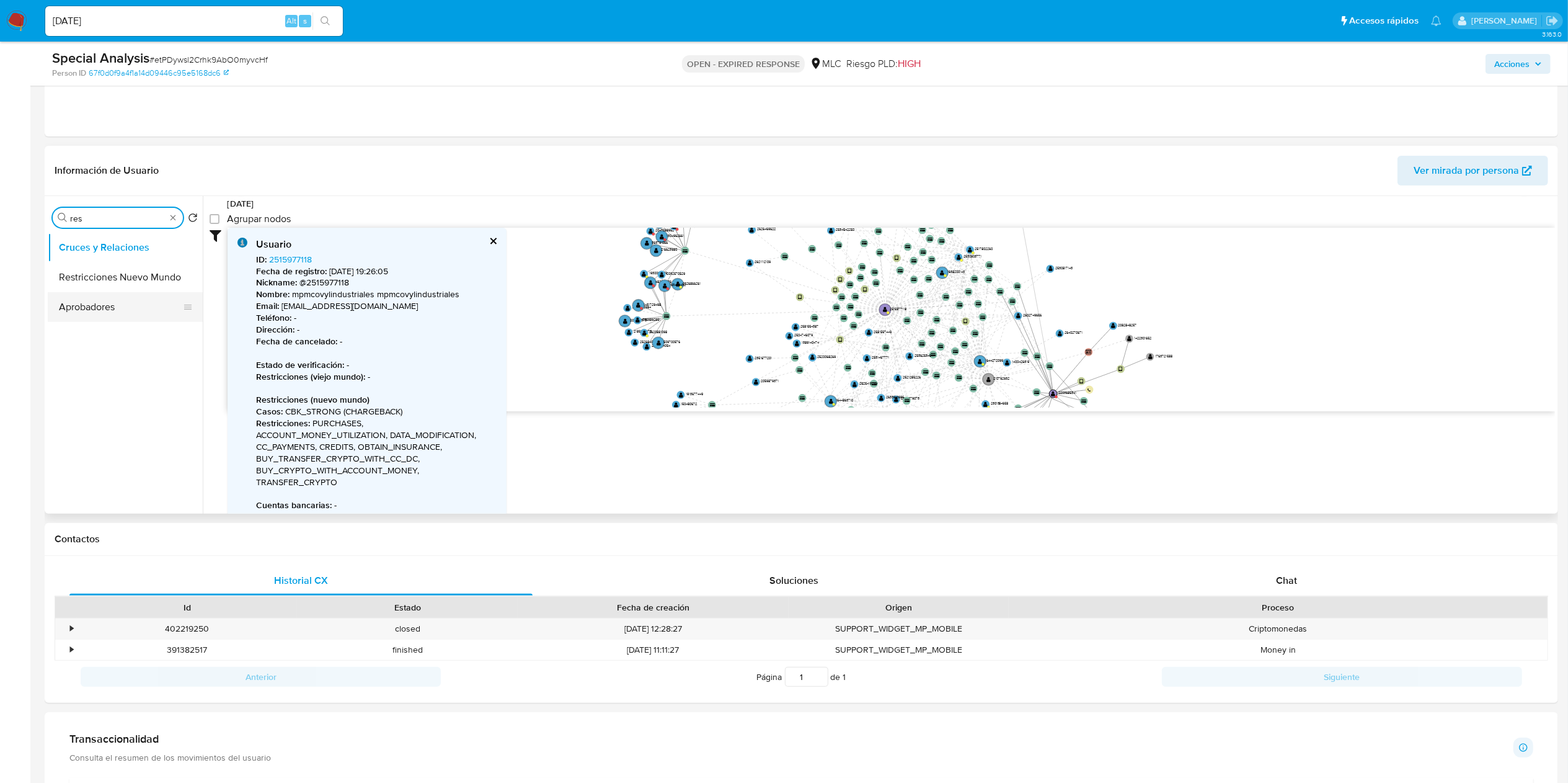
type input "res"
click at [122, 300] on button "Aprobadores" at bounding box center [120, 307] width 145 height 30
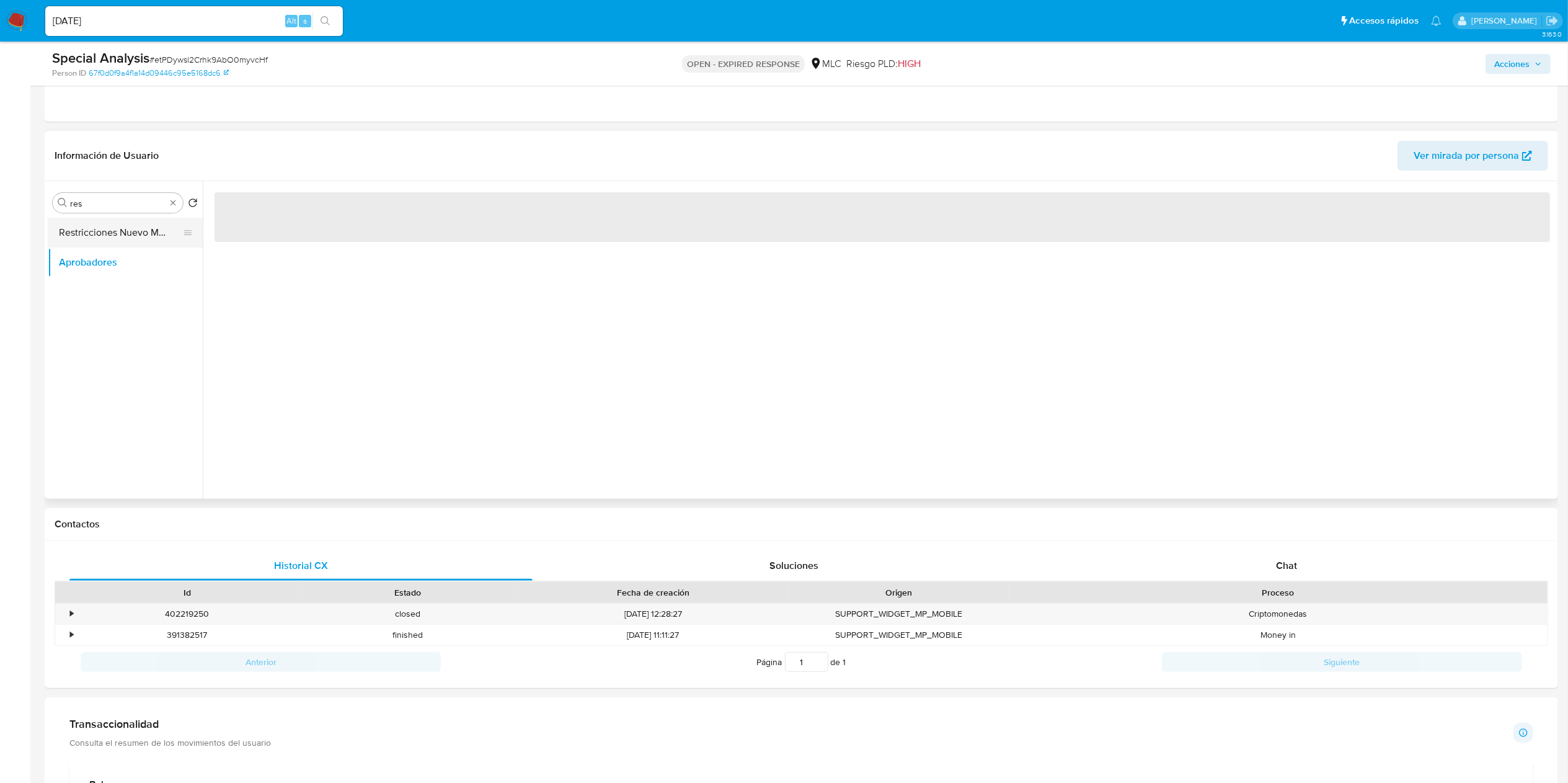
click at [121, 240] on button "Restricciones Nuevo Mundo" at bounding box center [120, 232] width 145 height 30
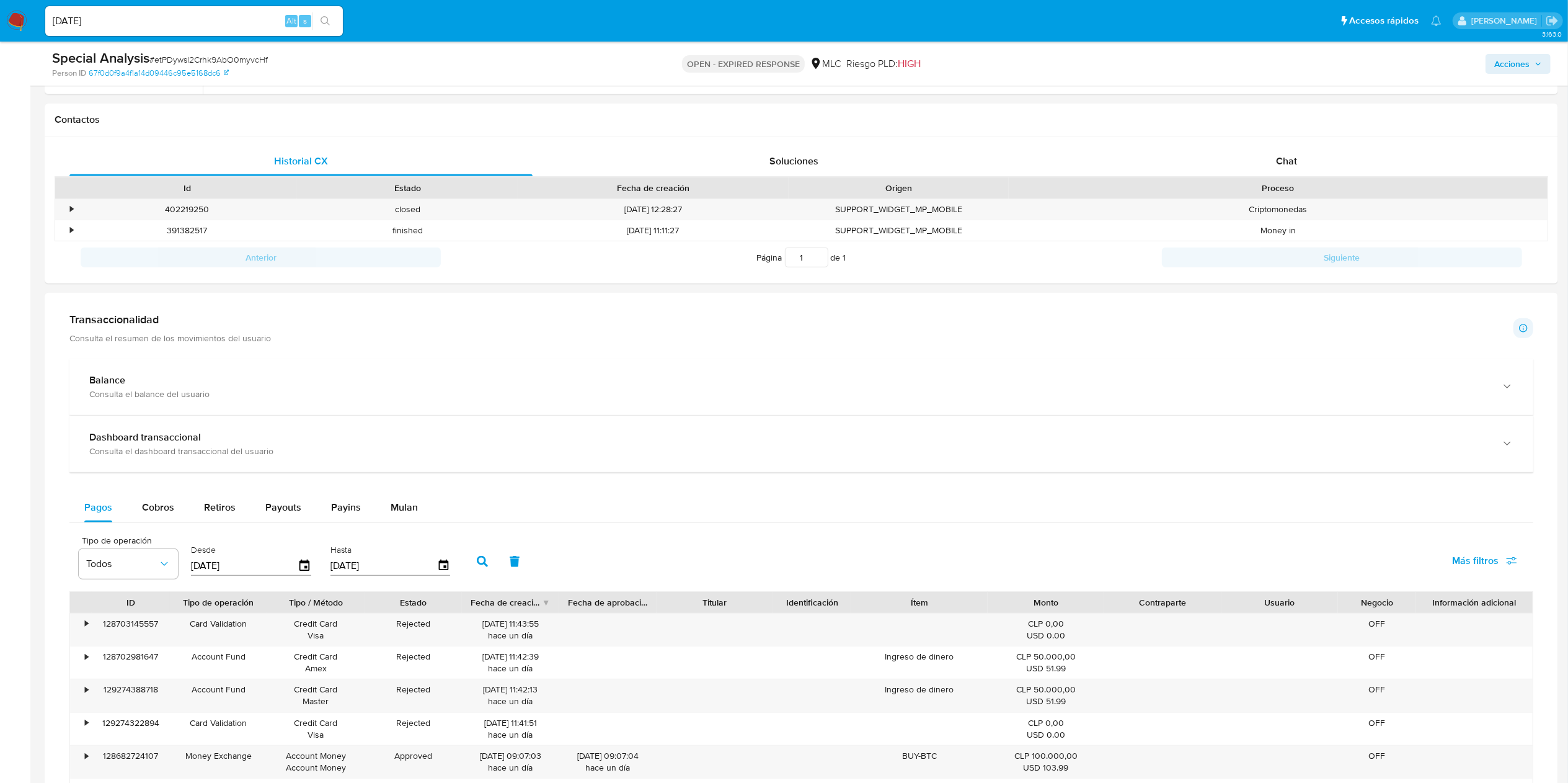
scroll to position [454, 0]
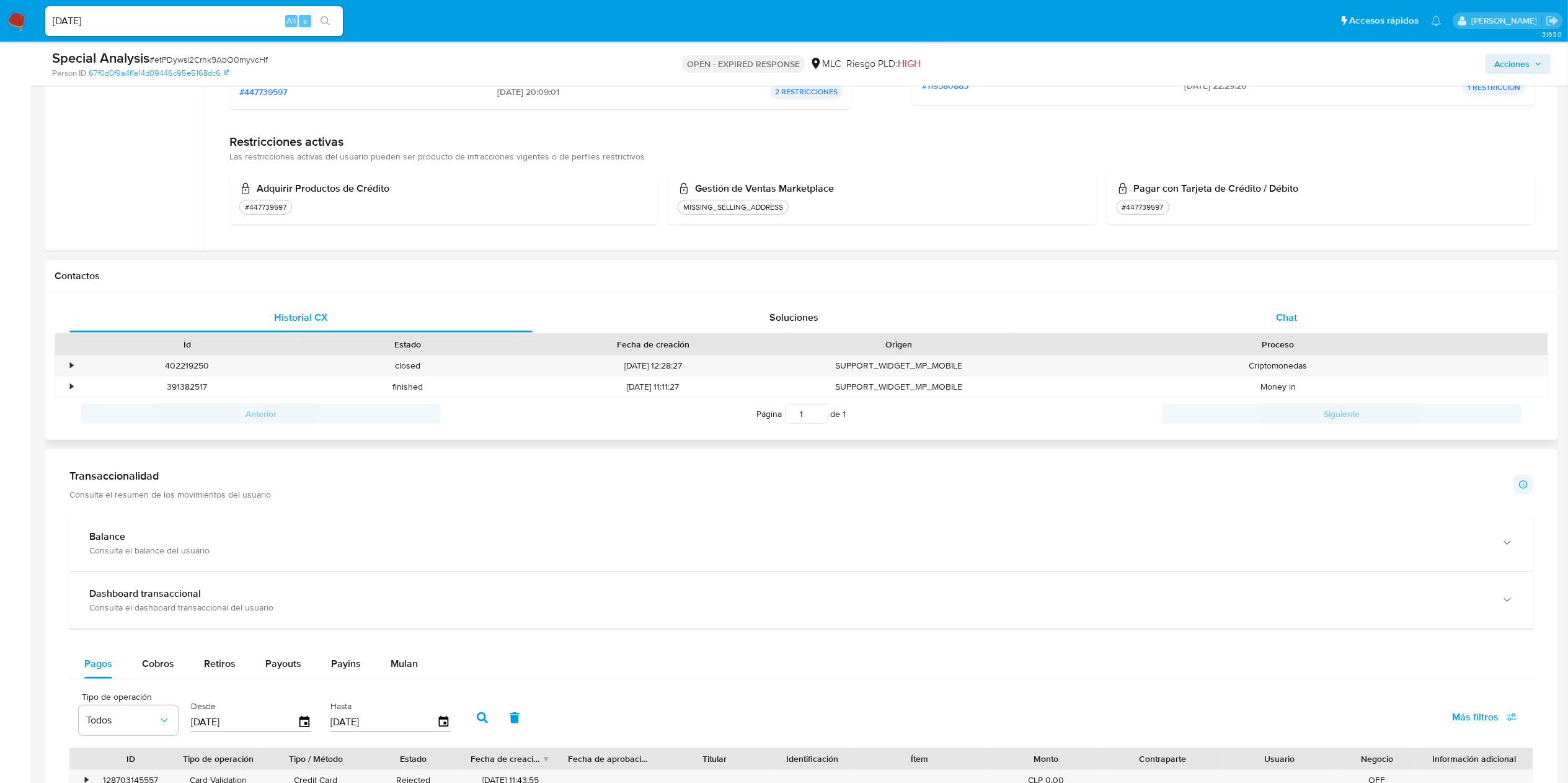
click at [784, 324] on div "Chat" at bounding box center [1287, 317] width 463 height 30
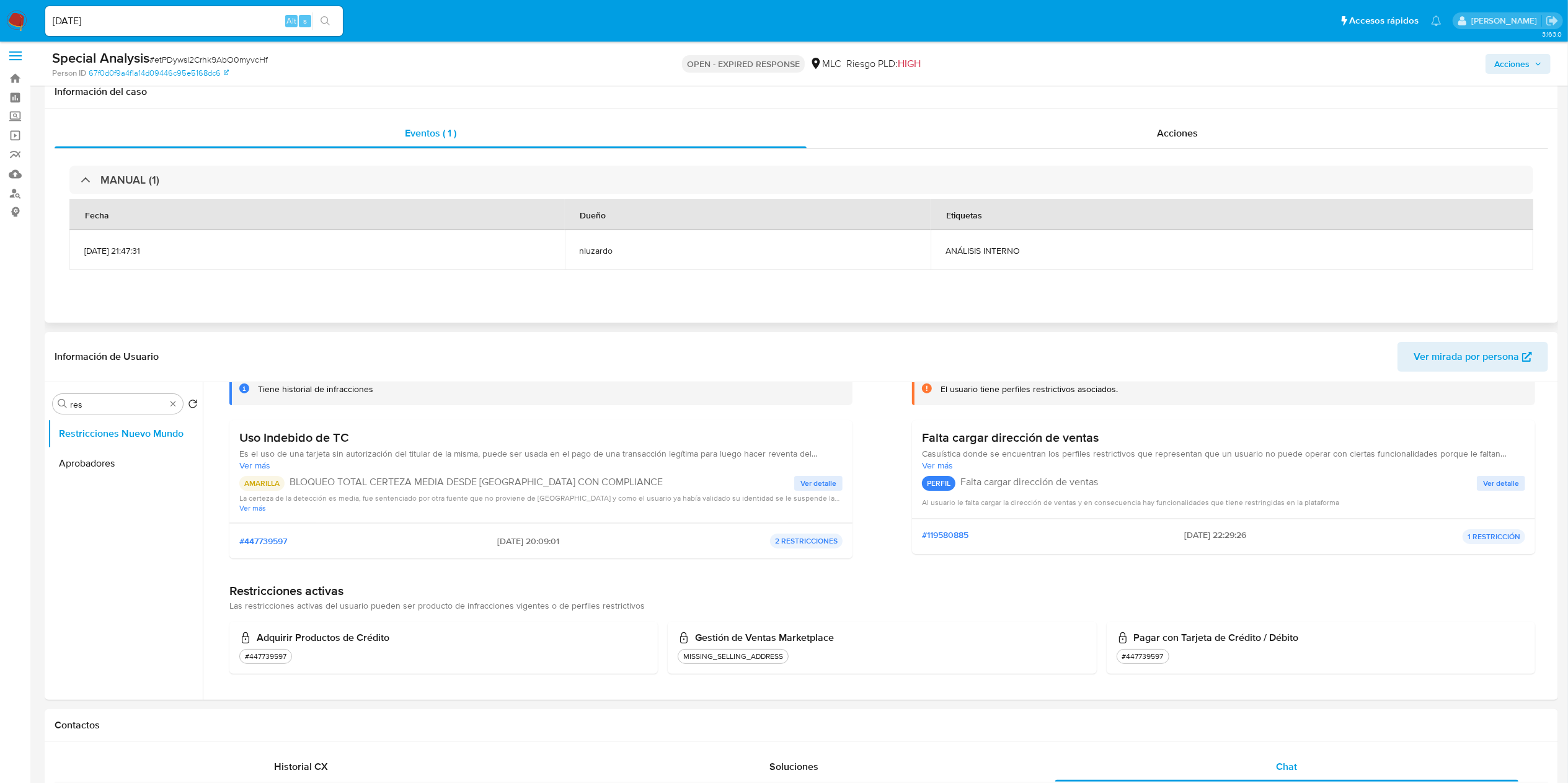
scroll to position [0, 0]
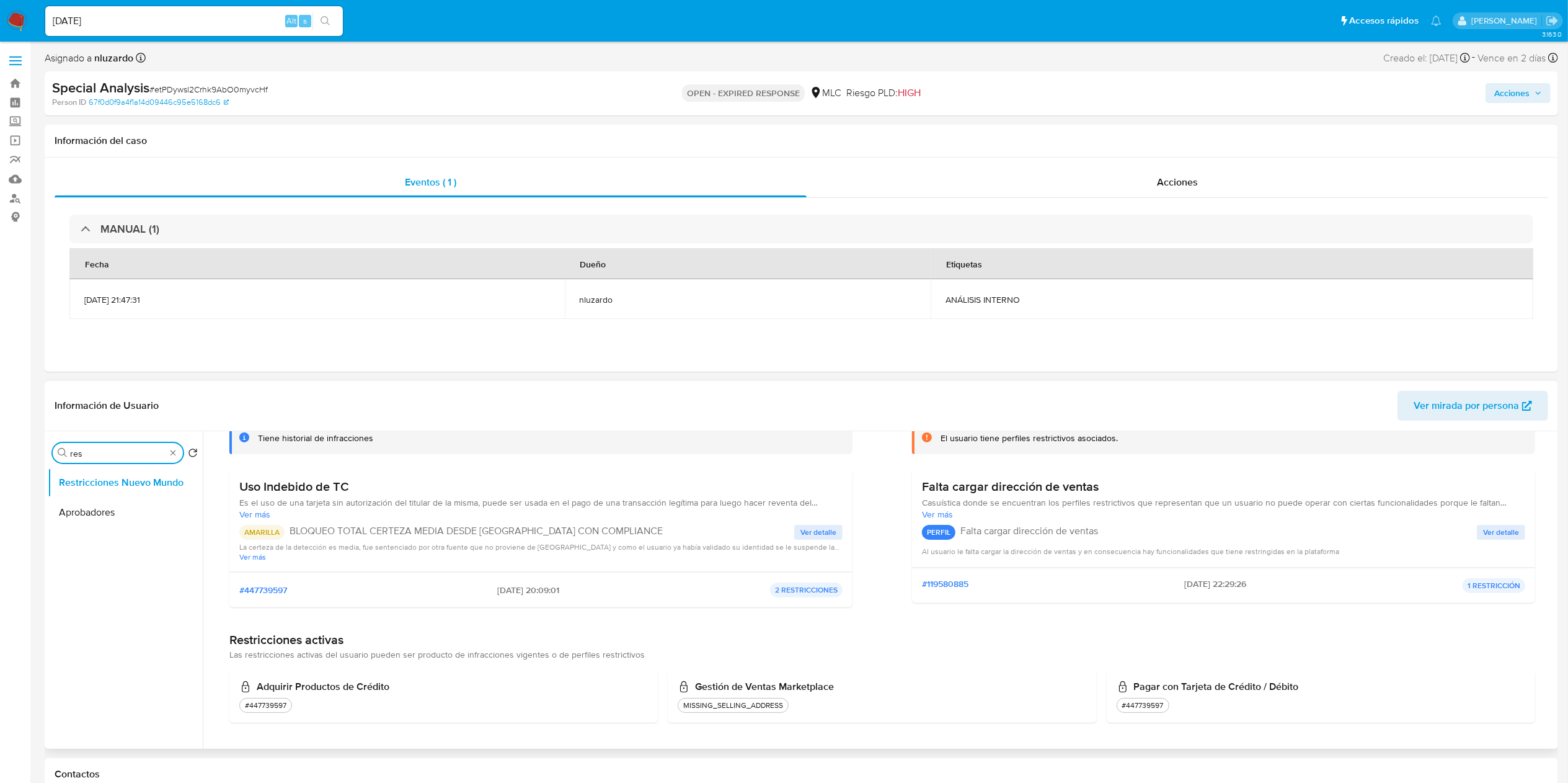
click at [105, 391] on input "res" at bounding box center [118, 454] width 95 height 11
drag, startPoint x: 97, startPoint y: 510, endPoint x: 105, endPoint y: 493, distance: 18.8
click at [102, 391] on button "Restricciones Nuevo Mundo" at bounding box center [125, 512] width 155 height 30
click at [112, 391] on button "Documentación" at bounding box center [120, 482] width 145 height 30
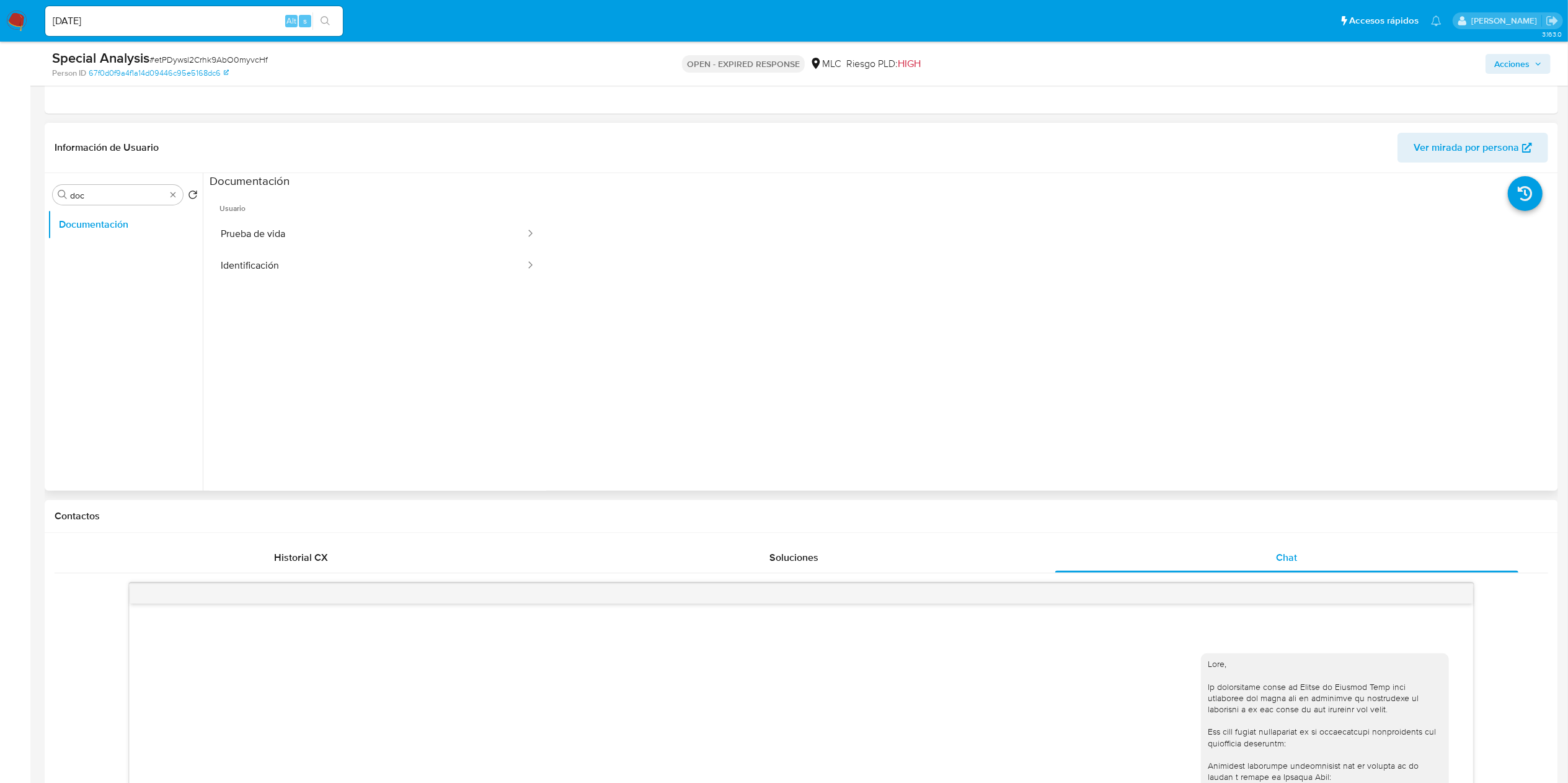
scroll to position [248, 0]
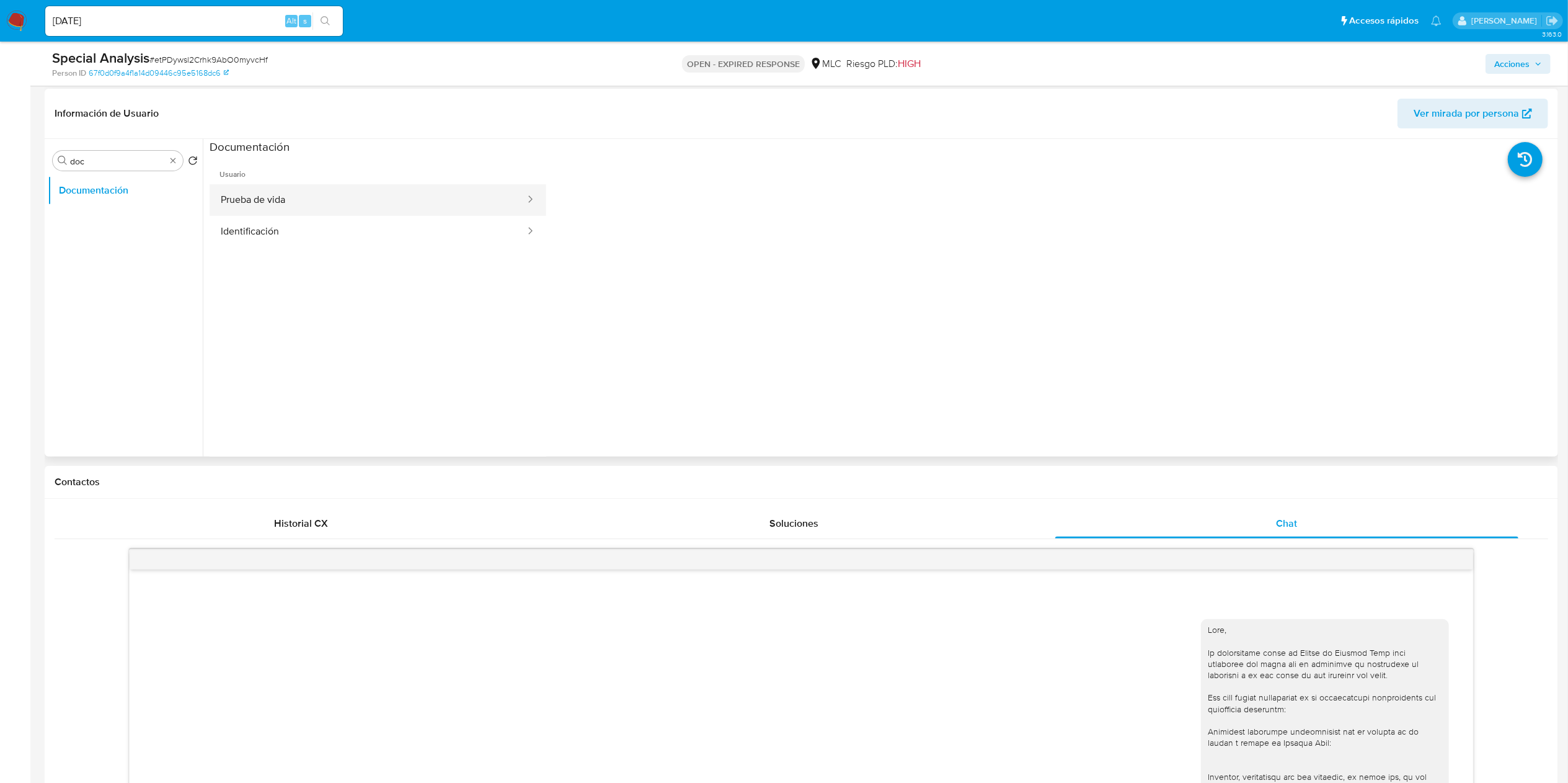
click at [305, 190] on button "Prueba de vida" at bounding box center [368, 200] width 317 height 31
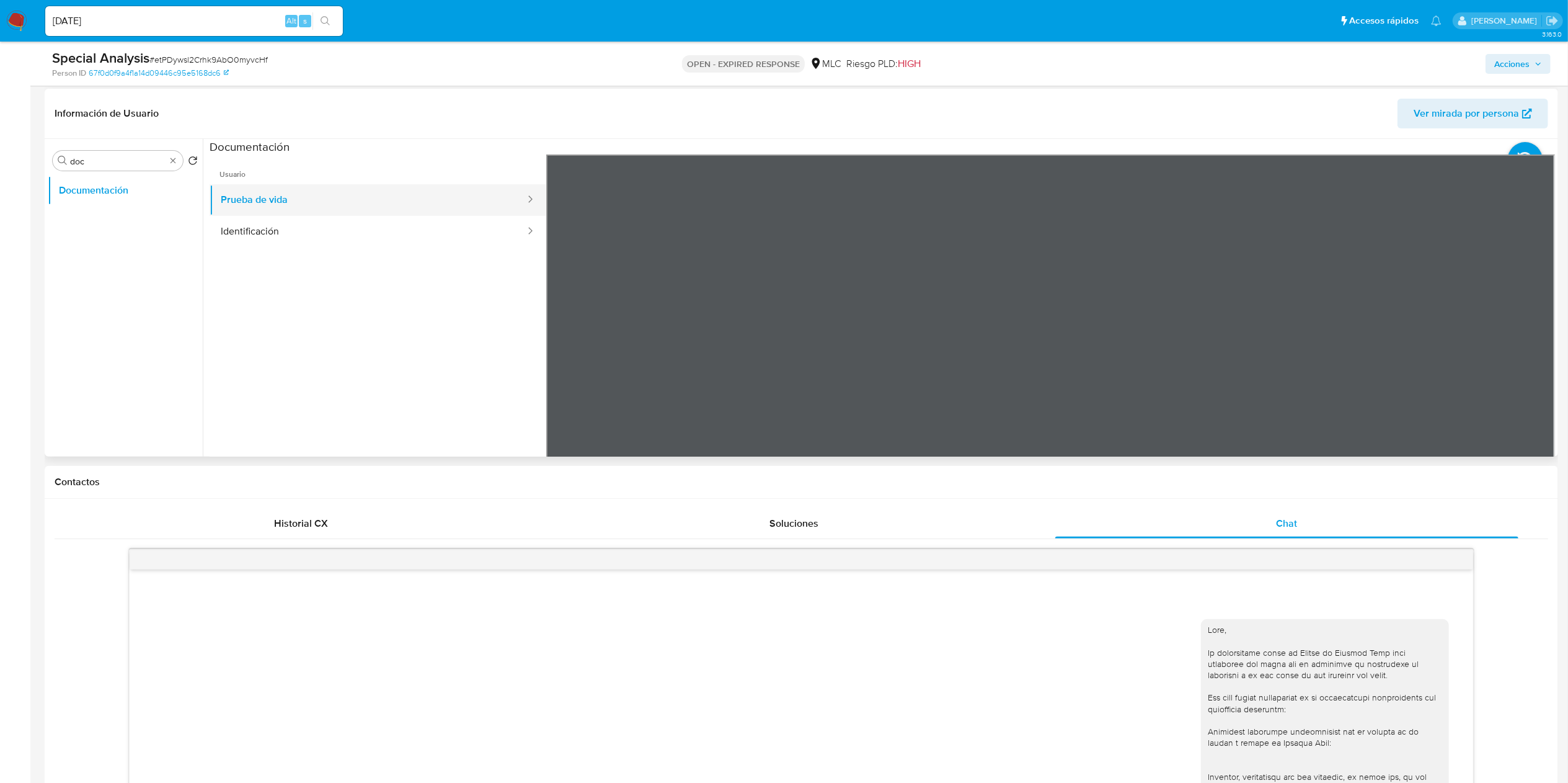
click at [377, 211] on button "Prueba de vida" at bounding box center [368, 200] width 317 height 31
click at [354, 233] on button "Identificación" at bounding box center [368, 231] width 317 height 31
click at [126, 167] on input "doc" at bounding box center [118, 162] width 95 height 11
click at [126, 167] on input "c" at bounding box center [118, 162] width 95 height 11
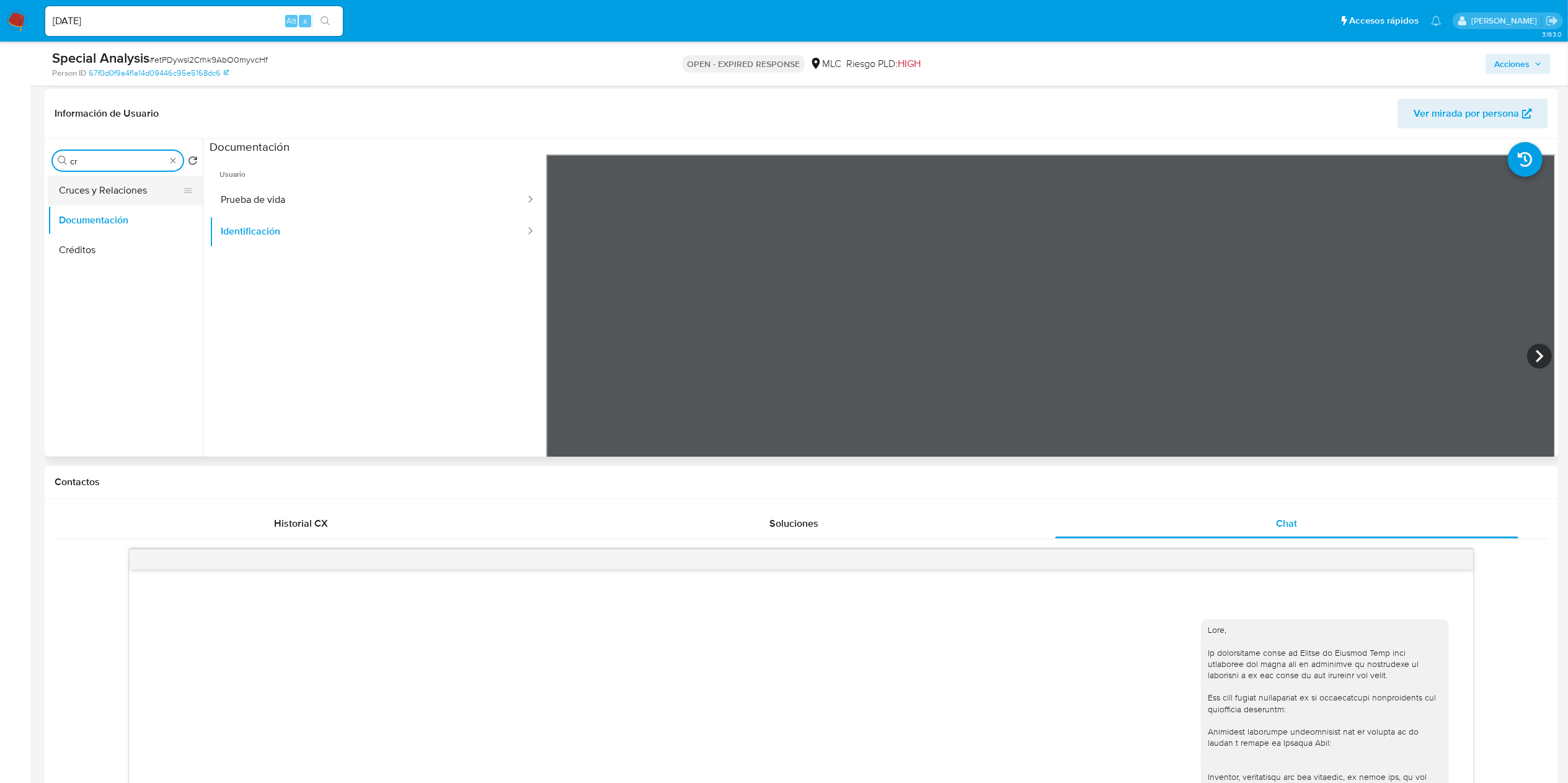
type input "cr"
click at [117, 200] on button "Cruces y Relaciones" at bounding box center [120, 190] width 145 height 30
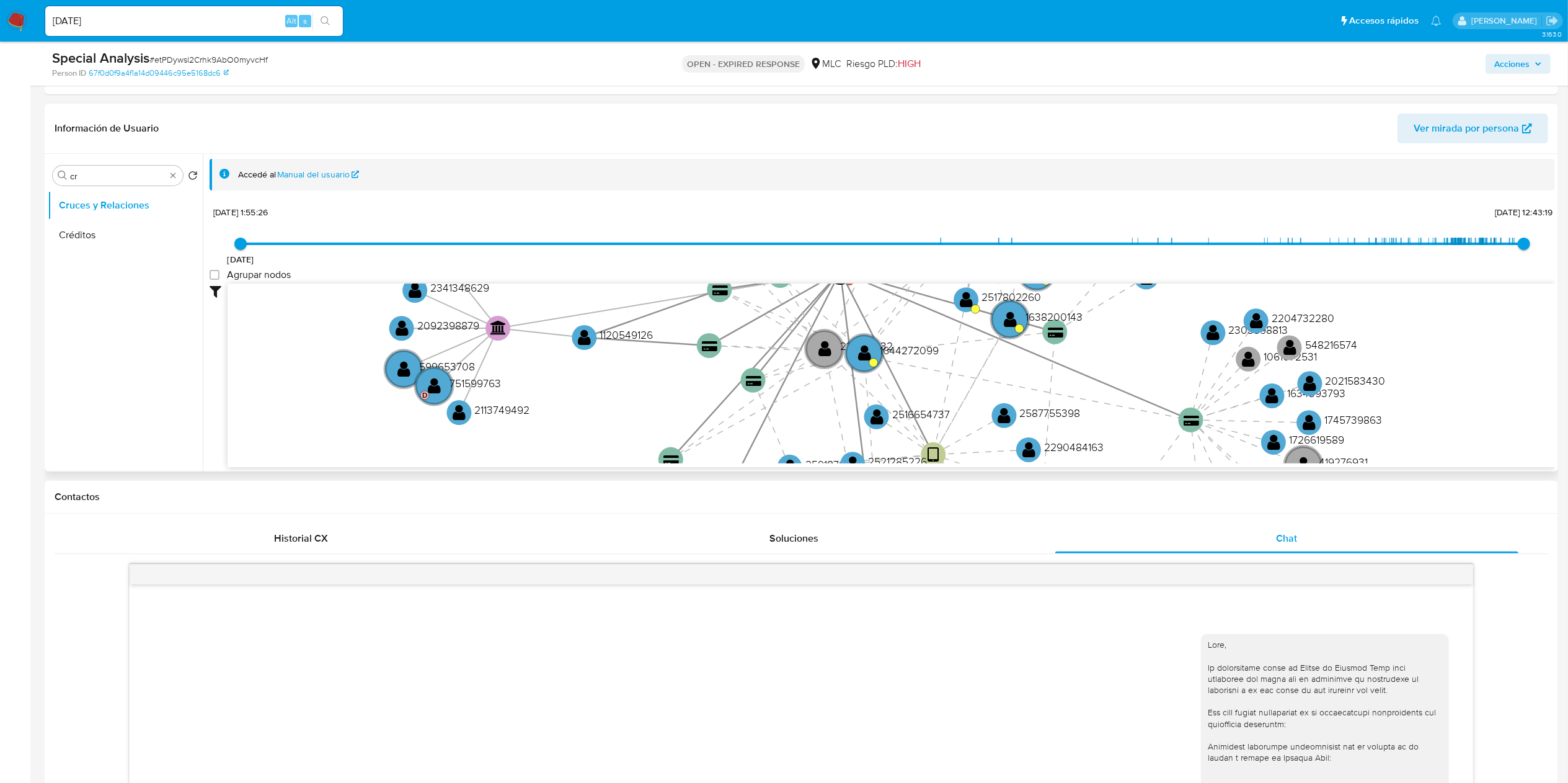
drag, startPoint x: 633, startPoint y: 408, endPoint x: 619, endPoint y: 419, distance: 17.8
click at [619, 391] on icon "device-68d16e6a8b10390f3b487cd9  device-64aef27908813b0018e606a9  user-220368…" at bounding box center [891, 373] width 1327 height 180
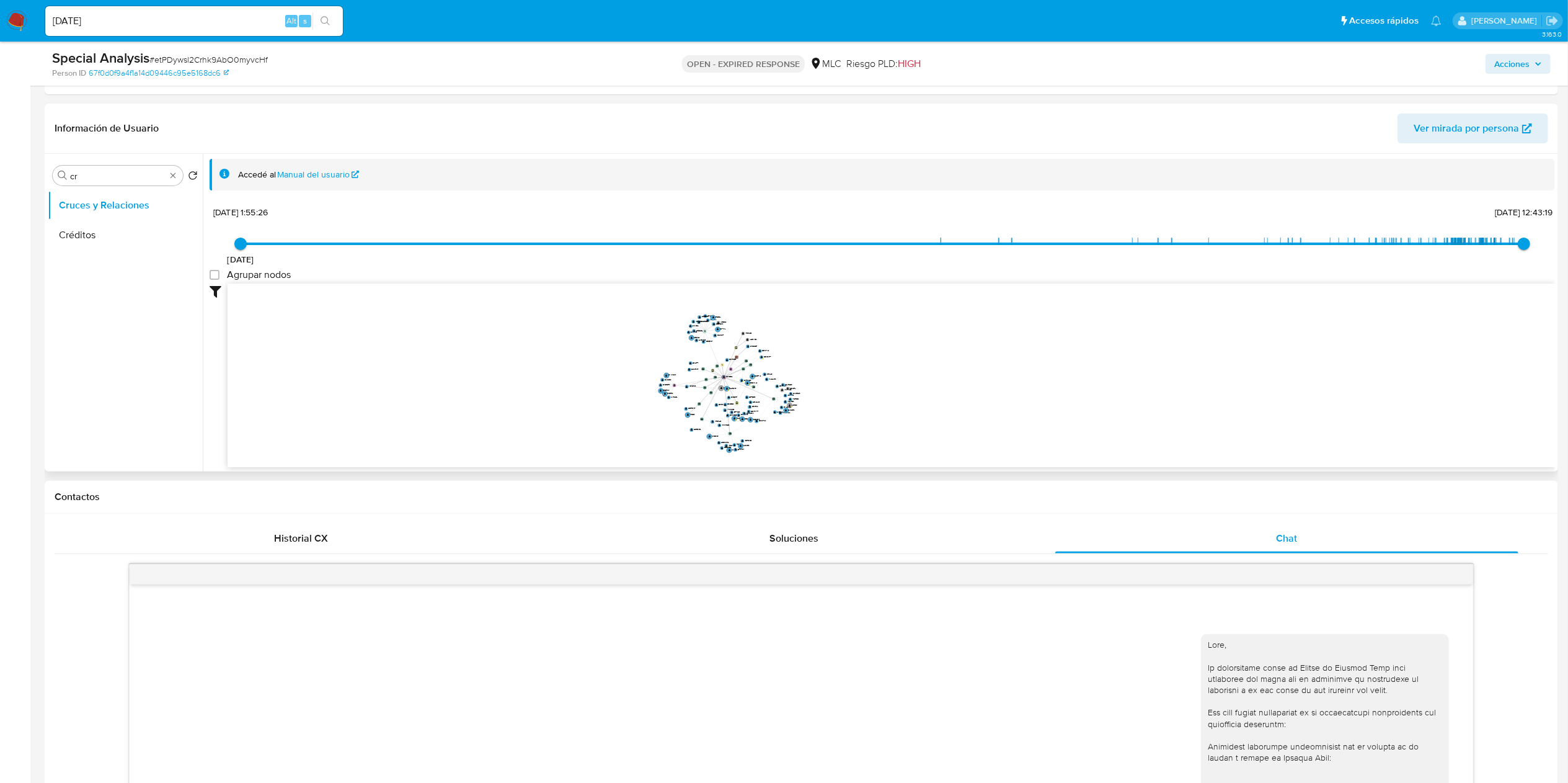
drag, startPoint x: 824, startPoint y: 382, endPoint x: 913, endPoint y: 383, distance: 89.0
click at [784, 383] on icon "device-68d16e6a8b10390f3b487cd9  device-64aef27908813b0018e606a9  user-220368…" at bounding box center [891, 373] width 1327 height 180
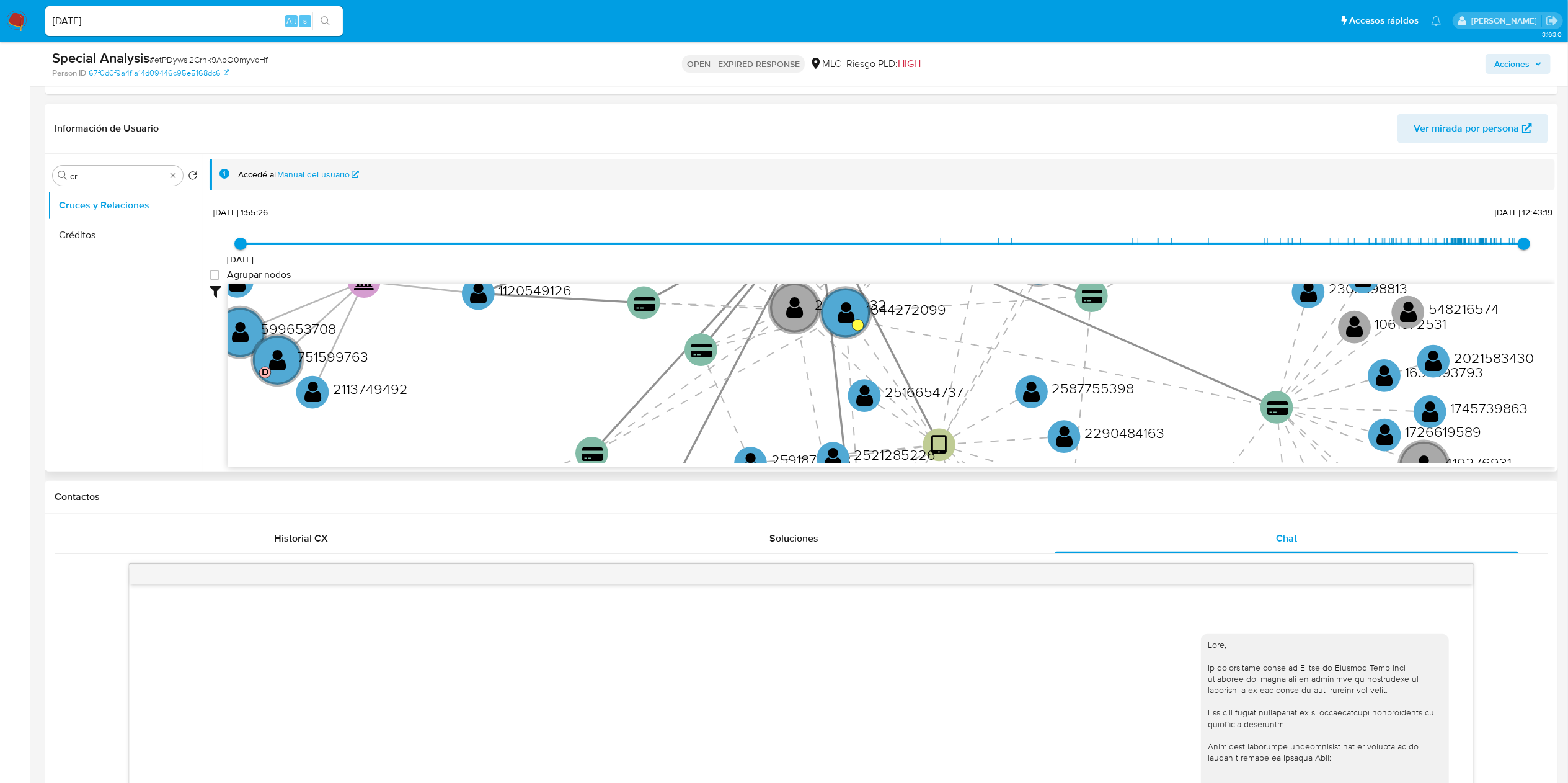
drag, startPoint x: 450, startPoint y: 383, endPoint x: 423, endPoint y: 392, distance: 28.5
click at [423, 391] on icon "device-68d16e6a8b10390f3b487cd9  device-64aef27908813b0018e606a9  user-220368…" at bounding box center [891, 373] width 1327 height 180
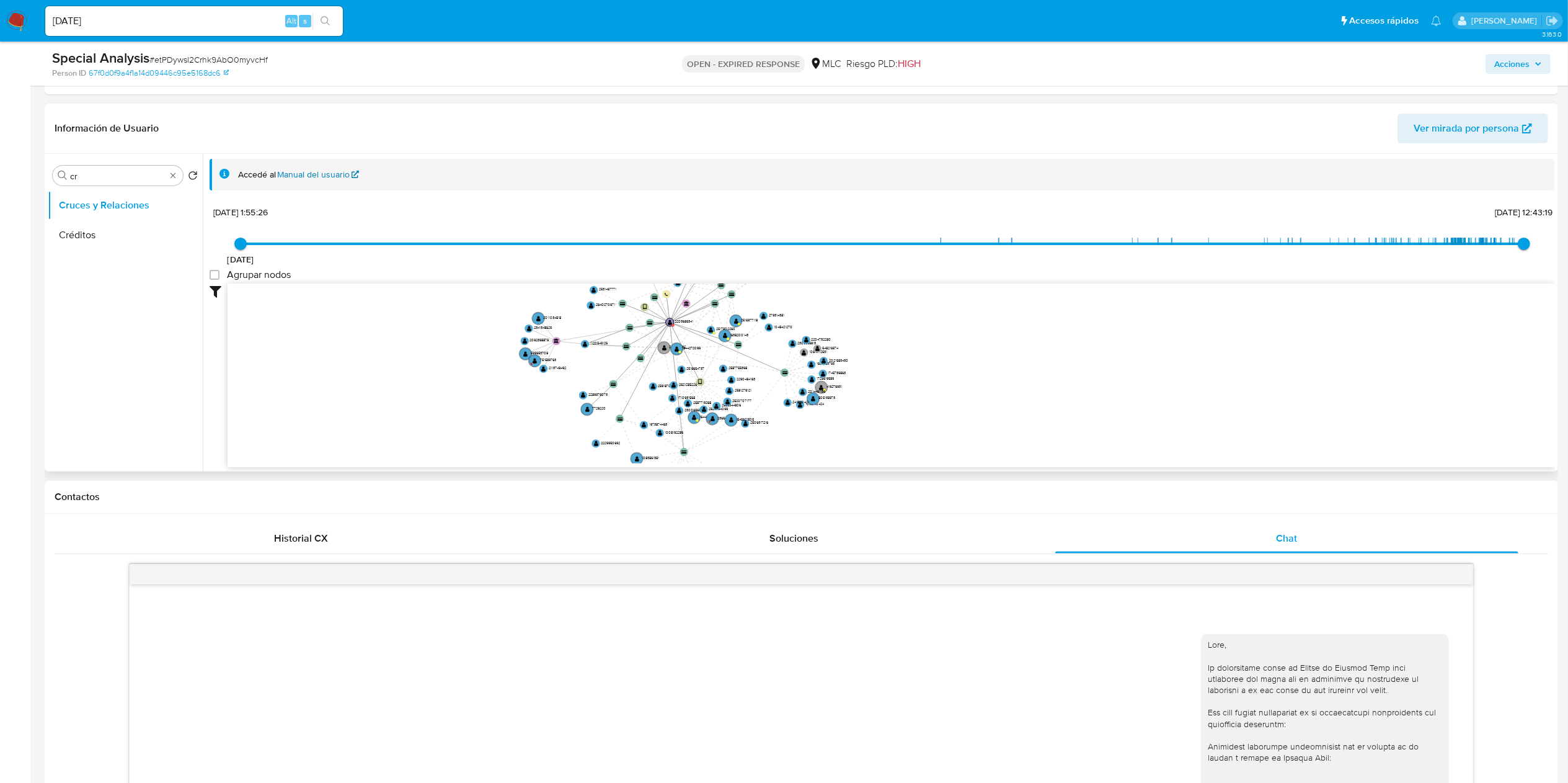
click at [318, 178] on link "Manual del usuario" at bounding box center [318, 174] width 82 height 12
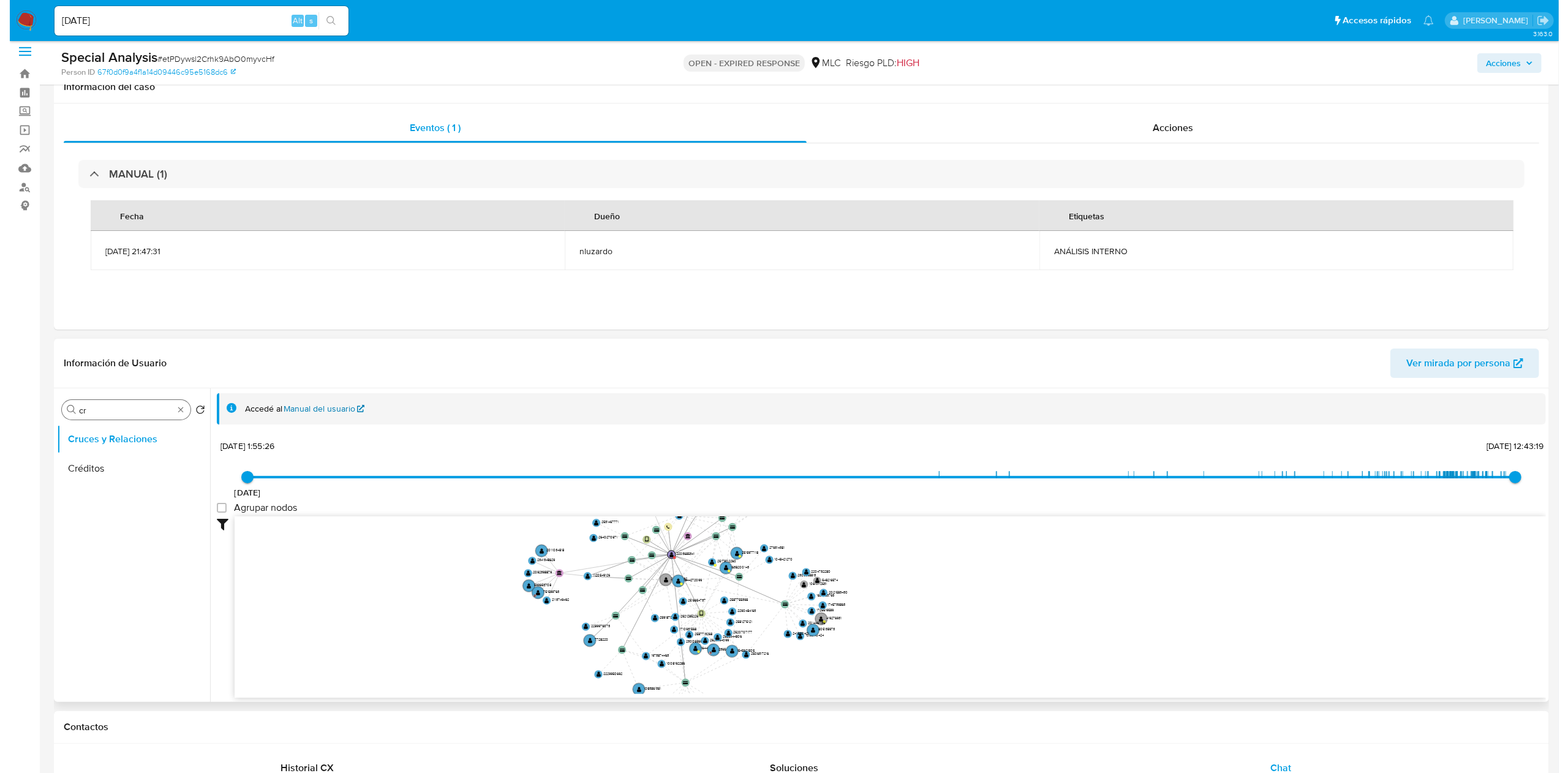
scroll to position [0, 0]
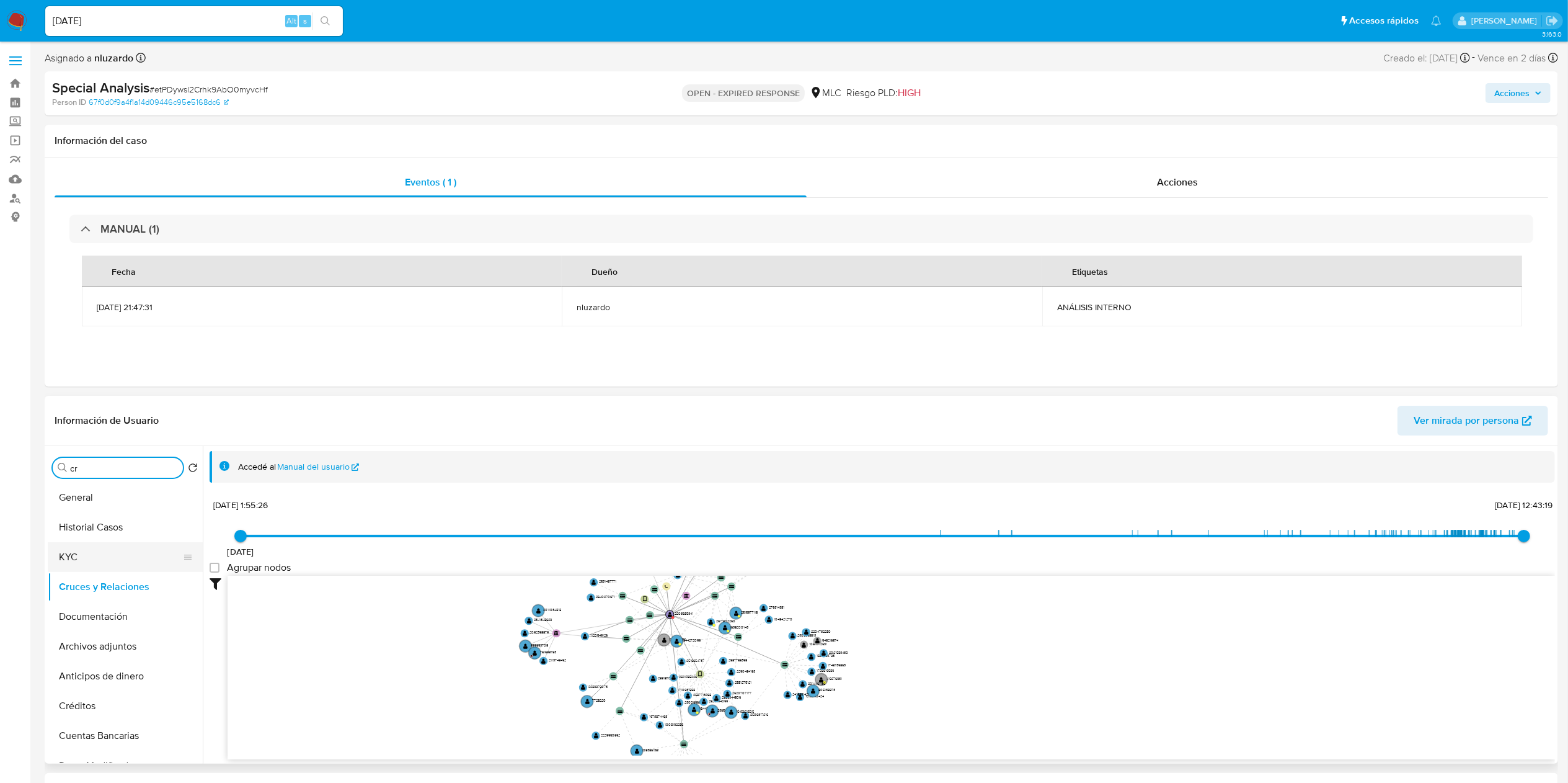
click at [109, 391] on button "KYC" at bounding box center [120, 557] width 145 height 30
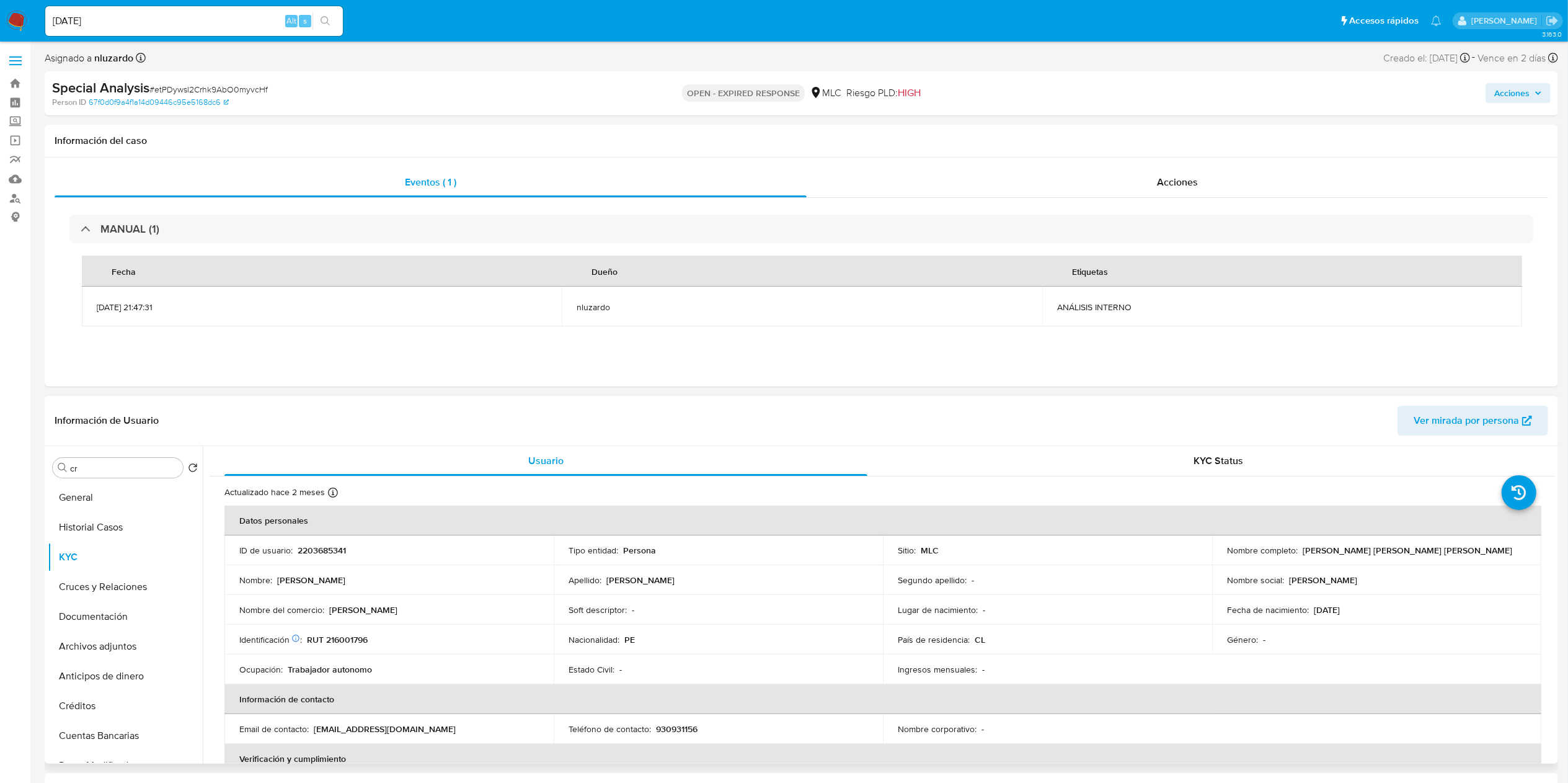
click at [326, 391] on p "2203685341" at bounding box center [322, 550] width 48 height 11
copy p "2203685341"
click at [107, 391] on div "Buscar cr" at bounding box center [117, 468] width 130 height 20
click at [107, 391] on input "cr" at bounding box center [124, 468] width 108 height 11
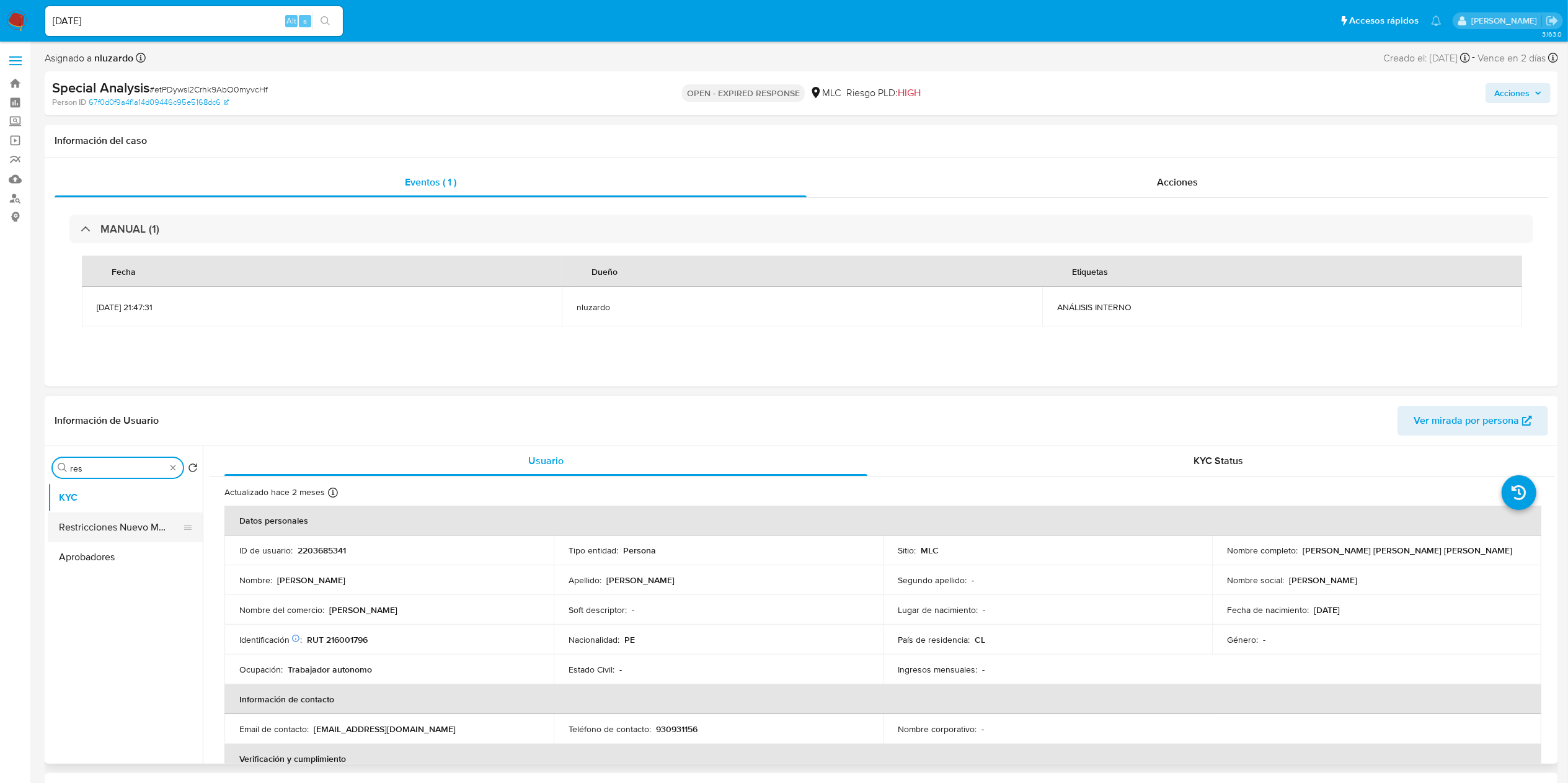
type input "res"
click at [122, 391] on button "Restricciones Nuevo Mundo" at bounding box center [120, 527] width 145 height 30
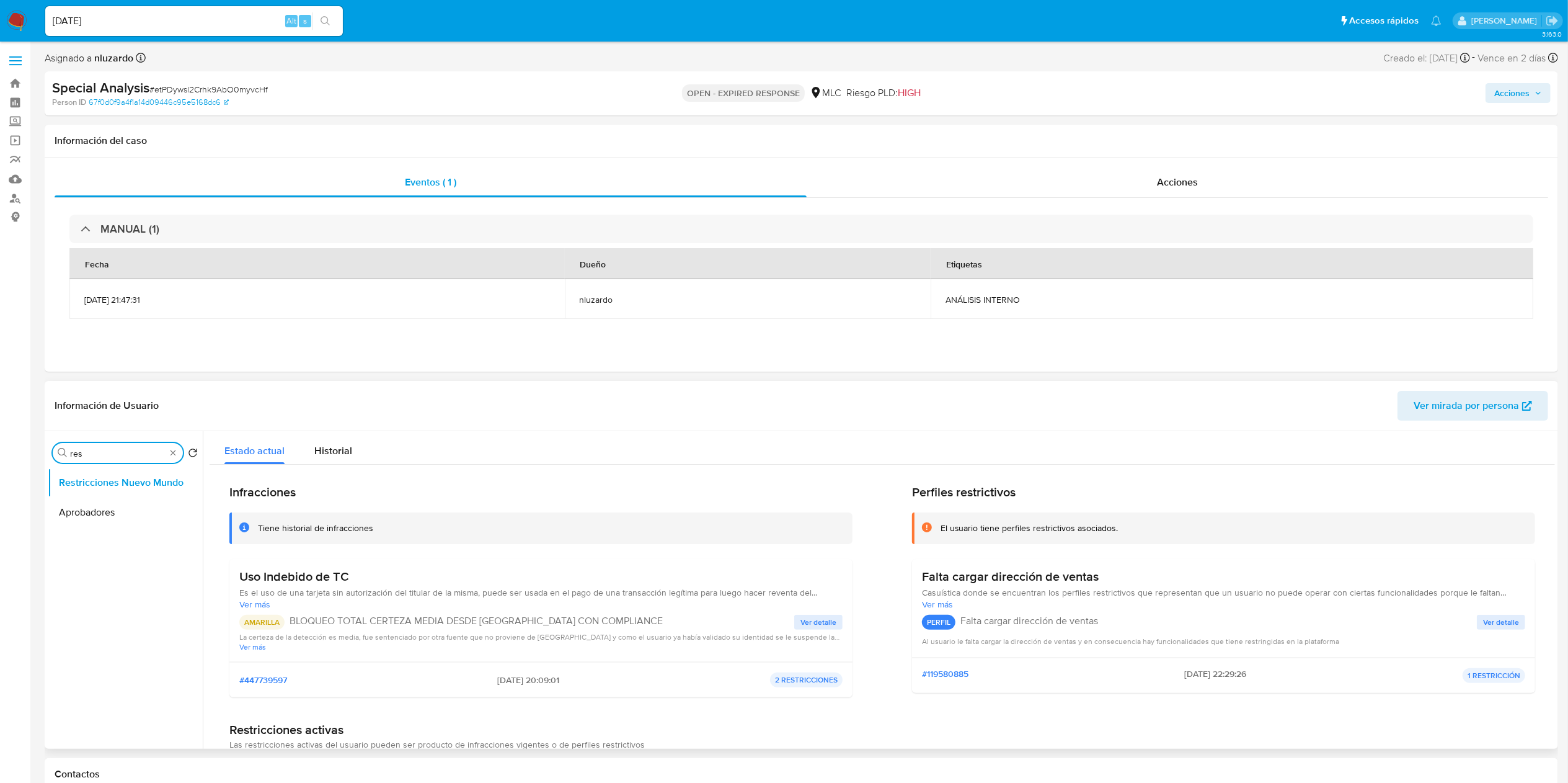
click at [82, 391] on input "res" at bounding box center [118, 454] width 95 height 11
type input "ad"
click at [119, 391] on button "Datos Modificados" at bounding box center [120, 512] width 145 height 30
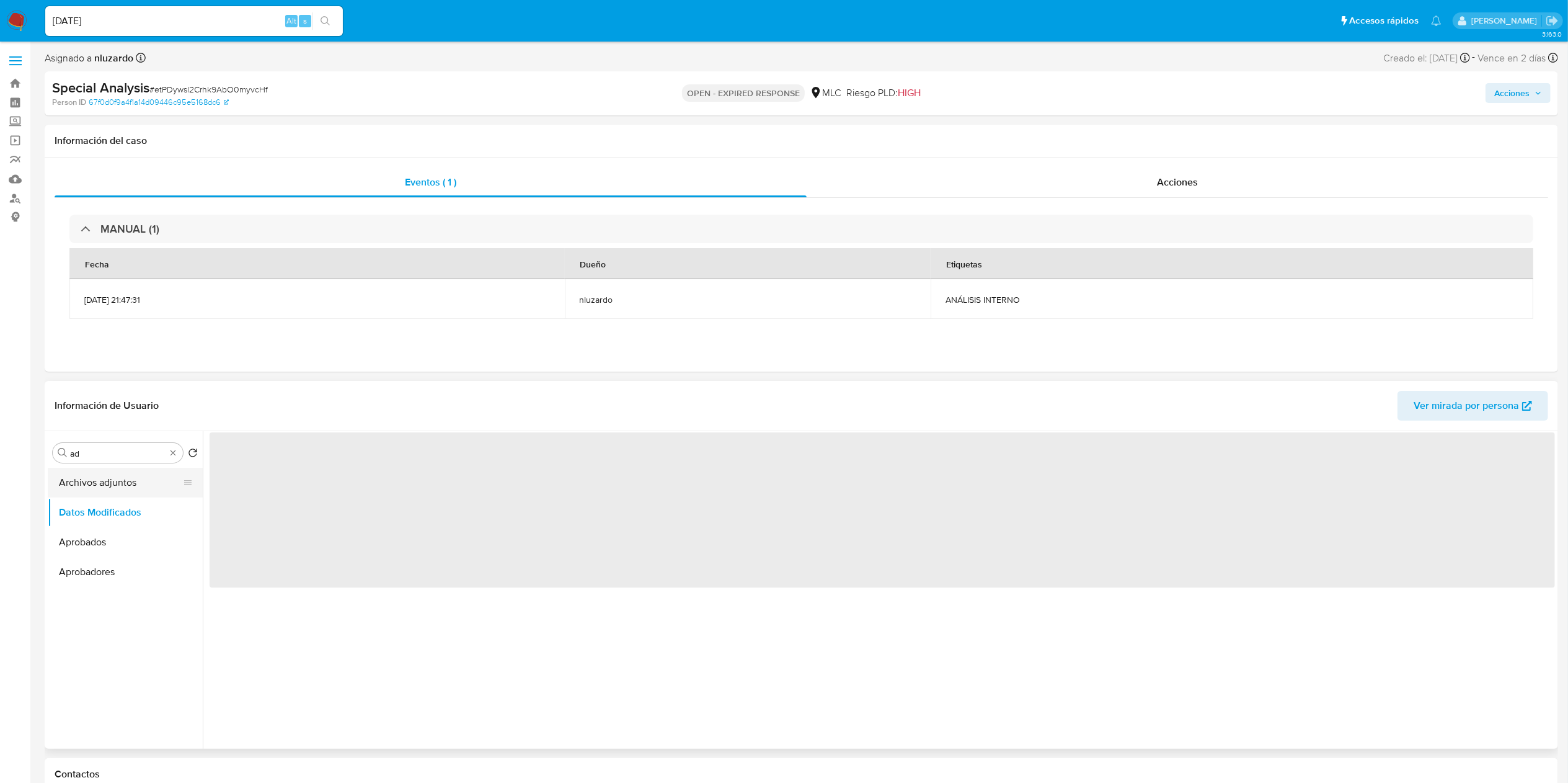
click at [104, 391] on button "Archivos adjuntos" at bounding box center [120, 482] width 145 height 30
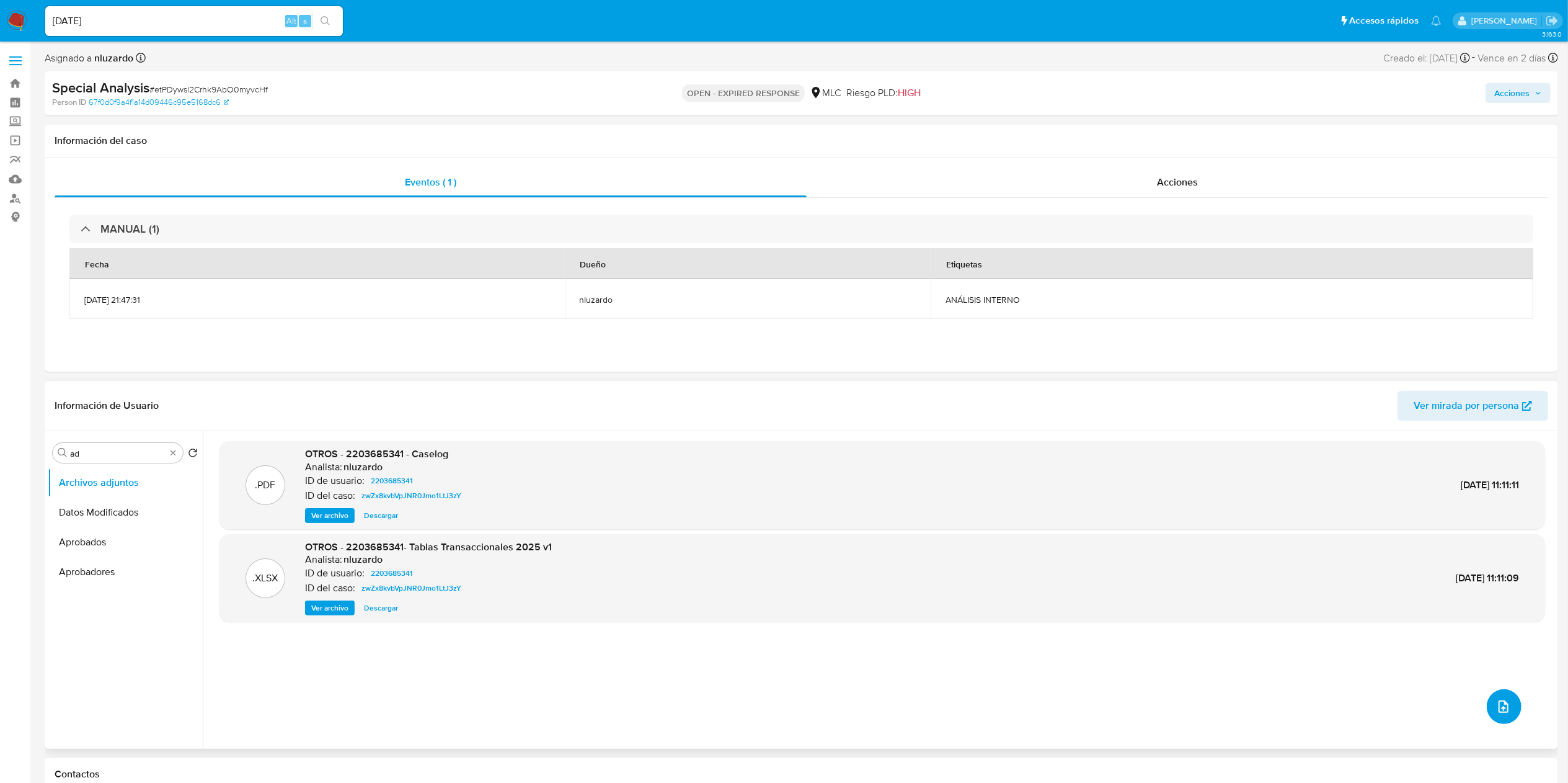
click at [784, 391] on button "upload-file" at bounding box center [1504, 706] width 35 height 35
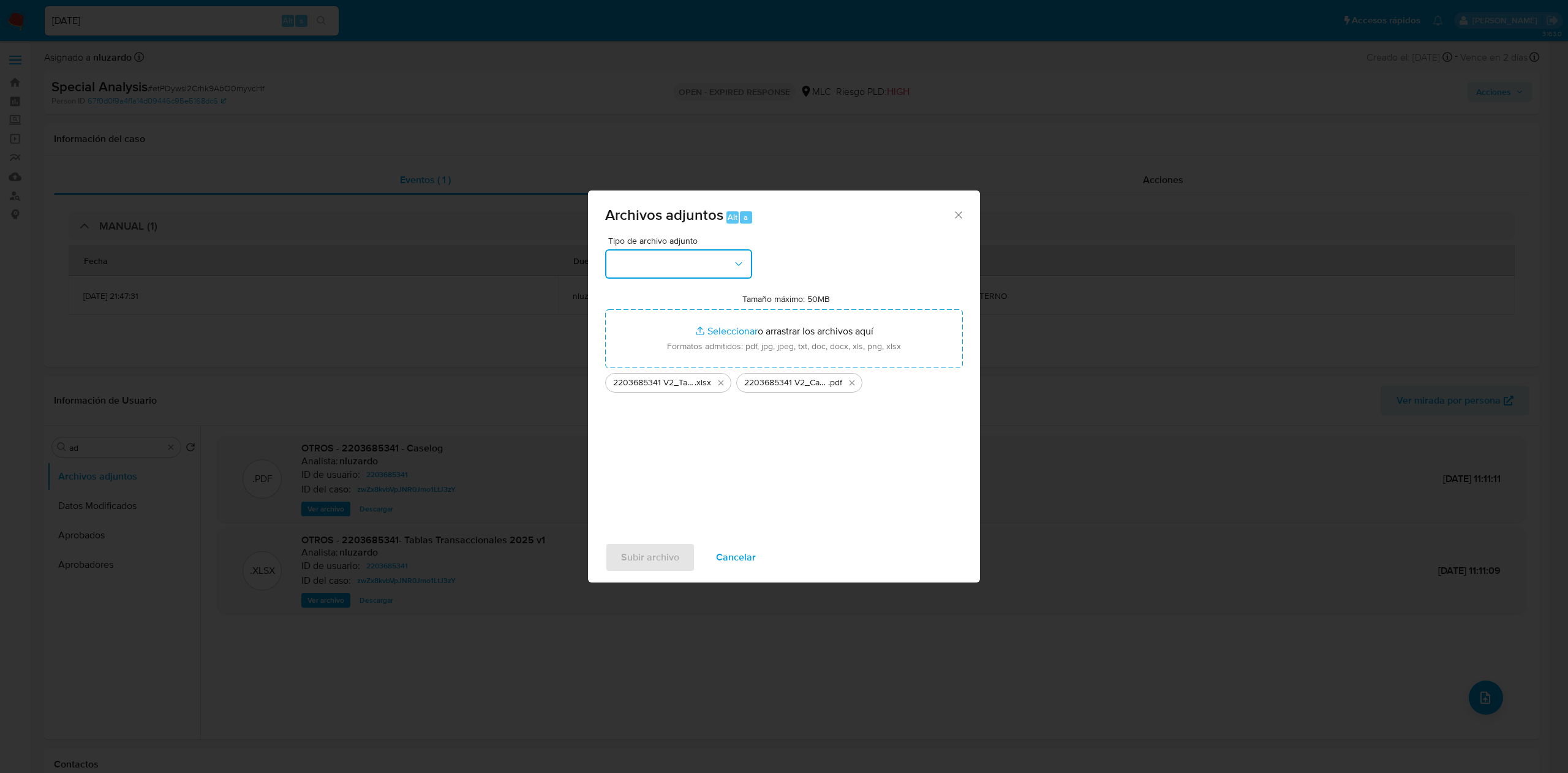
click at [745, 269] on button "button" at bounding box center [678, 264] width 147 height 29
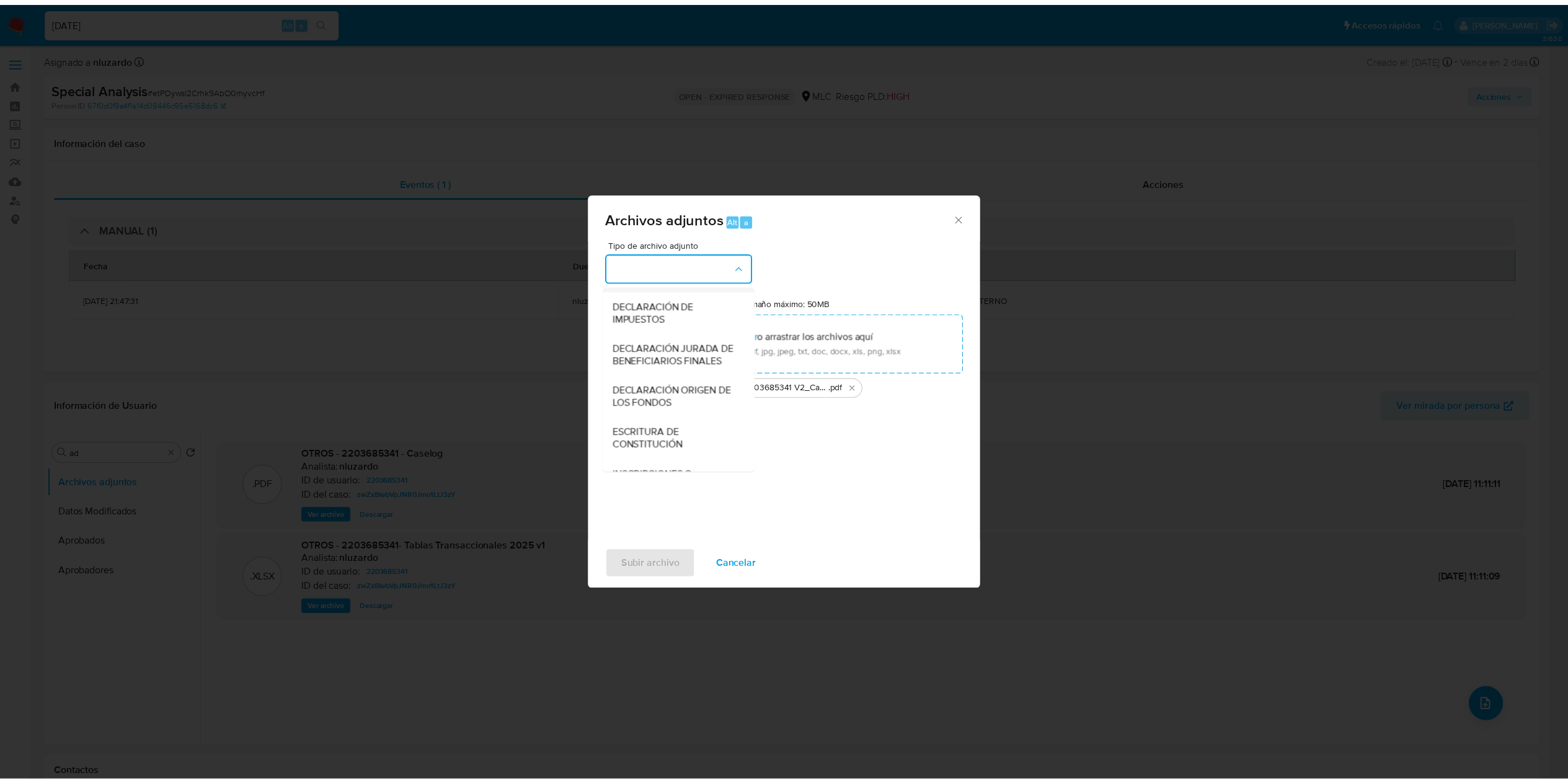
scroll to position [168, 0]
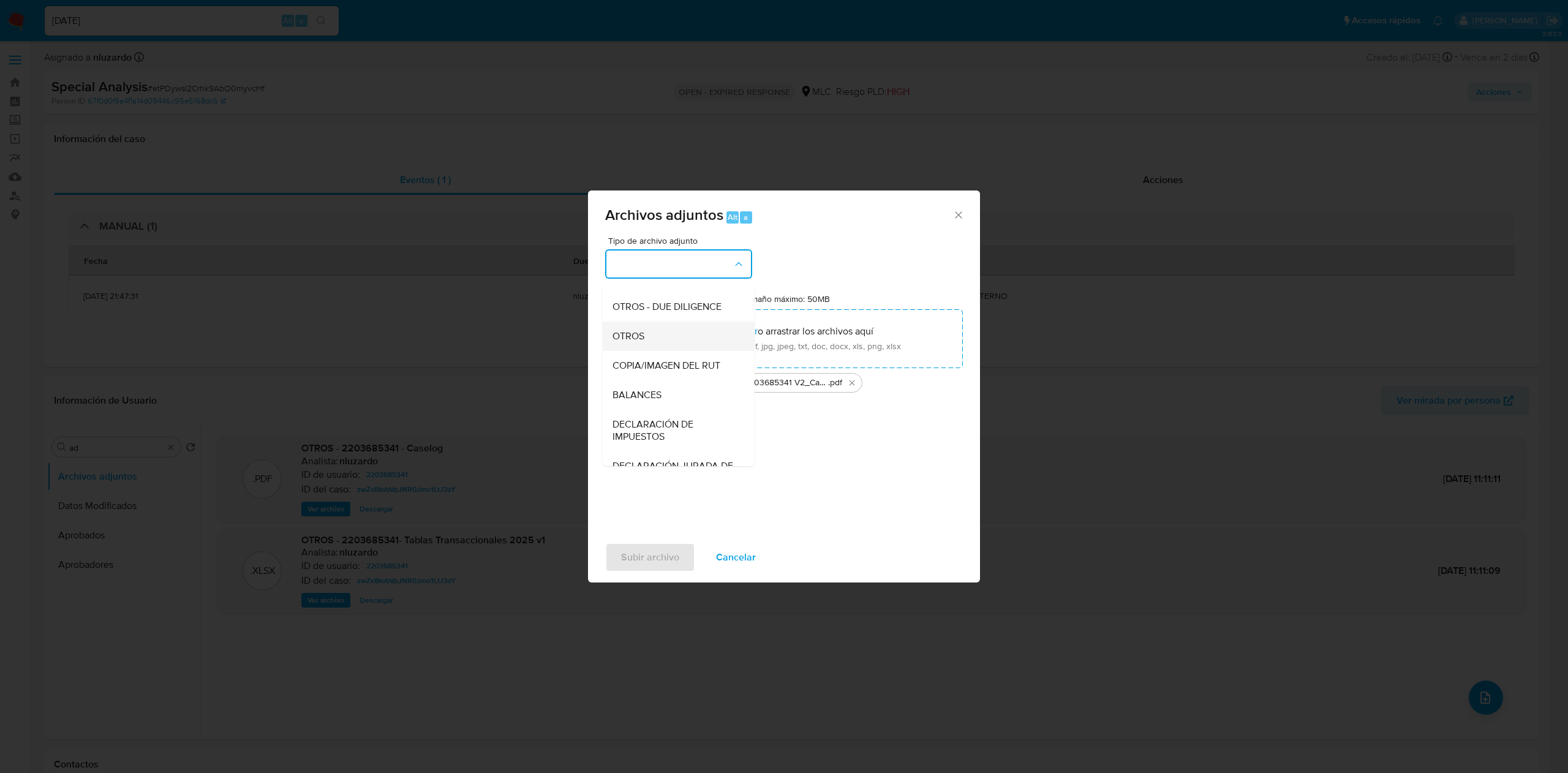
click at [661, 351] on div "OTROS" at bounding box center [674, 336] width 125 height 29
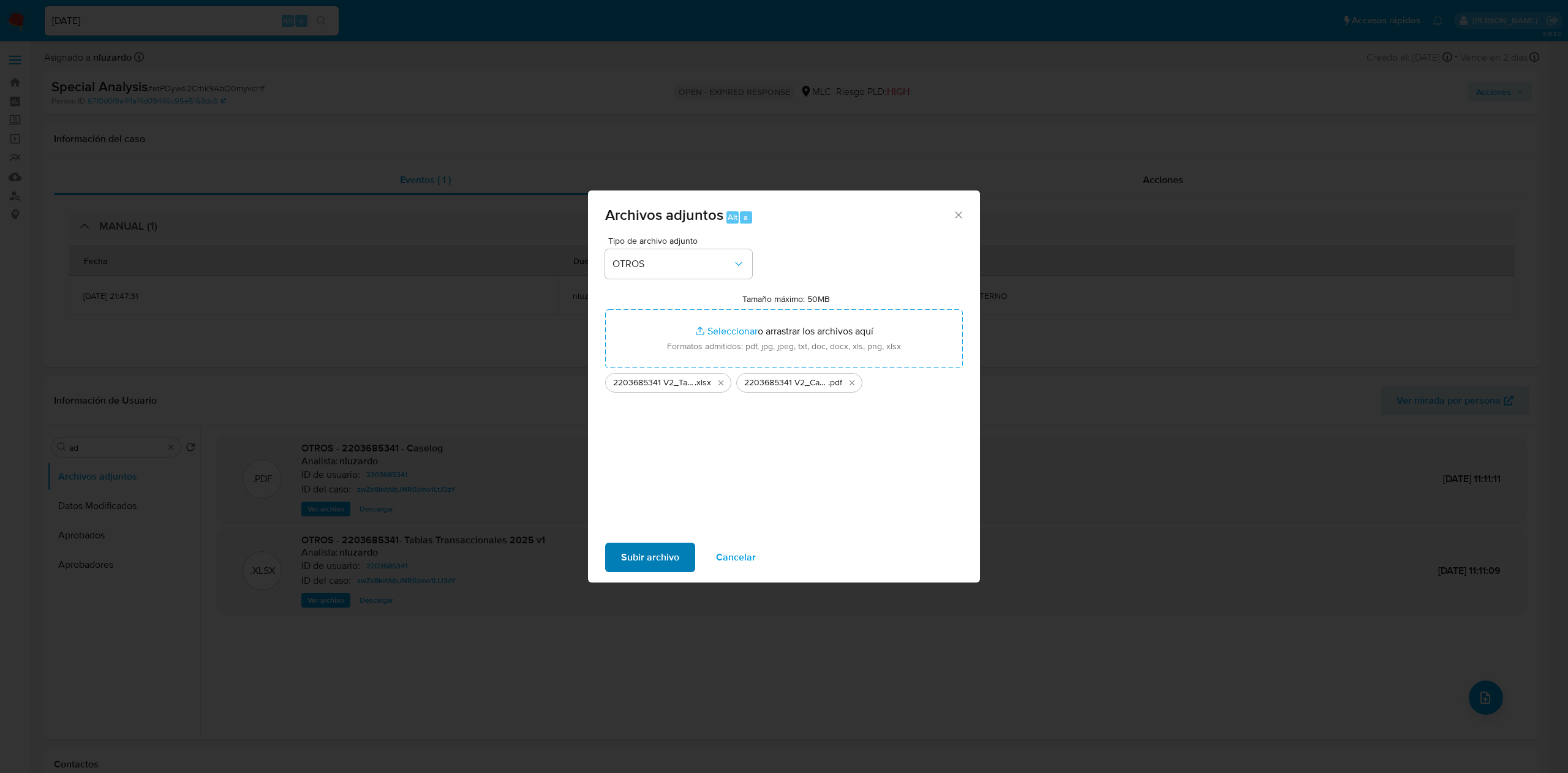
drag, startPoint x: 645, startPoint y: 573, endPoint x: 645, endPoint y: 560, distance: 13.0
click at [645, 386] on div "Subir archivo Cancelar" at bounding box center [784, 557] width 392 height 47
click at [645, 386] on span "Subir archivo" at bounding box center [650, 556] width 58 height 27
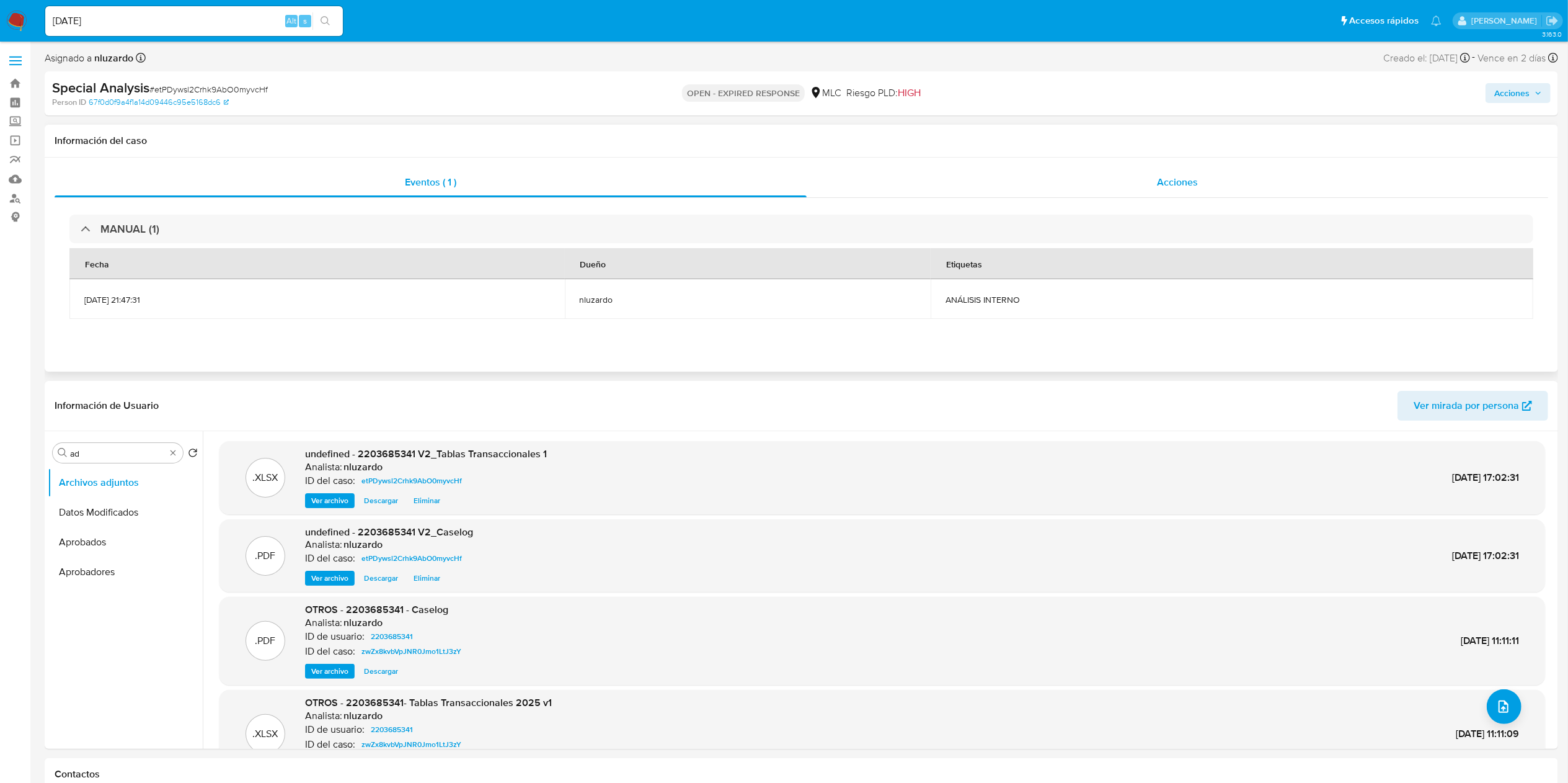
click at [784, 181] on div "Acciones" at bounding box center [1177, 182] width 741 height 30
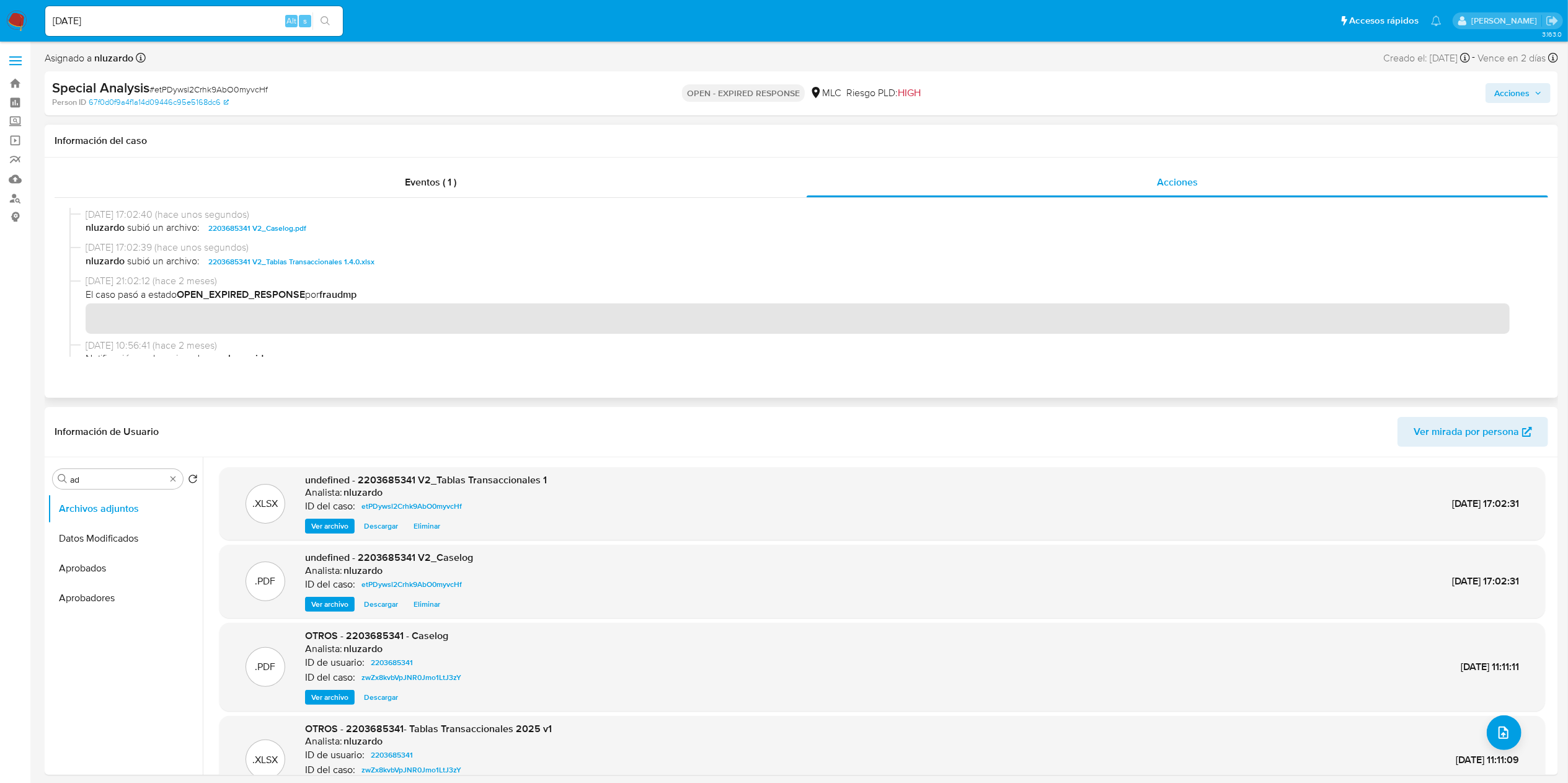
click at [340, 234] on span "nluzardo subió un archivo: 2203685341 V2_Caselog.pdf" at bounding box center [807, 228] width 1443 height 15
click at [784, 96] on span "Acciones" at bounding box center [1512, 93] width 35 height 20
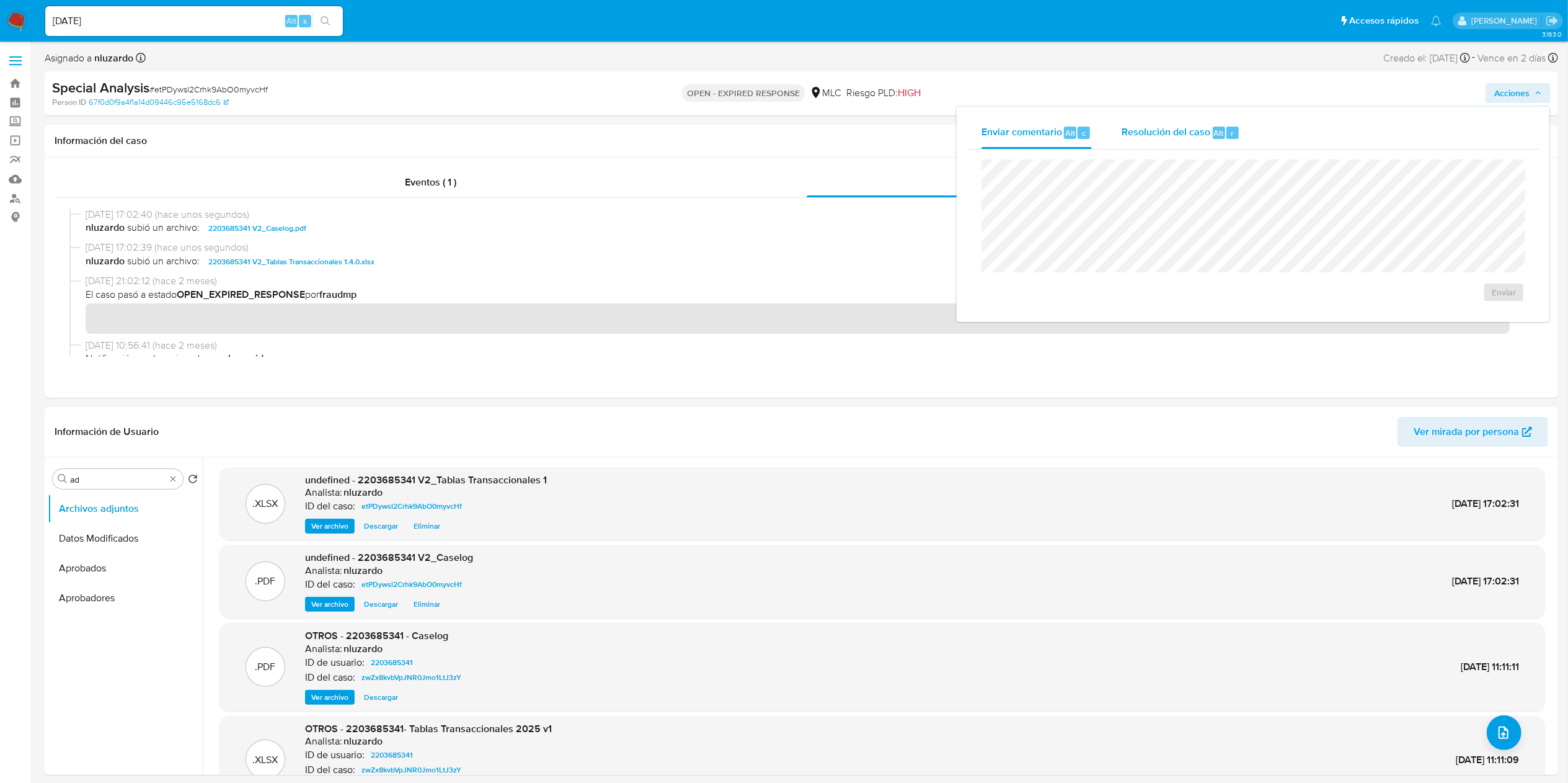
click at [784, 131] on span "Resolución del caso" at bounding box center [1165, 132] width 89 height 14
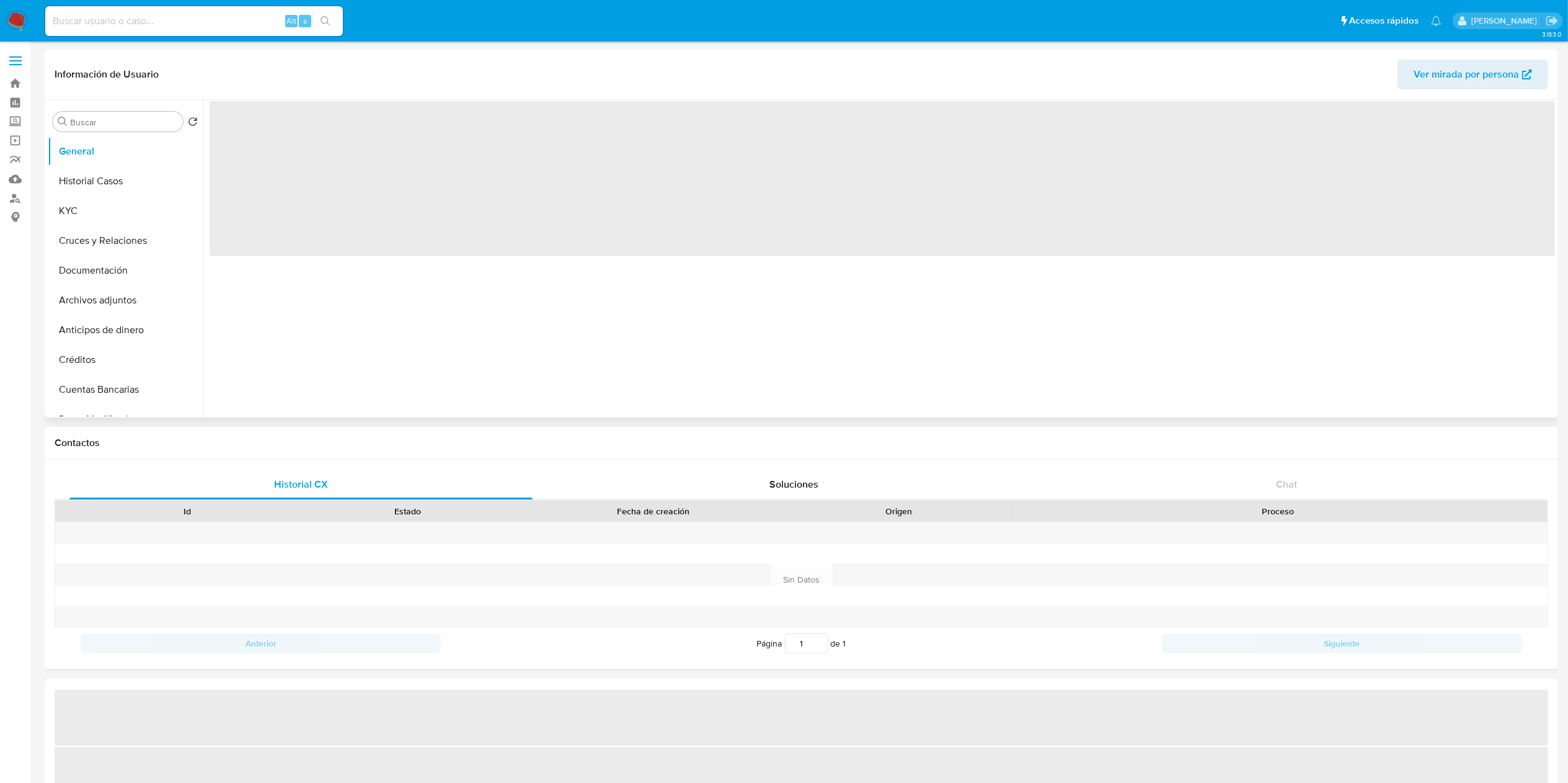
select select "10"
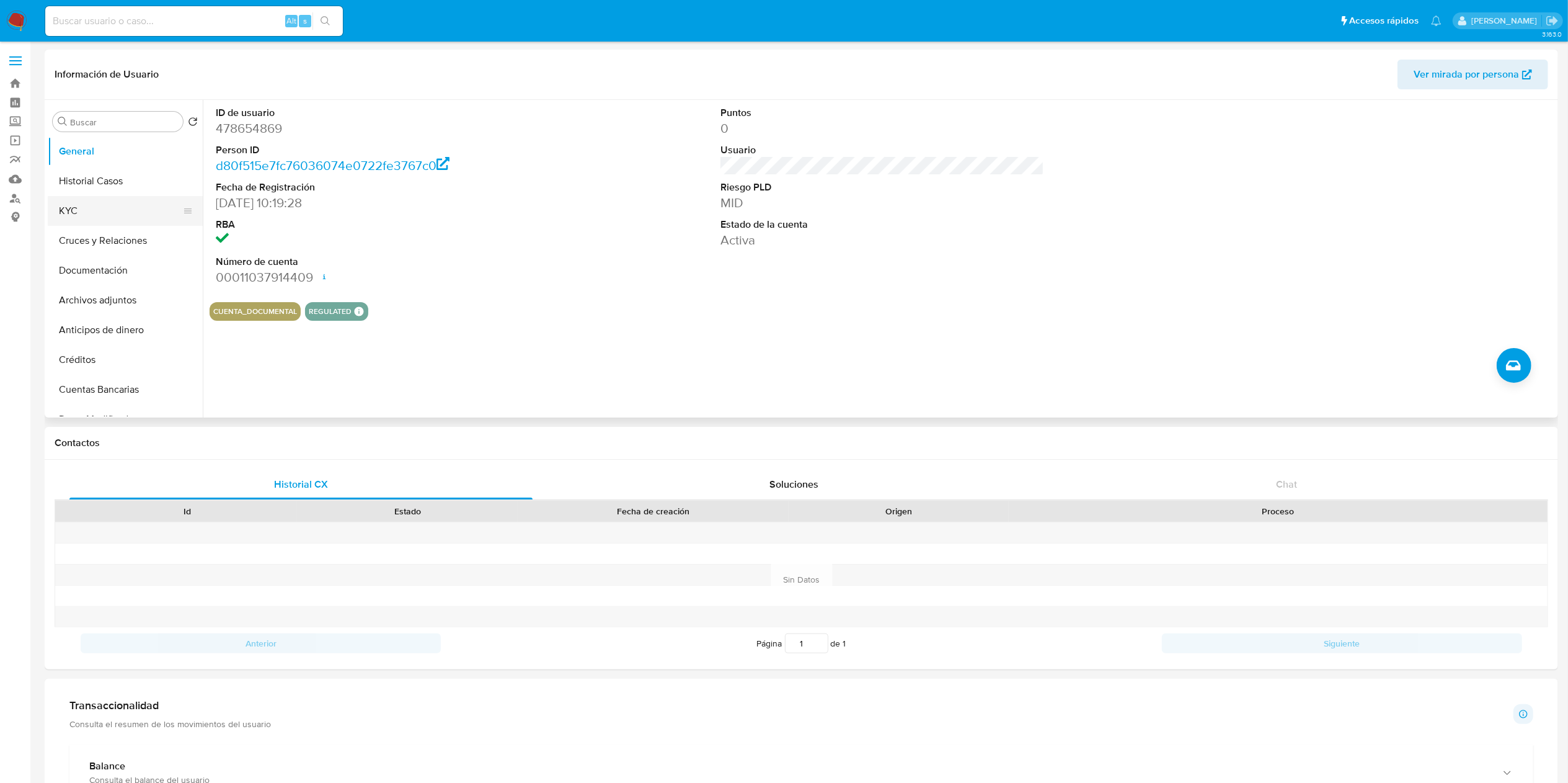
click at [72, 214] on button "KYC" at bounding box center [120, 211] width 145 height 30
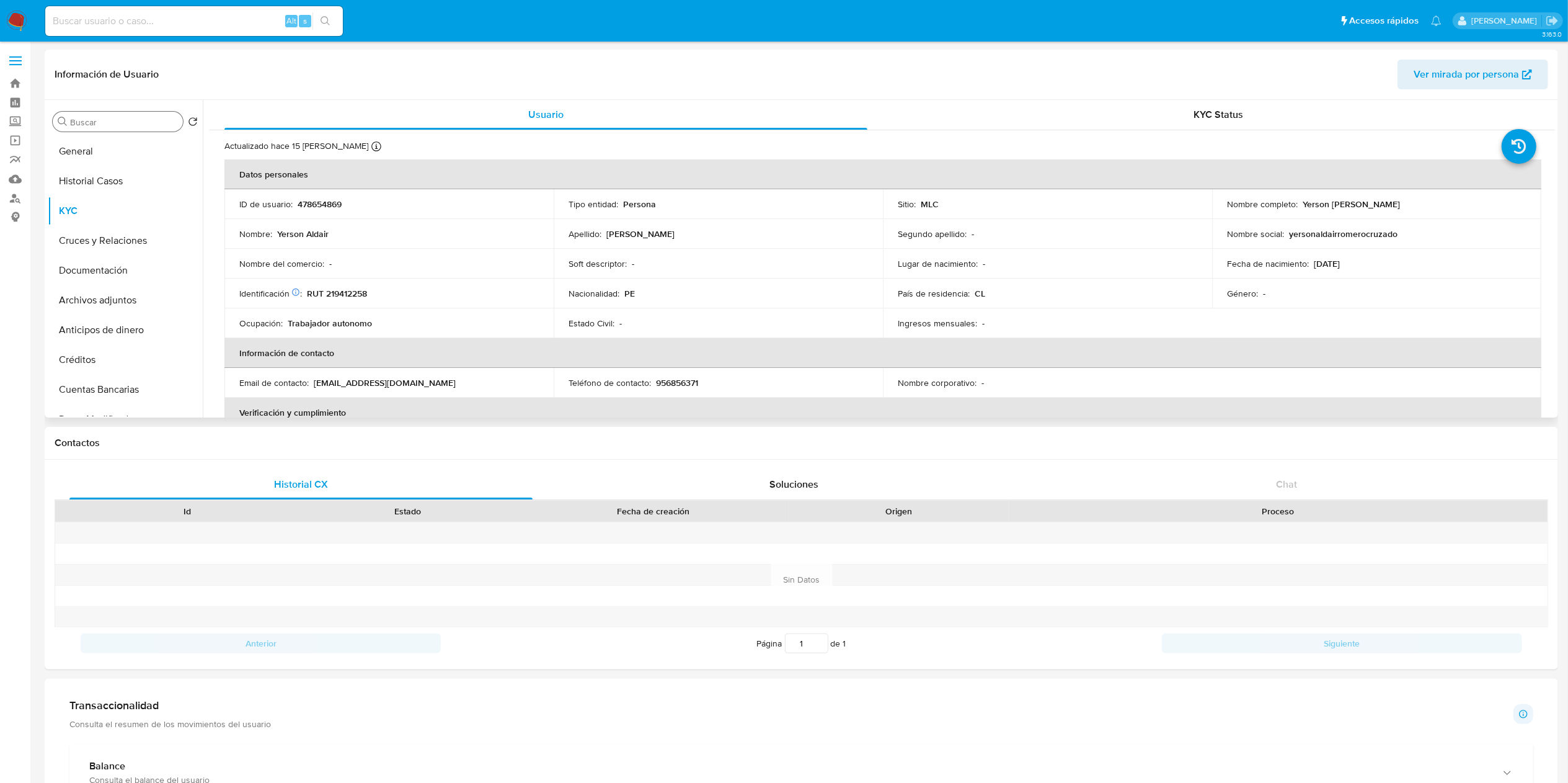
click at [107, 121] on input "Buscar" at bounding box center [124, 123] width 108 height 11
click at [103, 171] on button "Historial Casos" at bounding box center [120, 181] width 145 height 30
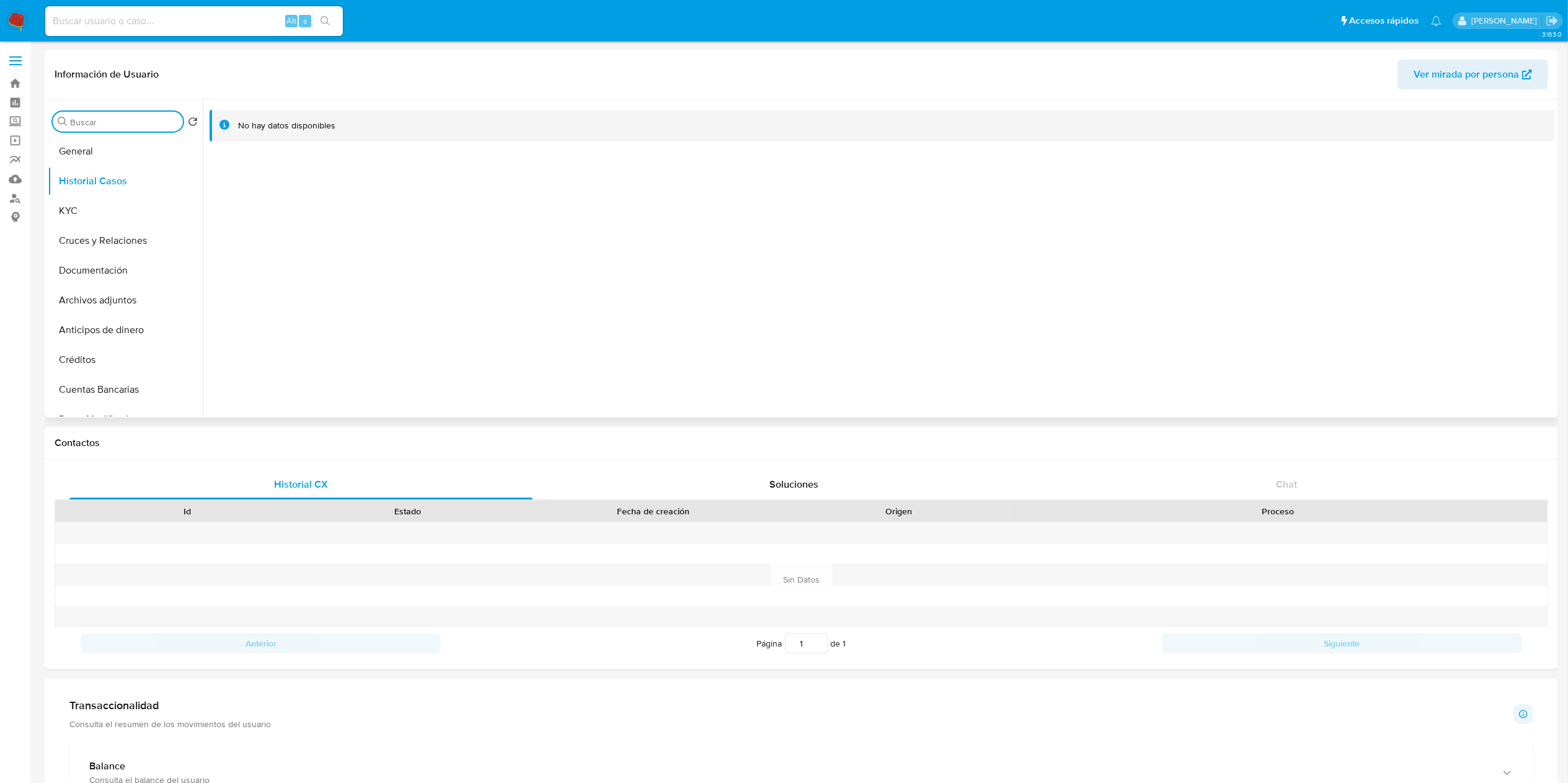
click at [113, 119] on input "Buscar" at bounding box center [124, 123] width 108 height 11
type input "RES"
click at [119, 188] on button "Restricciones Nuevo Mundo" at bounding box center [120, 181] width 145 height 30
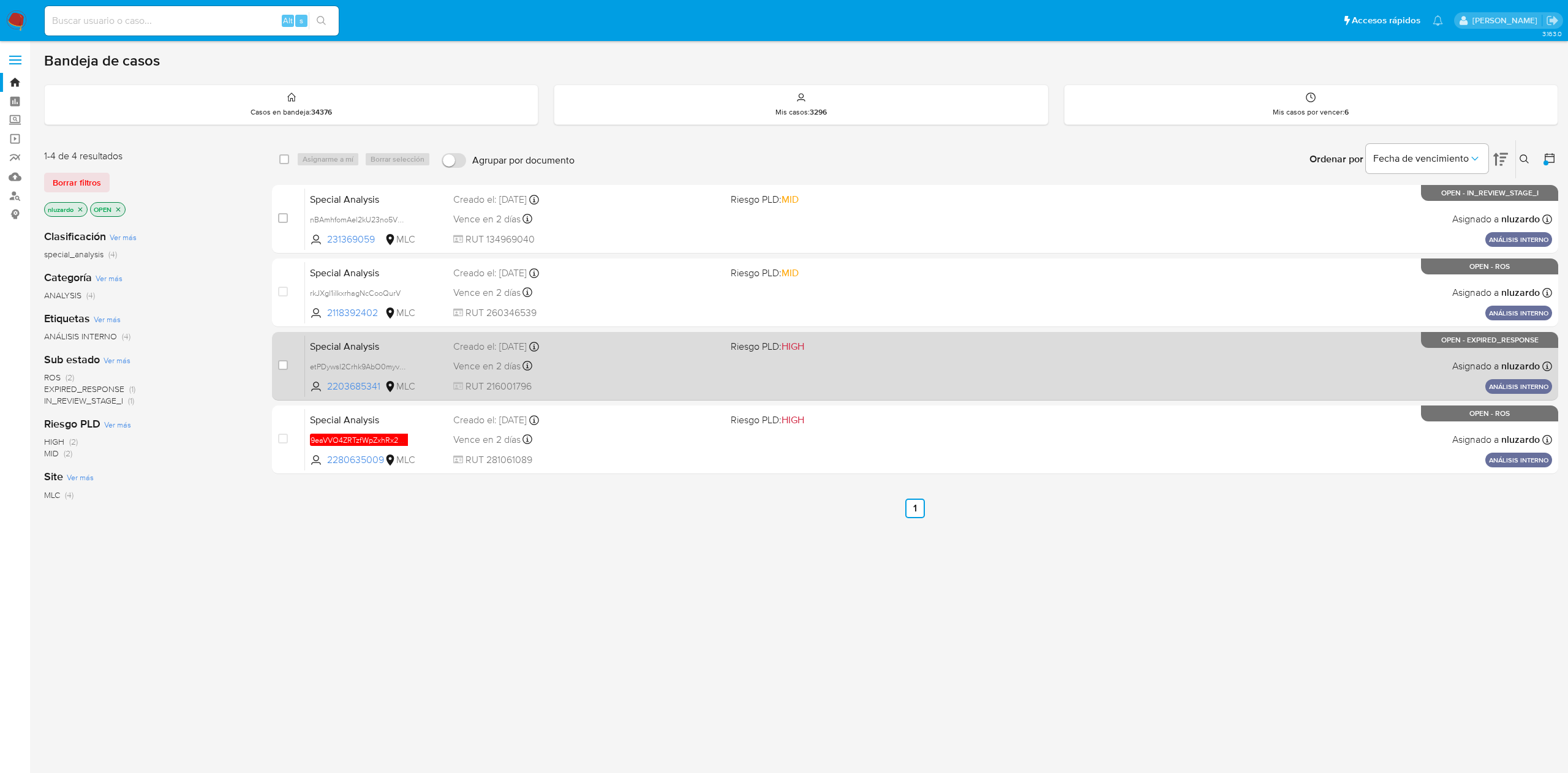
click at [285, 369] on input "checkbox" at bounding box center [283, 365] width 10 height 10
checkbox input "true"
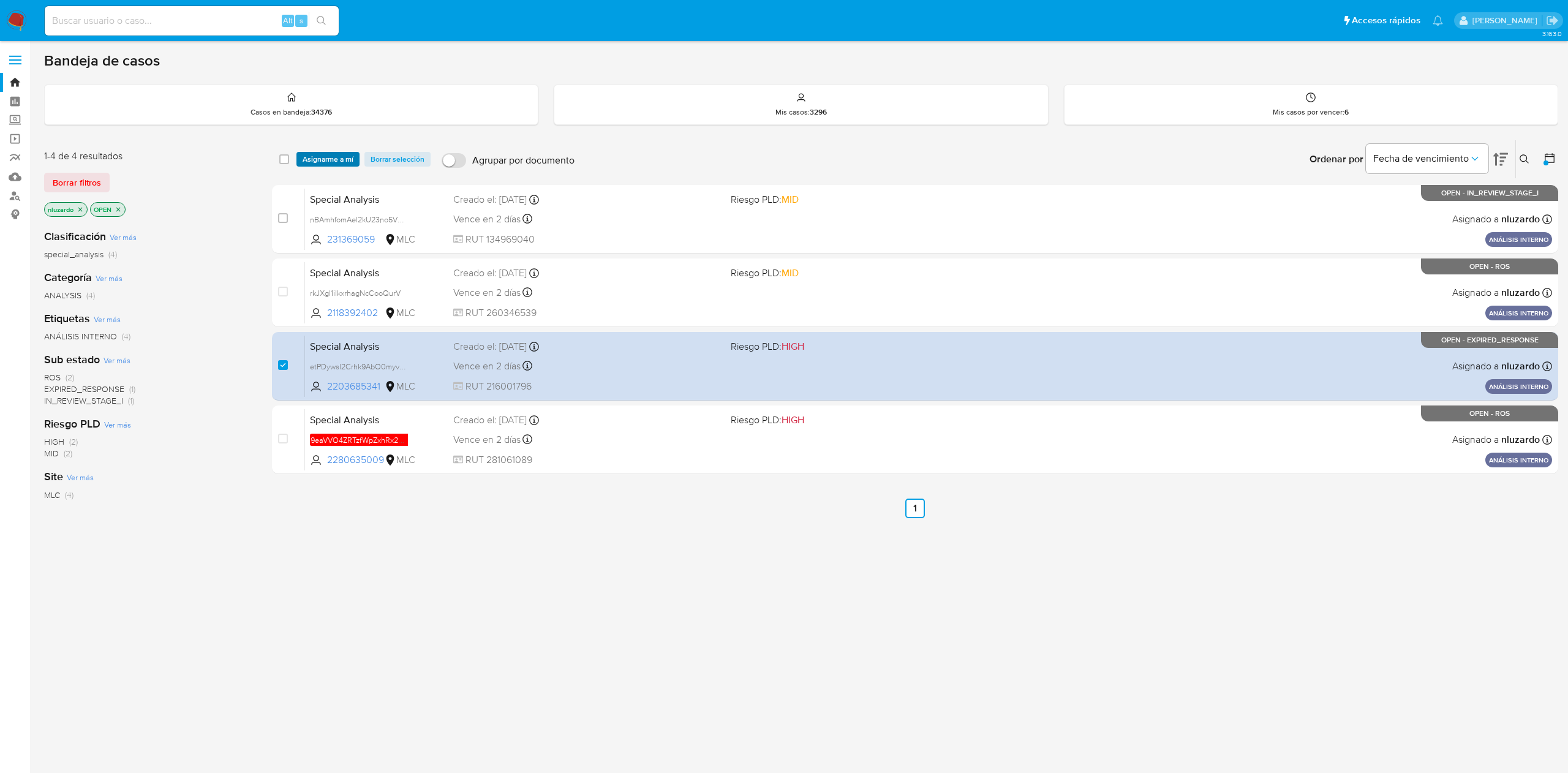
click at [331, 153] on span "Asignarme a mí" at bounding box center [328, 159] width 51 height 12
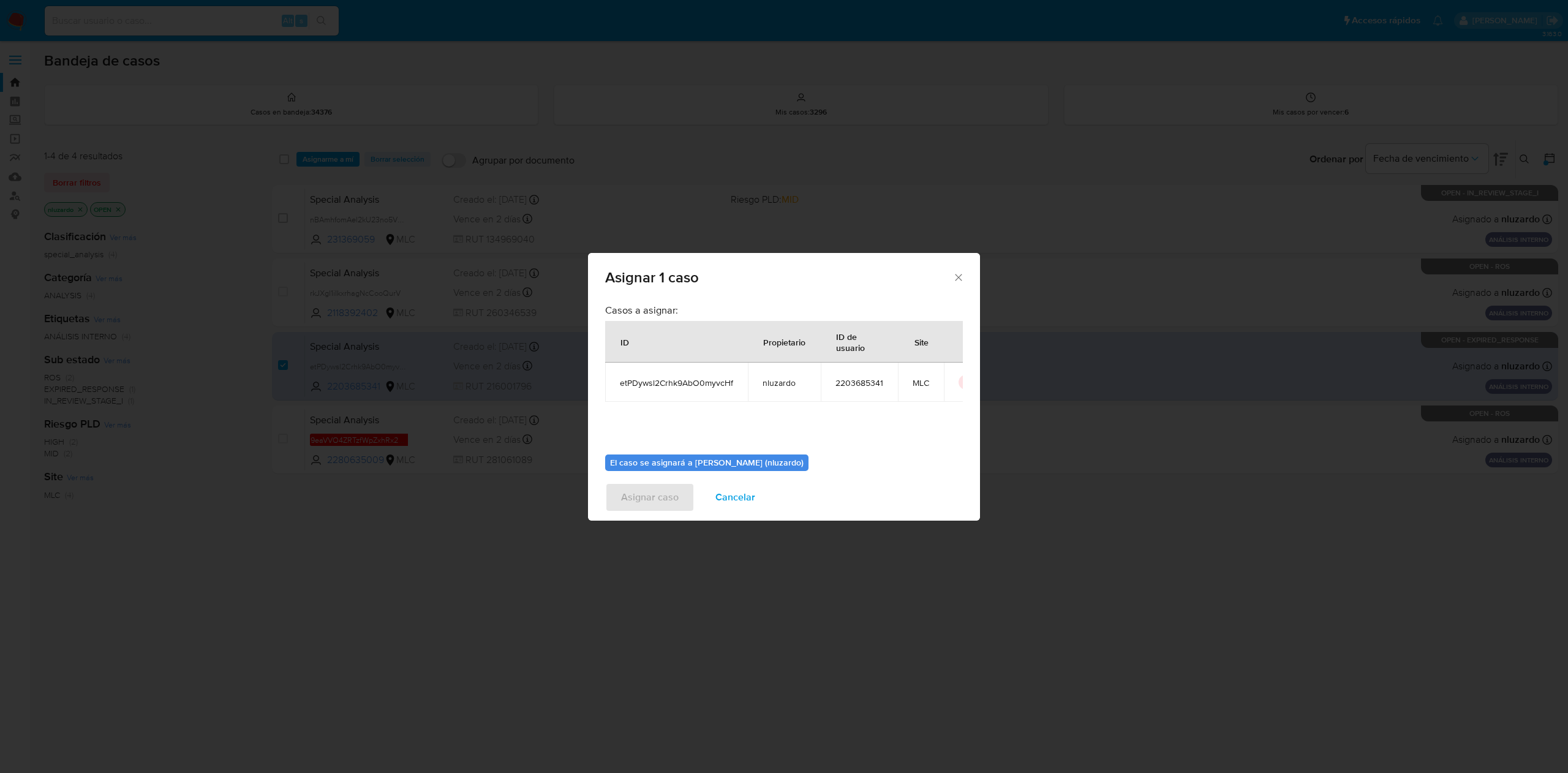
scroll to position [63, 0]
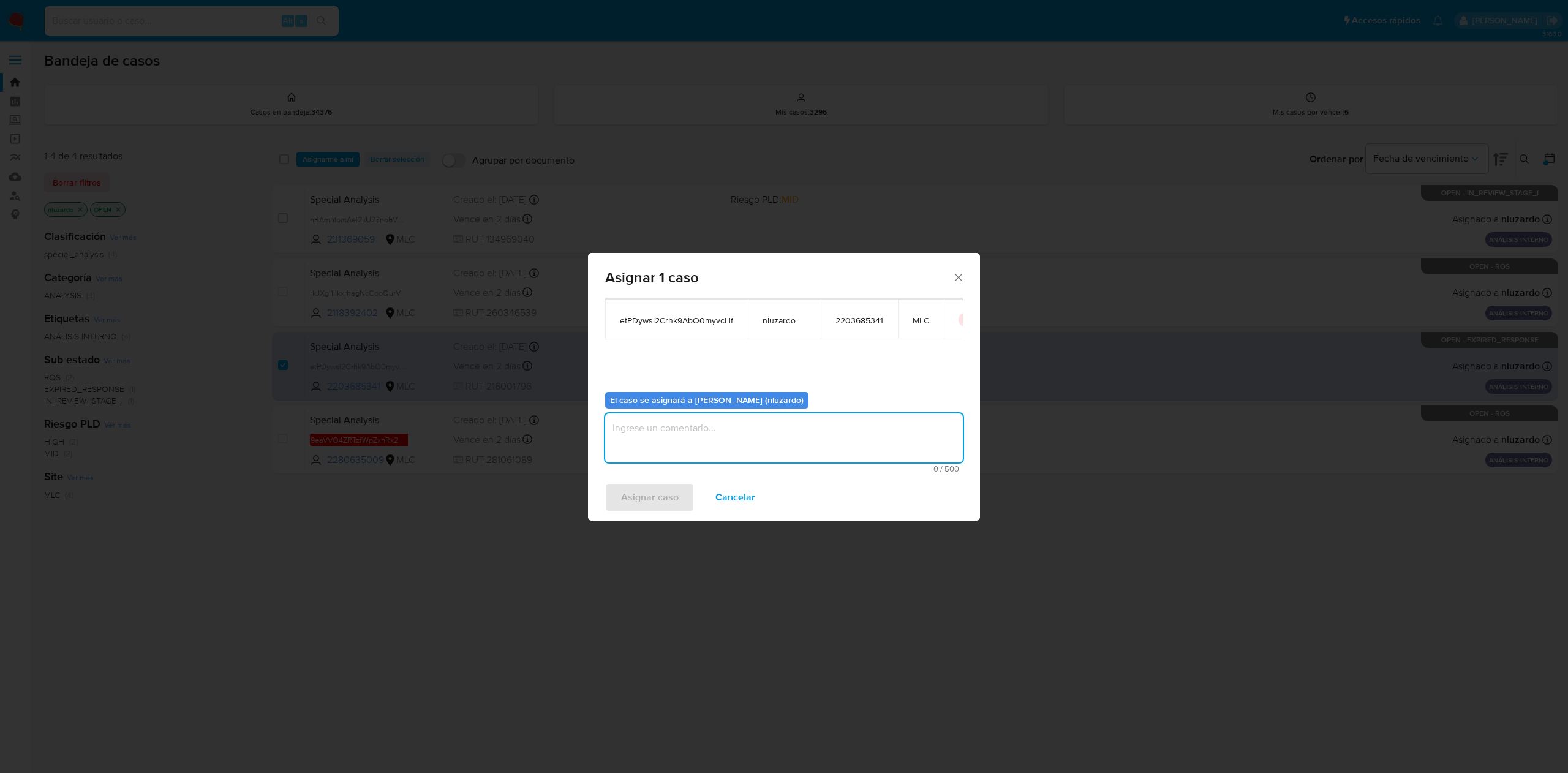
click at [730, 447] on textarea "assign-modal" at bounding box center [784, 437] width 357 height 49
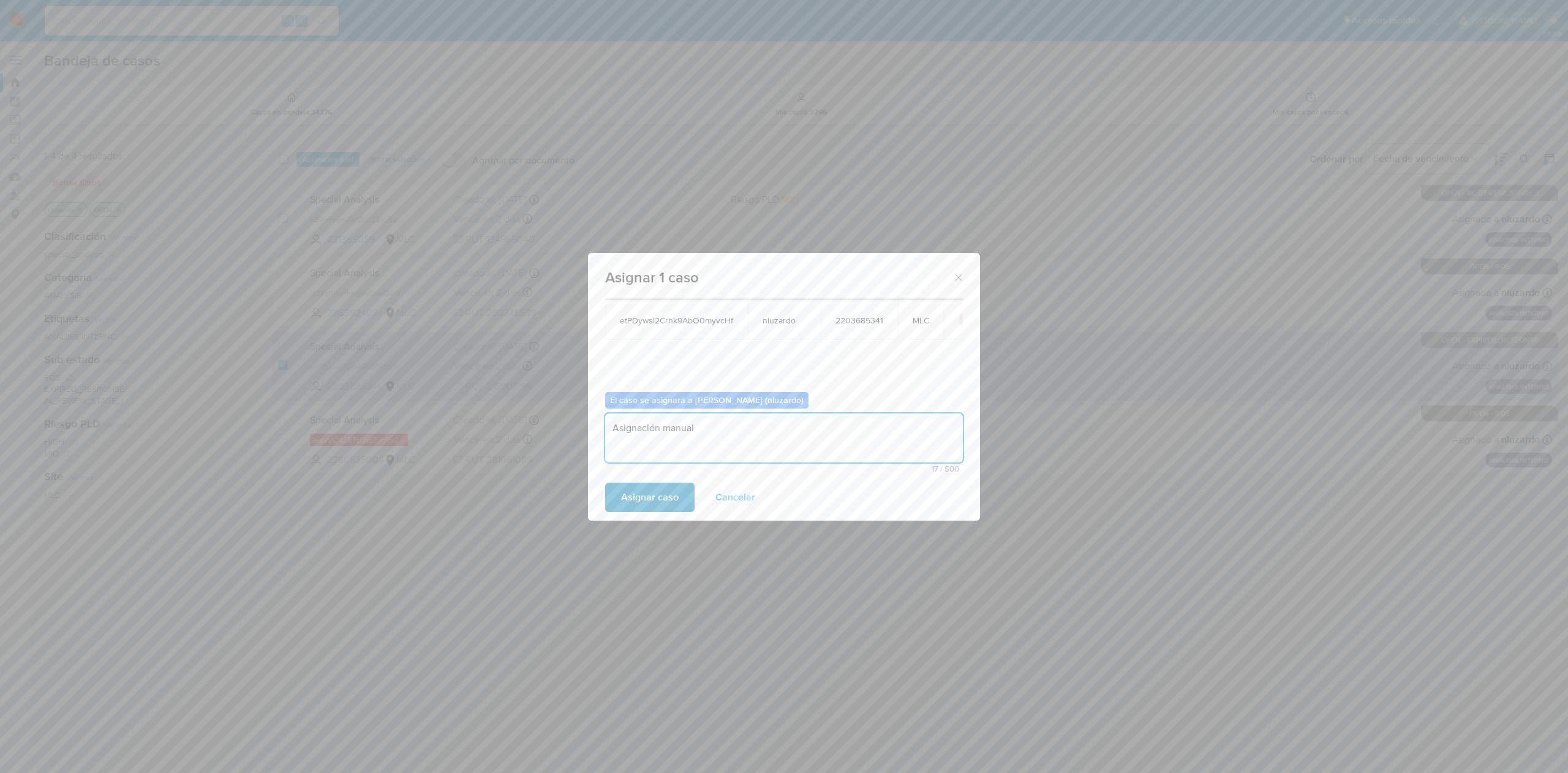
type textarea "Asignación manual"
click at [638, 504] on span "Asignar caso" at bounding box center [650, 497] width 58 height 27
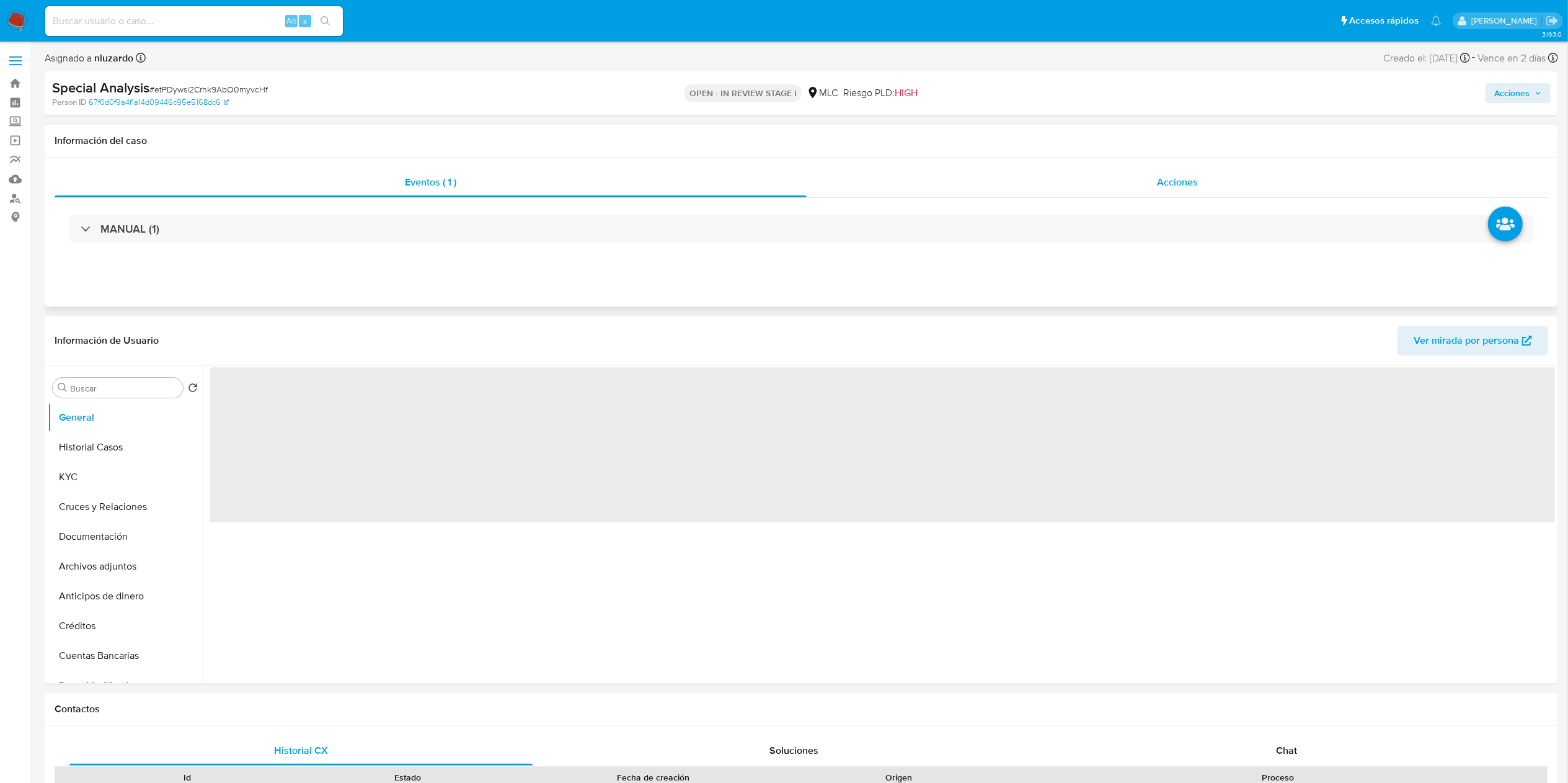
click at [1137, 183] on div "Acciones" at bounding box center [1177, 182] width 741 height 30
select select "10"
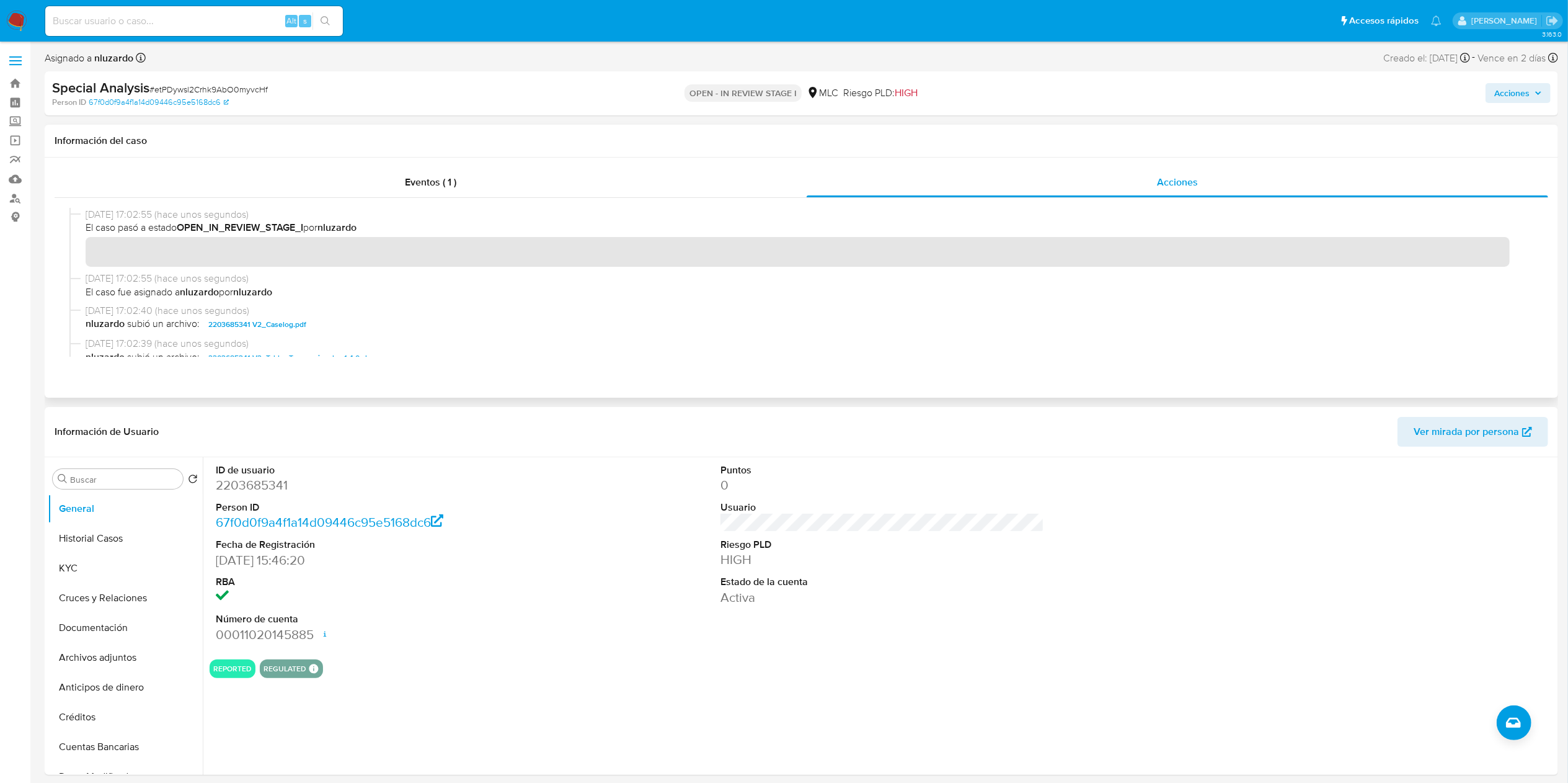
click at [352, 329] on span "nluzardo subió un archivo: 2203685341 V2_Caselog.pdf" at bounding box center [807, 324] width 1443 height 15
click at [1532, 99] on span "Acciones" at bounding box center [1518, 93] width 48 height 18
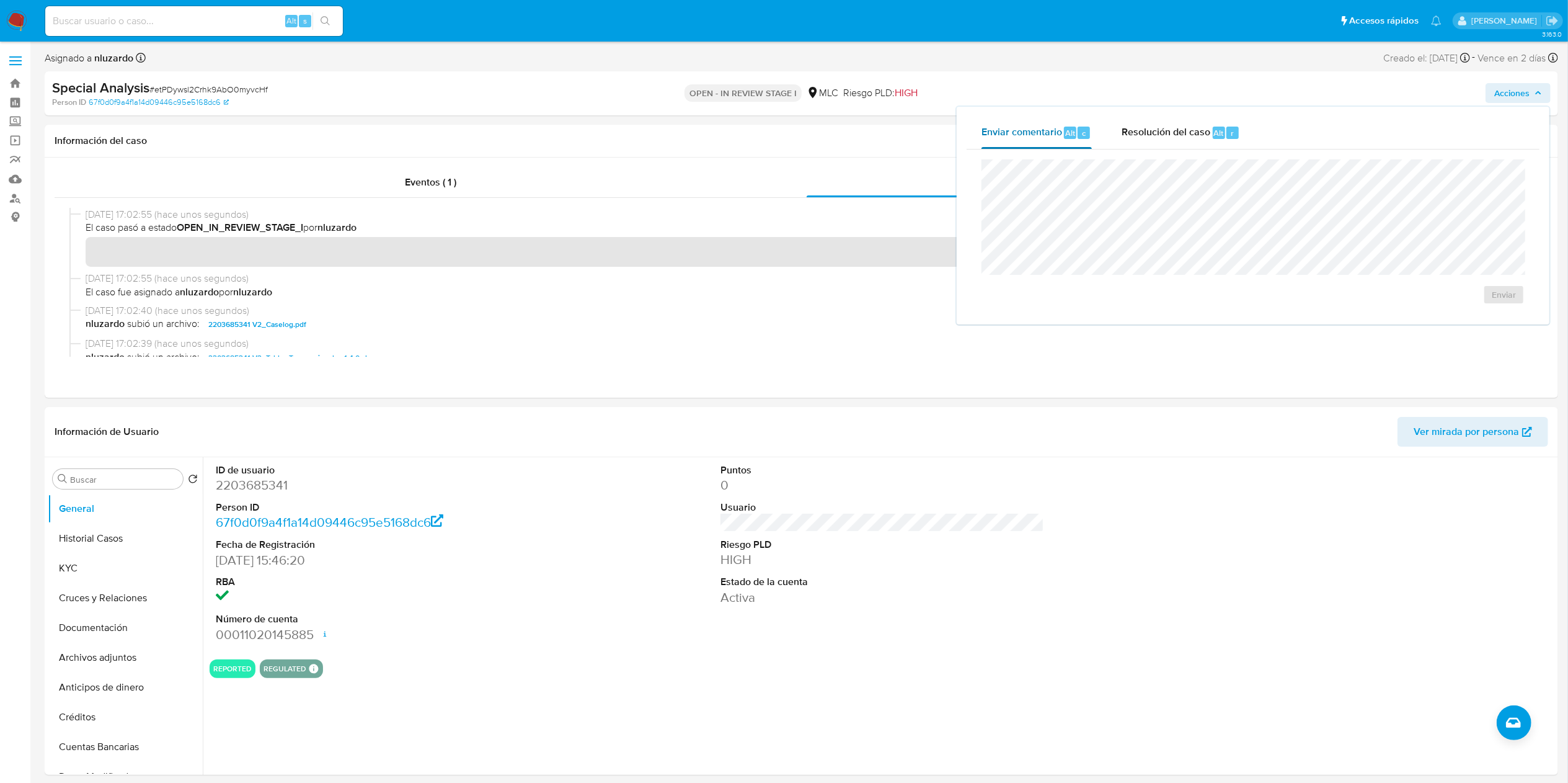
click at [1062, 133] on div "Enviar comentario Alt c" at bounding box center [1037, 133] width 111 height 32
click at [1202, 134] on span "Resolución del caso" at bounding box center [1165, 132] width 89 height 14
click at [1445, 309] on span "ROI Proposal" at bounding box center [1468, 307] width 61 height 27
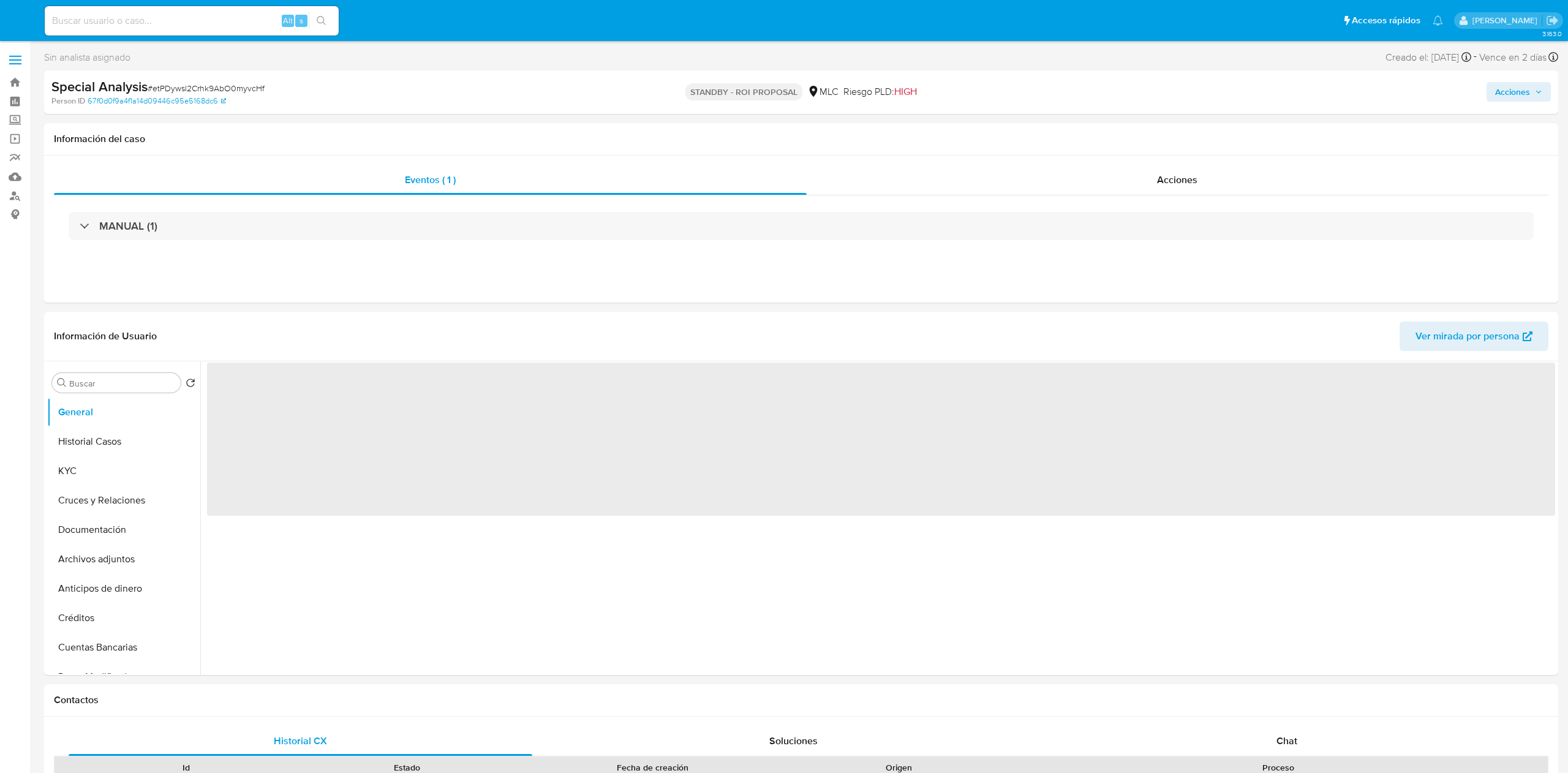
select select "10"
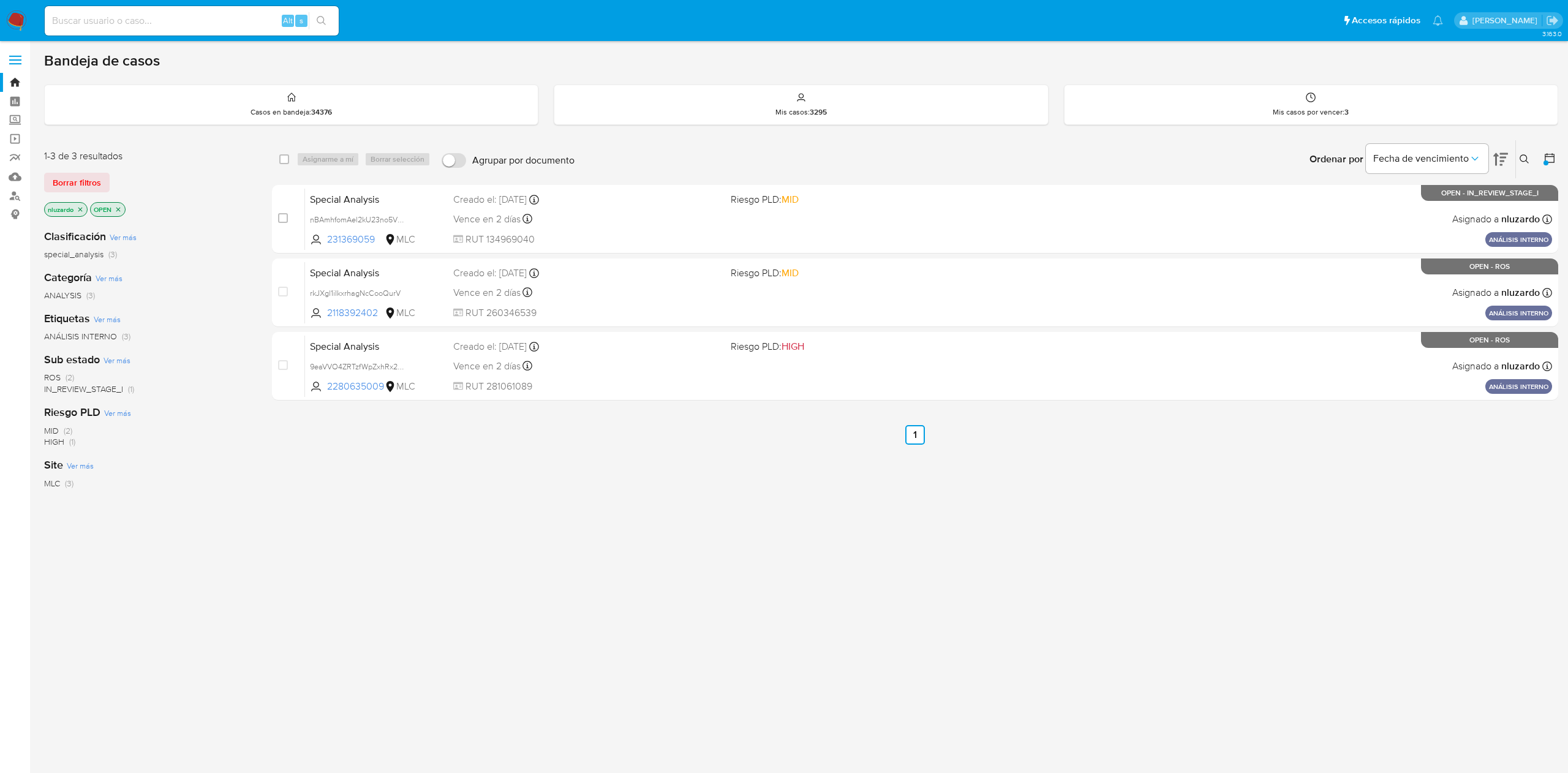
click at [617, 506] on div "select-all-cases-checkbox Asignarme a mí Borrar selección Agrupar por documento…" at bounding box center [915, 417] width 1286 height 555
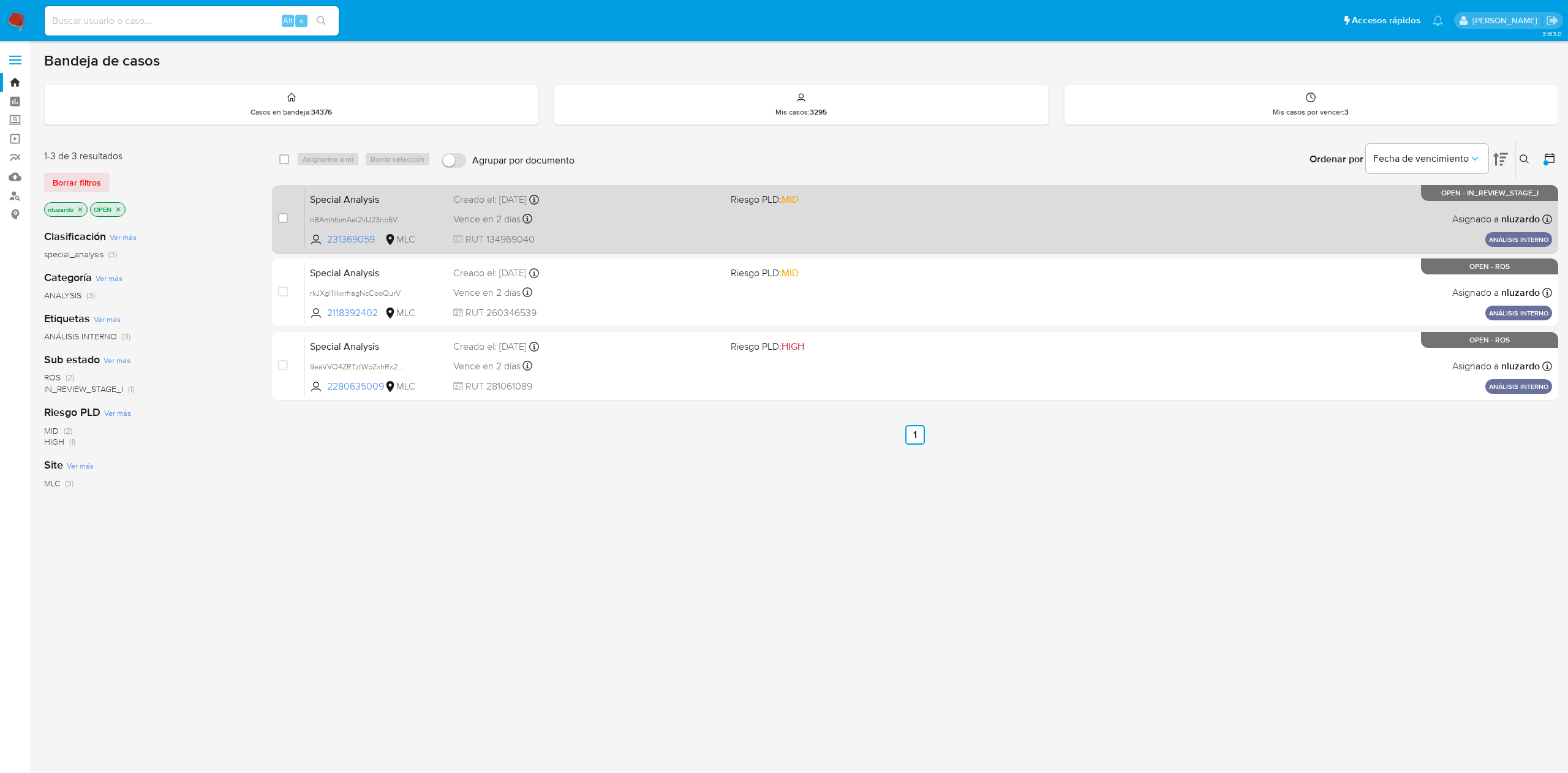
click at [719, 211] on div "Vence en 2 días Vence el [DATE] 21:45:33" at bounding box center [586, 219] width 267 height 17
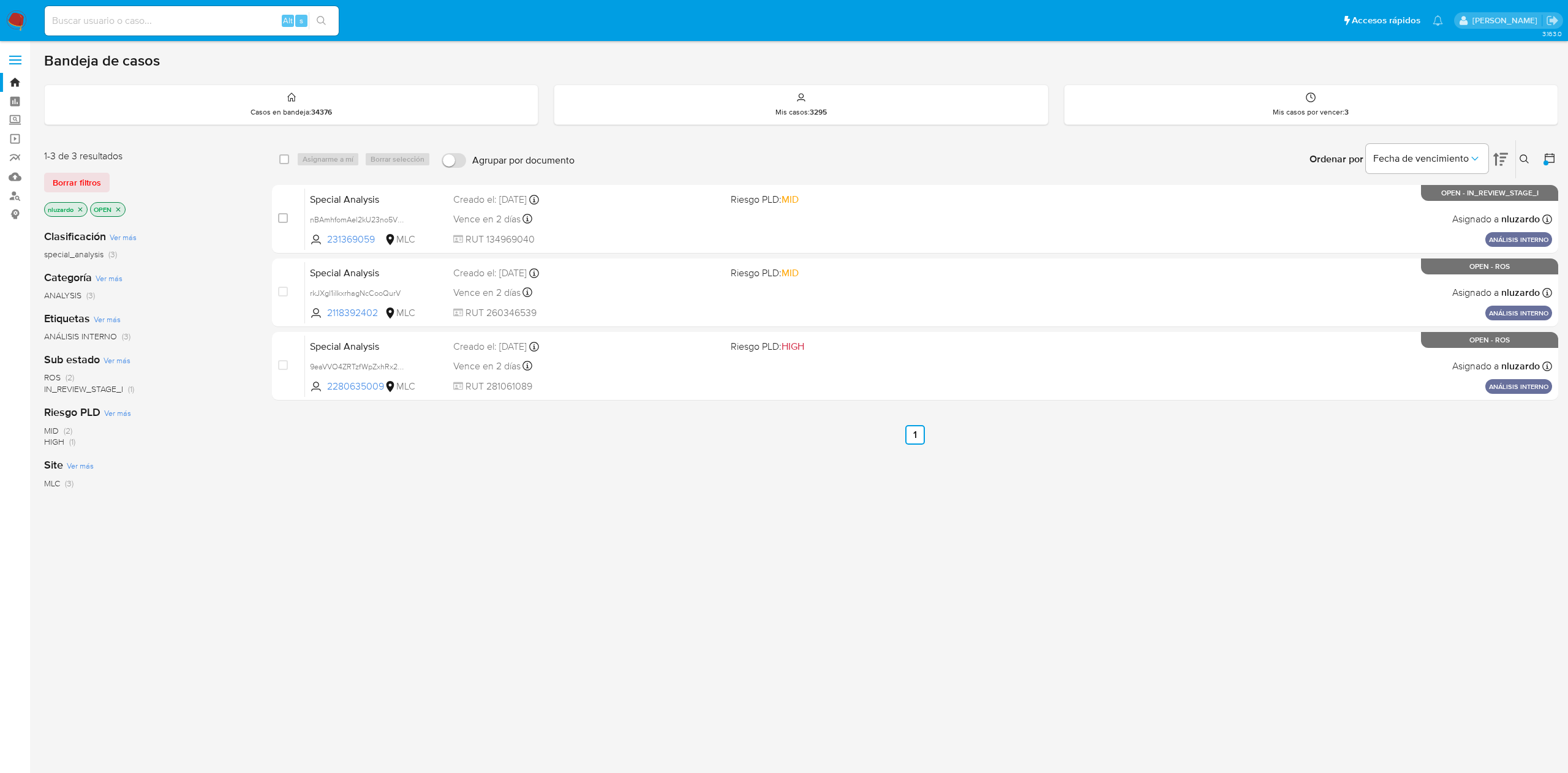
drag, startPoint x: 383, startPoint y: 239, endPoint x: 432, endPoint y: 504, distance: 269.5
click at [427, 496] on div "select-all-cases-checkbox Asignarme a mí Borrar selección Agrupar por documento…" at bounding box center [915, 417] width 1286 height 555
click at [934, 507] on div "select-all-cases-checkbox Asignarme a mí Borrar selección Agrupar por documento…" at bounding box center [915, 417] width 1286 height 555
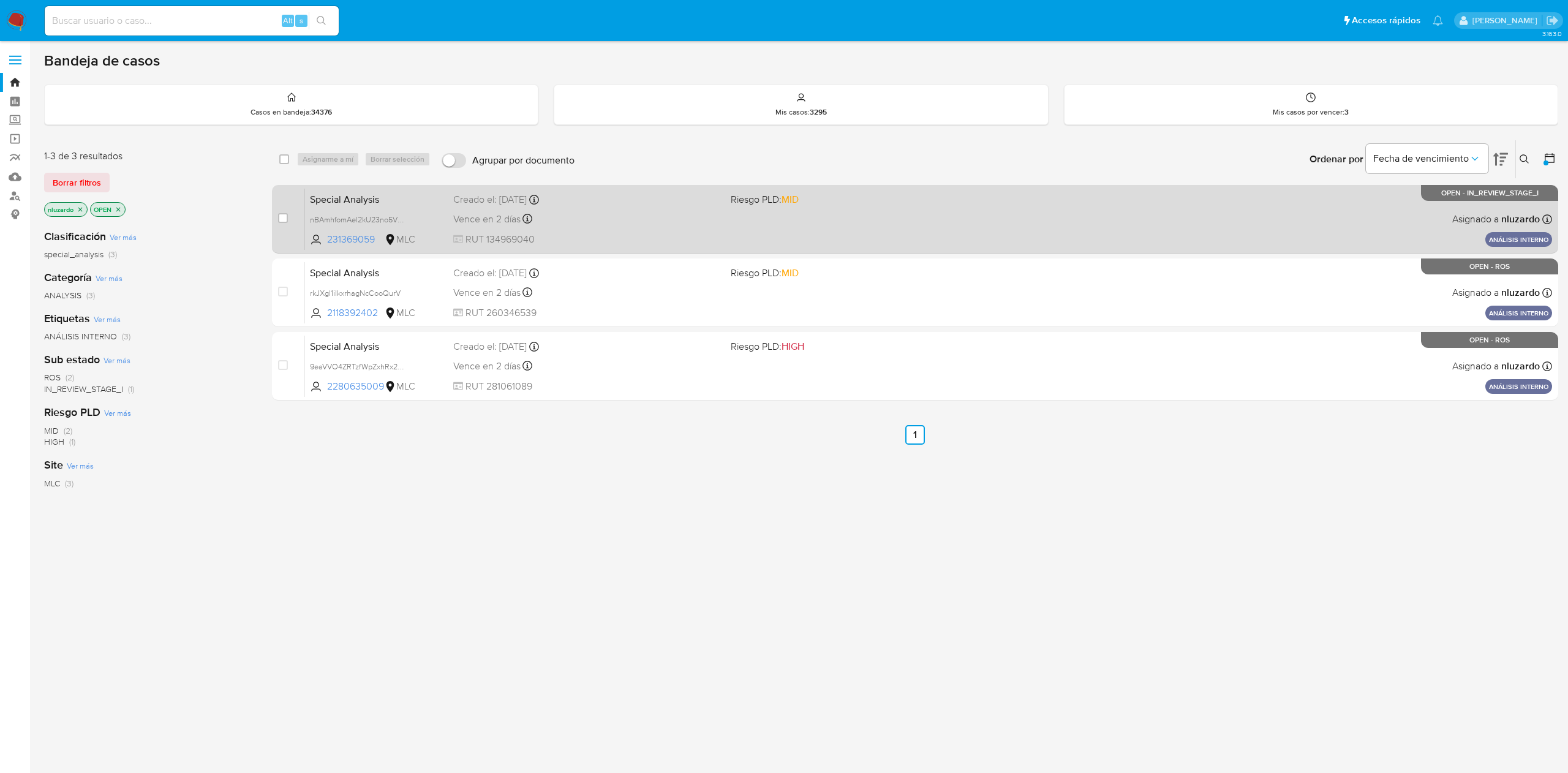
click at [1029, 213] on div "Special Analysis nBAmhfomAel2kU23no5VBp27 231369059 MLC Riesgo PLD: MID Creado …" at bounding box center [929, 219] width 1247 height 62
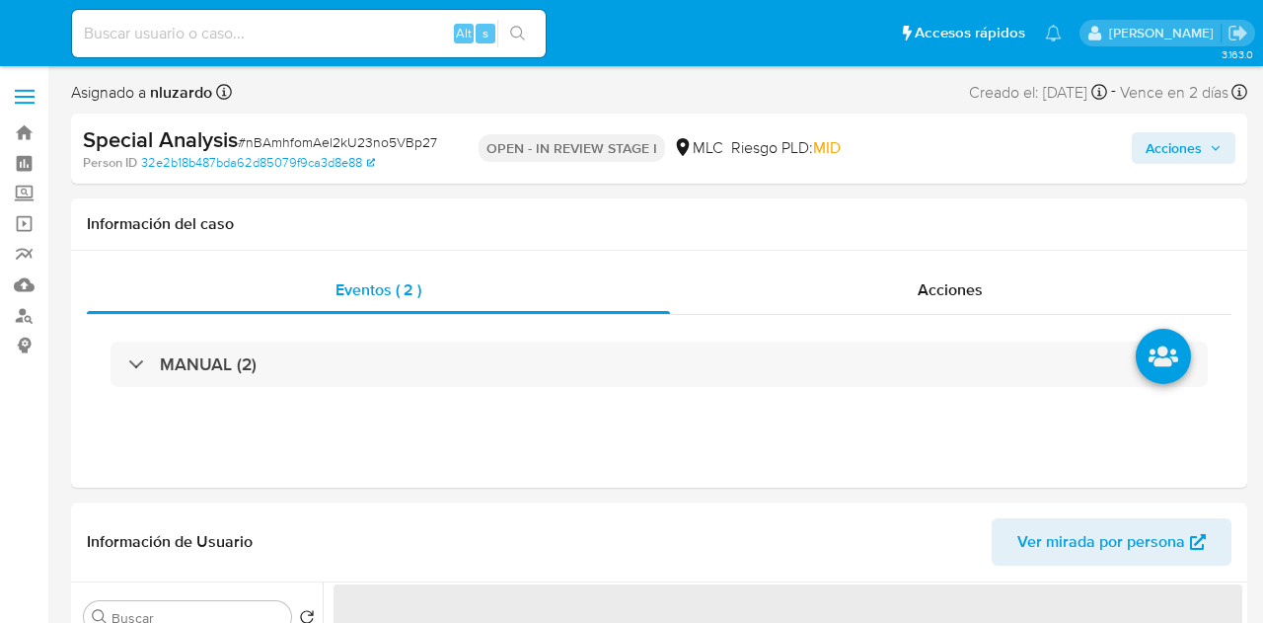
select select "10"
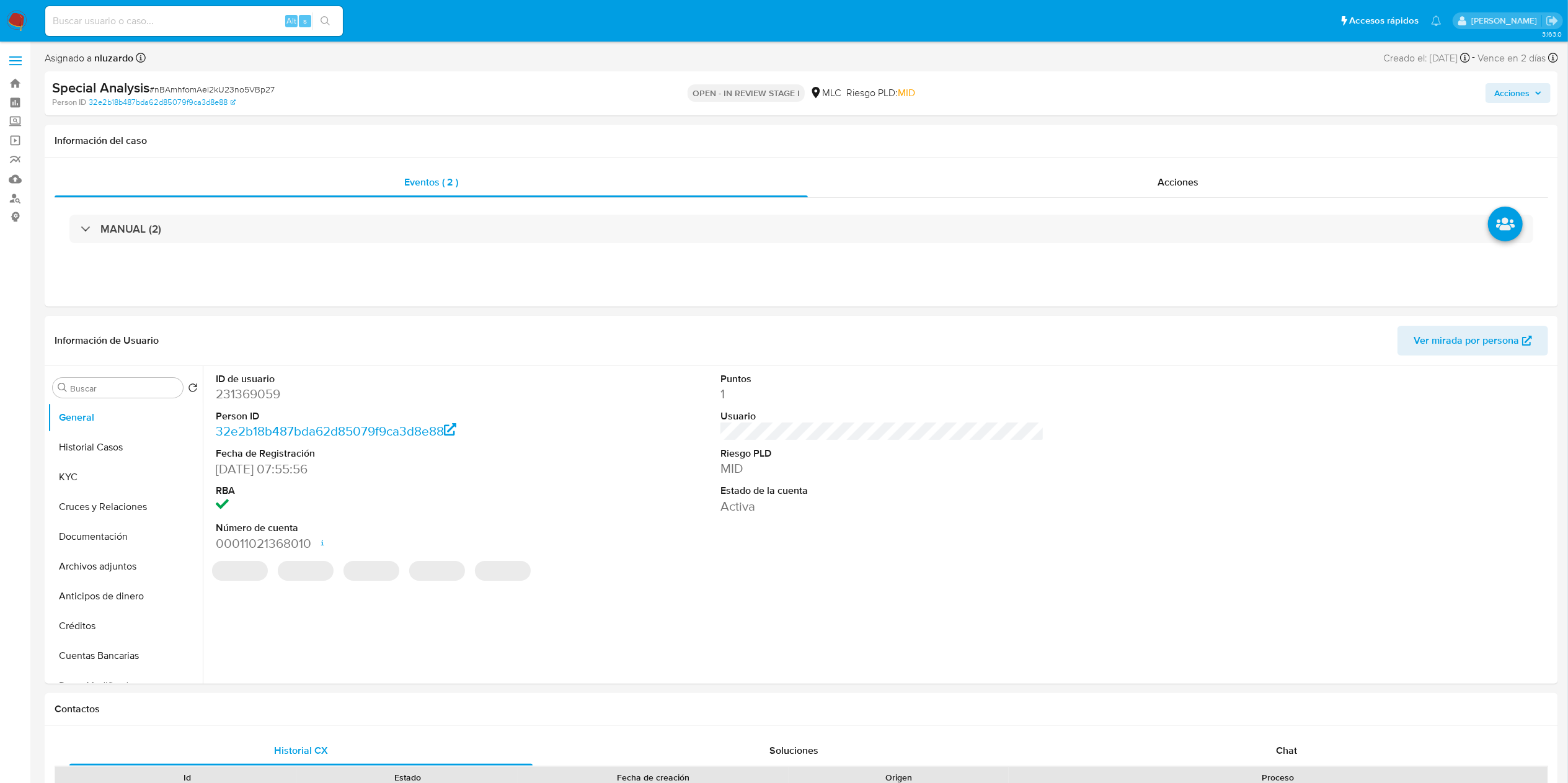
select select "10"
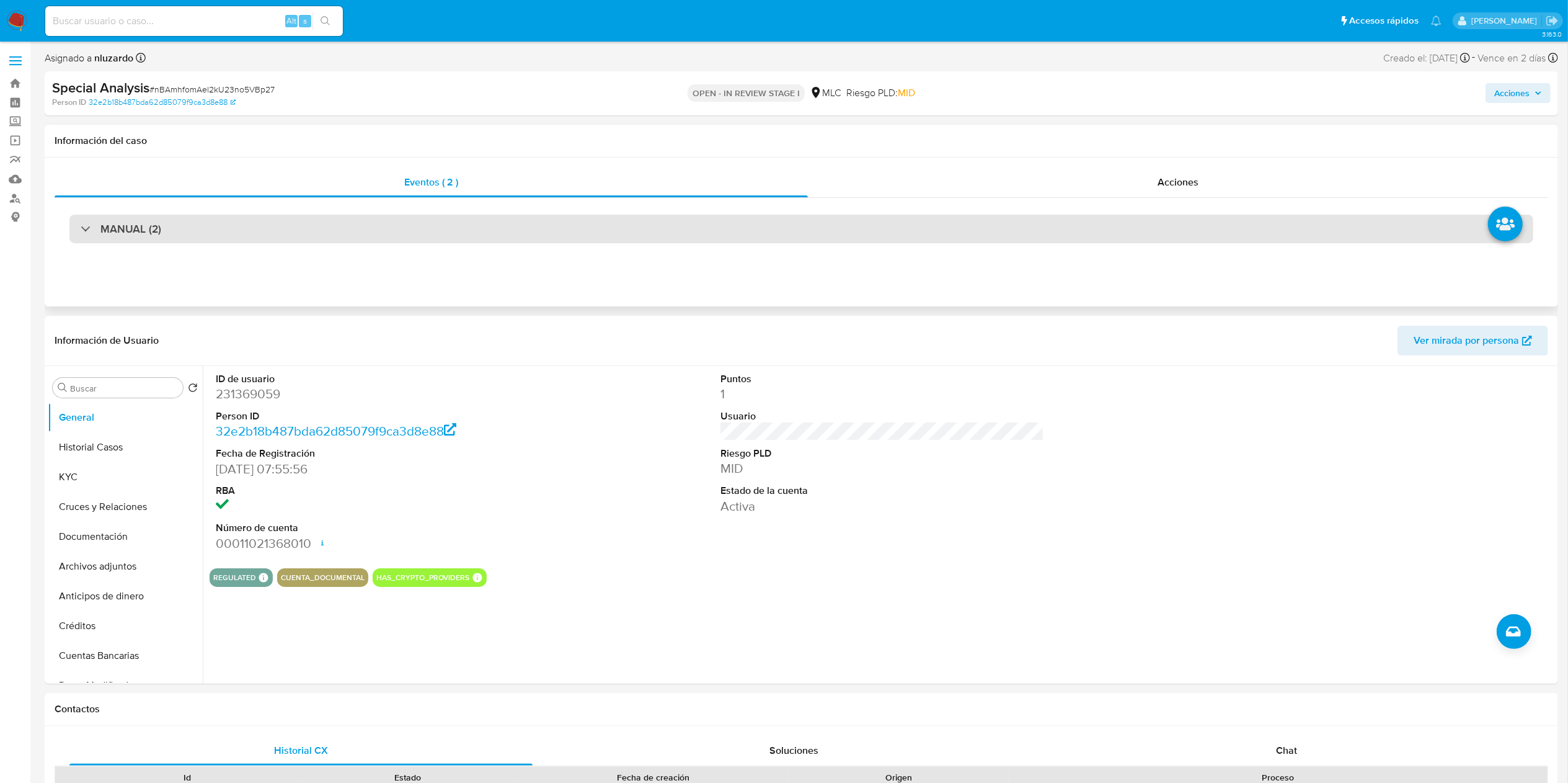
drag, startPoint x: 122, startPoint y: 233, endPoint x: 135, endPoint y: 241, distance: 15.3
click at [122, 233] on h3 "MANUAL (2)" at bounding box center [131, 229] width 61 height 14
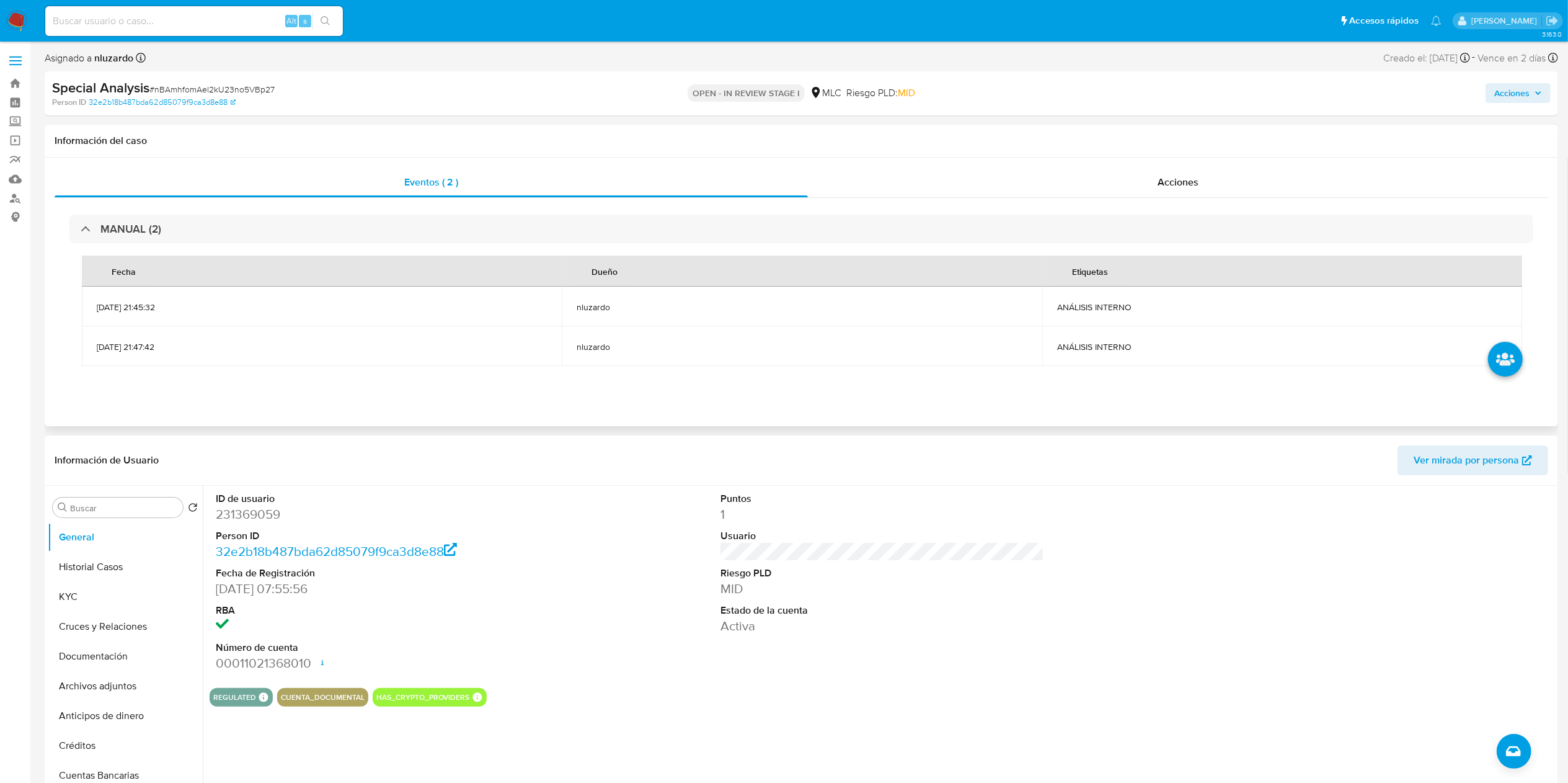
click at [1087, 308] on span "ANÁLISIS INTERNO" at bounding box center [1282, 307] width 450 height 11
copy span "ANÁLISIS INTERNO"
click at [191, 31] on div "Alt s" at bounding box center [194, 21] width 298 height 30
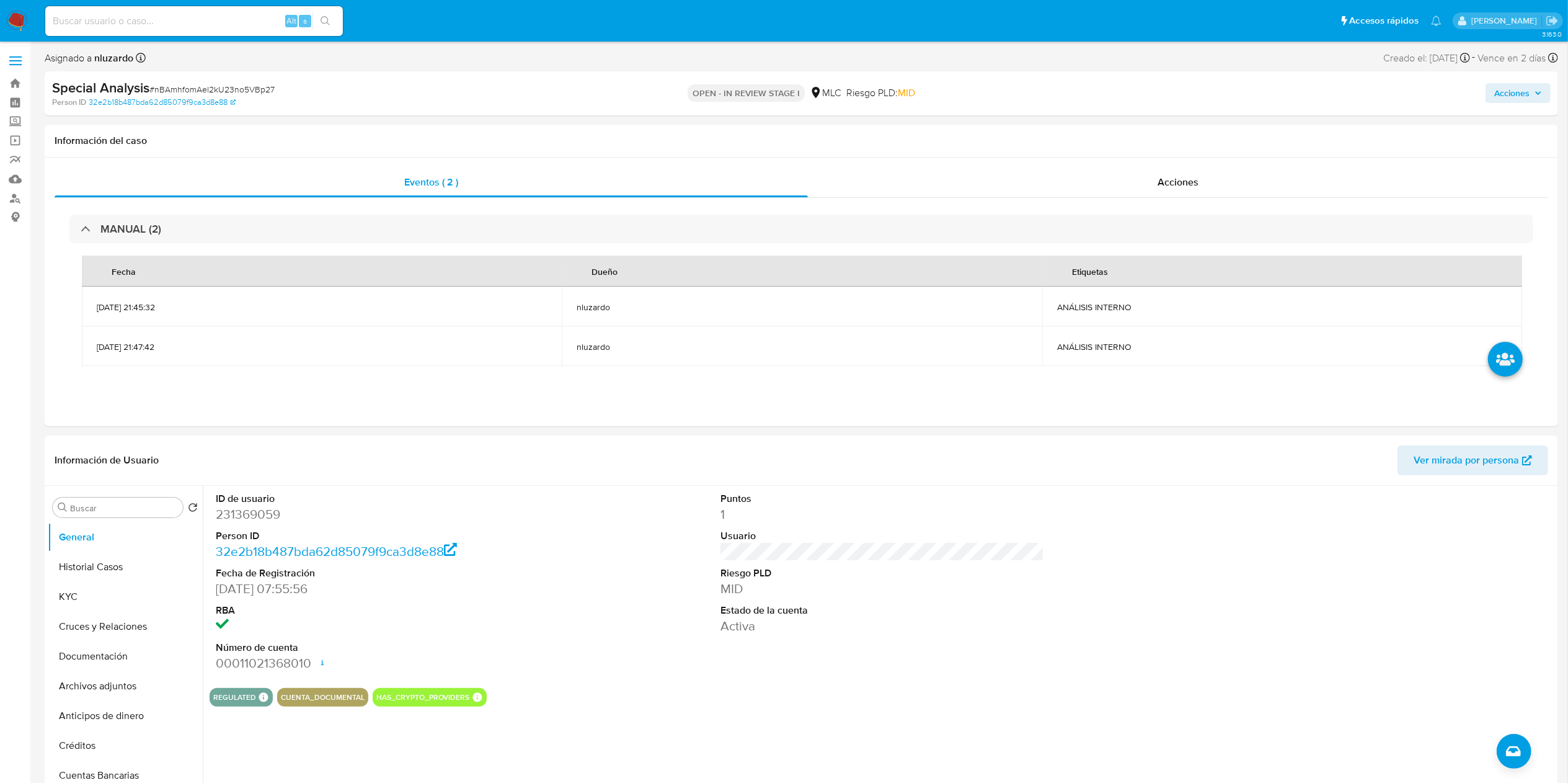
click at [187, 23] on input at bounding box center [194, 21] width 298 height 16
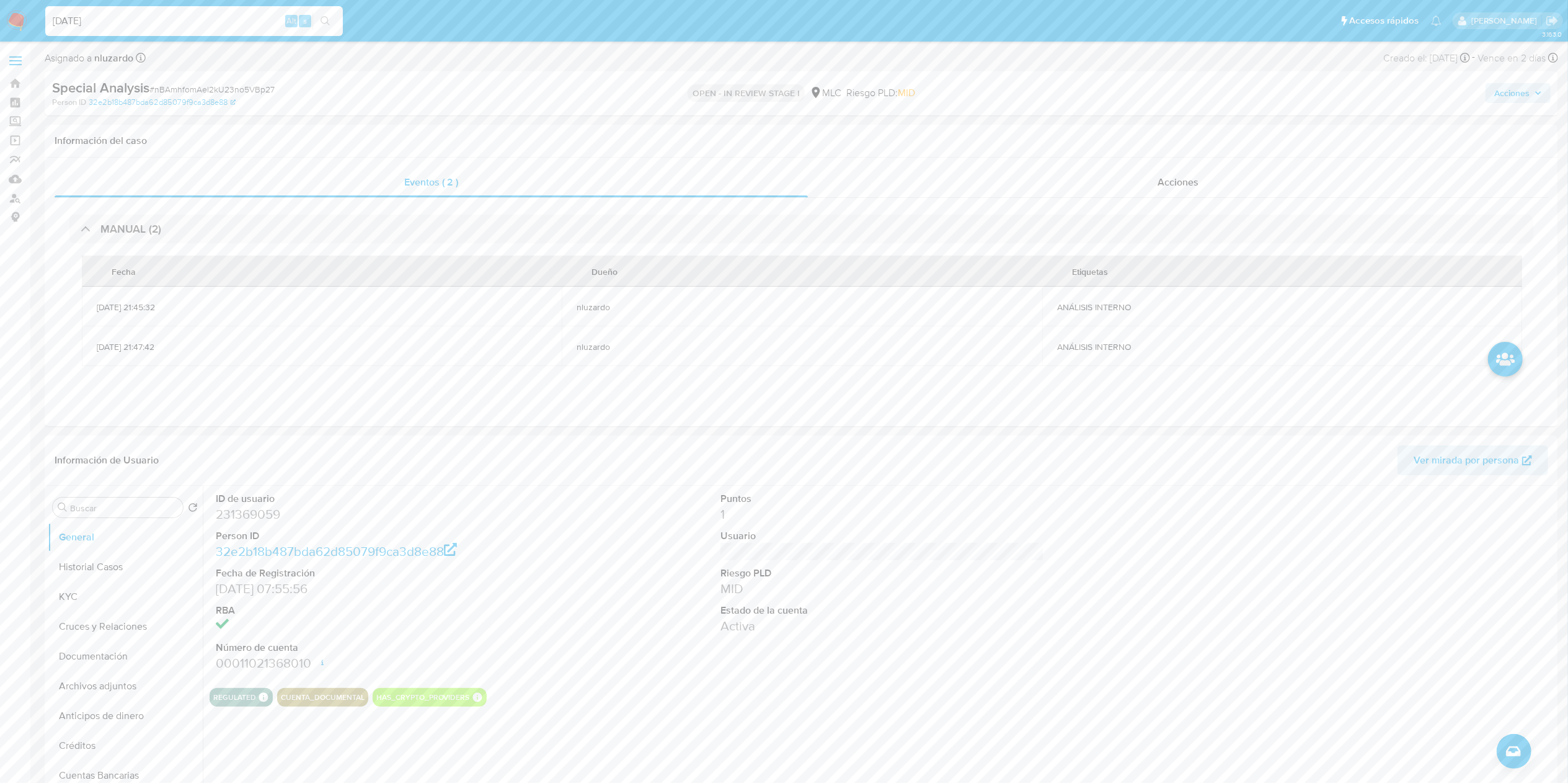
type input "[DATE]"
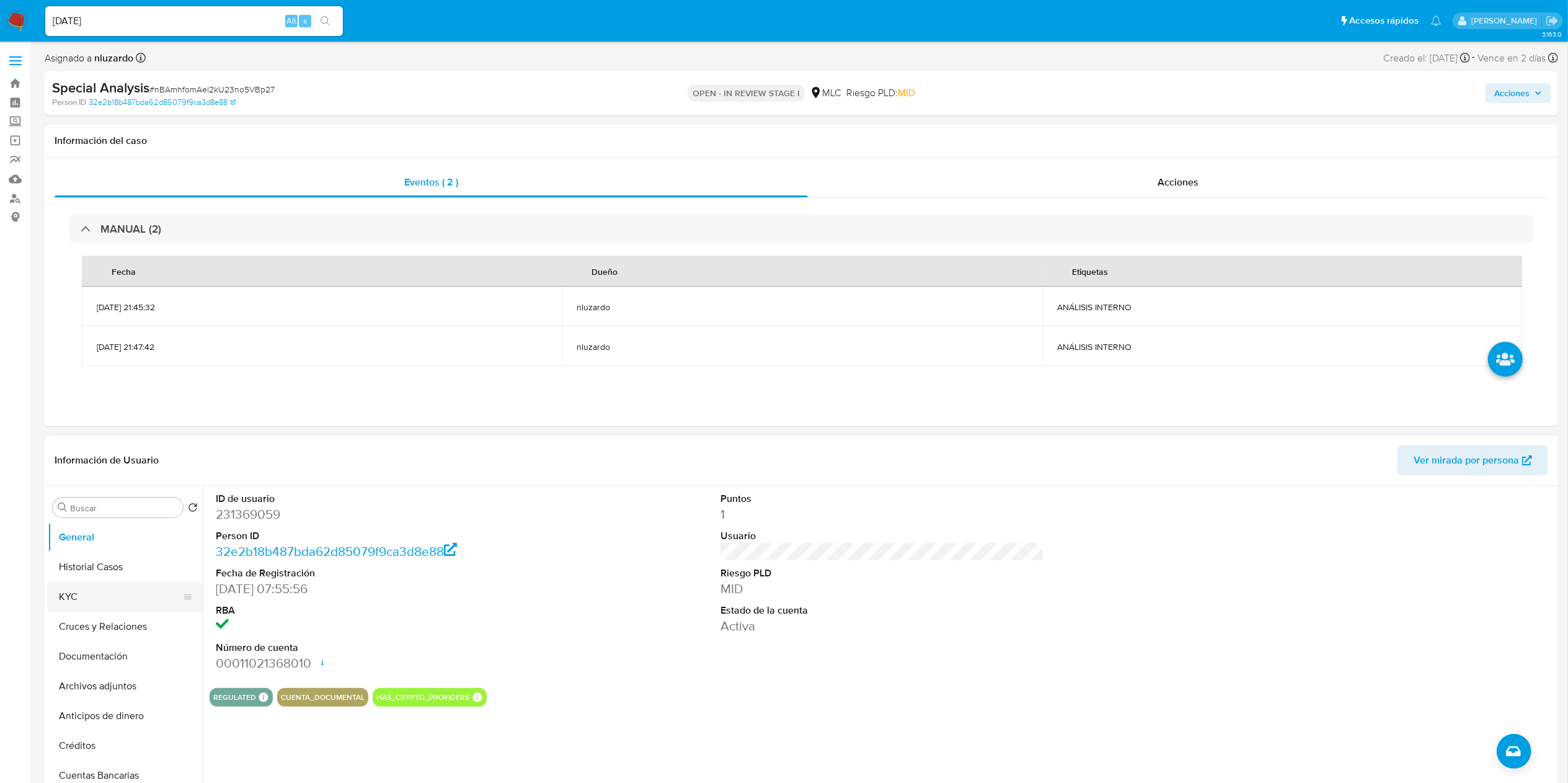
drag, startPoint x: 40, startPoint y: 572, endPoint x: 52, endPoint y: 588, distance: 20.0
click at [52, 590] on button "KYC" at bounding box center [120, 596] width 145 height 30
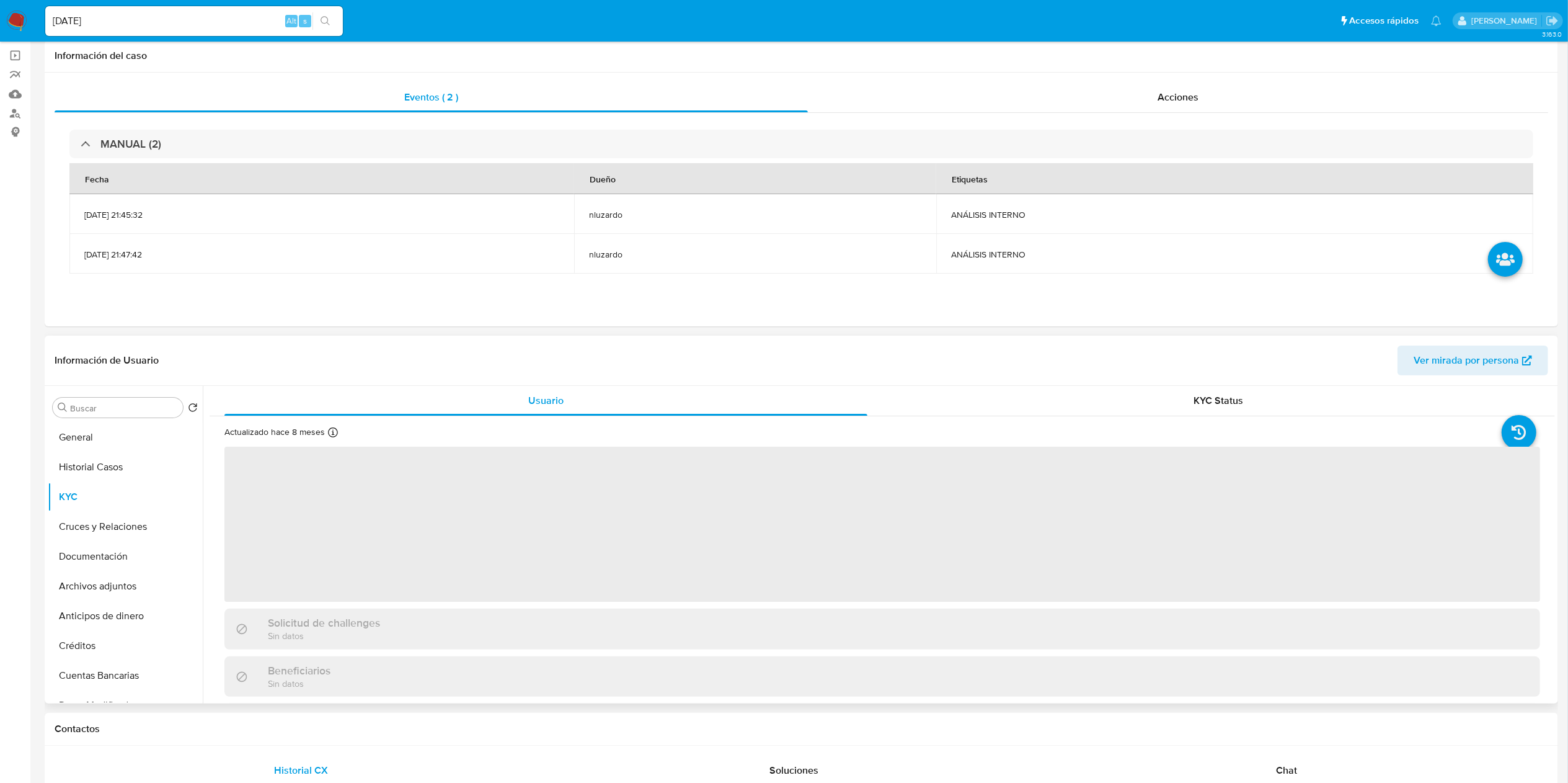
scroll to position [124, 0]
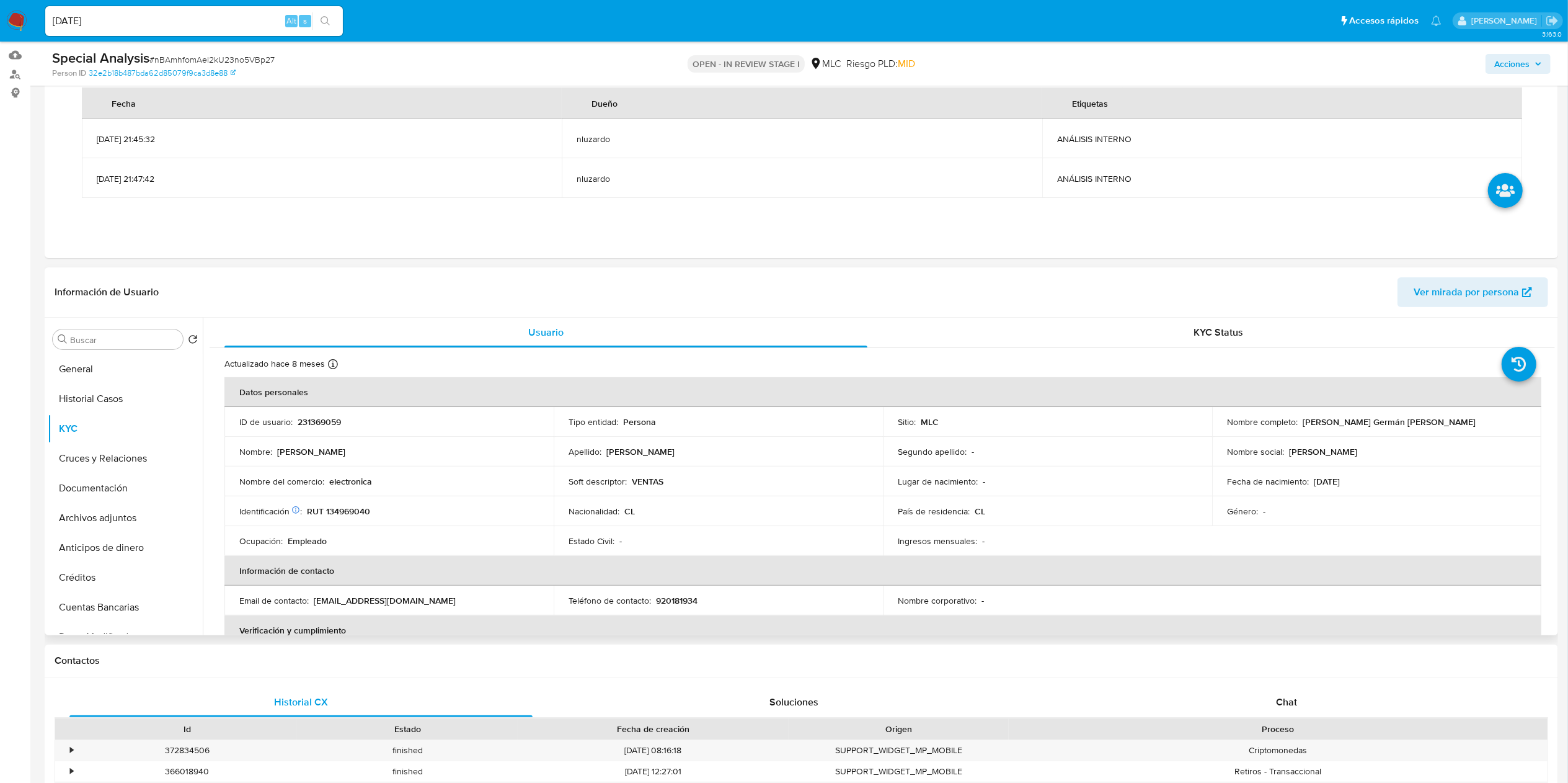
click at [1305, 426] on p "Héctor Germán Ortega Rivas" at bounding box center [1389, 422] width 173 height 11
drag, startPoint x: 1501, startPoint y: 451, endPoint x: 1501, endPoint y: 428, distance: 23.0
click at [1501, 428] on tbody "ID de usuario : 231369059 Tipo entidad : Persona Sitio : MLC Nombre completo : …" at bounding box center [883, 481] width 1317 height 149
copy p "[PERSON_NAME]"
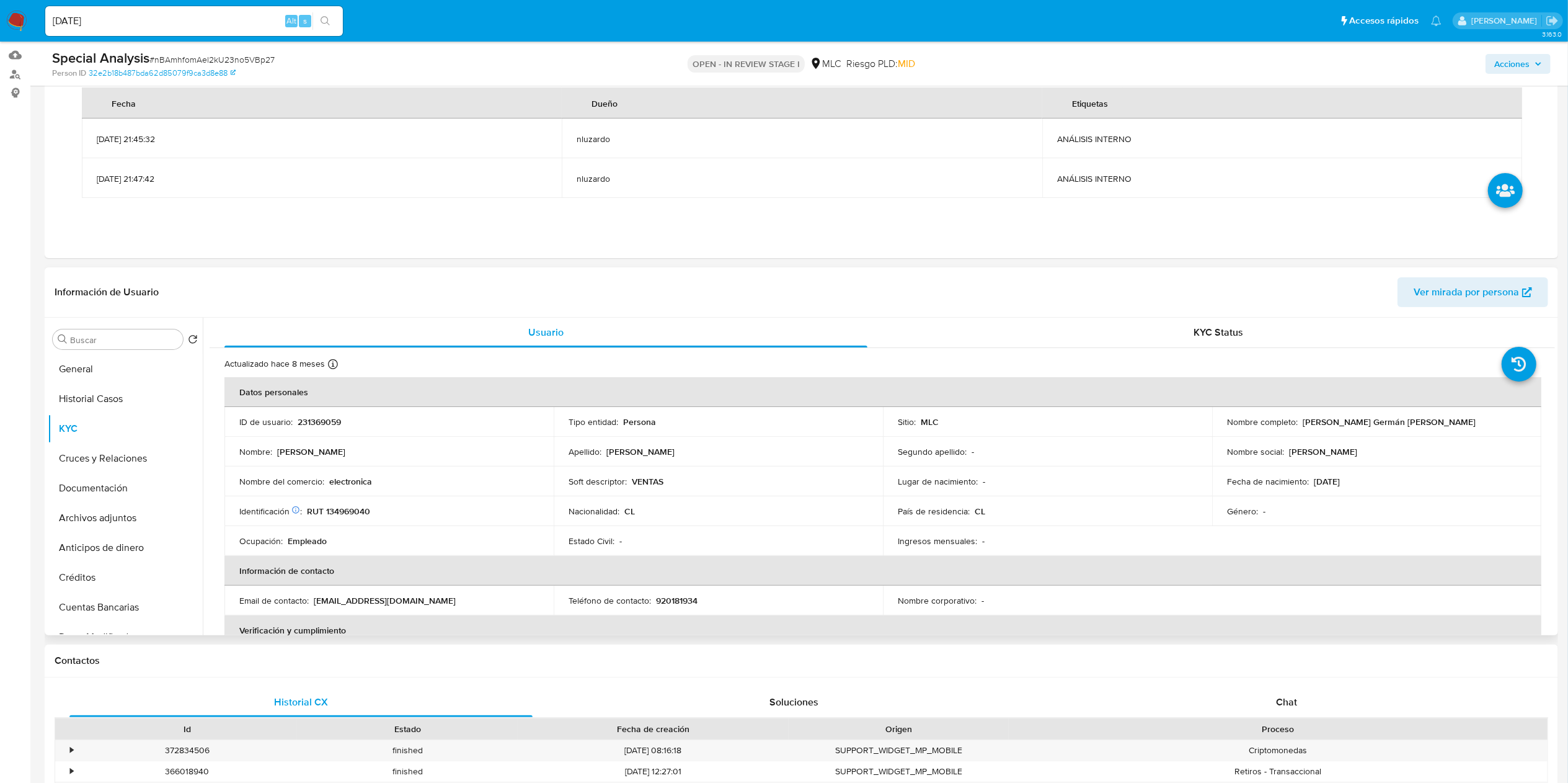
click at [345, 499] on td "Identificación Nº de serie: 513751257 : RUT 134969040" at bounding box center [389, 511] width 329 height 30
click at [351, 506] on p "RUT 134969040" at bounding box center [339, 511] width 63 height 11
copy p "134969040"
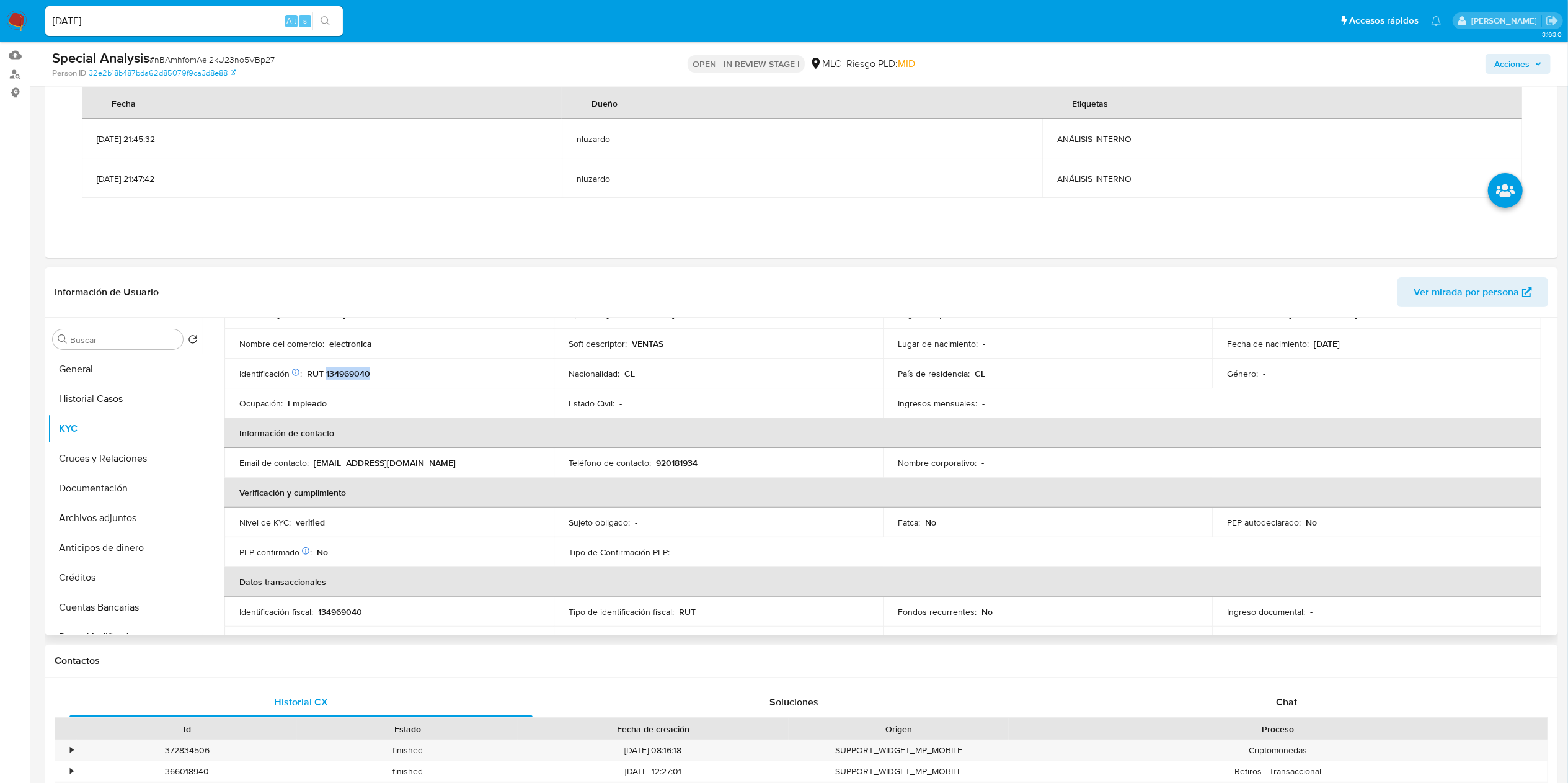
scroll to position [0, 0]
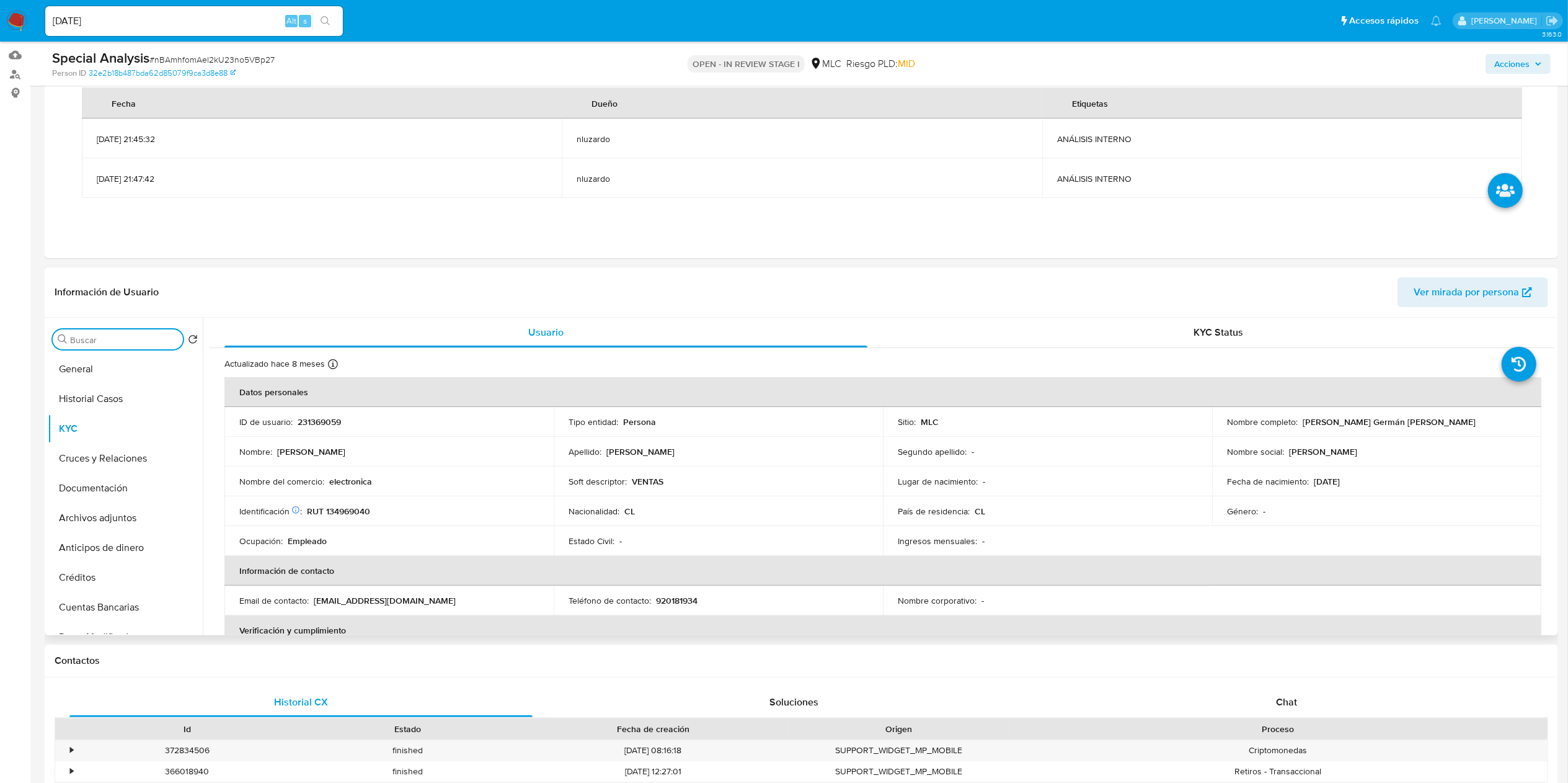
click at [131, 344] on input "Buscar" at bounding box center [124, 340] width 108 height 11
type input "cr"
click at [133, 401] on button "Cruces y Relaciones" at bounding box center [120, 398] width 145 height 30
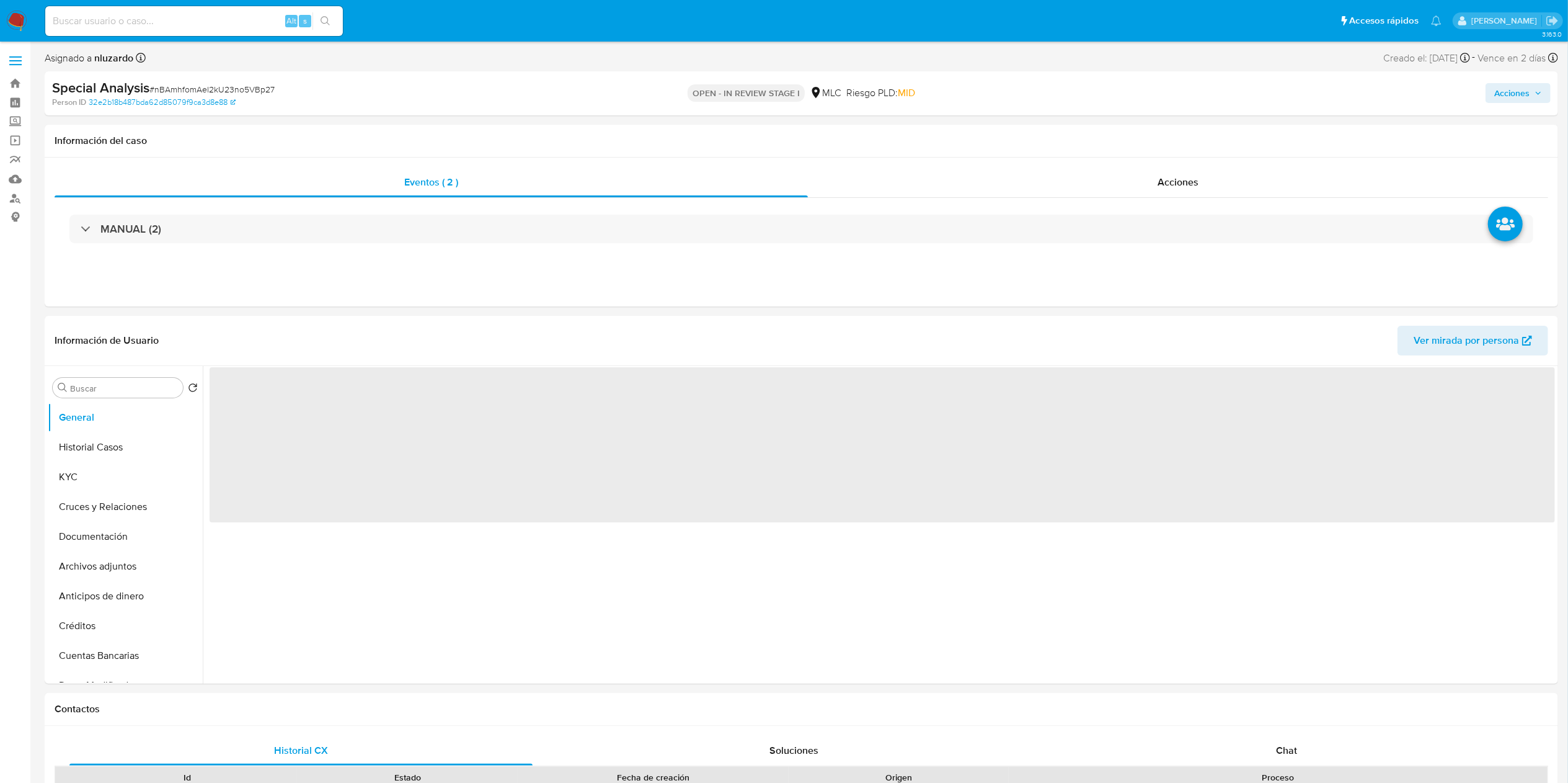
select select "10"
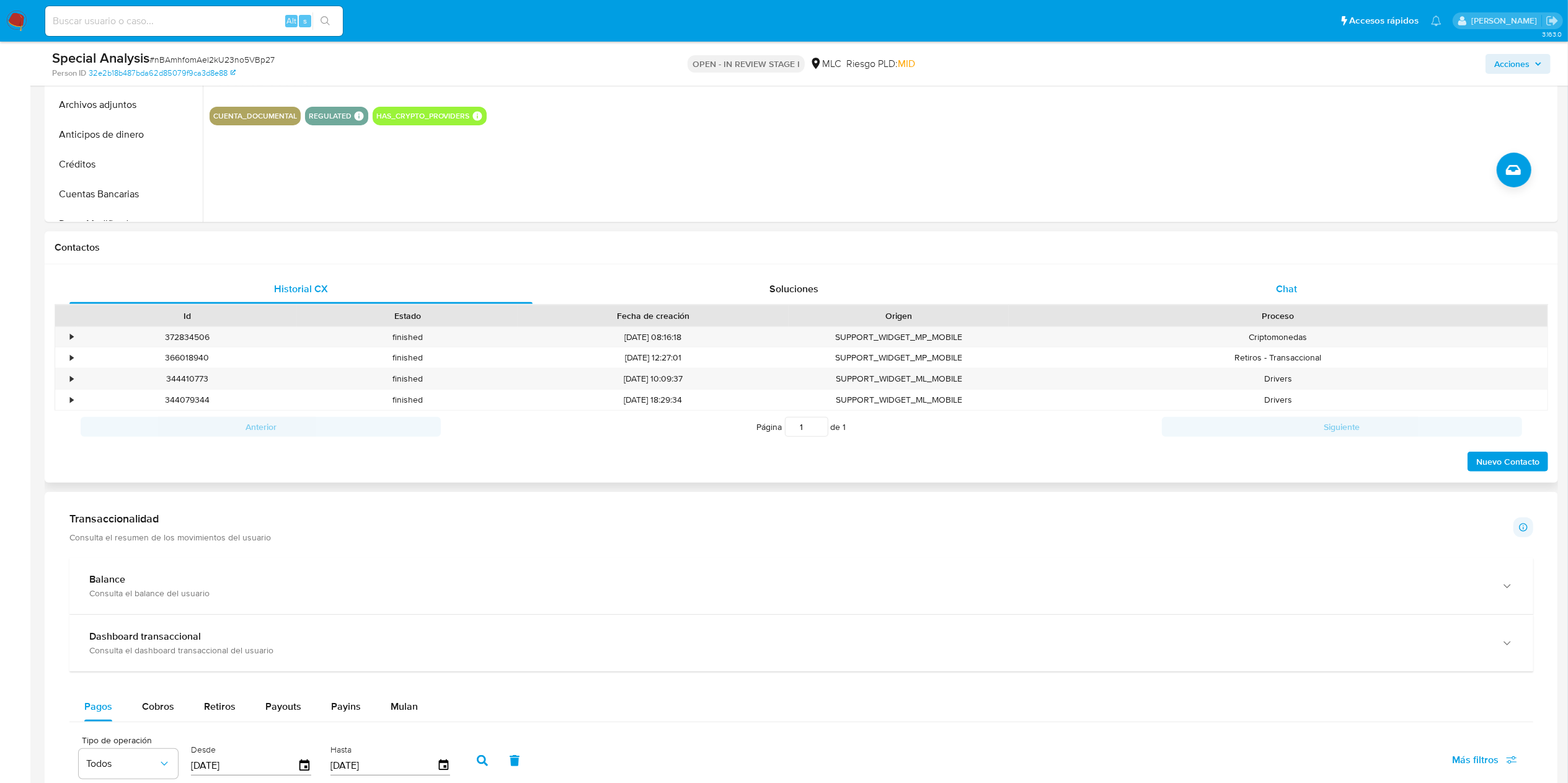
scroll to position [248, 0]
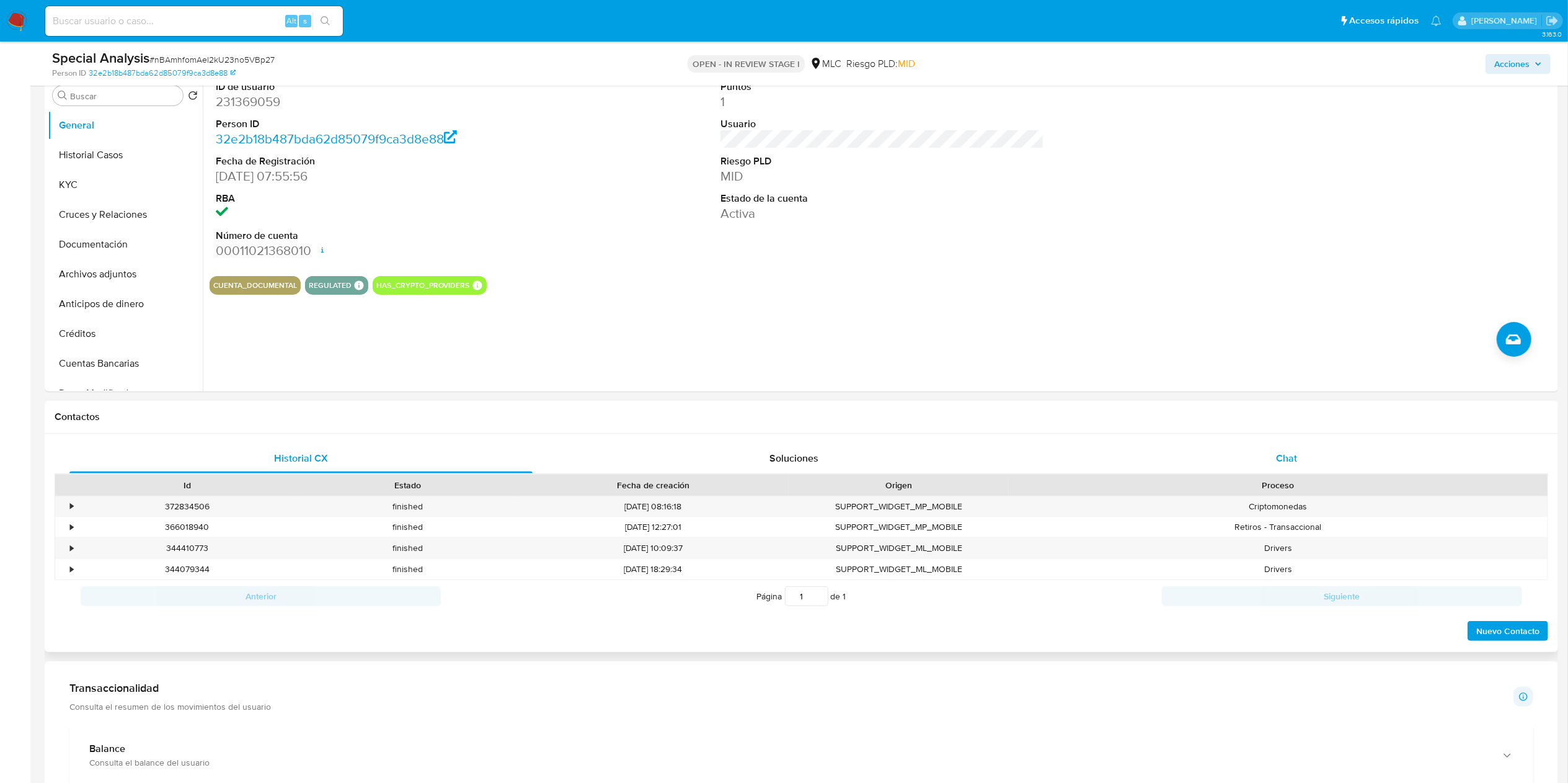
click at [1263, 455] on div "Chat" at bounding box center [1287, 458] width 463 height 30
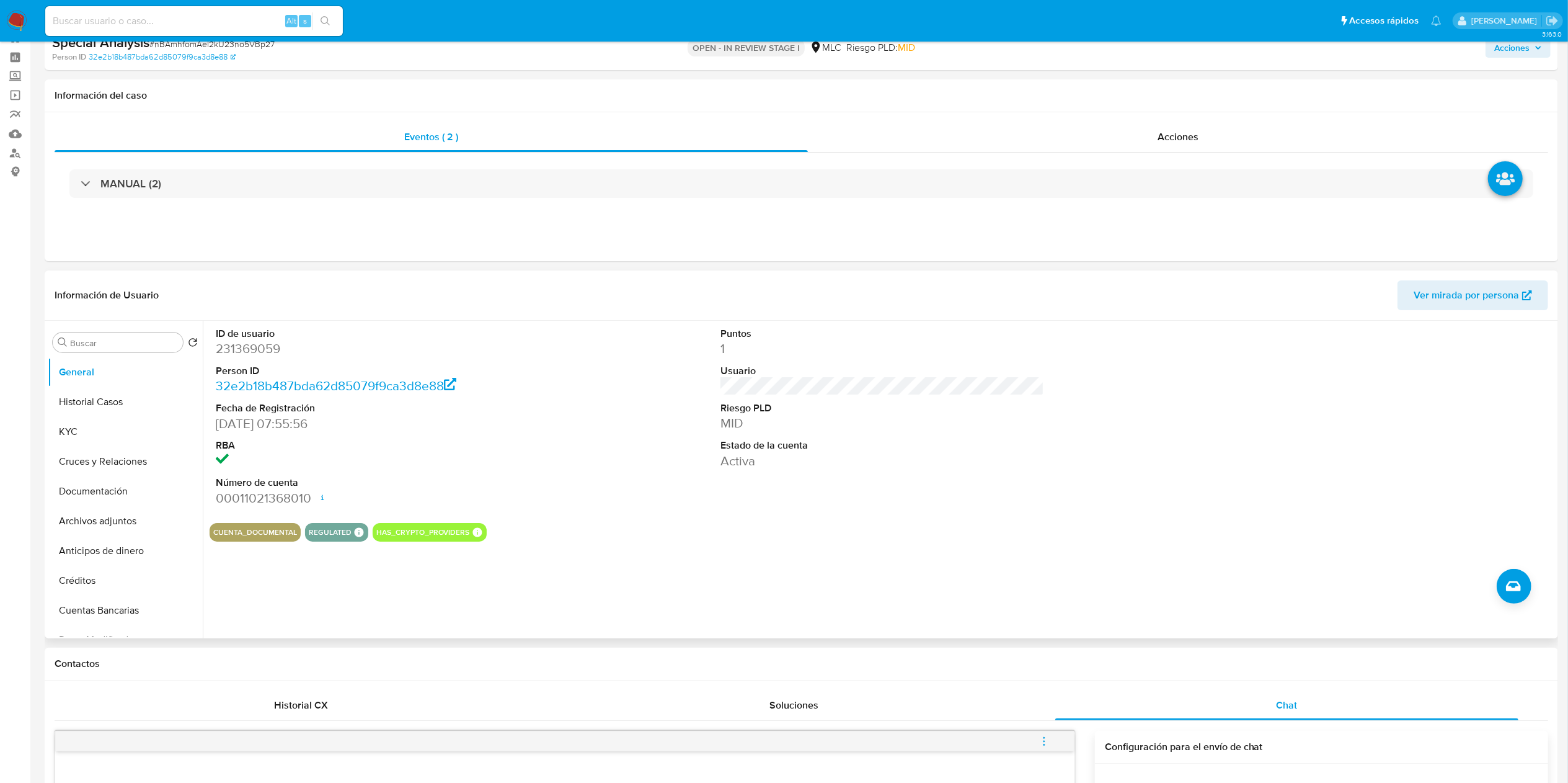
scroll to position [0, 0]
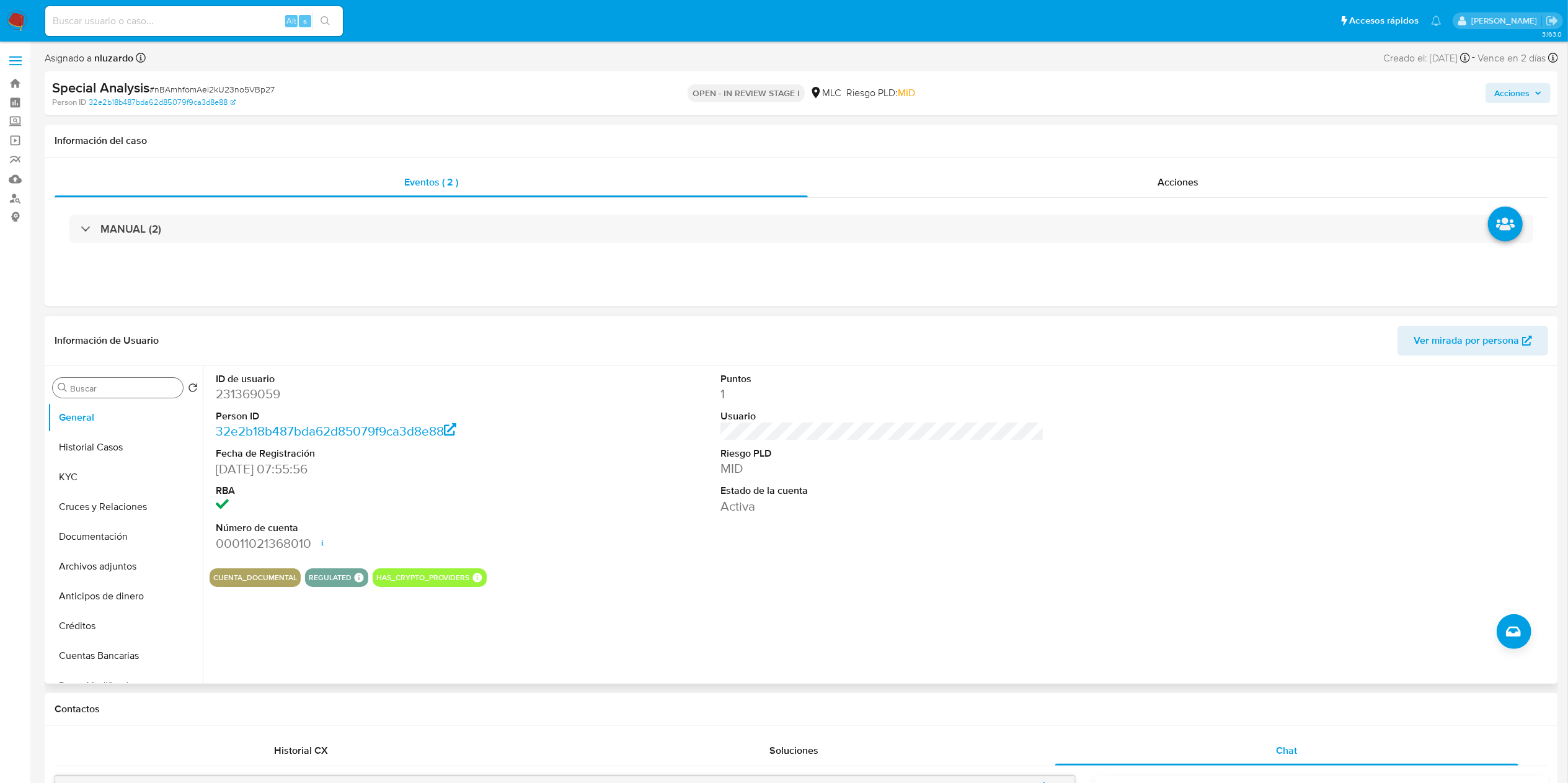
click at [162, 395] on div "Buscar" at bounding box center [117, 388] width 130 height 20
click at [122, 390] on input "Buscar" at bounding box center [124, 388] width 108 height 11
click at [108, 448] on button "Cruces y Relaciones" at bounding box center [120, 447] width 145 height 30
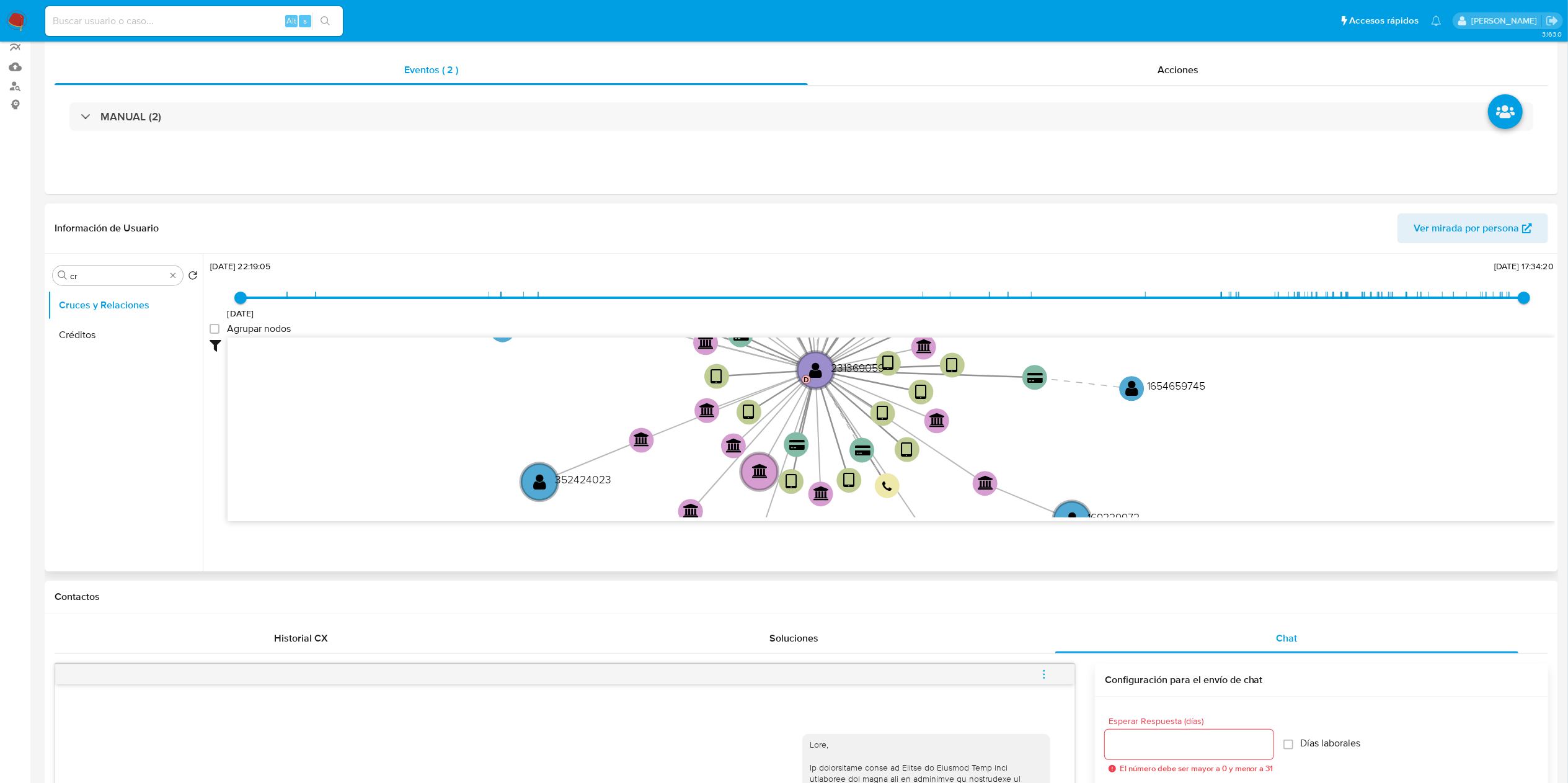
scroll to position [124, 0]
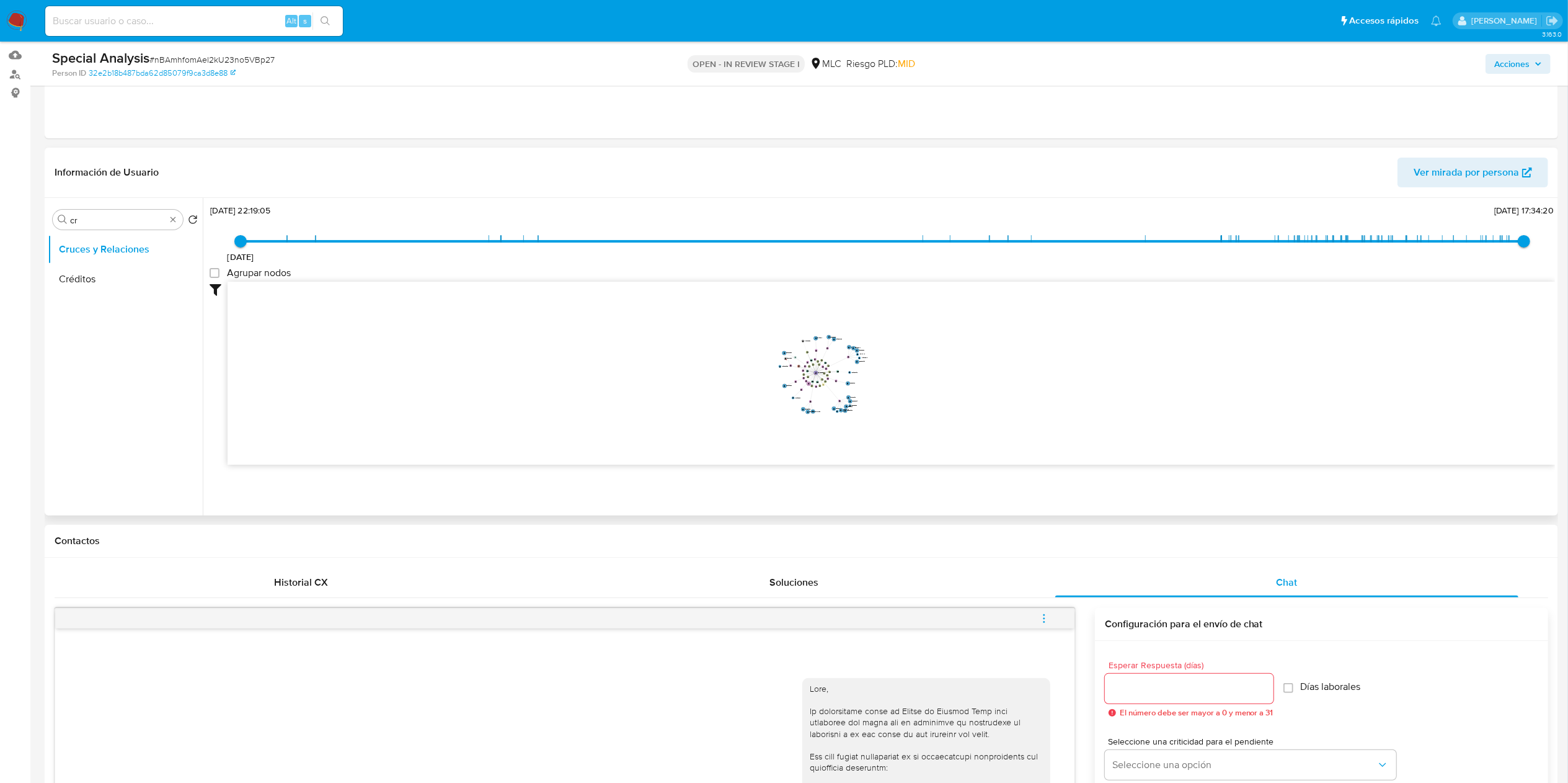
drag, startPoint x: 913, startPoint y: 427, endPoint x: 928, endPoint y: 394, distance: 36.2
click at [928, 394] on icon "device-6759833c338630a2725d891f  device-658df1cd6284a12ddef99bf5  device-66eb…" at bounding box center [891, 371] width 1327 height 180
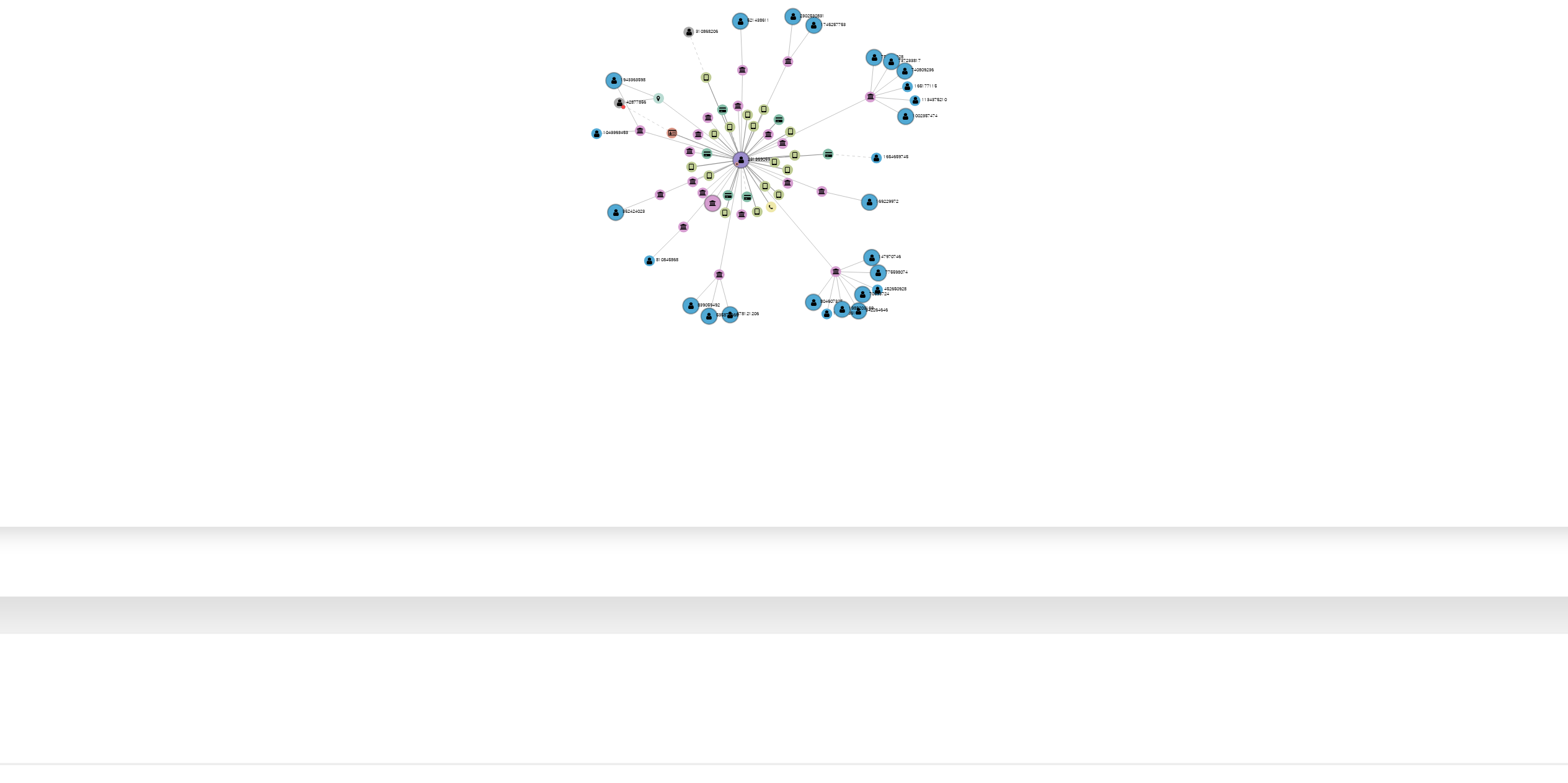
scroll to position [0, 0]
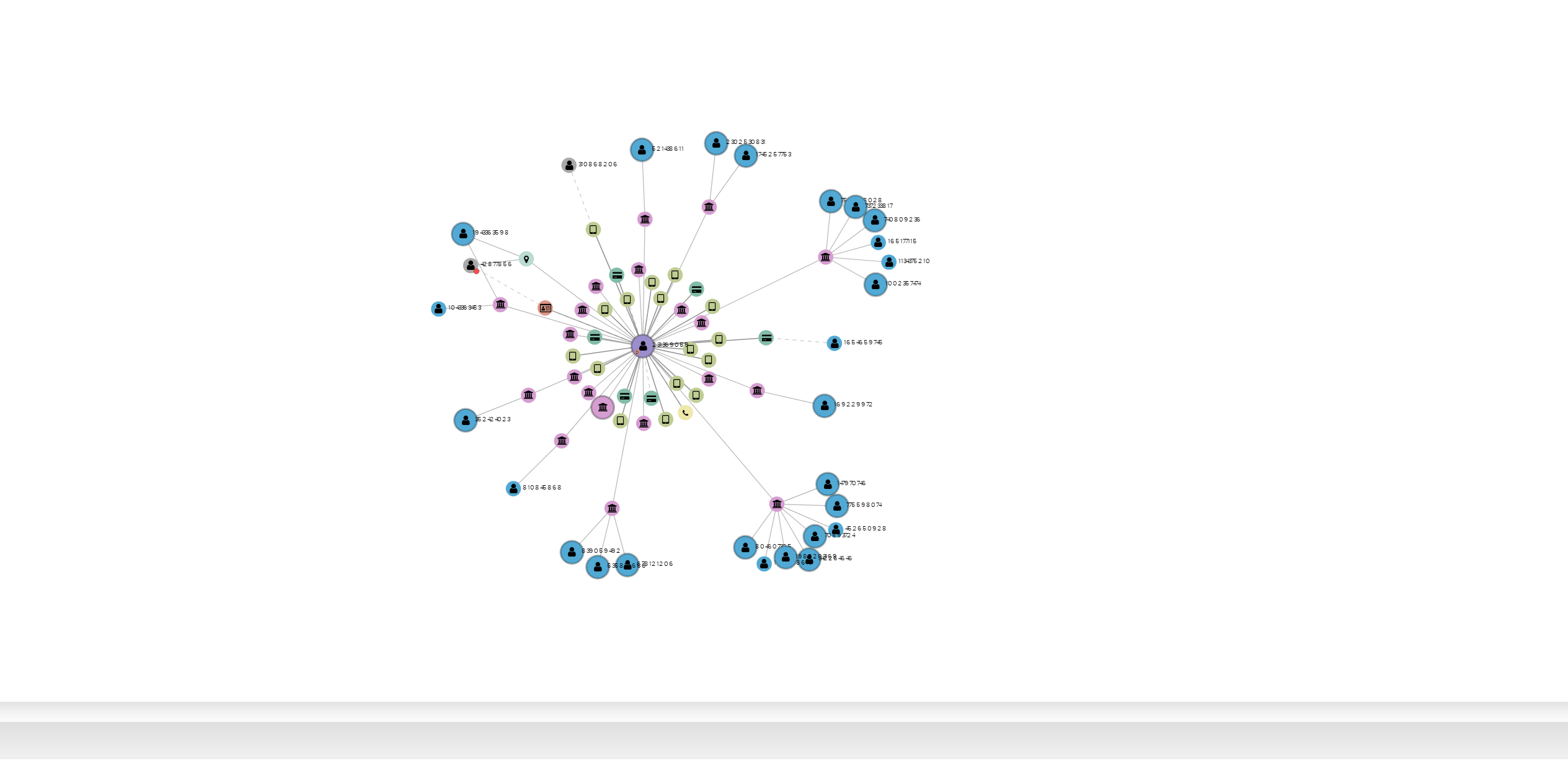
drag, startPoint x: 876, startPoint y: 447, endPoint x: 876, endPoint y: 461, distance: 14.0
click at [876, 461] on icon "device-6759833c338630a2725d891f  device-658df1cd6284a12ddef99bf5  device-66eb…" at bounding box center [891, 417] width 1327 height 180
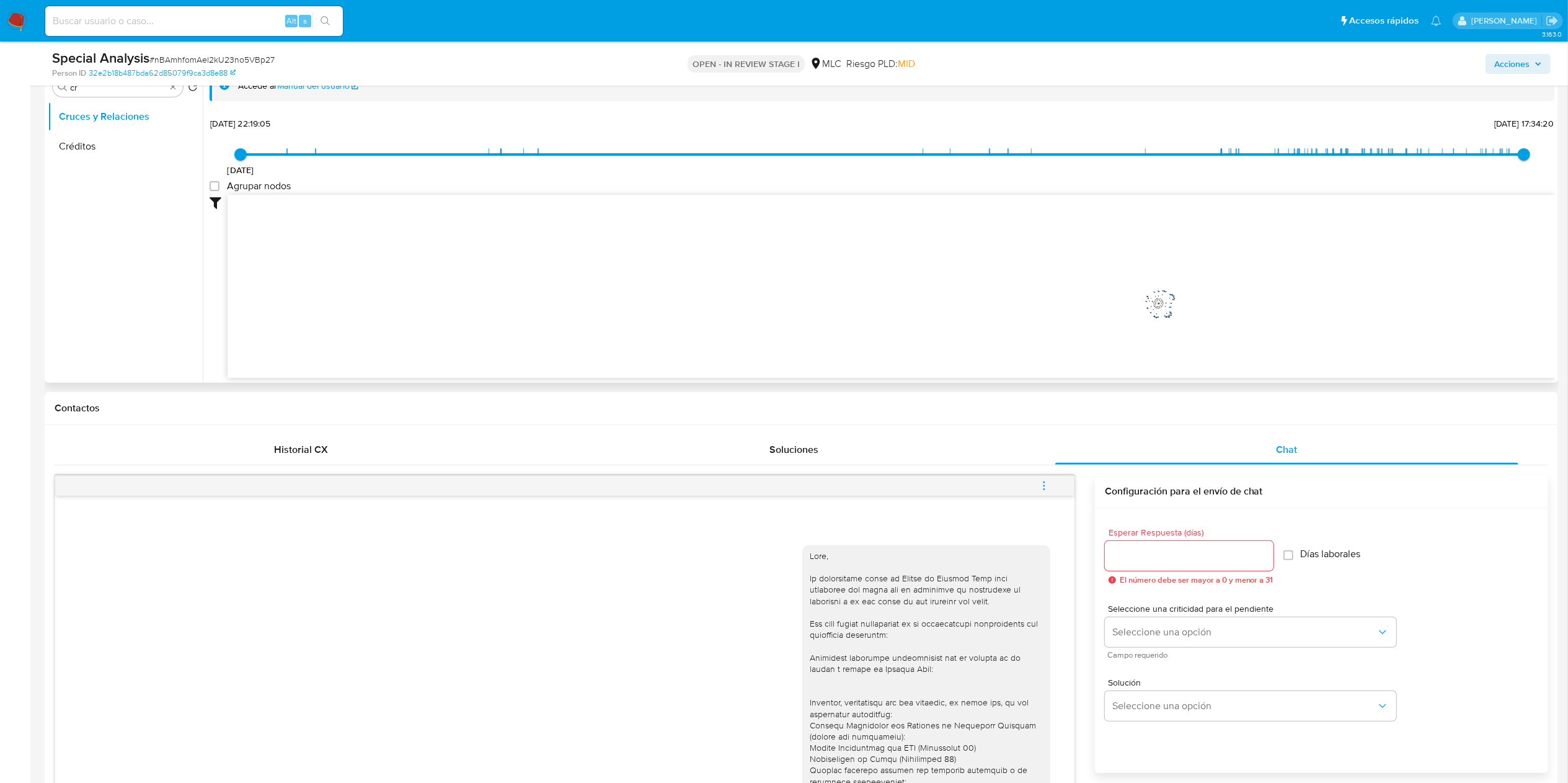
scroll to position [97, 0]
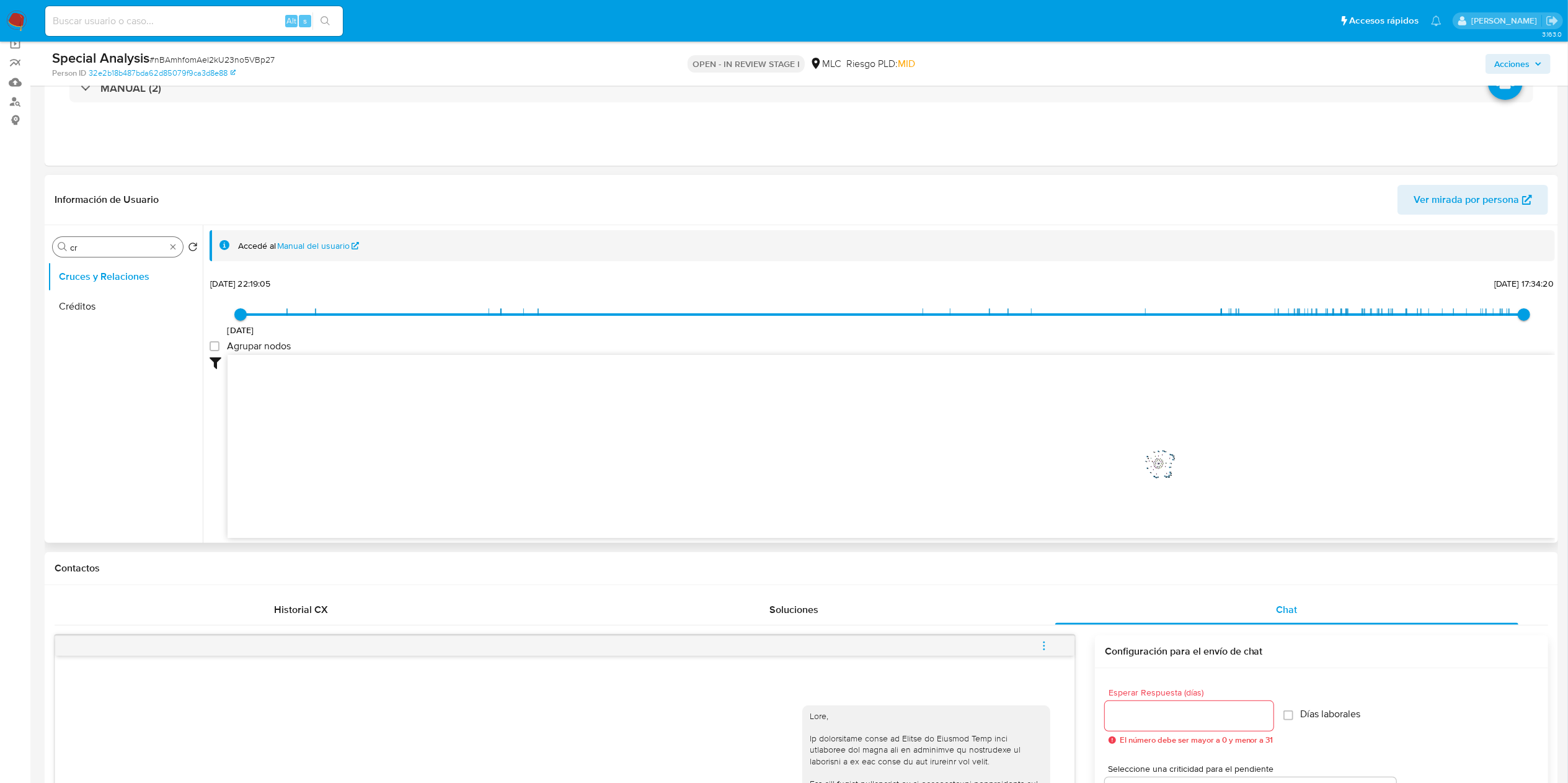
click at [100, 238] on div "Buscar cr" at bounding box center [117, 247] width 130 height 20
click at [100, 245] on input "cr" at bounding box center [118, 248] width 95 height 11
type input "doc"
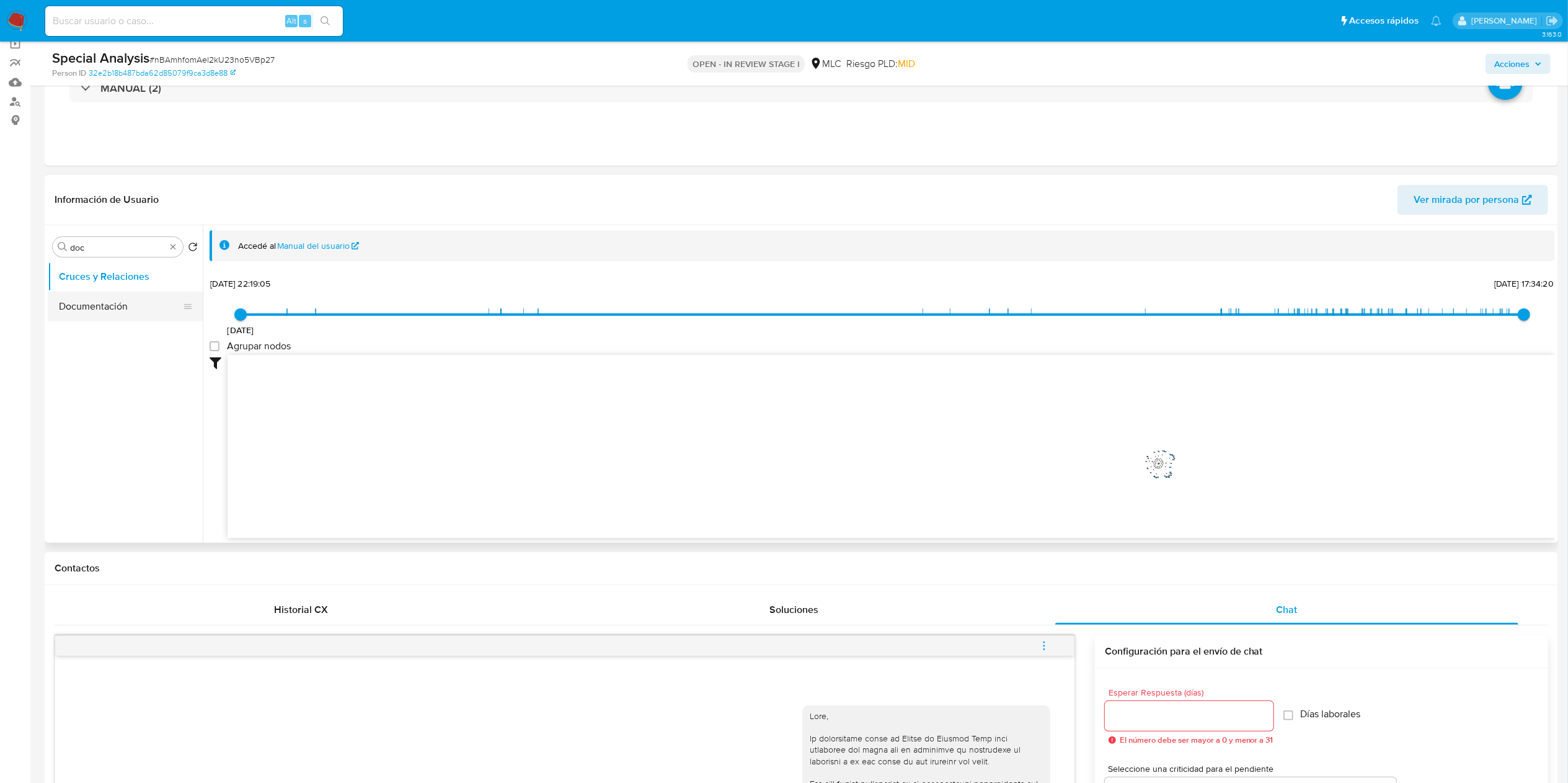
click at [60, 302] on button "Documentación" at bounding box center [120, 306] width 145 height 30
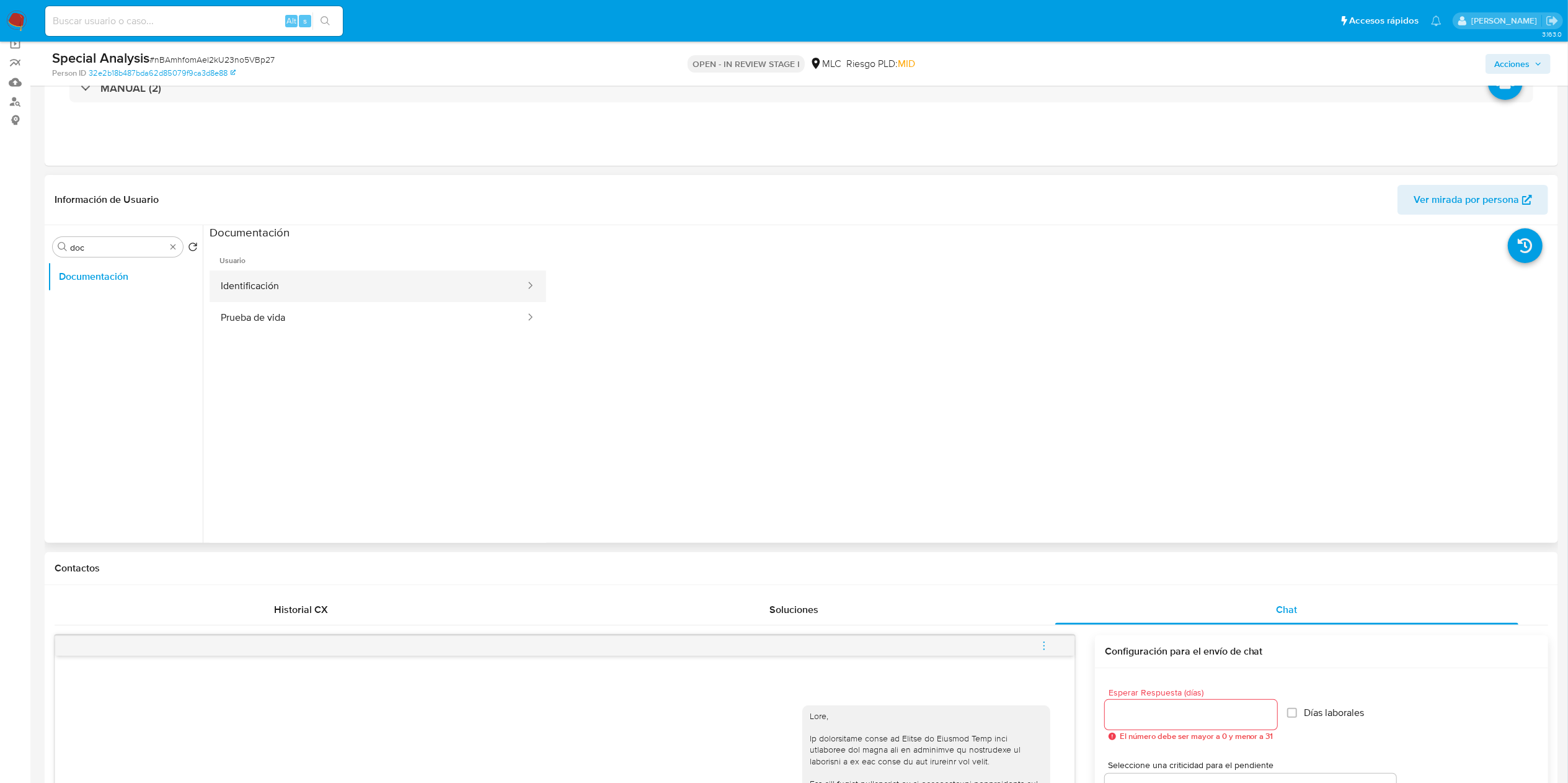
click at [321, 299] on button "Identificación" at bounding box center [368, 286] width 317 height 31
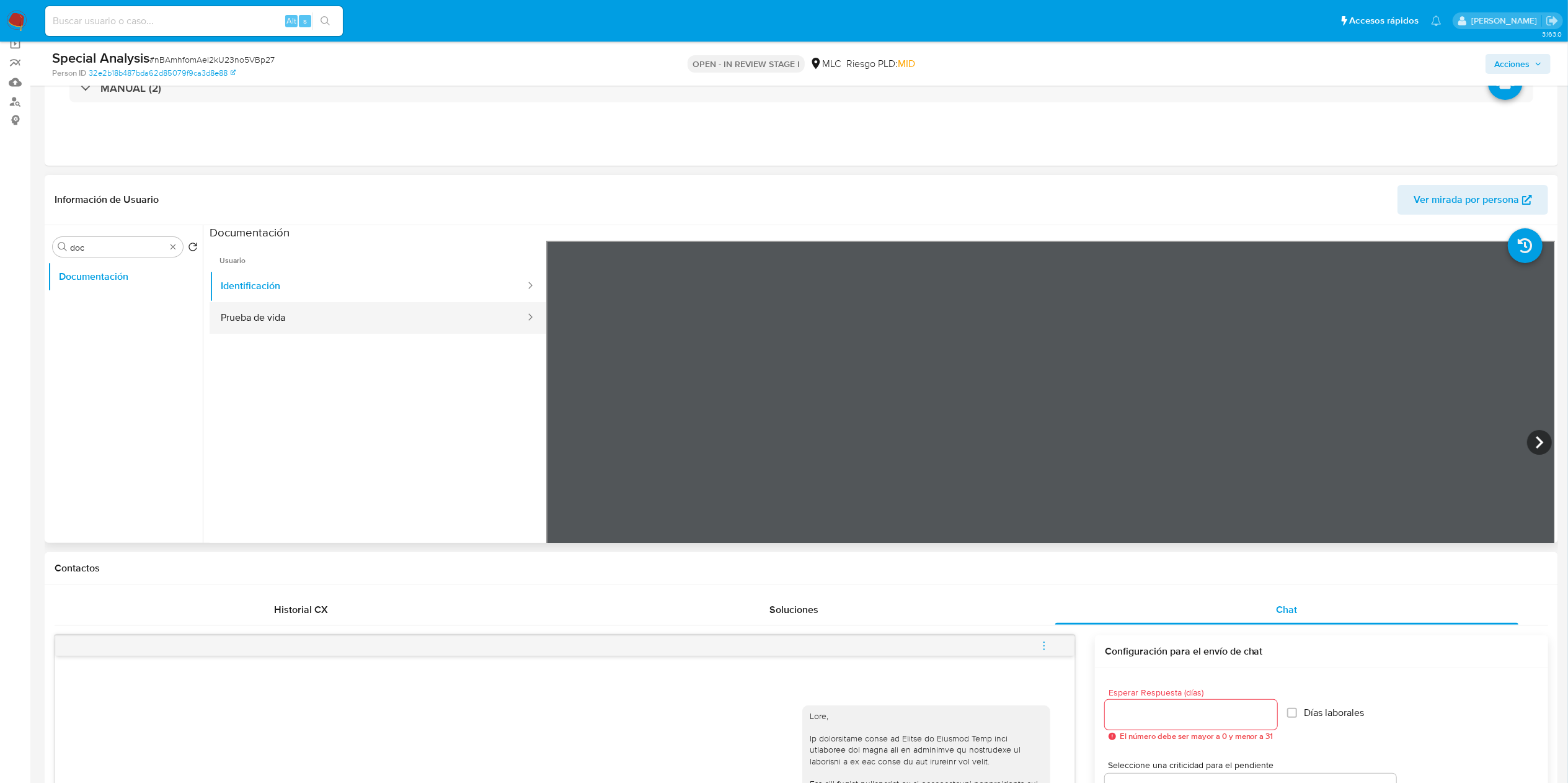
click at [391, 303] on button "Prueba de vida" at bounding box center [368, 318] width 317 height 31
click at [374, 303] on button "Prueba de vida" at bounding box center [368, 318] width 317 height 31
click at [375, 288] on button "Identificación" at bounding box center [368, 286] width 317 height 31
click at [1528, 439] on icon at bounding box center [1539, 442] width 24 height 25
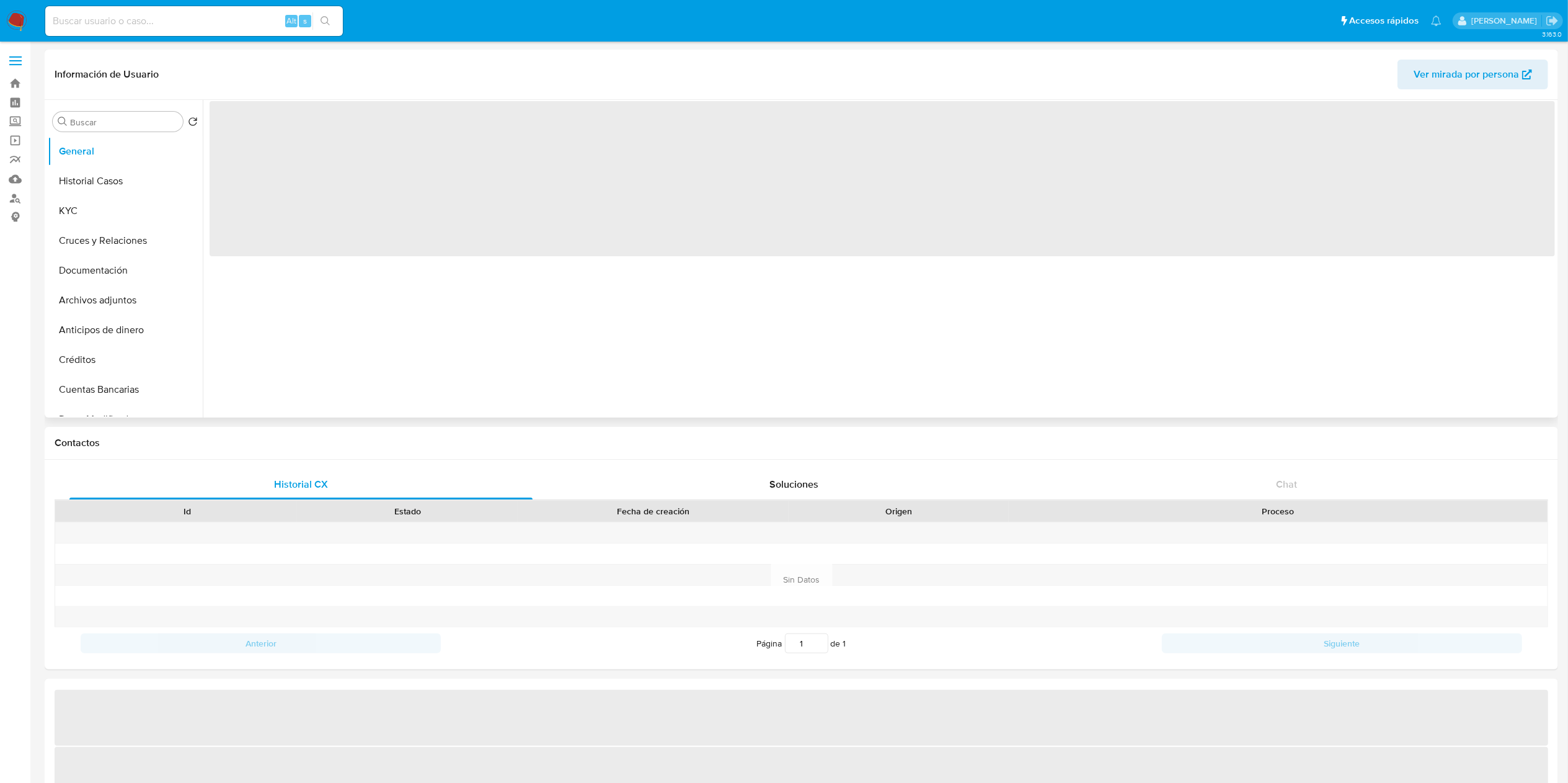
select select "10"
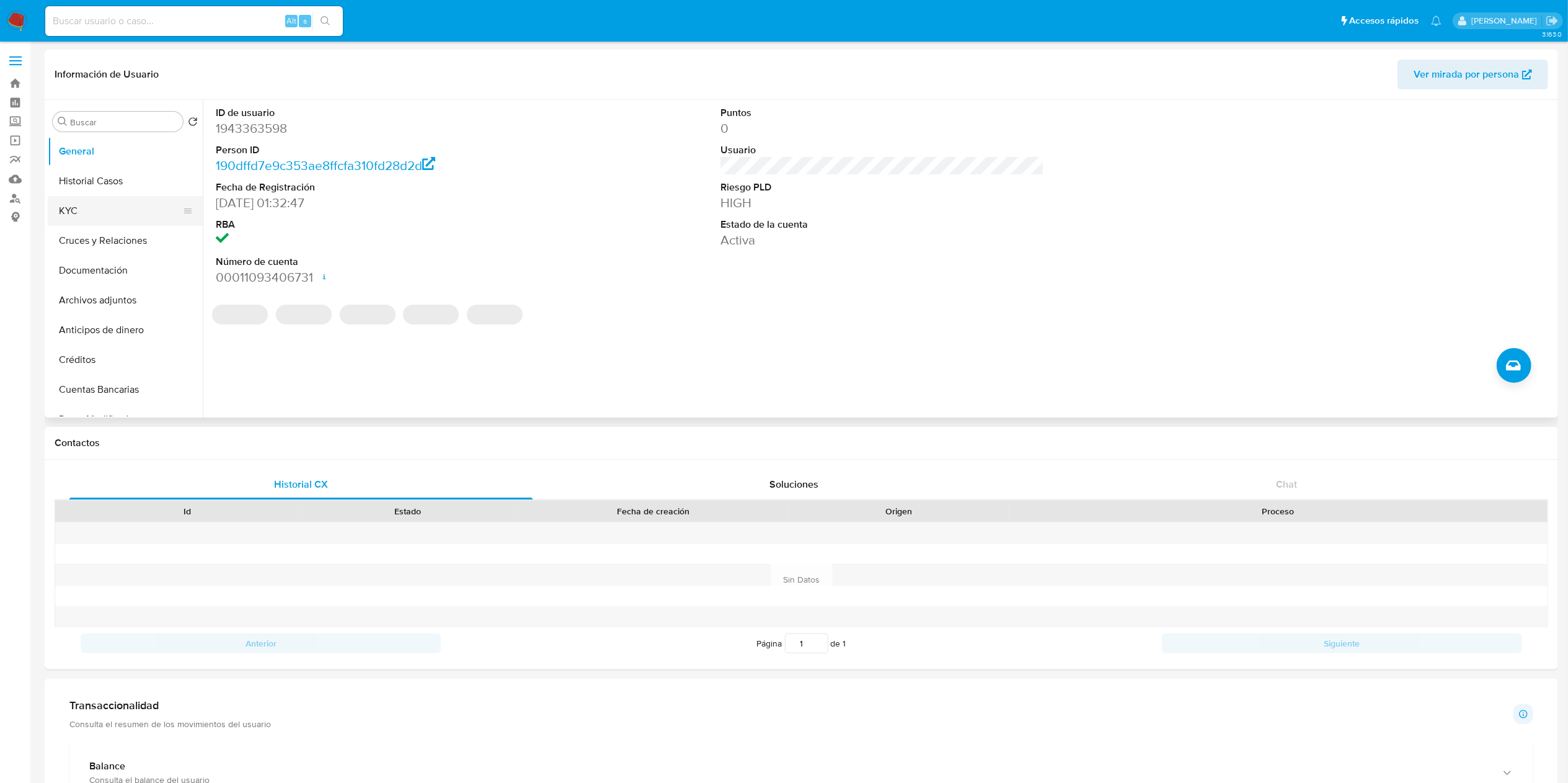
click at [112, 214] on button "KYC" at bounding box center [120, 211] width 145 height 30
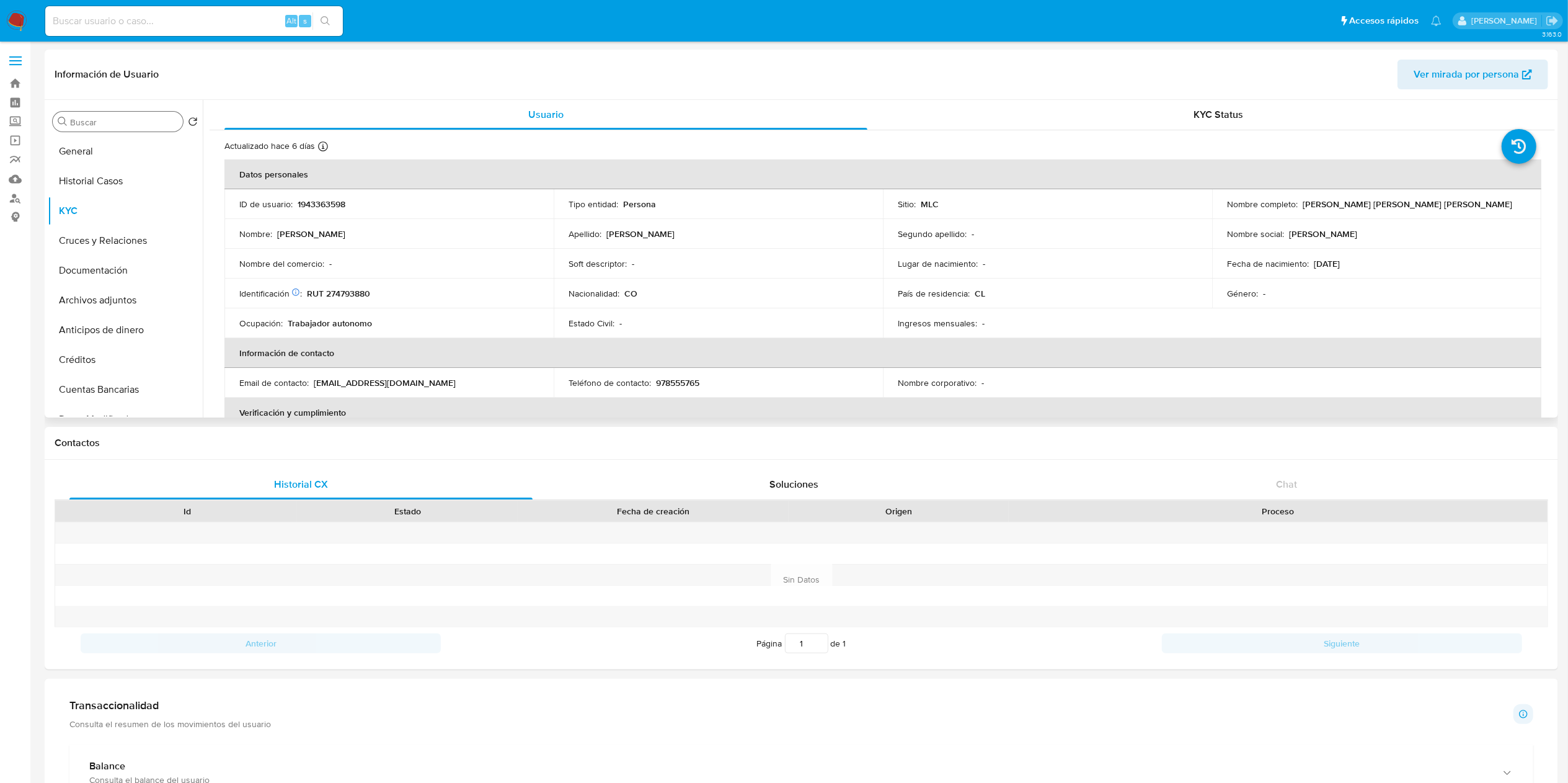
click at [95, 119] on input "Buscar" at bounding box center [124, 123] width 108 height 11
type input "doc"
drag, startPoint x: 82, startPoint y: 158, endPoint x: 82, endPoint y: 170, distance: 12.0
click at [82, 170] on ul "KYC Documentación" at bounding box center [125, 276] width 155 height 280
click at [82, 170] on button "Documentación" at bounding box center [120, 181] width 145 height 30
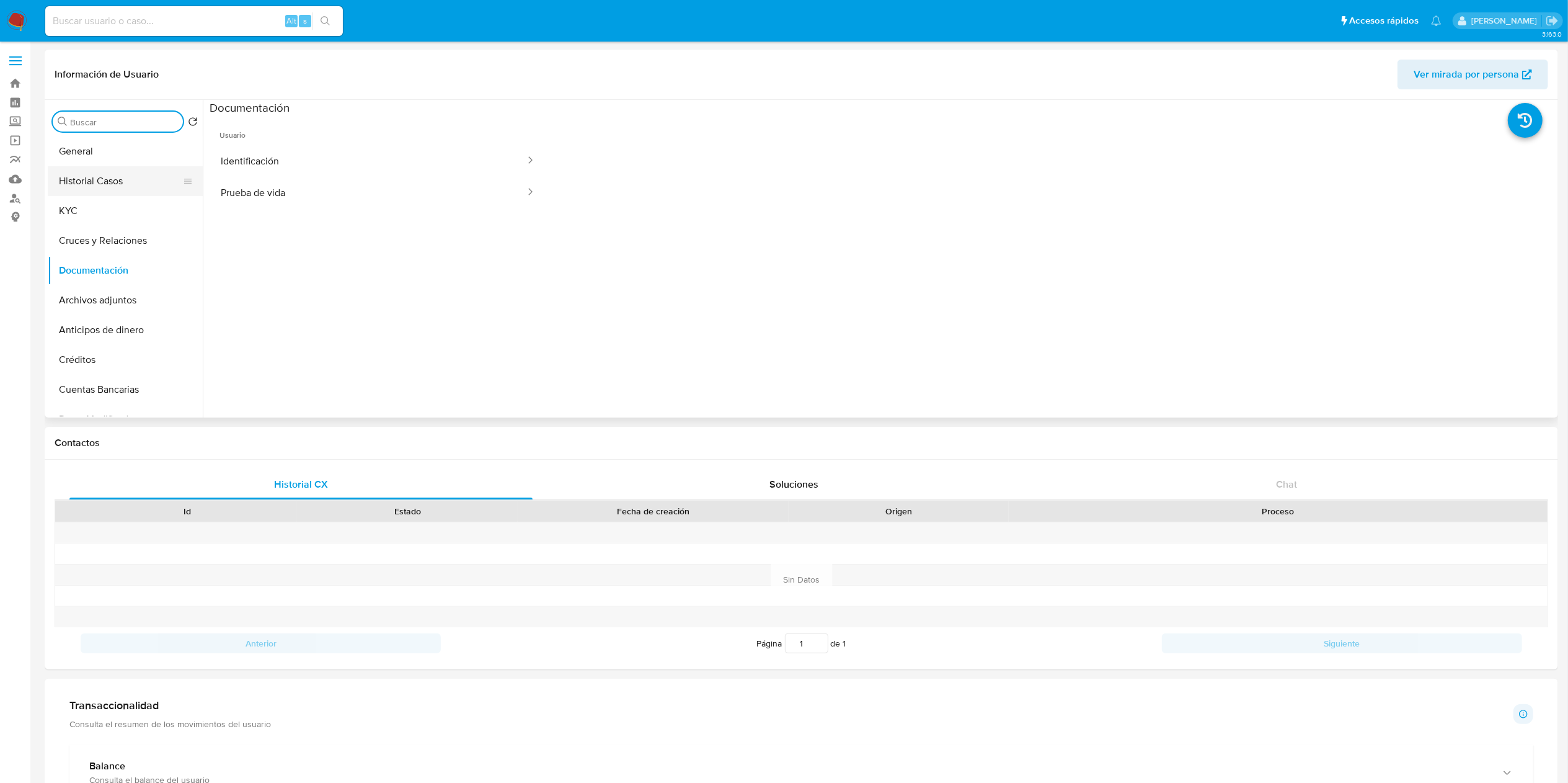
click at [107, 185] on button "Historial Casos" at bounding box center [120, 181] width 145 height 30
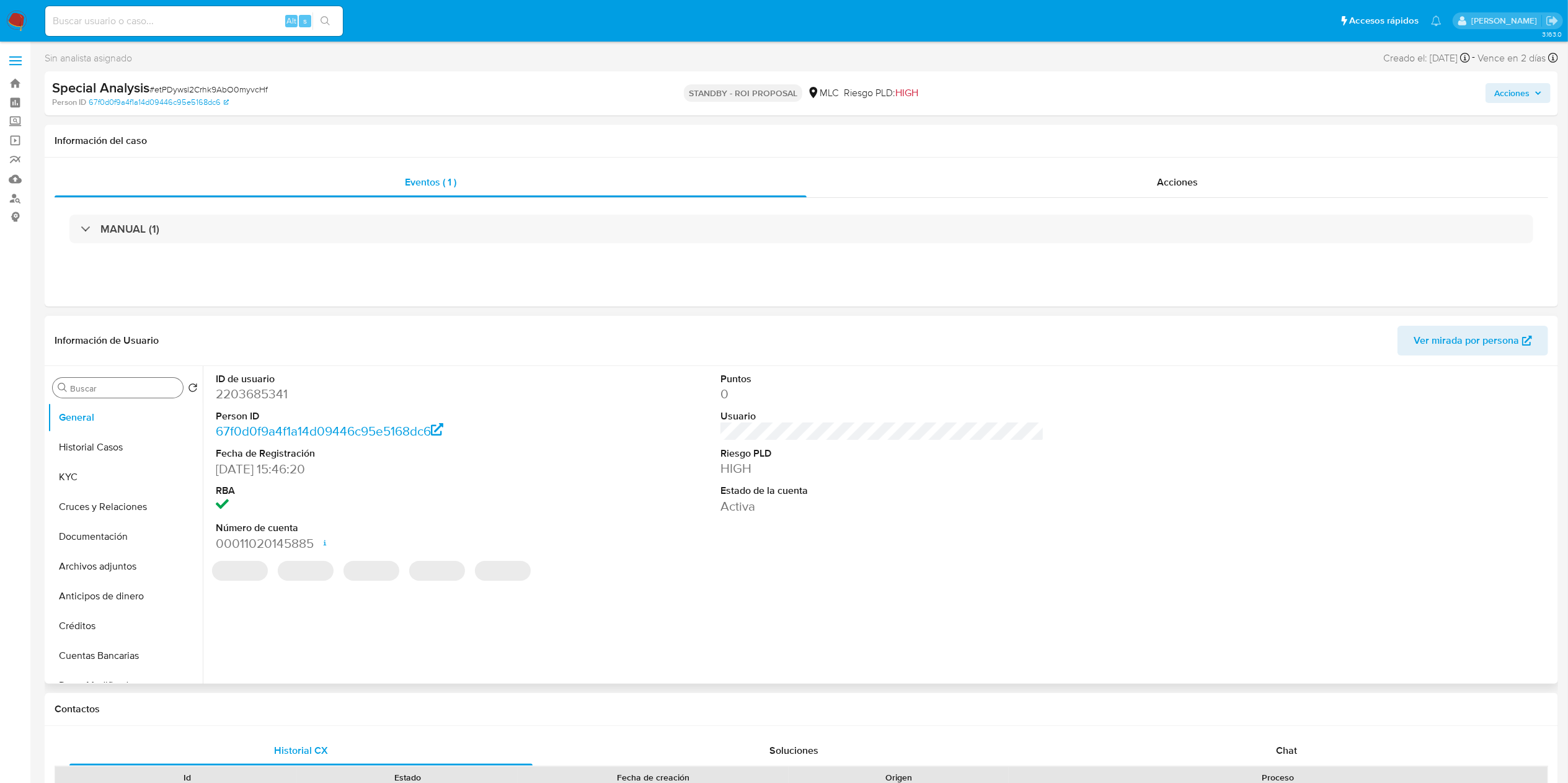
click at [119, 378] on div "Buscar" at bounding box center [117, 388] width 130 height 20
select select "10"
click at [115, 386] on input "Buscar" at bounding box center [124, 388] width 108 height 11
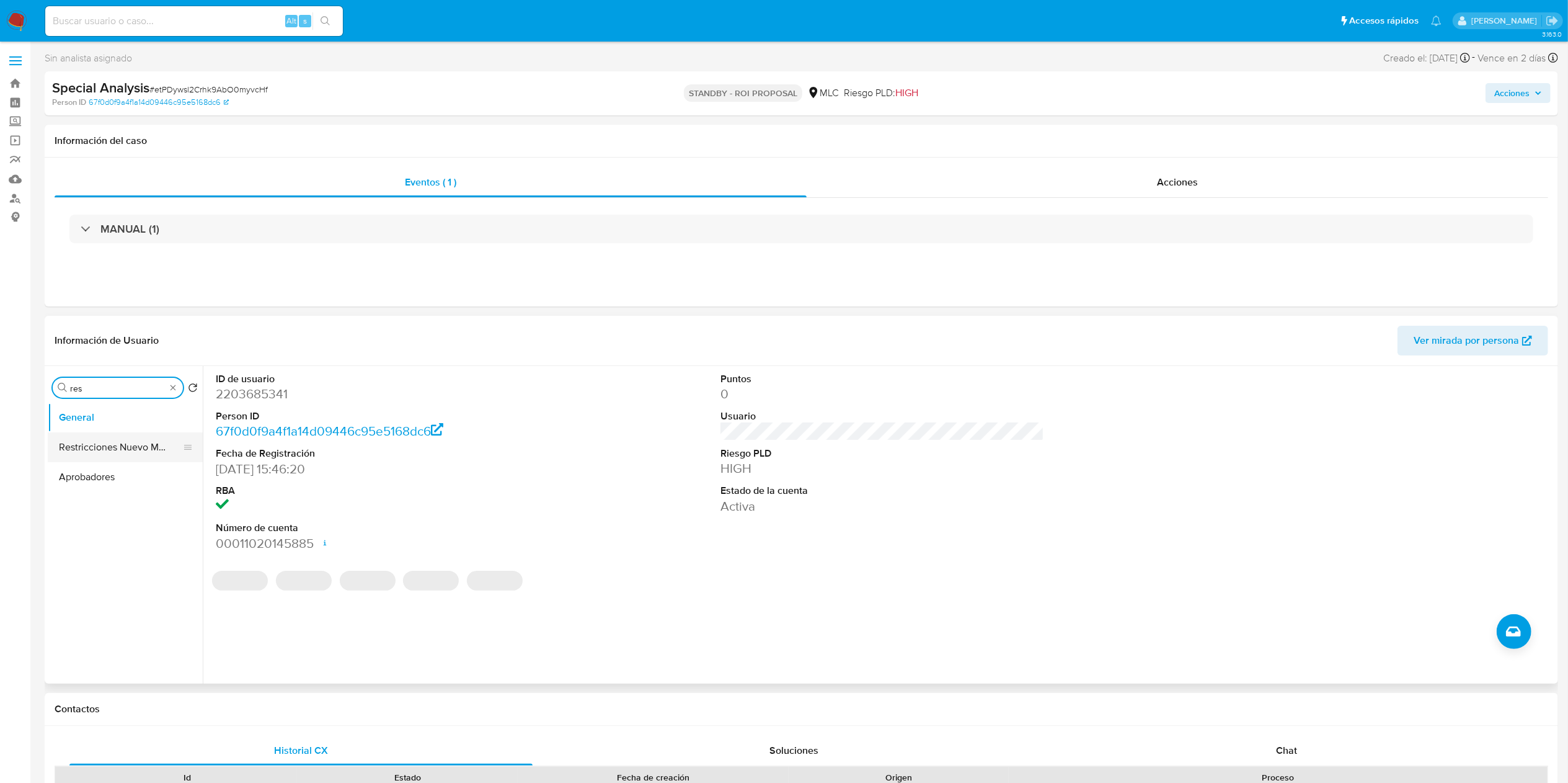
type input "res"
click at [101, 437] on button "Restricciones Nuevo Mundo" at bounding box center [120, 447] width 145 height 30
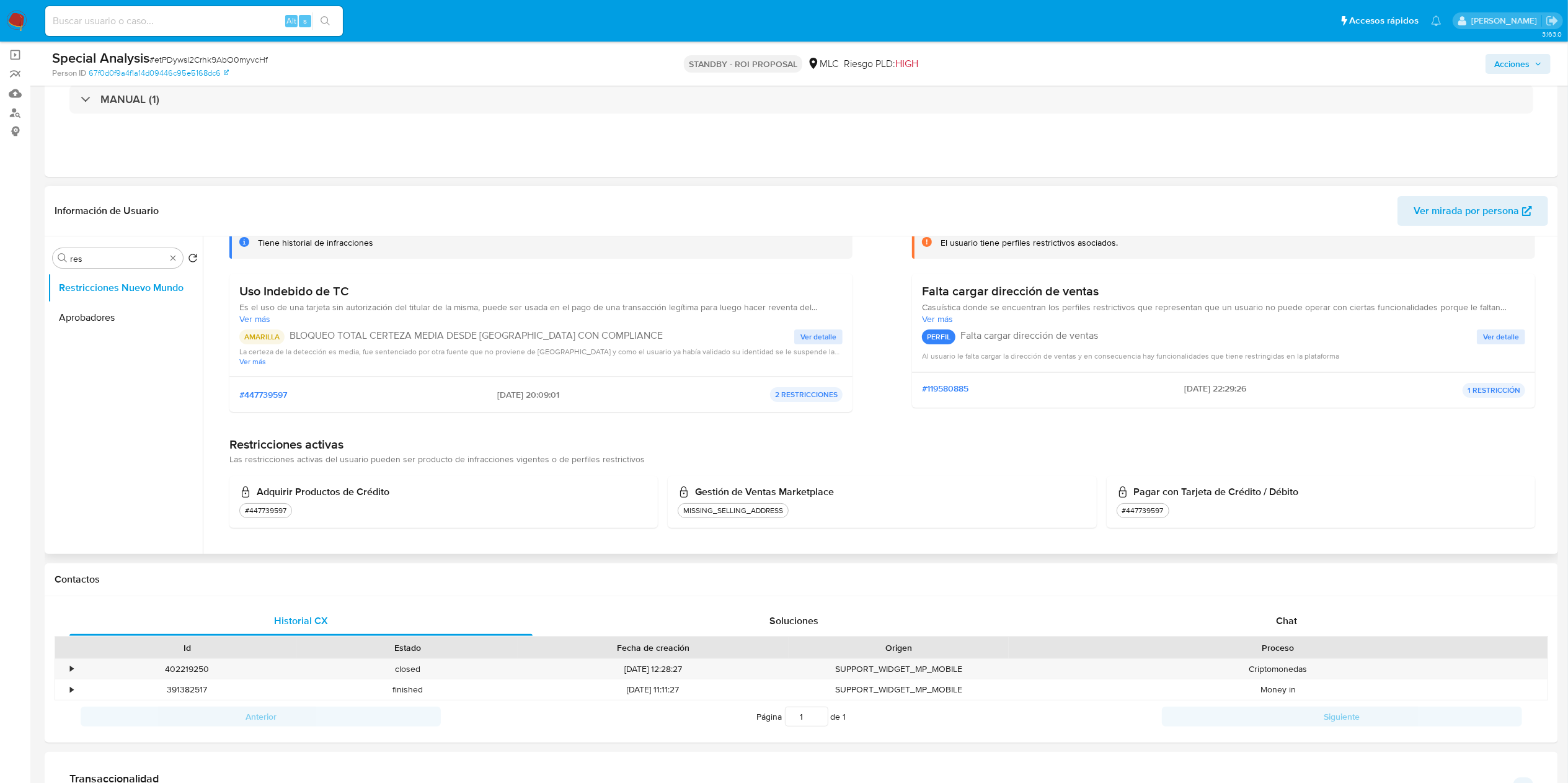
scroll to position [124, 0]
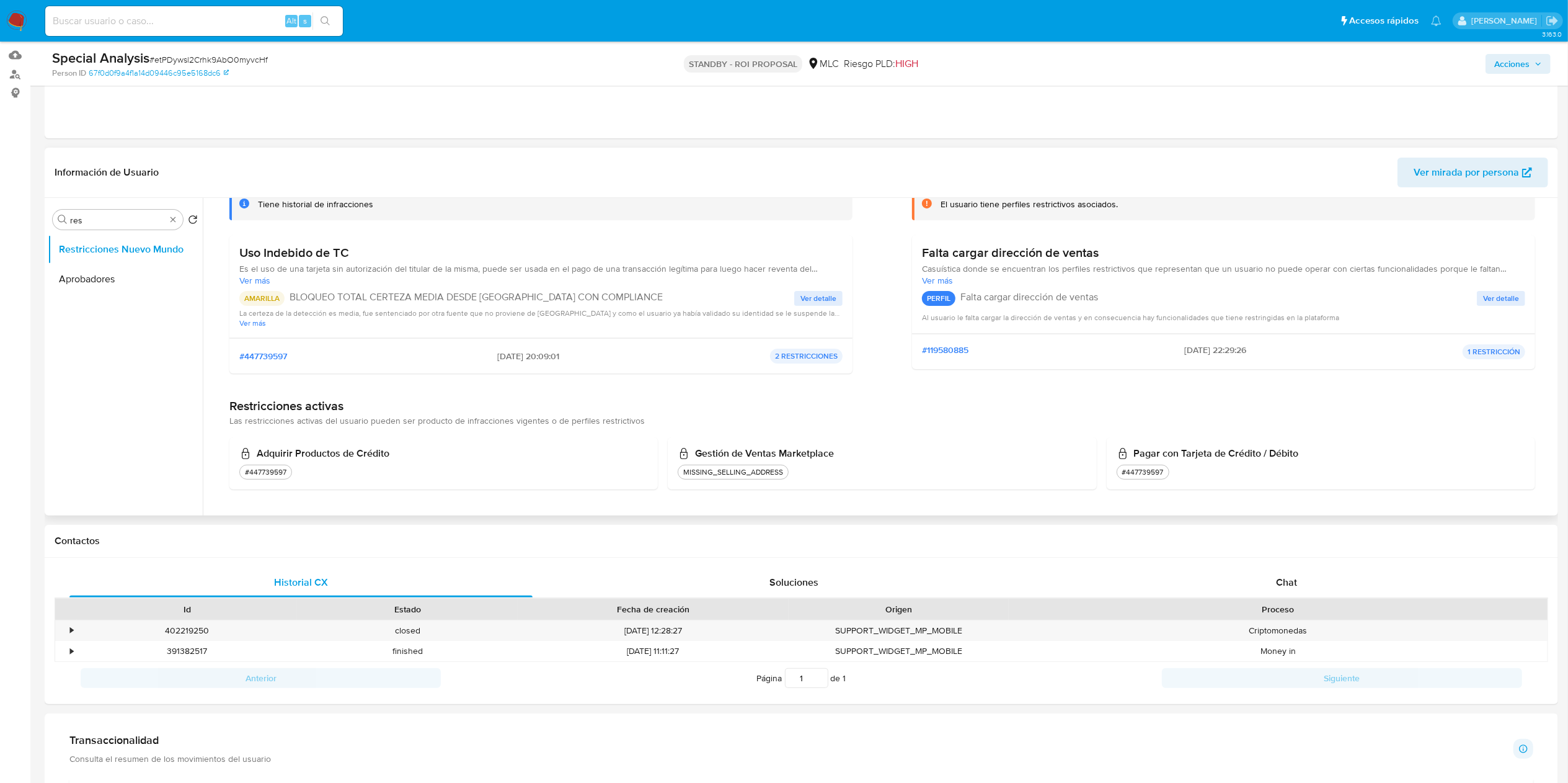
drag, startPoint x: 694, startPoint y: 458, endPoint x: 1055, endPoint y: 457, distance: 361.0
click at [1055, 457] on h3 "Gestión de Ventas Marketplace" at bounding box center [882, 454] width 408 height 13
click at [383, 427] on span "Las restricciones activas del usuario pueden ser producto de infracciones vigen…" at bounding box center [437, 420] width 415 height 13
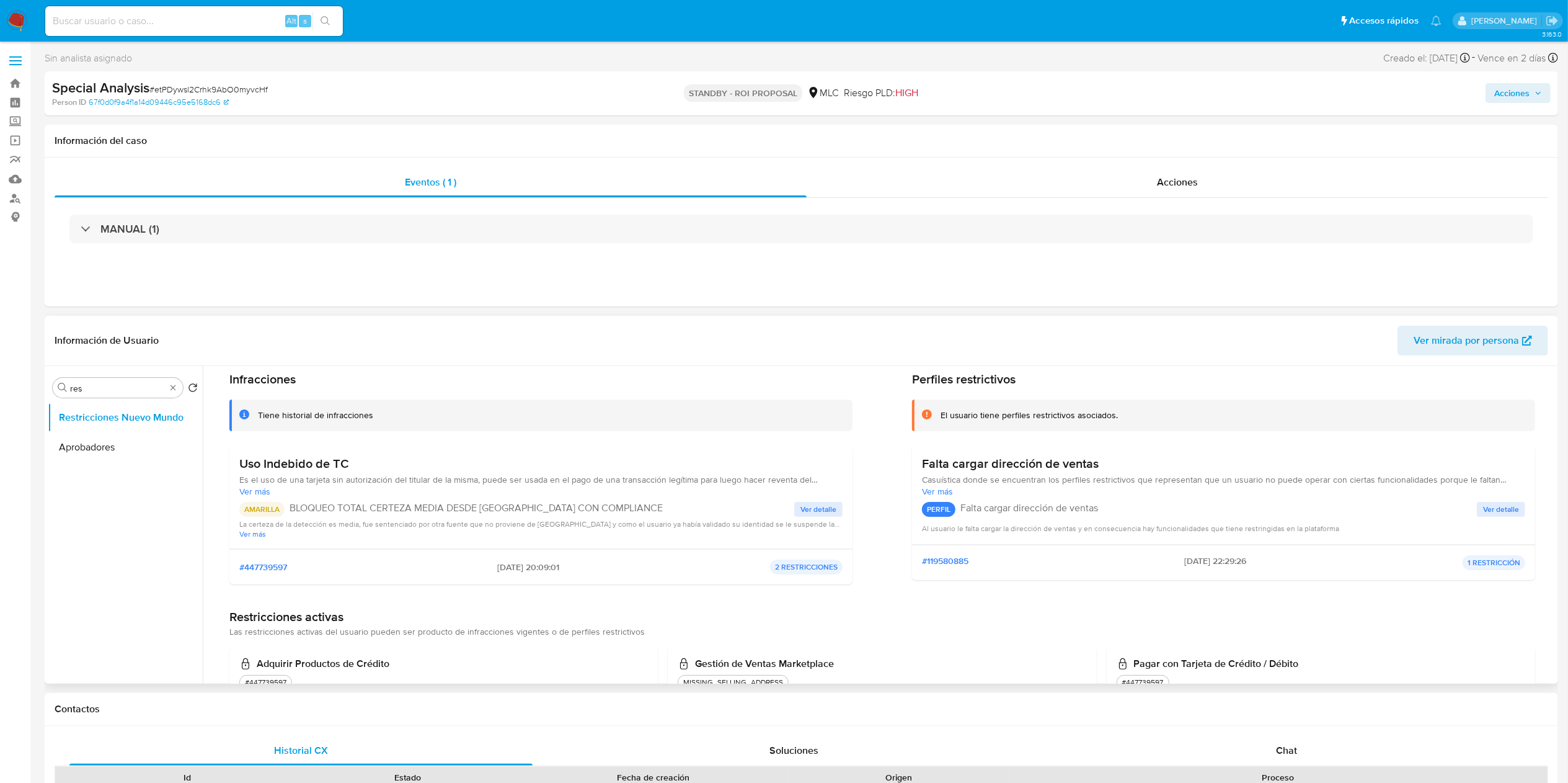
scroll to position [90, 0]
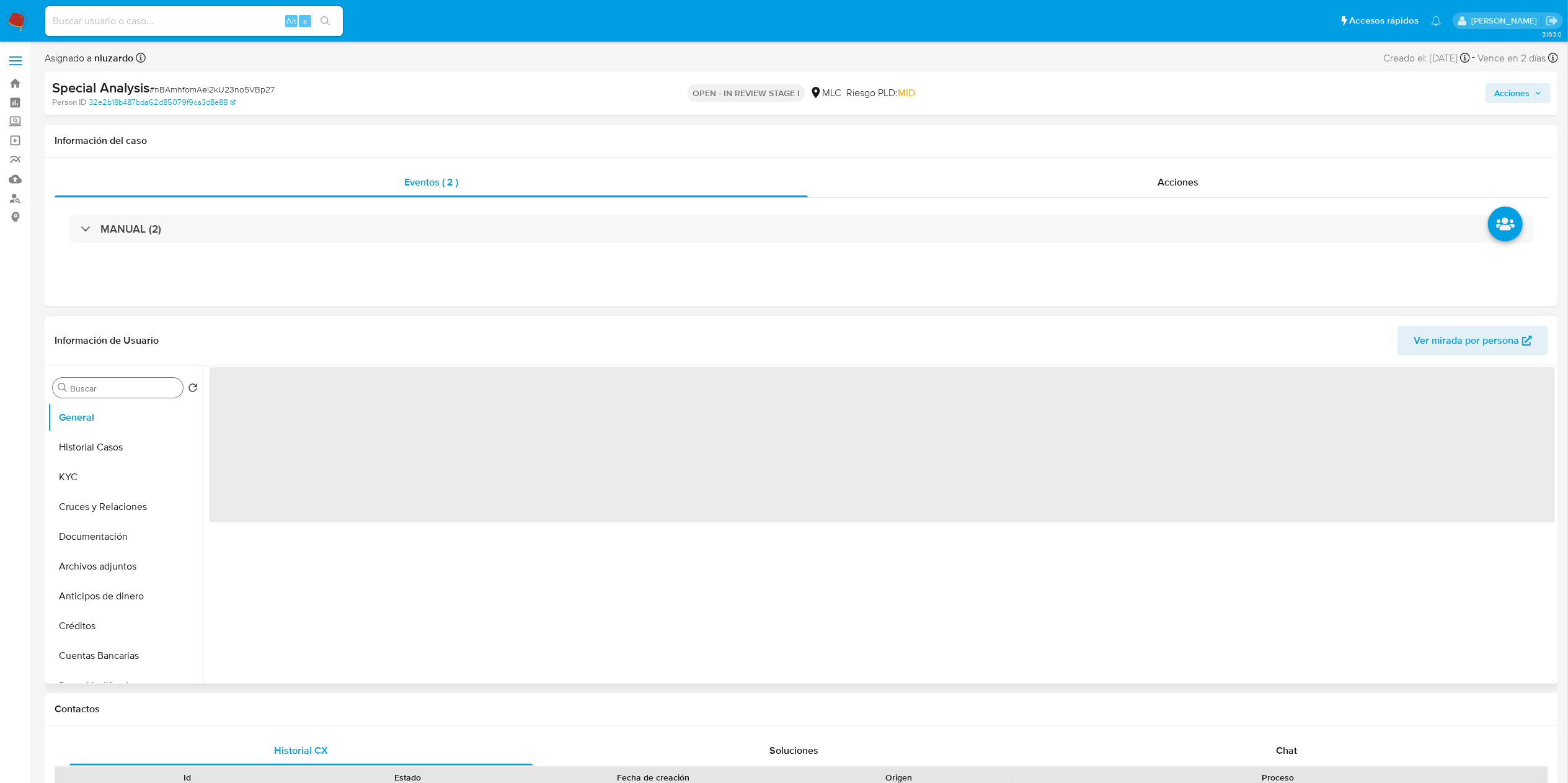
select select "10"
click at [106, 389] on input "Buscar" at bounding box center [124, 388] width 108 height 11
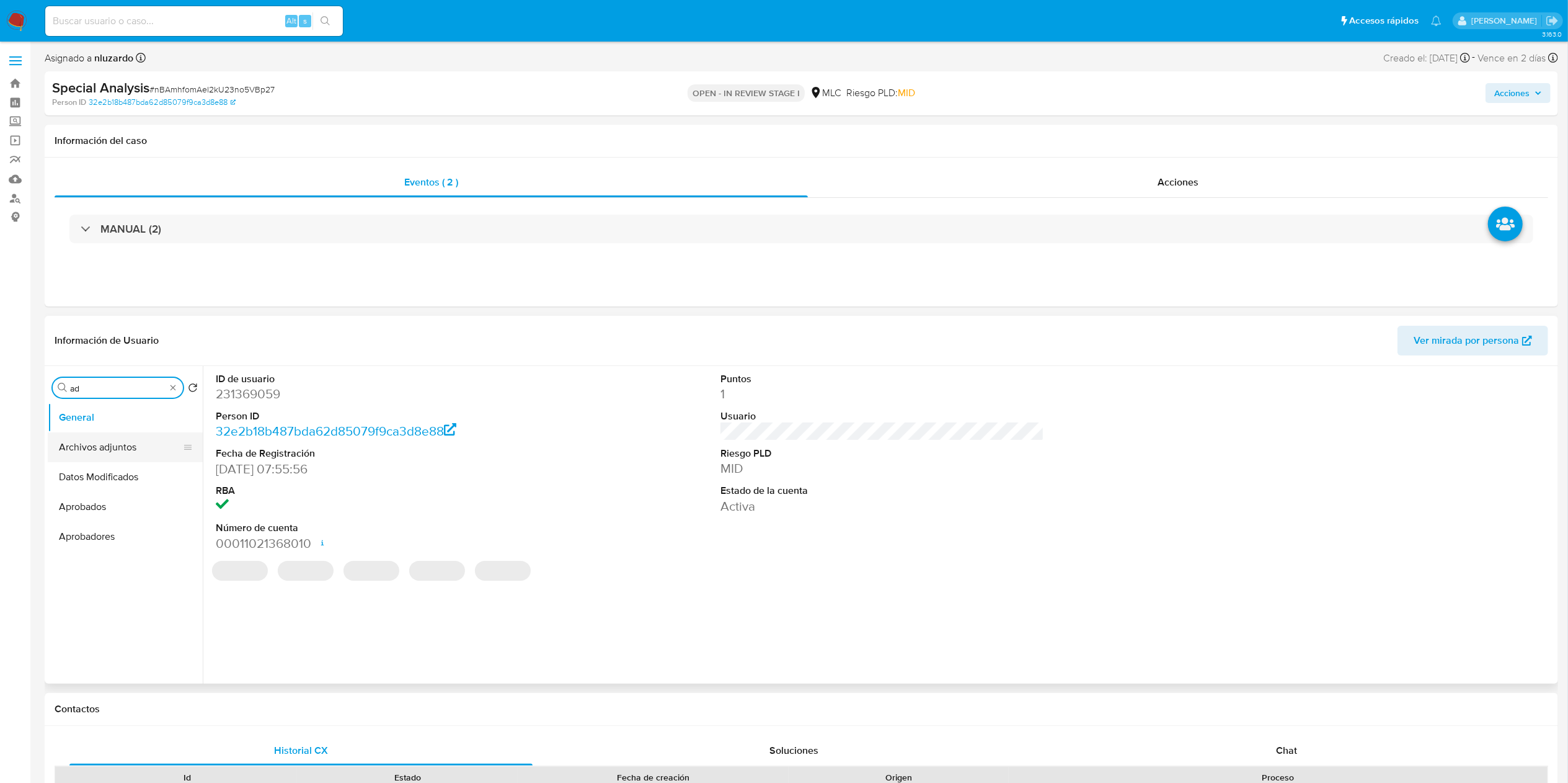
type input "ad"
click at [100, 448] on button "Archivos adjuntos" at bounding box center [120, 447] width 145 height 30
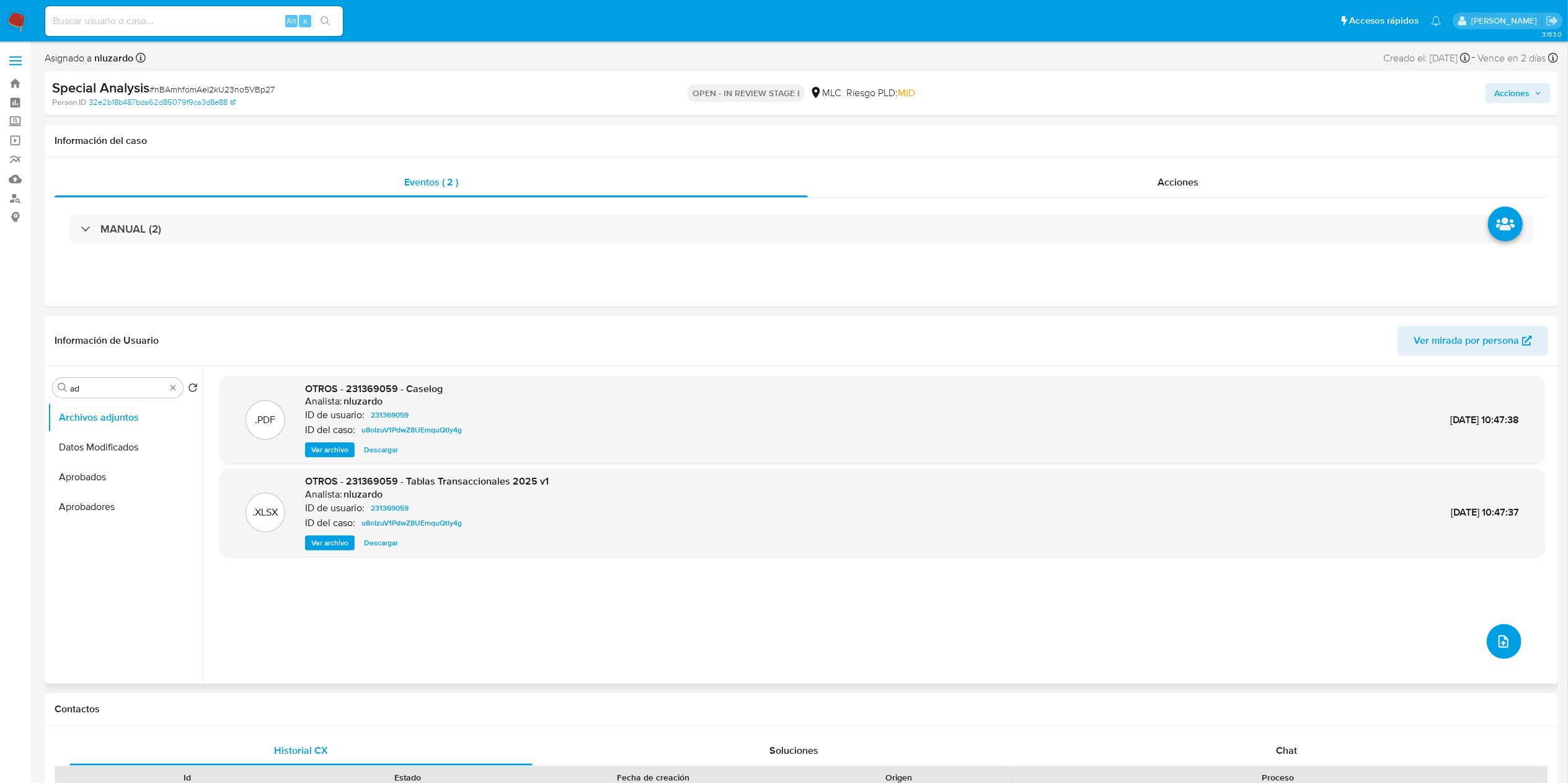
click at [1501, 640] on icon "upload-file" at bounding box center [1504, 642] width 10 height 13
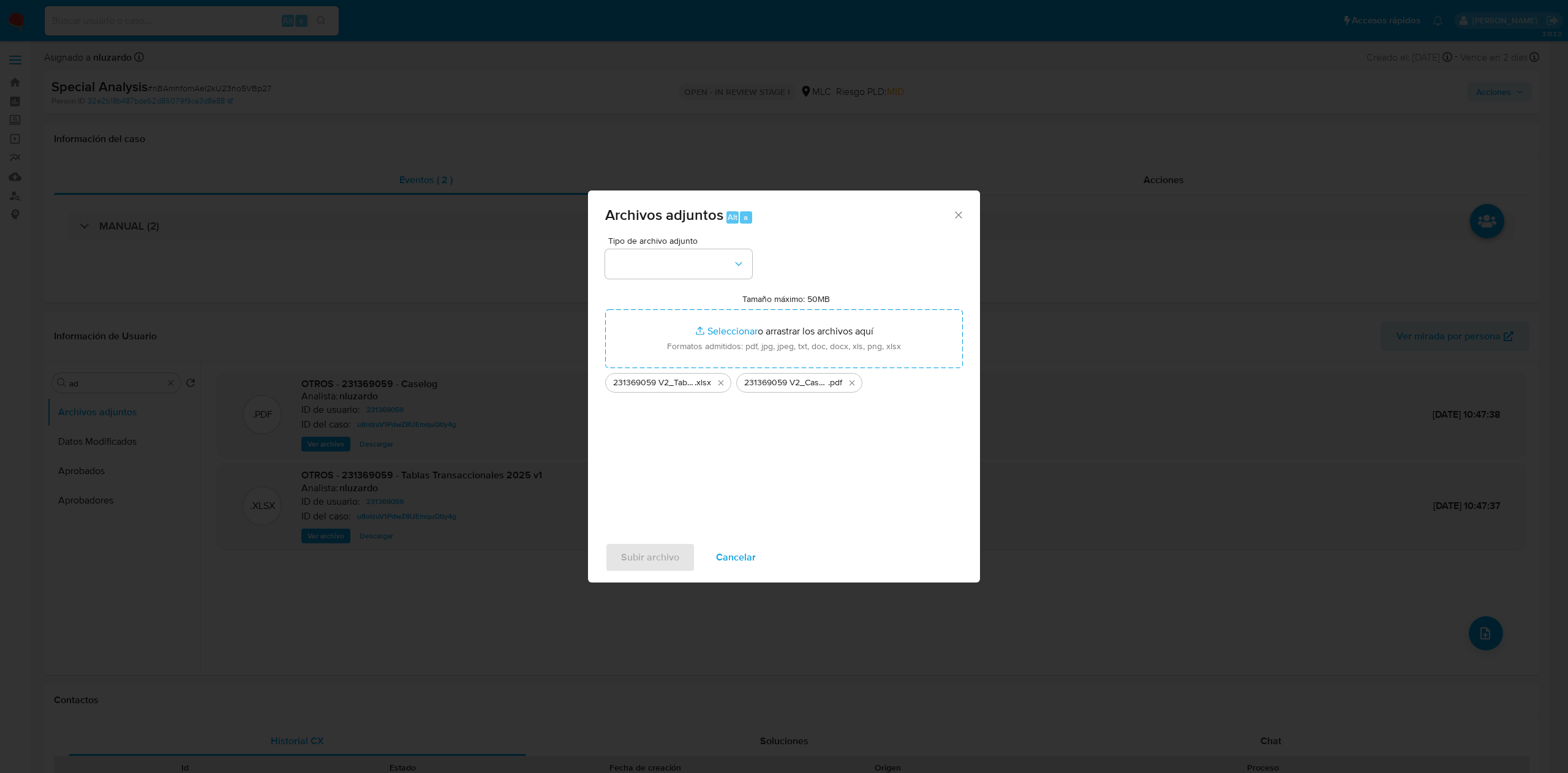
click at [686, 468] on div "Tipo de archivo adjunto Tamaño máximo: 50MB Seleccionar archivos Seleccionar o …" at bounding box center [784, 381] width 357 height 289
click at [750, 266] on button "button" at bounding box center [678, 264] width 147 height 29
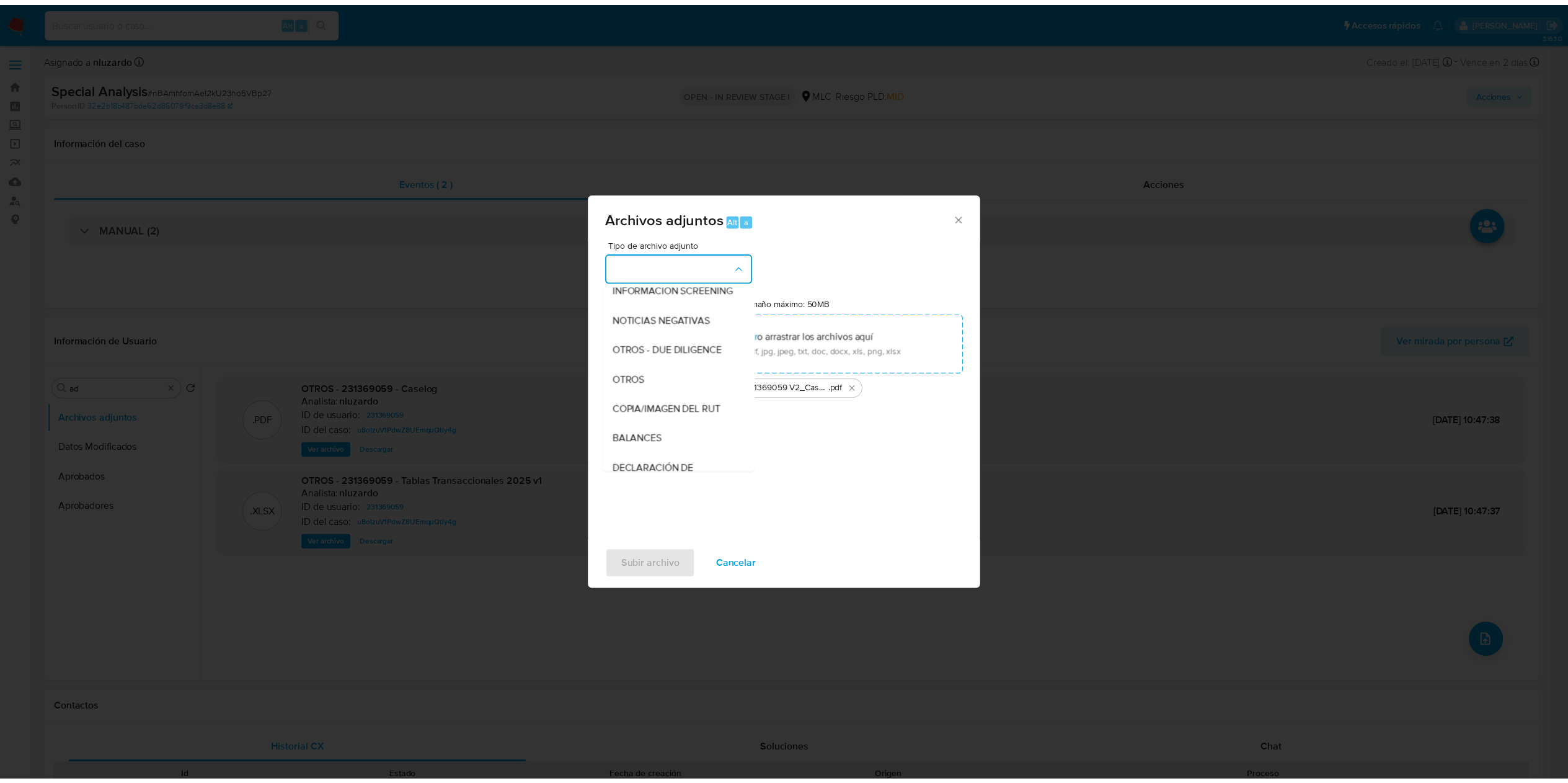
scroll to position [168, 0]
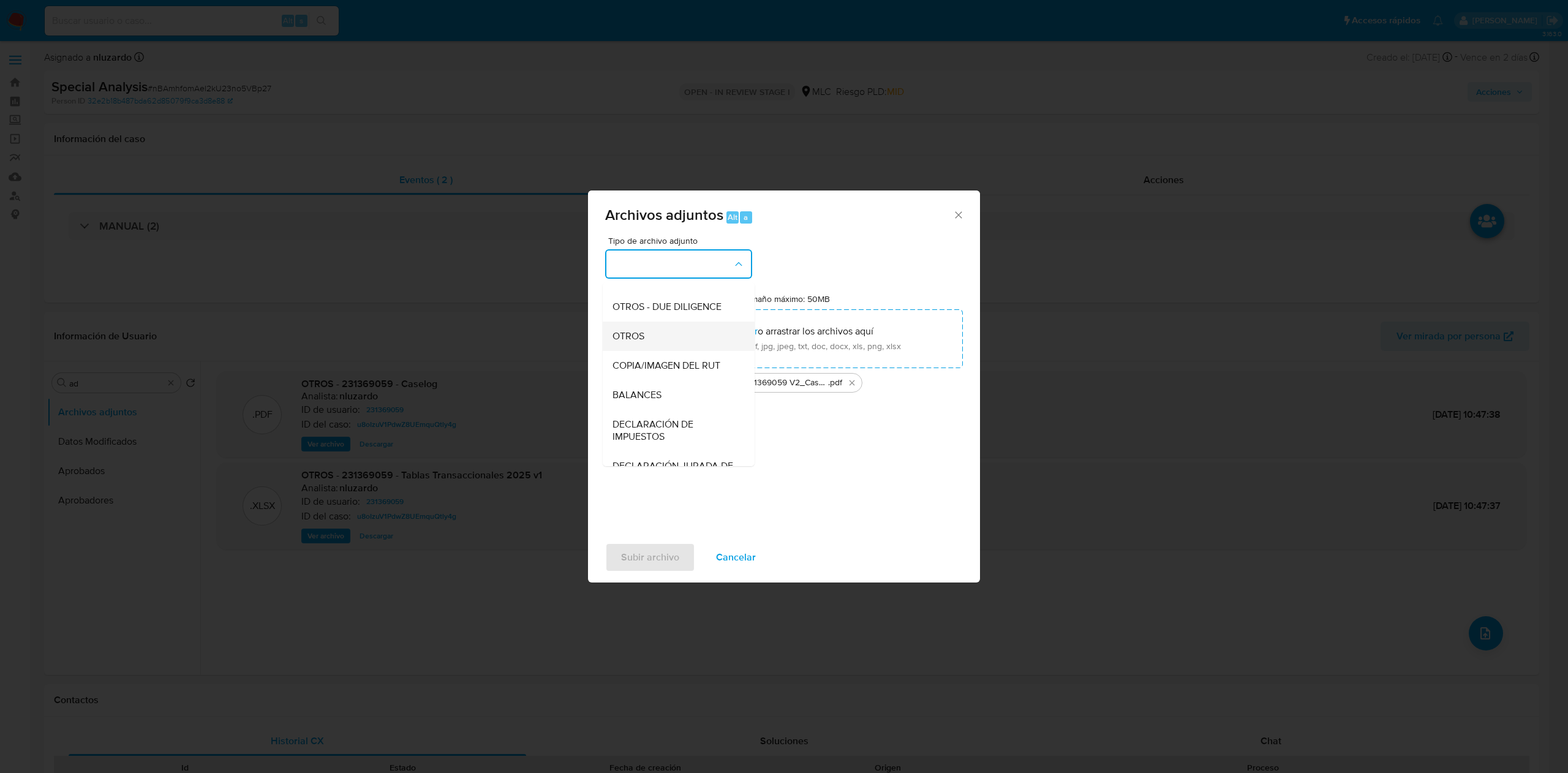
click at [647, 351] on div "OTROS" at bounding box center [674, 336] width 125 height 29
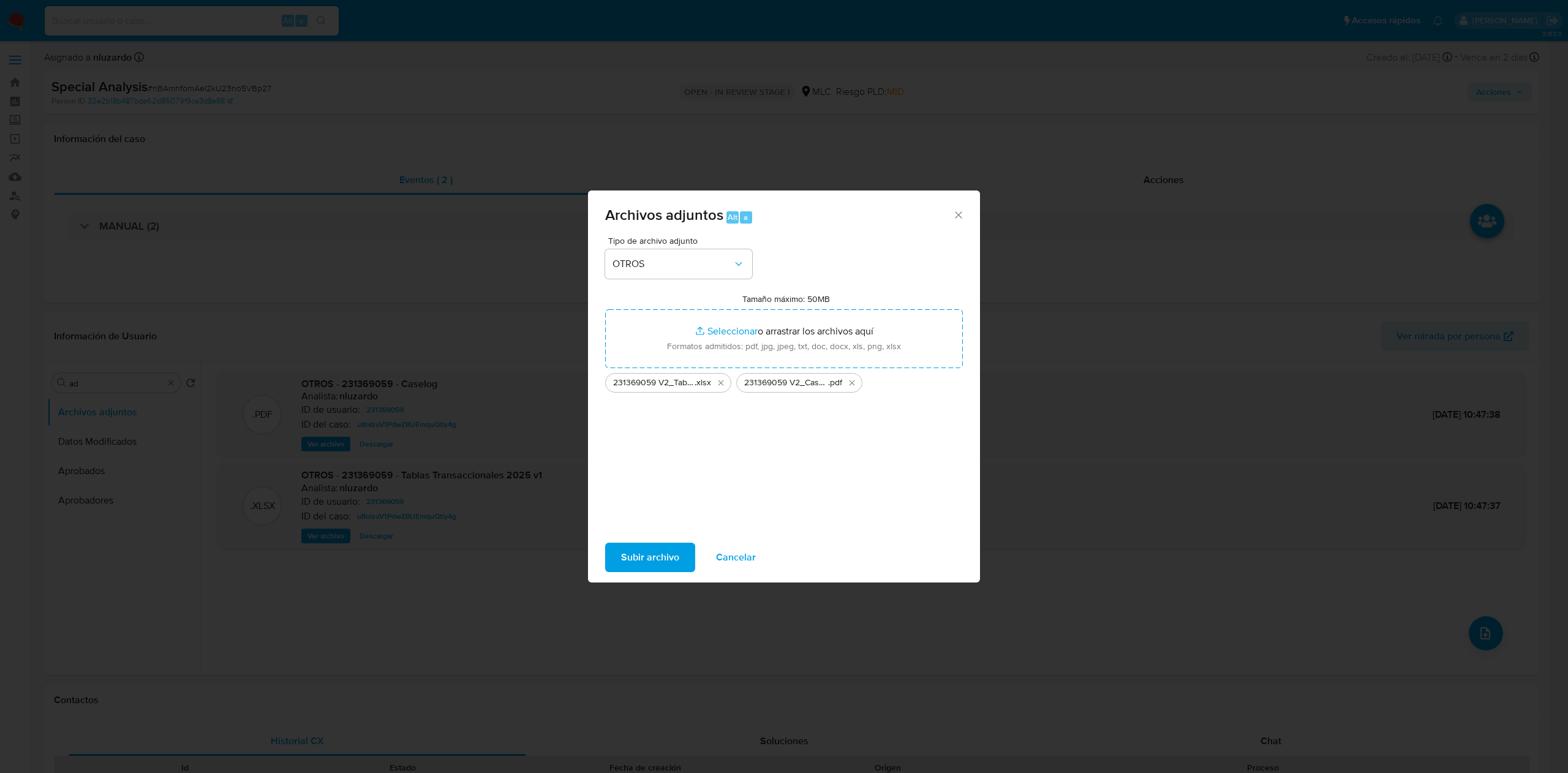
click at [645, 552] on span "Subir archivo" at bounding box center [650, 556] width 58 height 27
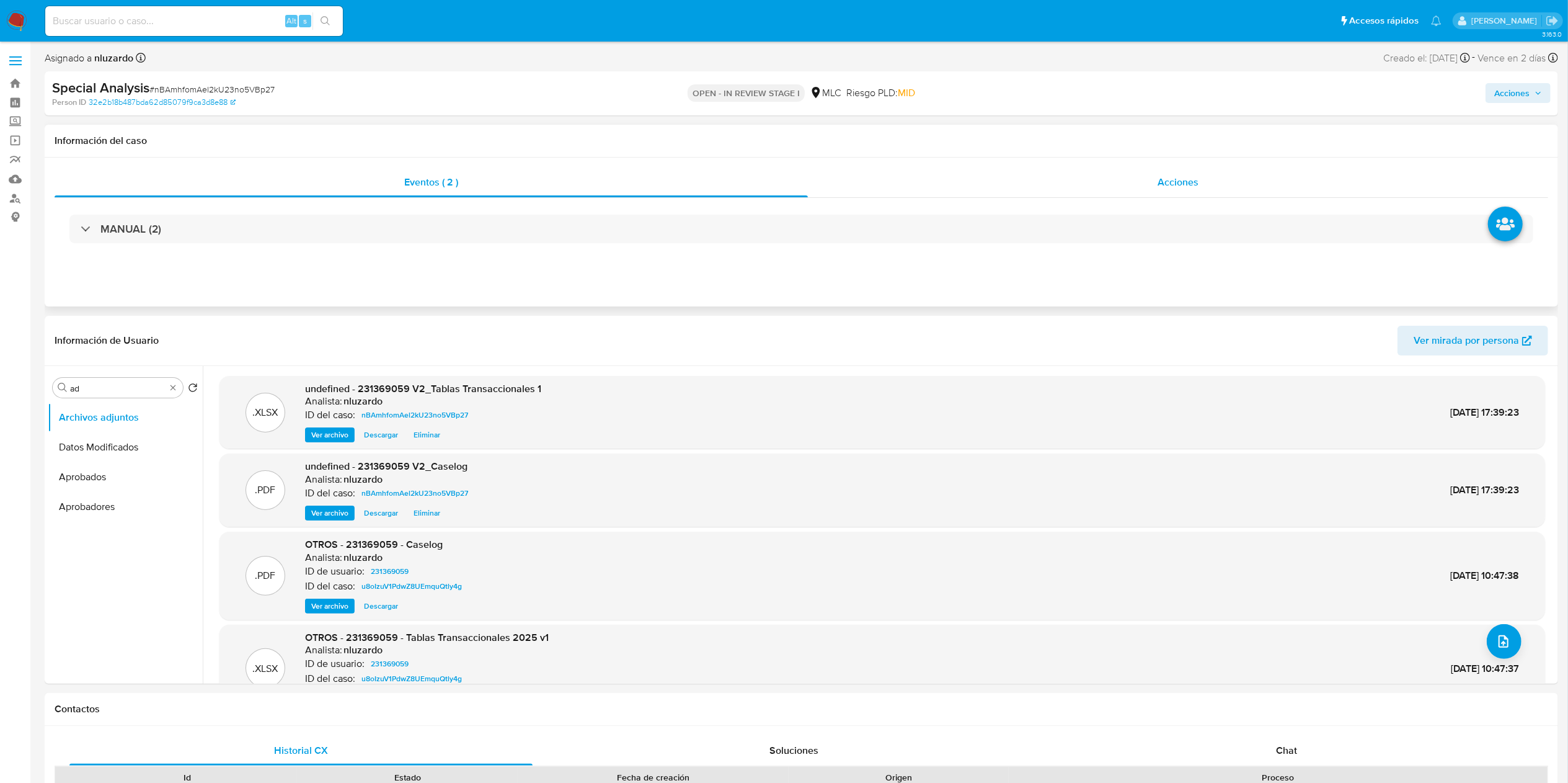
click at [1174, 185] on span "Acciones" at bounding box center [1178, 182] width 41 height 14
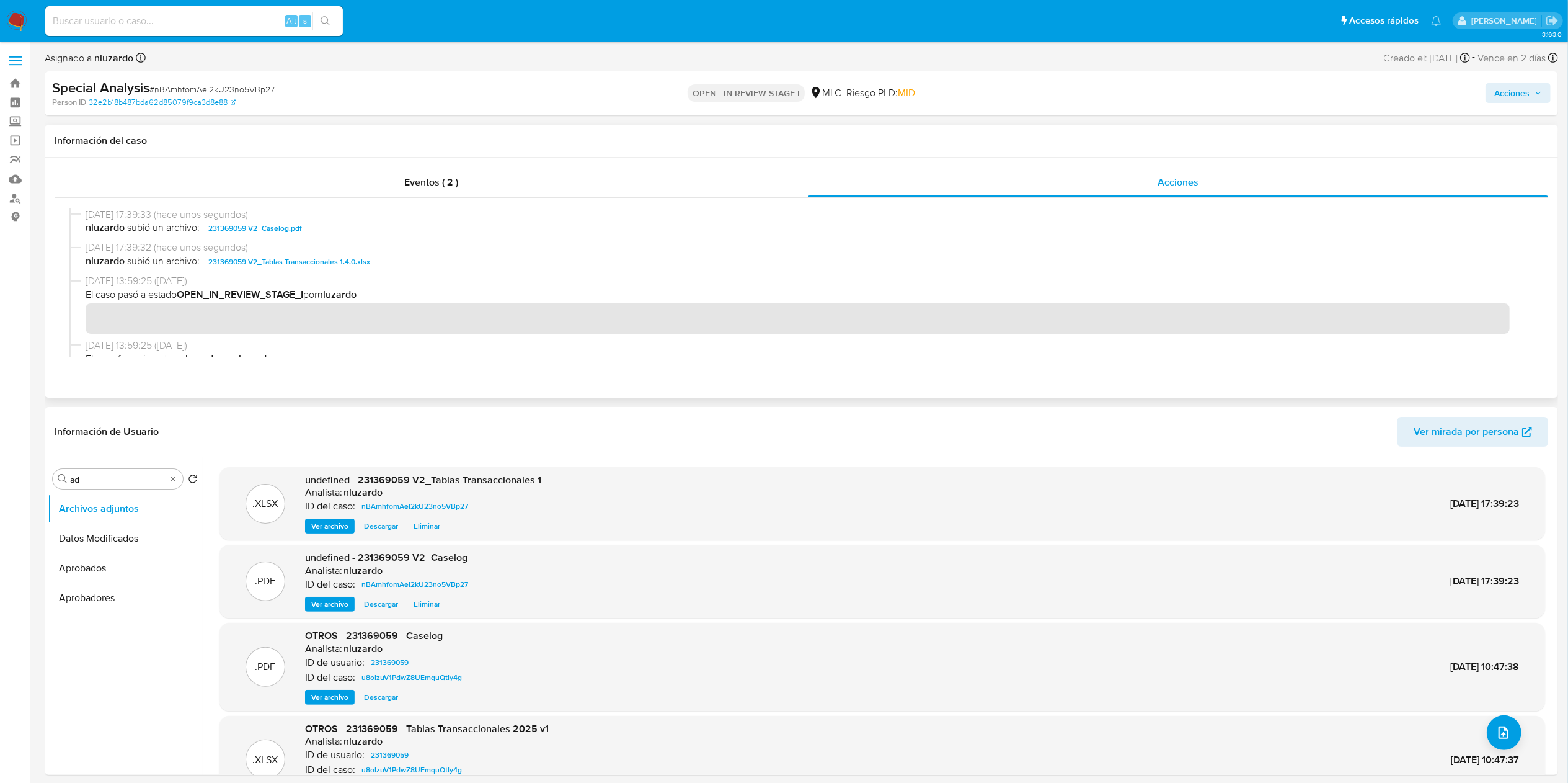
click at [363, 228] on span "nluzardo subió un archivo: 231369059 V2_Caselog.pdf" at bounding box center [807, 228] width 1443 height 15
click at [1506, 93] on span "Acciones" at bounding box center [1512, 93] width 35 height 20
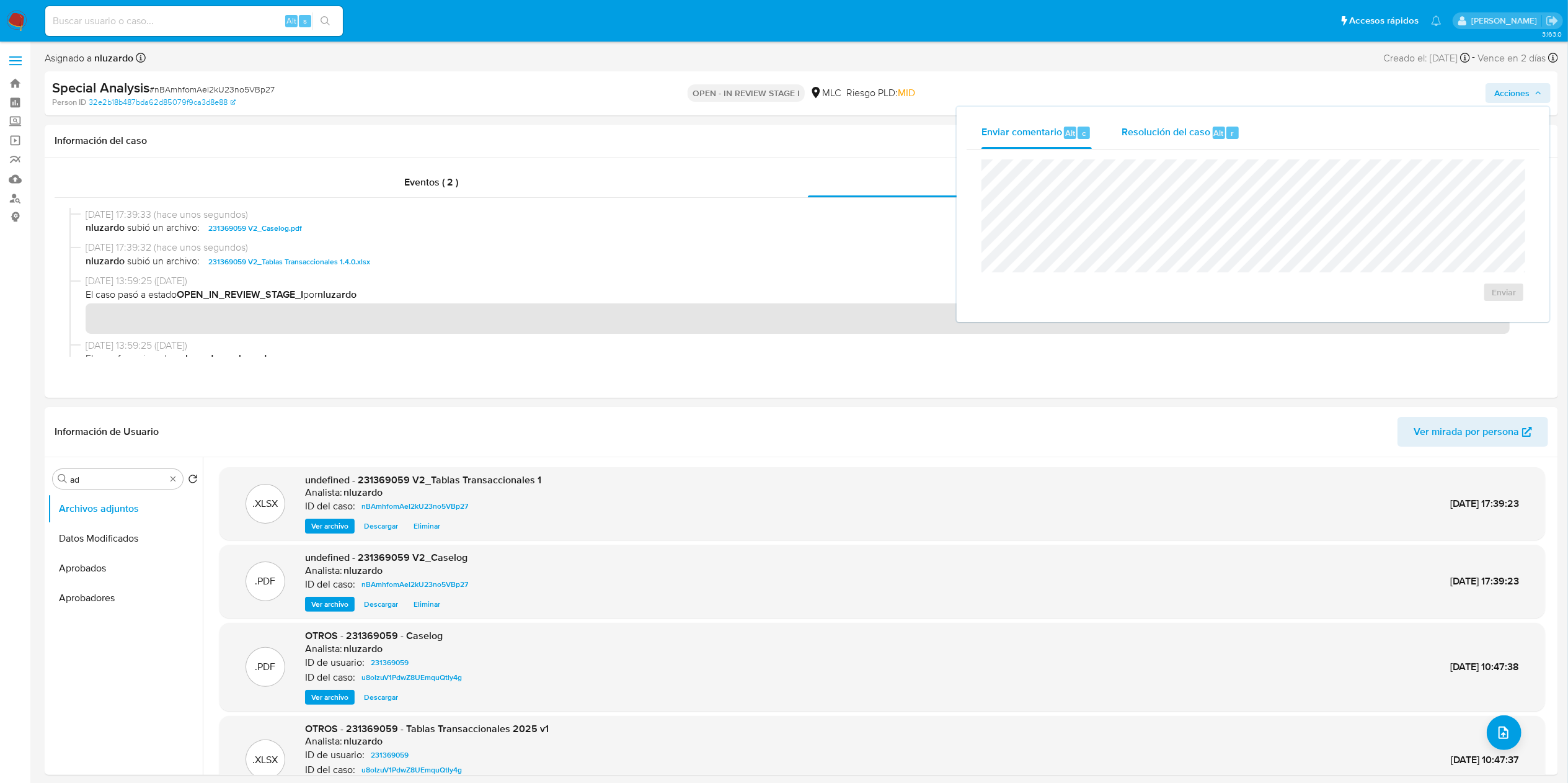
click at [1162, 128] on span "Resolución del caso" at bounding box center [1165, 132] width 89 height 14
click at [1385, 299] on span "No ROI" at bounding box center [1364, 304] width 61 height 27
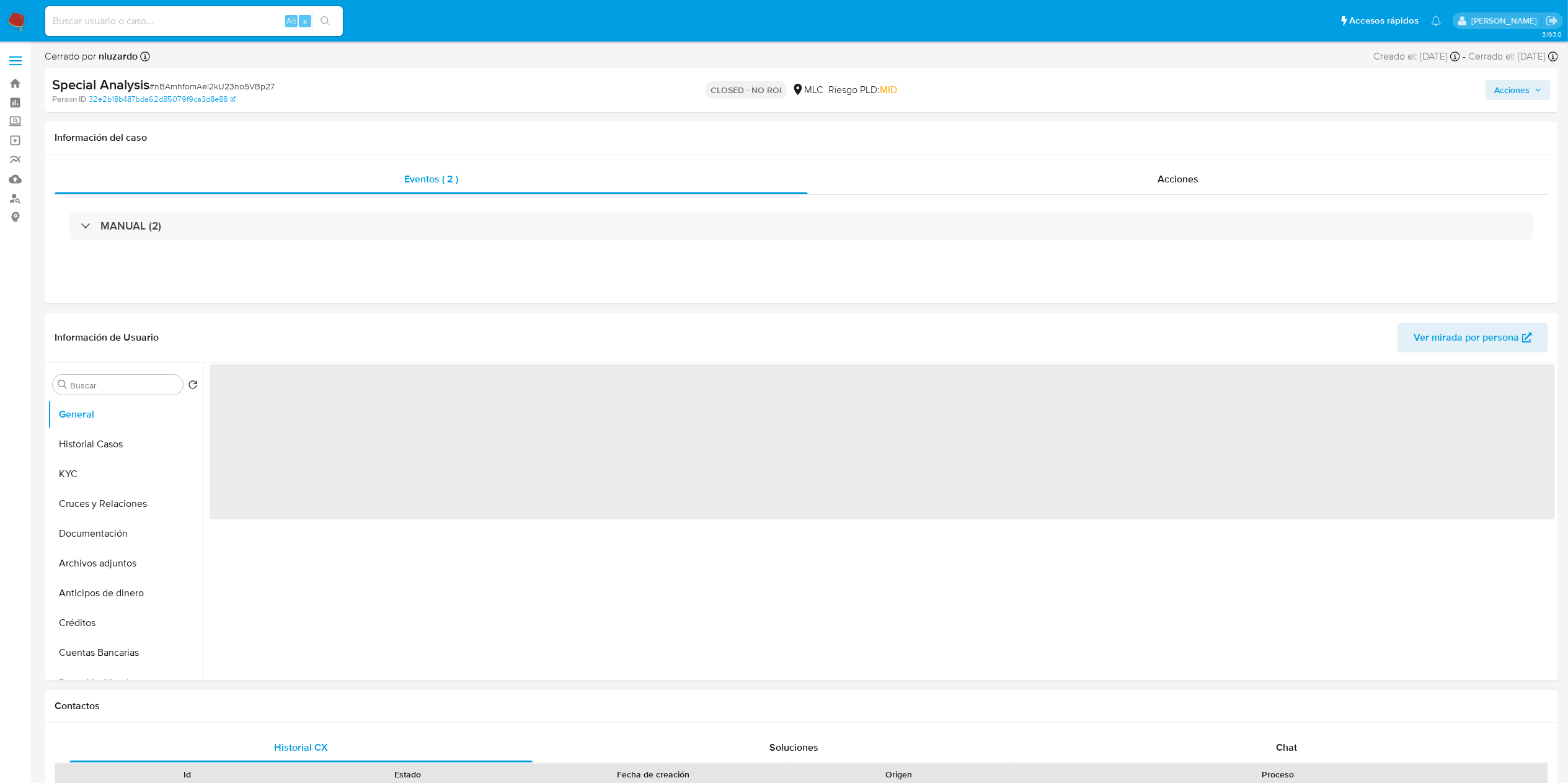
select select "10"
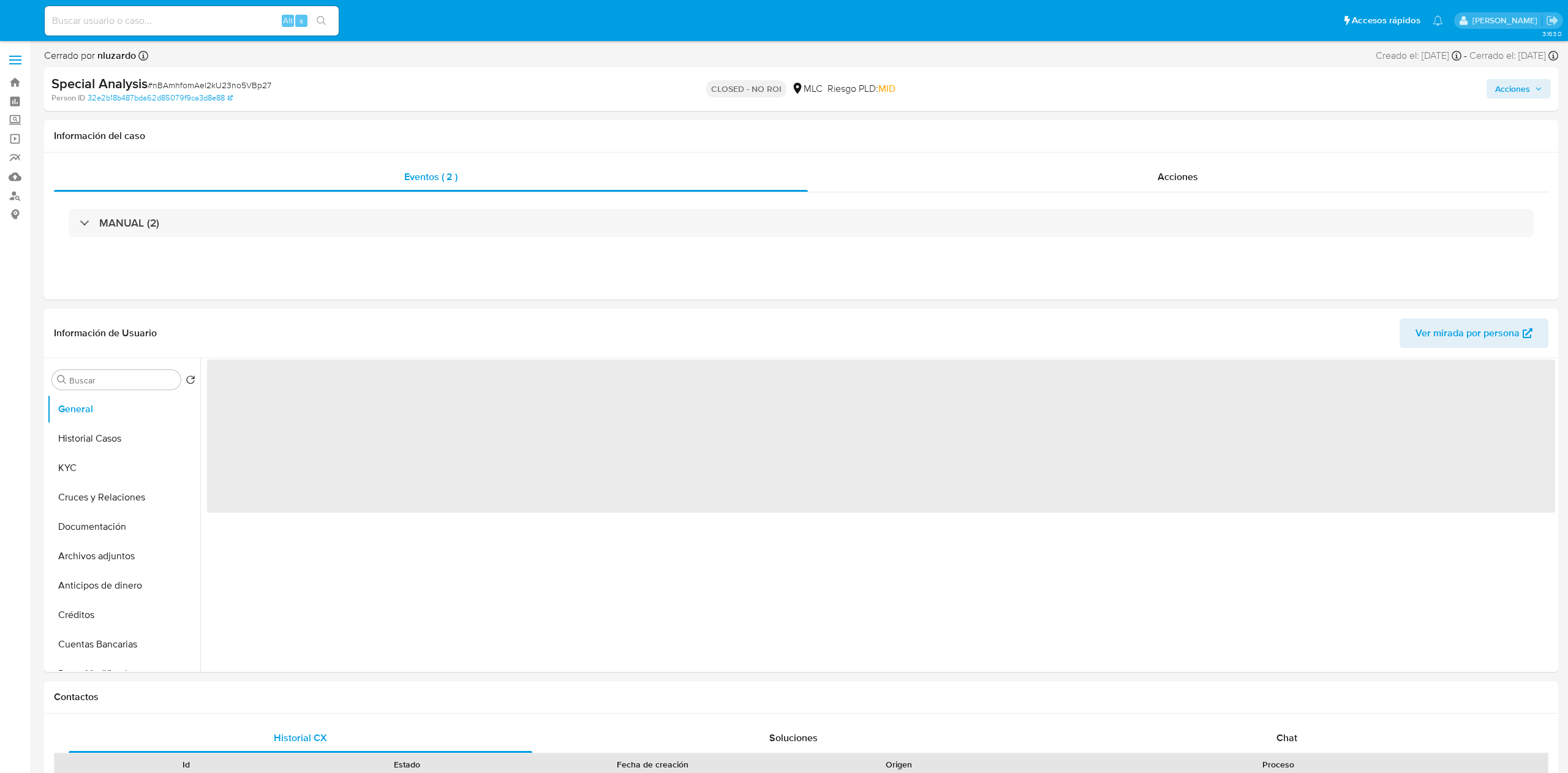
select select "10"
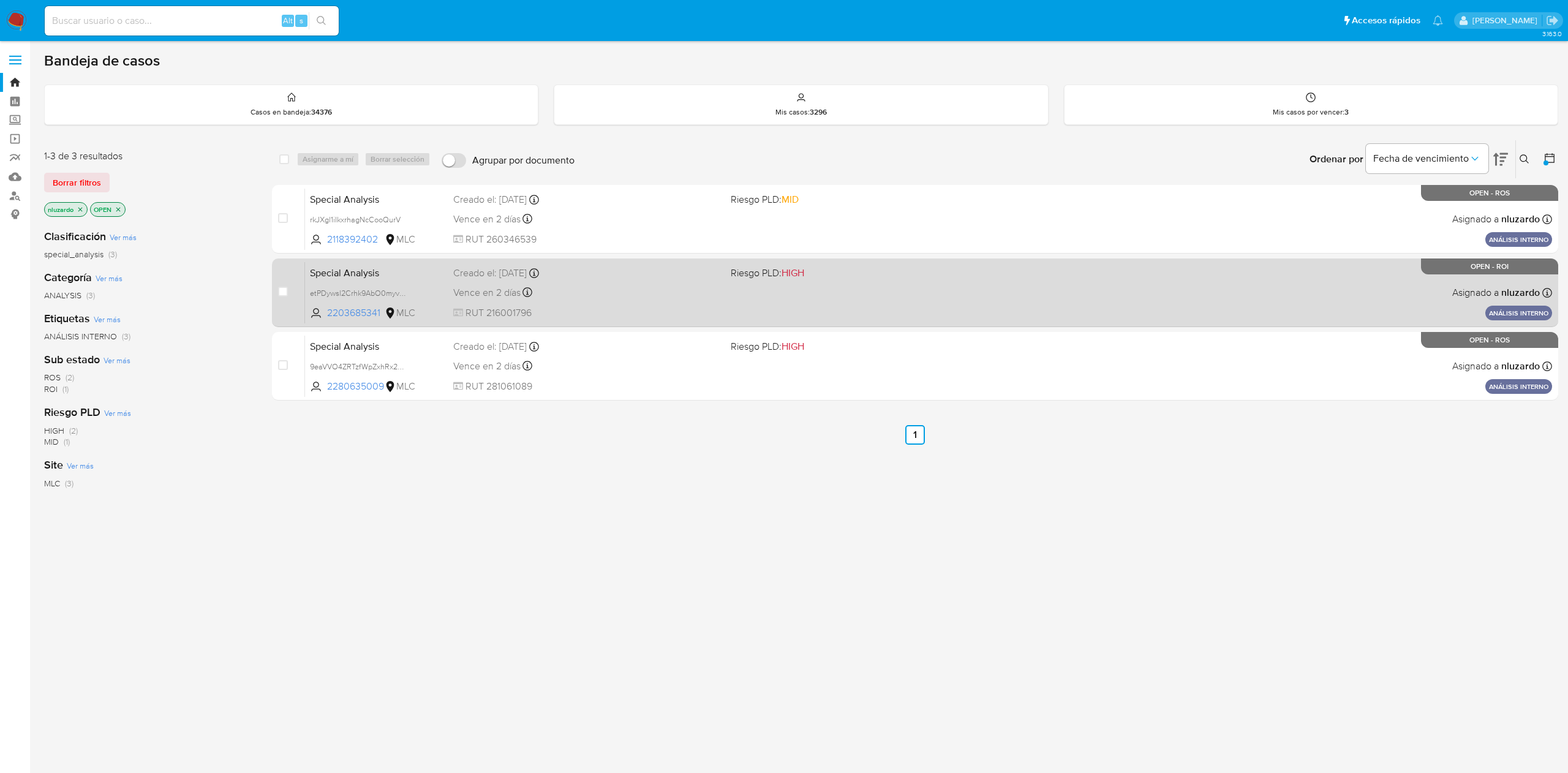
click at [603, 305] on div "Special Analysis etPDywsl2Crhk9AbO0myvcHf 2203685341 MLC Riesgo PLD: HIGH Cread…" at bounding box center [929, 292] width 1247 height 62
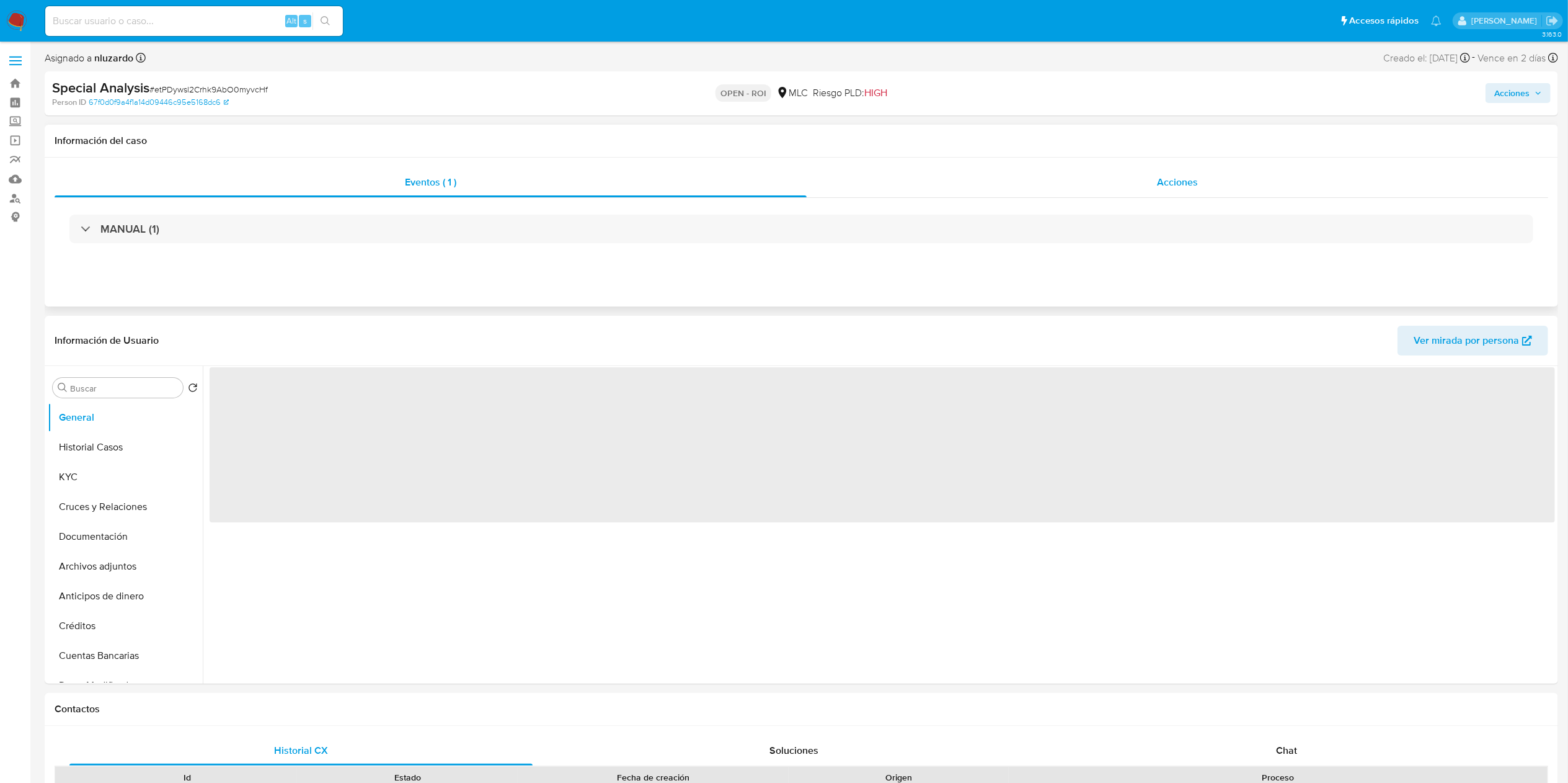
click at [1154, 180] on div "Acciones" at bounding box center [1177, 182] width 741 height 30
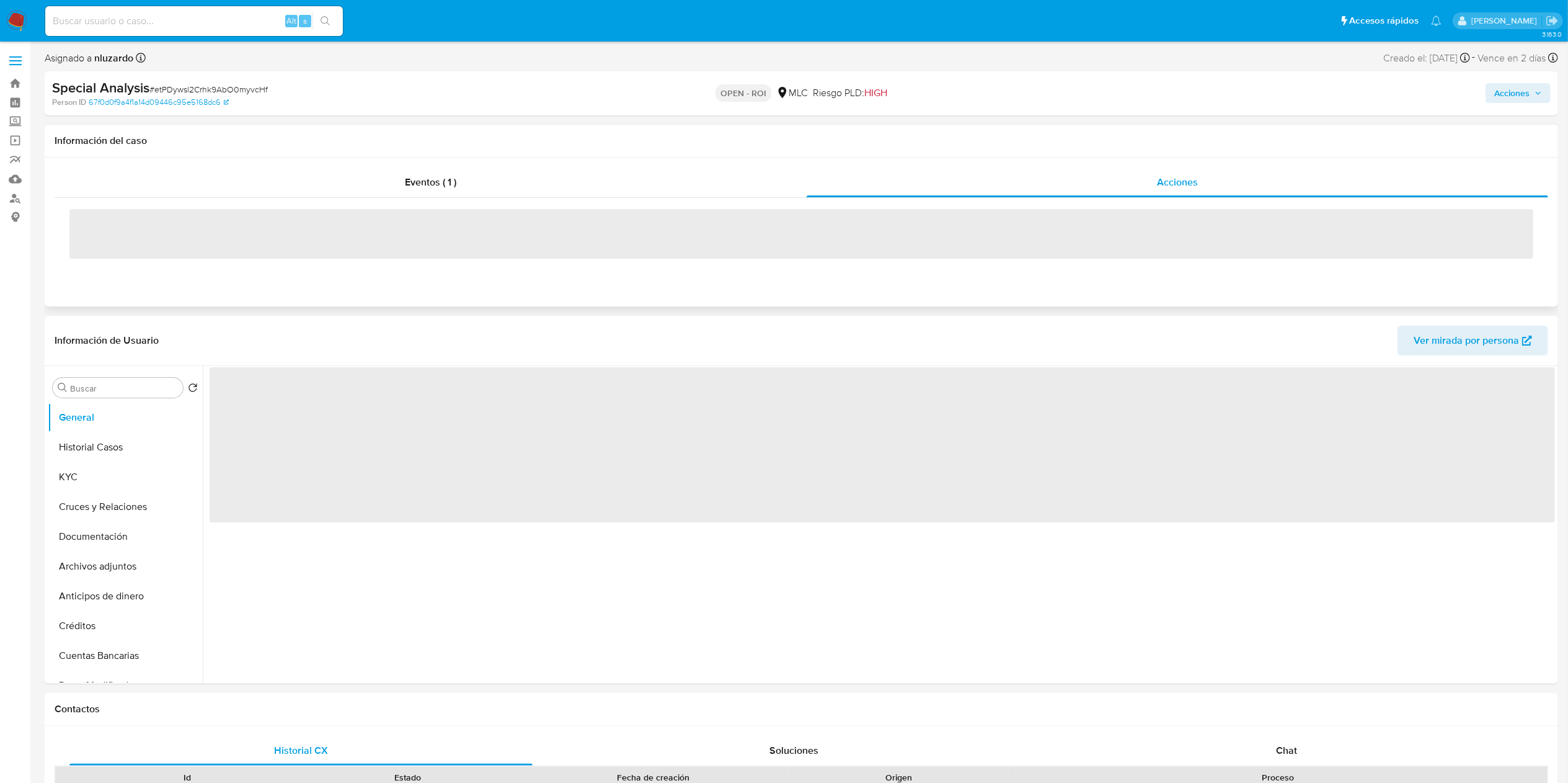
select select "10"
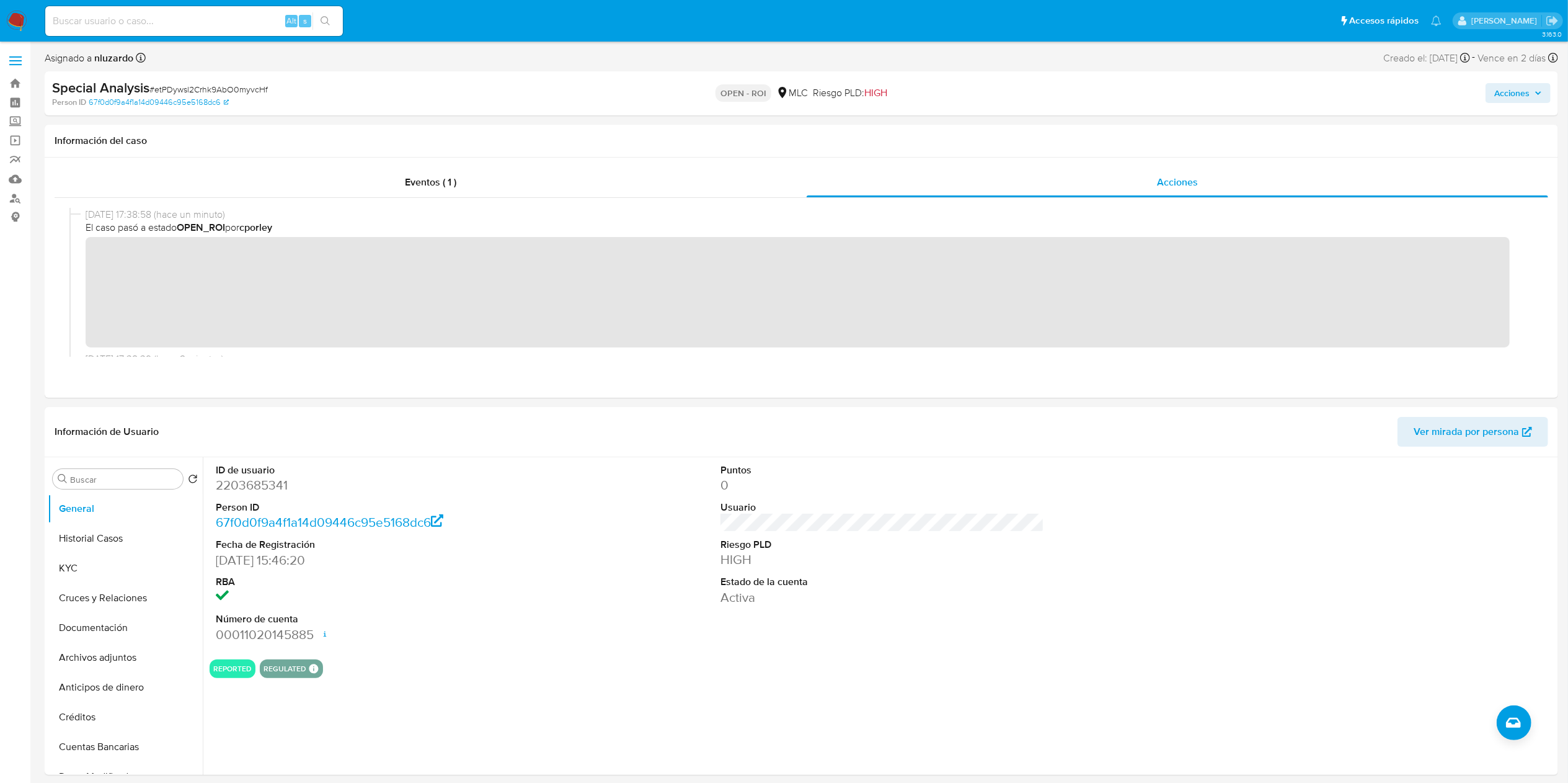
click at [1501, 106] on div "Acciones" at bounding box center [1303, 93] width 496 height 29
click at [1503, 94] on span "Acciones" at bounding box center [1512, 93] width 35 height 20
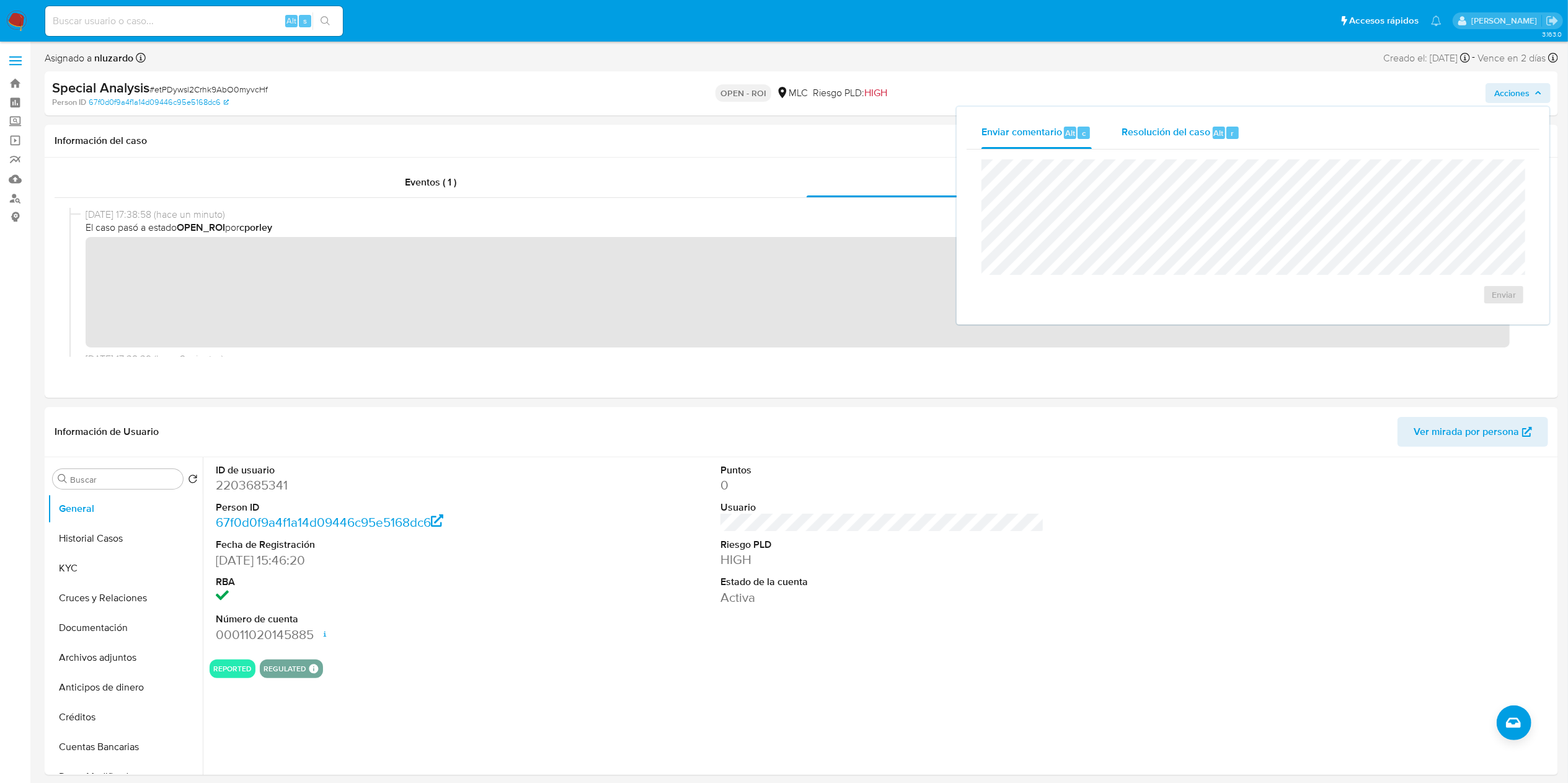
click at [1226, 141] on div "Resolución del caso Alt r" at bounding box center [1180, 133] width 119 height 32
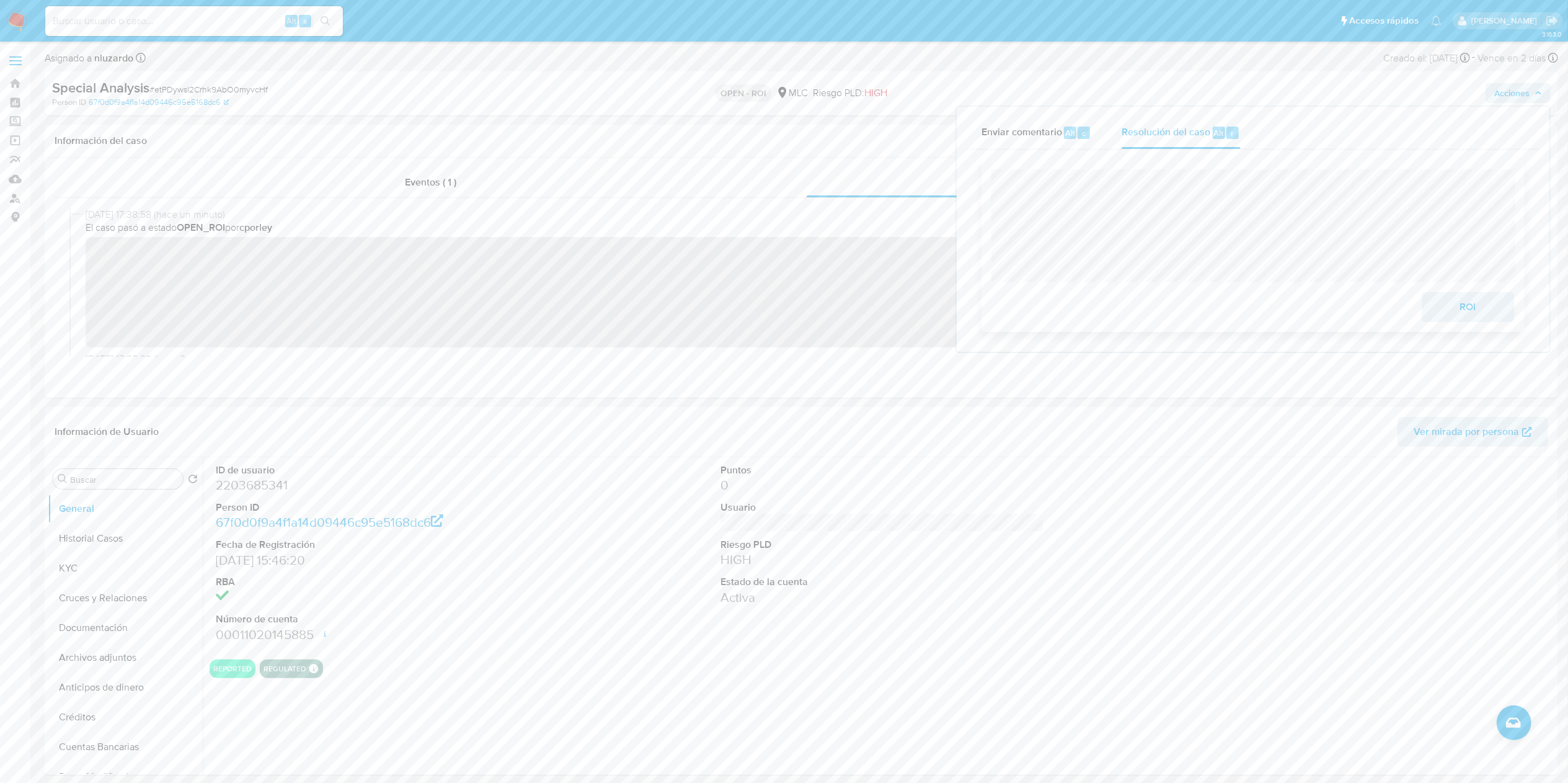
click at [1488, 312] on span "ROI" at bounding box center [1468, 307] width 61 height 27
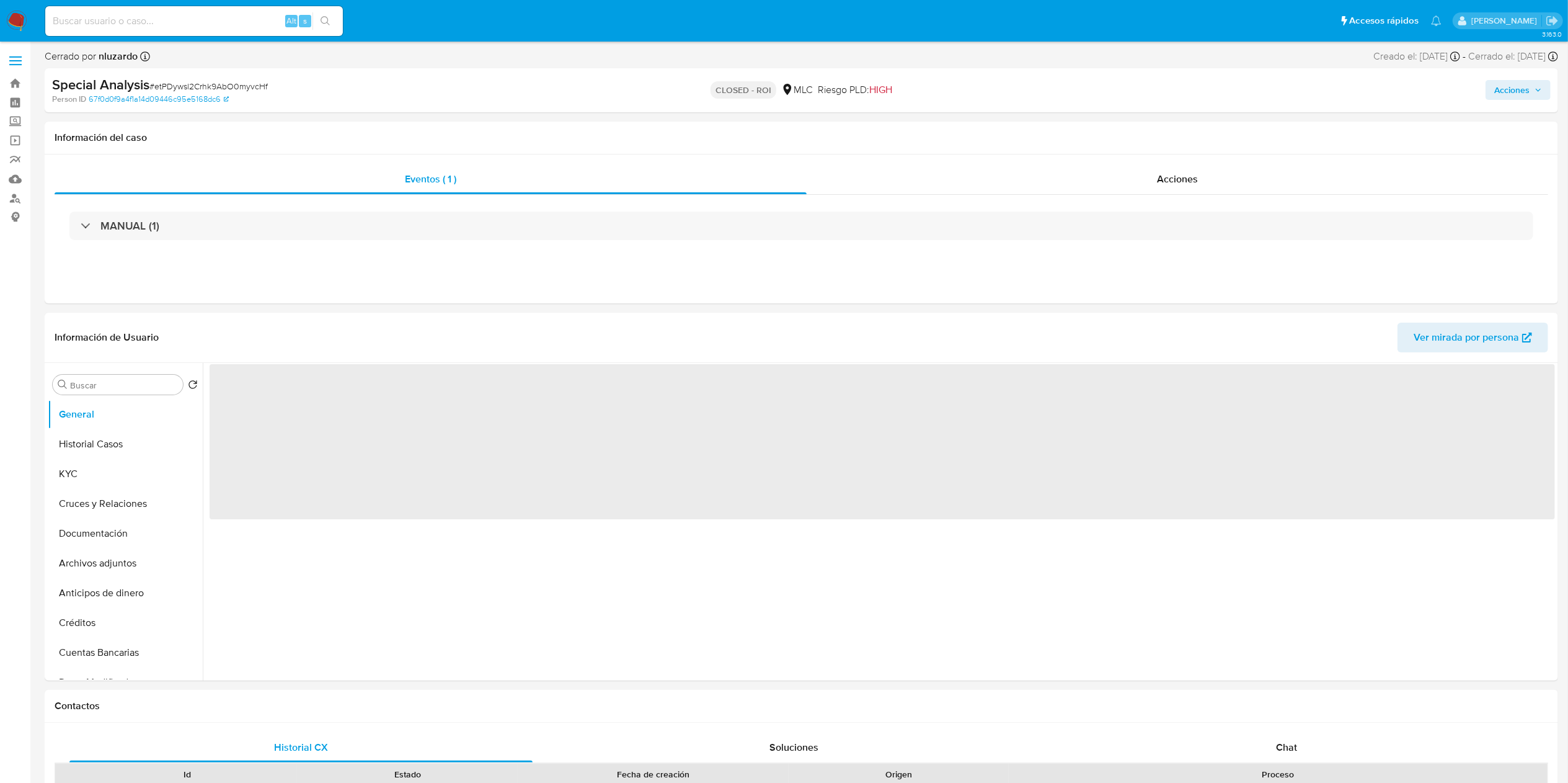
select select "10"
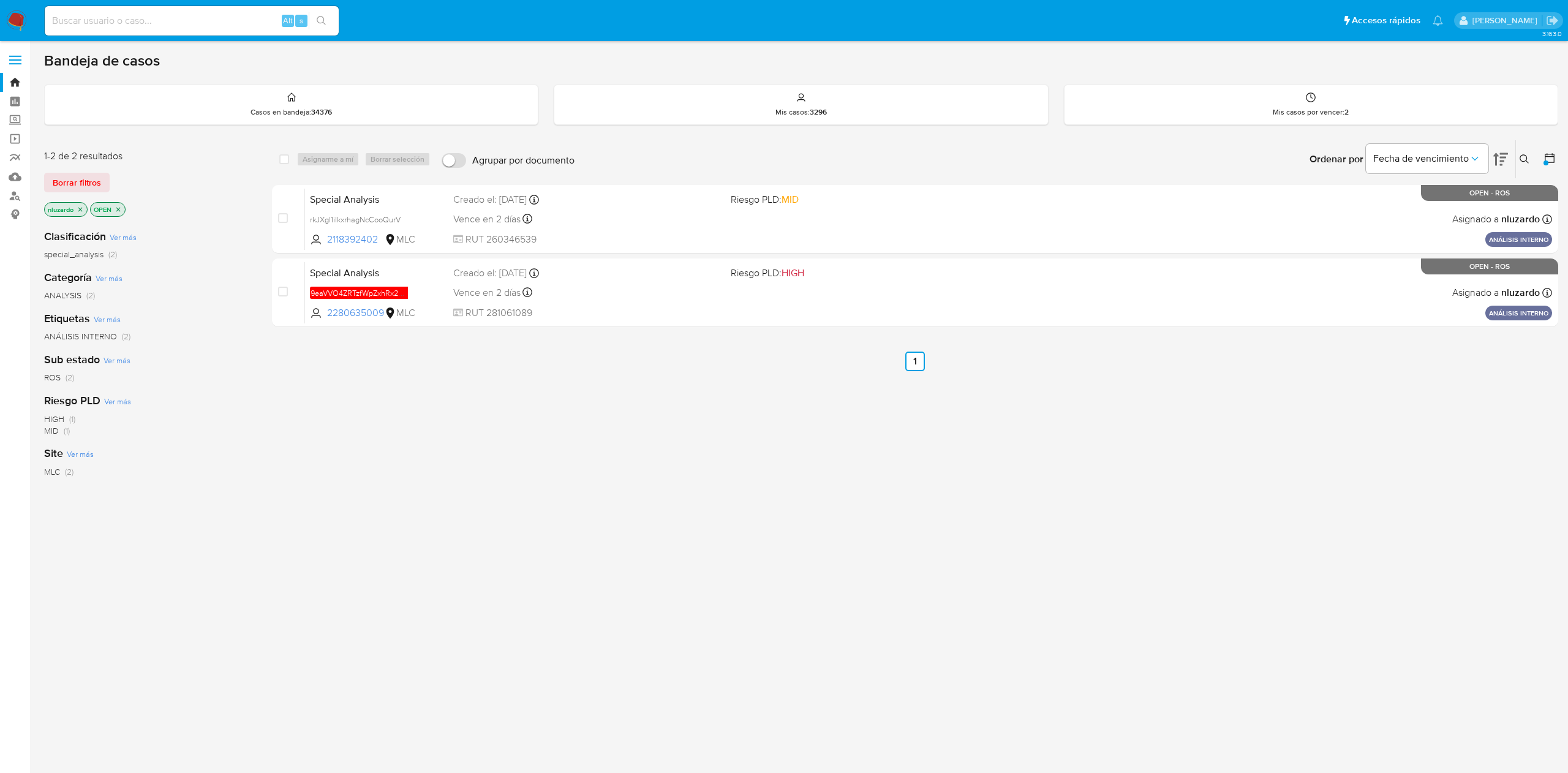
click at [79, 208] on icon "close-filter" at bounding box center [80, 210] width 7 height 7
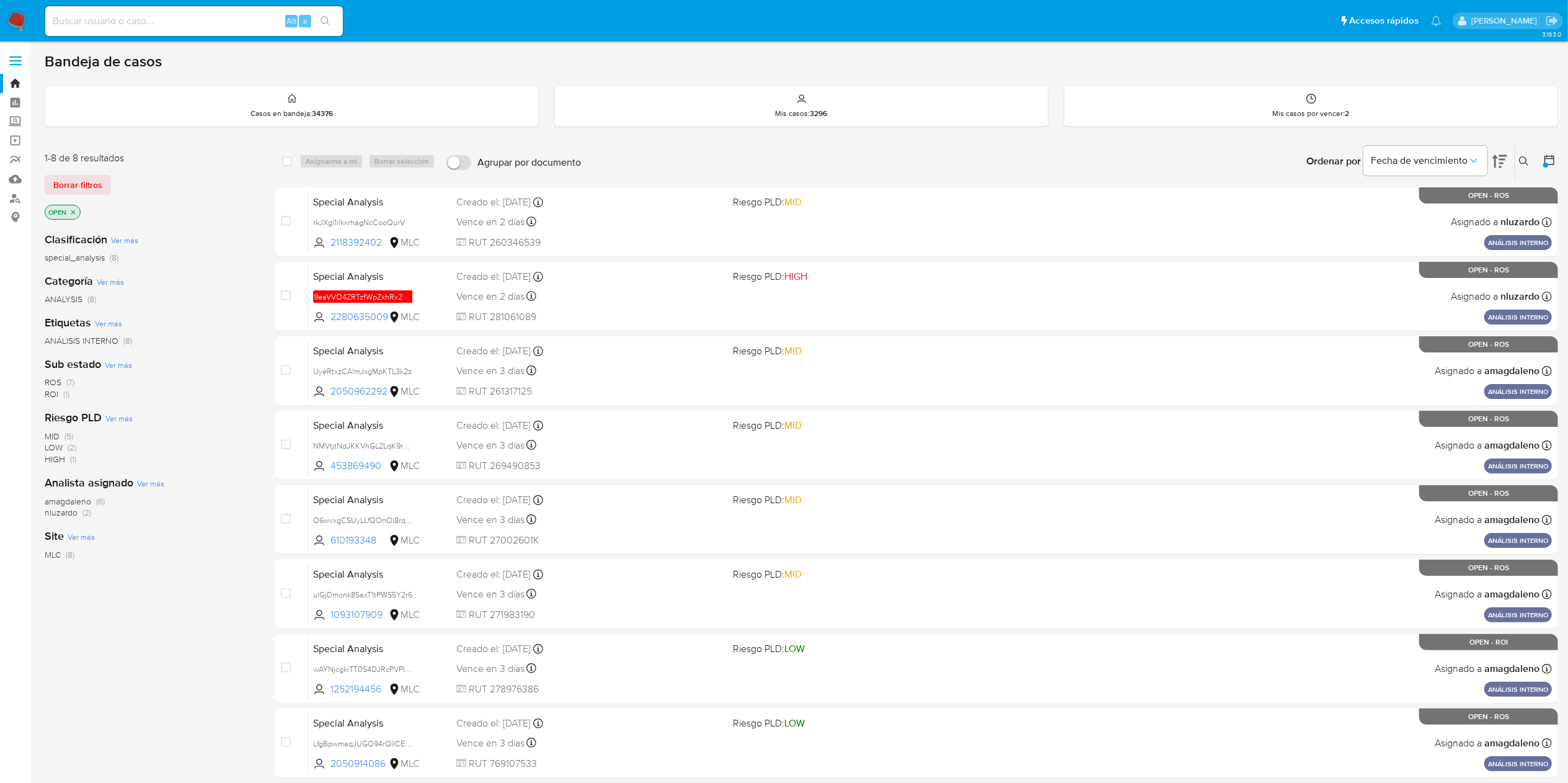
click at [58, 400] on span "ROI (1)" at bounding box center [57, 394] width 24 height 12
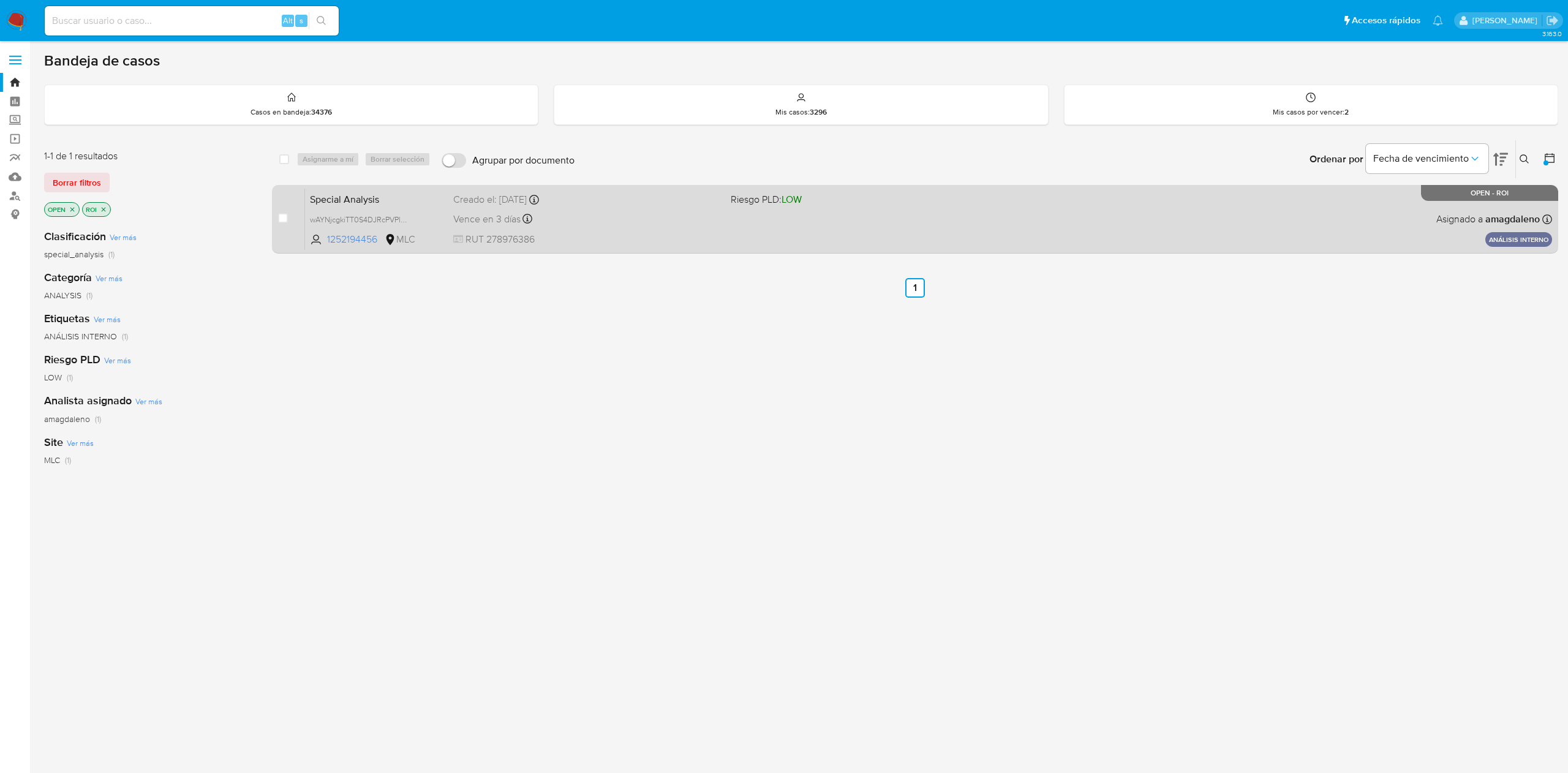
click at [676, 229] on div "Special Analysis wAYNjcgkiTT0S4DJRcPVPlfM 1252194456 MLC Riesgo PLD: LOW Creado…" at bounding box center [929, 219] width 1247 height 62
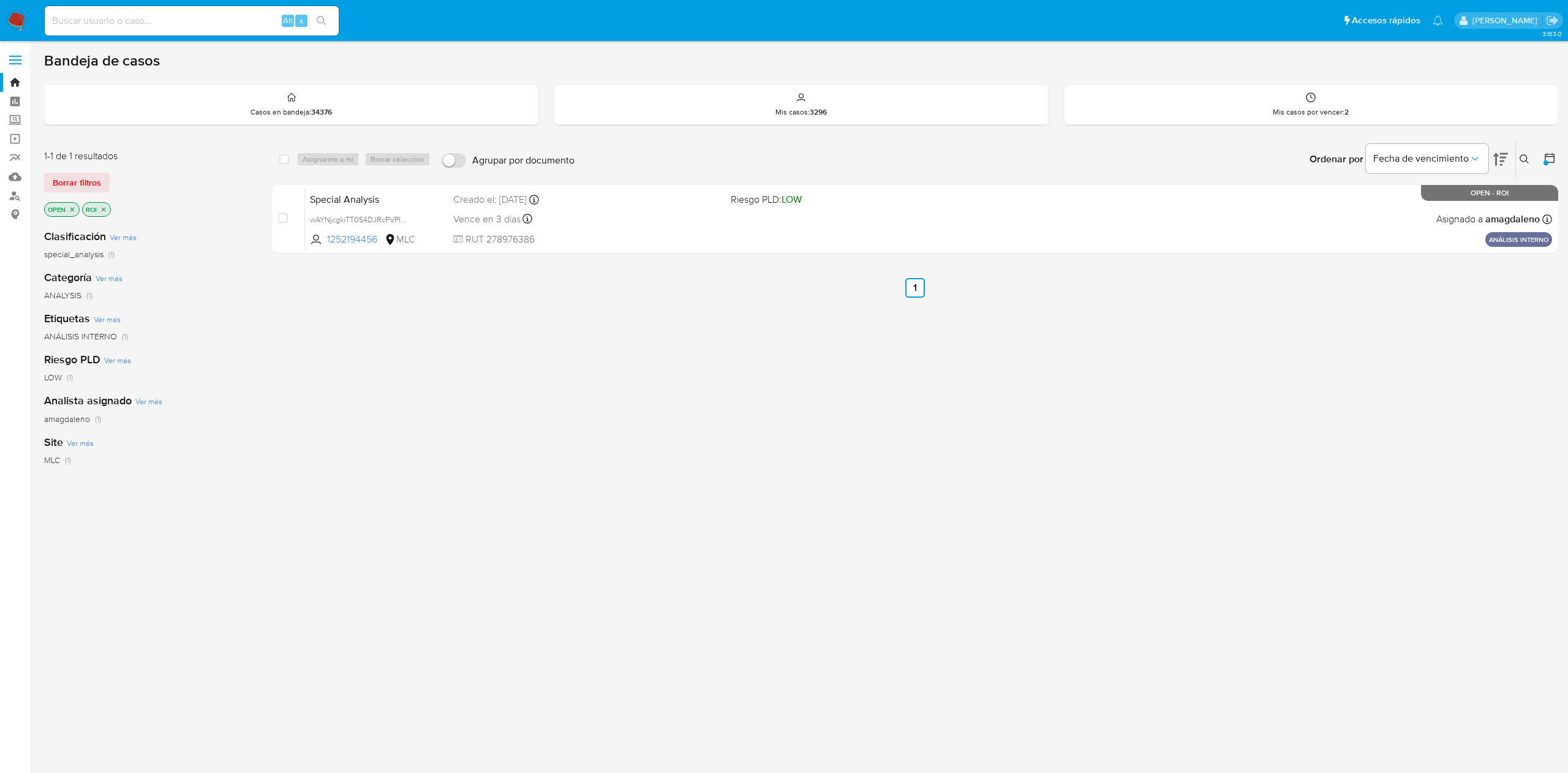
click at [109, 210] on p "ROI" at bounding box center [96, 210] width 27 height 14
click at [101, 211] on icon "close-filter" at bounding box center [104, 210] width 7 height 7
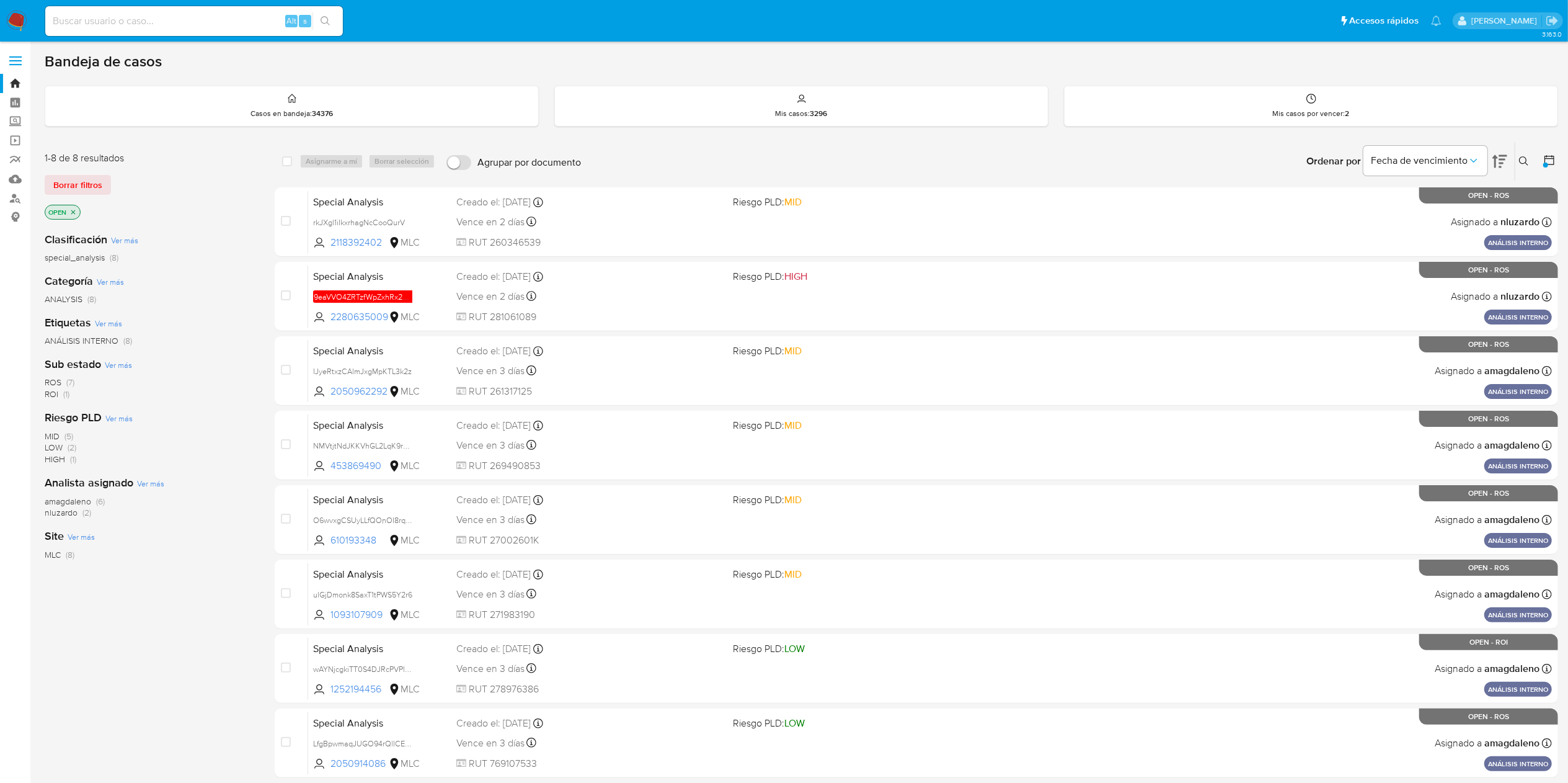
click at [61, 502] on span "amagdaleno" at bounding box center [68, 501] width 46 height 13
click at [1552, 158] on icon at bounding box center [1550, 160] width 13 height 13
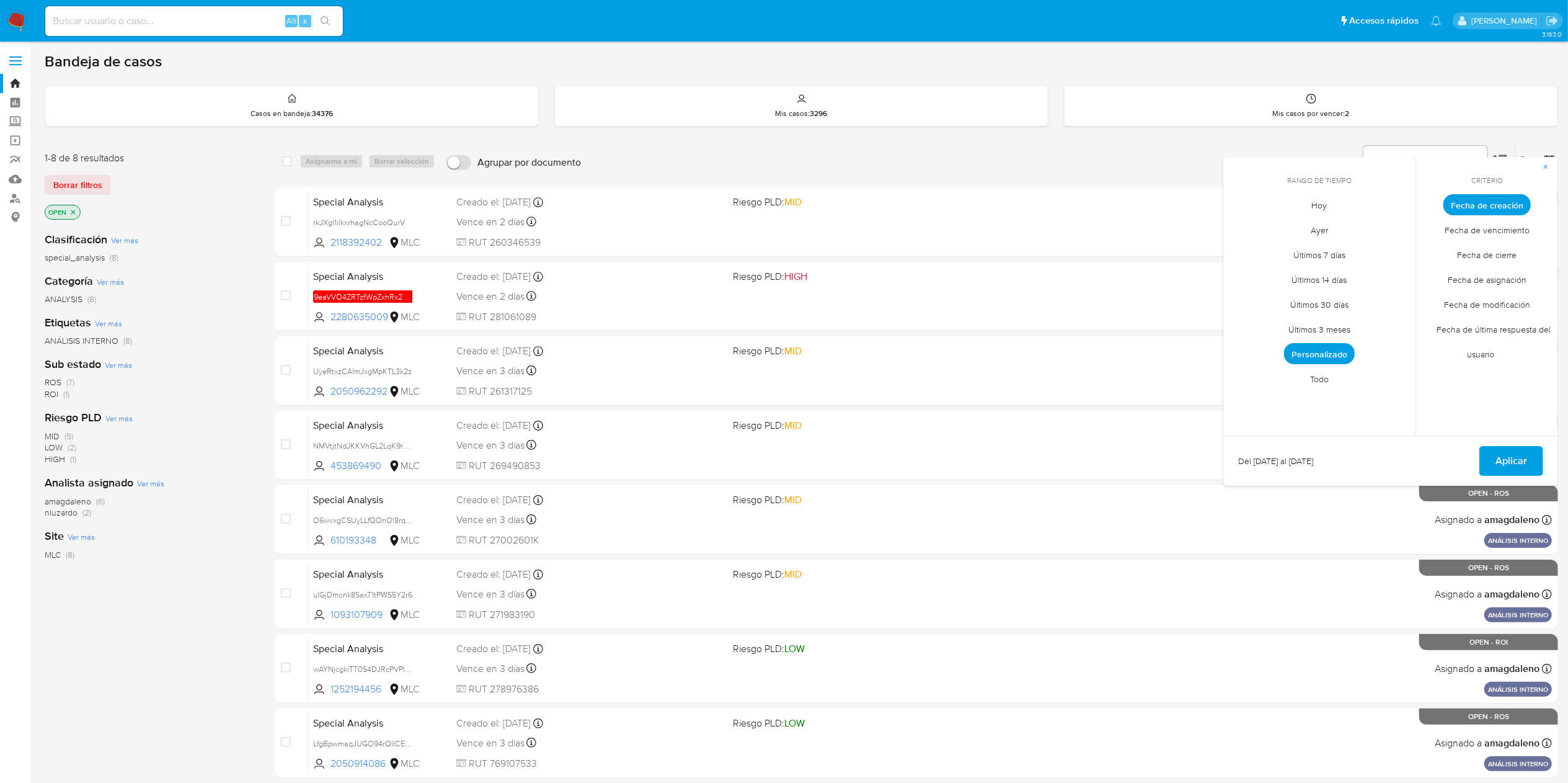
click at [1320, 354] on span "Personalizado" at bounding box center [1319, 354] width 71 height 21
click at [1062, 55] on div "Bandeja de casos" at bounding box center [801, 62] width 1513 height 19
click at [1092, 161] on div "Ordenar por Fecha de vencimiento No es posible ordenar los resultados mientras …" at bounding box center [1073, 161] width 971 height 38
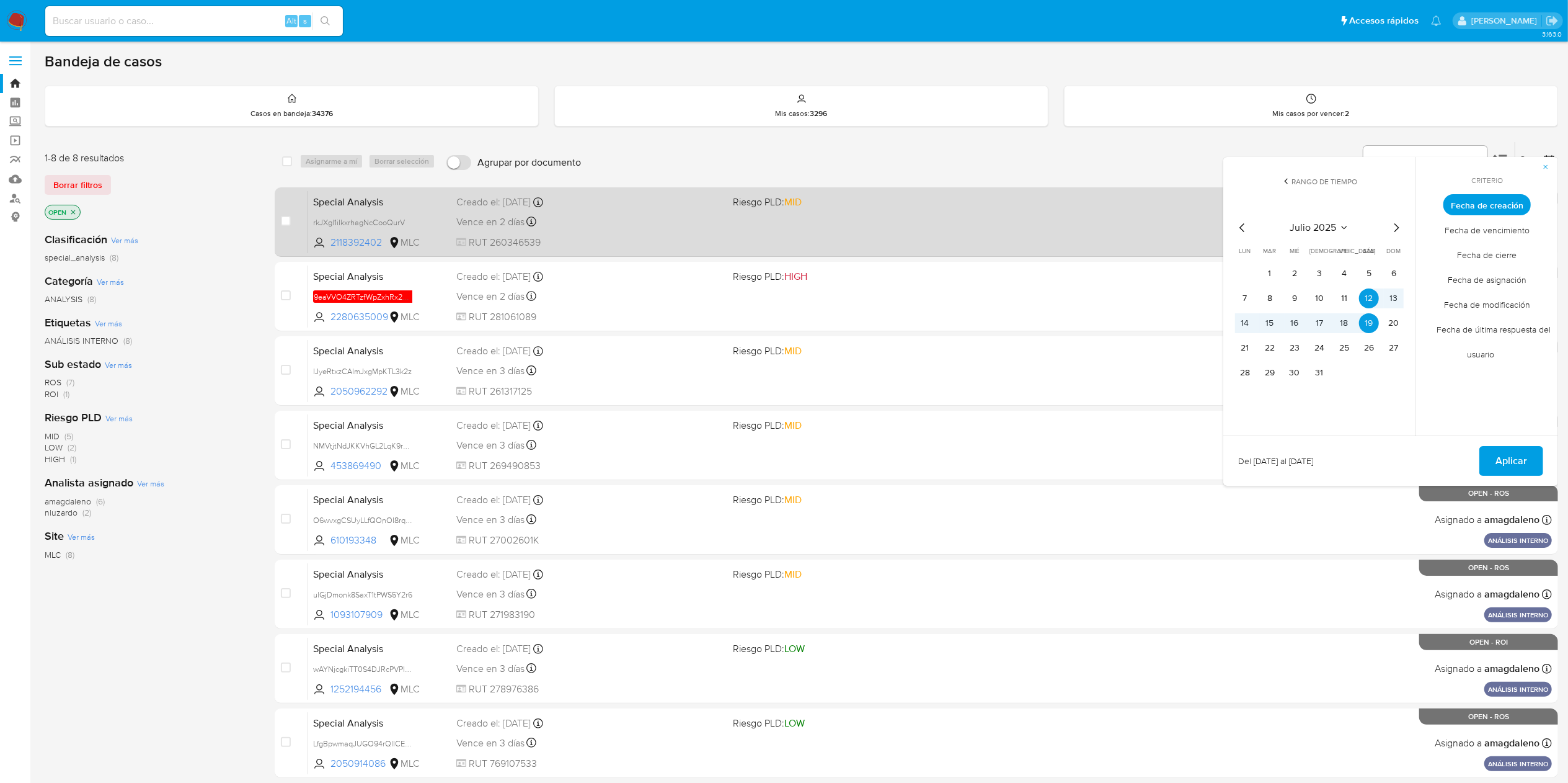
drag, startPoint x: 635, startPoint y: 226, endPoint x: 620, endPoint y: 244, distance: 23.4
click at [635, 226] on div "Vence en 2 días Vence el 12/10/2025 21:47:29" at bounding box center [589, 222] width 266 height 17
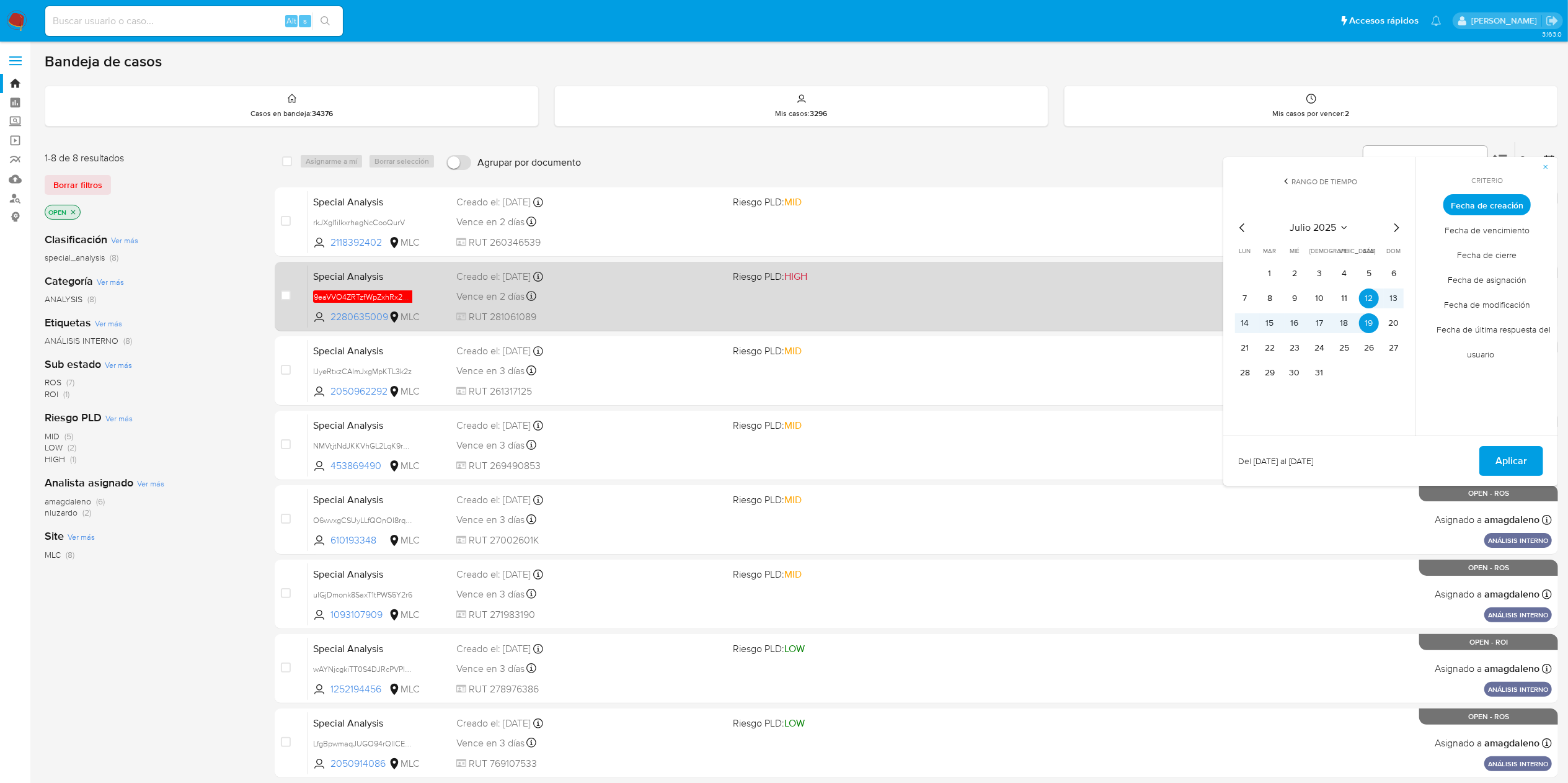
click at [601, 287] on div "Special Analysis 9eaVVO4ZRTzfWpZxhRx20y2M 2280635009 MLC Riesgo PLD: HIGH Cread…" at bounding box center [930, 296] width 1244 height 63
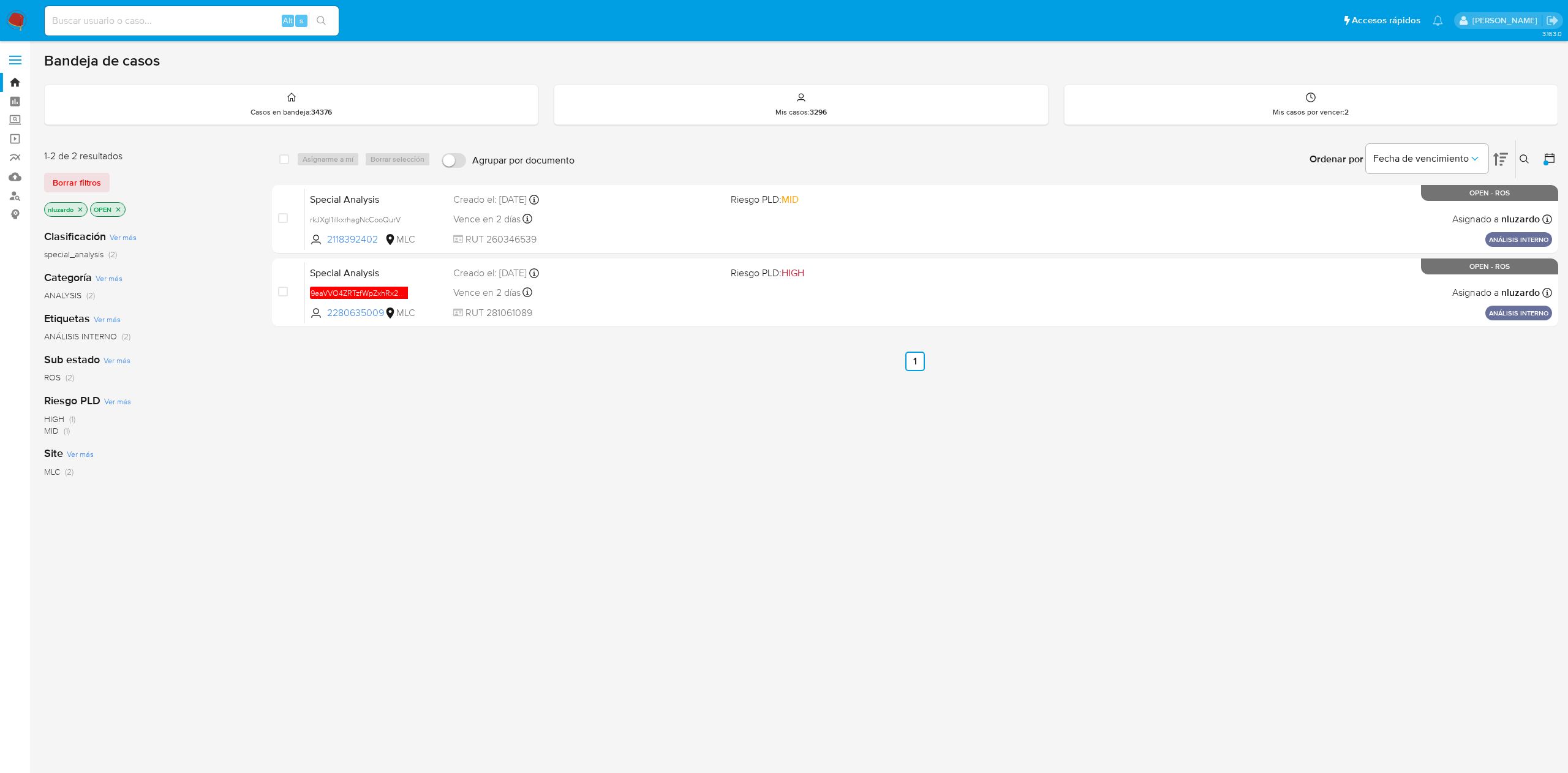
click at [1551, 159] on icon at bounding box center [1549, 158] width 12 height 12
click at [1541, 159] on div at bounding box center [1547, 159] width 22 height 38
click at [1546, 162] on div at bounding box center [1546, 163] width 5 height 5
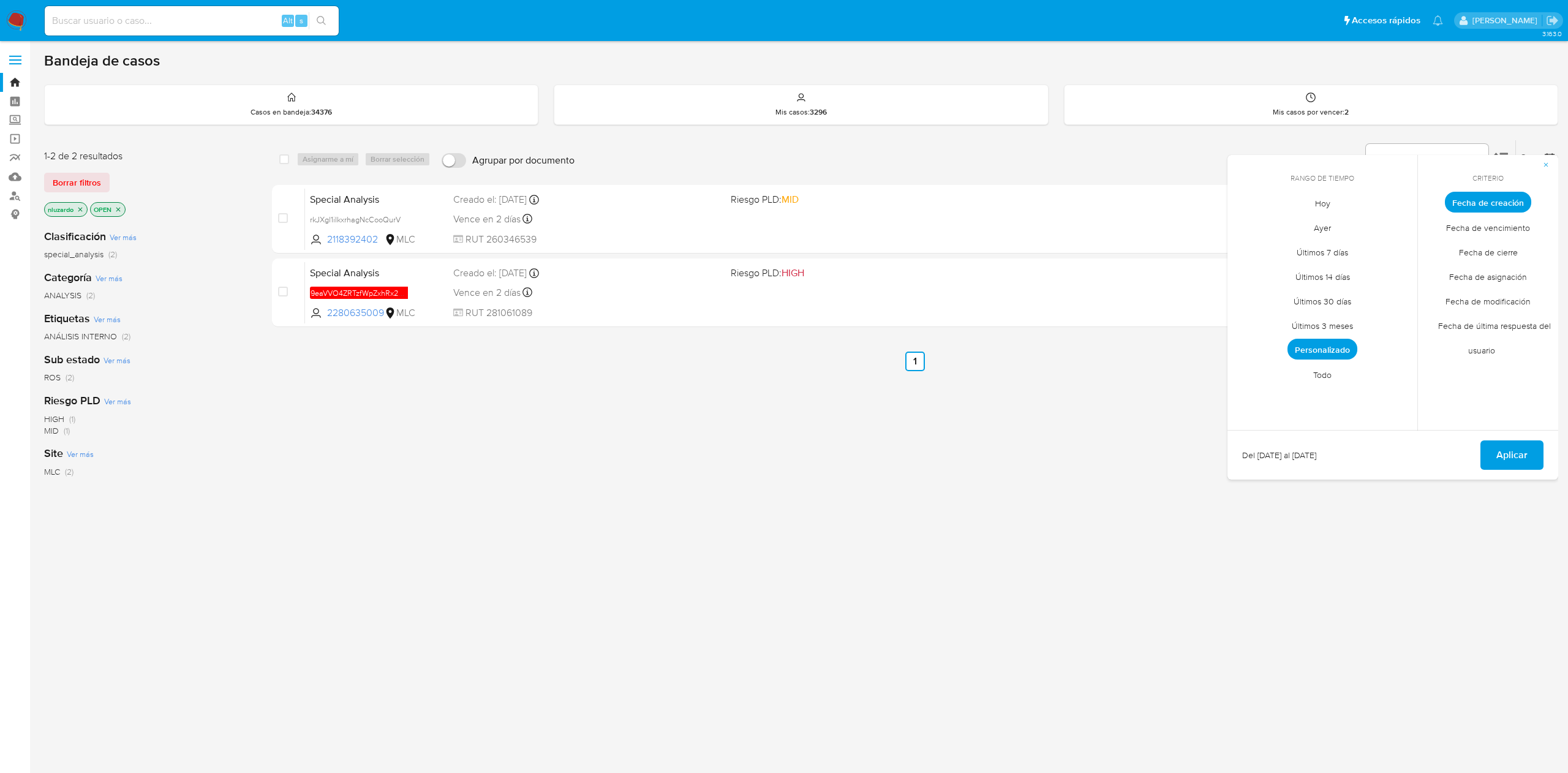
click at [1328, 348] on span "Personalizado" at bounding box center [1322, 349] width 70 height 21
click at [1372, 323] on button "19" at bounding box center [1371, 319] width 20 height 20
click at [1317, 375] on button "31" at bounding box center [1322, 368] width 20 height 20
click at [1494, 465] on button "Aplicar" at bounding box center [1512, 455] width 63 height 29
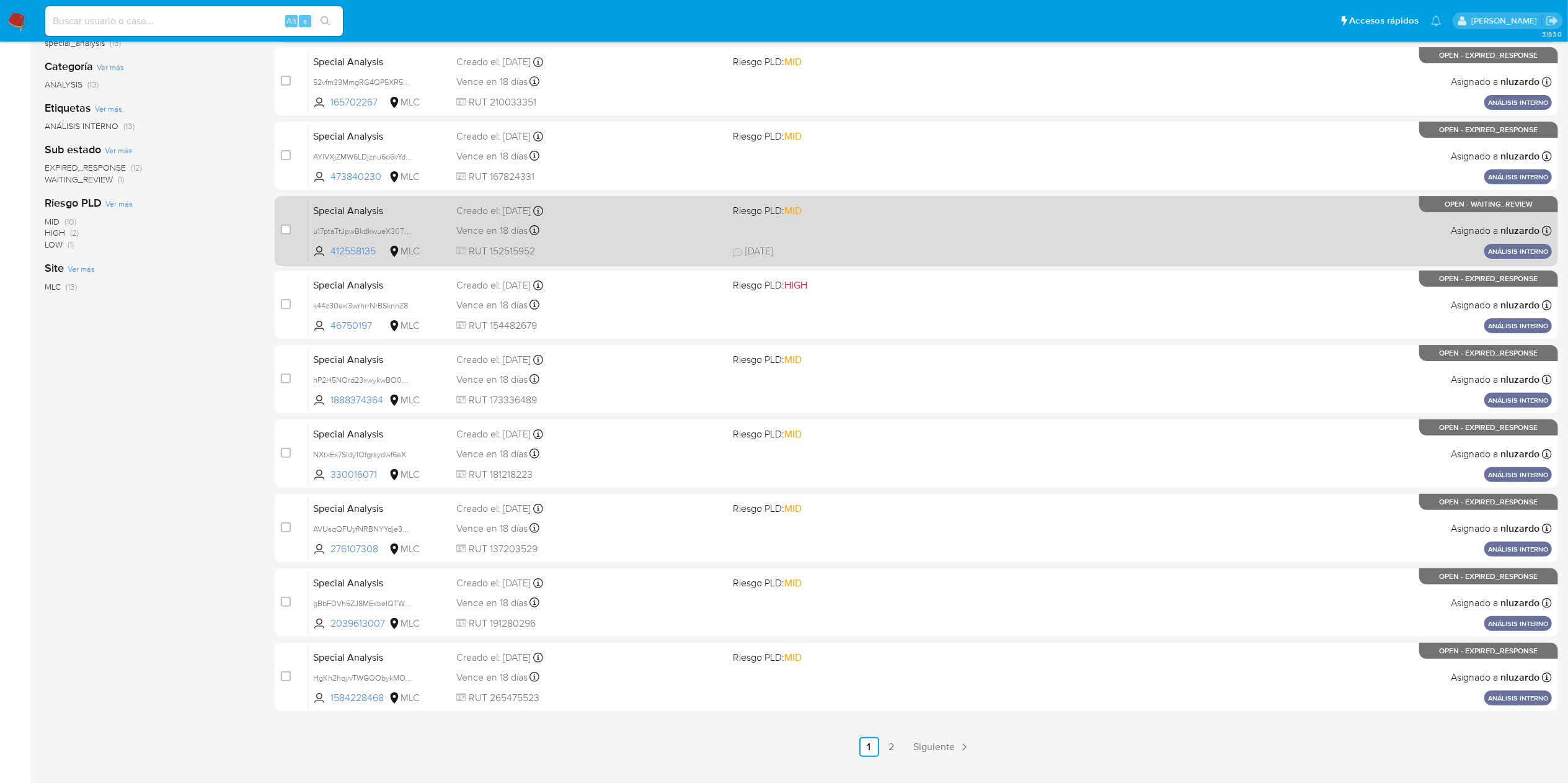
scroll to position [241, 0]
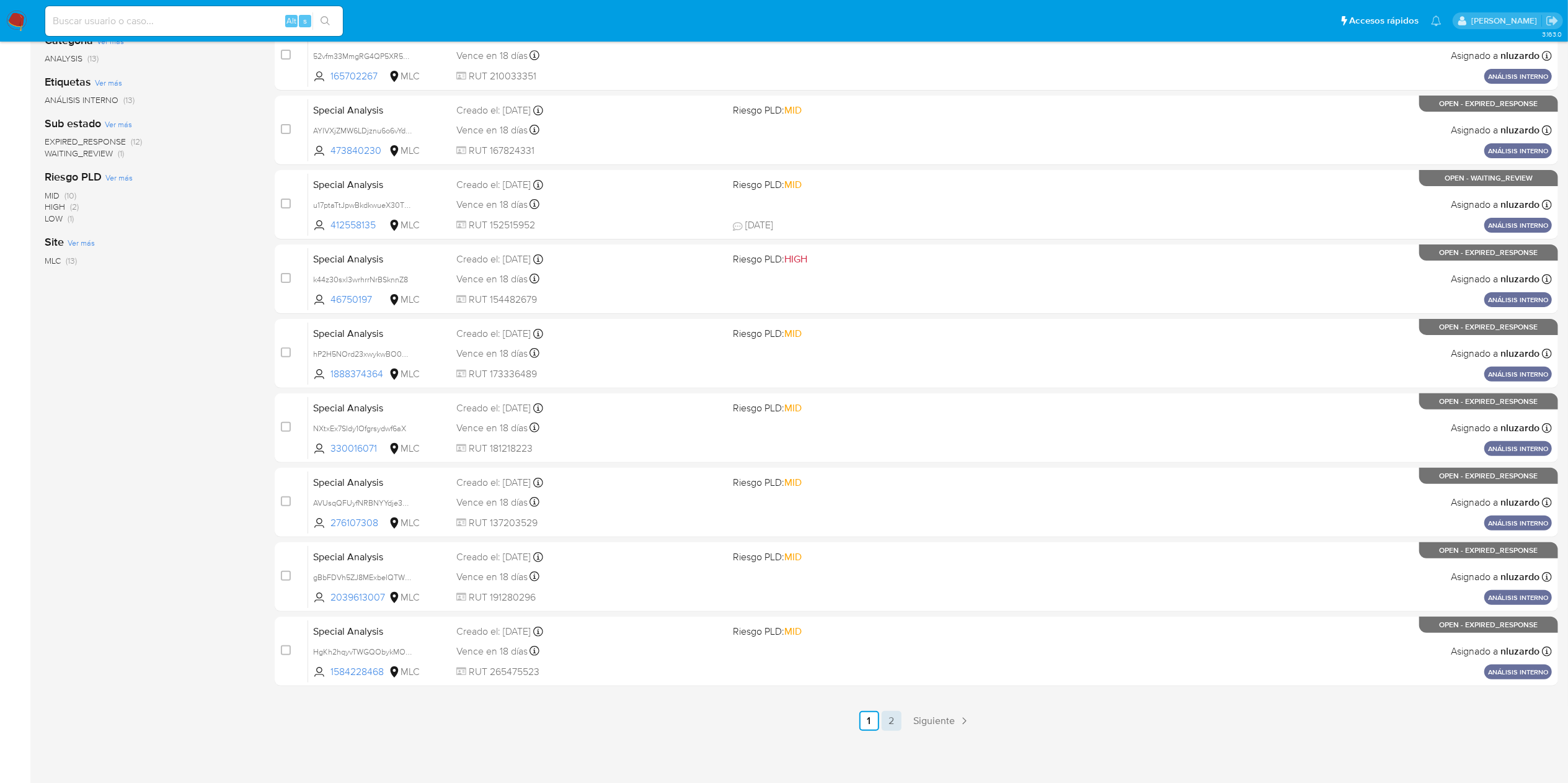
click at [898, 714] on link "2" at bounding box center [892, 721] width 20 height 20
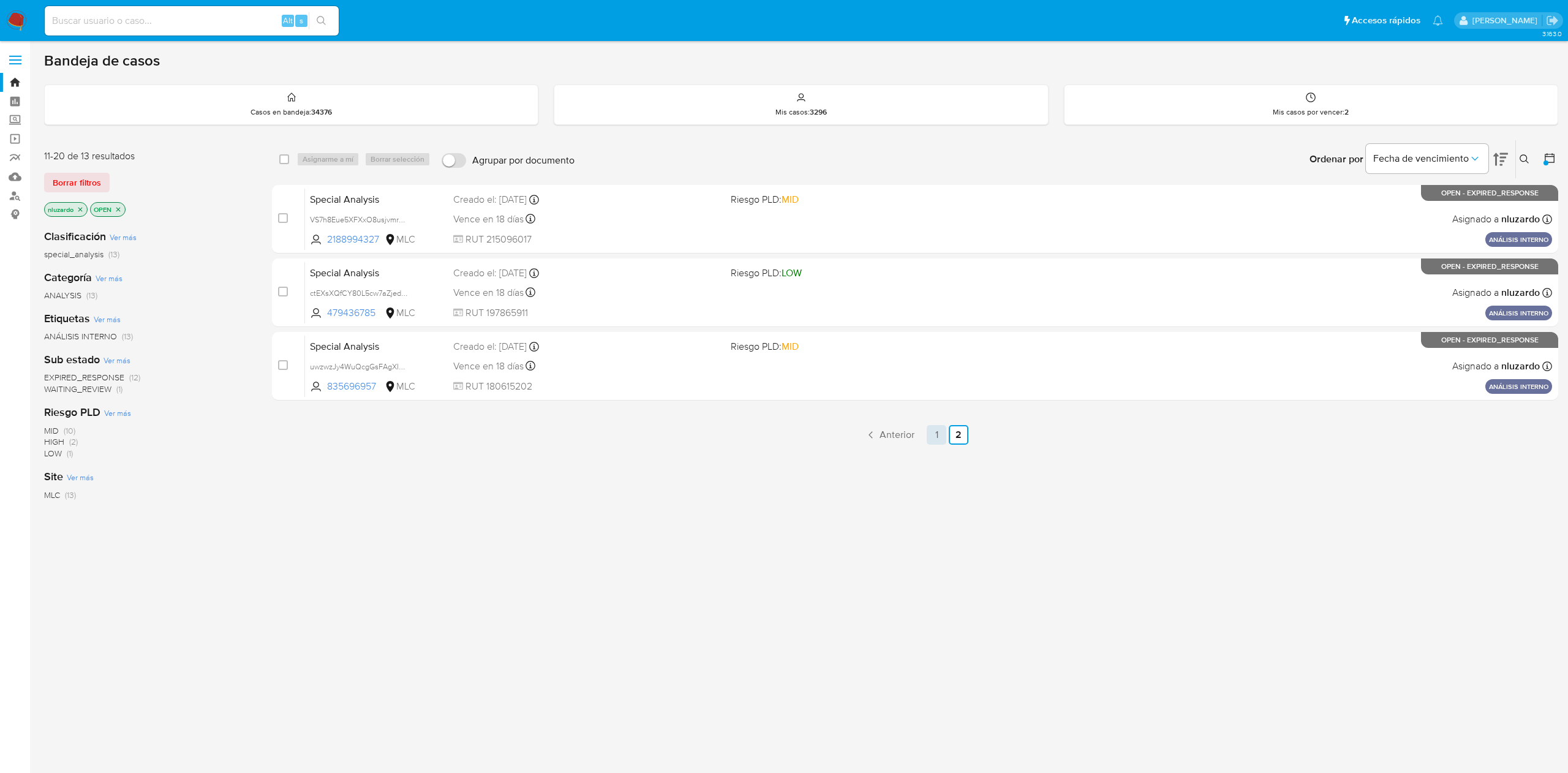
click at [936, 435] on link "1" at bounding box center [936, 435] width 20 height 20
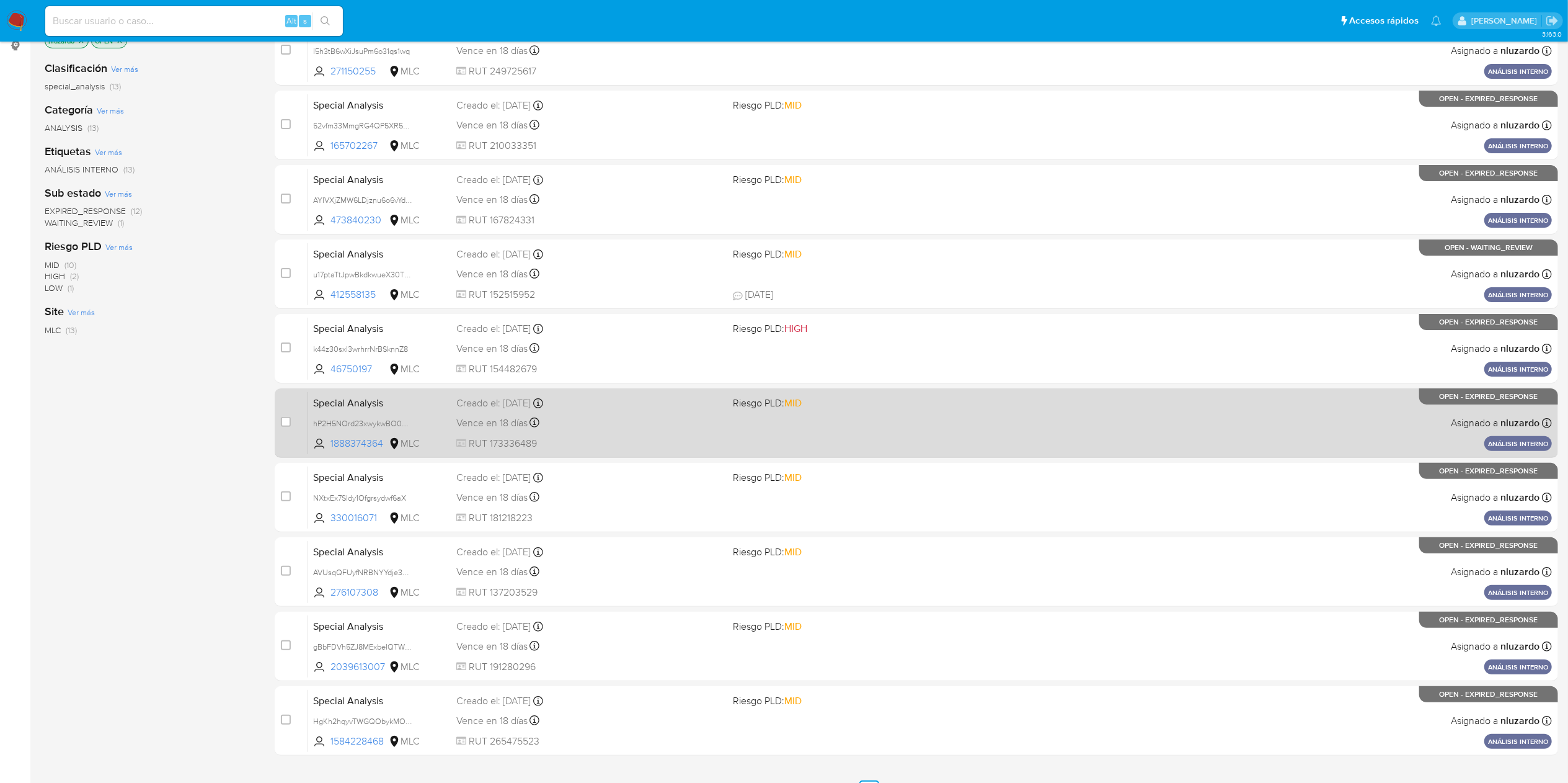
scroll to position [241, 0]
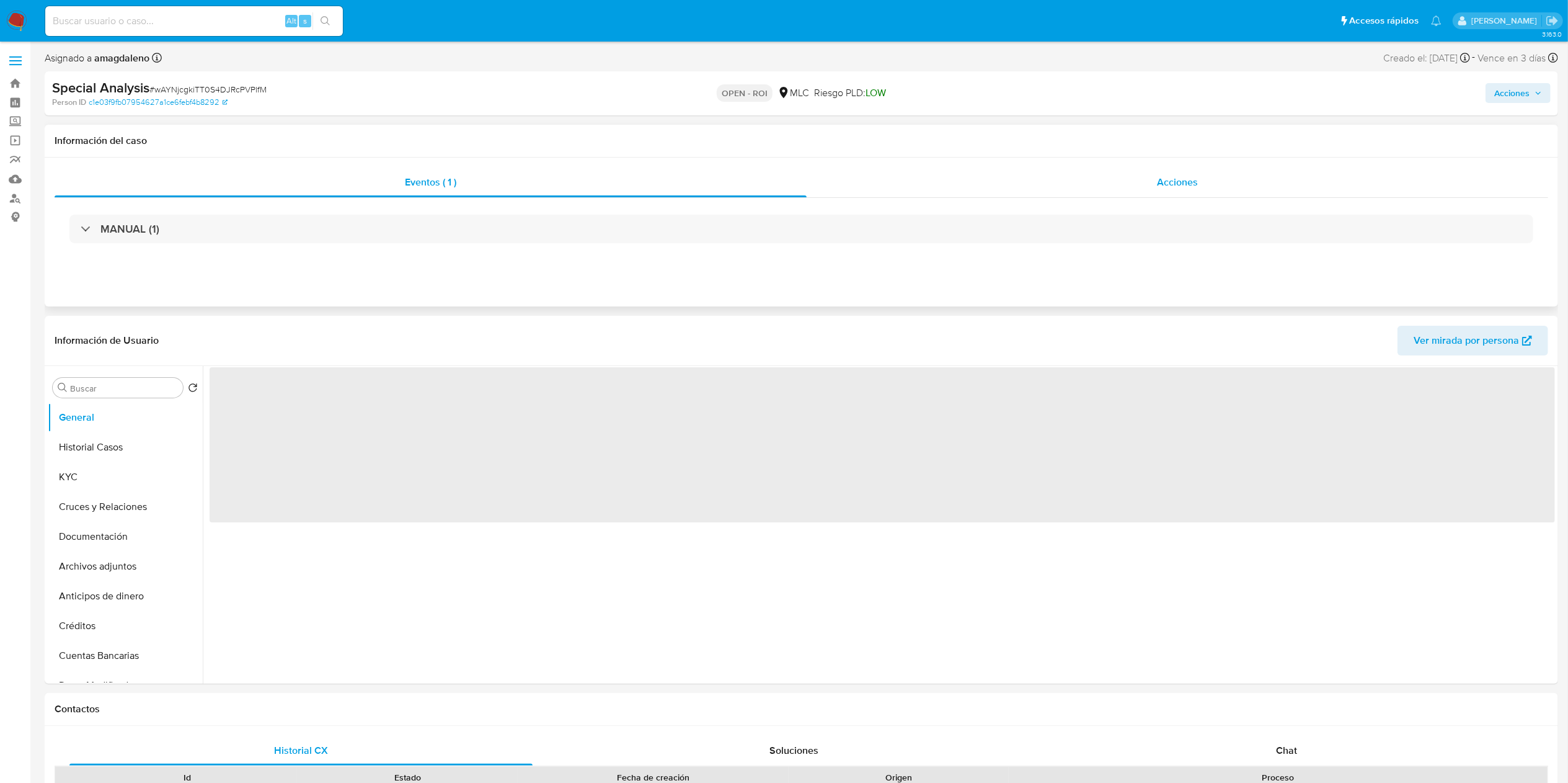
click at [1148, 190] on div "Acciones" at bounding box center [1177, 182] width 741 height 30
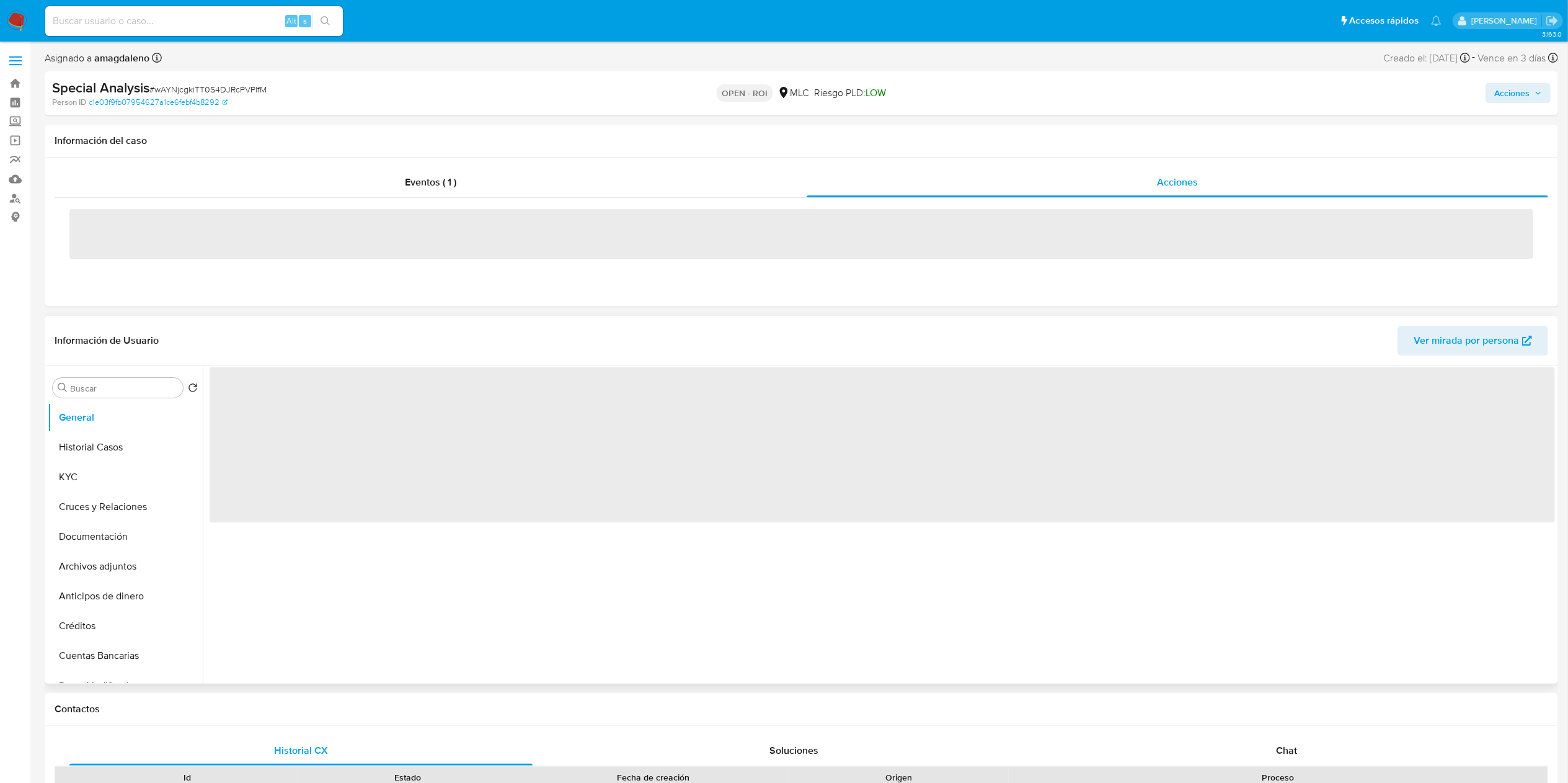
select select "10"
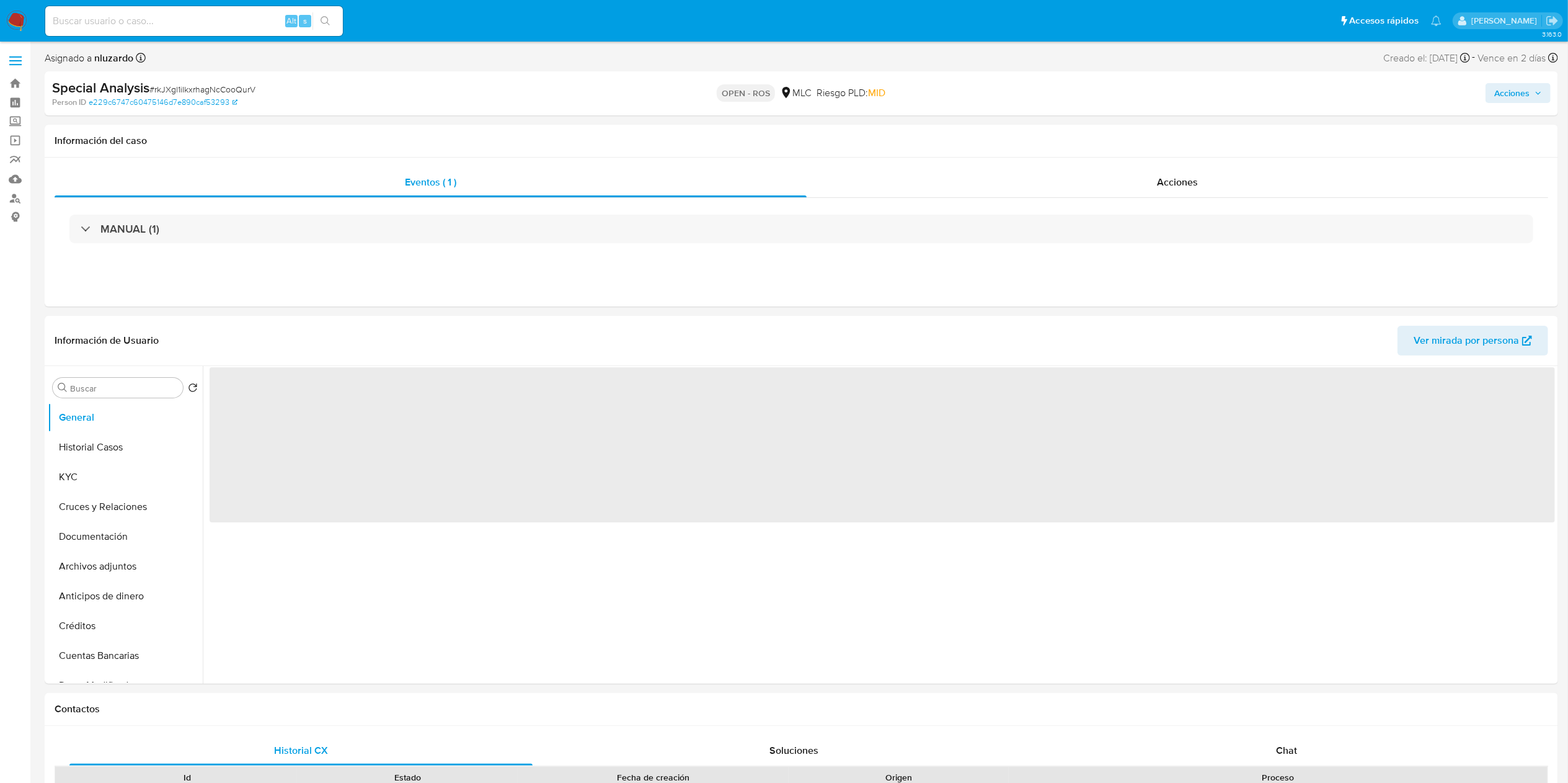
select select "10"
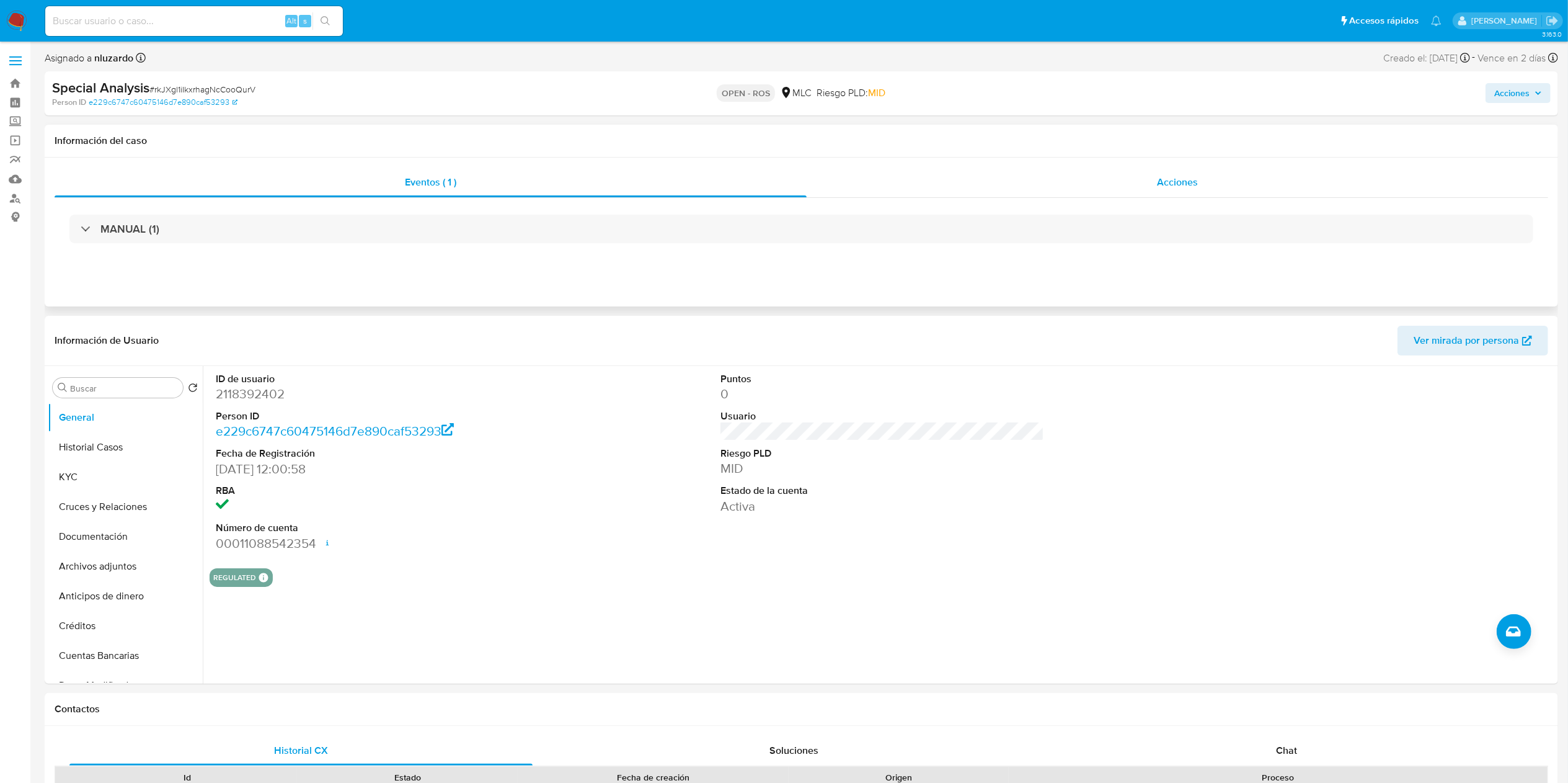
click at [1142, 187] on div "Acciones" at bounding box center [1177, 182] width 741 height 30
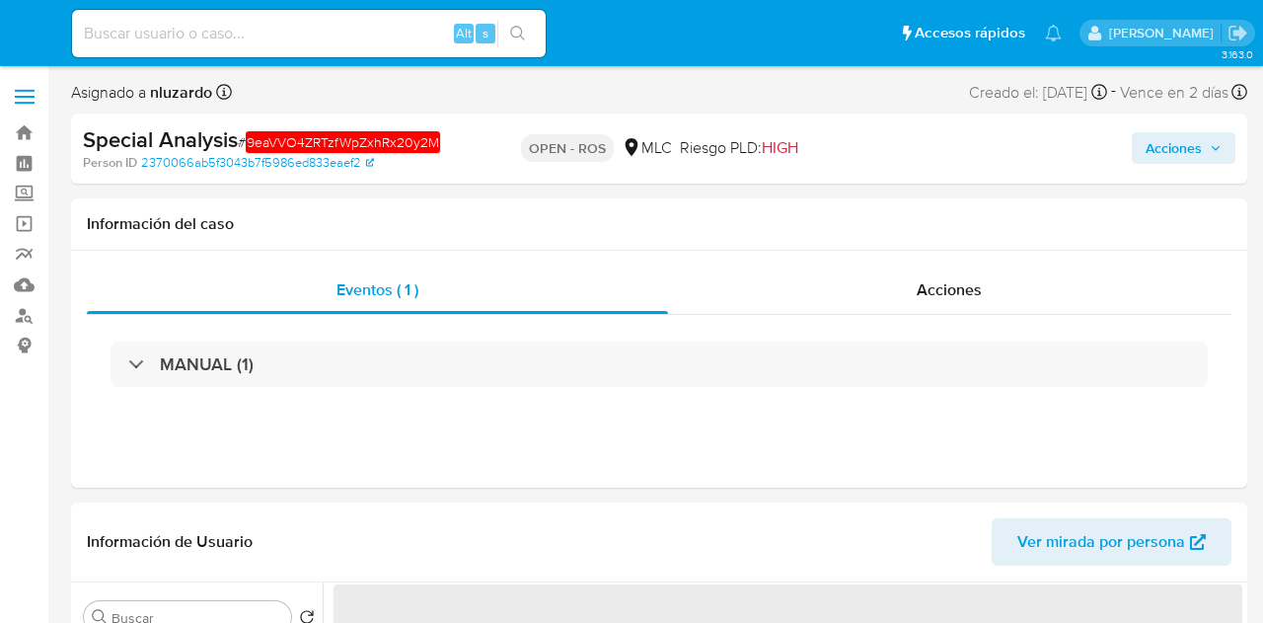
select select "10"
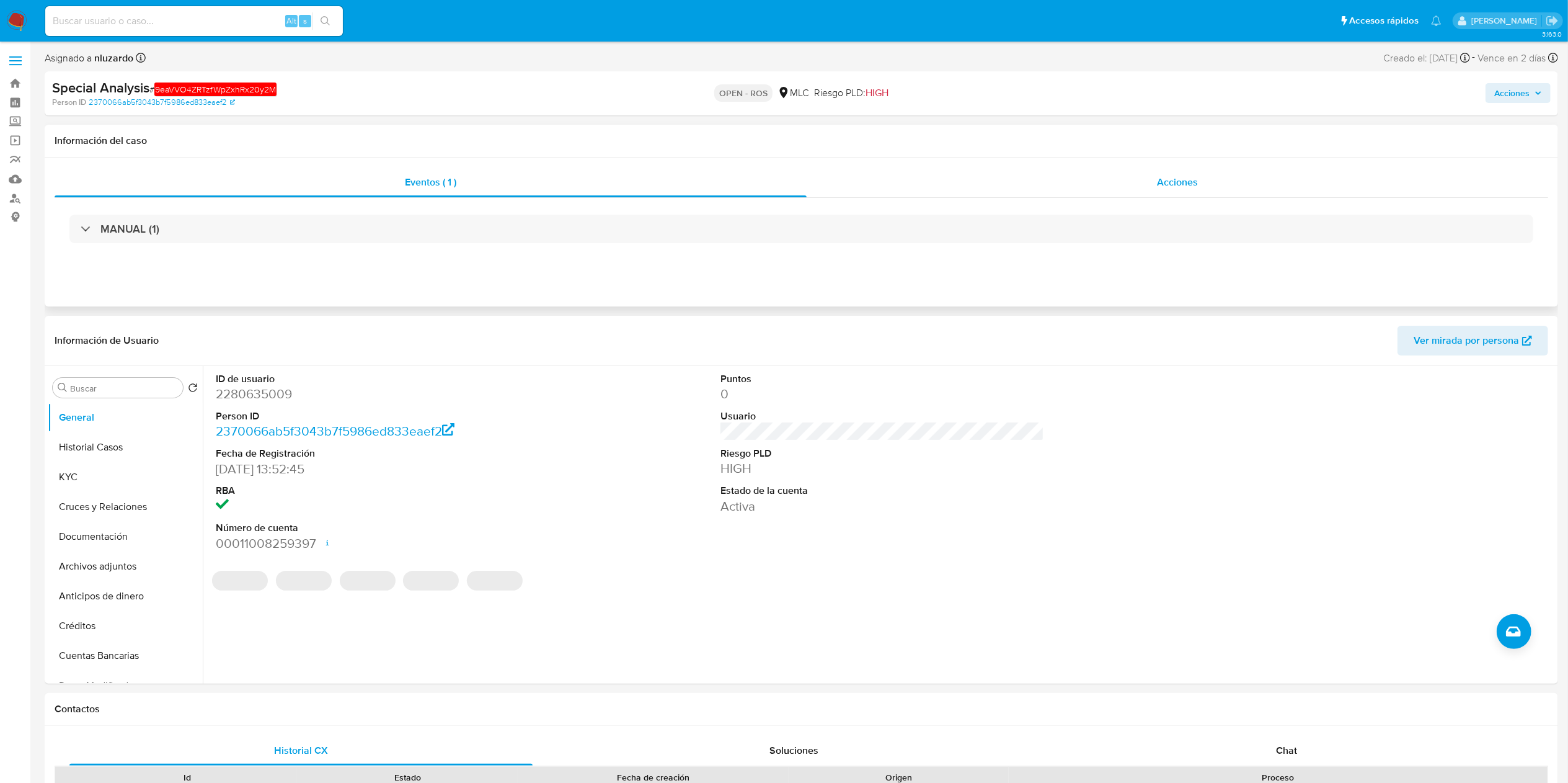
click at [793, 181] on div "Acciones" at bounding box center [1177, 182] width 741 height 30
